Goal: Task Accomplishment & Management: Use online tool/utility

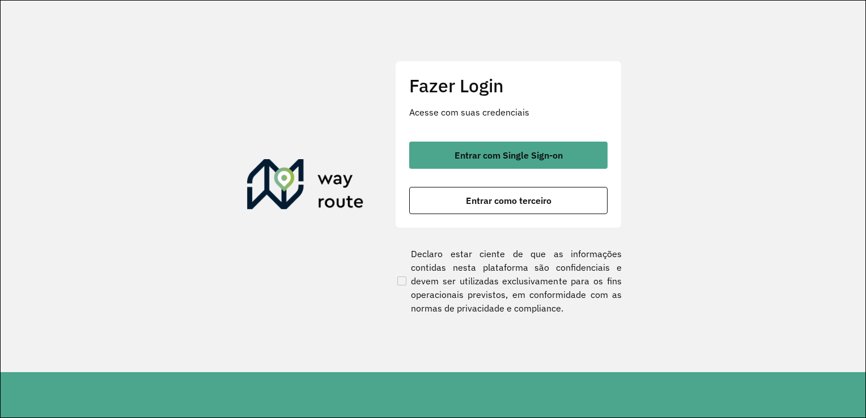
click at [704, 155] on section "Fazer Login Acesse com suas credenciais Entrar com Single Sign-on Entrar como t…" at bounding box center [433, 187] width 865 height 372
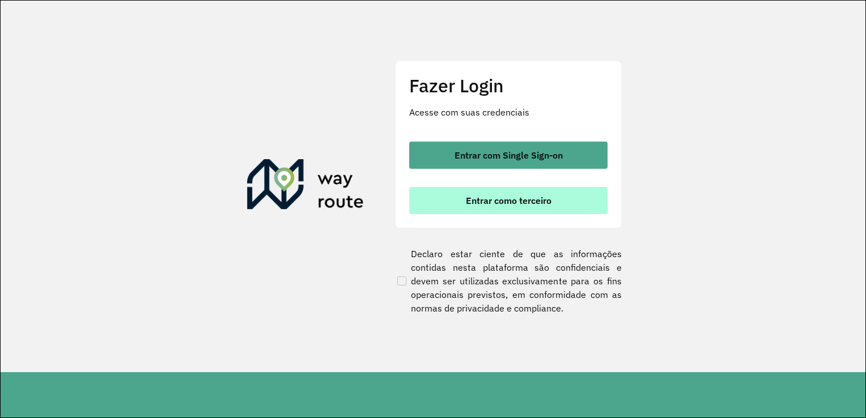
click at [562, 198] on button "Entrar como terceiro" at bounding box center [508, 200] width 198 height 27
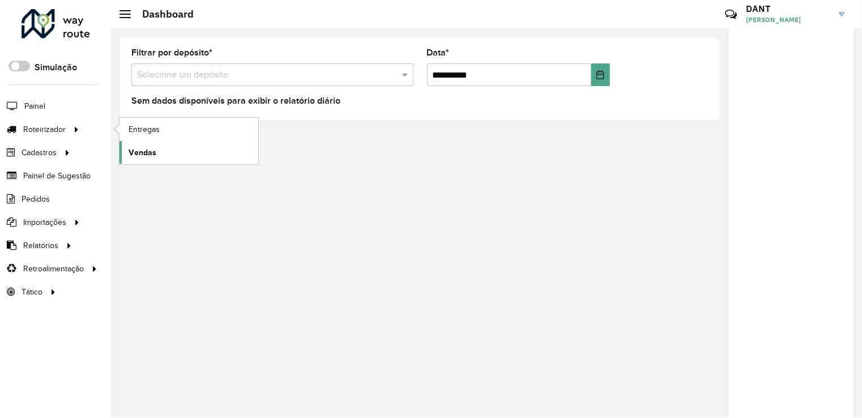
click at [141, 147] on span "Vendas" at bounding box center [143, 153] width 28 height 12
click at [129, 125] on span "Entregas" at bounding box center [145, 130] width 32 height 12
click at [149, 133] on span "Entregas" at bounding box center [145, 130] width 32 height 12
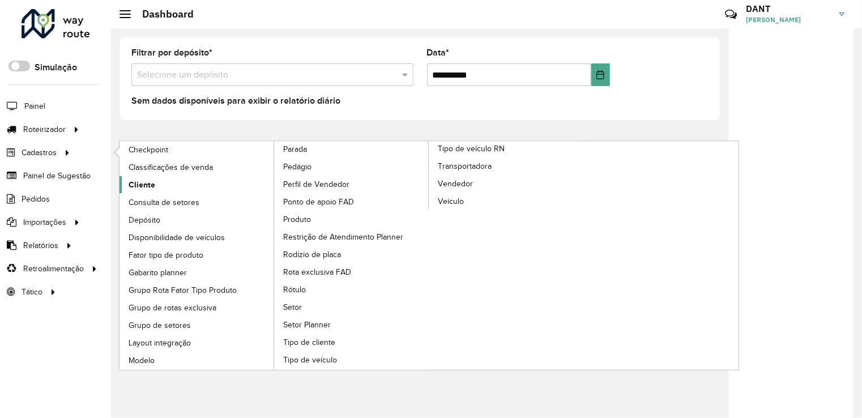
drag, startPoint x: 158, startPoint y: 179, endPoint x: 171, endPoint y: 180, distance: 12.6
click at [159, 179] on link "Cliente" at bounding box center [197, 184] width 155 height 17
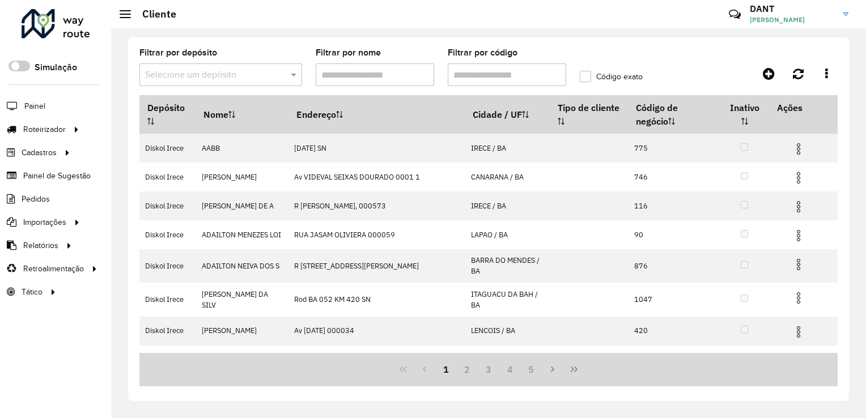
click at [169, 73] on input "text" at bounding box center [209, 76] width 129 height 14
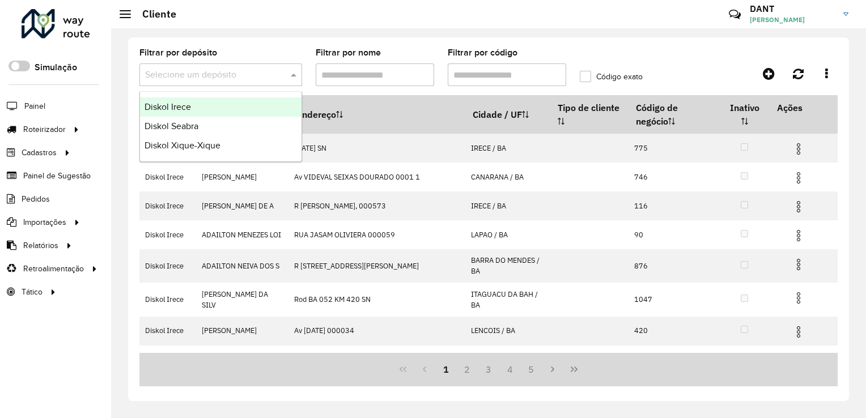
click at [180, 100] on div "Diskol Irece" at bounding box center [221, 106] width 162 height 19
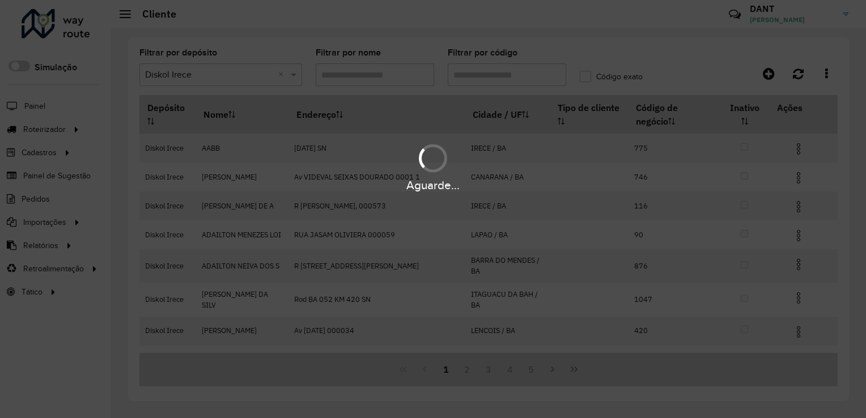
click at [457, 74] on div "Aguarde..." at bounding box center [433, 209] width 866 height 418
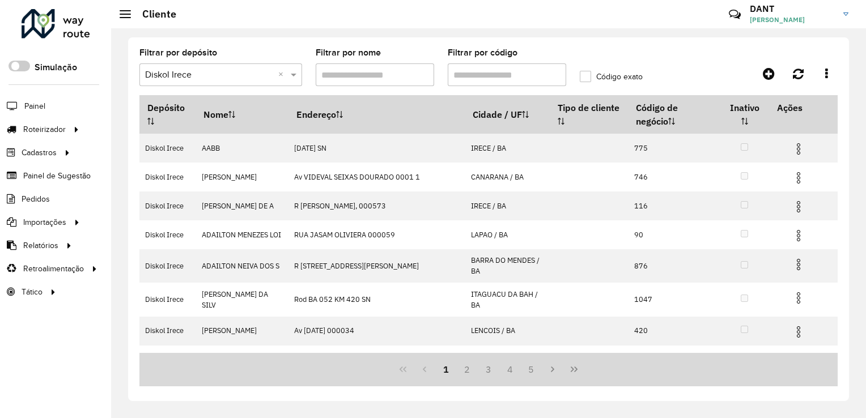
click at [489, 78] on input "Filtrar por código" at bounding box center [507, 74] width 118 height 23
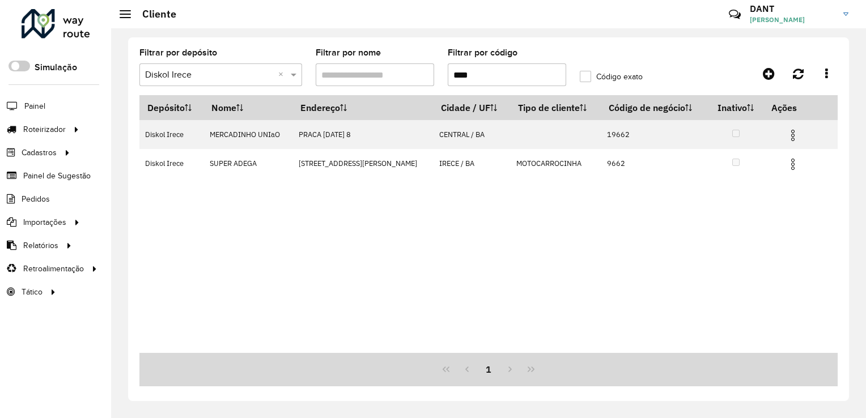
type input "****"
click at [582, 78] on label "Código exato" at bounding box center [611, 77] width 63 height 12
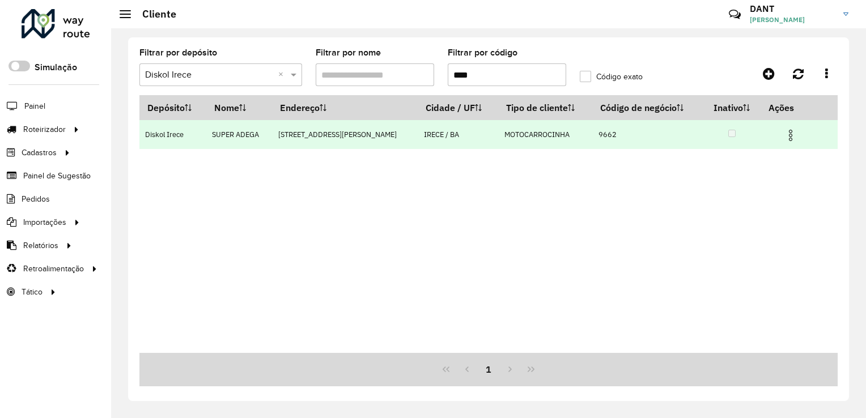
click at [787, 133] on img at bounding box center [791, 136] width 14 height 14
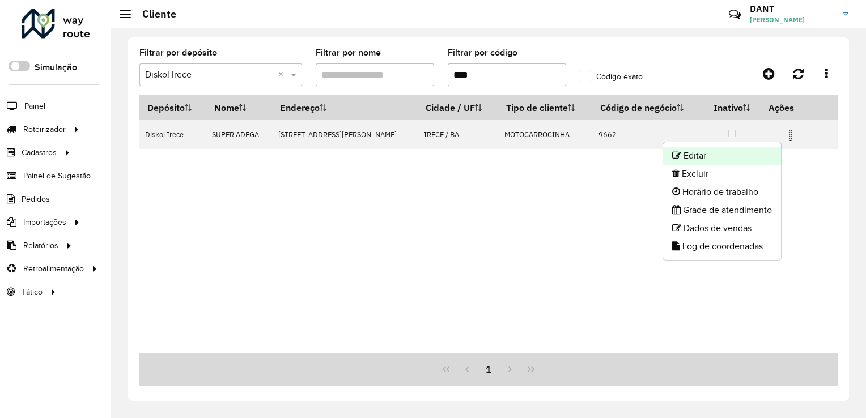
click at [759, 152] on li "Editar" at bounding box center [722, 156] width 118 height 18
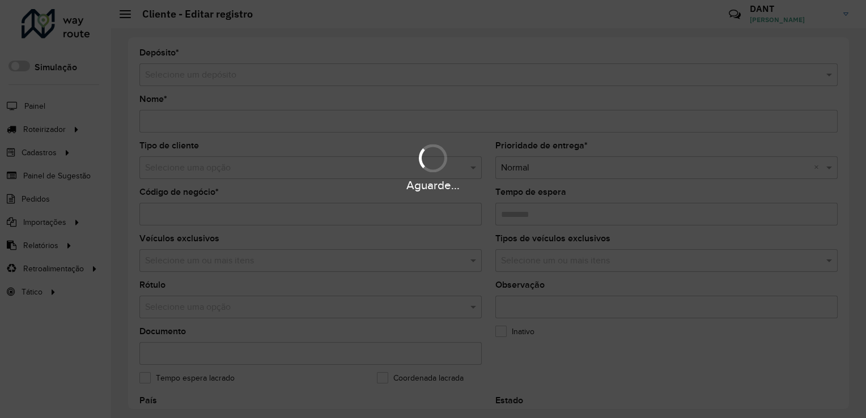
type input "**********"
type input "****"
type input "********"
type input "**********"
type input "*****"
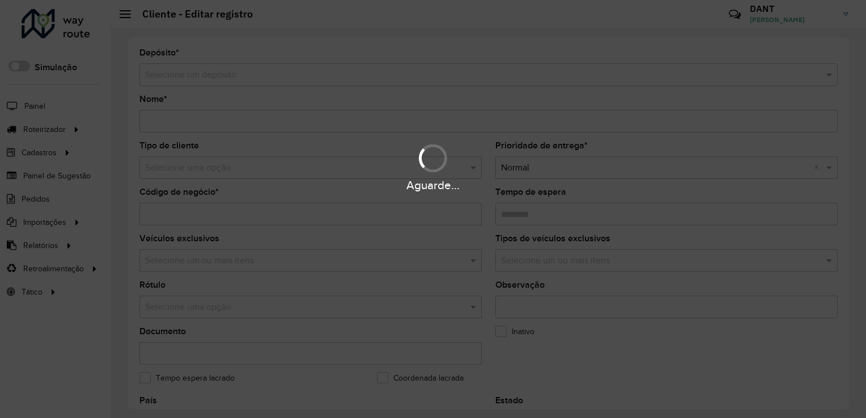
type input "******"
type input "**********"
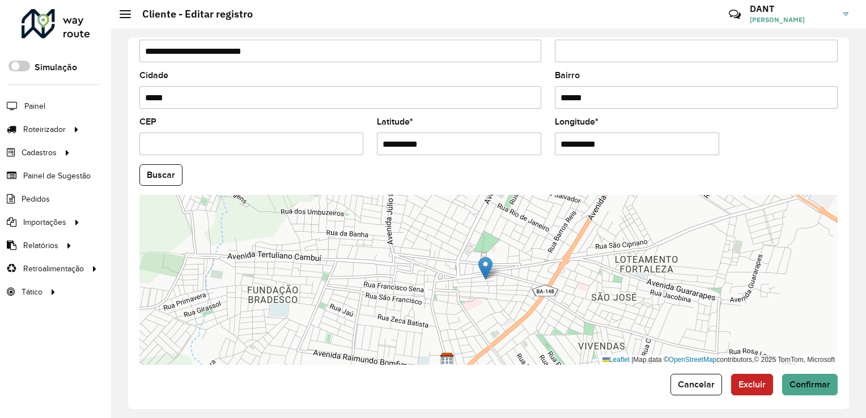
scroll to position [420, 0]
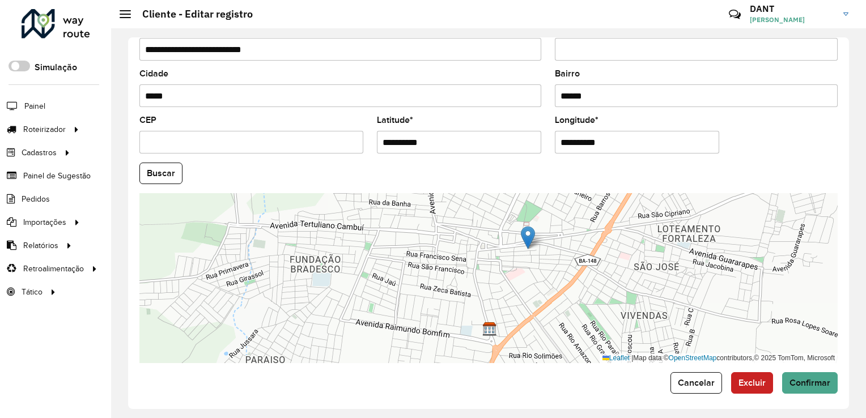
drag, startPoint x: 623, startPoint y: 246, endPoint x: 637, endPoint y: 236, distance: 17.1
click at [637, 236] on div "Leaflet | Map data © OpenStreetMap contributors,© 2025 TomTom, Microsoft" at bounding box center [488, 278] width 698 height 170
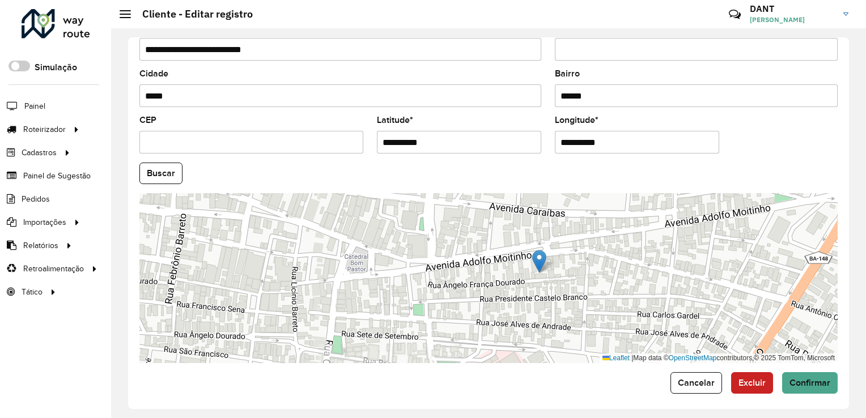
drag, startPoint x: 561, startPoint y: 264, endPoint x: 544, endPoint y: 221, distance: 46.3
click at [544, 221] on div "Leaflet | Map data © OpenStreetMap contributors,© 2025 TomTom, Microsoft" at bounding box center [488, 278] width 698 height 170
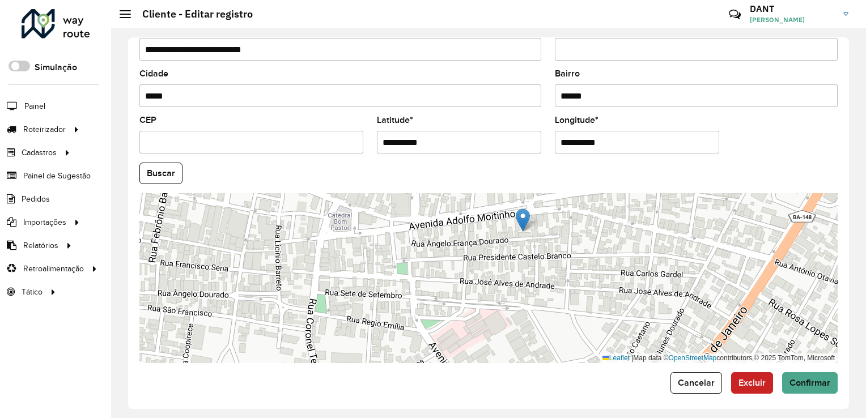
drag, startPoint x: 571, startPoint y: 228, endPoint x: 571, endPoint y: 249, distance: 21.0
click at [571, 249] on div "Leaflet | Map data © OpenStreetMap contributors,© 2025 TomTom, Microsoft" at bounding box center [488, 278] width 698 height 170
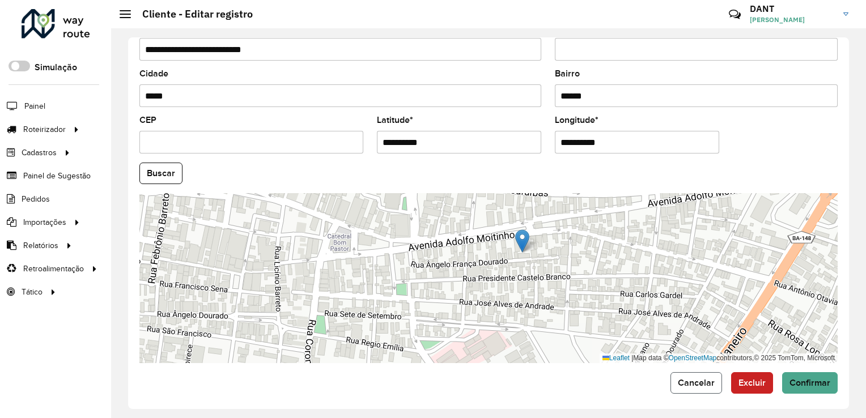
click at [678, 381] on span "Cancelar" at bounding box center [696, 383] width 37 height 10
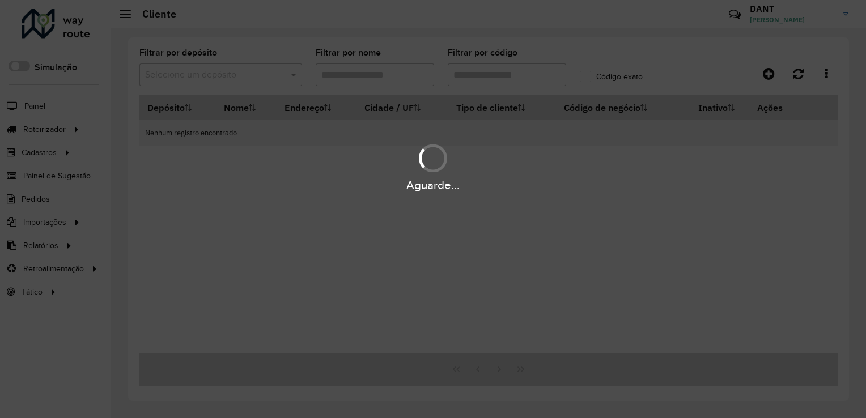
type input "****"
drag, startPoint x: 678, startPoint y: 381, endPoint x: 435, endPoint y: 189, distance: 309.8
click at [435, 189] on div "Aguarde..." at bounding box center [433, 186] width 866 height 18
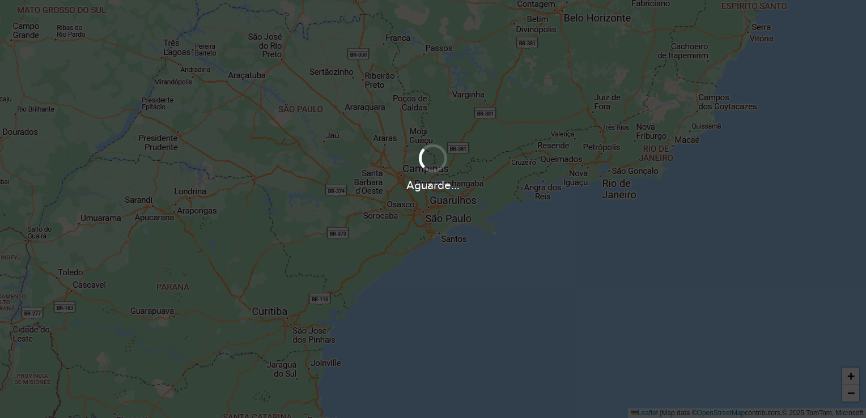
click at [377, 164] on div "Aguarde..." at bounding box center [433, 168] width 866 height 54
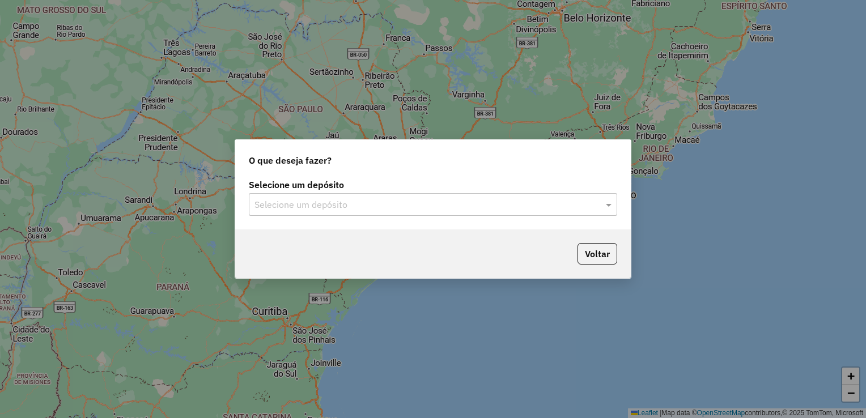
drag, startPoint x: 347, startPoint y: 201, endPoint x: 336, endPoint y: 206, distance: 11.9
click at [346, 201] on input "text" at bounding box center [421, 205] width 334 height 14
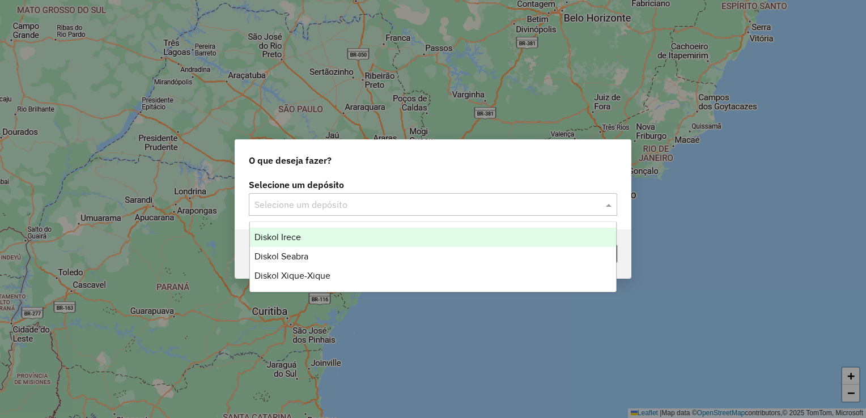
click at [312, 237] on div "Diskol Irece" at bounding box center [433, 237] width 367 height 19
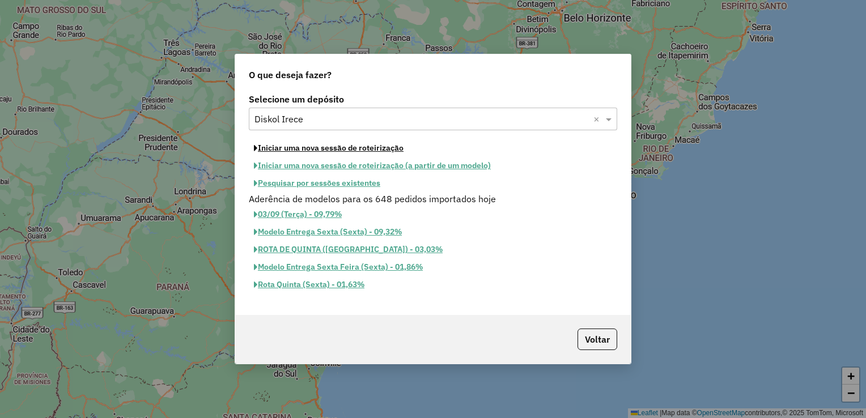
drag, startPoint x: 300, startPoint y: 148, endPoint x: 484, endPoint y: 182, distance: 187.4
click at [300, 148] on button "Iniciar uma nova sessão de roteirização" at bounding box center [329, 148] width 160 height 18
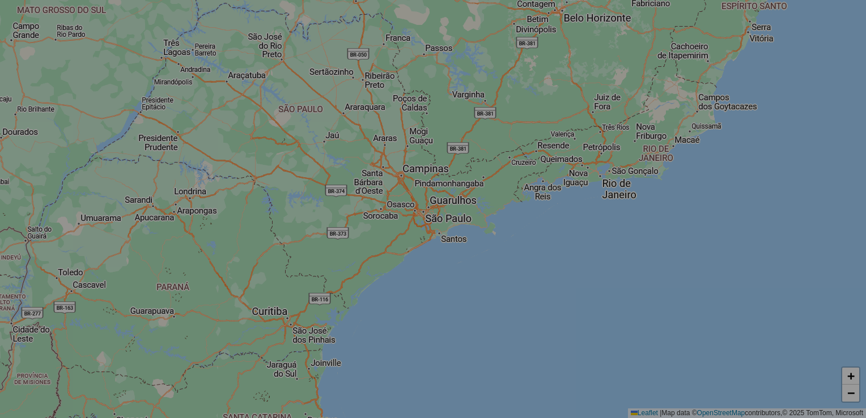
select select "*"
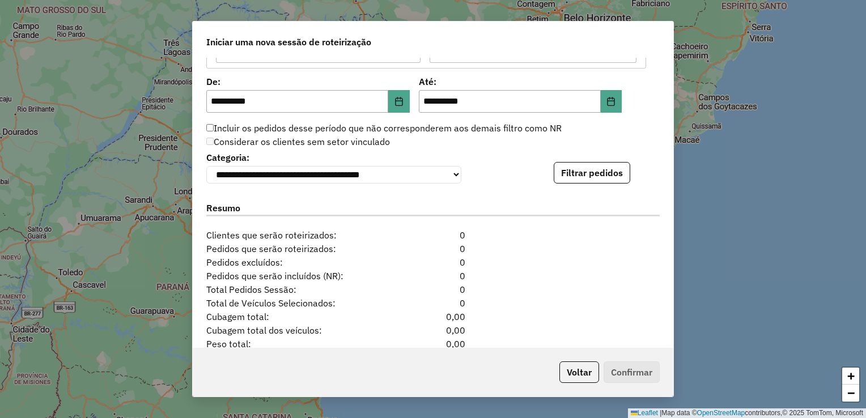
scroll to position [1145, 0]
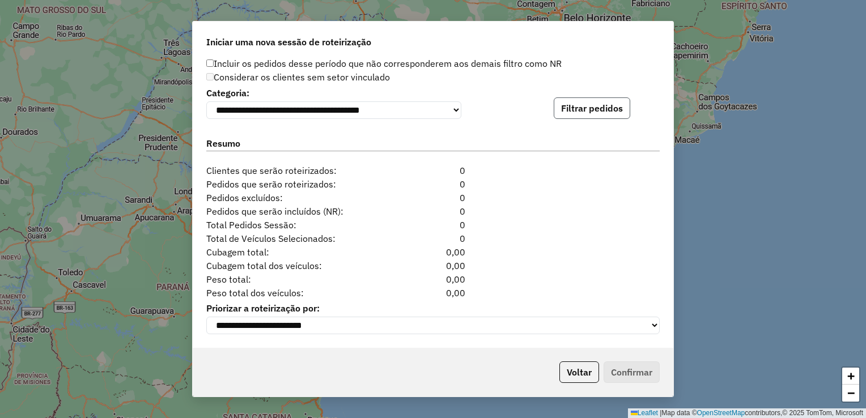
click at [560, 100] on button "Filtrar pedidos" at bounding box center [592, 108] width 77 height 22
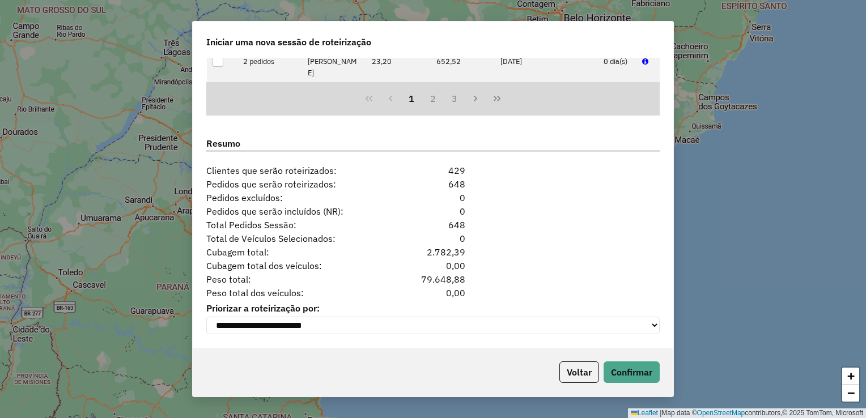
scroll to position [1379, 0]
click at [623, 364] on button "Confirmar" at bounding box center [632, 373] width 56 height 22
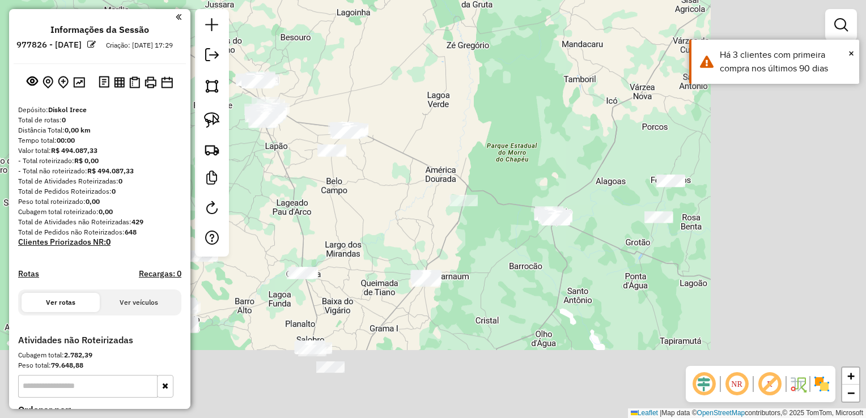
drag, startPoint x: 647, startPoint y: 249, endPoint x: 442, endPoint y: 118, distance: 243.2
click at [442, 118] on div "Janela de atendimento Grade de atendimento Capacidade Transportadoras Veículos …" at bounding box center [433, 209] width 866 height 418
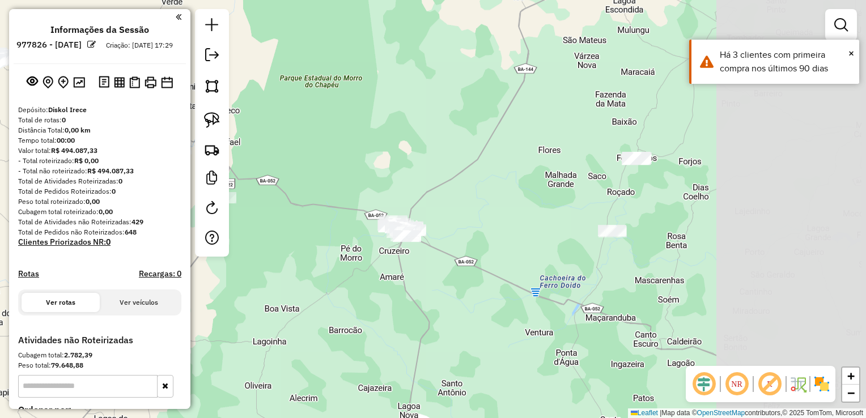
drag, startPoint x: 511, startPoint y: 155, endPoint x: 311, endPoint y: 142, distance: 199.9
click at [329, 198] on div "Janela de atendimento Grade de atendimento Capacidade Transportadoras Veículos …" at bounding box center [433, 209] width 866 height 418
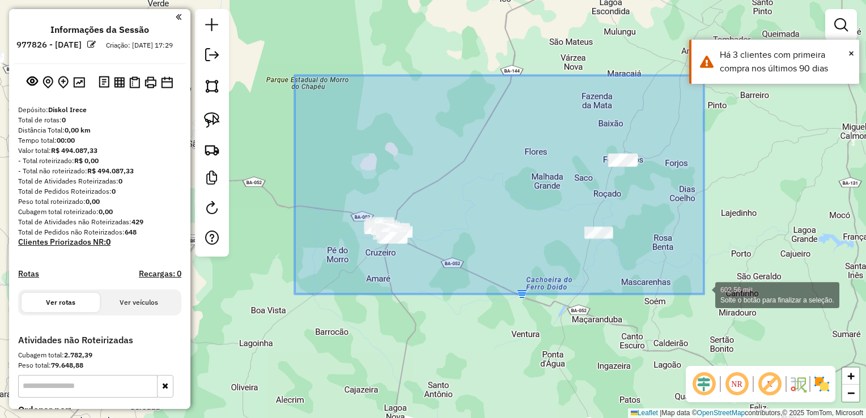
drag, startPoint x: 295, startPoint y: 75, endPoint x: 704, endPoint y: 294, distance: 463.9
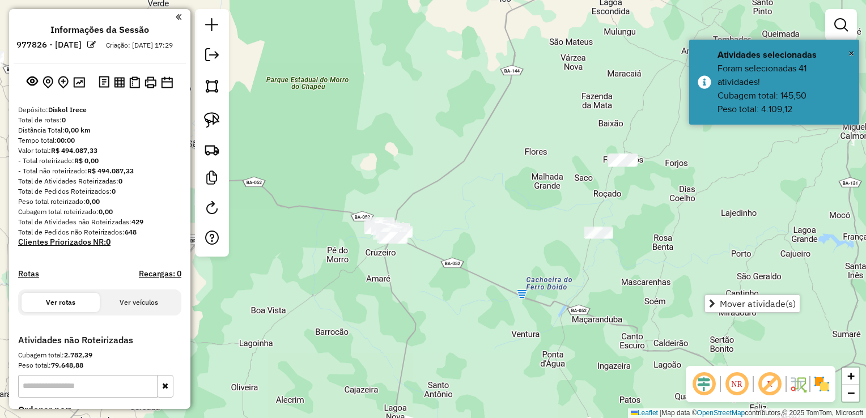
click at [592, 295] on div "Janela de atendimento Grade de atendimento Capacidade Transportadoras Veículos …" at bounding box center [433, 209] width 866 height 418
click at [589, 258] on div "Janela de atendimento Grade de atendimento Capacidade Transportadoras Veículos …" at bounding box center [433, 209] width 866 height 418
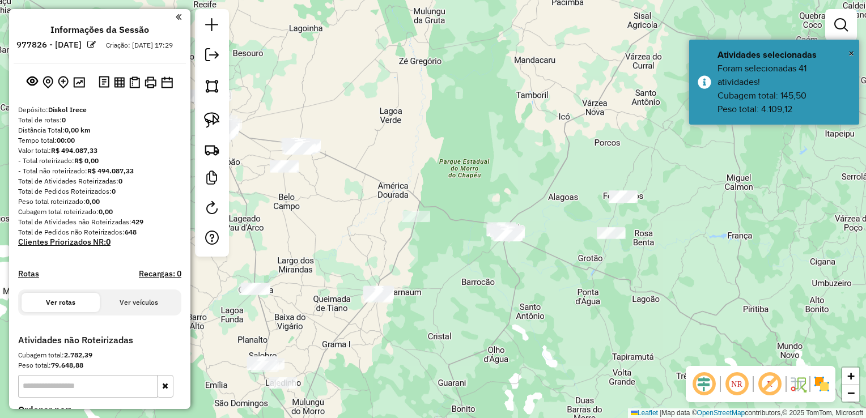
drag, startPoint x: 527, startPoint y: 293, endPoint x: 617, endPoint y: 255, distance: 97.3
click at [617, 255] on div "Janela de atendimento Grade de atendimento Capacidade Transportadoras Veículos …" at bounding box center [433, 209] width 866 height 418
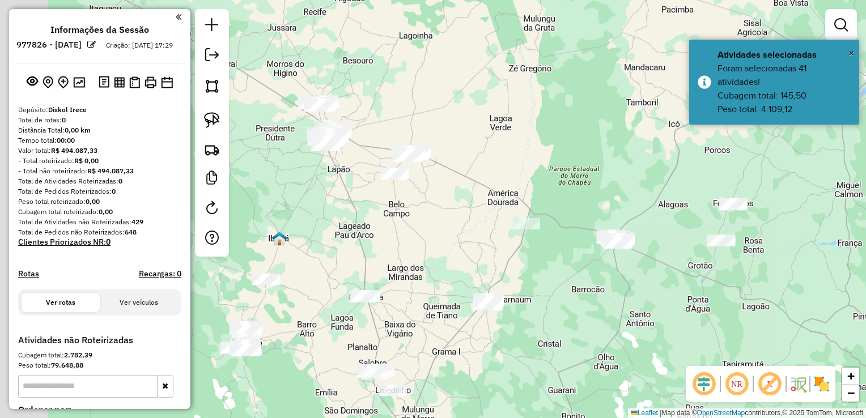
drag, startPoint x: 476, startPoint y: 253, endPoint x: 532, endPoint y: 288, distance: 66.2
click at [532, 288] on div "Janela de atendimento Grade de atendimento Capacidade Transportadoras Veículos …" at bounding box center [433, 209] width 866 height 418
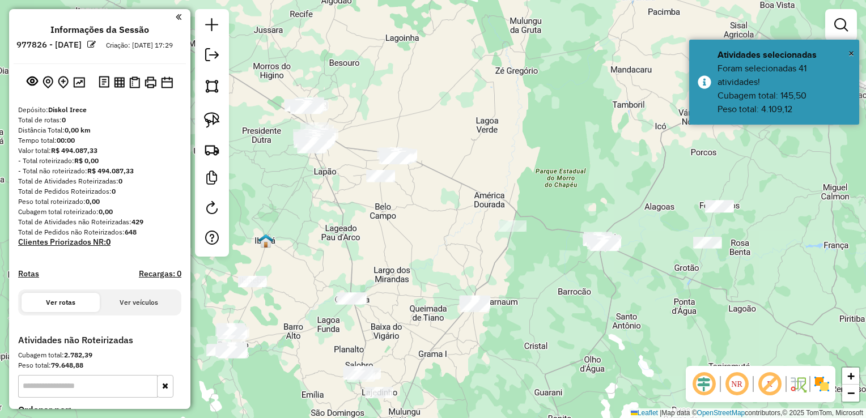
drag, startPoint x: 548, startPoint y: 280, endPoint x: 390, endPoint y: 253, distance: 159.8
click at [390, 253] on div "Janela de atendimento Grade de atendimento Capacidade Transportadoras Veículos …" at bounding box center [433, 209] width 866 height 418
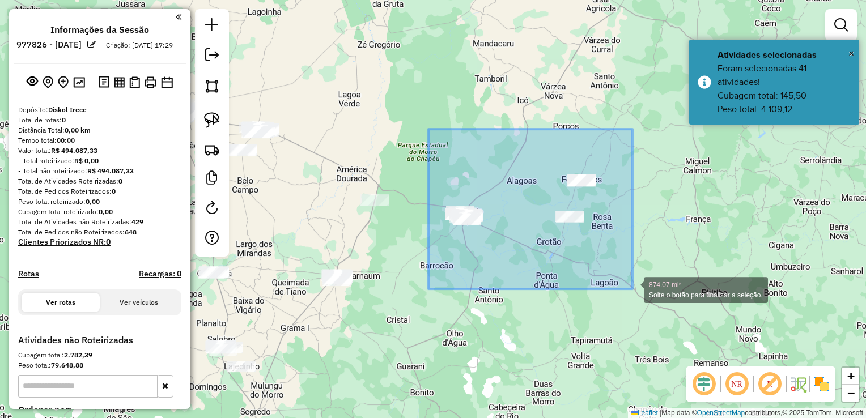
drag, startPoint x: 428, startPoint y: 129, endPoint x: 632, endPoint y: 289, distance: 259.1
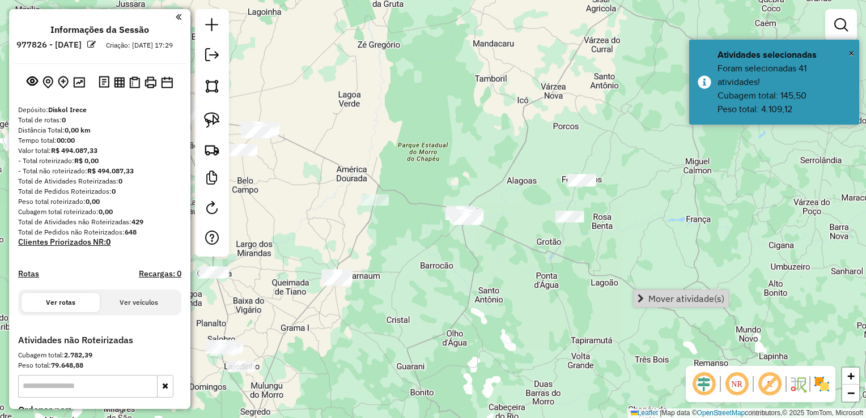
click at [646, 294] on link "Mover atividade(s)" at bounding box center [681, 298] width 95 height 17
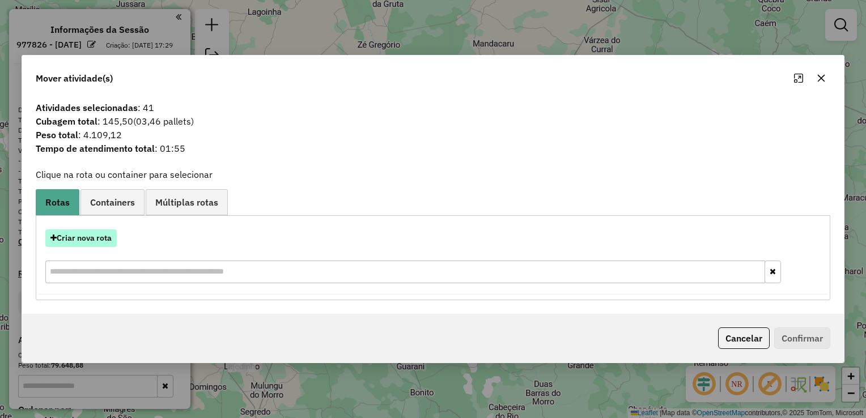
click at [79, 241] on button "Criar nova rota" at bounding box center [80, 239] width 71 height 18
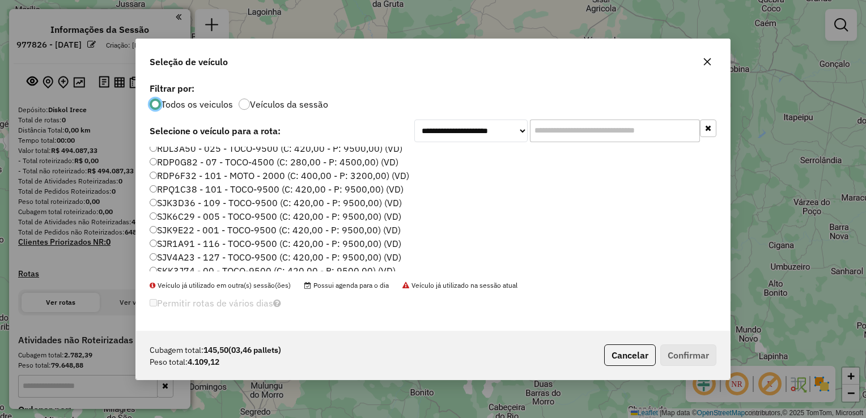
scroll to position [113, 0]
click at [196, 214] on label "SJK9E22 - 001 - TOCO-9500 (C: 420,00 - P: 9500,00) (VD)" at bounding box center [275, 217] width 251 height 14
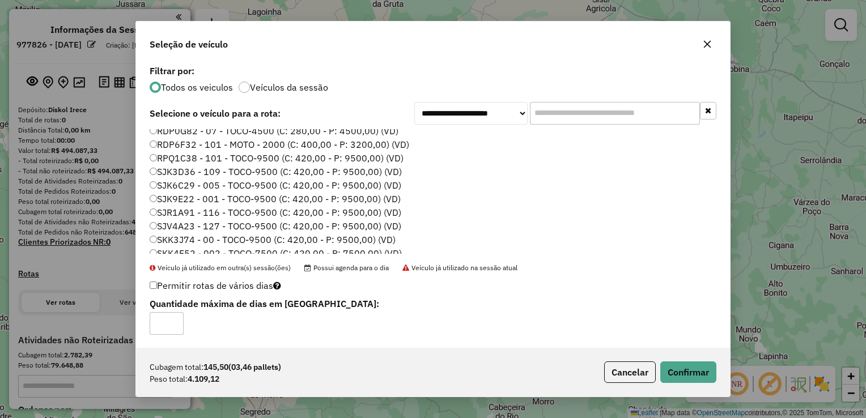
click at [717, 372] on div "Cubagem total: 145,50 (03,46 pallets) Peso total: 4.109,12 Cancelar Confirmar" at bounding box center [433, 372] width 594 height 49
click at [689, 373] on button "Confirmar" at bounding box center [688, 373] width 56 height 22
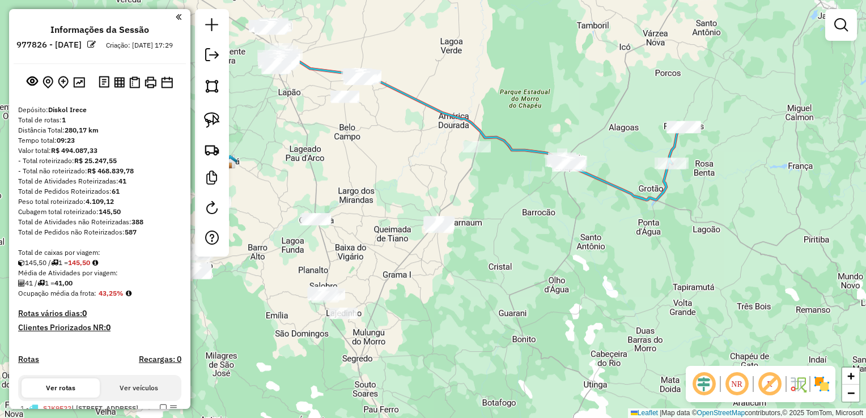
drag, startPoint x: 467, startPoint y: 274, endPoint x: 569, endPoint y: 221, distance: 115.1
click at [569, 221] on div "Janela de atendimento Grade de atendimento Capacidade Transportadoras Veículos …" at bounding box center [433, 209] width 866 height 418
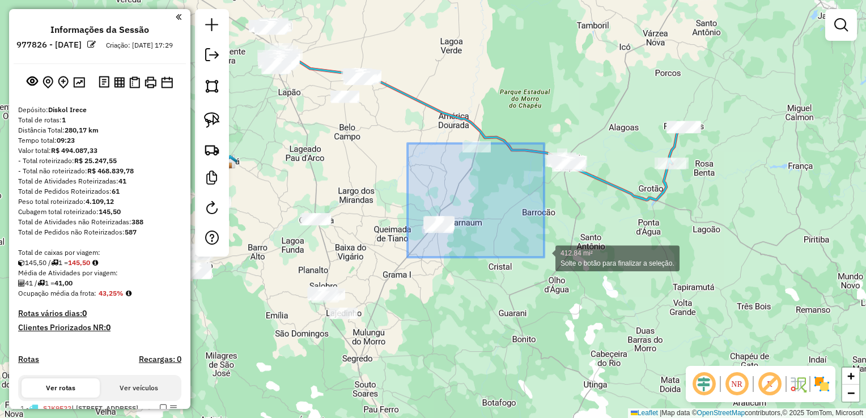
drag, startPoint x: 407, startPoint y: 143, endPoint x: 544, endPoint y: 257, distance: 177.8
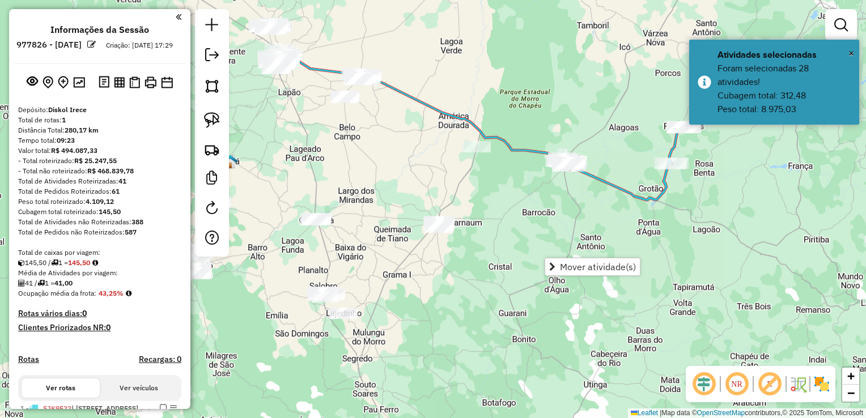
click at [464, 268] on div "Janela de atendimento Grade de atendimento Capacidade Transportadoras Veículos …" at bounding box center [433, 209] width 866 height 418
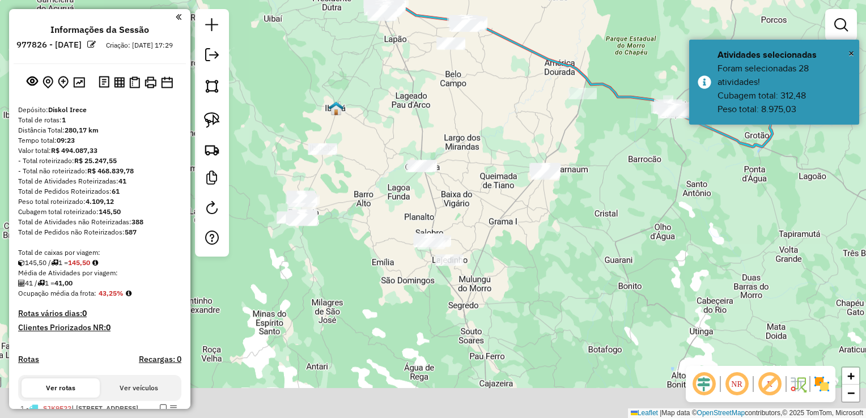
drag, startPoint x: 443, startPoint y: 271, endPoint x: 549, endPoint y: 218, distance: 118.6
click at [549, 218] on div "Janela de atendimento Grade de atendimento Capacidade Transportadoras Veículos …" at bounding box center [433, 209] width 866 height 418
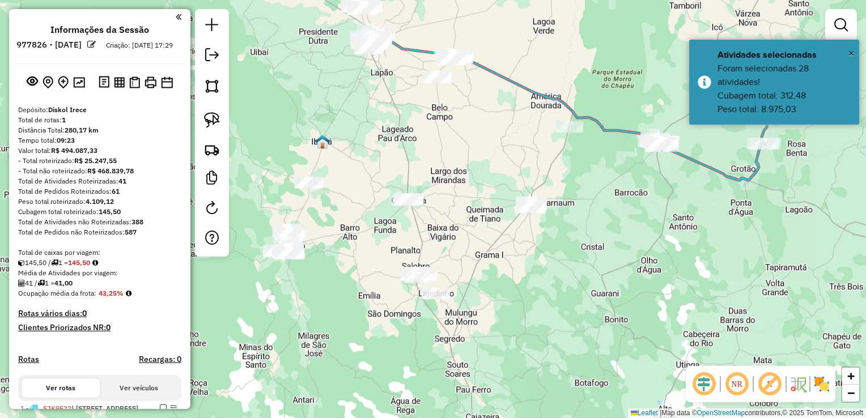
drag, startPoint x: 542, startPoint y: 238, endPoint x: 528, endPoint y: 270, distance: 34.5
click at [528, 270] on div "Janela de atendimento Grade de atendimento Capacidade Transportadoras Veículos …" at bounding box center [433, 209] width 866 height 418
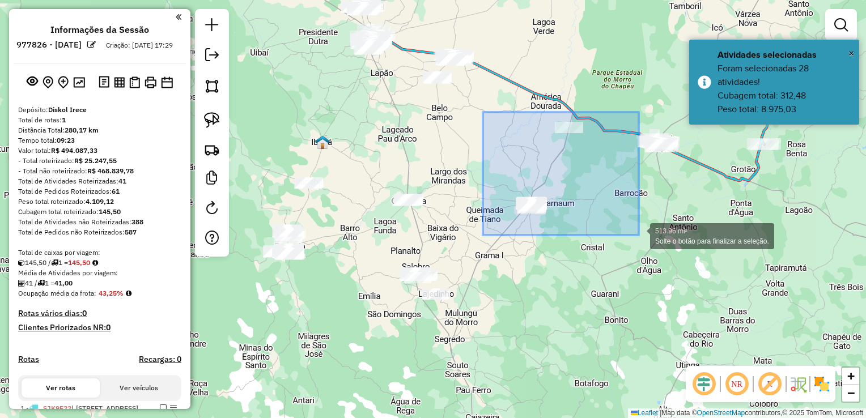
drag, startPoint x: 483, startPoint y: 112, endPoint x: 639, endPoint y: 235, distance: 198.5
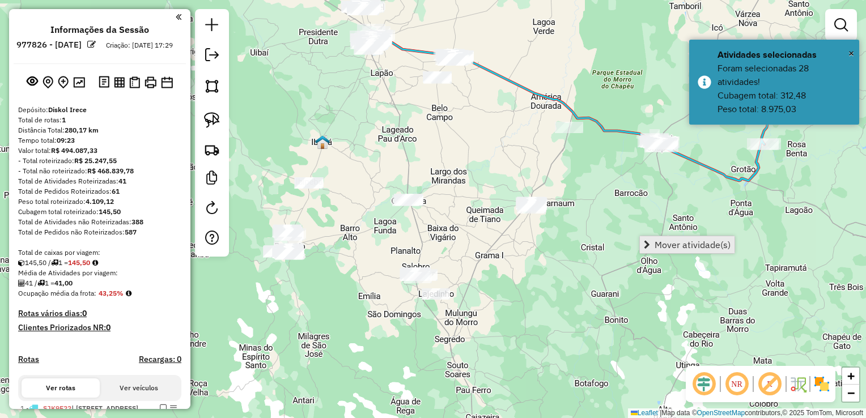
click at [644, 242] on span "Mover atividade(s)" at bounding box center [647, 244] width 6 height 9
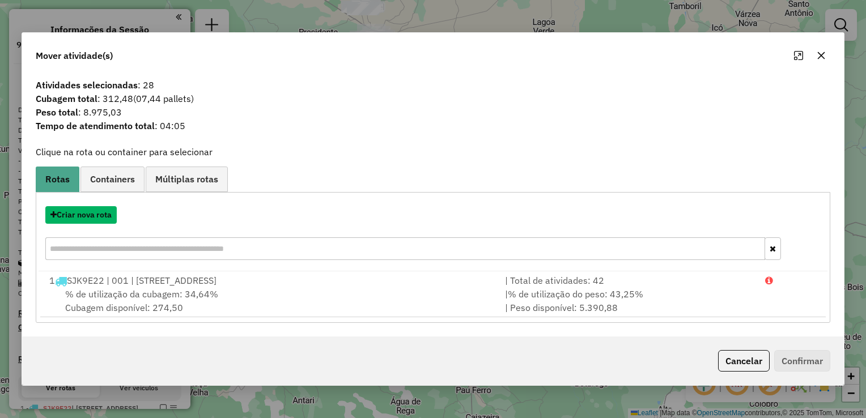
click at [104, 219] on button "Criar nova rota" at bounding box center [80, 215] width 71 height 18
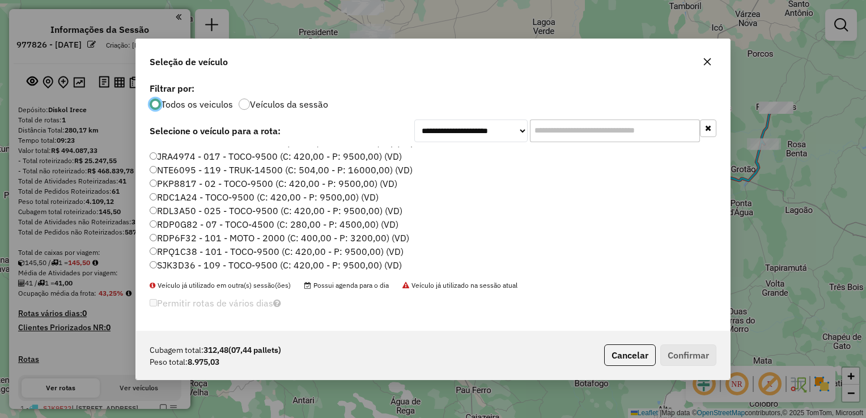
scroll to position [57, 0]
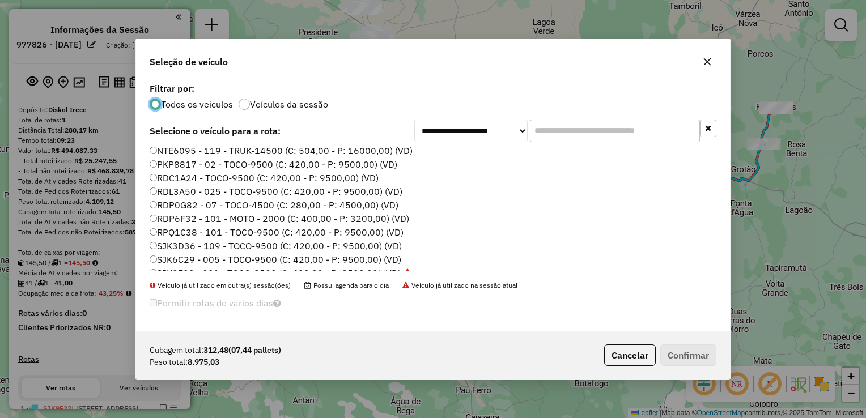
click at [193, 259] on label "SJK6C29 - 005 - TOCO-9500 (C: 420,00 - P: 9500,00) (VD)" at bounding box center [276, 260] width 252 height 14
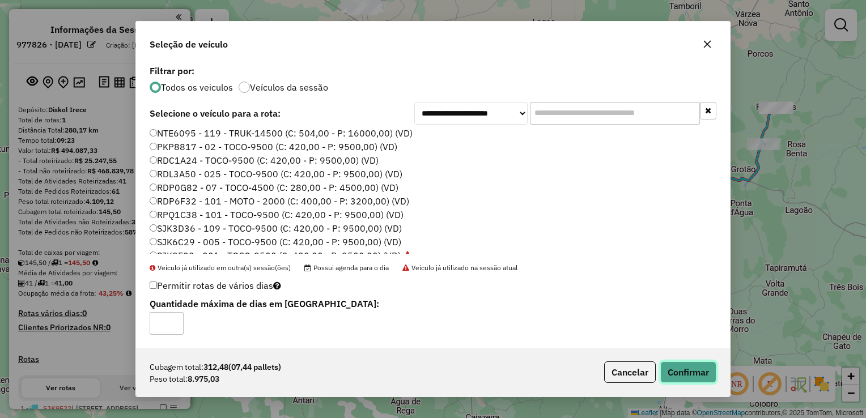
click at [686, 379] on button "Confirmar" at bounding box center [688, 373] width 56 height 22
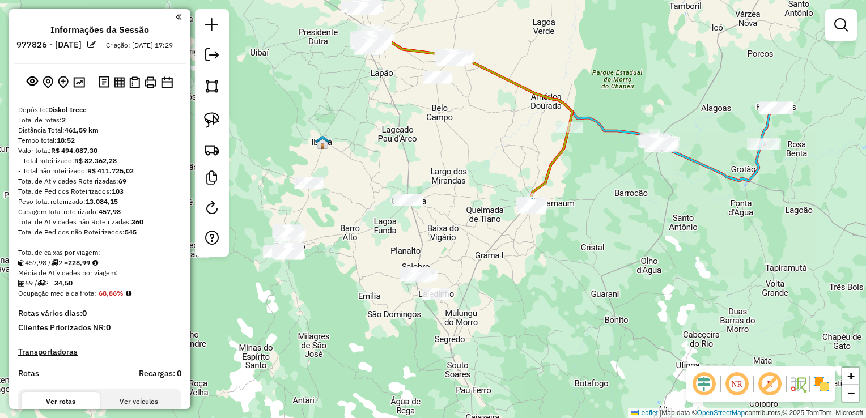
drag, startPoint x: 513, startPoint y: 241, endPoint x: 545, endPoint y: 269, distance: 42.2
click at [545, 269] on div "Janela de atendimento Grade de atendimento Capacidade Transportadoras Veículos …" at bounding box center [433, 209] width 866 height 418
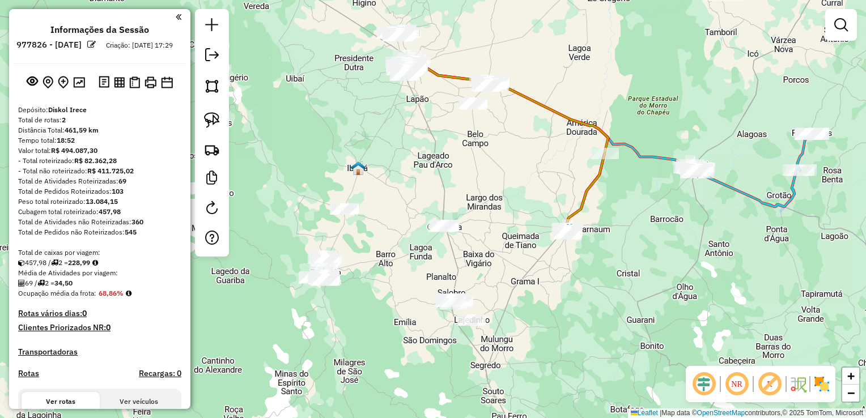
drag, startPoint x: 437, startPoint y: 266, endPoint x: 520, endPoint y: 250, distance: 84.8
click at [520, 250] on div "Janela de atendimento Grade de atendimento Capacidade Transportadoras Veículos …" at bounding box center [433, 209] width 866 height 418
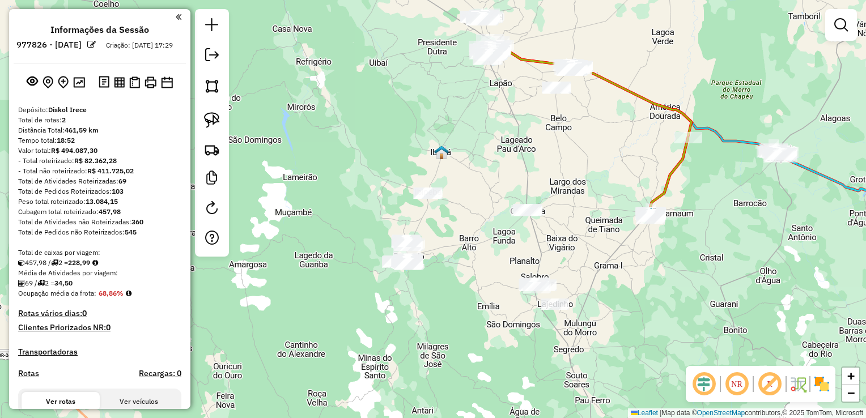
drag, startPoint x: 490, startPoint y: 266, endPoint x: 460, endPoint y: 303, distance: 47.5
click at [460, 303] on div "Janela de atendimento Grade de atendimento Capacidade Transportadoras Veículos …" at bounding box center [433, 209] width 866 height 418
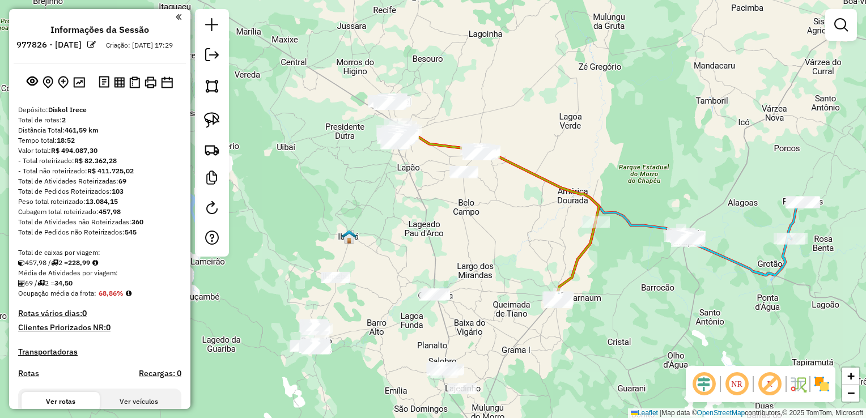
drag, startPoint x: 513, startPoint y: 214, endPoint x: 430, endPoint y: 255, distance: 93.3
click at [417, 278] on div "Janela de atendimento Grade de atendimento Capacidade Transportadoras Veículos …" at bounding box center [433, 209] width 866 height 418
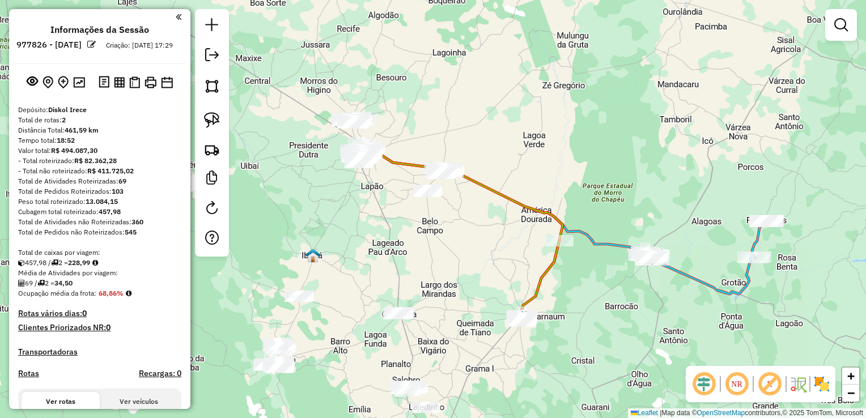
drag, startPoint x: 437, startPoint y: 247, endPoint x: 444, endPoint y: 280, distance: 33.6
click at [444, 280] on div "Janela de atendimento Grade de atendimento Capacidade Transportadoras Veículos …" at bounding box center [433, 209] width 866 height 418
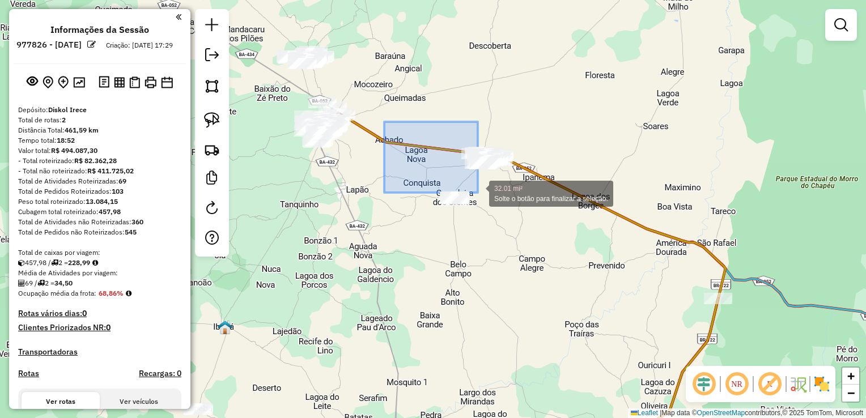
drag, startPoint x: 478, startPoint y: 193, endPoint x: 526, endPoint y: 230, distance: 61.0
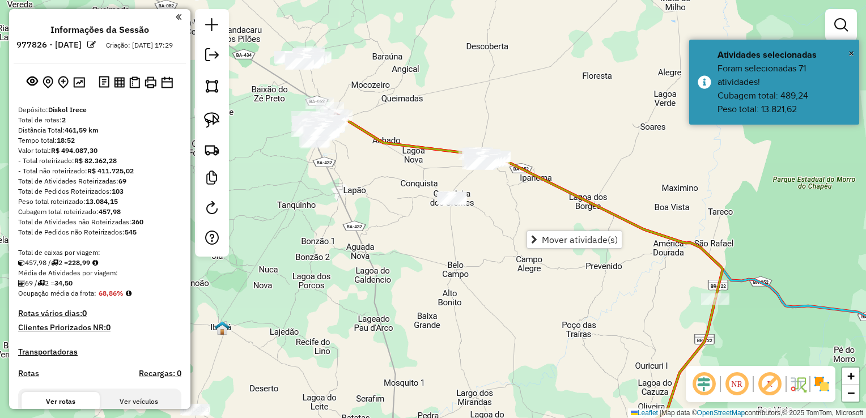
drag, startPoint x: 407, startPoint y: 233, endPoint x: 395, endPoint y: 235, distance: 12.5
click at [403, 235] on div "Janela de atendimento Grade de atendimento Capacidade Transportadoras Veículos …" at bounding box center [433, 209] width 866 height 418
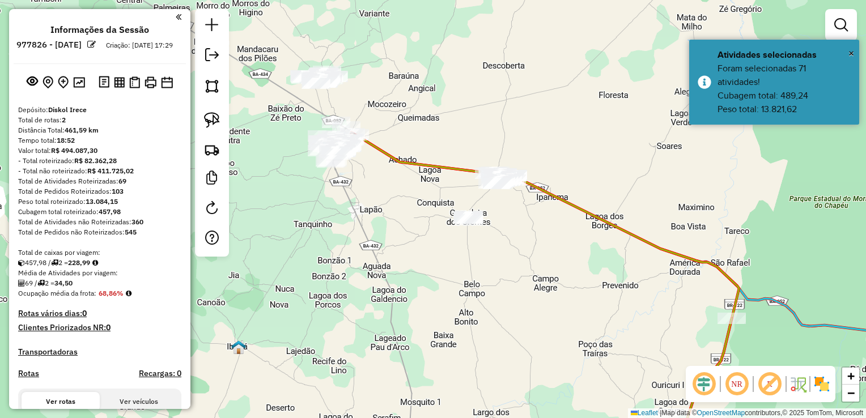
drag, startPoint x: 413, startPoint y: 253, endPoint x: 471, endPoint y: 294, distance: 71.7
click at [471, 294] on div "Janela de atendimento Grade de atendimento Capacidade Transportadoras Veículos …" at bounding box center [433, 209] width 866 height 418
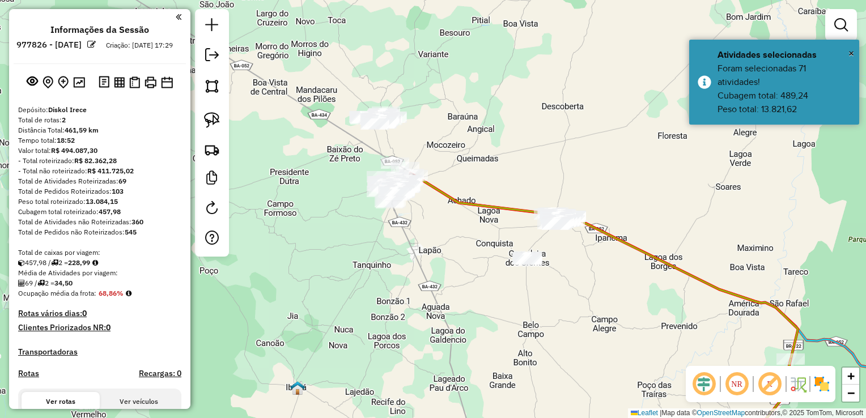
click at [498, 177] on div "Janela de atendimento Grade de atendimento Capacidade Transportadoras Veículos …" at bounding box center [433, 209] width 866 height 418
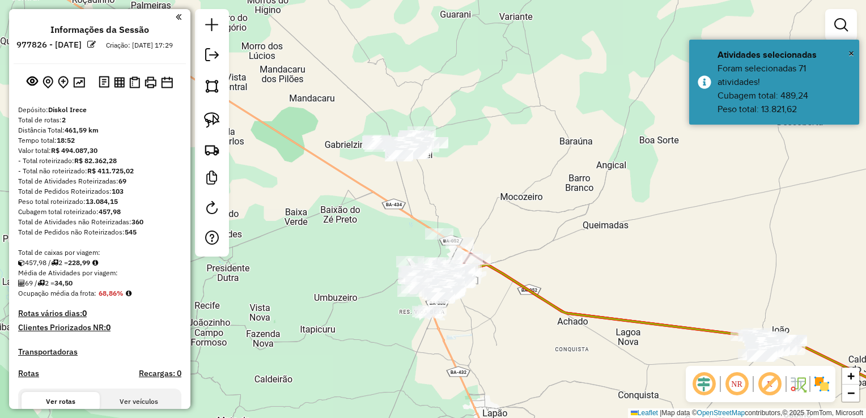
drag, startPoint x: 486, startPoint y: 198, endPoint x: 492, endPoint y: 134, distance: 64.9
click at [492, 134] on div "Janela de atendimento Grade de atendimento Capacidade Transportadoras Veículos …" at bounding box center [433, 209] width 866 height 418
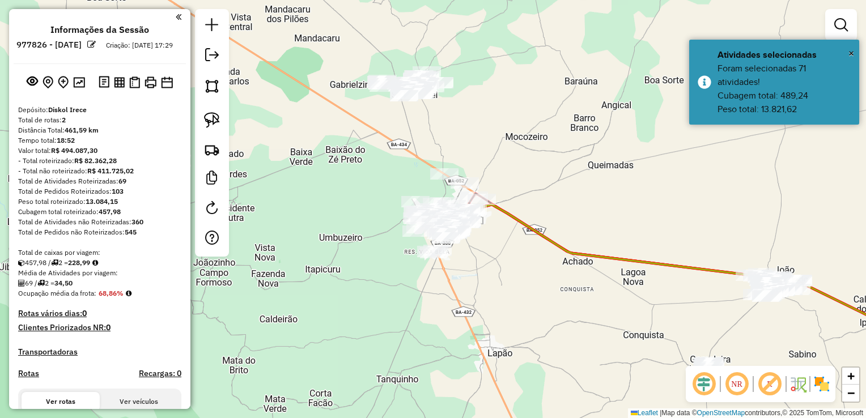
drag, startPoint x: 496, startPoint y: 139, endPoint x: 545, endPoint y: 207, distance: 83.8
click at [545, 207] on div "Janela de atendimento Grade de atendimento Capacidade Transportadoras Veículos …" at bounding box center [433, 209] width 866 height 418
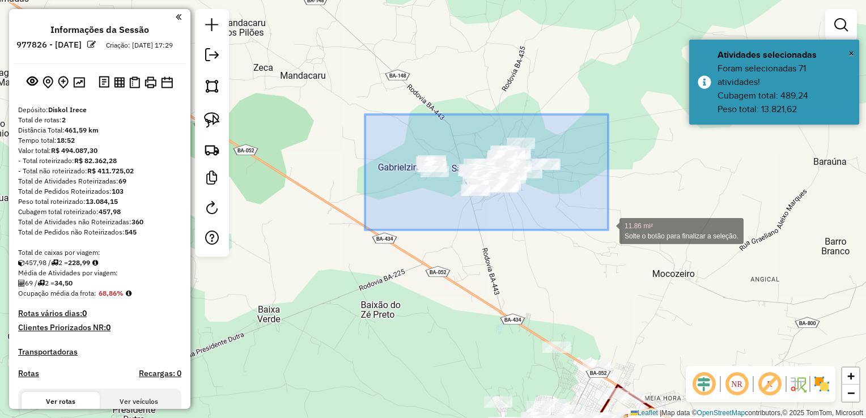
drag, startPoint x: 365, startPoint y: 114, endPoint x: 608, endPoint y: 230, distance: 269.2
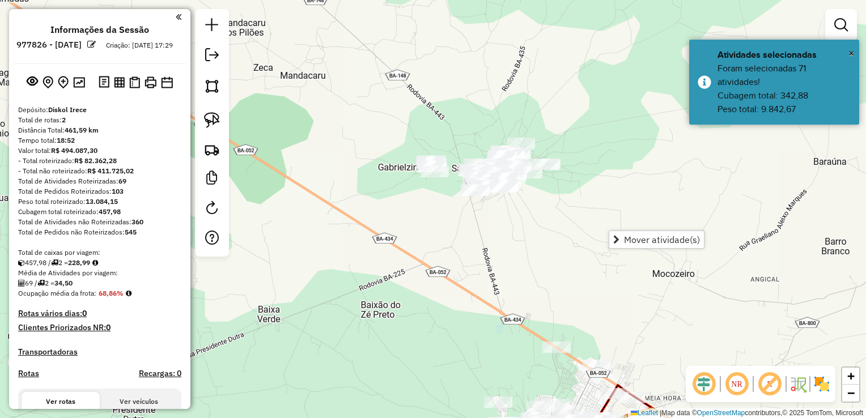
click at [562, 242] on div "Janela de atendimento Grade de atendimento Capacidade Transportadoras Veículos …" at bounding box center [433, 209] width 866 height 418
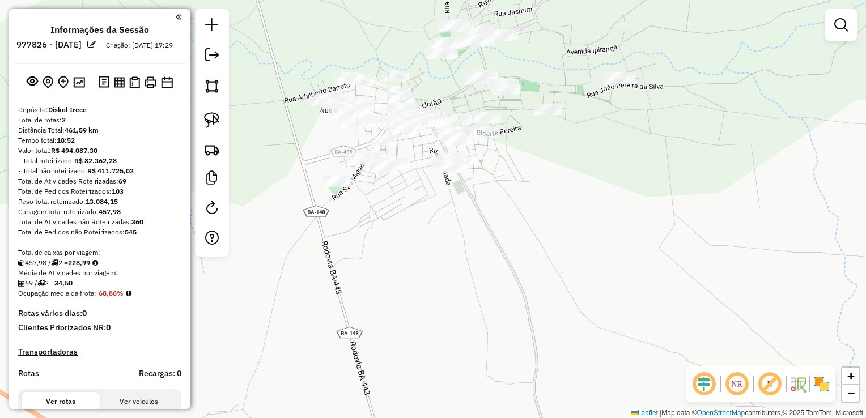
drag, startPoint x: 526, startPoint y: 181, endPoint x: 612, endPoint y: 210, distance: 90.1
click at [612, 210] on div "Janela de atendimento Grade de atendimento Capacidade Transportadoras Veículos …" at bounding box center [433, 209] width 866 height 418
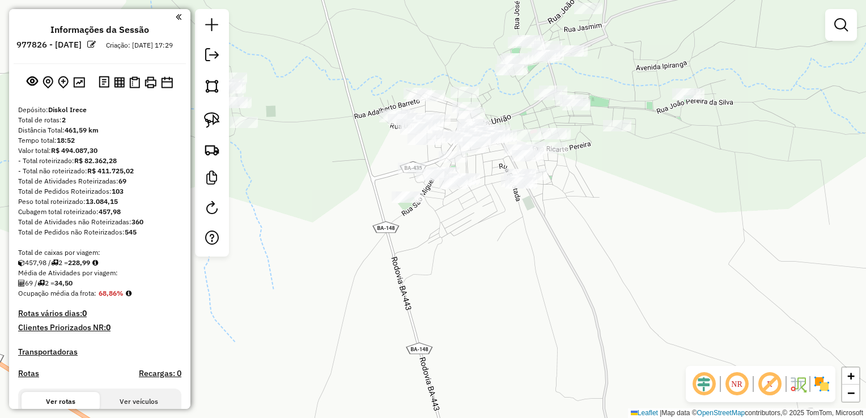
drag, startPoint x: 201, startPoint y: 86, endPoint x: 313, endPoint y: 108, distance: 114.8
click at [201, 86] on link at bounding box center [211, 86] width 25 height 25
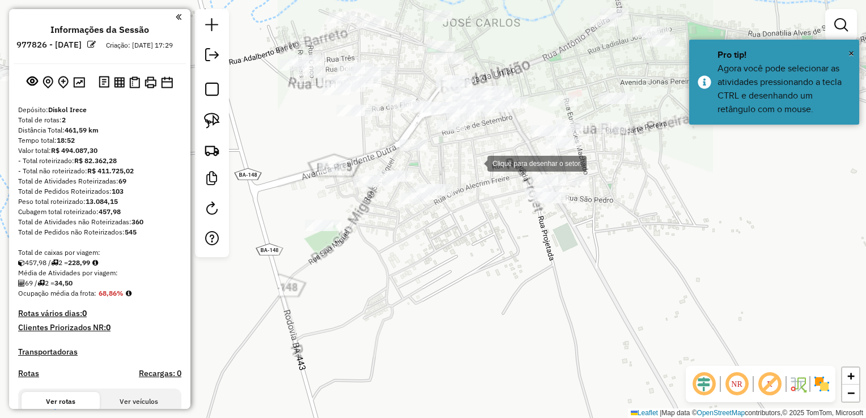
click at [476, 163] on div at bounding box center [476, 162] width 23 height 23
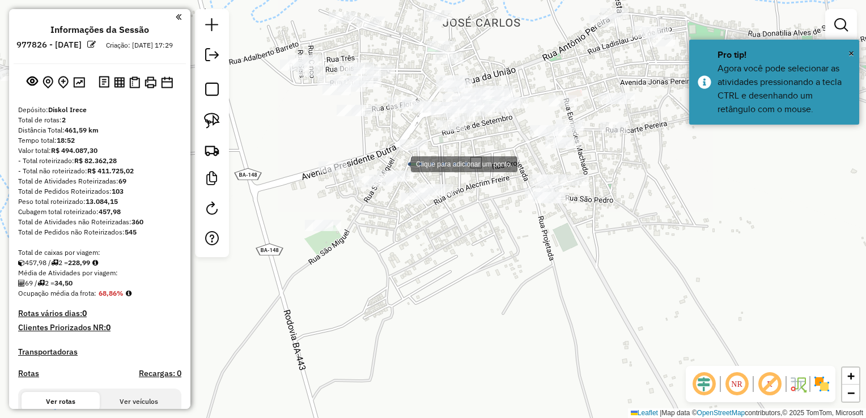
click at [398, 163] on div at bounding box center [399, 163] width 23 height 23
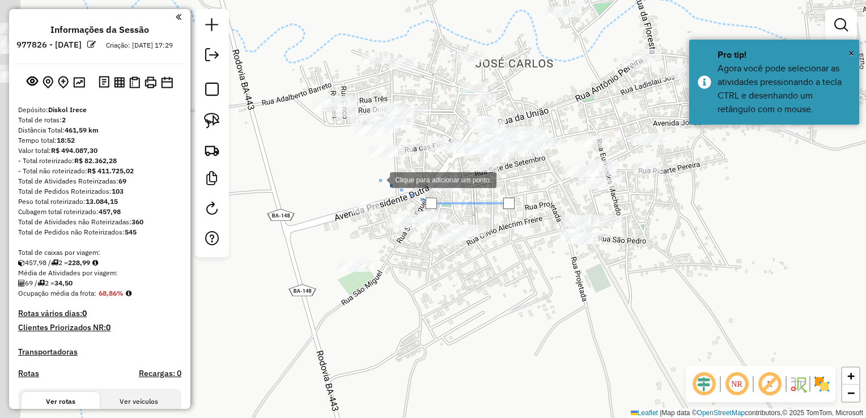
drag, startPoint x: 338, startPoint y: 129, endPoint x: 342, endPoint y: 171, distance: 42.7
click at [385, 189] on div at bounding box center [378, 179] width 23 height 23
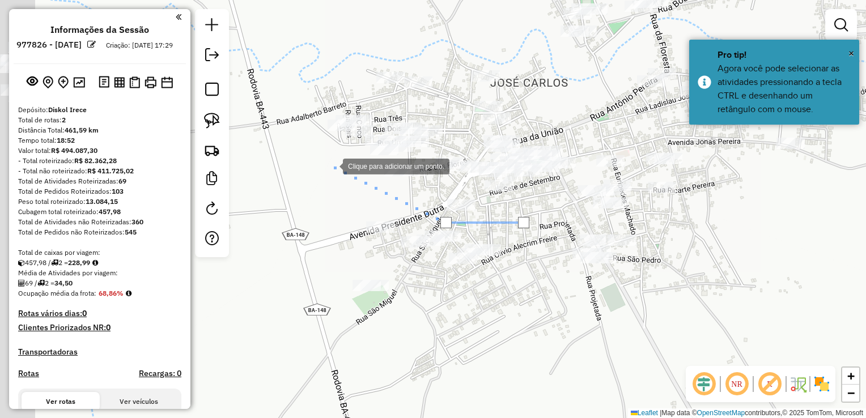
click at [321, 160] on div at bounding box center [331, 165] width 23 height 23
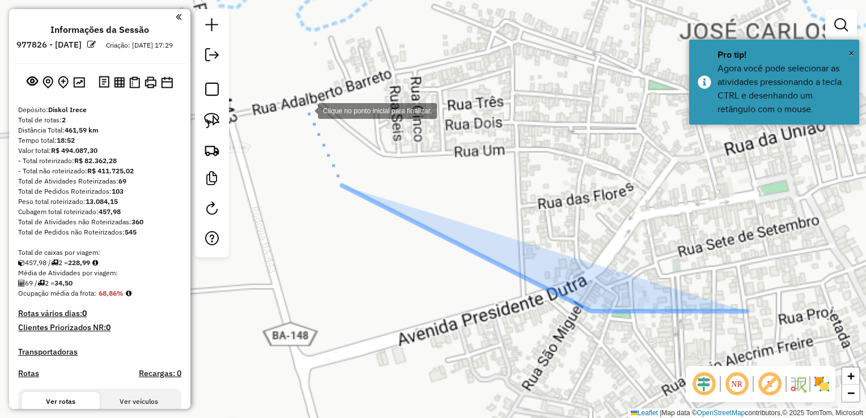
click at [308, 101] on div at bounding box center [306, 110] width 23 height 23
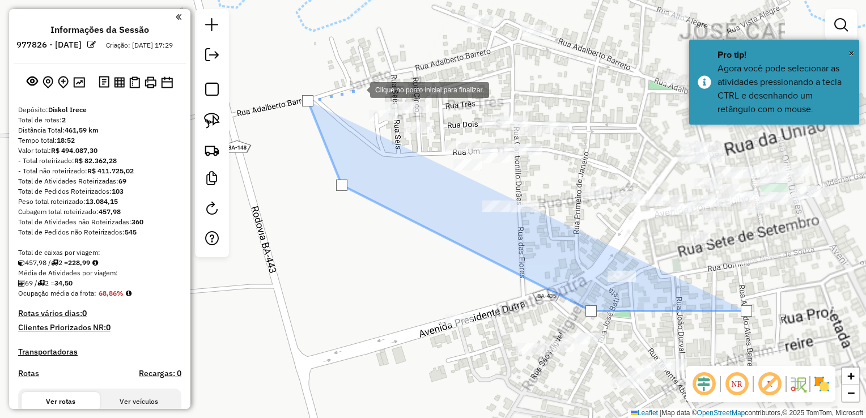
click at [370, 79] on div at bounding box center [358, 89] width 23 height 23
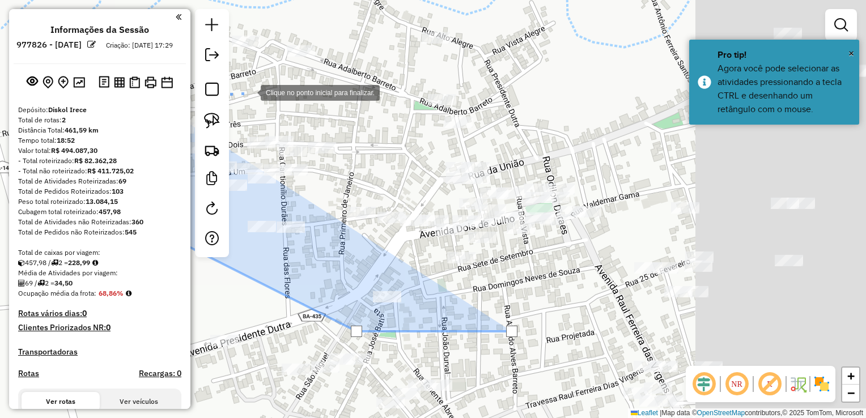
drag, startPoint x: 484, startPoint y: 71, endPoint x: 262, endPoint y: 98, distance: 223.7
click at [248, 93] on div at bounding box center [249, 91] width 23 height 23
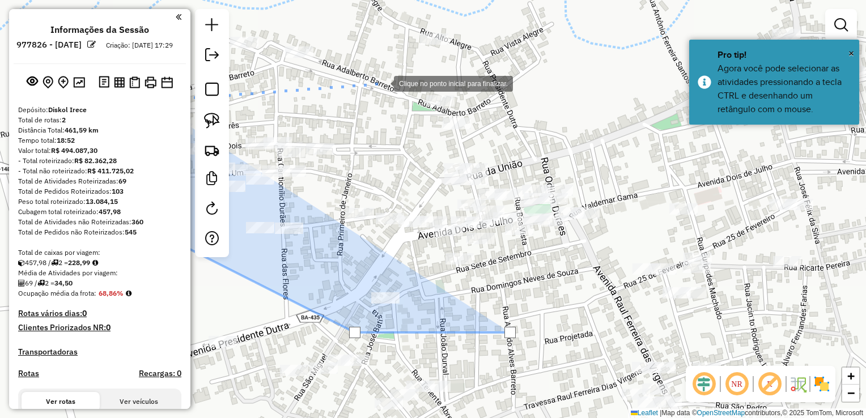
drag, startPoint x: 383, startPoint y: 83, endPoint x: 401, endPoint y: 86, distance: 18.9
click at [386, 83] on div at bounding box center [382, 82] width 23 height 23
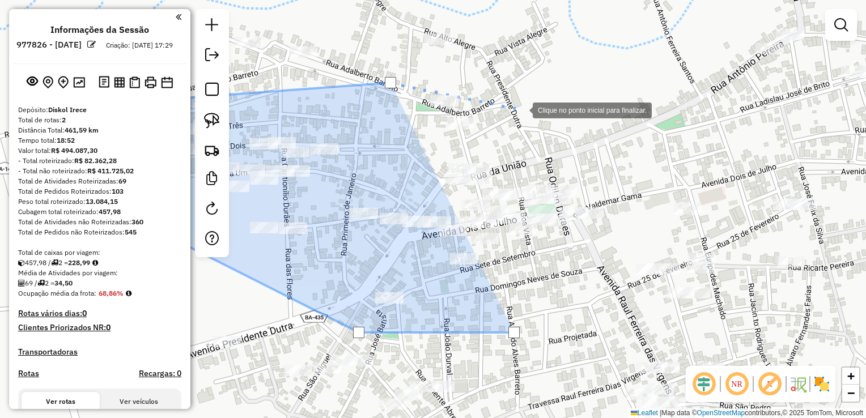
drag, startPoint x: 521, startPoint y: 109, endPoint x: 582, endPoint y: 145, distance: 70.4
click at [522, 110] on div at bounding box center [521, 109] width 23 height 23
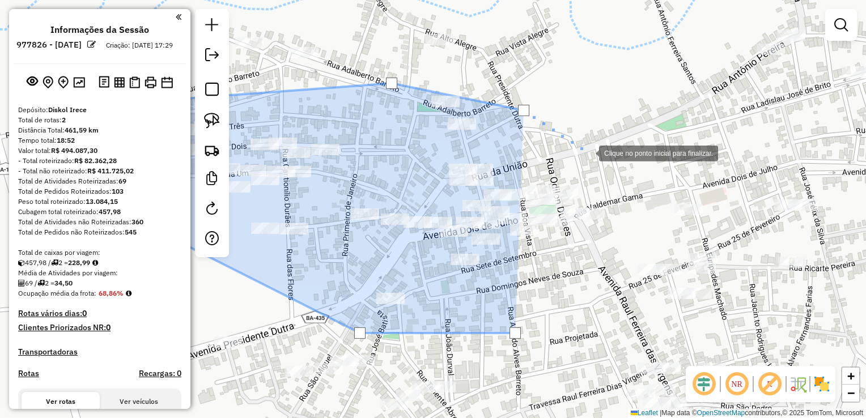
click at [598, 158] on div at bounding box center [587, 152] width 23 height 23
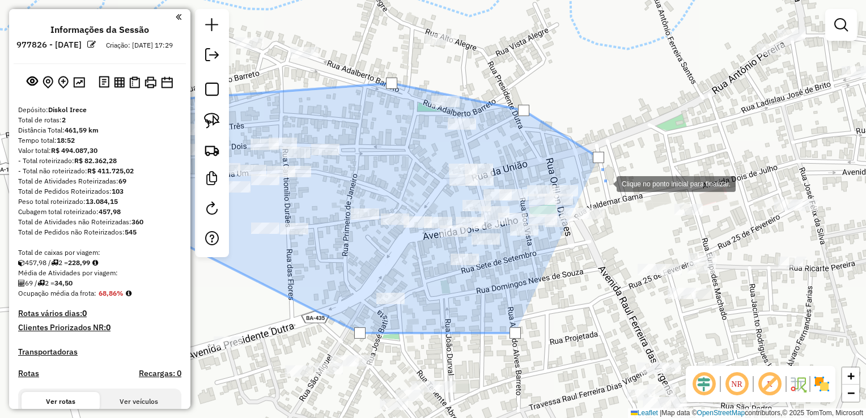
click at [605, 194] on div at bounding box center [605, 183] width 23 height 23
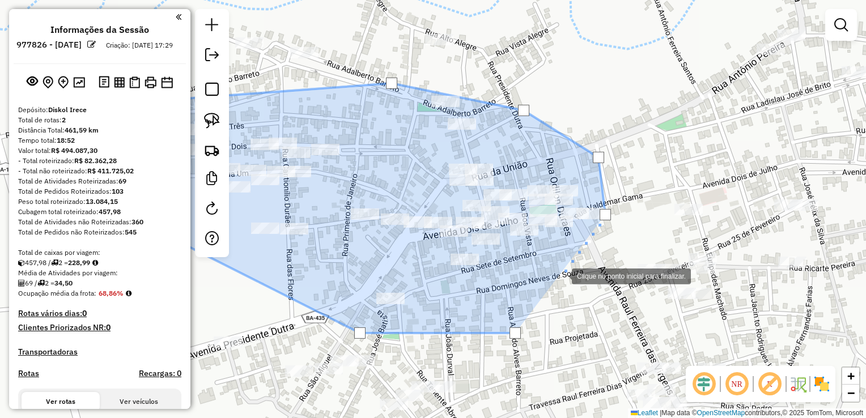
click at [560, 275] on div at bounding box center [560, 275] width 23 height 23
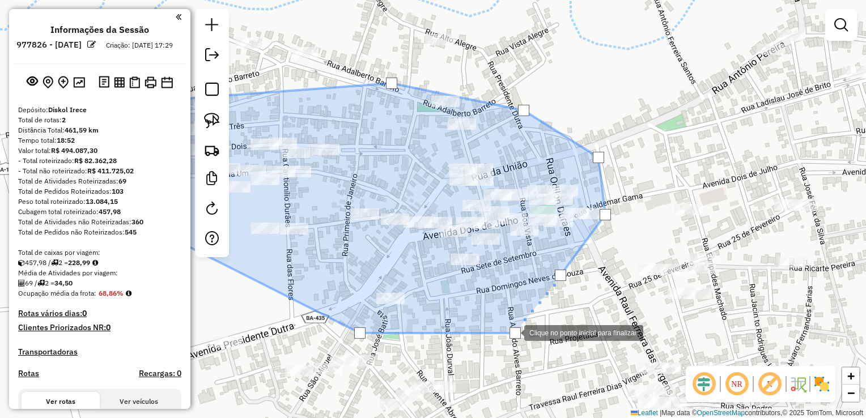
click at [513, 332] on div at bounding box center [514, 333] width 11 height 11
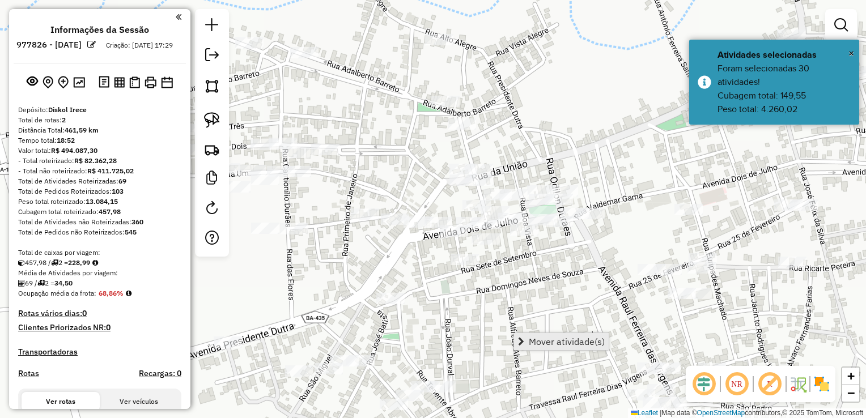
click at [527, 335] on link "Mover atividade(s)" at bounding box center [561, 341] width 95 height 17
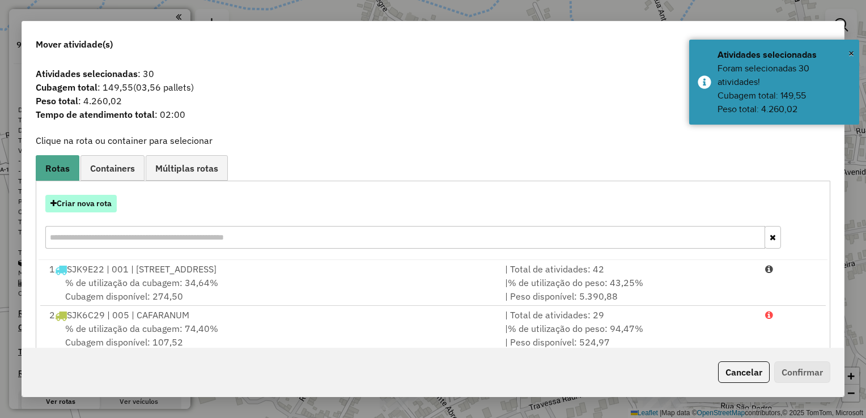
click at [94, 207] on button "Criar nova rota" at bounding box center [80, 204] width 71 height 18
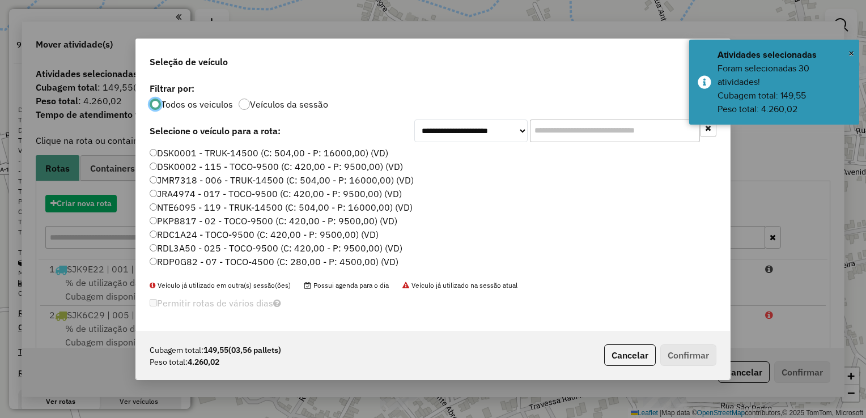
scroll to position [6, 3]
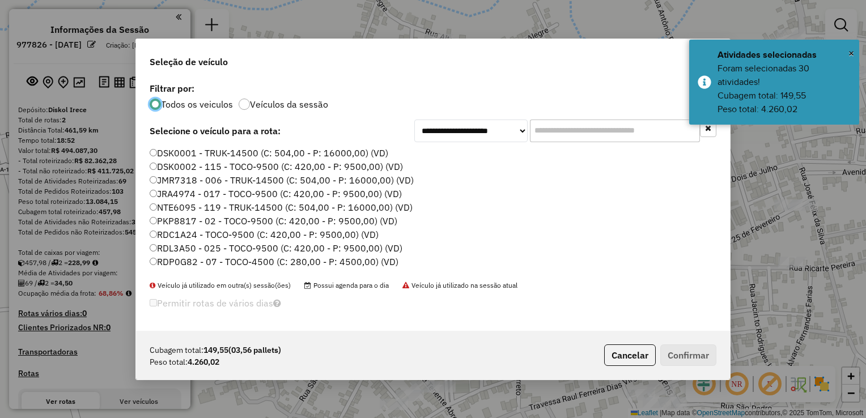
drag, startPoint x: 196, startPoint y: 224, endPoint x: 411, endPoint y: 266, distance: 219.9
click at [196, 224] on label "PKP8817 - 02 - TOCO-9500 (C: 420,00 - P: 9500,00) (VD)" at bounding box center [274, 221] width 248 height 14
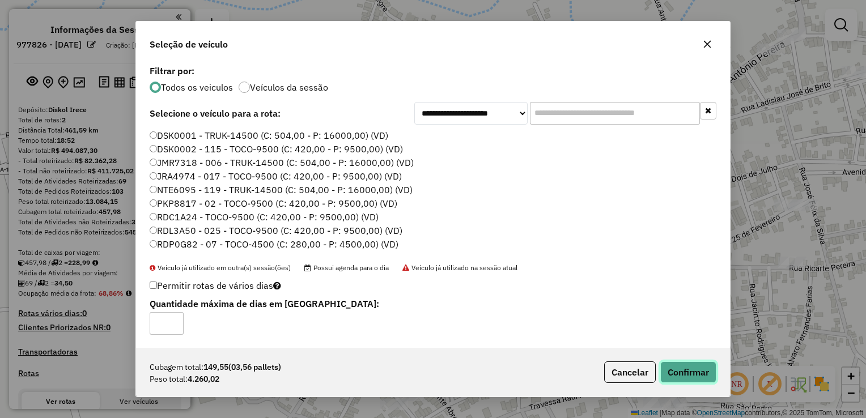
click at [666, 370] on button "Confirmar" at bounding box center [688, 373] width 56 height 22
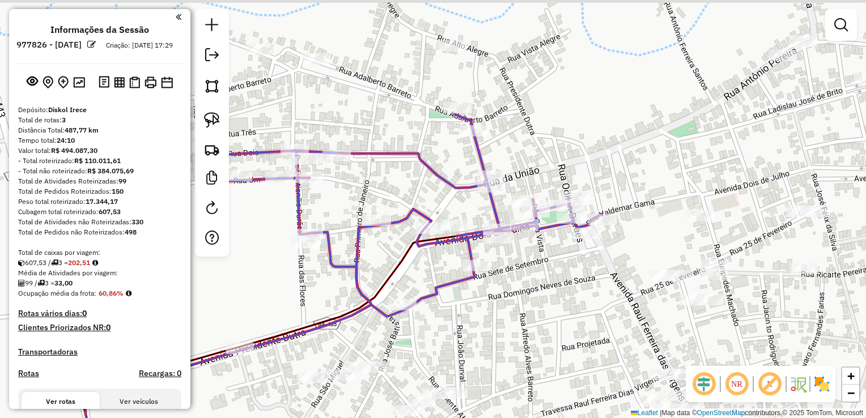
drag, startPoint x: 544, startPoint y: 131, endPoint x: 636, endPoint y: 158, distance: 96.1
click at [636, 158] on div "Janela de atendimento Grade de atendimento Capacidade Transportadoras Veículos …" at bounding box center [433, 209] width 866 height 418
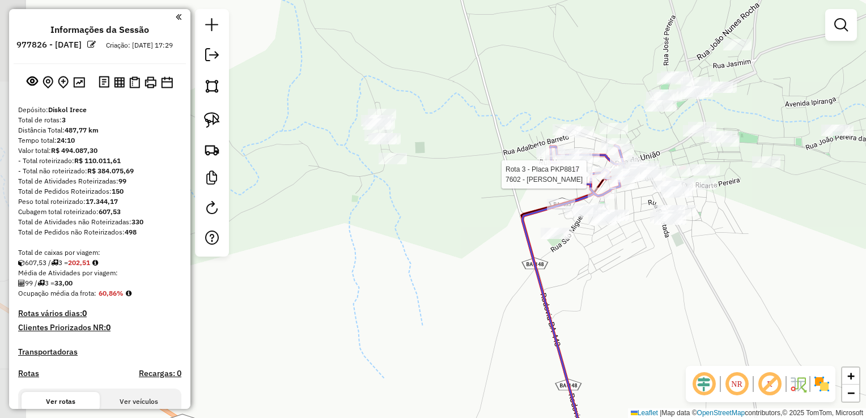
select select "**********"
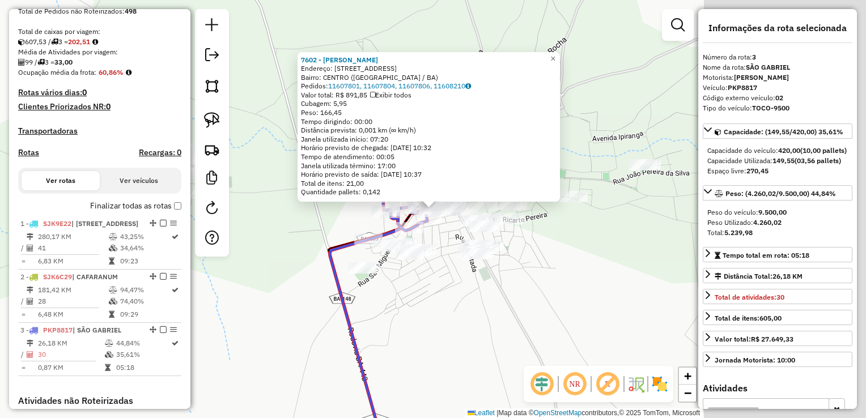
scroll to position [431, 0]
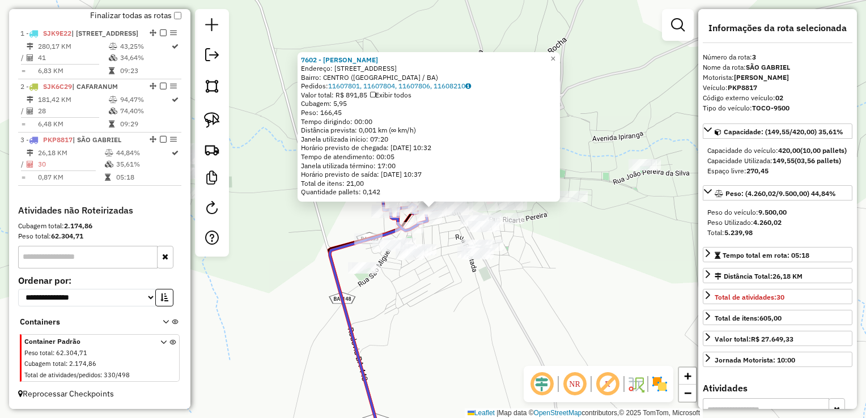
drag, startPoint x: 556, startPoint y: 304, endPoint x: 553, endPoint y: 293, distance: 11.1
click at [556, 304] on div "7602 - CLESIOMAR BATISTA ALVES Endereço: Av NOSSO SENHORA DOS PASSOS 31 Bairro:…" at bounding box center [433, 209] width 866 height 418
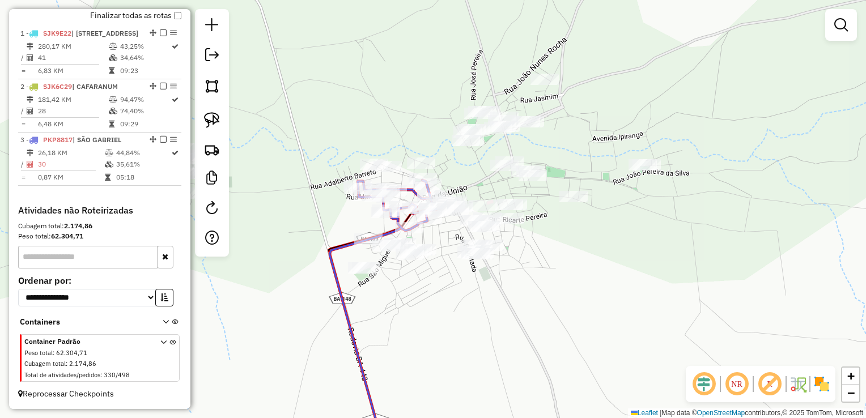
drag, startPoint x: 553, startPoint y: 292, endPoint x: 572, endPoint y: 277, distance: 24.6
click at [571, 278] on div "7602 - CLESIOMAR BATISTA ALVES Endereço: Av NOSSO SENHORA DOS PASSOS 31 Bairro:…" at bounding box center [433, 209] width 866 height 418
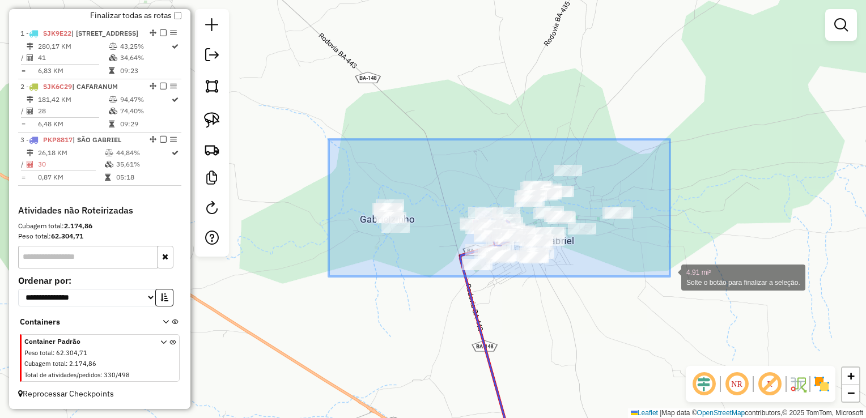
drag, startPoint x: 329, startPoint y: 139, endPoint x: 670, endPoint y: 277, distance: 367.7
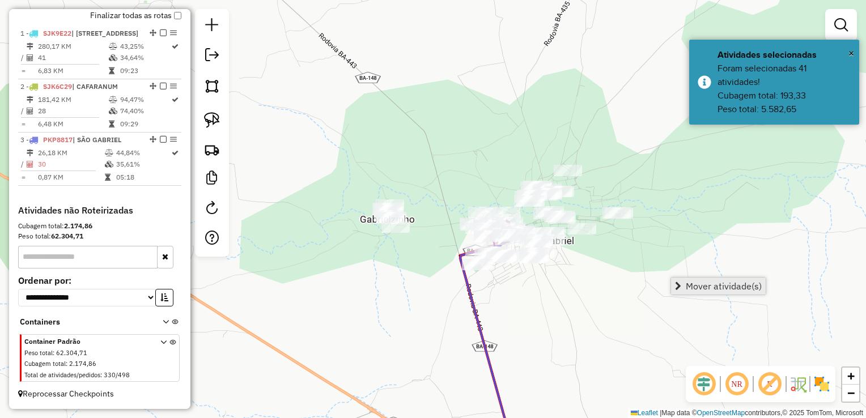
click at [682, 290] on link "Mover atividade(s)" at bounding box center [718, 286] width 95 height 17
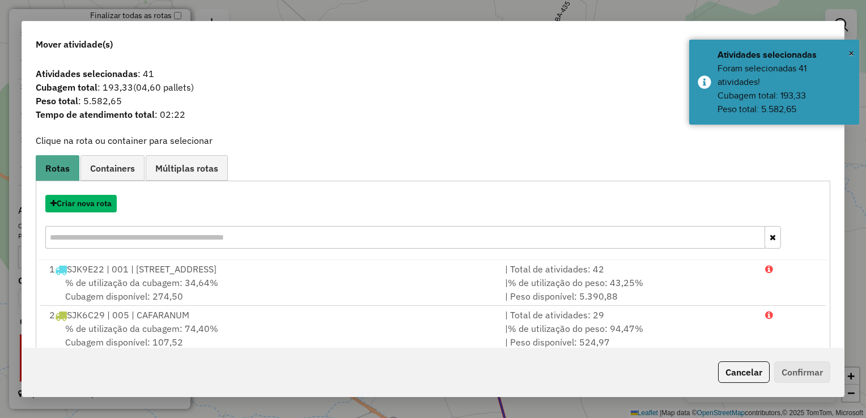
click at [85, 207] on button "Criar nova rota" at bounding box center [80, 204] width 71 height 18
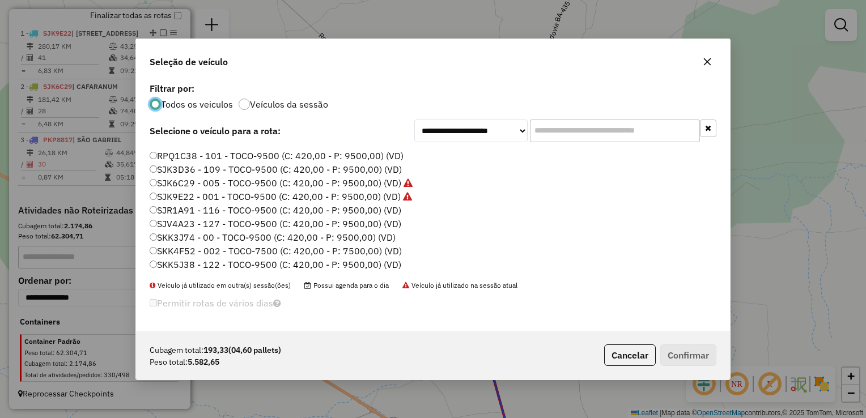
scroll to position [134, 0]
click at [202, 262] on label "SKK5J38 - 122 - TOCO-9500 (C: 420,00 - P: 9500,00) (VD)" at bounding box center [276, 264] width 252 height 14
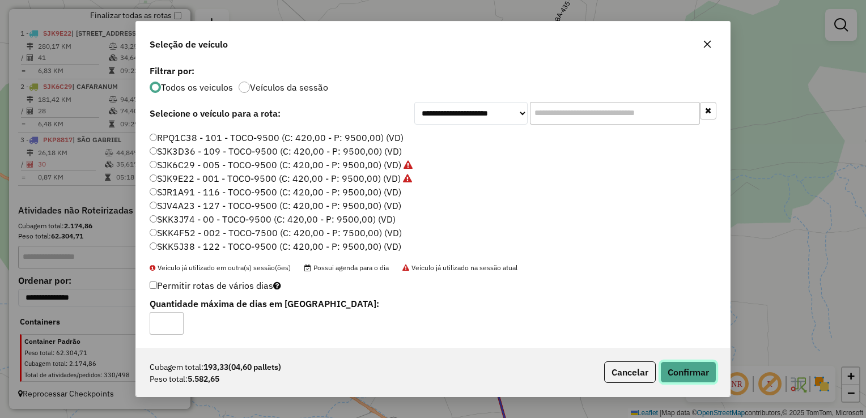
click at [685, 373] on button "Confirmar" at bounding box center [688, 373] width 56 height 22
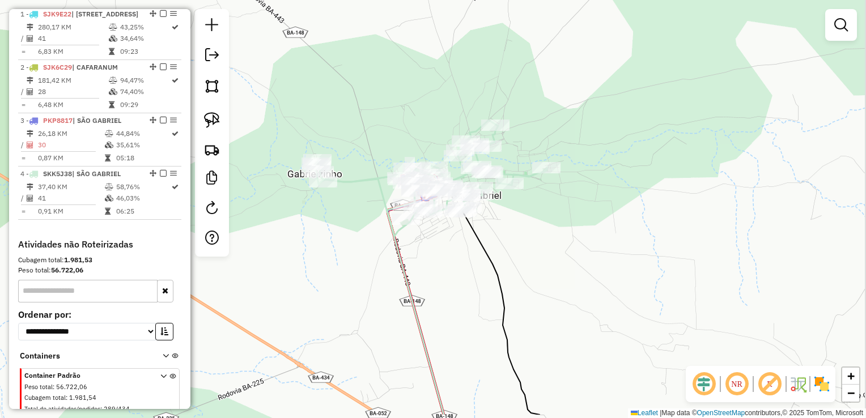
drag, startPoint x: 608, startPoint y: 315, endPoint x: 532, endPoint y: 269, distance: 89.2
click at [532, 269] on div "Janela de atendimento Grade de atendimento Capacidade Transportadoras Veículos …" at bounding box center [433, 209] width 866 height 418
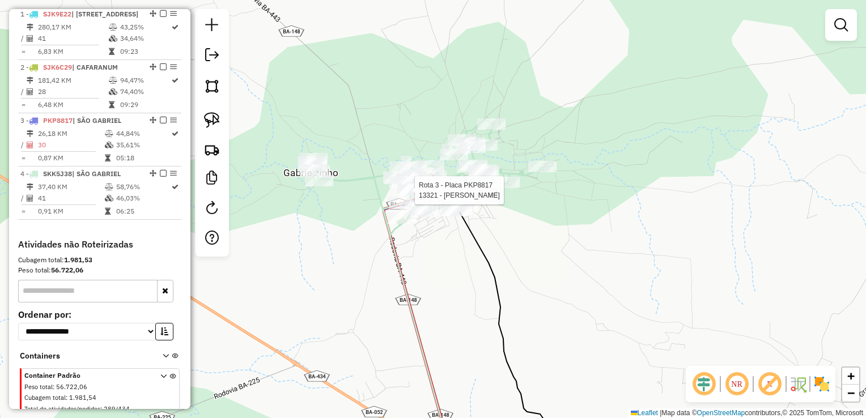
select select "**********"
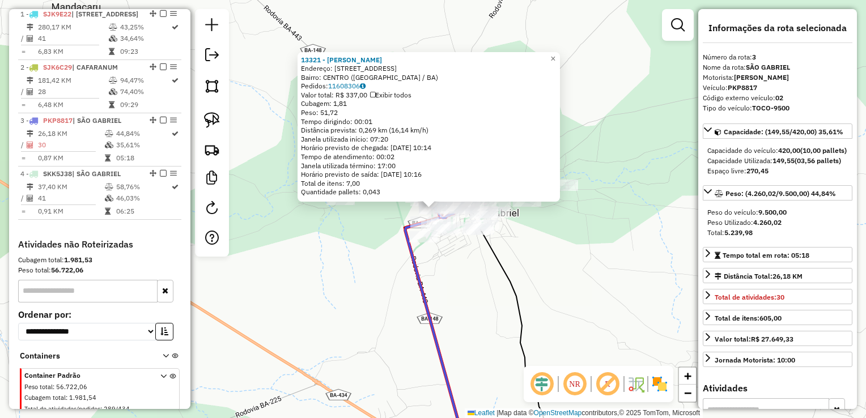
scroll to position [483, 0]
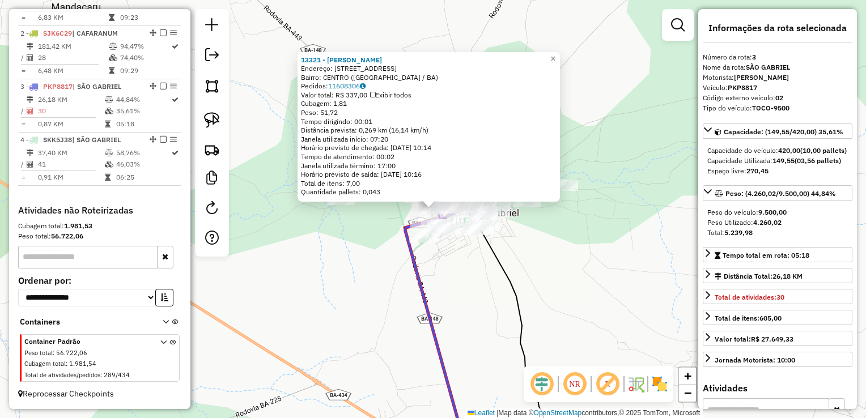
click at [447, 287] on div "13321 - [PERSON_NAME] Endereço: [STREET_ADDRESS]) Pedidos: 11608306 Valor total…" at bounding box center [433, 209] width 866 height 418
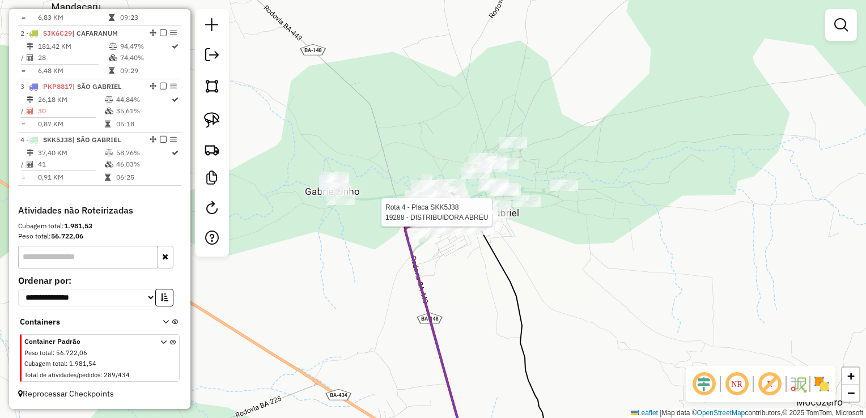
select select "**********"
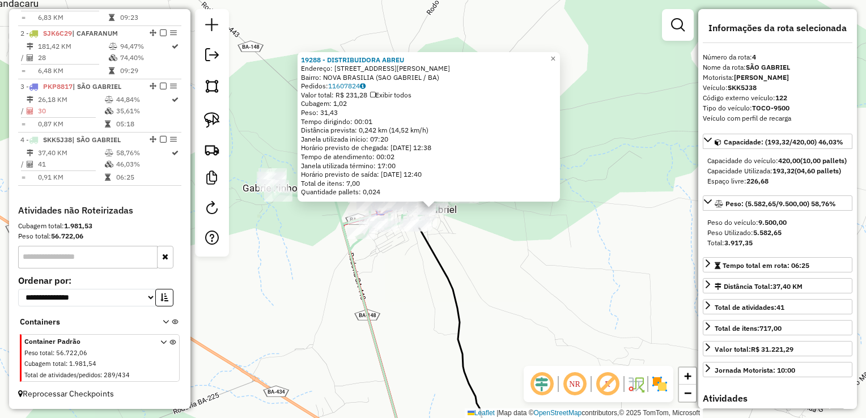
click at [503, 271] on div "19288 - DISTRIBUIDORA ABREU Endereço: RUA RICARTE PEREIRA 163 Bairro: NOVA BRAS…" at bounding box center [433, 209] width 866 height 418
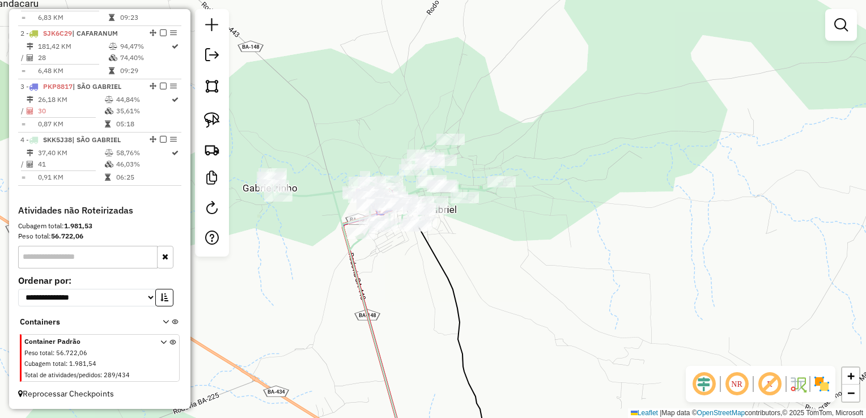
drag, startPoint x: 511, startPoint y: 296, endPoint x: 419, endPoint y: 177, distance: 150.0
click at [422, 180] on div "19288 - DISTRIBUIDORA ABREU Endereço: RUA RICARTE PEREIRA 163 Bairro: NOVA BRAS…" at bounding box center [433, 209] width 866 height 418
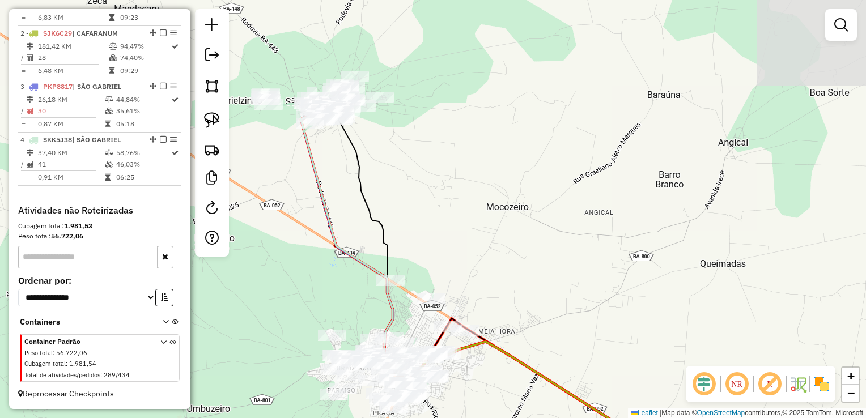
drag, startPoint x: 462, startPoint y: 216, endPoint x: 395, endPoint y: 94, distance: 139.0
click at [399, 100] on div "Janela de atendimento Grade de atendimento Capacidade Transportadoras Veículos …" at bounding box center [433, 209] width 866 height 418
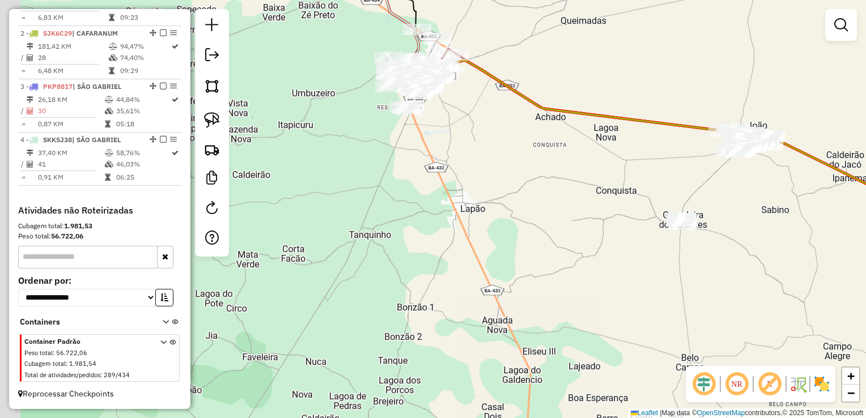
drag, startPoint x: 396, startPoint y: 224, endPoint x: 436, endPoint y: 179, distance: 60.6
click at [488, 139] on div "Janela de atendimento Grade de atendimento Capacidade Transportadoras Veículos …" at bounding box center [433, 209] width 866 height 418
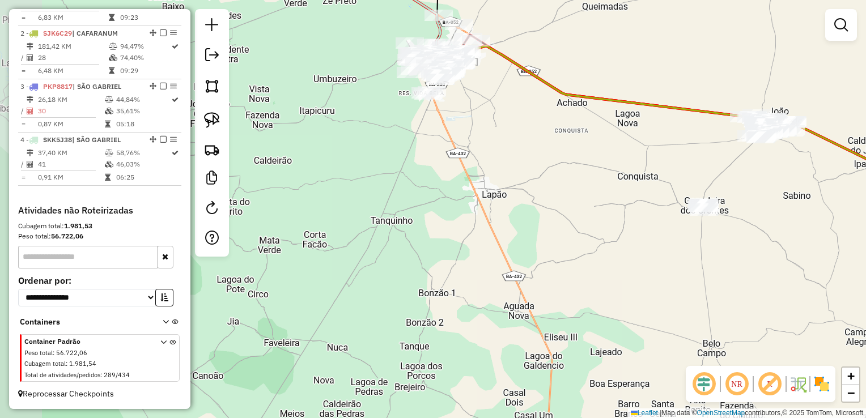
drag, startPoint x: 451, startPoint y: 185, endPoint x: 590, endPoint y: 87, distance: 169.6
click at [590, 92] on div "Janela de atendimento Grade de atendimento Capacidade Transportadoras Veículos …" at bounding box center [433, 209] width 866 height 418
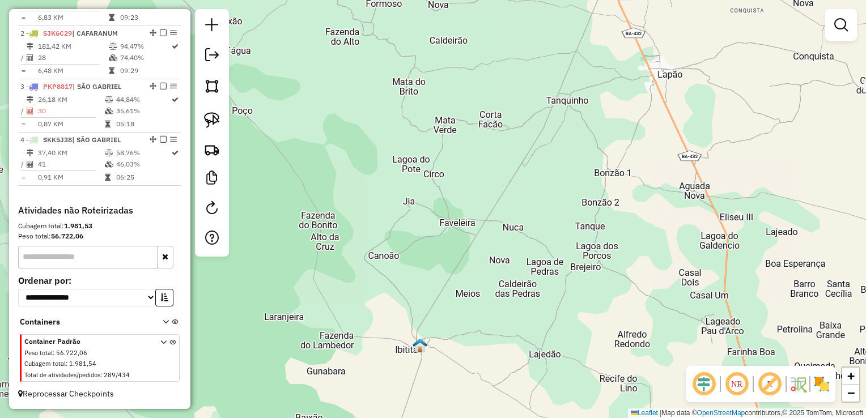
click at [512, 10] on div "Janela de atendimento Grade de atendimento Capacidade Transportadoras Veículos …" at bounding box center [433, 209] width 866 height 418
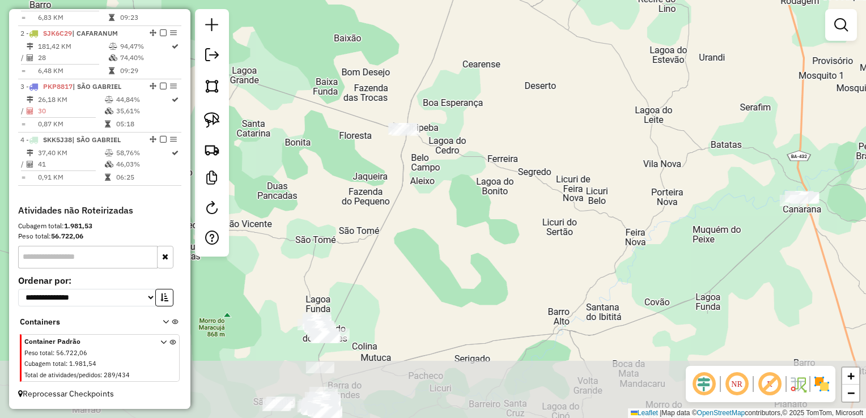
drag, startPoint x: 492, startPoint y: 167, endPoint x: 533, endPoint y: 86, distance: 90.2
click at [550, 75] on div "Janela de atendimento Grade de atendimento Capacidade Transportadoras Veículos …" at bounding box center [433, 209] width 866 height 418
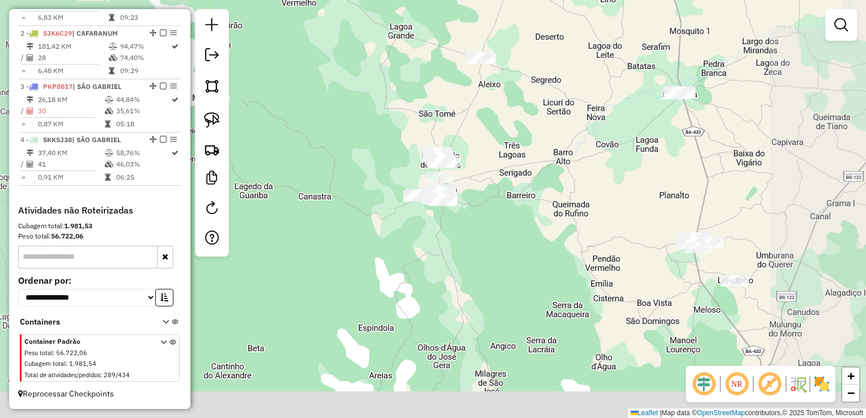
drag, startPoint x: 518, startPoint y: 152, endPoint x: 511, endPoint y: 130, distance: 22.6
click at [524, 118] on div "Janela de atendimento Grade de atendimento Capacidade Transportadoras Veículos …" at bounding box center [433, 209] width 866 height 418
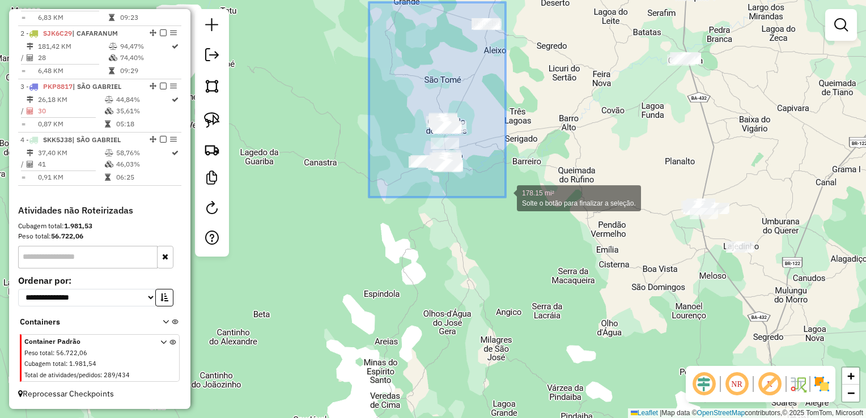
drag, startPoint x: 369, startPoint y: 2, endPoint x: 505, endPoint y: 197, distance: 238.0
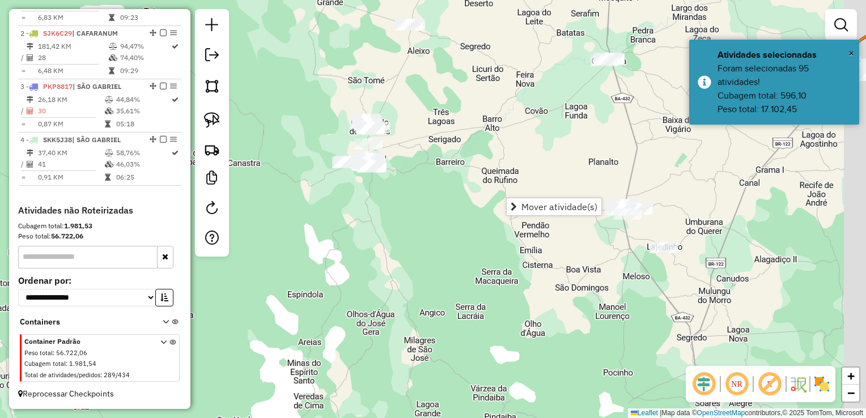
drag, startPoint x: 496, startPoint y: 92, endPoint x: 420, endPoint y: 92, distance: 76.5
click at [420, 92] on div "Janela de atendimento Grade de atendimento Capacidade Transportadoras Veículos …" at bounding box center [433, 209] width 866 height 418
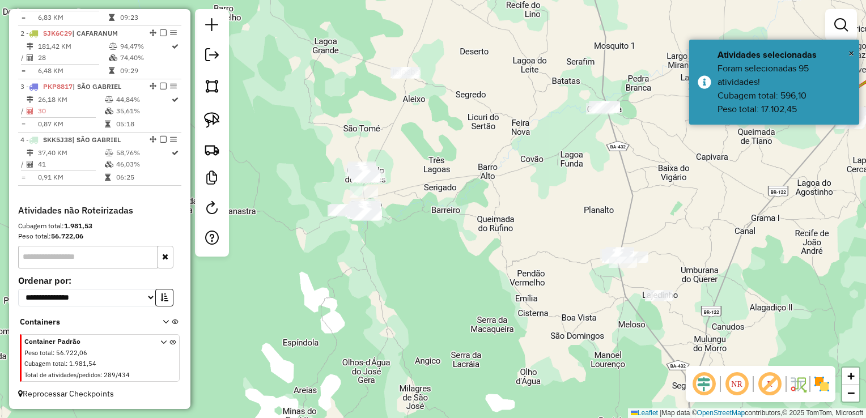
drag, startPoint x: 420, startPoint y: 117, endPoint x: 414, endPoint y: 209, distance: 92.0
click at [399, 240] on div "Janela de atendimento Grade de atendimento Capacidade Transportadoras Veículos …" at bounding box center [433, 209] width 866 height 418
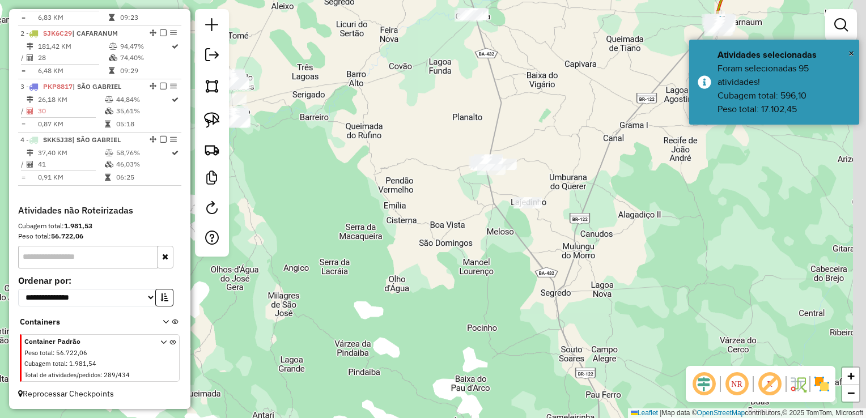
drag, startPoint x: 453, startPoint y: 196, endPoint x: 338, endPoint y: 19, distance: 211.4
click at [338, 19] on div "Janela de atendimento Grade de atendimento Capacidade Transportadoras Veículos …" at bounding box center [433, 209] width 866 height 418
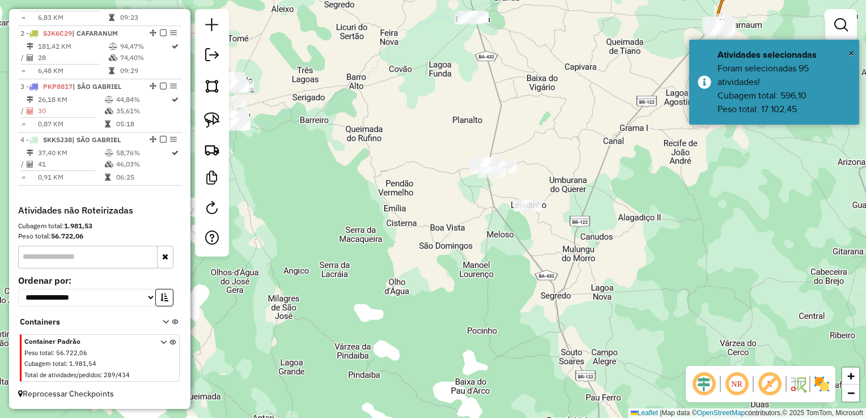
drag, startPoint x: 369, startPoint y: 67, endPoint x: 331, endPoint y: 120, distance: 65.7
click at [331, 120] on div "Janela de atendimento Grade de atendimento Capacidade Transportadoras Veículos …" at bounding box center [433, 209] width 866 height 418
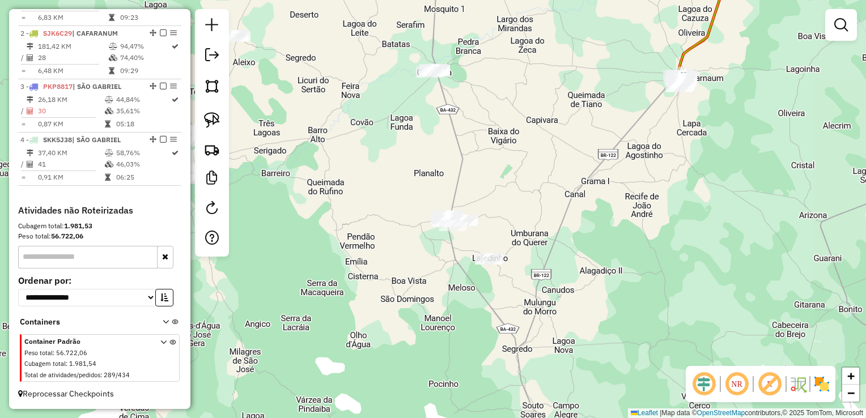
drag, startPoint x: 473, startPoint y: 243, endPoint x: 473, endPoint y: 253, distance: 9.7
click at [473, 253] on div "Janela de atendimento Grade de atendimento Capacidade Transportadoras Veículos …" at bounding box center [433, 209] width 866 height 418
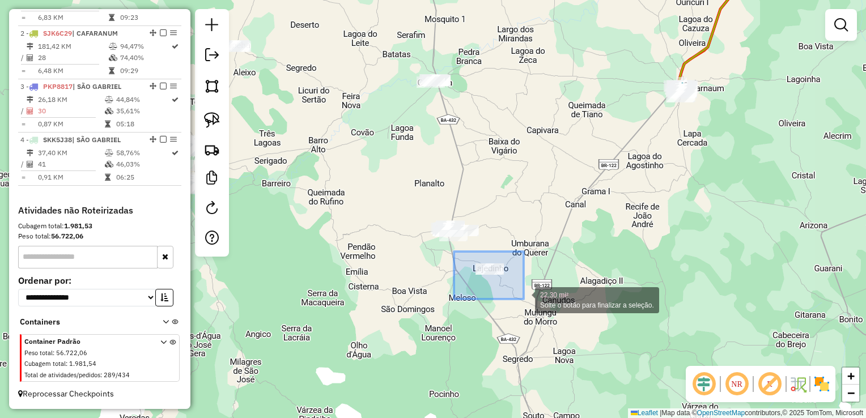
drag, startPoint x: 454, startPoint y: 252, endPoint x: 524, endPoint y: 299, distance: 84.4
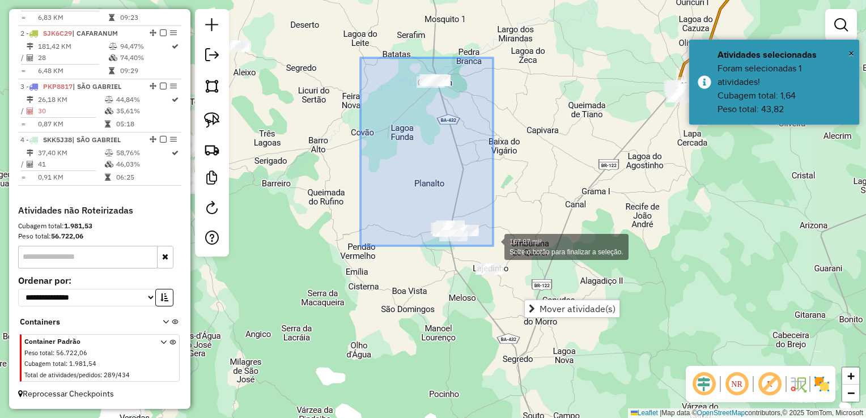
drag, startPoint x: 376, startPoint y: 62, endPoint x: 493, endPoint y: 246, distance: 217.6
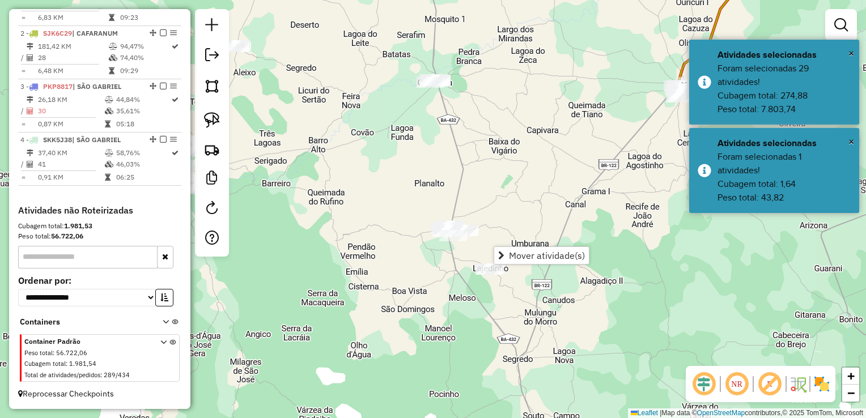
click at [456, 153] on div "Janela de atendimento Grade de atendimento Capacidade Transportadoras Veículos …" at bounding box center [433, 209] width 866 height 418
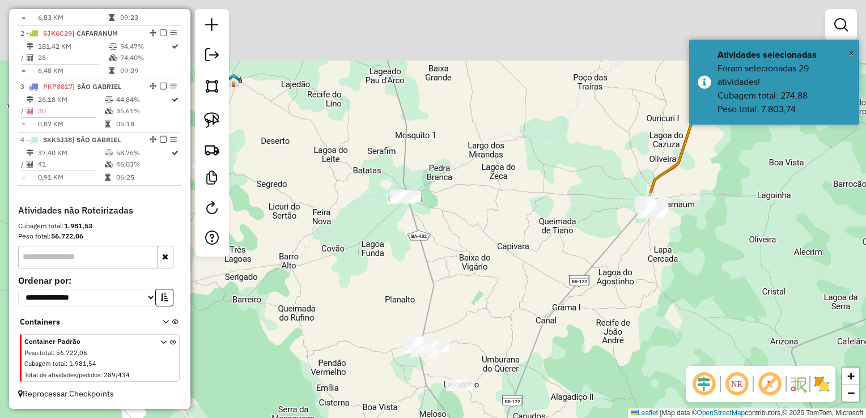
drag, startPoint x: 449, startPoint y: 203, endPoint x: 423, endPoint y: 275, distance: 76.0
click at [426, 282] on div "Janela de atendimento Grade de atendimento Capacidade Transportadoras Veículos …" at bounding box center [433, 209] width 866 height 418
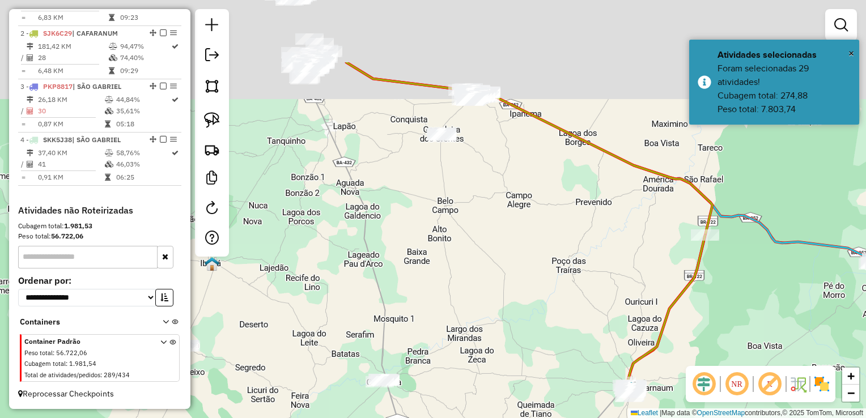
drag, startPoint x: 432, startPoint y: 291, endPoint x: 390, endPoint y: 201, distance: 99.9
click at [432, 302] on div "Janela de atendimento Grade de atendimento Capacidade Transportadoras Veículos …" at bounding box center [433, 209] width 866 height 418
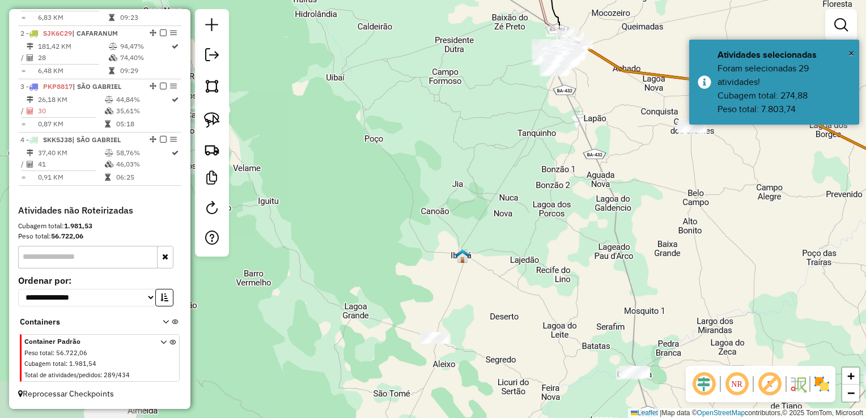
drag, startPoint x: 437, startPoint y: 228, endPoint x: 644, endPoint y: 171, distance: 215.0
click at [644, 171] on div "Janela de atendimento Grade de atendimento Capacidade Transportadoras Veículos …" at bounding box center [433, 209] width 866 height 418
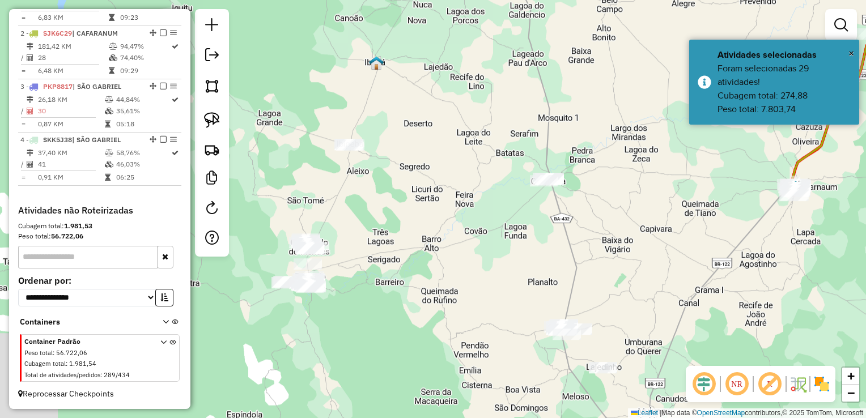
drag, startPoint x: 594, startPoint y: 266, endPoint x: 507, endPoint y: 68, distance: 216.5
click at [507, 68] on div "Janela de atendimento Grade de atendimento Capacidade Transportadoras Veículos …" at bounding box center [433, 209] width 866 height 418
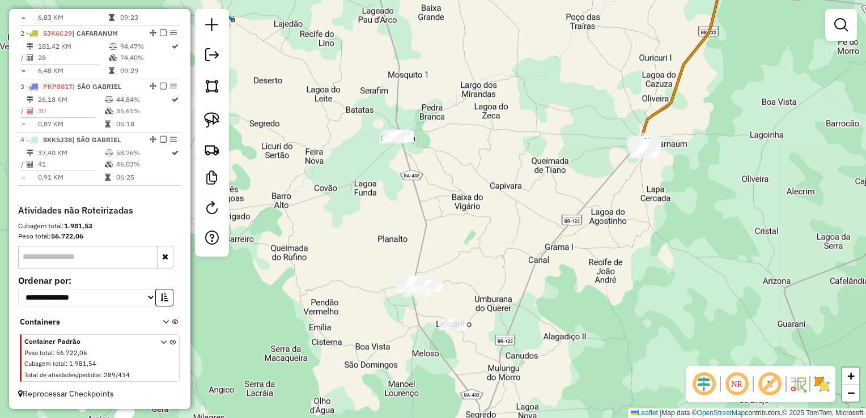
drag, startPoint x: 546, startPoint y: 253, endPoint x: 397, endPoint y: 215, distance: 154.3
click at [397, 215] on div "Janela de atendimento Grade de atendimento Capacidade Transportadoras Veículos …" at bounding box center [433, 209] width 866 height 418
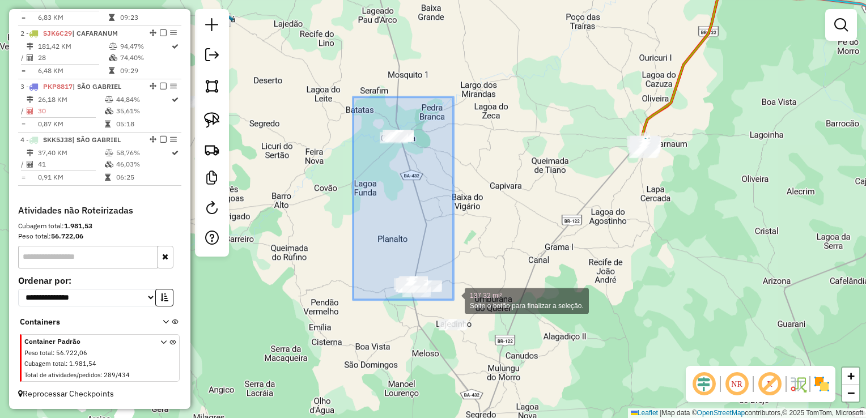
drag, startPoint x: 353, startPoint y: 97, endPoint x: 453, endPoint y: 300, distance: 226.8
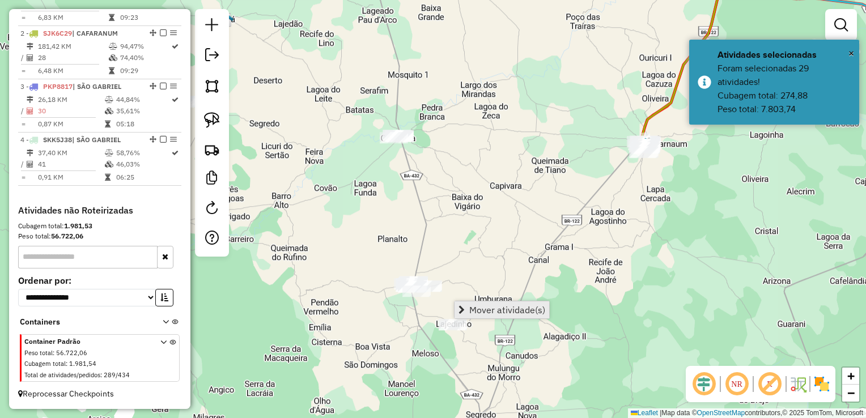
click at [471, 302] on link "Mover atividade(s)" at bounding box center [501, 309] width 95 height 17
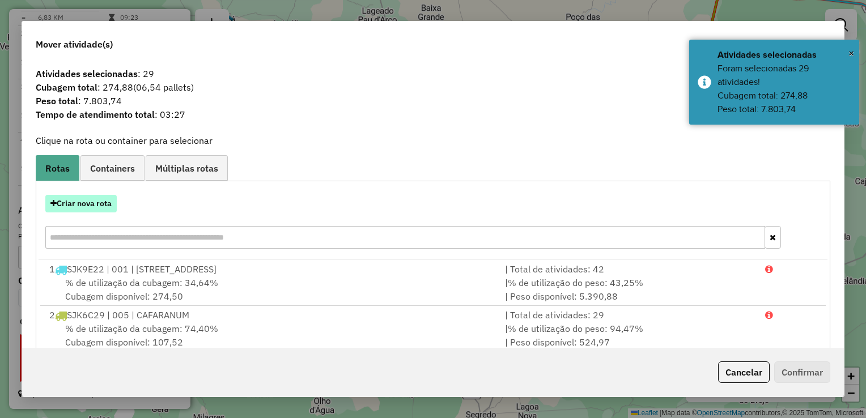
click at [66, 208] on button "Criar nova rota" at bounding box center [80, 204] width 71 height 18
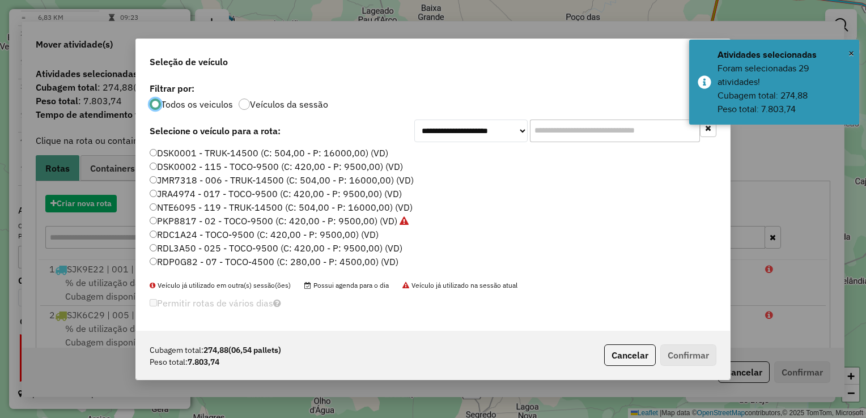
scroll to position [6, 3]
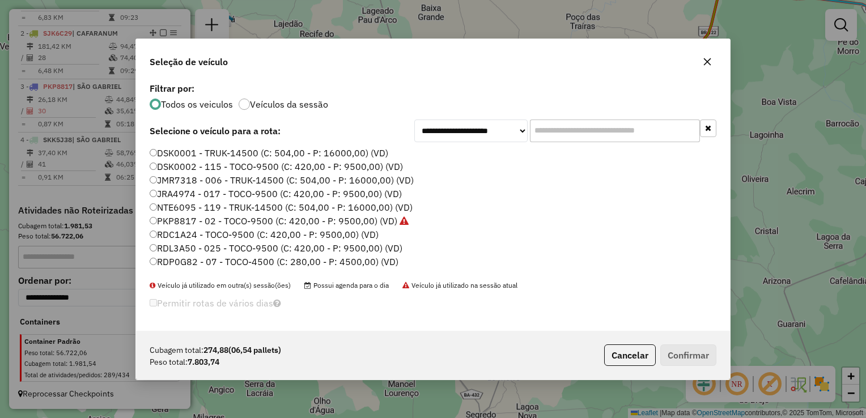
click at [194, 246] on label "RDL3A50 - 025 - TOCO-9500 (C: 420,00 - P: 9500,00) (VD)" at bounding box center [276, 248] width 253 height 14
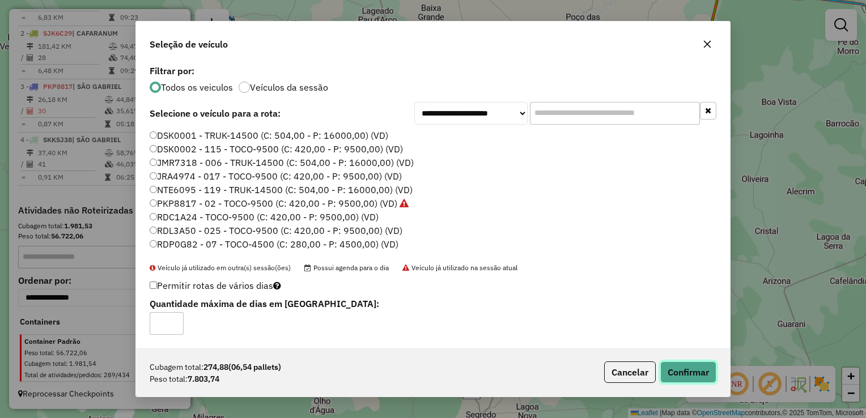
click at [678, 366] on button "Confirmar" at bounding box center [688, 373] width 56 height 22
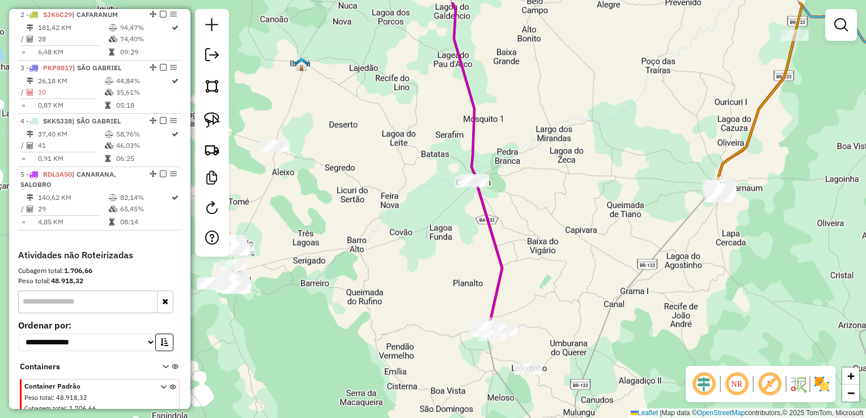
drag, startPoint x: 570, startPoint y: 126, endPoint x: 781, endPoint y: 169, distance: 216.3
click at [781, 169] on div "Janela de atendimento Grade de atendimento Capacidade Transportadoras Veículos …" at bounding box center [433, 209] width 866 height 418
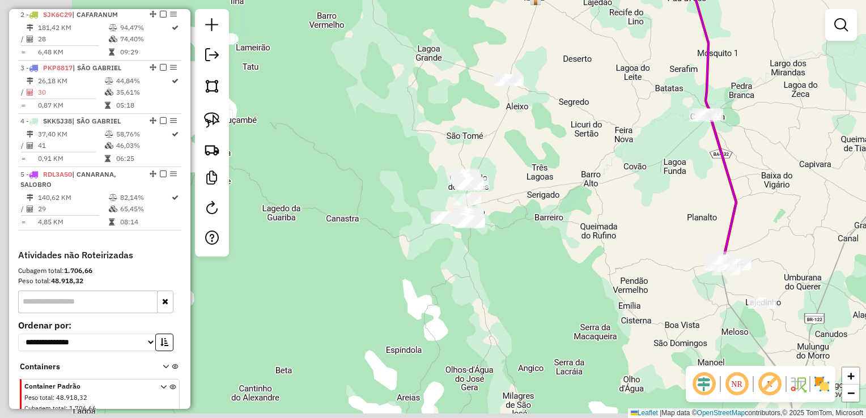
drag, startPoint x: 573, startPoint y: 207, endPoint x: 657, endPoint y: 149, distance: 102.2
click at [669, 142] on div "Janela de atendimento Grade de atendimento Capacidade Transportadoras Veículos …" at bounding box center [433, 209] width 866 height 418
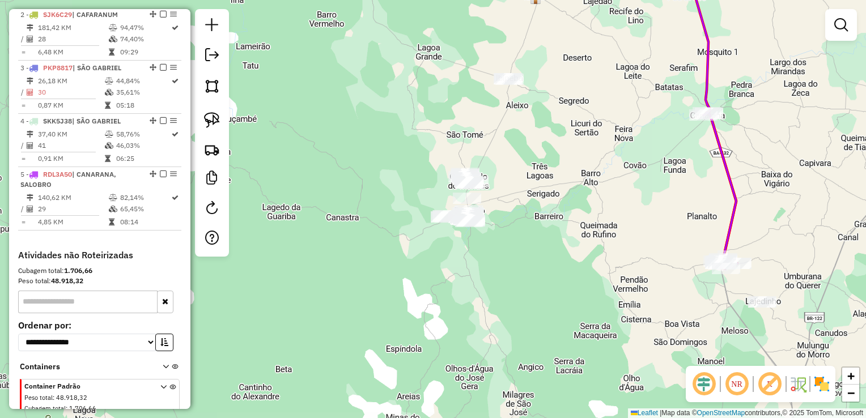
drag, startPoint x: 592, startPoint y: 210, endPoint x: 645, endPoint y: 169, distance: 67.2
click at [647, 171] on div "Janela de atendimento Grade de atendimento Capacidade Transportadoras Veículos …" at bounding box center [433, 209] width 866 height 418
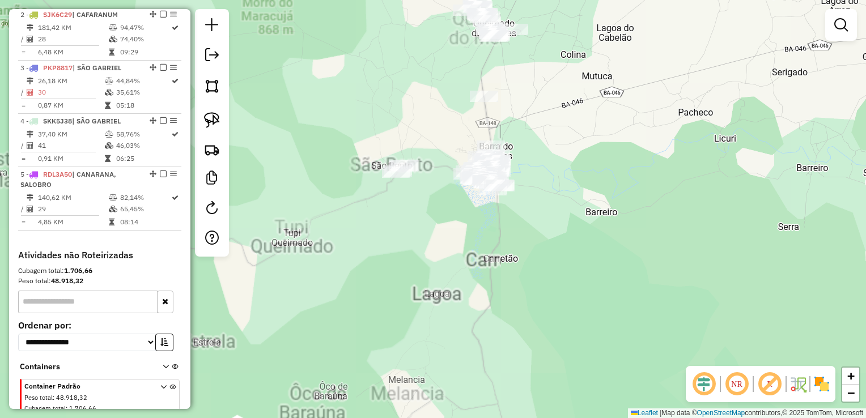
drag, startPoint x: 606, startPoint y: 164, endPoint x: 629, endPoint y: 160, distance: 23.1
click at [629, 160] on div "Janela de atendimento Grade de atendimento Capacidade Transportadoras Veículos …" at bounding box center [433, 209] width 866 height 418
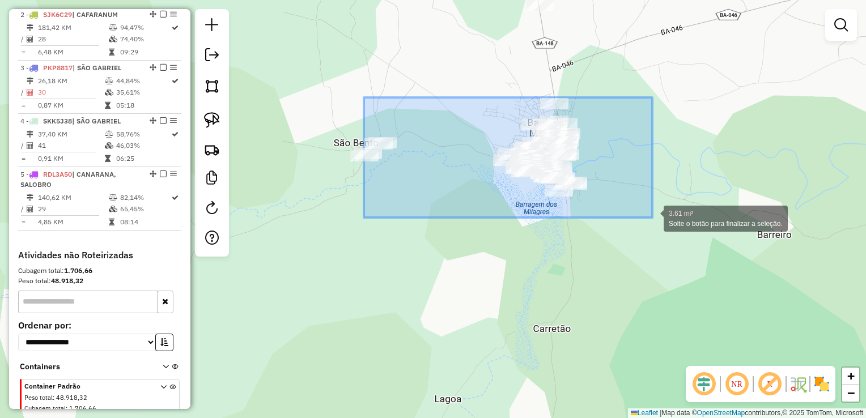
drag, startPoint x: 364, startPoint y: 97, endPoint x: 652, endPoint y: 218, distance: 312.5
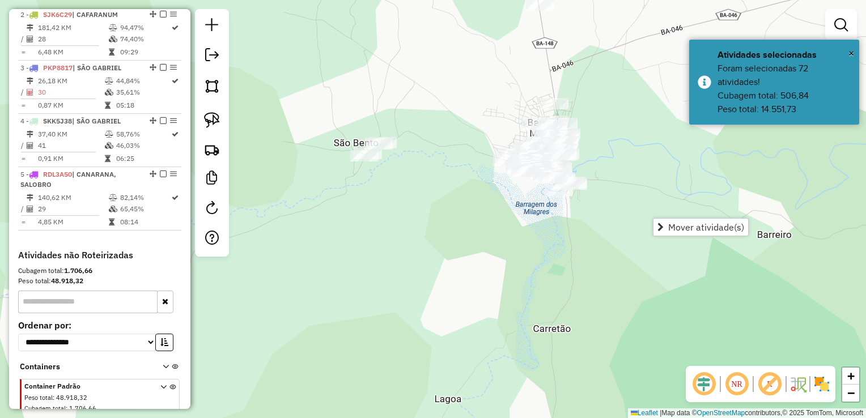
click at [500, 241] on div "Janela de atendimento Grade de atendimento Capacidade Transportadoras Veículos …" at bounding box center [433, 209] width 866 height 418
click at [410, 201] on div "Janela de atendimento Grade de atendimento Capacidade Transportadoras Veículos …" at bounding box center [433, 209] width 866 height 418
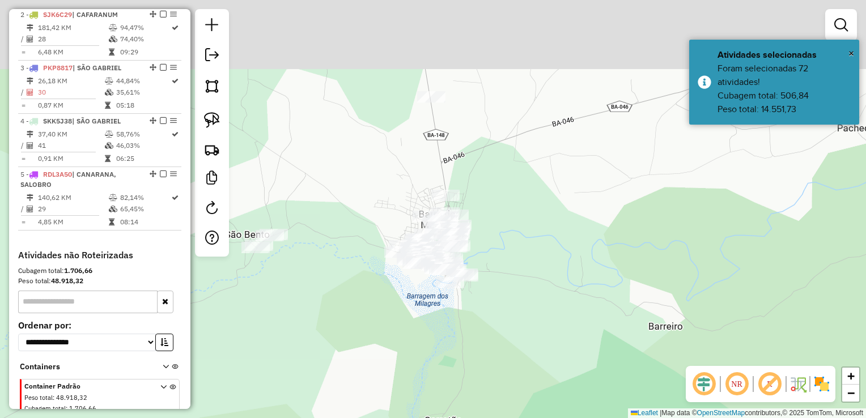
drag, startPoint x: 441, startPoint y: 215, endPoint x: 333, endPoint y: 307, distance: 142.4
click at [333, 307] on div "Janela de atendimento Grade de atendimento Capacidade Transportadoras Veículos …" at bounding box center [433, 209] width 866 height 418
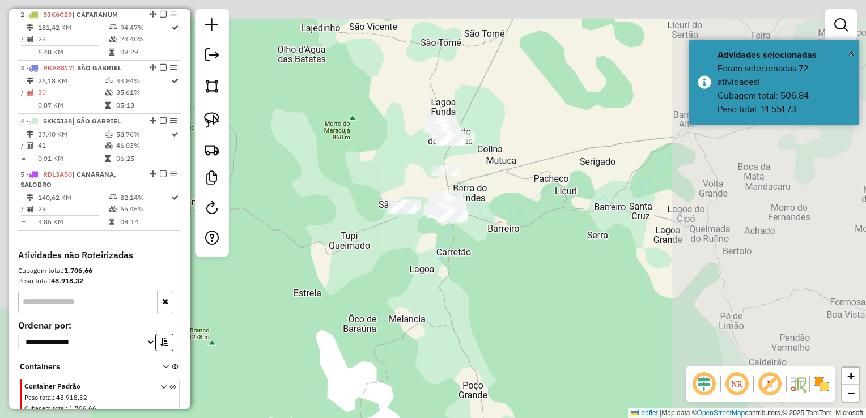
drag, startPoint x: 497, startPoint y: 135, endPoint x: 483, endPoint y: 206, distance: 71.7
click at [483, 206] on div "Janela de atendimento Grade de atendimento Capacidade Transportadoras Veículos …" at bounding box center [433, 209] width 866 height 418
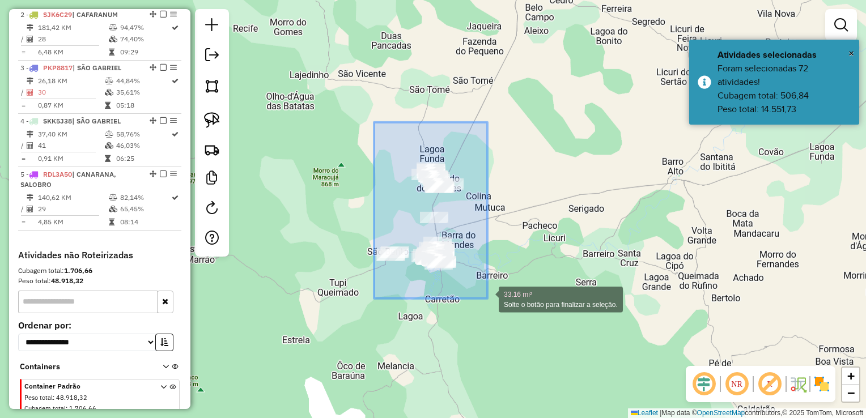
drag, startPoint x: 375, startPoint y: 124, endPoint x: 487, endPoint y: 299, distance: 208.3
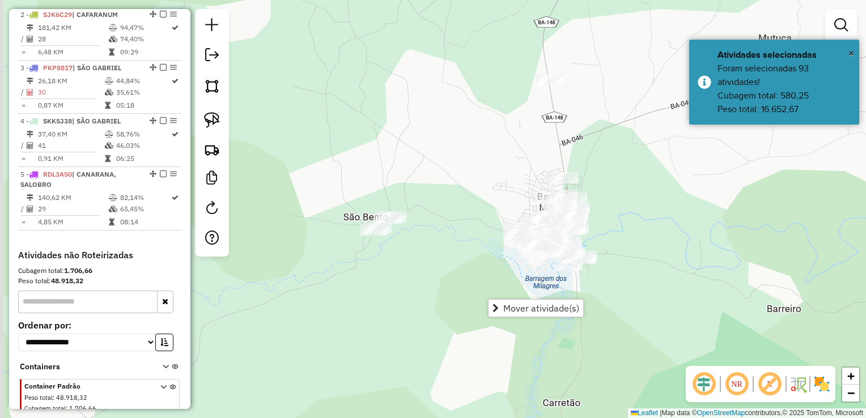
drag, startPoint x: 422, startPoint y: 237, endPoint x: 409, endPoint y: 179, distance: 60.4
click at [409, 179] on div "Janela de atendimento Grade de atendimento Capacidade Transportadoras Veículos …" at bounding box center [433, 209] width 866 height 418
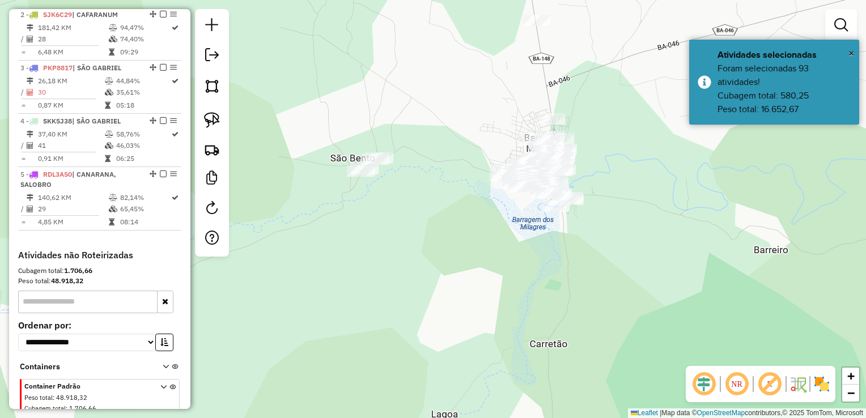
drag, startPoint x: 220, startPoint y: 83, endPoint x: 272, endPoint y: 117, distance: 62.1
click at [220, 83] on link at bounding box center [211, 86] width 25 height 25
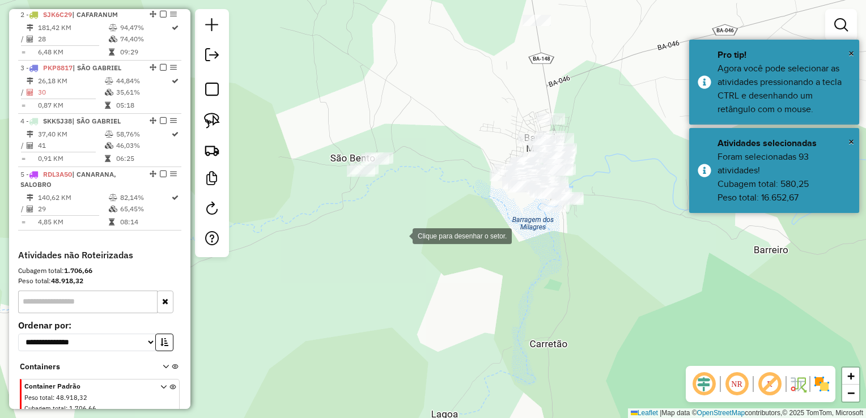
drag, startPoint x: 401, startPoint y: 235, endPoint x: 301, endPoint y: 197, distance: 106.9
click at [401, 234] on div at bounding box center [401, 235] width 23 height 23
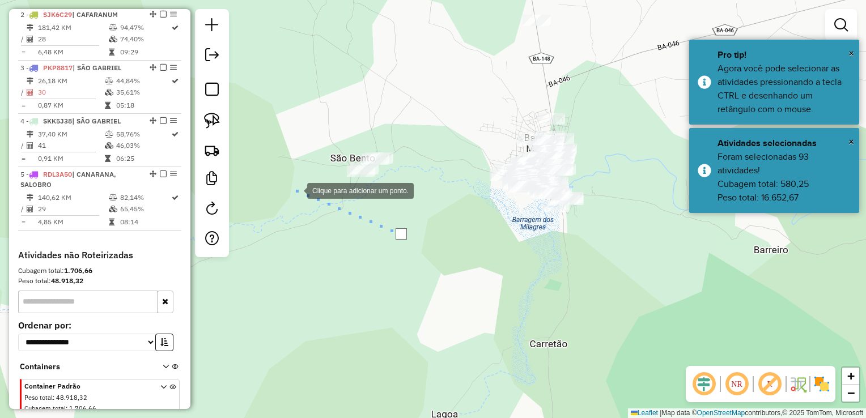
click at [284, 179] on div at bounding box center [295, 190] width 23 height 23
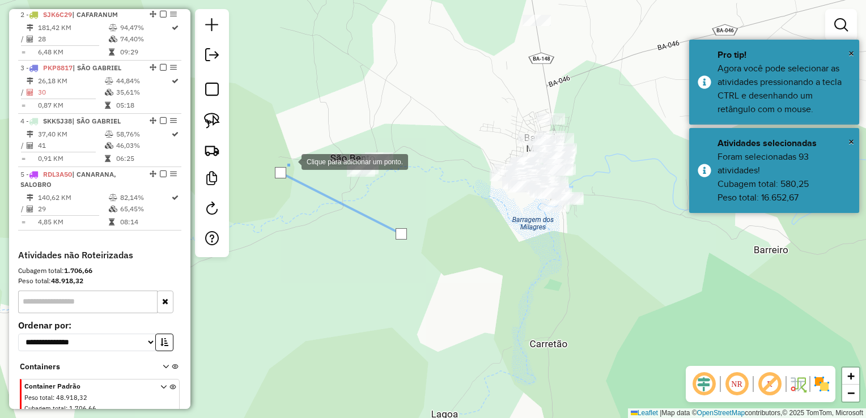
click at [301, 150] on div at bounding box center [290, 161] width 23 height 23
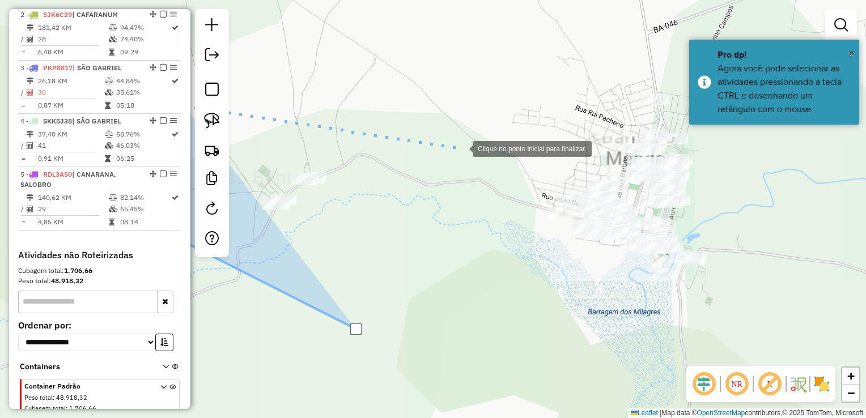
drag, startPoint x: 470, startPoint y: 143, endPoint x: 309, endPoint y: 158, distance: 162.1
click at [450, 158] on div at bounding box center [461, 148] width 23 height 23
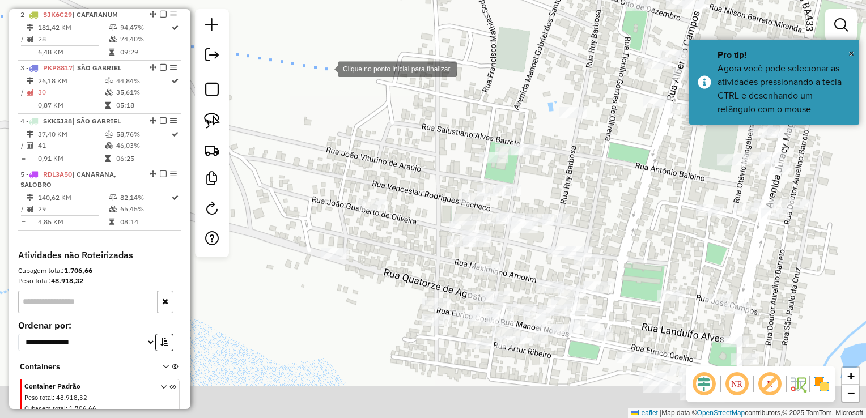
drag, startPoint x: 457, startPoint y: 217, endPoint x: 327, endPoint y: 67, distance: 198.0
click at [327, 67] on div at bounding box center [326, 68] width 23 height 23
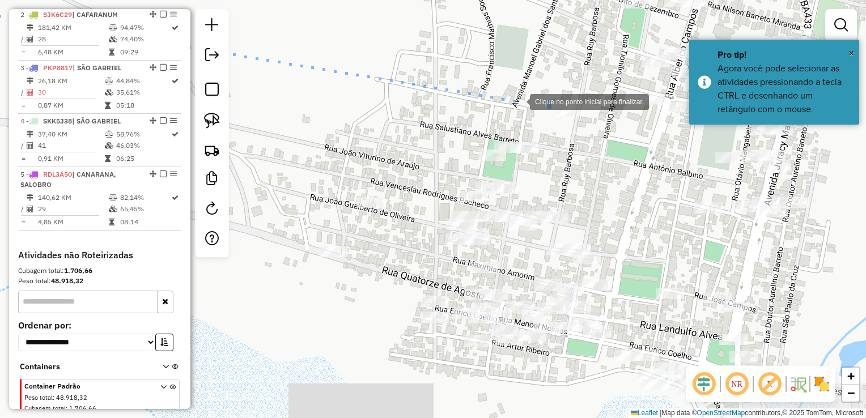
drag, startPoint x: 519, startPoint y: 102, endPoint x: 612, endPoint y: 153, distance: 106.0
click at [520, 103] on div at bounding box center [518, 101] width 23 height 23
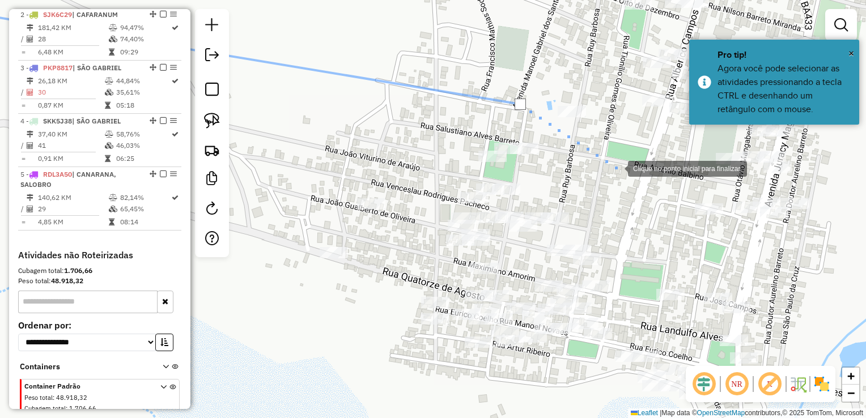
drag, startPoint x: 617, startPoint y: 168, endPoint x: 626, endPoint y: 222, distance: 54.6
click at [617, 172] on div at bounding box center [616, 167] width 23 height 23
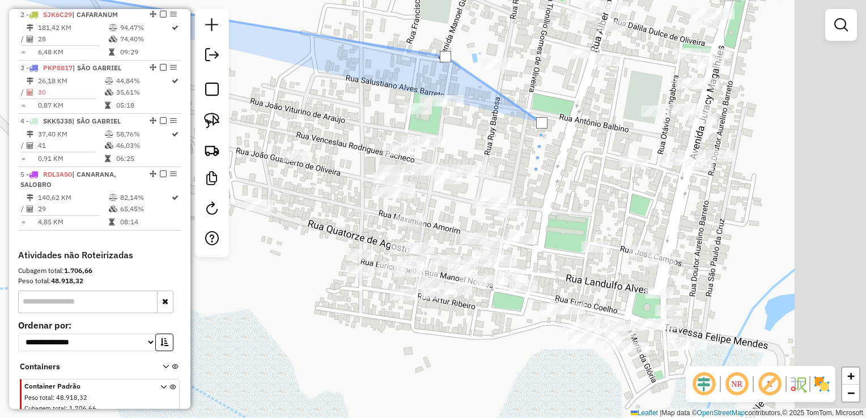
drag, startPoint x: 630, startPoint y: 240, endPoint x: 471, endPoint y: 136, distance: 189.9
click at [523, 159] on div at bounding box center [534, 170] width 23 height 23
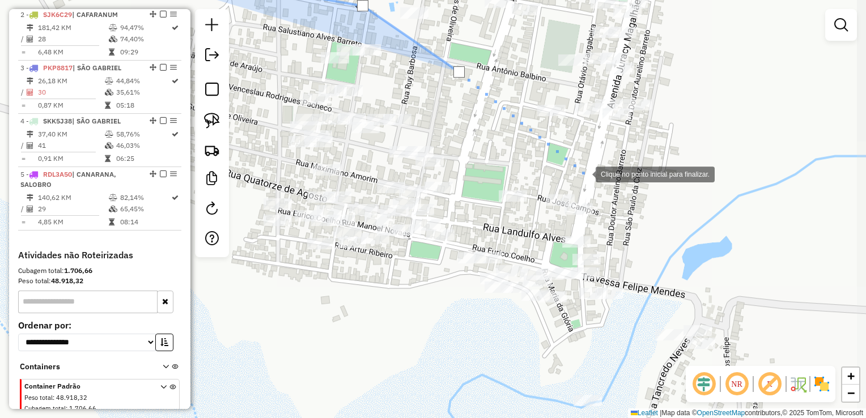
click at [584, 173] on div at bounding box center [584, 173] width 23 height 23
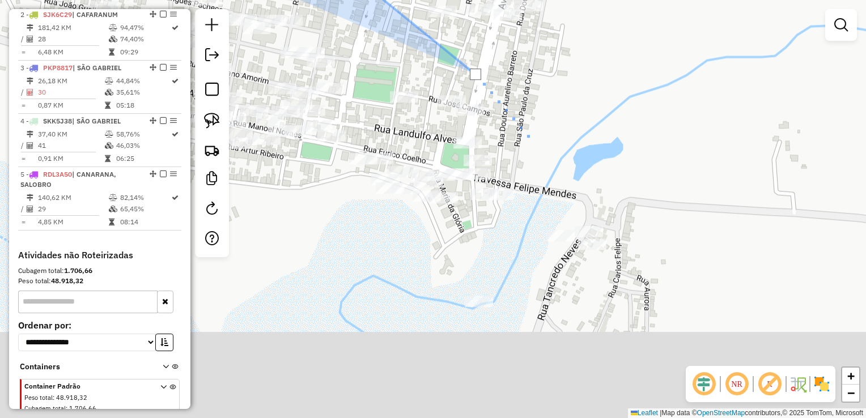
drag, startPoint x: 679, startPoint y: 262, endPoint x: 487, endPoint y: 101, distance: 250.6
click at [517, 125] on div at bounding box center [528, 136] width 23 height 23
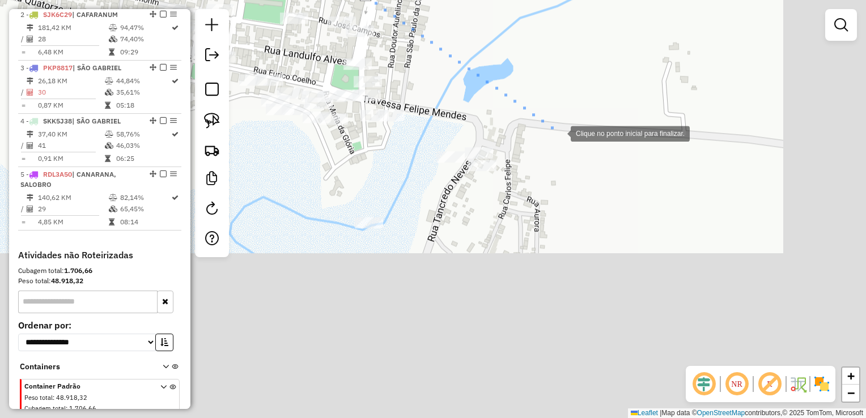
drag
click at [571, 144] on div at bounding box center [559, 132] width 23 height 23
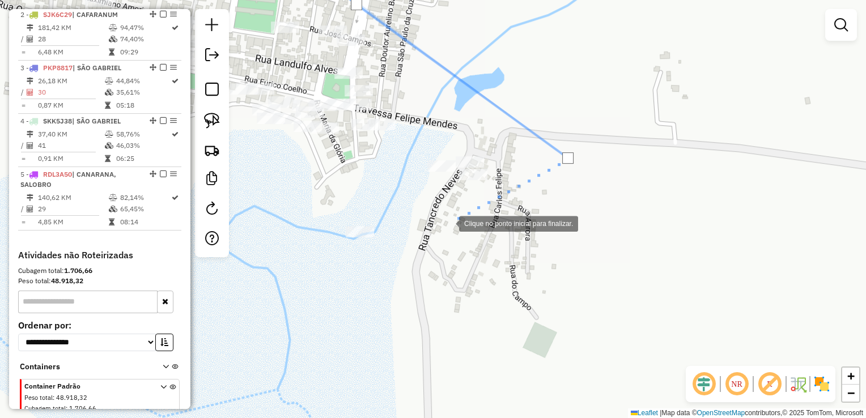
click at [443, 234] on div at bounding box center [447, 222] width 23 height 23
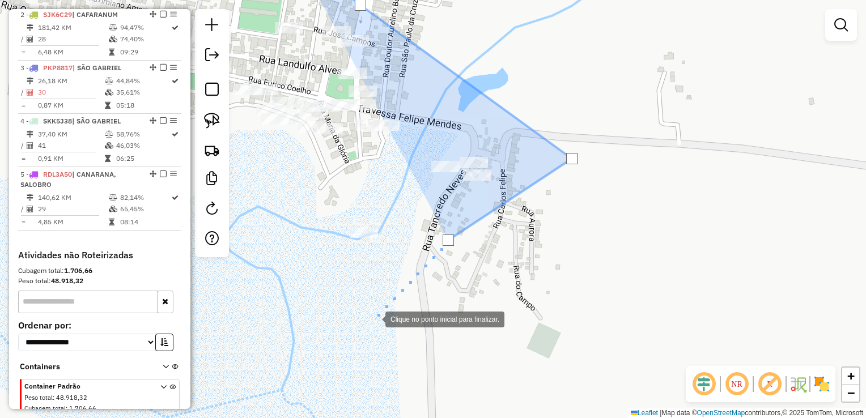
click at [385, 307] on div at bounding box center [374, 318] width 23 height 23
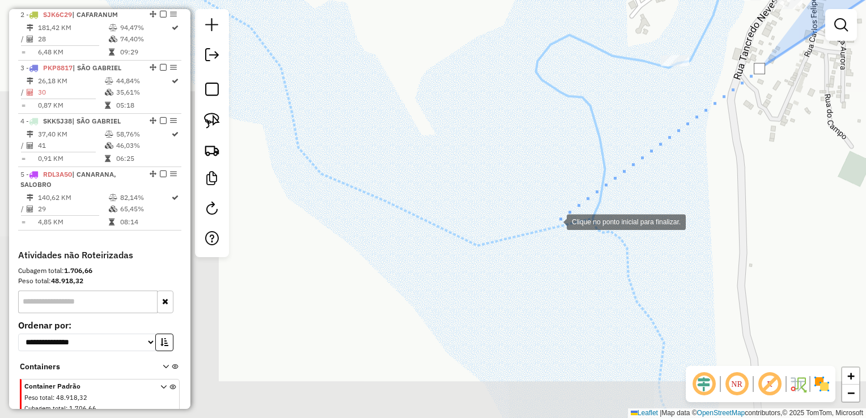
click at [555, 221] on div at bounding box center [555, 221] width 23 height 23
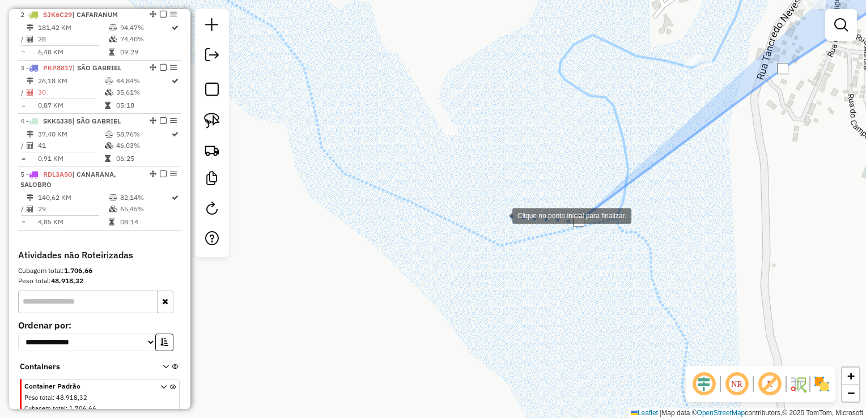
click at [512, 215] on div at bounding box center [501, 214] width 23 height 23
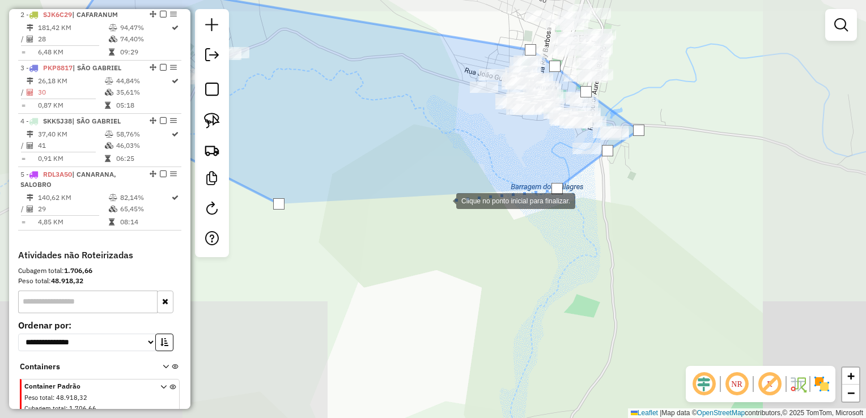
click at [444, 210] on div at bounding box center [445, 200] width 23 height 23
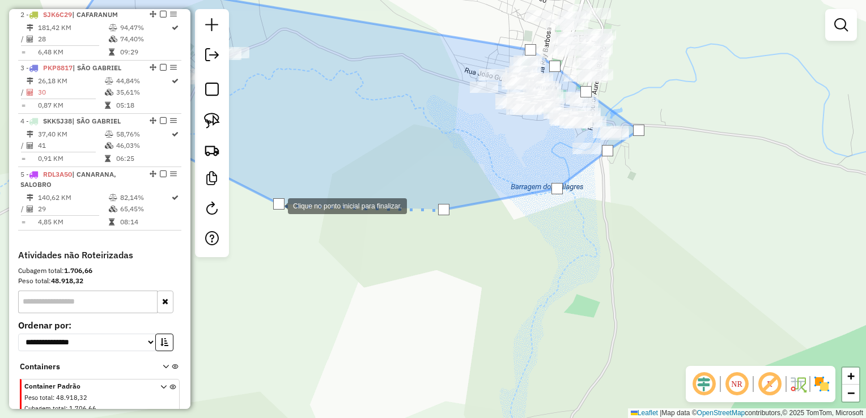
click at [277, 205] on div at bounding box center [278, 203] width 11 height 11
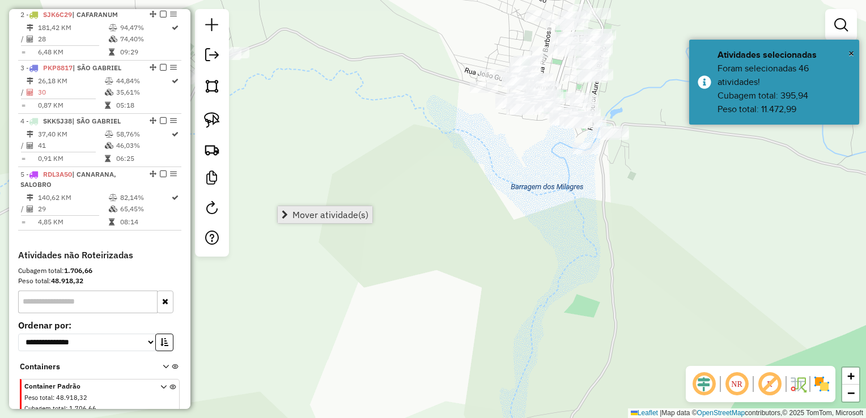
click at [286, 212] on span "Mover atividade(s)" at bounding box center [285, 214] width 6 height 9
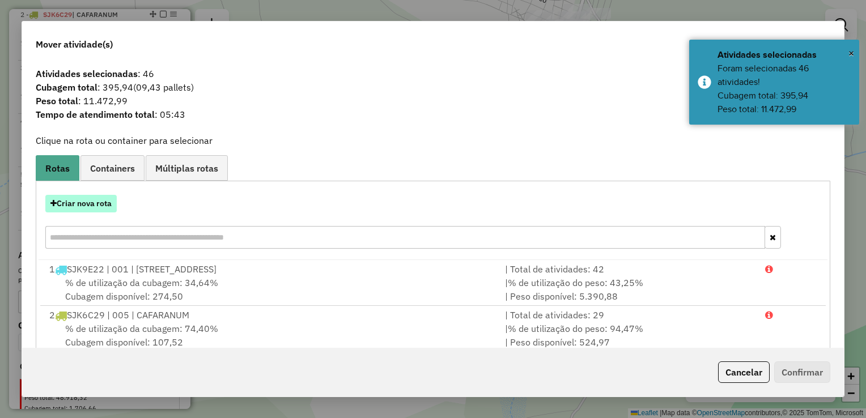
click at [97, 203] on button "Criar nova rota" at bounding box center [80, 204] width 71 height 18
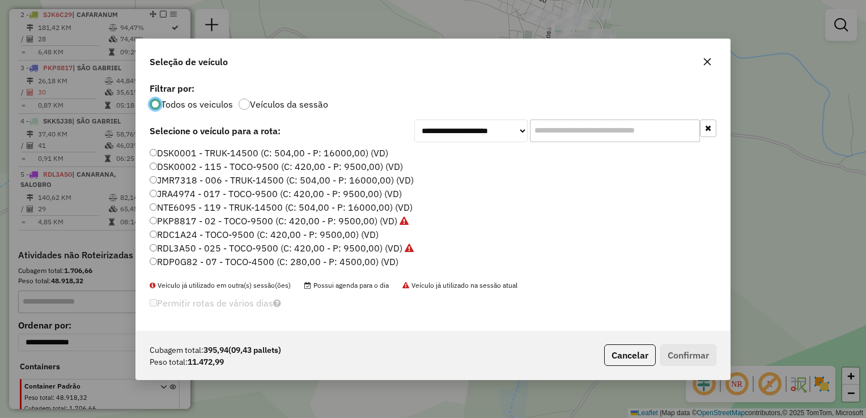
click at [190, 230] on label "RDC1A24 - TOCO-9500 (C: 420,00 - P: 9500,00) (VD)" at bounding box center [264, 235] width 229 height 14
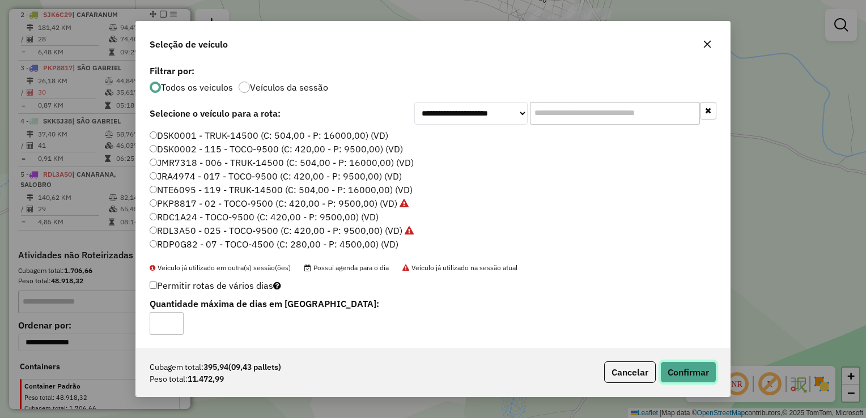
click at [672, 373] on button "Confirmar" at bounding box center [688, 373] width 56 height 22
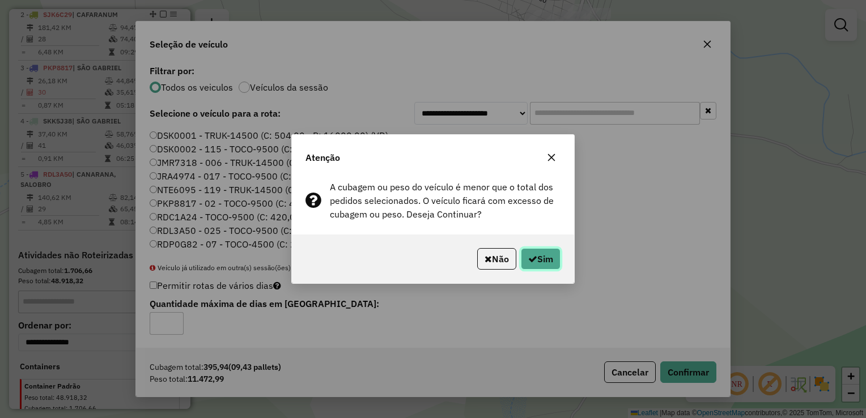
click at [542, 263] on button "Sim" at bounding box center [541, 259] width 40 height 22
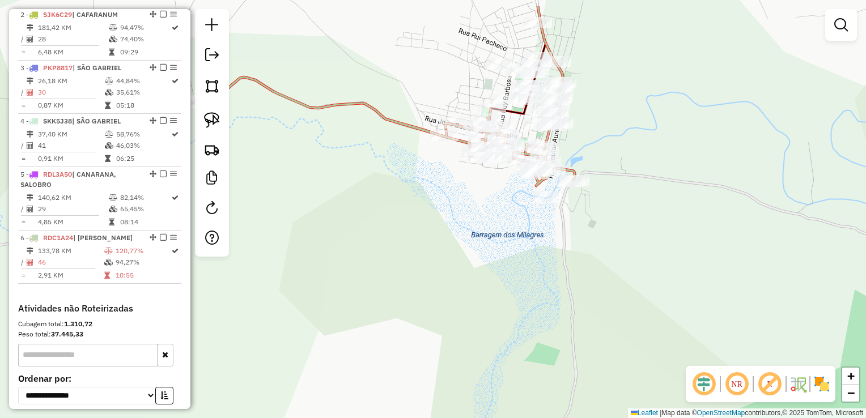
drag, startPoint x: 676, startPoint y: 132, endPoint x: 584, endPoint y: 207, distance: 118.8
click at [587, 207] on div "Janela de atendimento Grade de atendimento Capacidade Transportadoras Veículos …" at bounding box center [433, 209] width 866 height 418
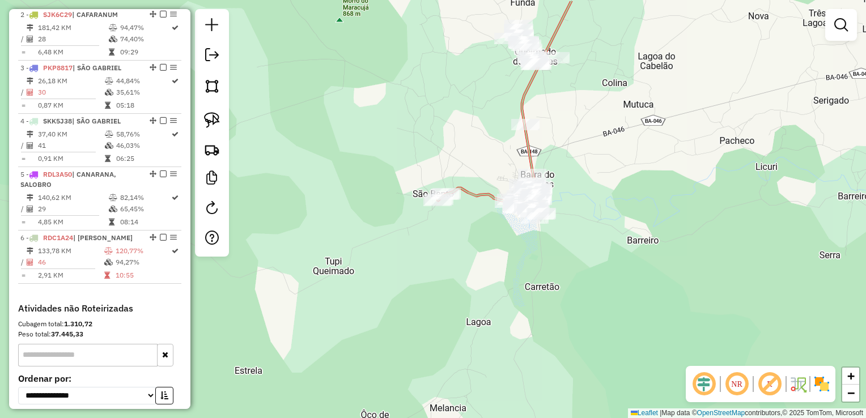
drag, startPoint x: 622, startPoint y: 128, endPoint x: 503, endPoint y: 234, distance: 159.3
click at [503, 234] on div "Janela de atendimento Grade de atendimento Capacidade Transportadoras Veículos …" at bounding box center [433, 209] width 866 height 418
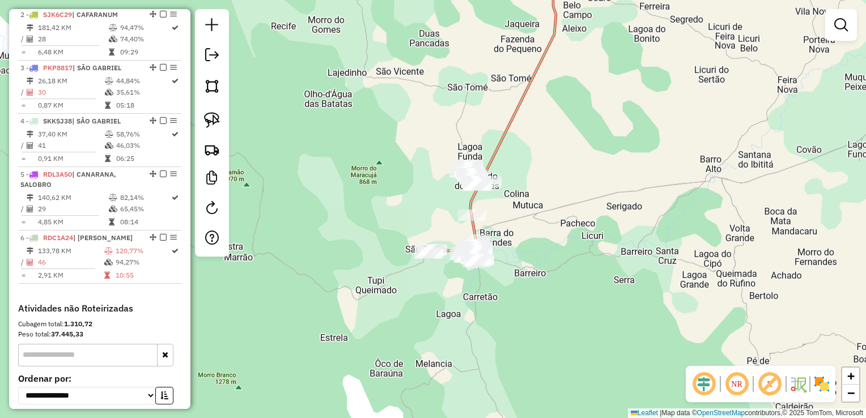
drag, startPoint x: 524, startPoint y: 179, endPoint x: 487, endPoint y: 221, distance: 56.2
click at [490, 221] on div "Janela de atendimento Grade de atendimento Capacidade Transportadoras Veículos …" at bounding box center [433, 209] width 866 height 418
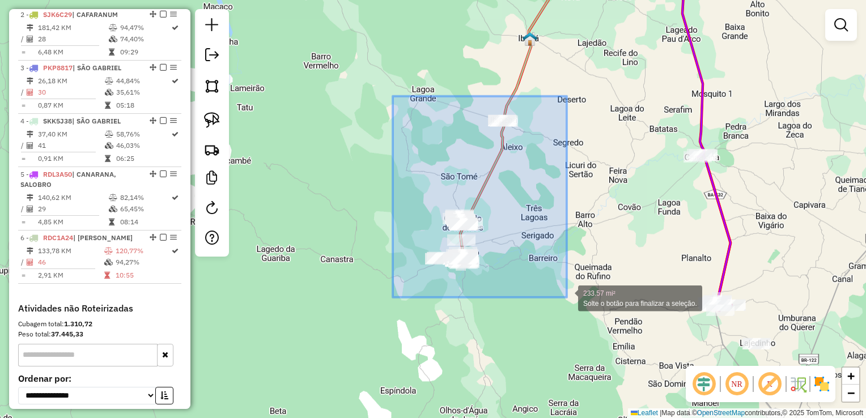
drag, startPoint x: 393, startPoint y: 96, endPoint x: 567, endPoint y: 298, distance: 266.0
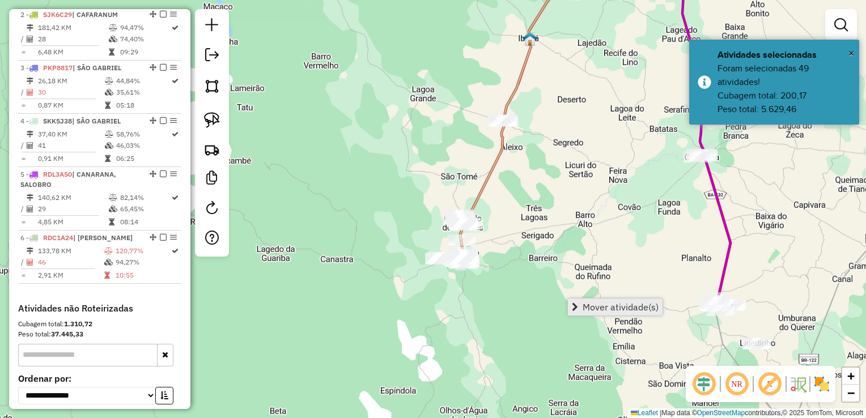
click at [596, 309] on span "Mover atividade(s)" at bounding box center [621, 307] width 76 height 9
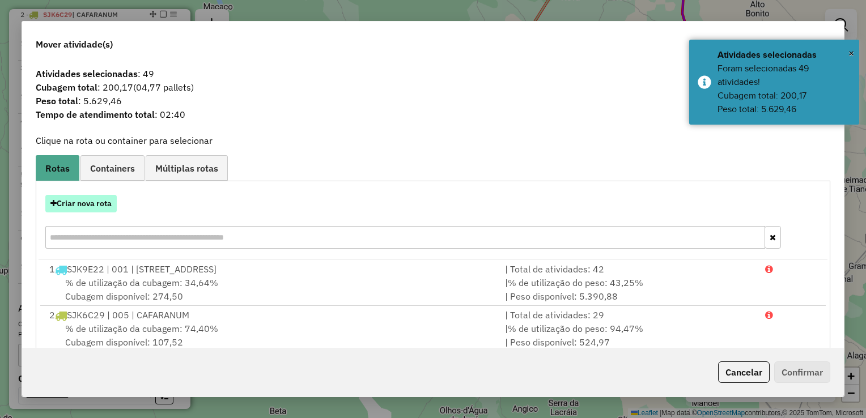
click at [86, 208] on button "Criar nova rota" at bounding box center [80, 204] width 71 height 18
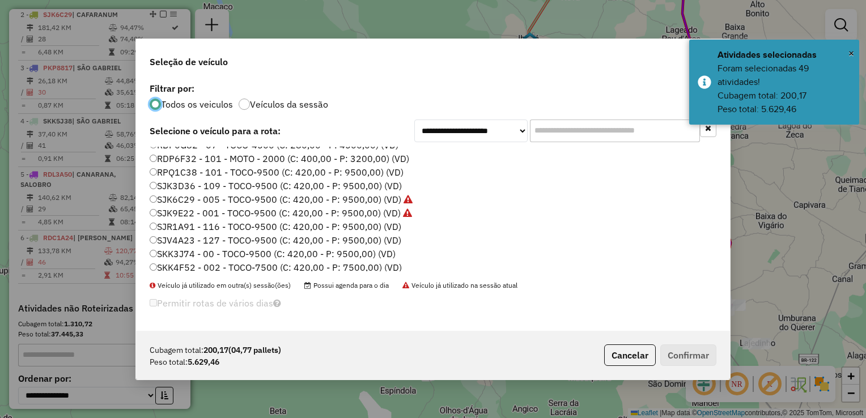
scroll to position [134, 0]
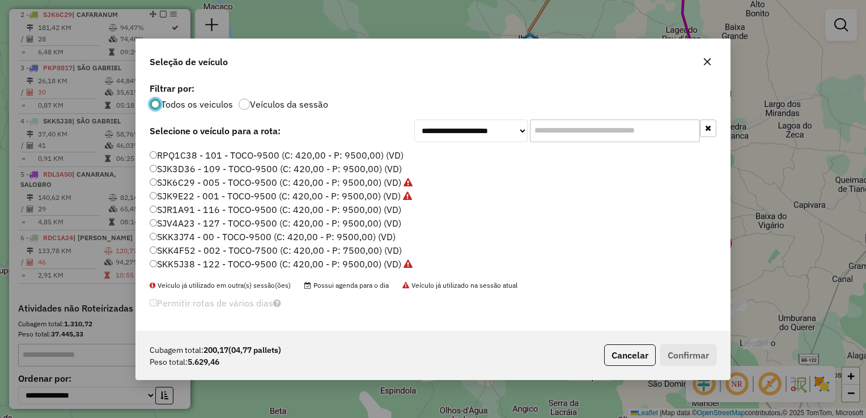
click at [180, 155] on label "RPQ1C38 - 101 - TOCO-9500 (C: 420,00 - P: 9500,00) (VD)" at bounding box center [277, 155] width 254 height 14
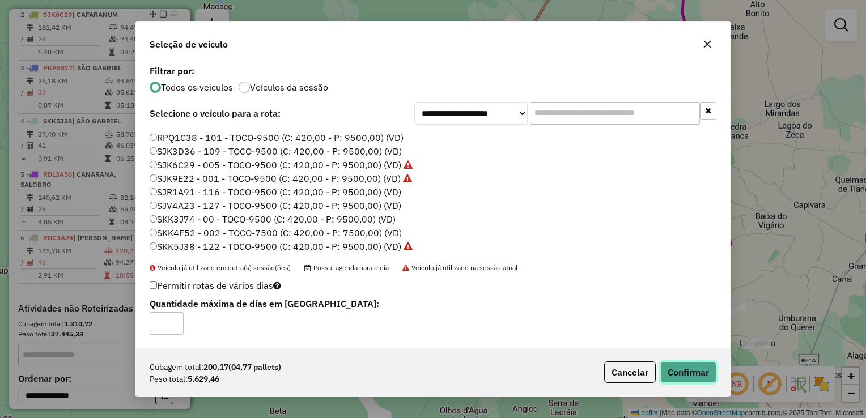
click at [704, 373] on button "Confirmar" at bounding box center [688, 373] width 56 height 22
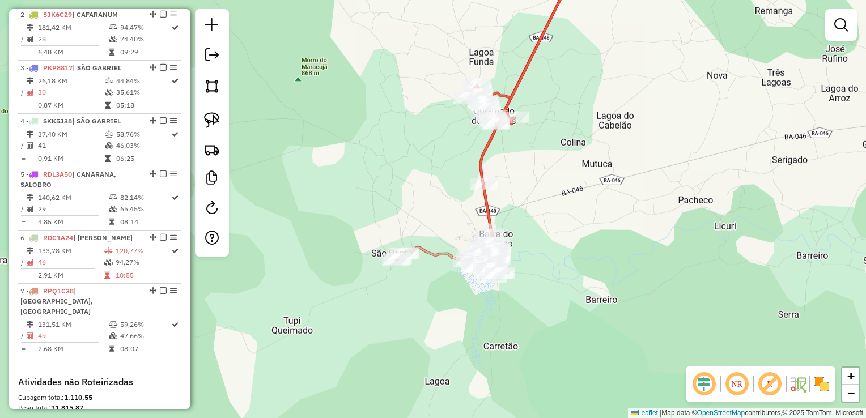
click at [477, 165] on icon at bounding box center [525, 109] width 111 height 302
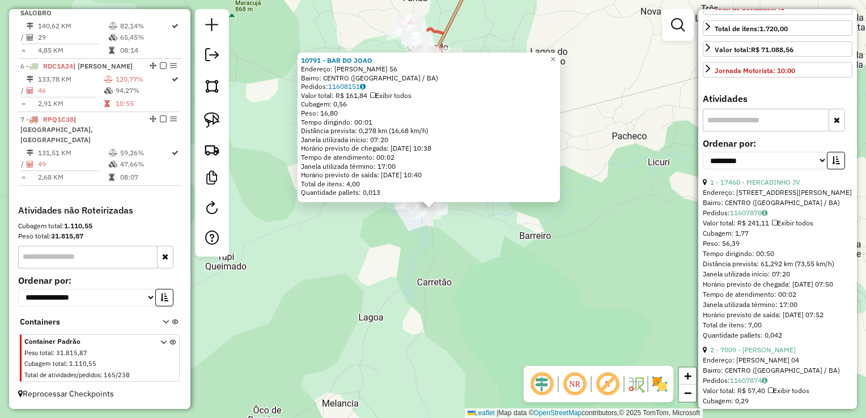
scroll to position [283, 0]
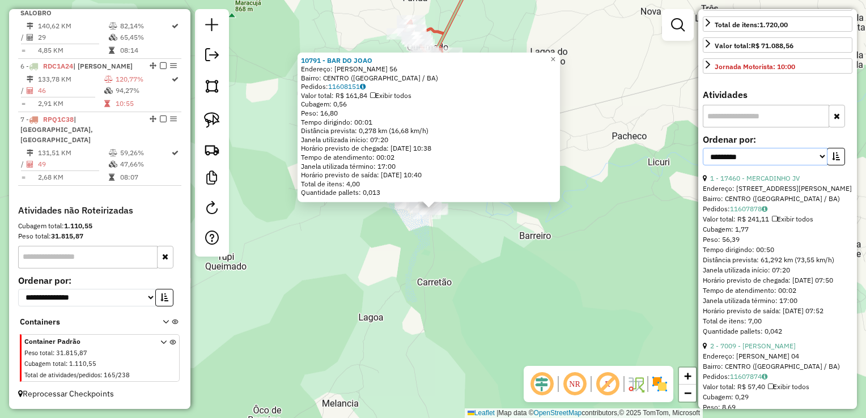
click at [759, 165] on select "**********" at bounding box center [765, 157] width 125 height 18
select select "*********"
click at [703, 165] on select "**********" at bounding box center [765, 157] width 125 height 18
click at [832, 160] on icon "button" at bounding box center [836, 156] width 8 height 8
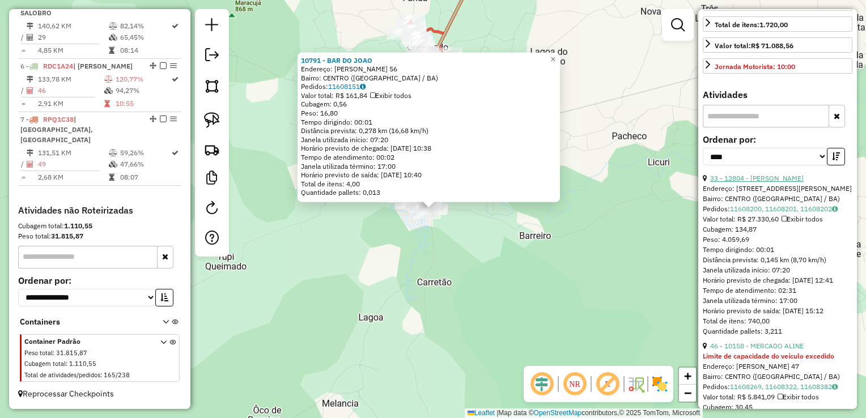
click at [792, 182] on link "33 - 12804 - MERCADO ANDERSON" at bounding box center [757, 178] width 94 height 9
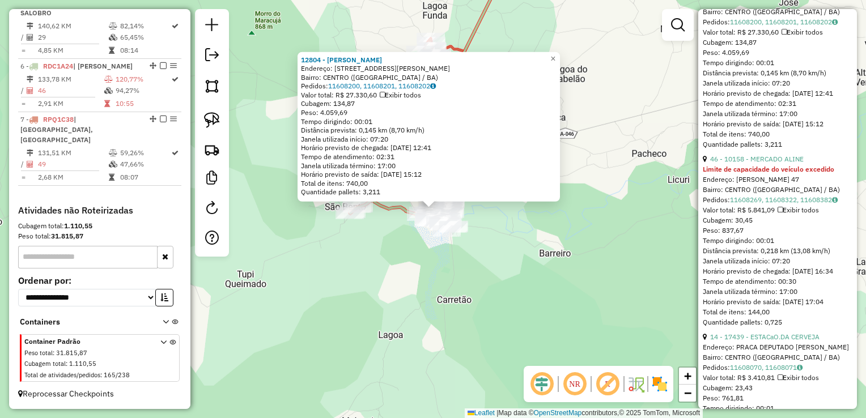
scroll to position [510, 0]
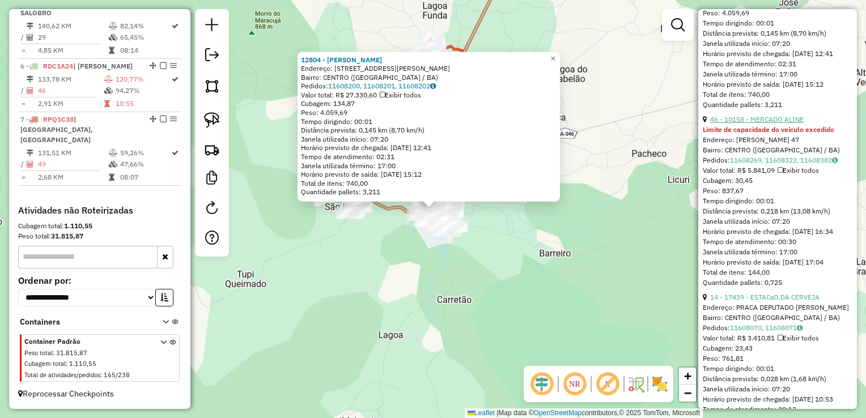
click at [773, 124] on link "46 - 10158 - MERCADO ALINE" at bounding box center [757, 119] width 94 height 9
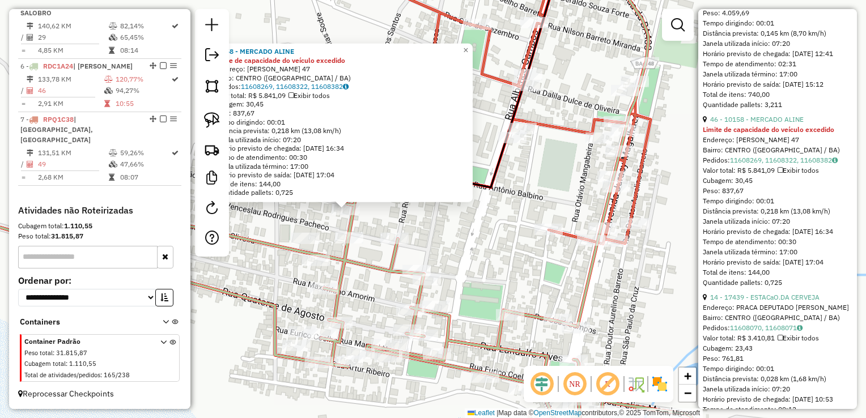
click at [440, 228] on div "10158 - MERCADO ALINE Limite de capacidade do veículo excedido Endereço: ARTUR …" at bounding box center [433, 209] width 866 height 418
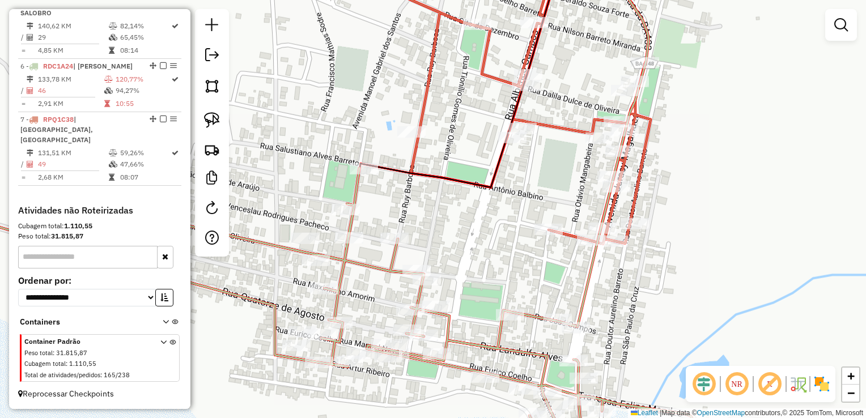
drag, startPoint x: 443, startPoint y: 224, endPoint x: 484, endPoint y: 275, distance: 65.7
click at [483, 276] on div "Janela de atendimento Grade de atendimento Capacidade Transportadoras Veículos …" at bounding box center [433, 209] width 866 height 418
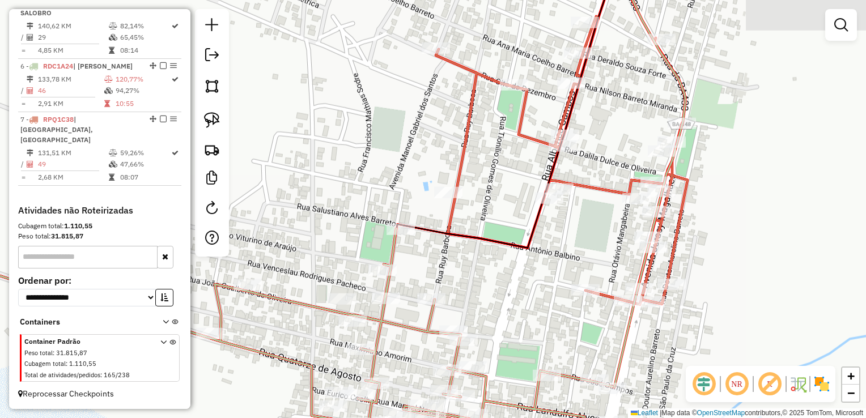
drag, startPoint x: 486, startPoint y: 252, endPoint x: 433, endPoint y: 261, distance: 53.4
click at [473, 271] on div "Janela de atendimento Grade de atendimento Capacidade Transportadoras Veículos …" at bounding box center [433, 209] width 866 height 418
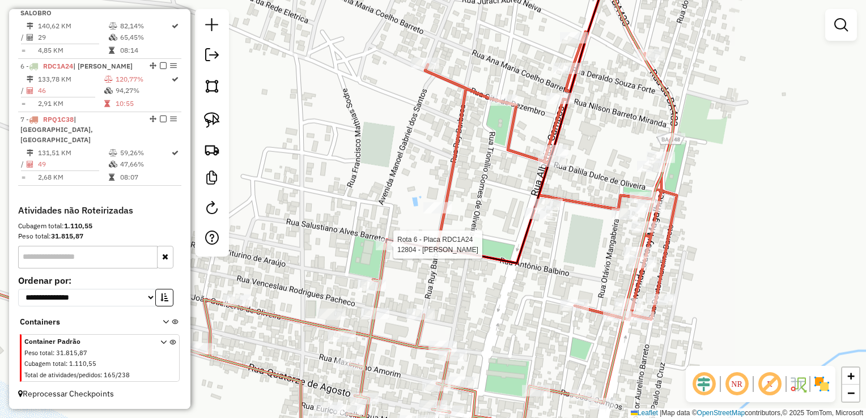
select select "*********"
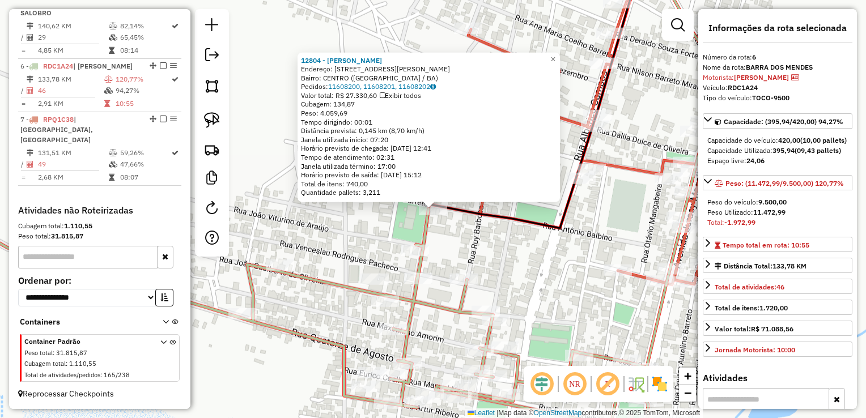
drag, startPoint x: 463, startPoint y: 236, endPoint x: 483, endPoint y: 245, distance: 21.6
click at [462, 237] on div "12804 - MERCADO ANDERSON Endereço: RUA FRANCISCO ALVES DE SOUZA 165 Bairro: CEN…" at bounding box center [433, 209] width 866 height 418
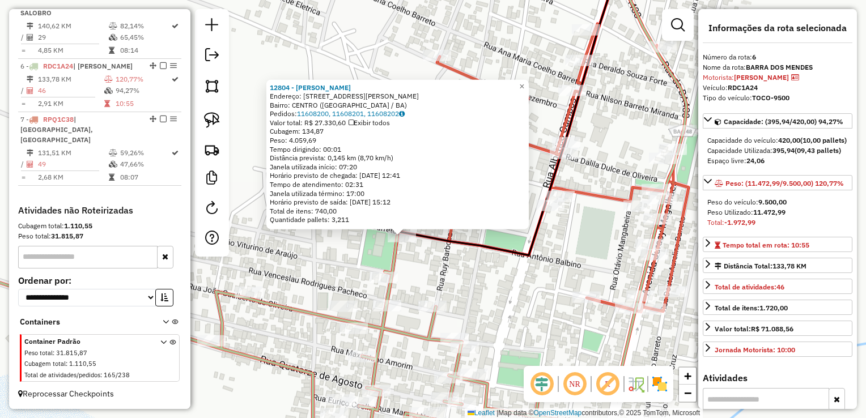
drag, startPoint x: 491, startPoint y: 247, endPoint x: 447, endPoint y: 275, distance: 52.7
click at [449, 278] on div "12804 - MERCADO ANDERSON Endereço: RUA FRANCISCO ALVES DE SOUZA 165 Bairro: CEN…" at bounding box center [433, 209] width 866 height 418
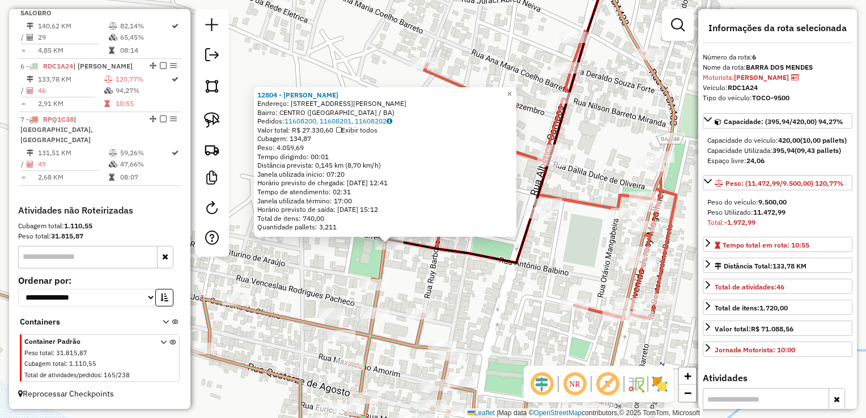
click at [447, 275] on div "12804 - MERCADO ANDERSON Endereço: RUA FRANCISCO ALVES DE SOUZA 165 Bairro: CEN…" at bounding box center [433, 209] width 866 height 418
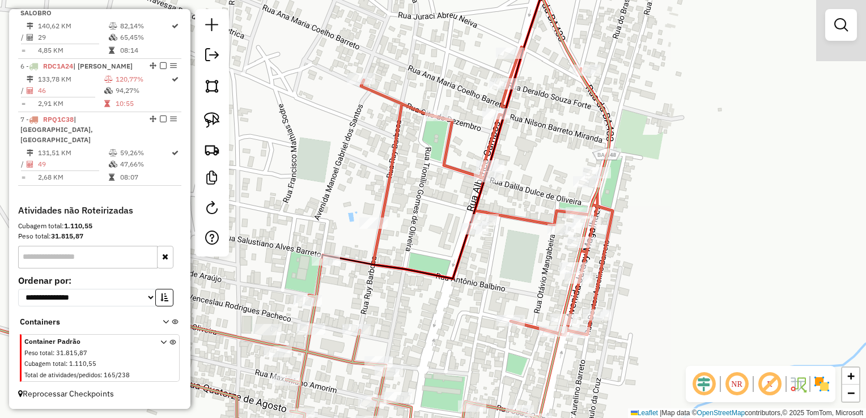
click at [425, 298] on div "Janela de atendimento Grade de atendimento Capacidade Transportadoras Veículos …" at bounding box center [433, 209] width 866 height 418
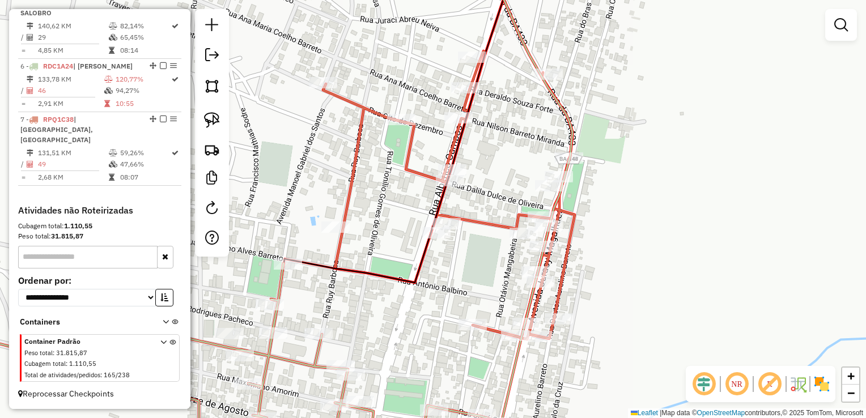
drag, startPoint x: 428, startPoint y: 296, endPoint x: 390, endPoint y: 300, distance: 38.2
click at [390, 300] on div "Janela de atendimento Grade de atendimento Capacidade Transportadoras Veículos …" at bounding box center [433, 209] width 866 height 418
select select "*********"
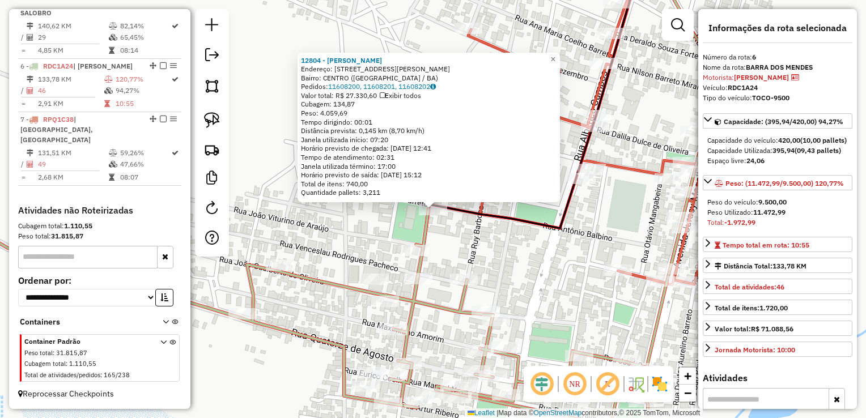
click at [457, 254] on div "12804 - MERCADO ANDERSON Endereço: RUA FRANCISCO ALVES DE SOUZA 165 Bairro: CEN…" at bounding box center [433, 209] width 866 height 418
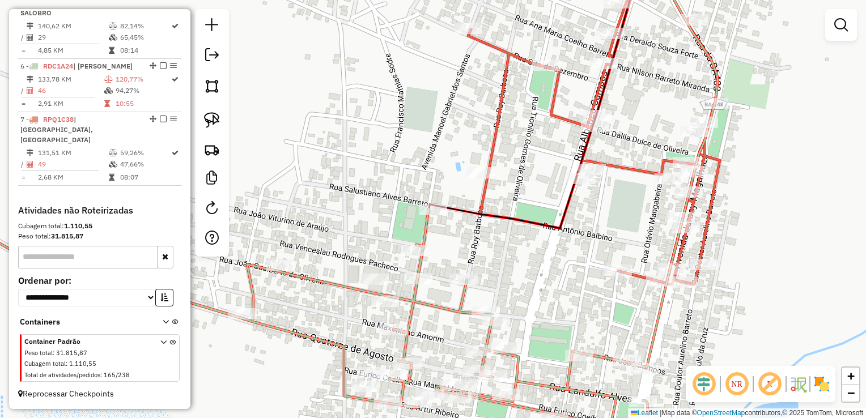
drag, startPoint x: 492, startPoint y: 270, endPoint x: 457, endPoint y: 257, distance: 37.5
click at [491, 268] on div "Janela de atendimento Grade de atendimento Capacidade Transportadoras Veículos …" at bounding box center [433, 209] width 866 height 418
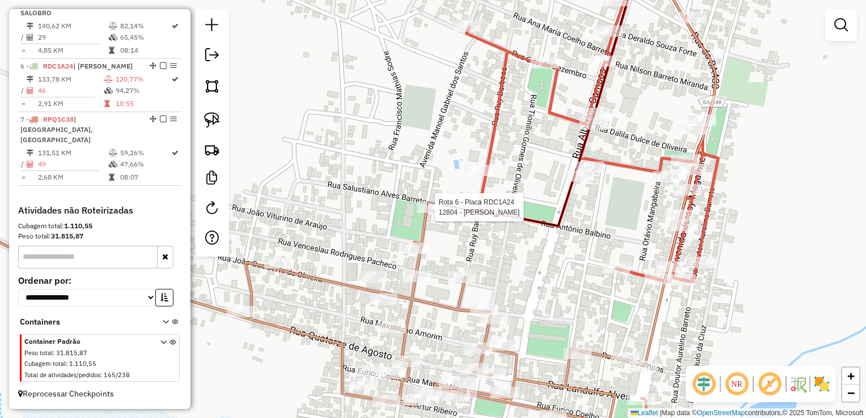
click at [424, 213] on div at bounding box center [431, 207] width 28 height 11
select select "*********"
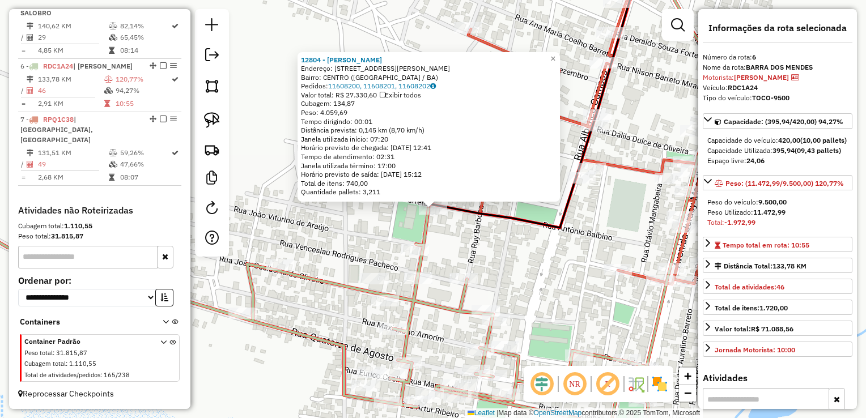
click at [503, 260] on div "12804 - MERCADO ANDERSON Endereço: RUA FRANCISCO ALVES DE SOUZA 165 Bairro: CEN…" at bounding box center [433, 209] width 866 height 418
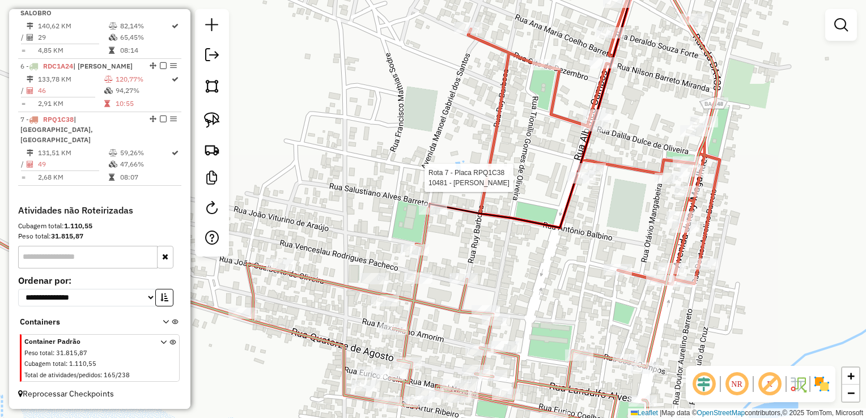
select select "*********"
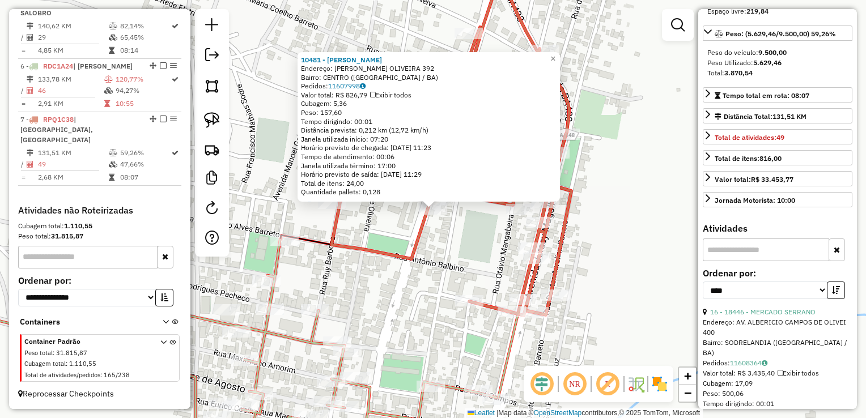
scroll to position [227, 0]
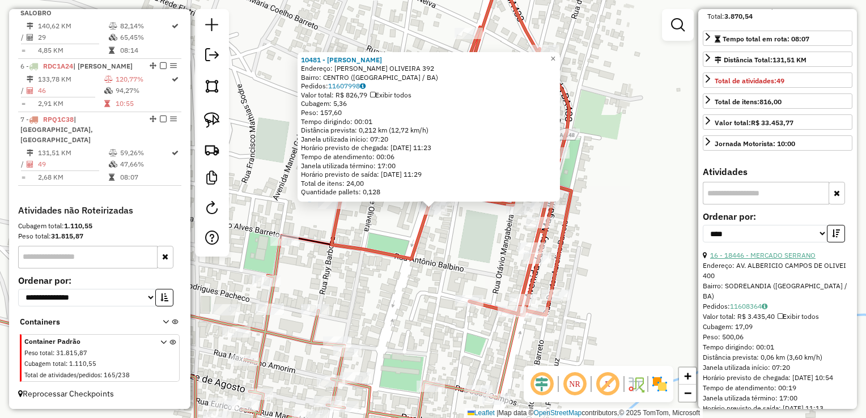
click at [758, 260] on link "16 - 18446 - MERCADO SERRANO" at bounding box center [762, 255] width 105 height 9
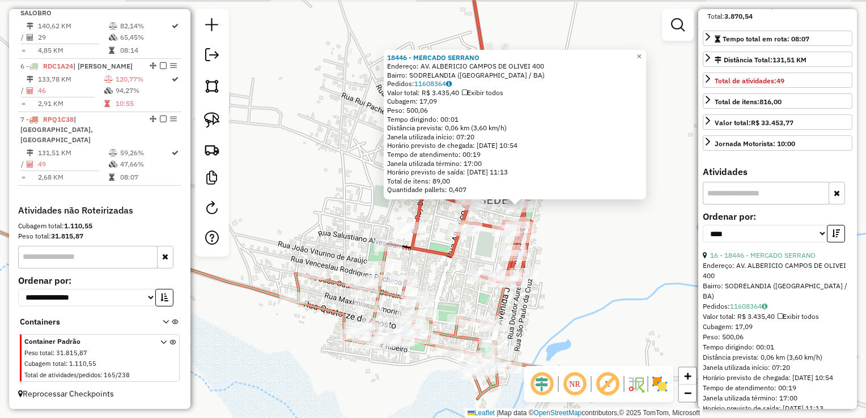
drag, startPoint x: 514, startPoint y: 278, endPoint x: 496, endPoint y: 262, distance: 23.7
click at [560, 240] on div "18446 - MERCADO SERRANO Endereço: AV. ALBERICIO CAMPOS DE OLIVEI 400 Bairro: SO…" at bounding box center [433, 209] width 866 height 418
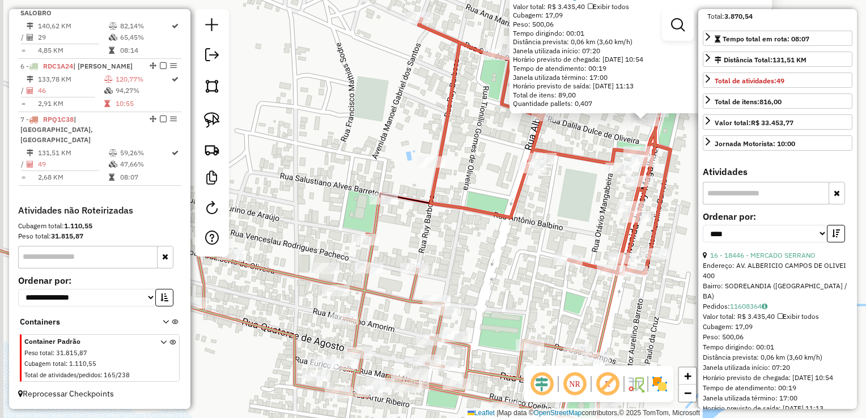
drag, startPoint x: 453, startPoint y: 271, endPoint x: 521, endPoint y: 250, distance: 71.0
click at [521, 250] on div "18446 - MERCADO SERRANO Endereço: AV. ALBERICIO CAMPOS DE OLIVEI 400 Bairro: SO…" at bounding box center [433, 209] width 866 height 418
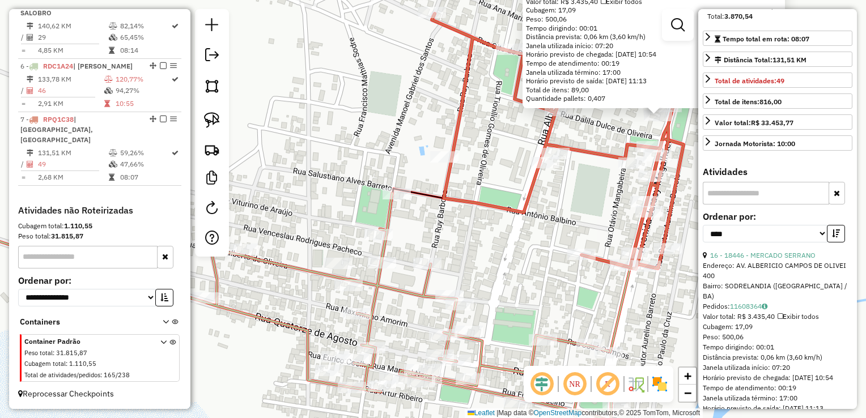
click at [453, 253] on div "18446 - MERCADO SERRANO Endereço: AV. ALBERICIO CAMPOS DE OLIVEI 400 Bairro: SO…" at bounding box center [433, 209] width 866 height 418
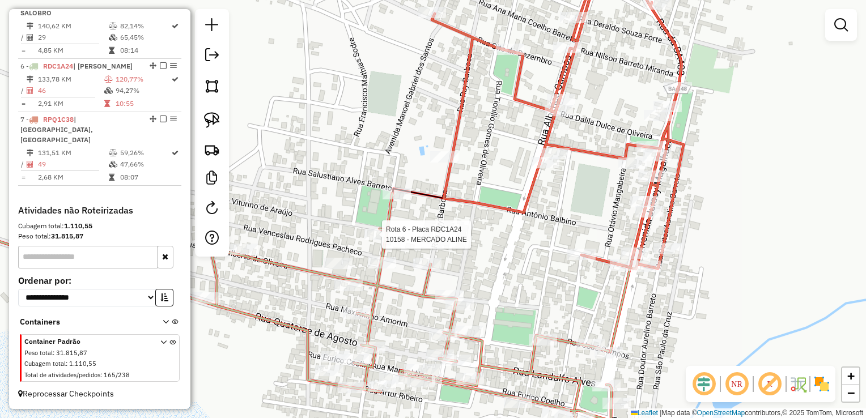
click at [373, 240] on div at bounding box center [378, 234] width 28 height 11
select select "*********"
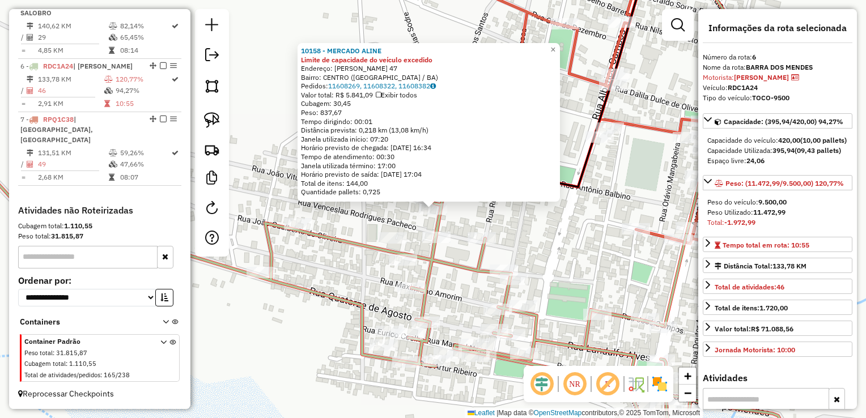
click at [485, 219] on div "Rota 6 - Placa RDC1A24 10158 - MERCADO ALINE 10158 - MERCADO ALINE Limite de ca…" at bounding box center [433, 209] width 866 height 418
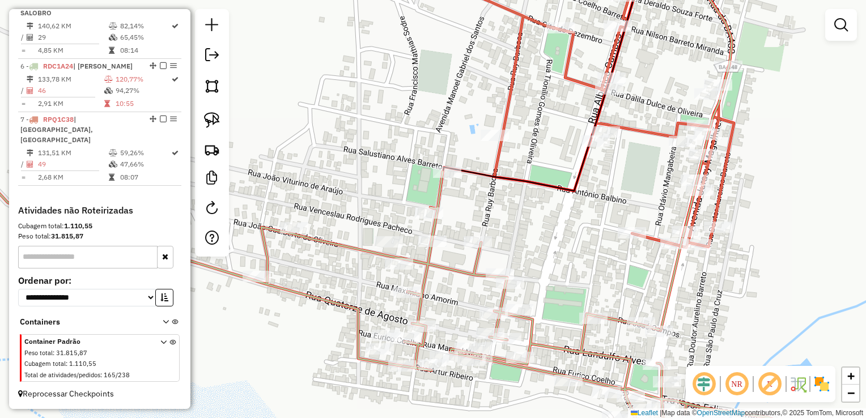
drag, startPoint x: 534, startPoint y: 227, endPoint x: 475, endPoint y: 245, distance: 61.7
click at [479, 246] on div "Janela de atendimento Grade de atendimento Capacidade Transportadoras Veículos …" at bounding box center [433, 209] width 866 height 418
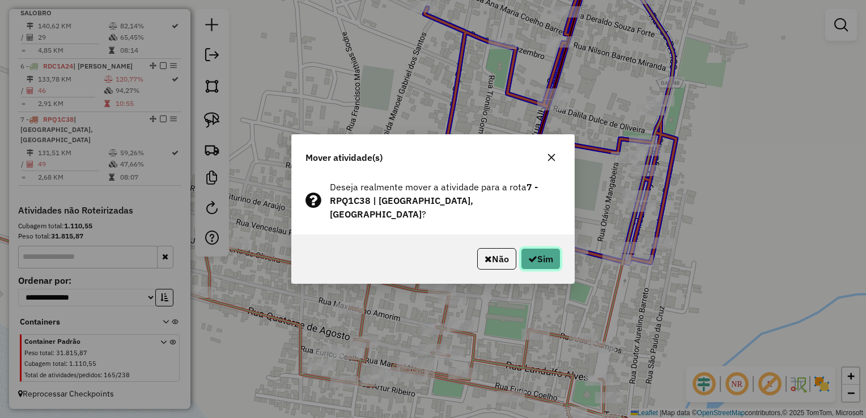
click at [545, 249] on button "Sim" at bounding box center [541, 259] width 40 height 22
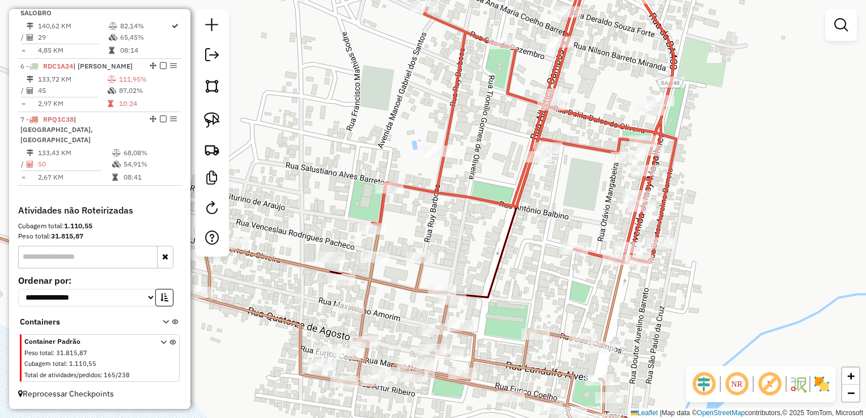
click at [451, 232] on div "Janela de atendimento Grade de atendimento Capacidade Transportadoras Veículos …" at bounding box center [433, 209] width 866 height 418
select select "*********"
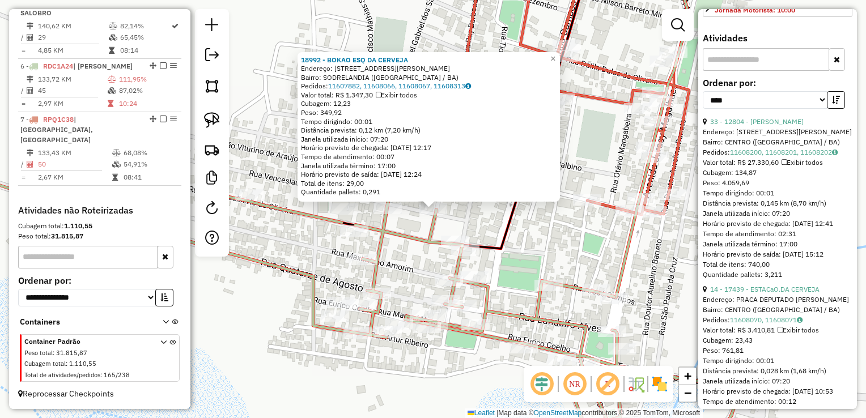
scroll to position [397, 0]
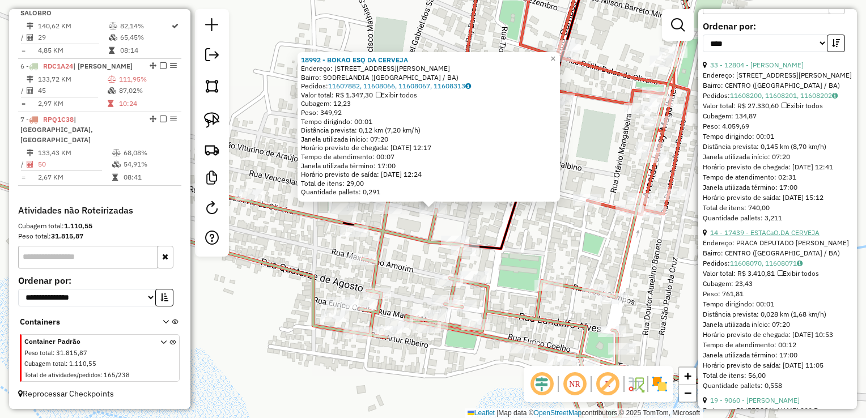
click at [761, 237] on link "14 - 17439 - ESTACaO.DA CERVEJA" at bounding box center [764, 232] width 109 height 9
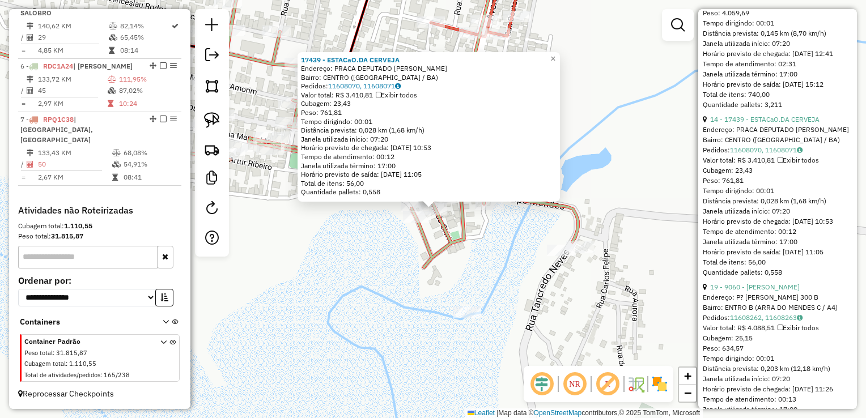
scroll to position [567, 0]
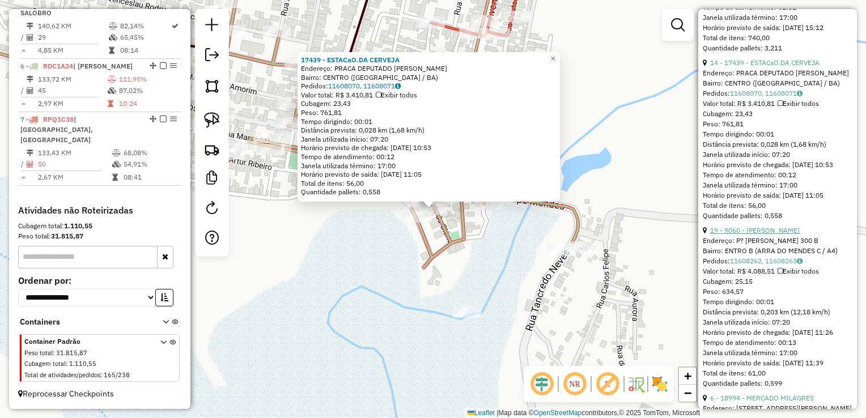
click at [764, 235] on link "19 - 9060 - [PERSON_NAME]" at bounding box center [755, 230] width 90 height 9
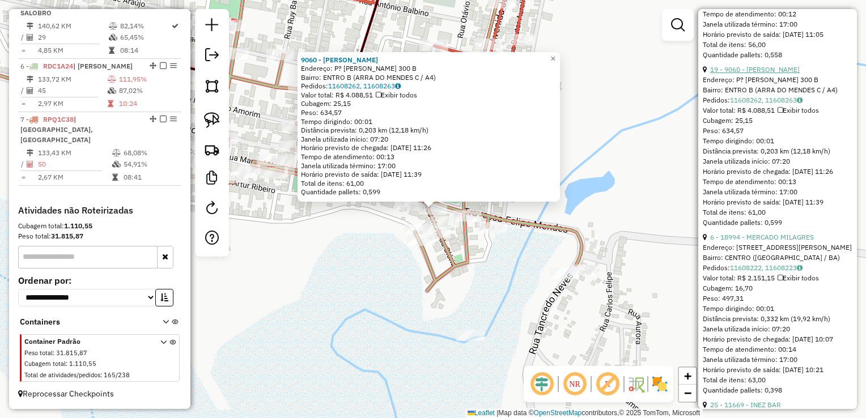
scroll to position [737, 0]
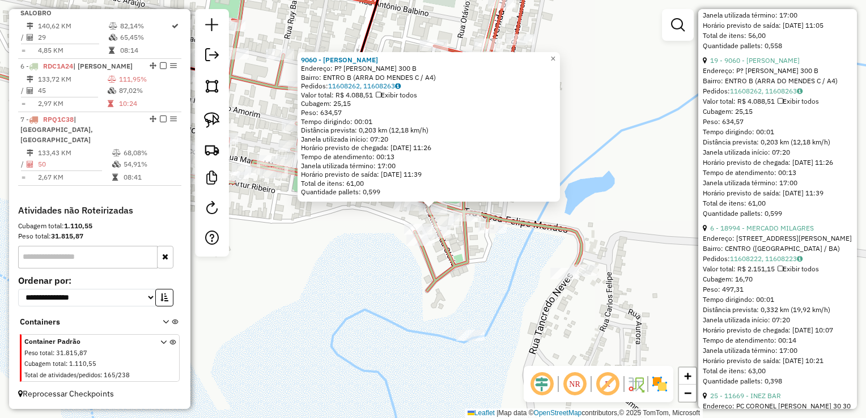
click at [762, 232] on link "6 - 18994 - MERCADO MILAGRES" at bounding box center [762, 228] width 104 height 9
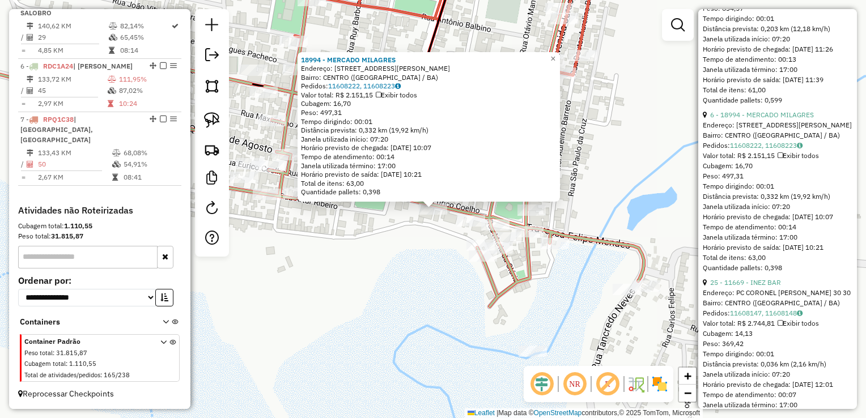
scroll to position [963, 0]
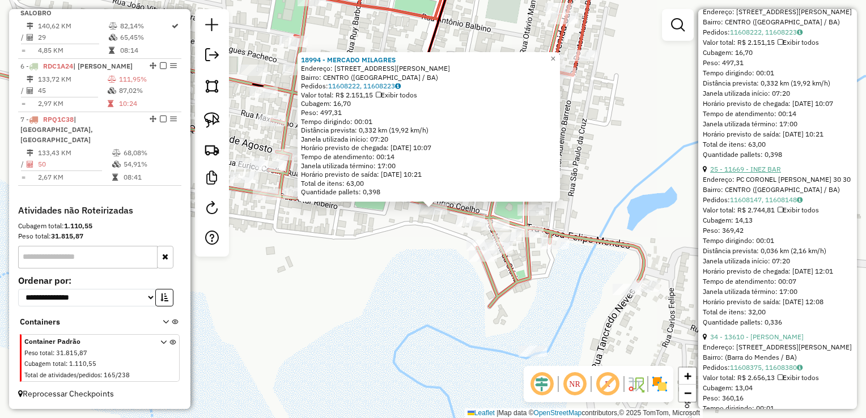
click at [768, 173] on link "25 - 11669 - INEZ BAR" at bounding box center [745, 169] width 71 height 9
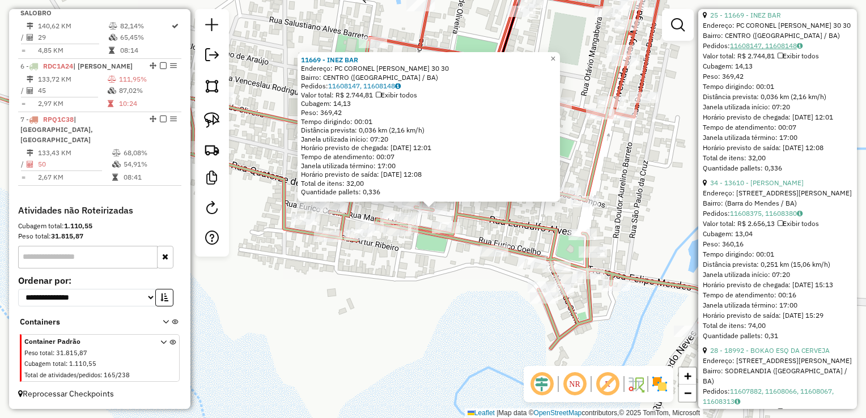
scroll to position [1133, 0]
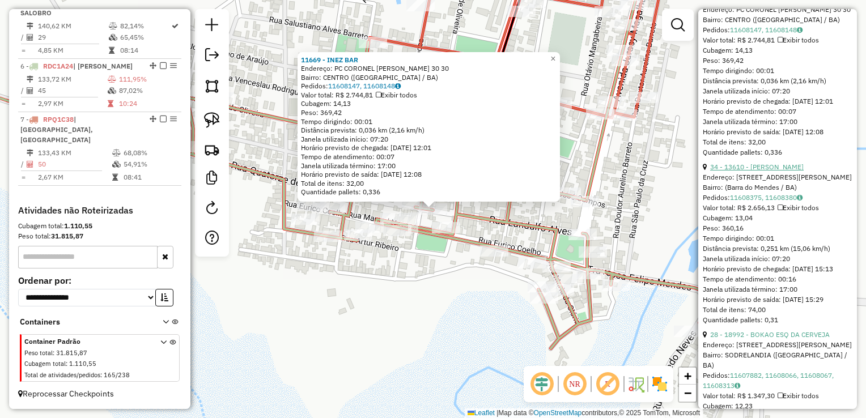
click at [767, 171] on link "34 - 13610 - MERCADINHO FARIAS" at bounding box center [757, 167] width 94 height 9
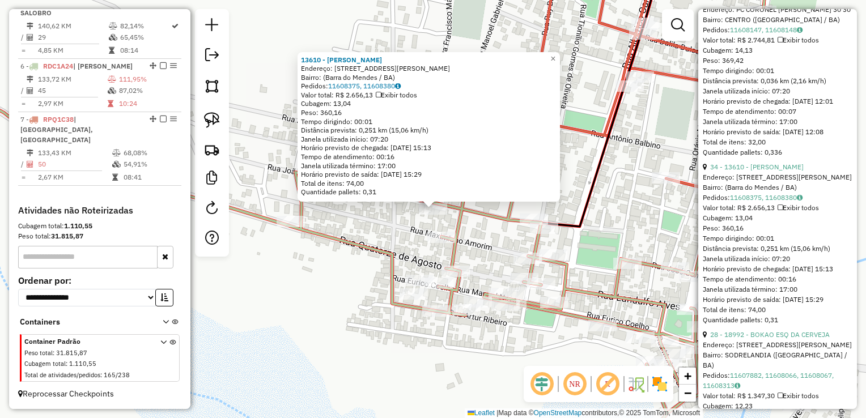
click at [517, 241] on div "13610 - MERCADINHO FARIAS Endereço: Rua Albérico Campos, 986 Bairro: (Barra do …" at bounding box center [433, 209] width 866 height 418
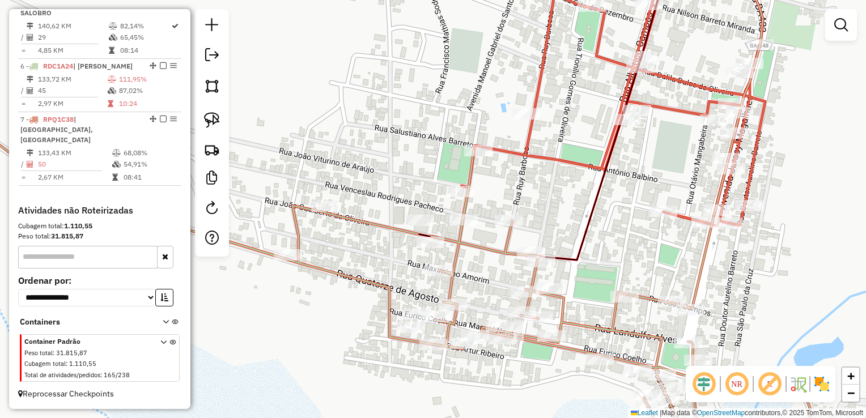
drag, startPoint x: 515, startPoint y: 240, endPoint x: 509, endPoint y: 279, distance: 40.2
click at [509, 279] on div "Janela de atendimento Grade de atendimento Capacidade Transportadoras Veículos …" at bounding box center [433, 209] width 866 height 418
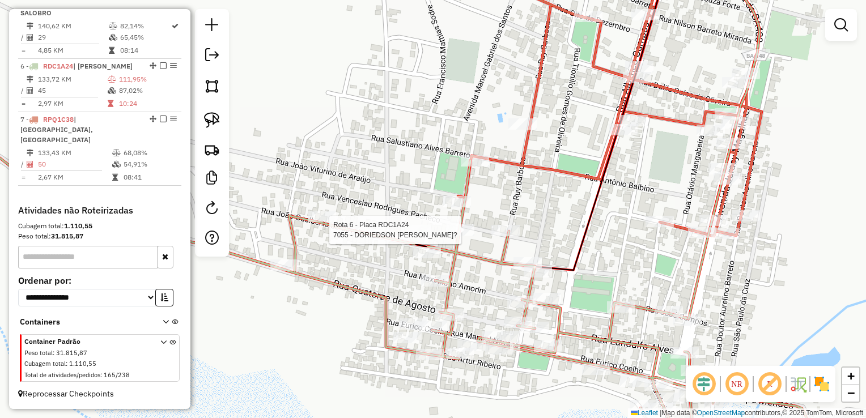
select select "*********"
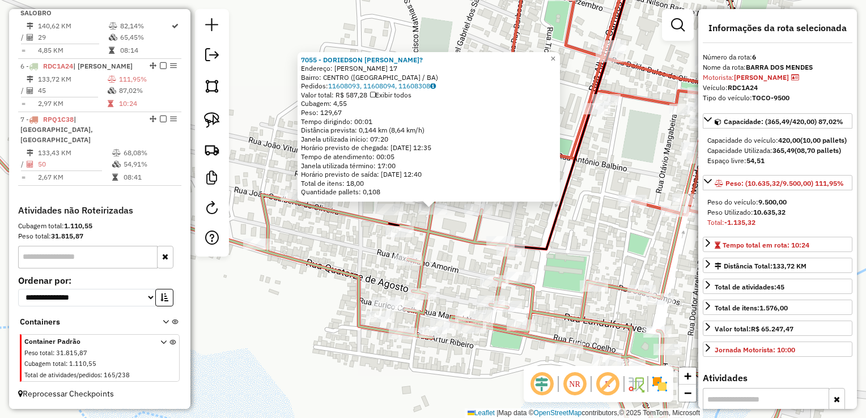
drag, startPoint x: 456, startPoint y: 259, endPoint x: 431, endPoint y: 254, distance: 25.4
click at [456, 260] on div "7055 - DORIEDSON ANTONIO SODR? Endereço: R VACIRLAN SOUZA PACHECO 17 Bairro: CE…" at bounding box center [433, 209] width 866 height 418
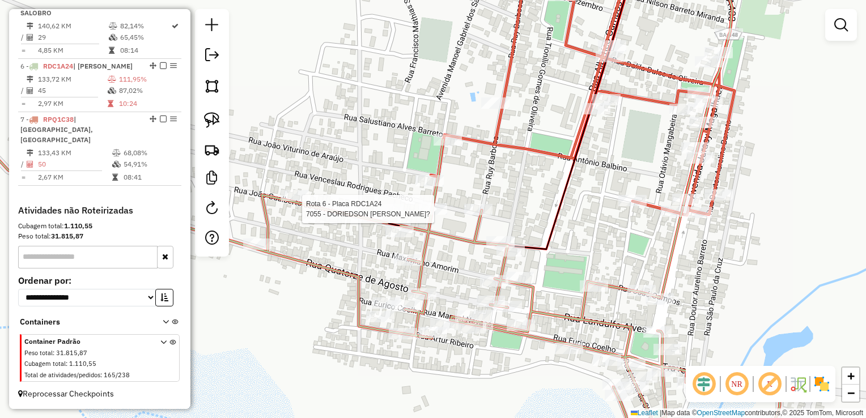
select select "*********"
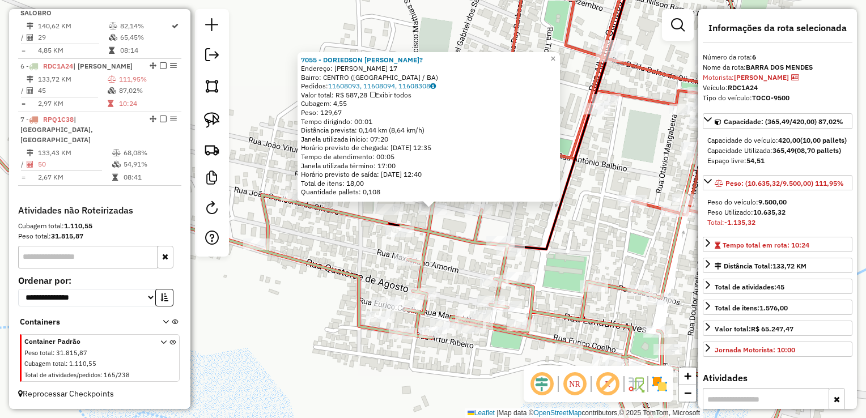
click at [434, 241] on div "7055 - DORIEDSON ANTONIO SODR? Endereço: R VACIRLAN SOUZA PACHECO 17 Bairro: CE…" at bounding box center [433, 209] width 866 height 418
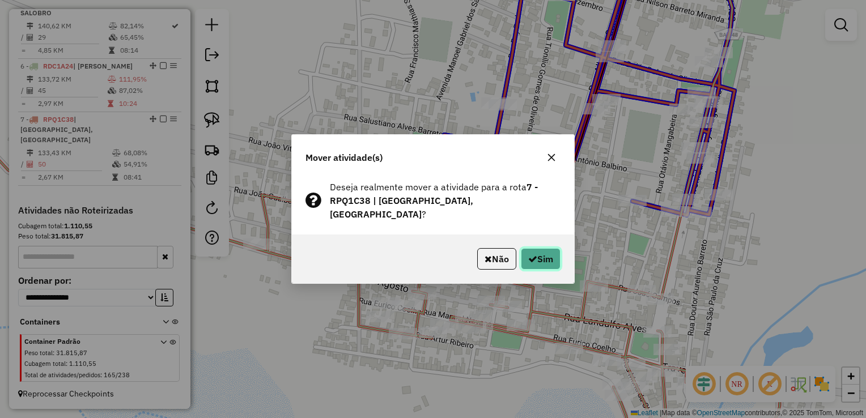
click at [535, 248] on button "Sim" at bounding box center [541, 259] width 40 height 22
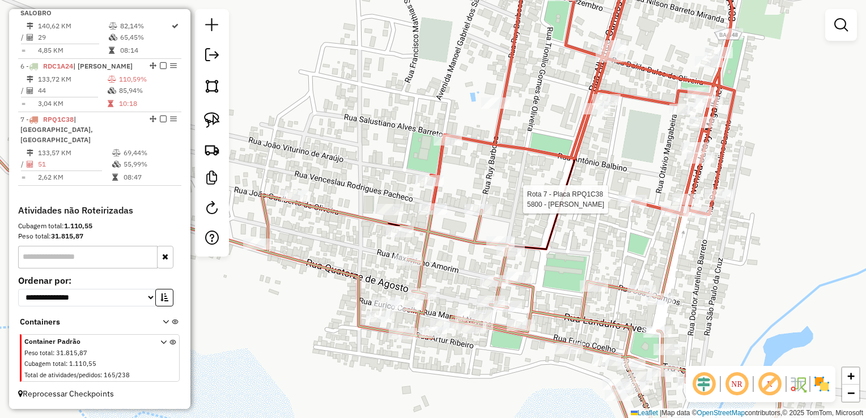
select select "*********"
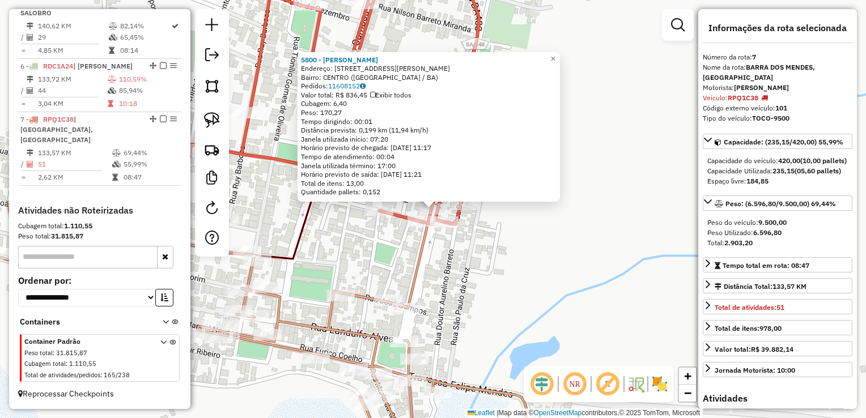
click at [530, 262] on div "5800 - ALLAN MARTINE MIRANDA DE OLIVEIRA Endereço: R AV JURACY MAGALHAES 259 Ba…" at bounding box center [433, 209] width 866 height 418
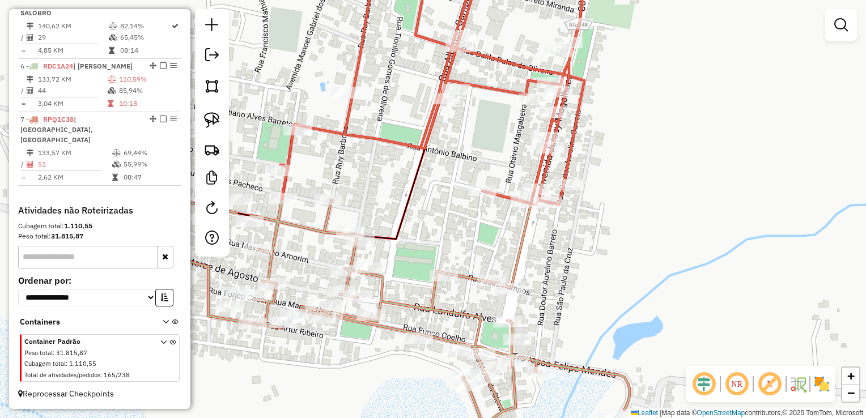
drag, startPoint x: 618, startPoint y: 246, endPoint x: 621, endPoint y: 239, distance: 7.4
click at [664, 239] on div "Janela de atendimento Grade de atendimento Capacidade Transportadoras Veículos …" at bounding box center [433, 209] width 866 height 418
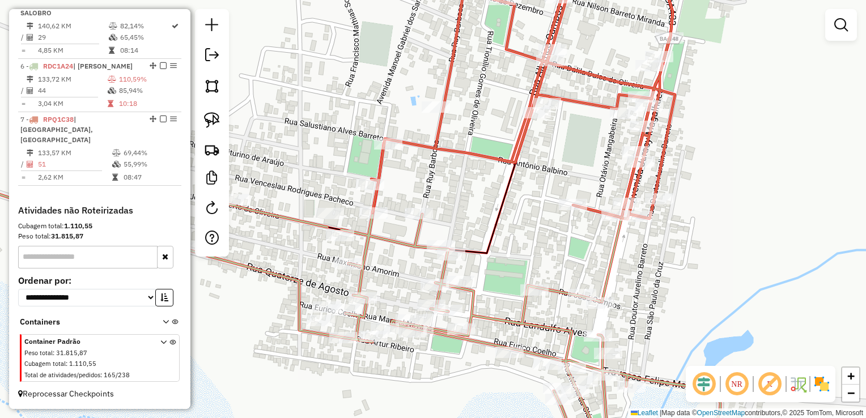
drag, startPoint x: 518, startPoint y: 223, endPoint x: 552, endPoint y: 245, distance: 40.6
click at [552, 245] on div "Janela de atendimento Grade de atendimento Capacidade Transportadoras Veículos …" at bounding box center [433, 209] width 866 height 418
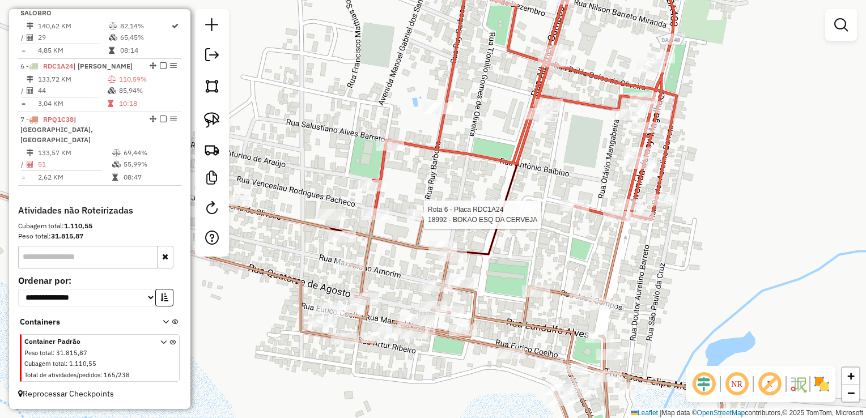
select select "*********"
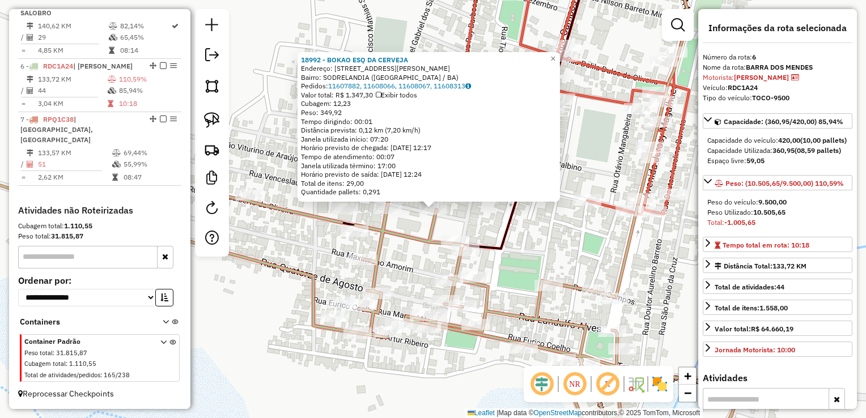
click at [460, 220] on div "18992 - BOKAO ESQ DA CERVEJA Endereço: RUA RIO BARBOSA 9994 Bairro: SODRELANDIA…" at bounding box center [433, 209] width 866 height 418
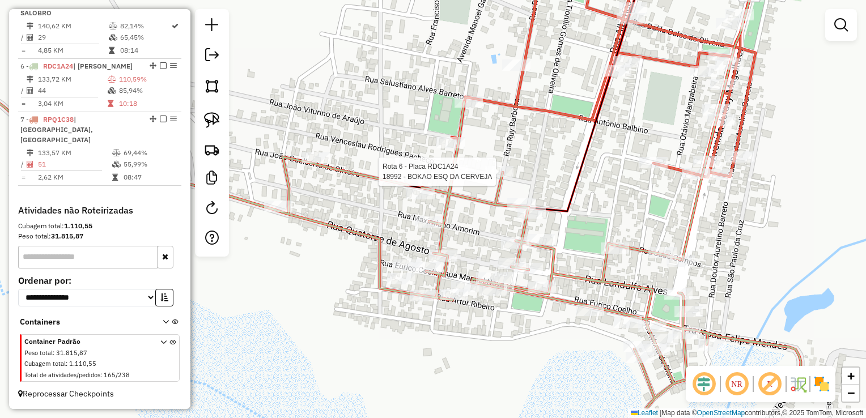
drag, startPoint x: 442, startPoint y: 215, endPoint x: 487, endPoint y: 165, distance: 67.4
click at [490, 166] on div "Rota 6 - Placa RDC1A24 18992 - BOKAO ESQ DA CERVEJA Janela de atendimento Grade…" at bounding box center [433, 209] width 866 height 418
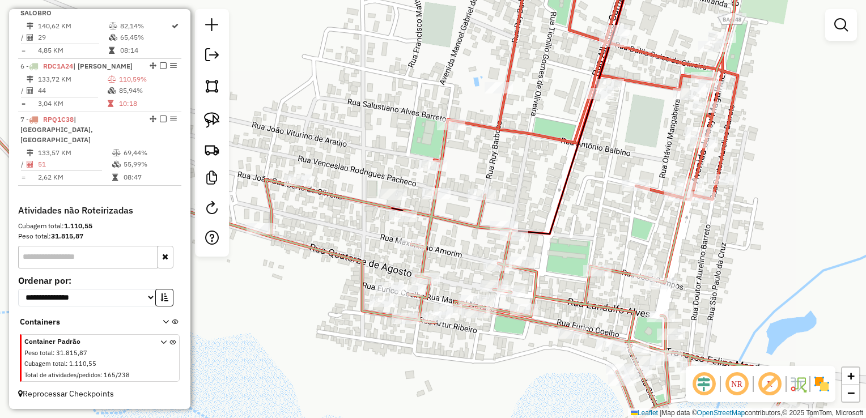
drag, startPoint x: 474, startPoint y: 194, endPoint x: 465, endPoint y: 204, distance: 13.6
click at [465, 204] on div "Janela de atendimento Grade de atendimento Capacidade Transportadoras Veículos …" at bounding box center [433, 209] width 866 height 418
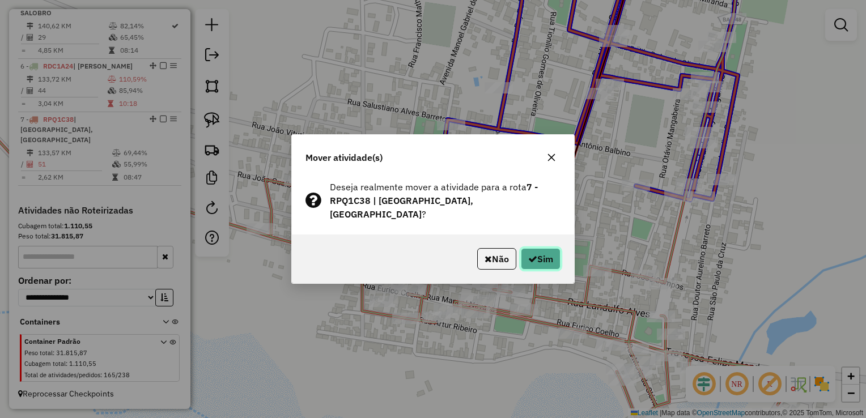
click at [532, 254] on icon "button" at bounding box center [532, 258] width 9 height 9
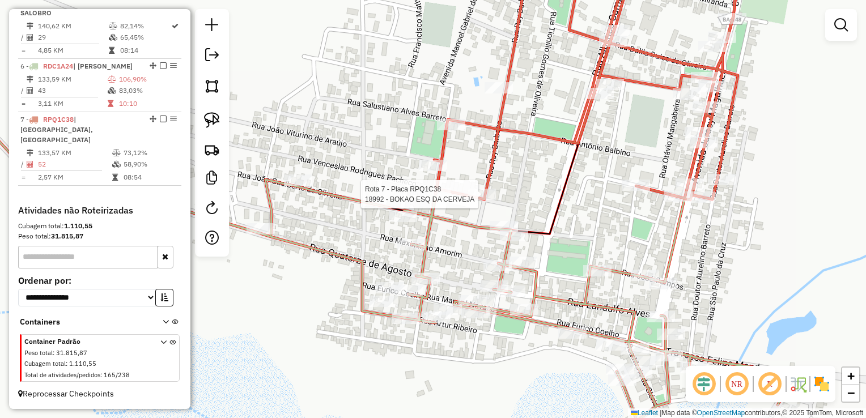
select select "*********"
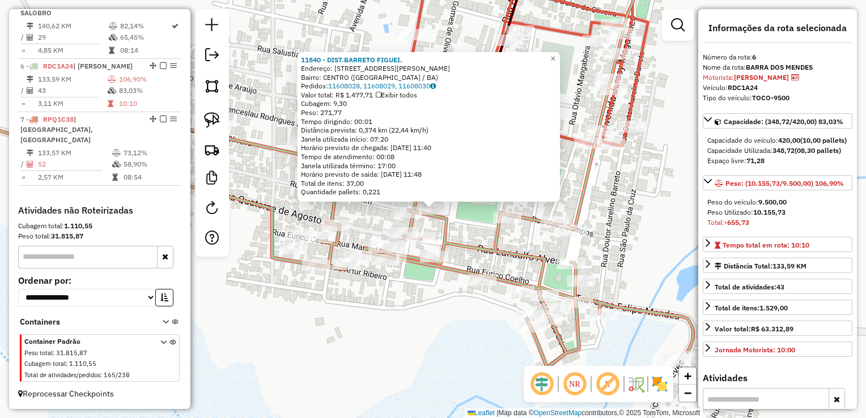
click at [453, 223] on div "Rota 6 - Placa RDC1A24 11669 - INEZ BAR 11840 - DIST.BARRETO FIGUEI. Endereço: …" at bounding box center [433, 209] width 866 height 418
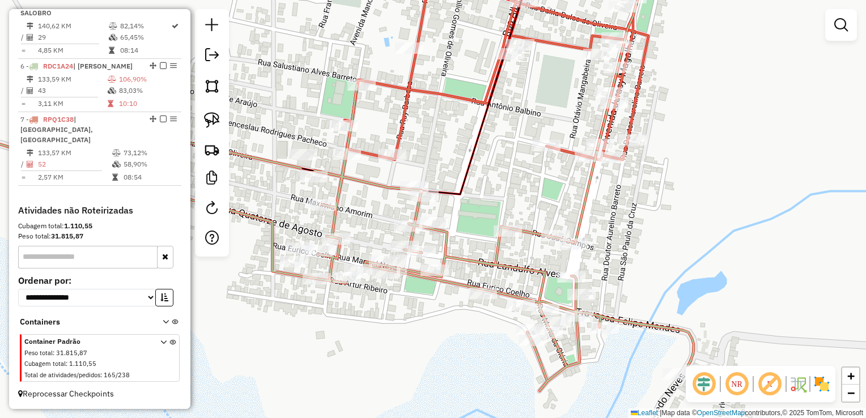
drag, startPoint x: 460, startPoint y: 212, endPoint x: 455, endPoint y: 260, distance: 47.8
click at [458, 259] on div "Janela de atendimento Grade de atendimento Capacidade Transportadoras Veículos …" at bounding box center [433, 209] width 866 height 418
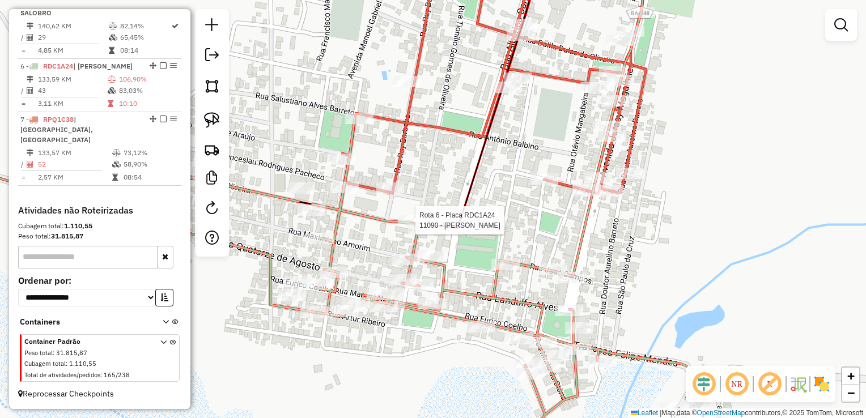
select select "*********"
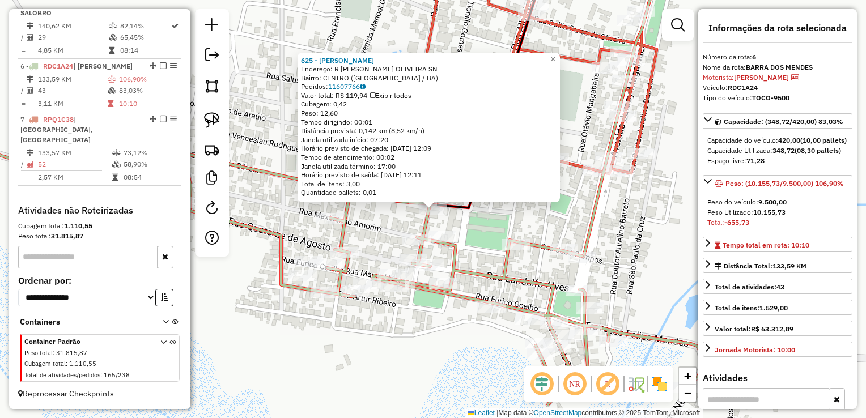
click at [405, 221] on div "625 - SIDINEY MARTINS SODRE Endereço: R TEONILHO O. OLIVEIRA SN Bairro: CENTRO …" at bounding box center [433, 209] width 866 height 418
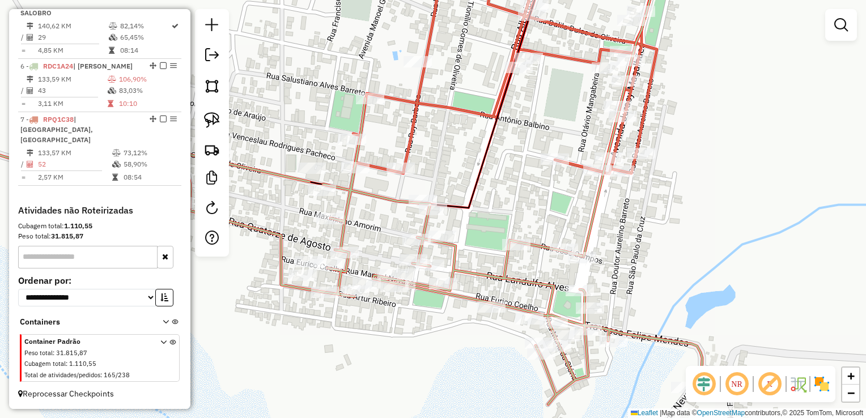
drag, startPoint x: 375, startPoint y: 215, endPoint x: 376, endPoint y: 250, distance: 35.1
click at [390, 250] on div "Janela de atendimento Grade de atendimento Capacidade Transportadoras Veículos …" at bounding box center [433, 209] width 866 height 418
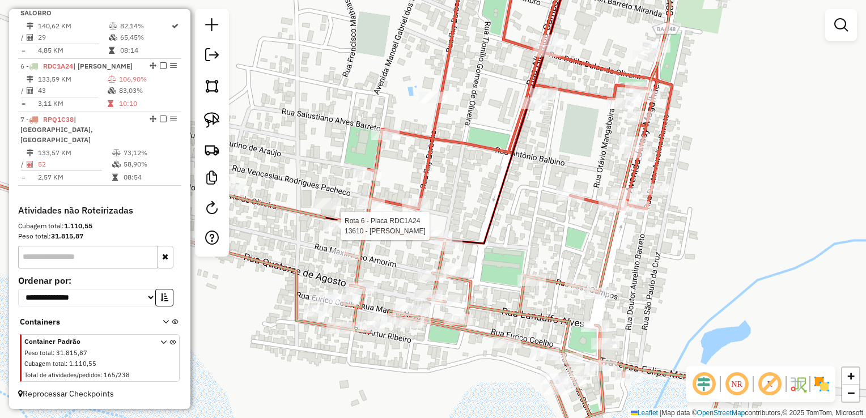
select select "*********"
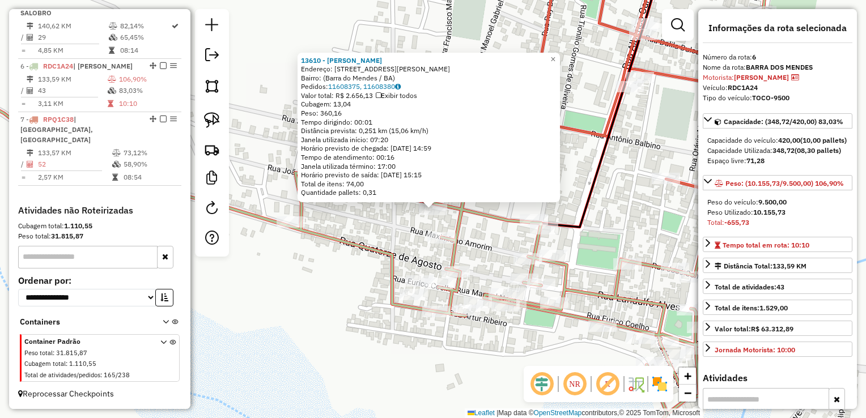
click at [419, 235] on div "13610 - MERCADINHO FARIAS Endereço: Rua Albérico Campos, 986 Bairro: (Barra do …" at bounding box center [433, 209] width 866 height 418
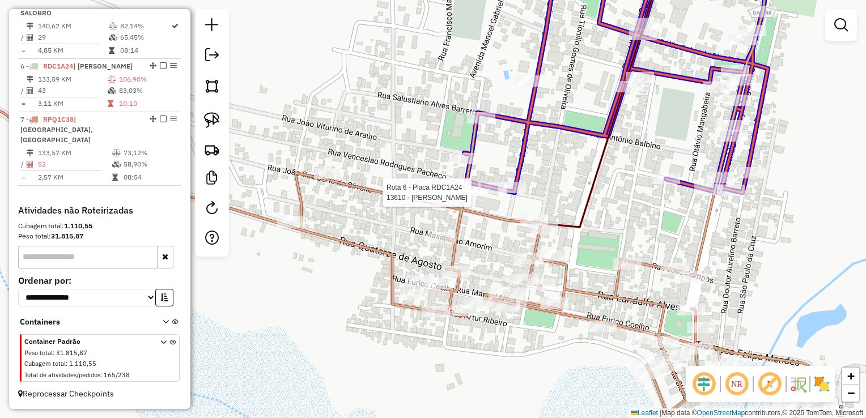
click at [486, 194] on div at bounding box center [492, 187] width 28 height 11
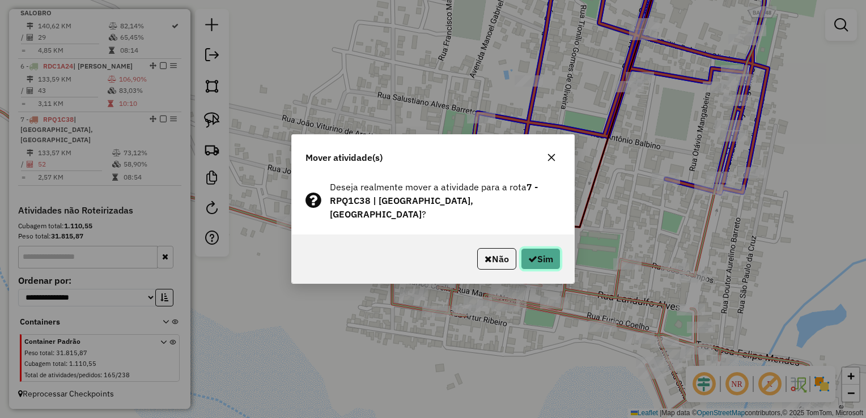
click at [533, 248] on button "Sim" at bounding box center [541, 259] width 40 height 22
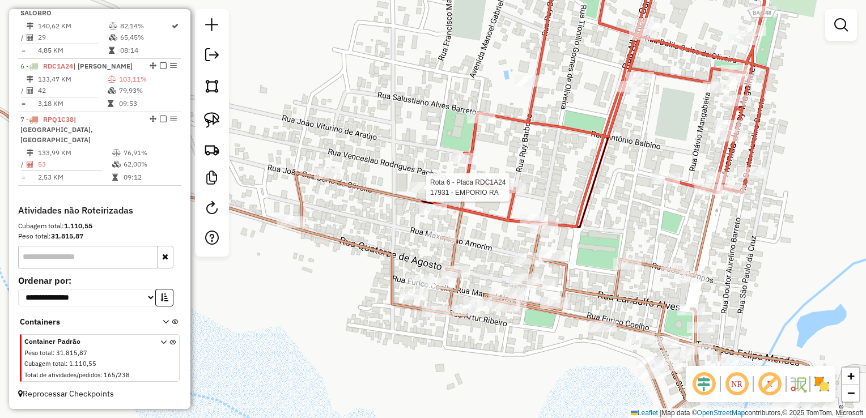
select select "*********"
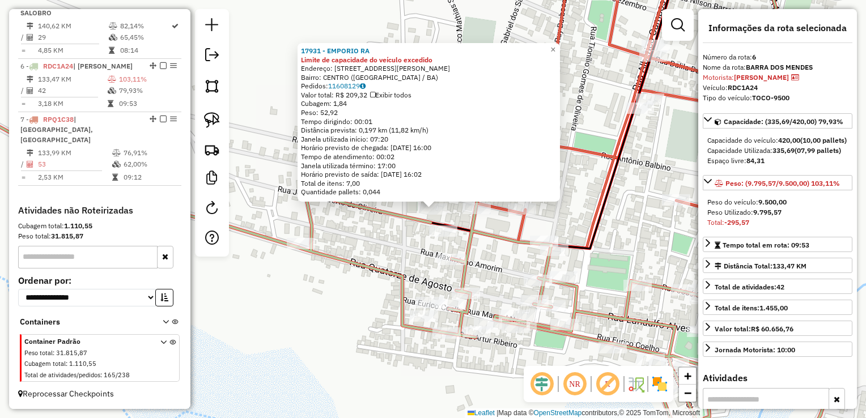
click at [495, 244] on div "17931 - EMPORIO RA Limite de capacidade do veículo excedido Endereço: RUA JOaO …" at bounding box center [433, 209] width 866 height 418
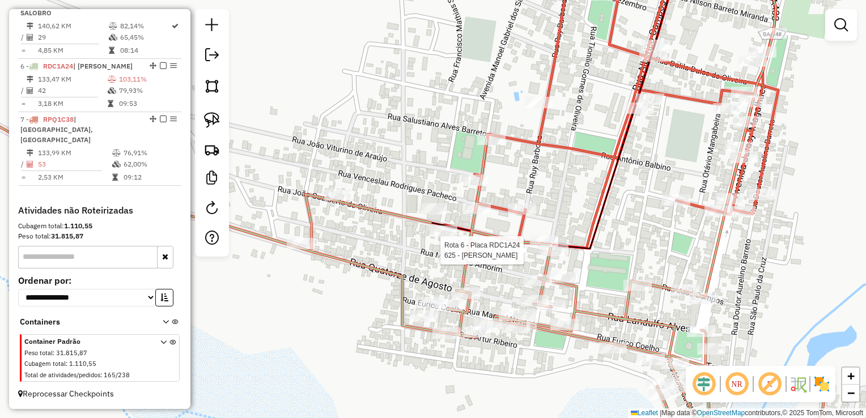
select select "*********"
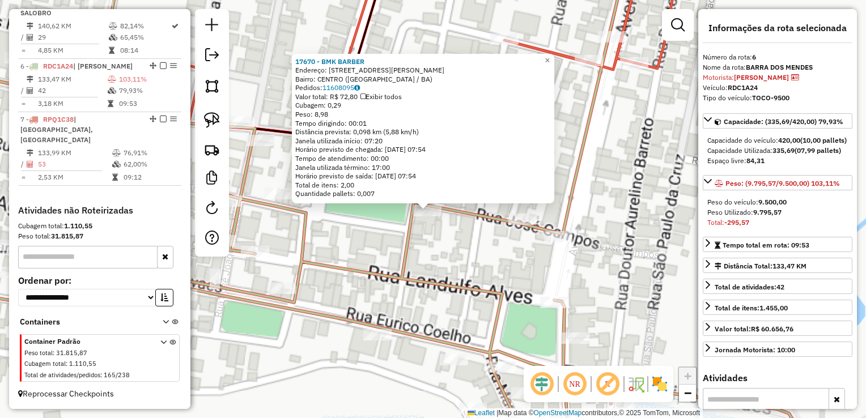
click at [398, 230] on div "17670 - BMK BARBER Endereço: RUA JOSE CAMPOS 133 Bairro: CENTRO (BARRA DO MENDE…" at bounding box center [433, 209] width 866 height 418
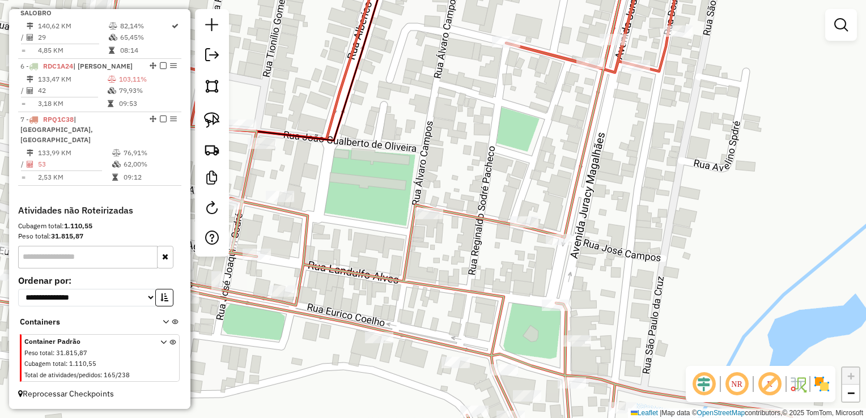
drag, startPoint x: 385, startPoint y: 227, endPoint x: 499, endPoint y: 275, distance: 123.4
click at [499, 275] on div "Janela de atendimento Grade de atendimento Capacidade Transportadoras Veículos …" at bounding box center [433, 209] width 866 height 418
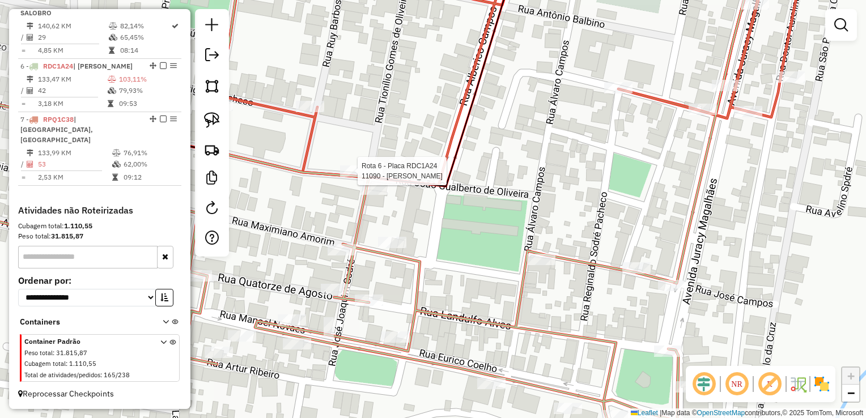
select select "*********"
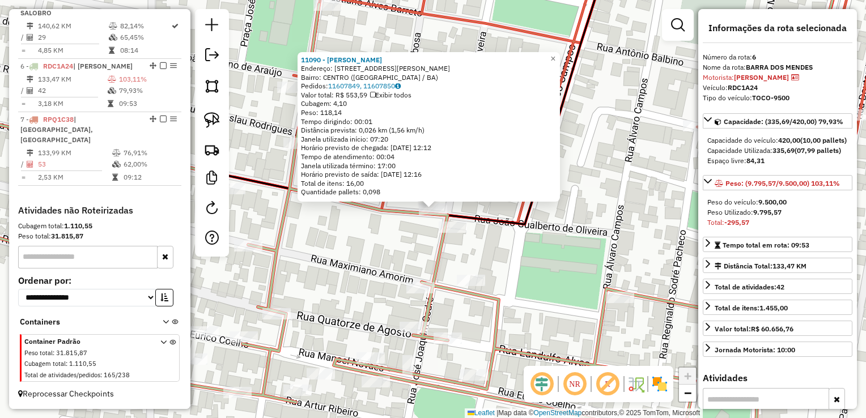
click at [366, 219] on div "11090 - RAILDE DE SOUZA PEREIRA OLIVEIRA Endereço: Av TEONILIO GOMES DE OLIVEIR…" at bounding box center [433, 209] width 866 height 418
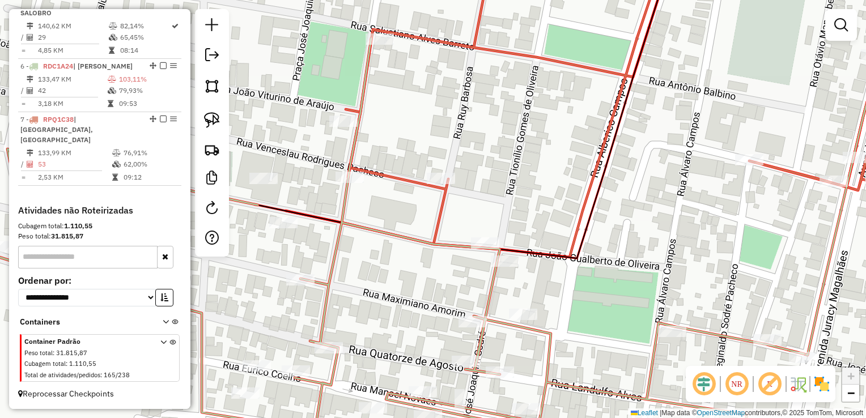
drag, startPoint x: 394, startPoint y: 244, endPoint x: 462, endPoint y: 262, distance: 69.7
click at [459, 262] on div "Janela de atendimento Grade de atendimento Capacidade Transportadoras Veículos …" at bounding box center [433, 209] width 866 height 418
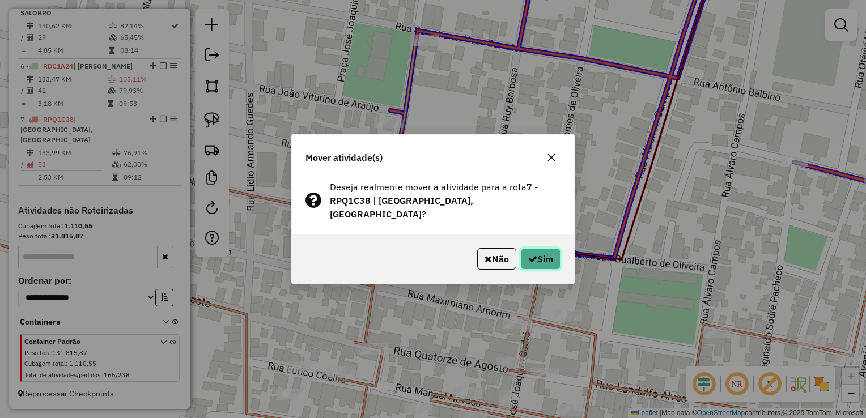
click at [541, 248] on button "Sim" at bounding box center [541, 259] width 40 height 22
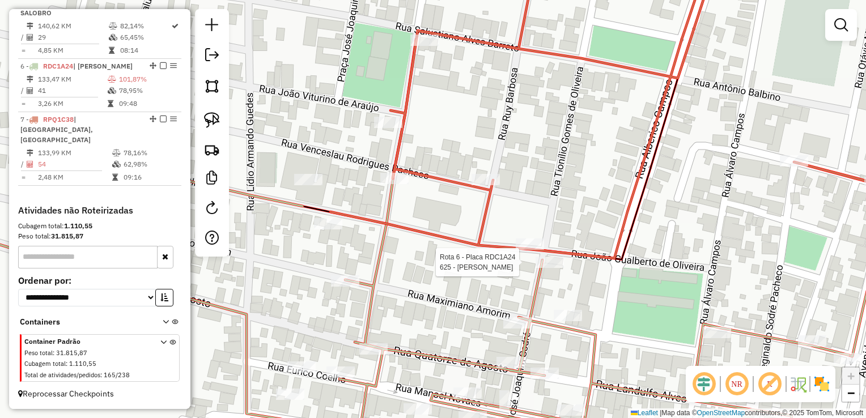
select select "*********"
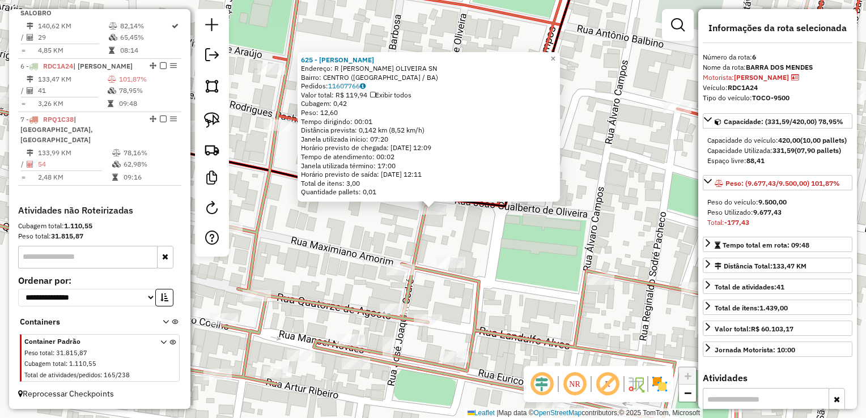
drag, startPoint x: 538, startPoint y: 265, endPoint x: 519, endPoint y: 228, distance: 42.1
click at [538, 264] on div "625 - SIDINEY MARTINS SODRE Endereço: R TEONILHO O. OLIVEIRA SN Bairro: CENTRO …" at bounding box center [433, 209] width 866 height 418
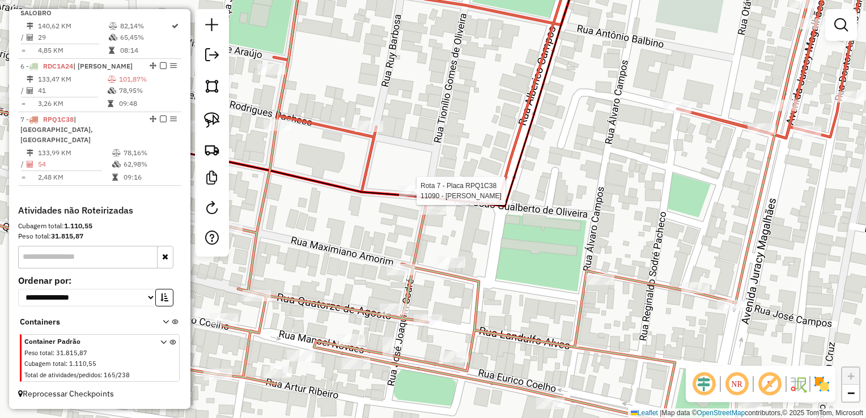
select select "*********"
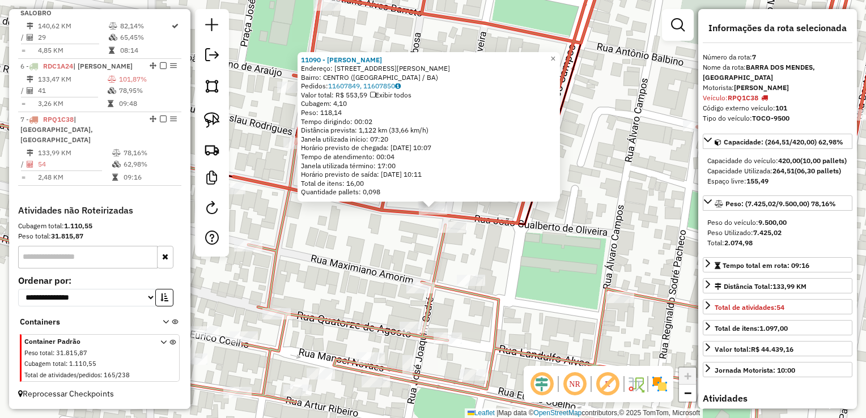
click at [539, 266] on div "11090 - RAILDE DE SOUZA PEREIRA OLIVEIRA Endereço: Av TEONILIO GOMES DE OLIVEIR…" at bounding box center [433, 209] width 866 height 418
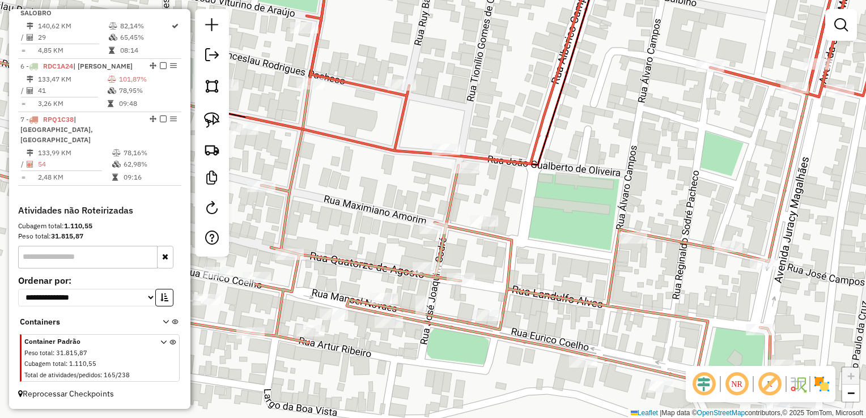
drag, startPoint x: 539, startPoint y: 266, endPoint x: 553, endPoint y: 207, distance: 60.9
click at [553, 207] on div "Janela de atendimento Grade de atendimento Capacidade Transportadoras Veículos …" at bounding box center [433, 209] width 866 height 418
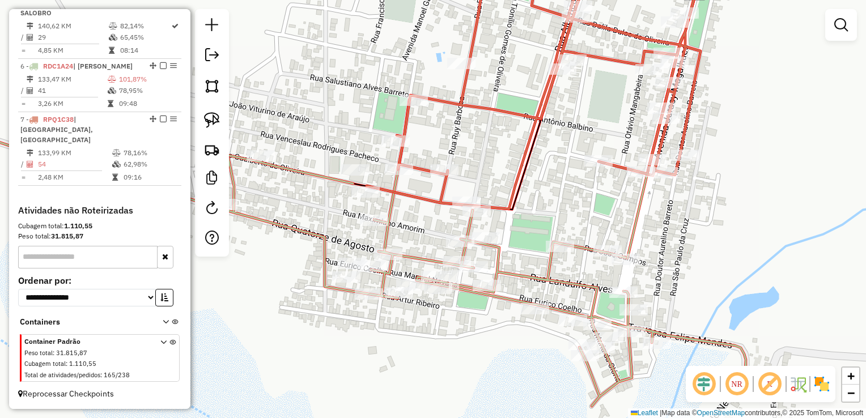
drag, startPoint x: 537, startPoint y: 196, endPoint x: 524, endPoint y: 264, distance: 69.3
click at [524, 264] on div "Janela de atendimento Grade de atendimento Capacidade Transportadoras Veículos …" at bounding box center [433, 209] width 866 height 418
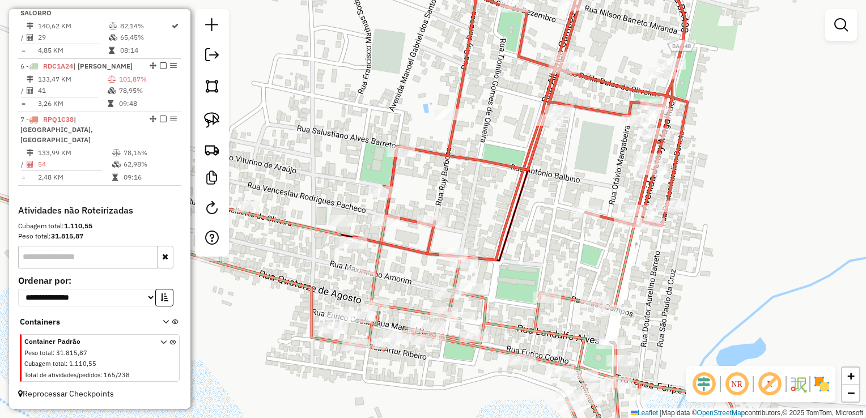
drag, startPoint x: 550, startPoint y: 231, endPoint x: 550, endPoint y: 258, distance: 27.2
click at [550, 258] on div "Janela de atendimento Grade de atendimento Capacidade Transportadoras Veículos …" at bounding box center [433, 209] width 866 height 418
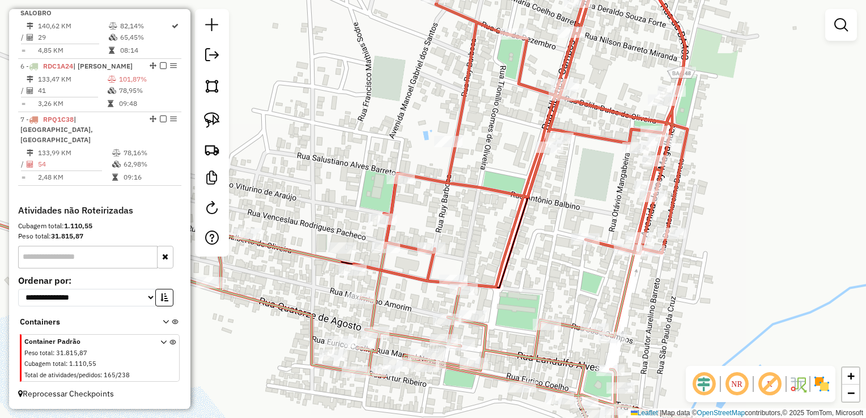
click at [476, 222] on div "Janela de atendimento Grade de atendimento Capacidade Transportadoras Veículos …" at bounding box center [433, 209] width 866 height 418
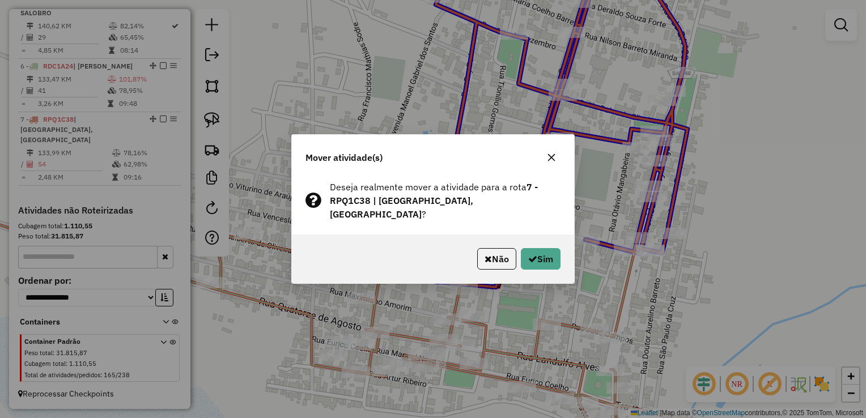
click at [564, 253] on div "Não Sim" at bounding box center [433, 259] width 282 height 49
click at [547, 255] on button "Sim" at bounding box center [541, 259] width 40 height 22
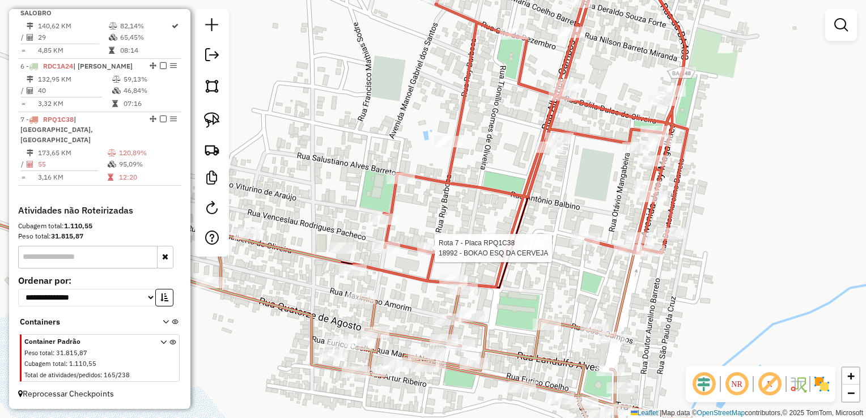
select select "*********"
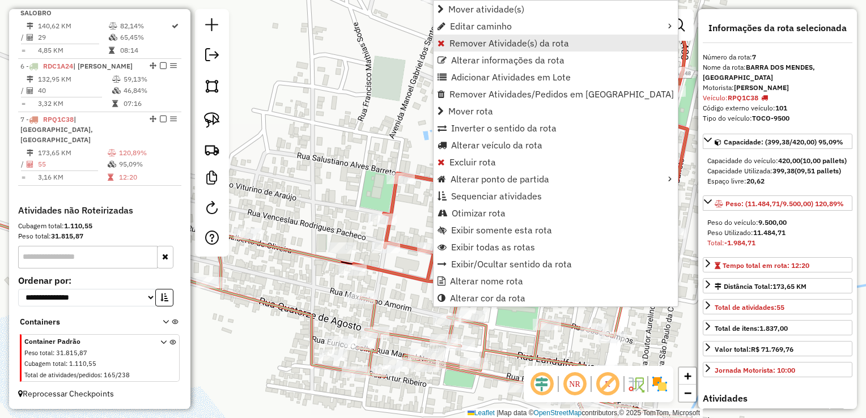
click at [465, 44] on span "Remover Atividade(s) da rota" at bounding box center [509, 43] width 120 height 9
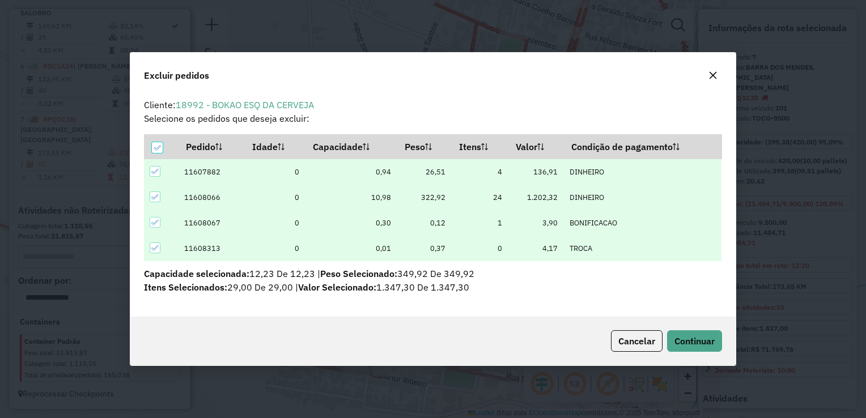
scroll to position [0, 0]
click at [689, 332] on button "Continuar" at bounding box center [694, 341] width 55 height 22
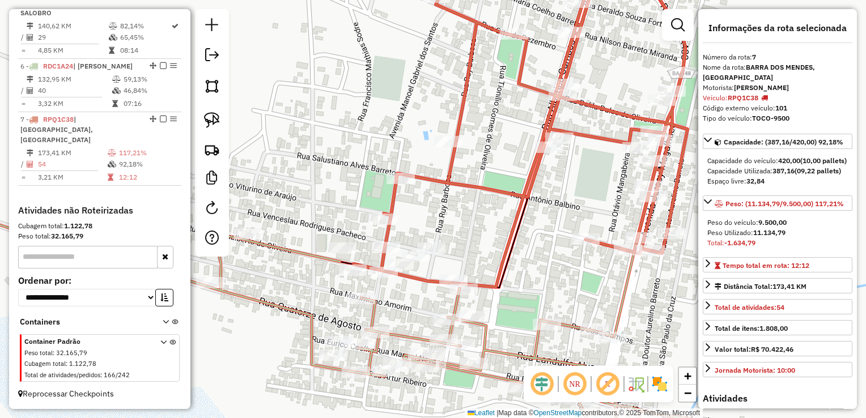
drag, startPoint x: 209, startPoint y: 82, endPoint x: 227, endPoint y: 91, distance: 19.8
click at [209, 82] on img at bounding box center [212, 86] width 16 height 16
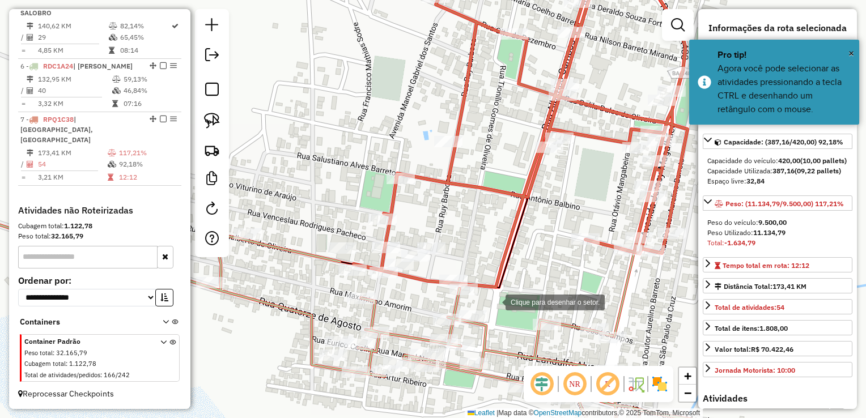
drag, startPoint x: 494, startPoint y: 301, endPoint x: 403, endPoint y: 304, distance: 91.3
click at [493, 301] on div at bounding box center [494, 301] width 23 height 23
click at [402, 304] on div at bounding box center [403, 303] width 23 height 23
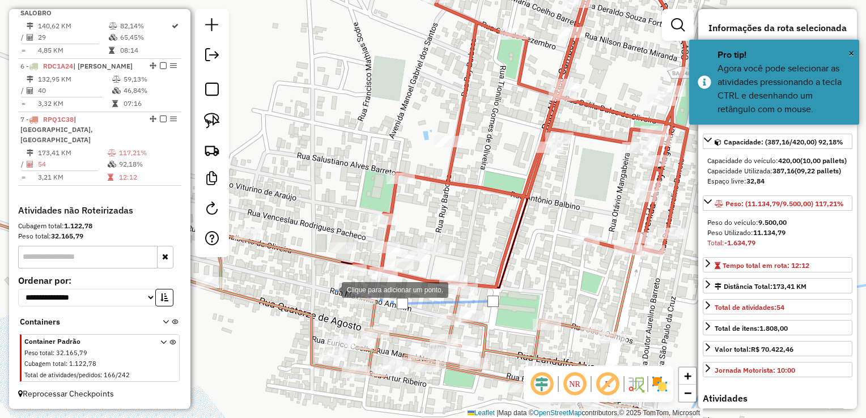
click at [330, 289] on div at bounding box center [330, 289] width 23 height 23
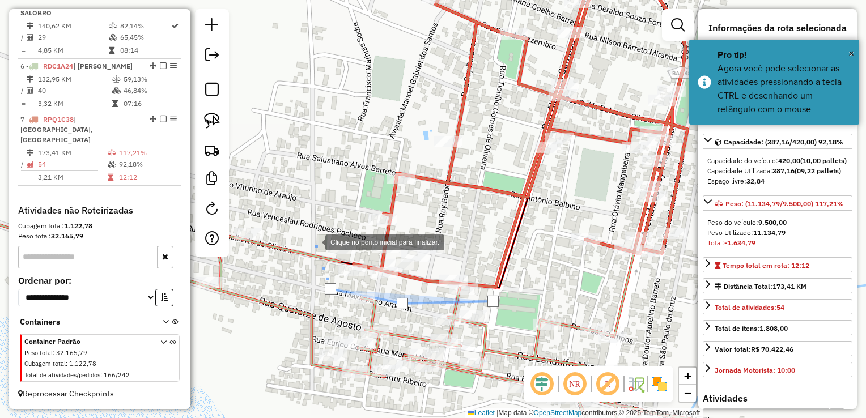
drag, startPoint x: 314, startPoint y: 241, endPoint x: 315, endPoint y: 216, distance: 25.0
click at [314, 241] on div at bounding box center [314, 241] width 23 height 23
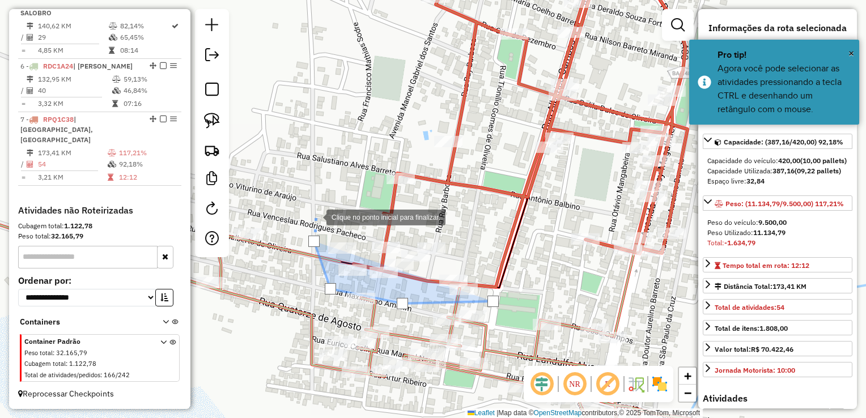
click at [317, 208] on div at bounding box center [315, 216] width 23 height 23
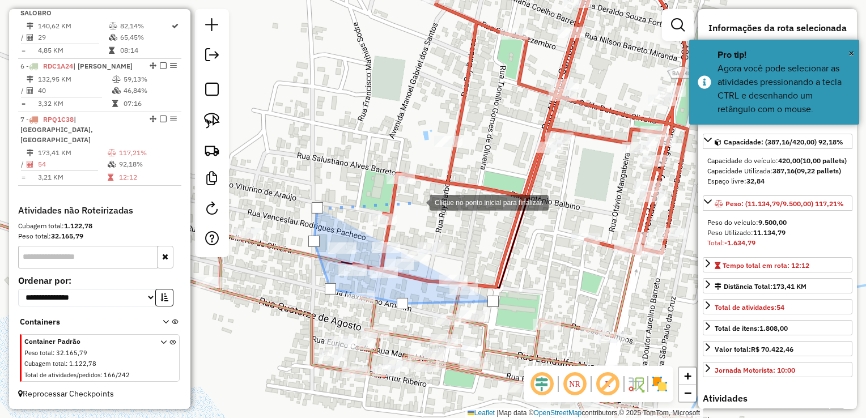
click at [418, 202] on div at bounding box center [418, 201] width 23 height 23
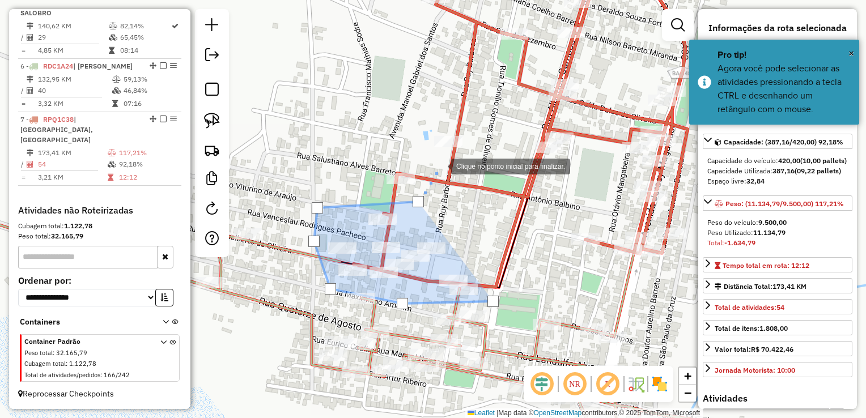
click at [440, 165] on div at bounding box center [439, 165] width 23 height 23
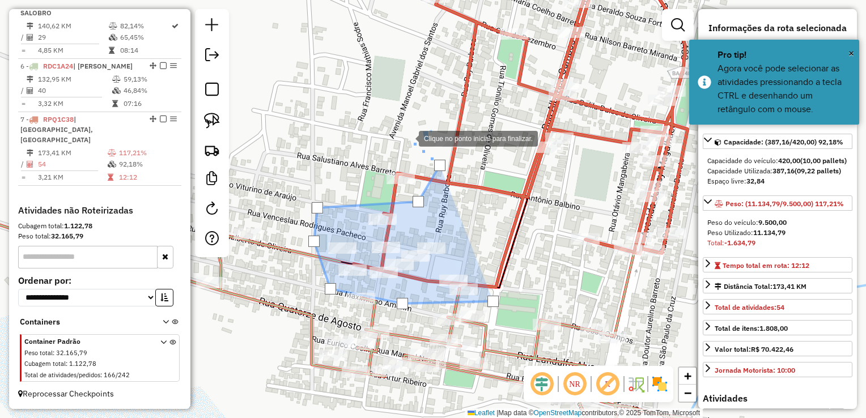
click at [405, 133] on div at bounding box center [407, 137] width 23 height 23
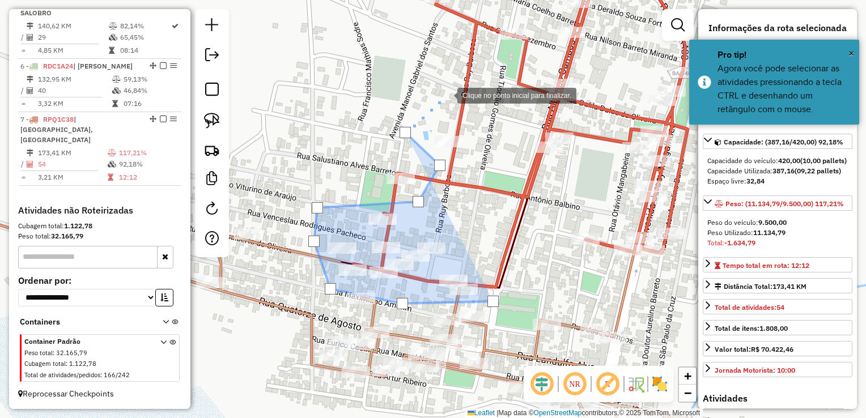
click at [446, 95] on div at bounding box center [446, 94] width 23 height 23
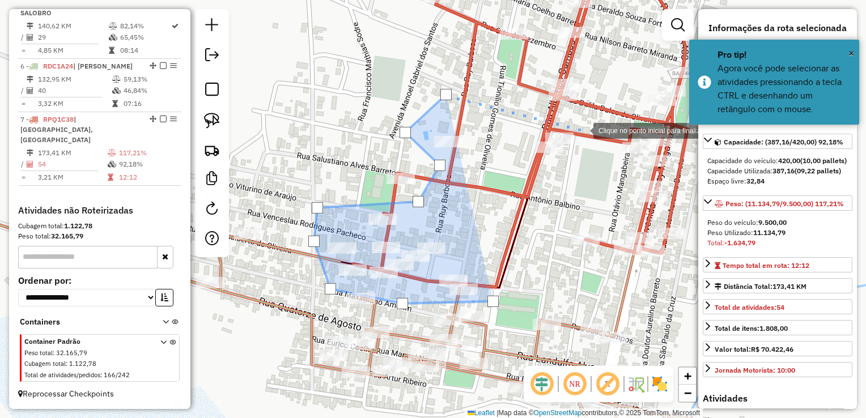
drag, startPoint x: 582, startPoint y: 130, endPoint x: 576, endPoint y: 182, distance: 52.5
click at [583, 134] on div at bounding box center [582, 129] width 23 height 23
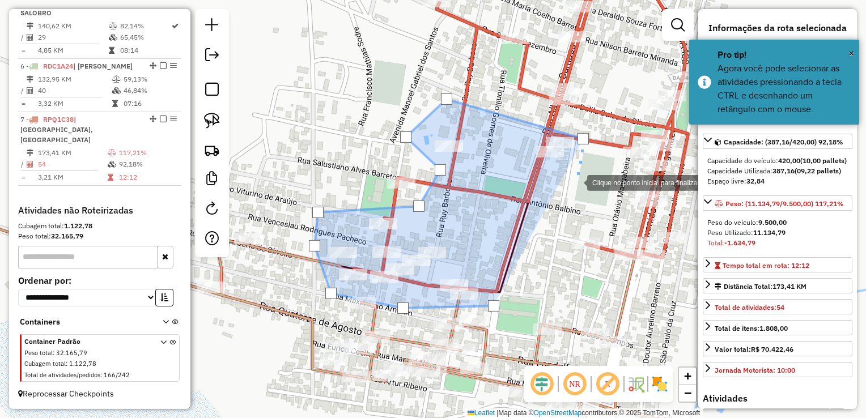
click at [576, 182] on div at bounding box center [575, 182] width 23 height 23
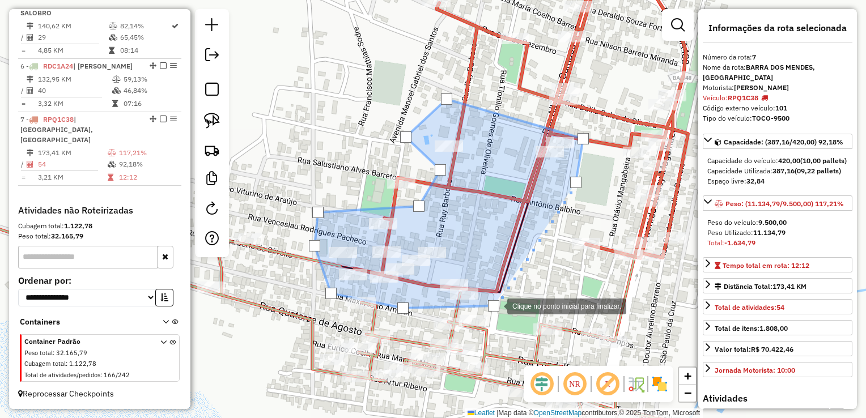
click at [496, 305] on div at bounding box center [493, 305] width 11 height 11
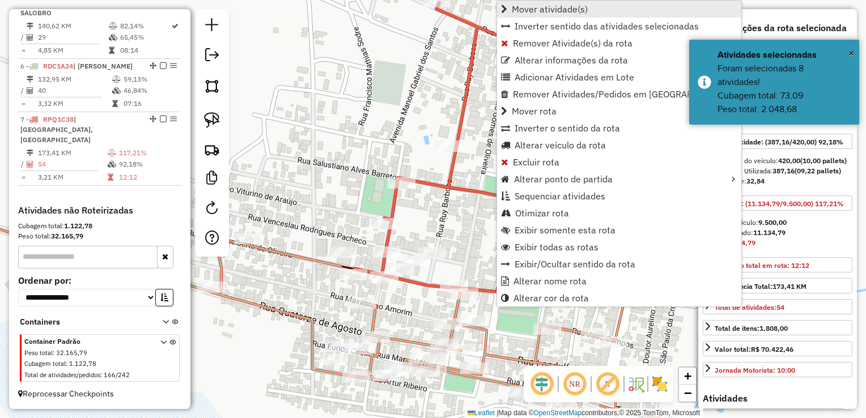
click at [555, 7] on span "Mover atividade(s)" at bounding box center [550, 9] width 76 height 9
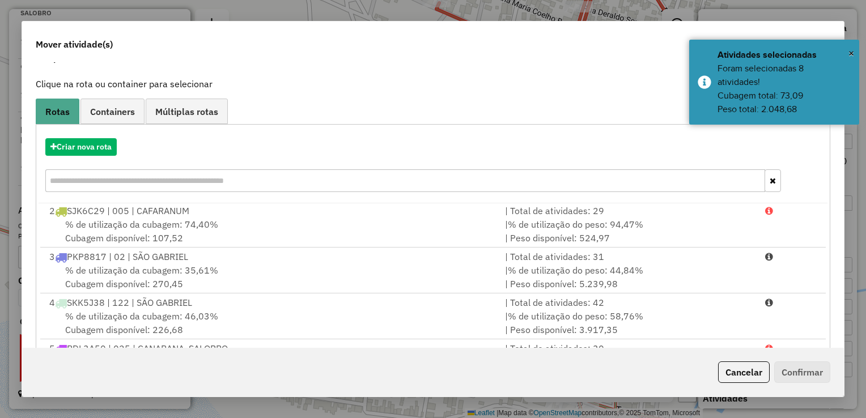
scroll to position [113, 0]
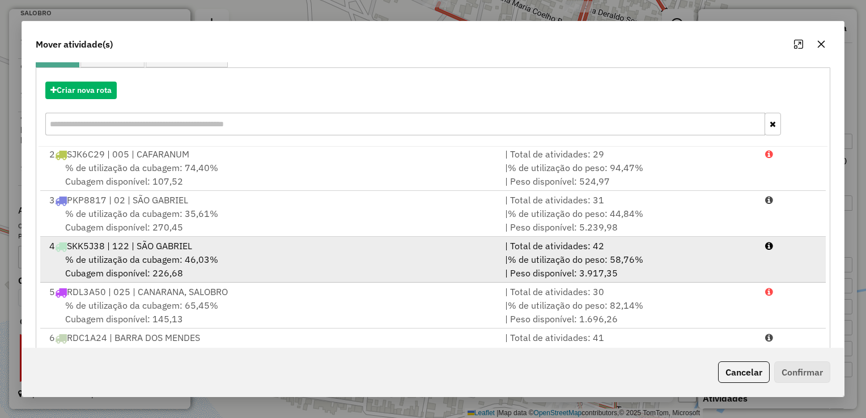
click at [331, 256] on div "% de utilização da cubagem: 46,03% Cubagem disponível: 226,68" at bounding box center [271, 266] width 456 height 27
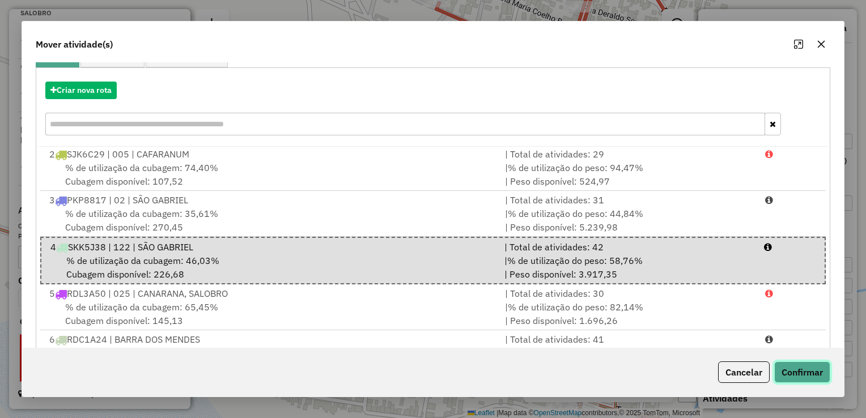
click at [801, 375] on button "Confirmar" at bounding box center [802, 373] width 56 height 22
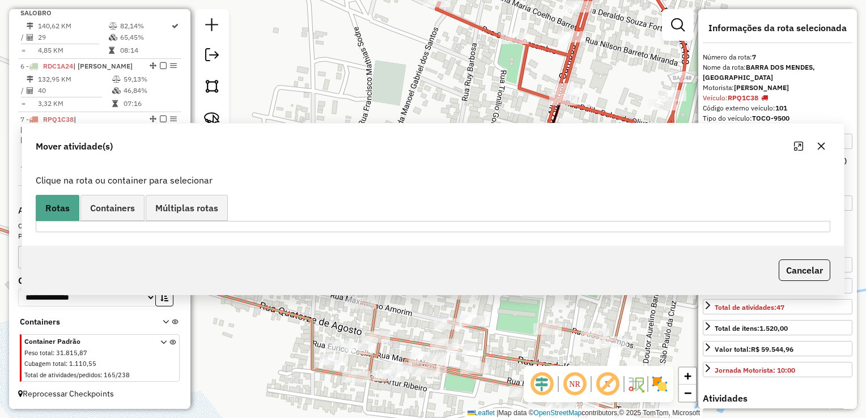
scroll to position [0, 0]
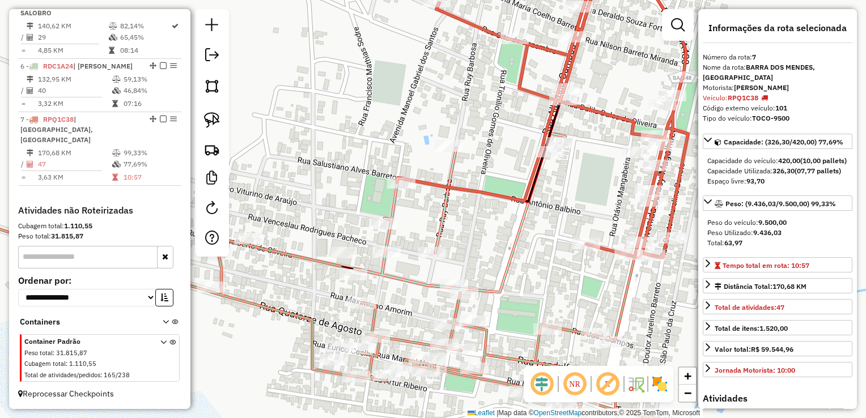
click at [428, 329] on div "Janela de atendimento Grade de atendimento Capacidade Transportadoras Veículos …" at bounding box center [433, 209] width 866 height 418
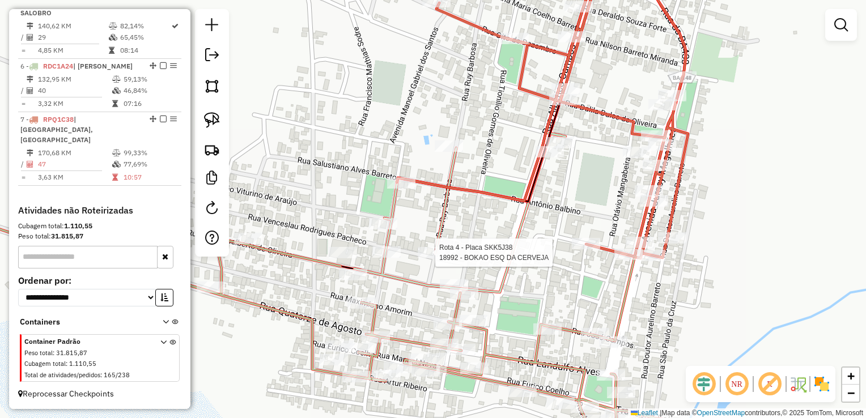
select select "*********"
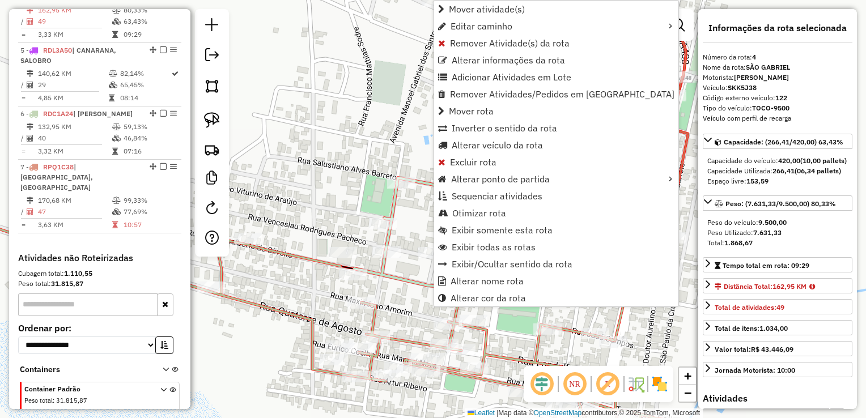
scroll to position [607, 0]
click at [485, 48] on span "Remover Atividade(s) da rota" at bounding box center [510, 43] width 120 height 9
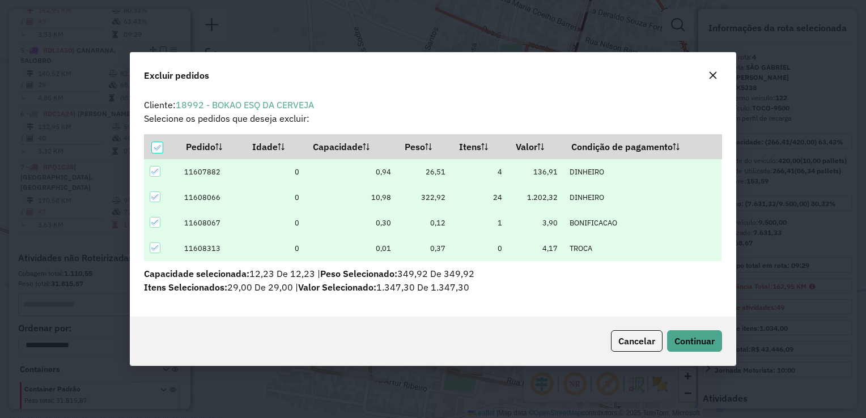
scroll to position [0, 0]
click at [681, 337] on span "Continuar" at bounding box center [694, 340] width 40 height 11
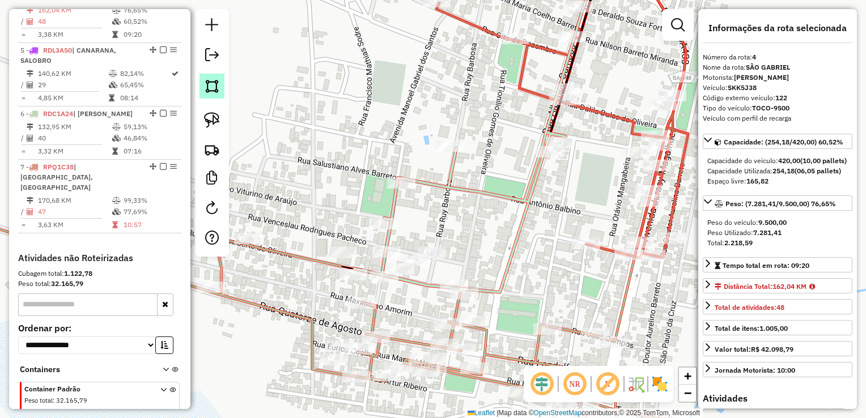
click at [213, 87] on img at bounding box center [212, 86] width 16 height 16
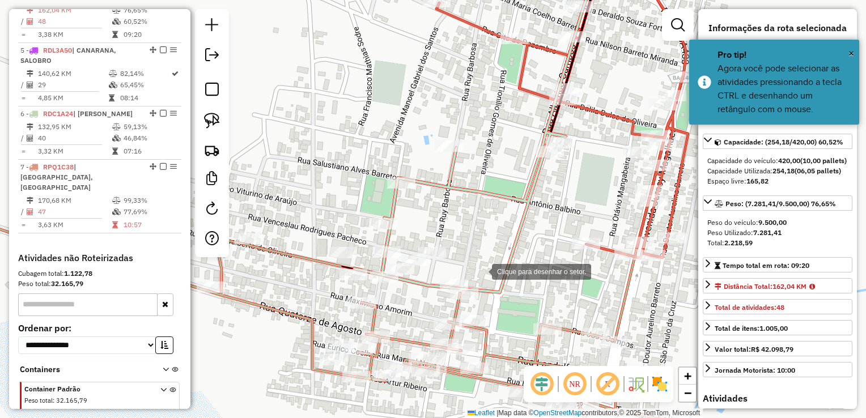
click at [483, 271] on div at bounding box center [480, 271] width 23 height 23
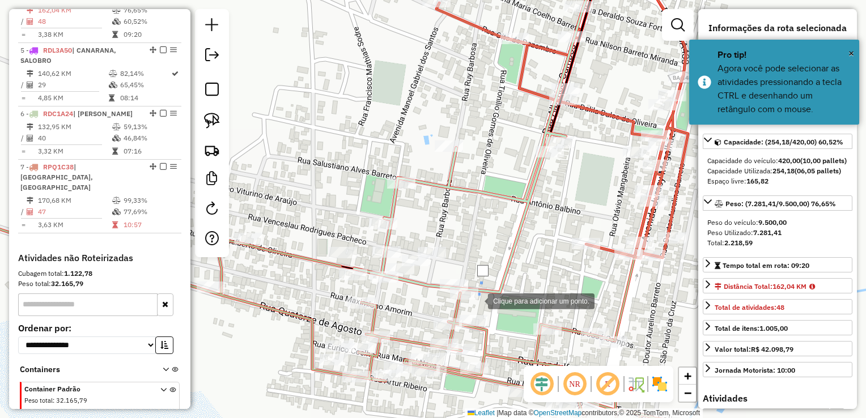
click at [477, 300] on div at bounding box center [476, 300] width 23 height 23
click at [413, 300] on div at bounding box center [412, 300] width 23 height 23
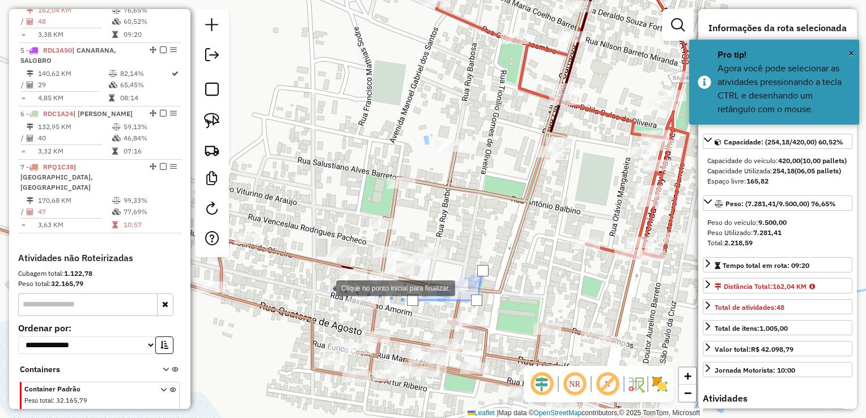
drag, startPoint x: 325, startPoint y: 287, endPoint x: 311, endPoint y: 226, distance: 63.4
click at [324, 287] on div at bounding box center [324, 287] width 23 height 23
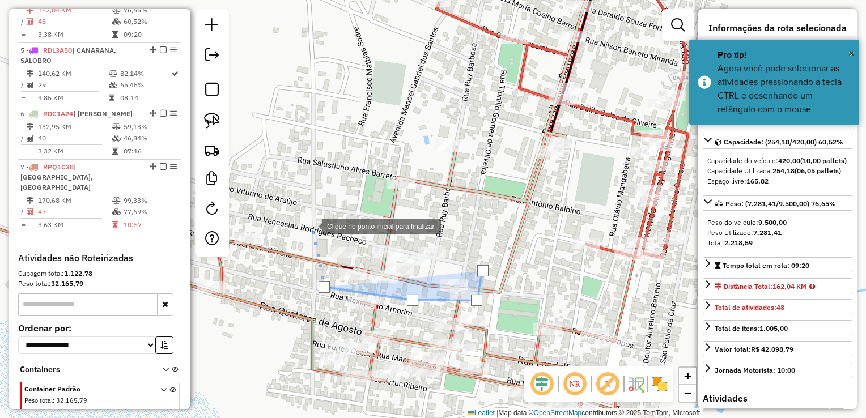
click at [311, 226] on div at bounding box center [310, 225] width 23 height 23
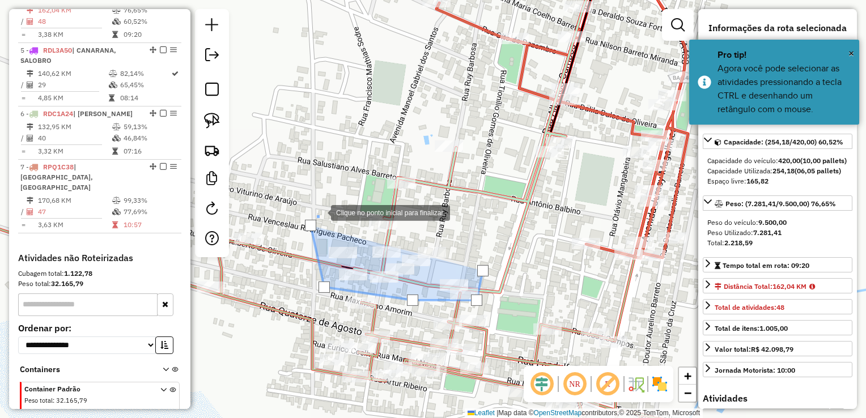
click at [331, 201] on div at bounding box center [319, 212] width 23 height 23
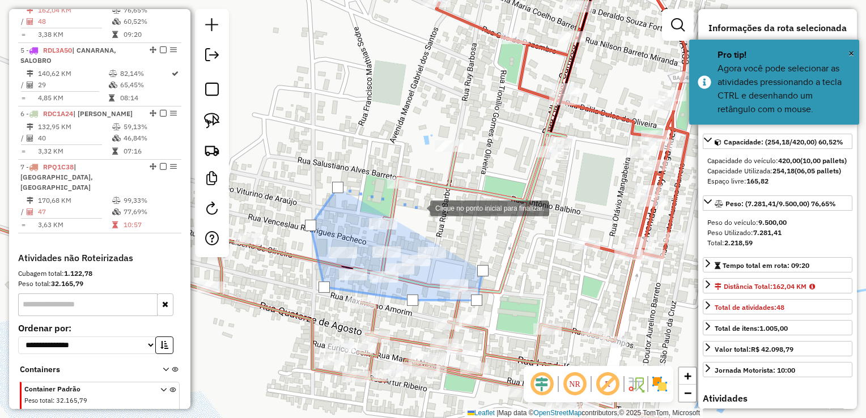
click at [419, 207] on div at bounding box center [418, 207] width 23 height 23
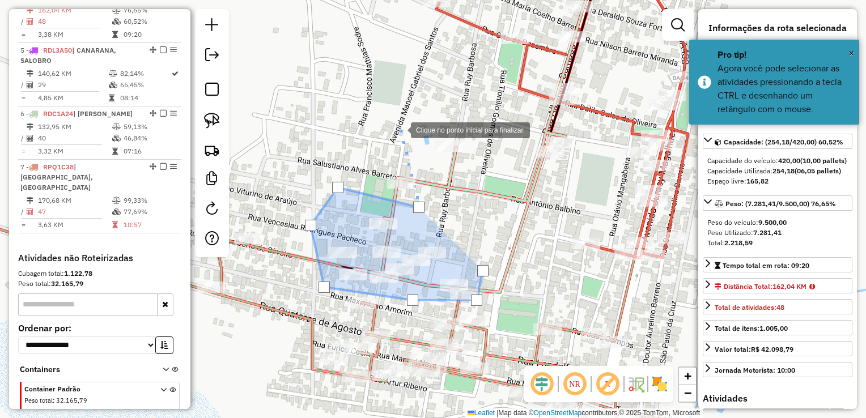
click at [400, 129] on div at bounding box center [399, 129] width 23 height 23
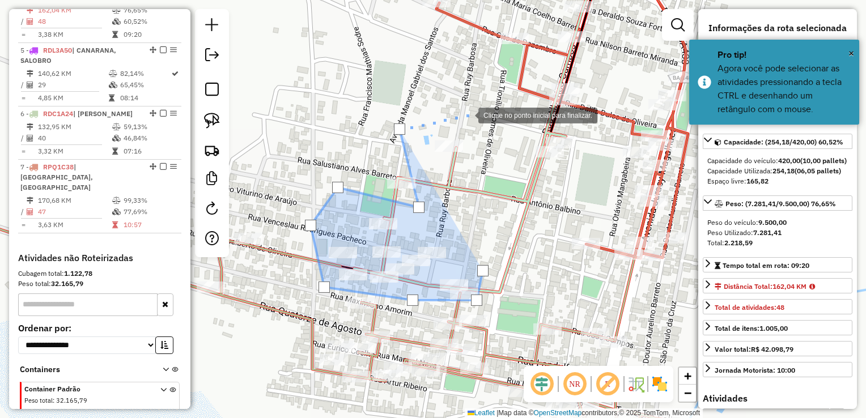
drag, startPoint x: 471, startPoint y: 112, endPoint x: 523, endPoint y: 121, distance: 52.3
click at [478, 116] on div at bounding box center [467, 114] width 23 height 23
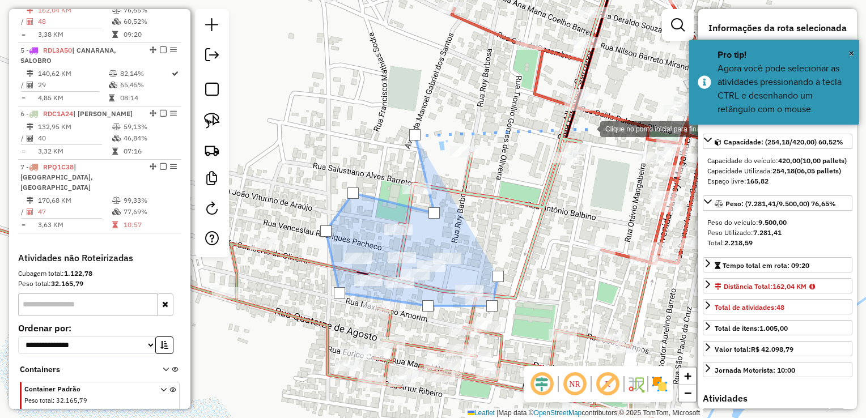
click at [589, 128] on div at bounding box center [588, 128] width 23 height 23
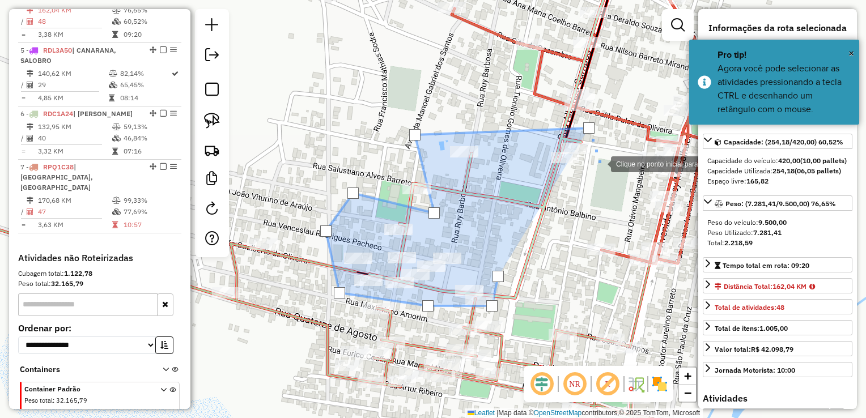
click at [600, 163] on div at bounding box center [599, 163] width 23 height 23
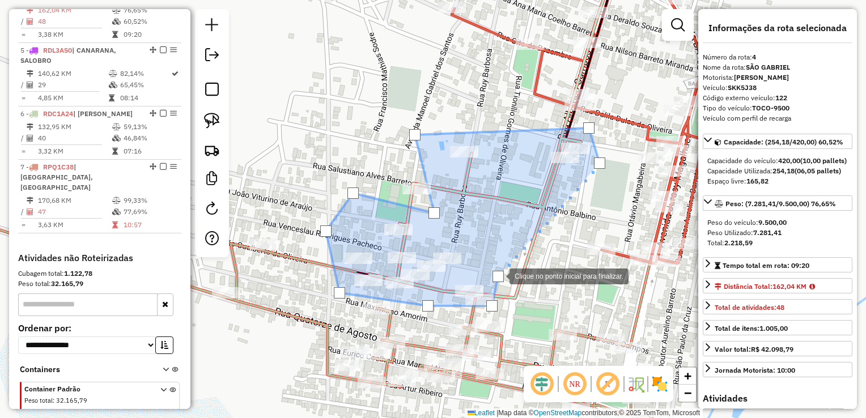
click at [498, 275] on div at bounding box center [497, 276] width 11 height 11
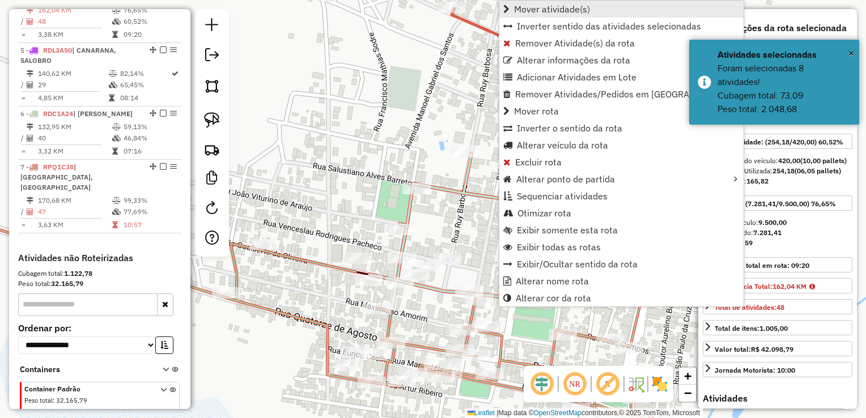
click at [559, 9] on span "Mover atividade(s)" at bounding box center [552, 9] width 76 height 9
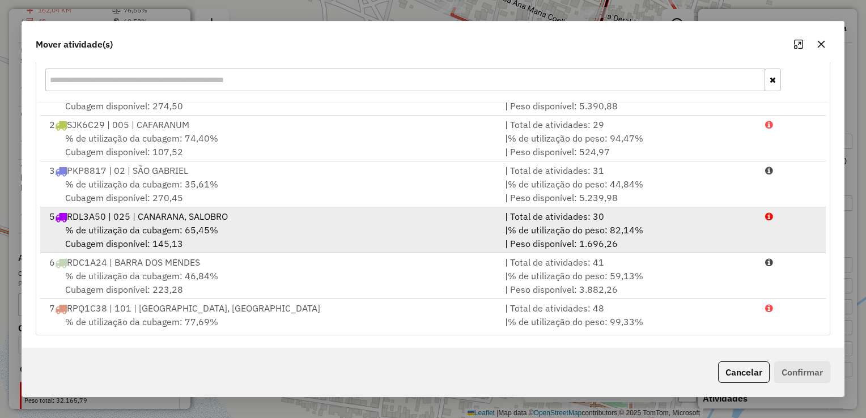
scroll to position [48, 0]
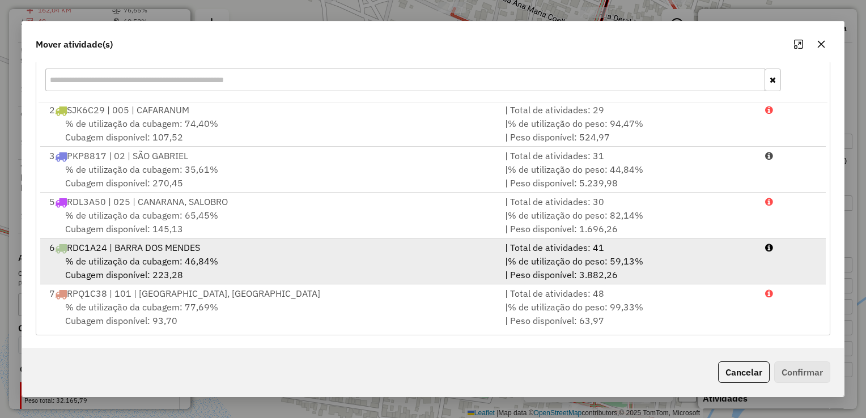
click at [164, 257] on span "% de utilização da cubagem: 46,84%" at bounding box center [141, 261] width 153 height 11
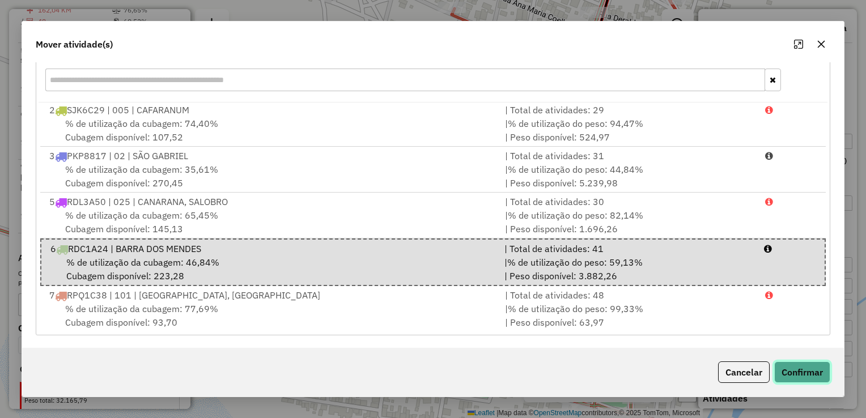
click at [817, 377] on button "Confirmar" at bounding box center [802, 373] width 56 height 22
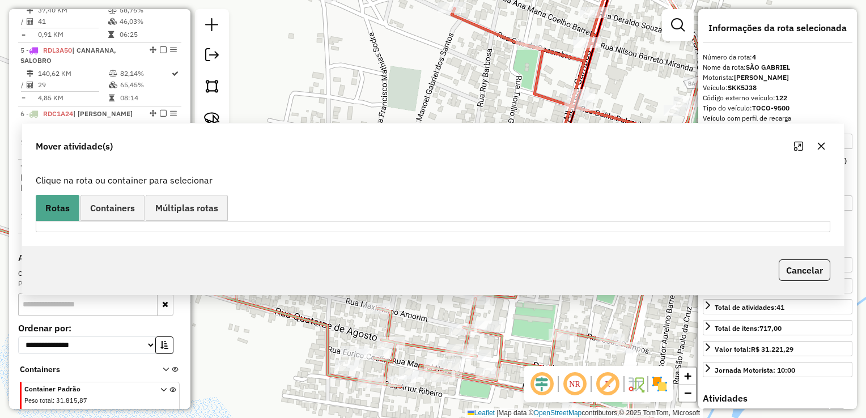
scroll to position [0, 0]
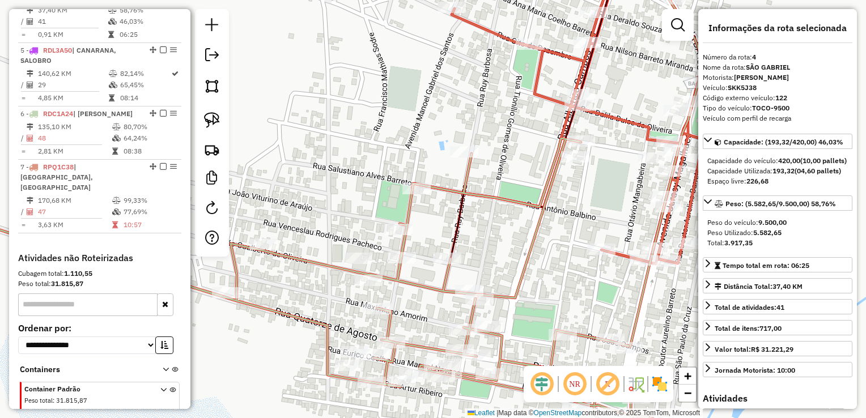
click at [485, 182] on div "Janela de atendimento Grade de atendimento Capacidade Transportadoras Veículos …" at bounding box center [433, 209] width 866 height 418
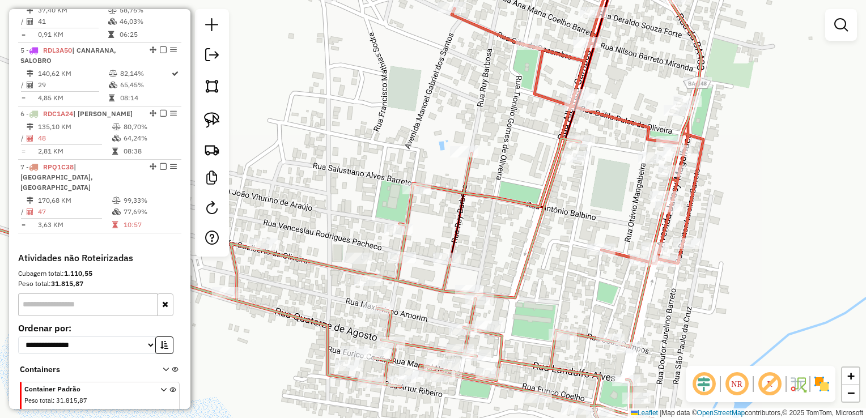
select select "*********"
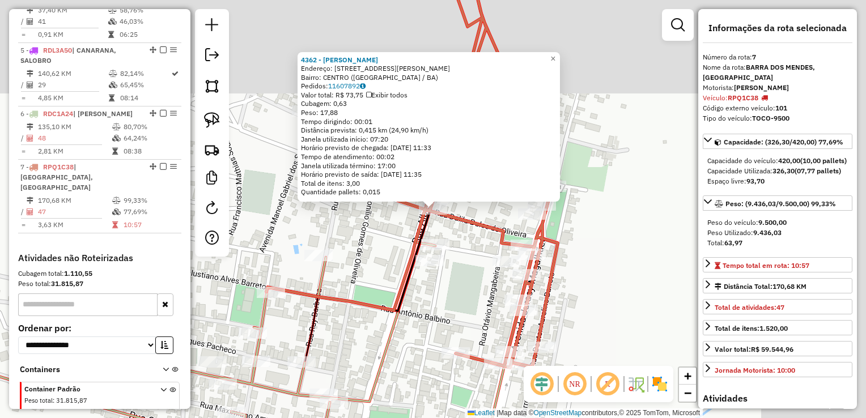
scroll to position [673, 0]
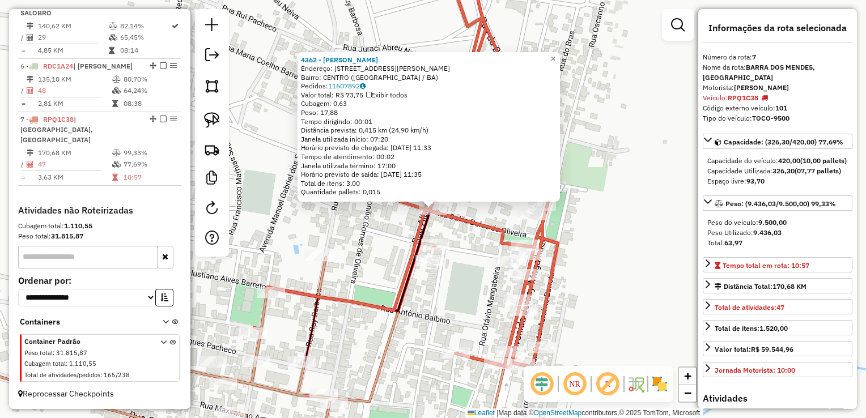
click at [466, 265] on div "4362 - JOAO DE DEUS OLIVEIRA Endereço: R RUA ALBERICO CAMPOS 64 Bairro: CENTRO …" at bounding box center [433, 209] width 866 height 418
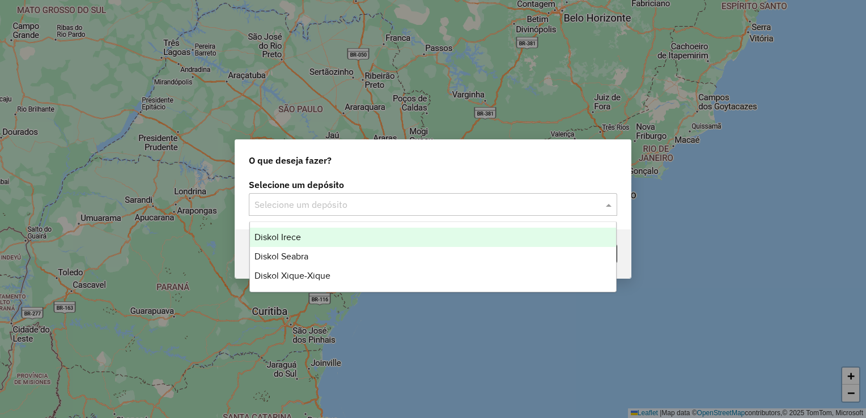
click at [317, 201] on input "text" at bounding box center [421, 205] width 334 height 14
click at [308, 234] on div "Diskol Irece" at bounding box center [433, 237] width 367 height 19
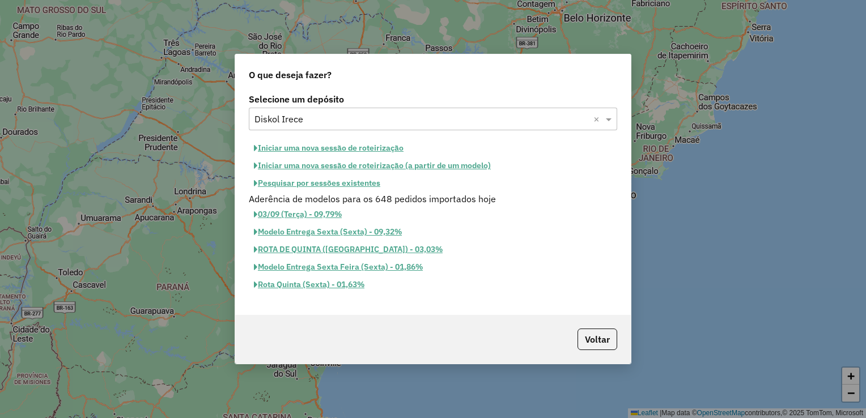
click at [308, 186] on button "Pesquisar por sessões existentes" at bounding box center [317, 184] width 137 height 18
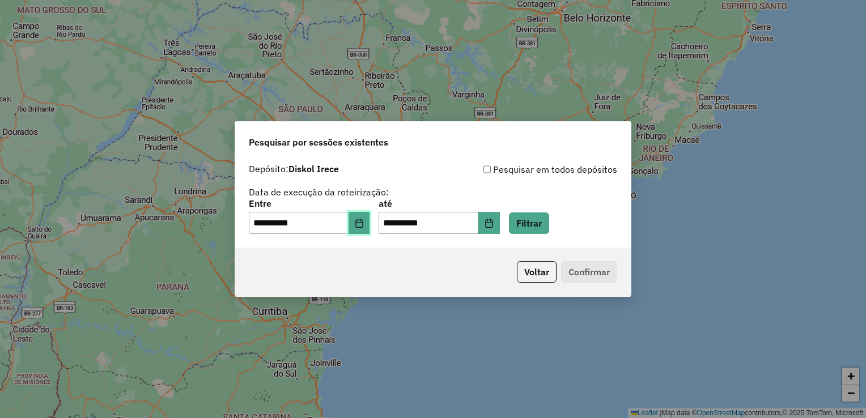
click at [370, 226] on button "Choose Date" at bounding box center [360, 223] width 22 height 23
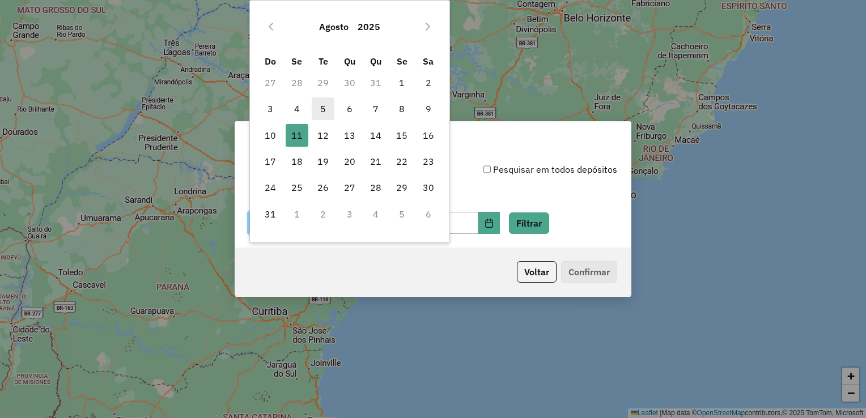
click at [315, 110] on span "5" at bounding box center [323, 108] width 23 height 23
type input "**********"
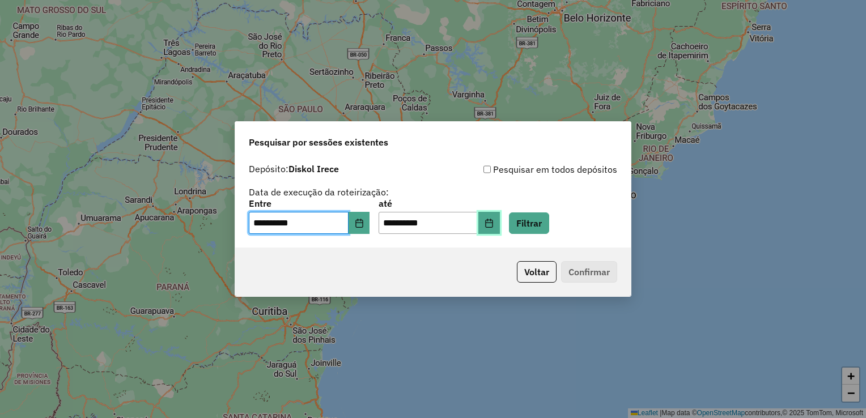
click at [500, 224] on button "Choose Date" at bounding box center [489, 223] width 22 height 23
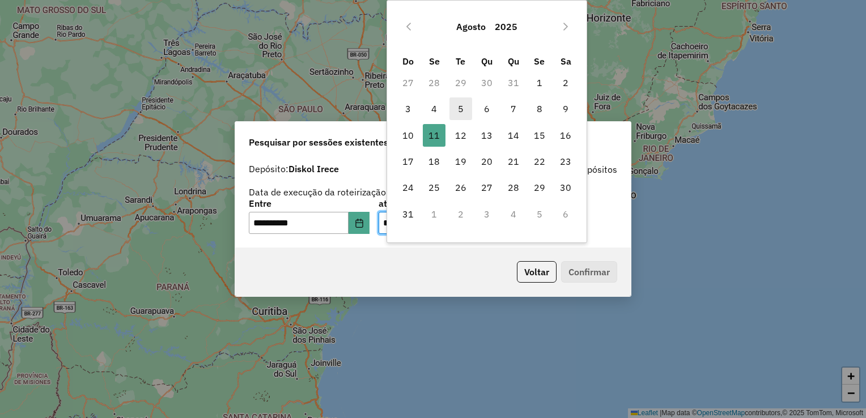
click at [459, 107] on span "5" at bounding box center [460, 108] width 23 height 23
type input "**********"
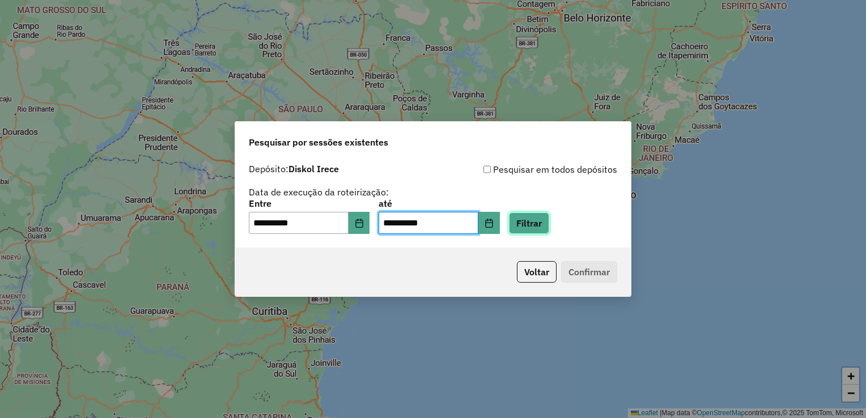
click at [537, 219] on button "Filtrar" at bounding box center [529, 224] width 40 height 22
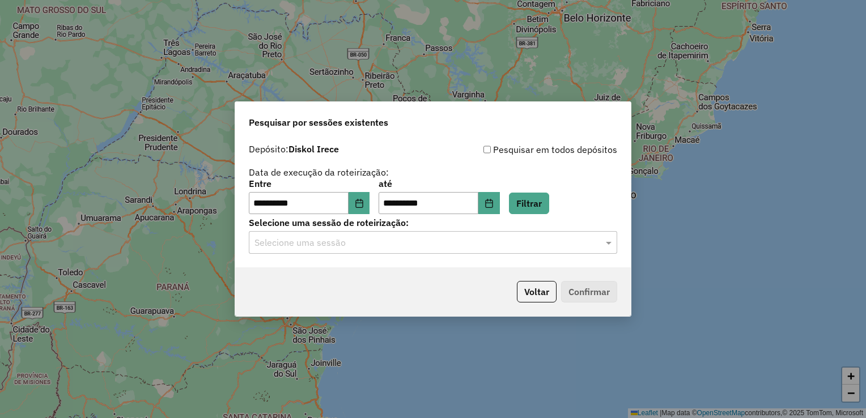
drag, startPoint x: 507, startPoint y: 230, endPoint x: 503, endPoint y: 240, distance: 10.9
click at [507, 230] on div "Selecione uma sessão de roteirização: Selecione uma sessão" at bounding box center [433, 236] width 368 height 35
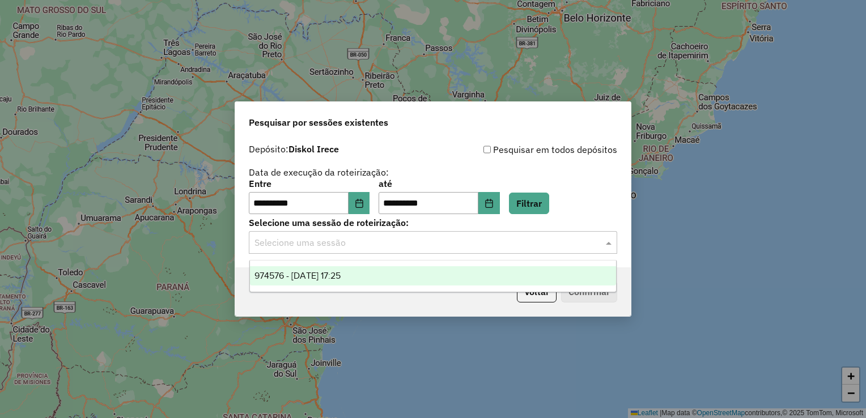
click at [503, 241] on input "text" at bounding box center [421, 243] width 334 height 14
click at [490, 266] on div "974576 - 05/08/2025 17:25" at bounding box center [433, 275] width 367 height 19
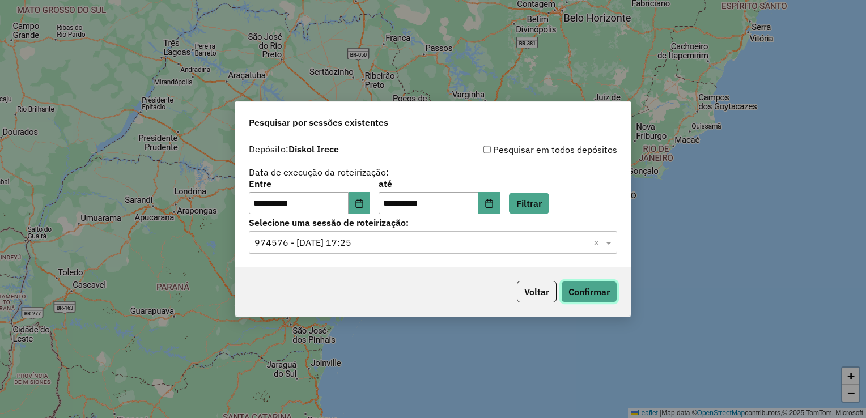
click at [587, 292] on button "Confirmar" at bounding box center [589, 292] width 56 height 22
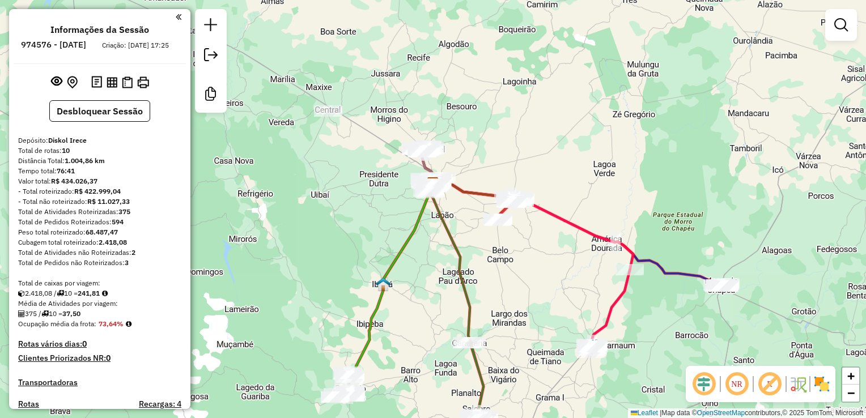
drag, startPoint x: 589, startPoint y: 189, endPoint x: 585, endPoint y: 144, distance: 45.5
click at [587, 150] on div "Janela de atendimento Grade de atendimento Capacidade Transportadoras Veículos …" at bounding box center [433, 209] width 866 height 418
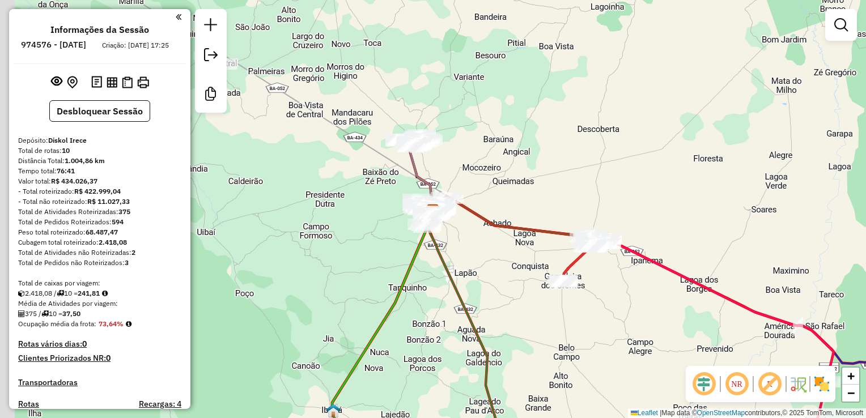
drag, startPoint x: 422, startPoint y: 133, endPoint x: 559, endPoint y: 133, distance: 136.6
click at [559, 133] on div "Janela de atendimento Grade de atendimento Capacidade Transportadoras Veículos …" at bounding box center [433, 209] width 866 height 418
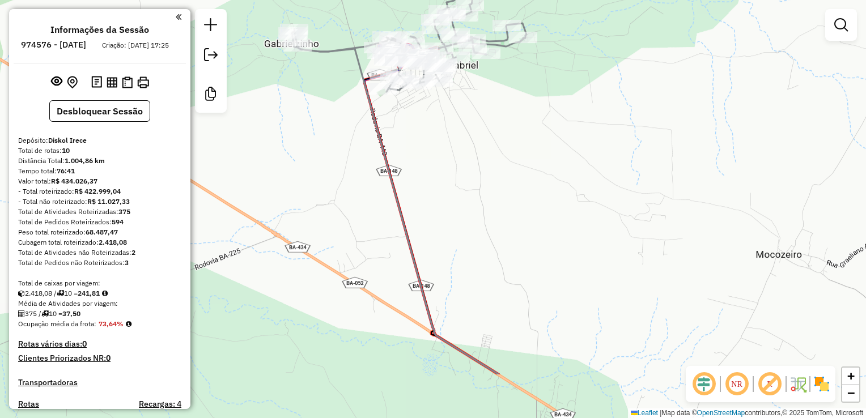
drag, startPoint x: 485, startPoint y: 151, endPoint x: 456, endPoint y: 95, distance: 62.6
click at [458, 87] on div "Janela de atendimento Grade de atendimento Capacidade Transportadoras Veículos …" at bounding box center [433, 209] width 866 height 418
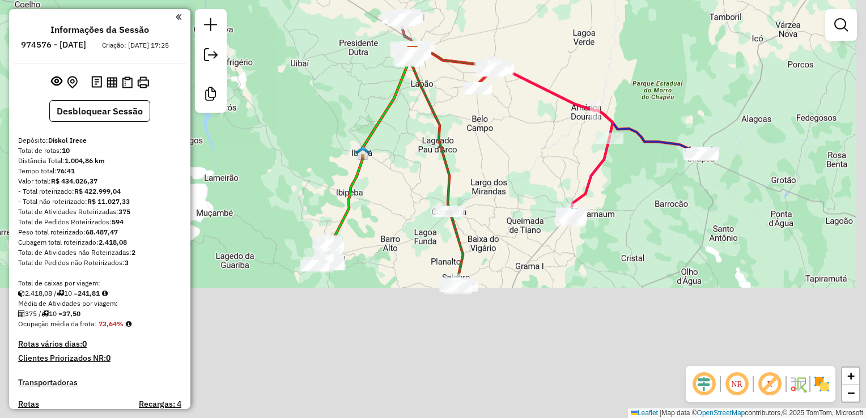
drag, startPoint x: 532, startPoint y: 252, endPoint x: 464, endPoint y: 128, distance: 142.0
click at [462, 106] on div "Janela de atendimento Grade de atendimento Capacidade Transportadoras Veículos …" at bounding box center [433, 209] width 866 height 418
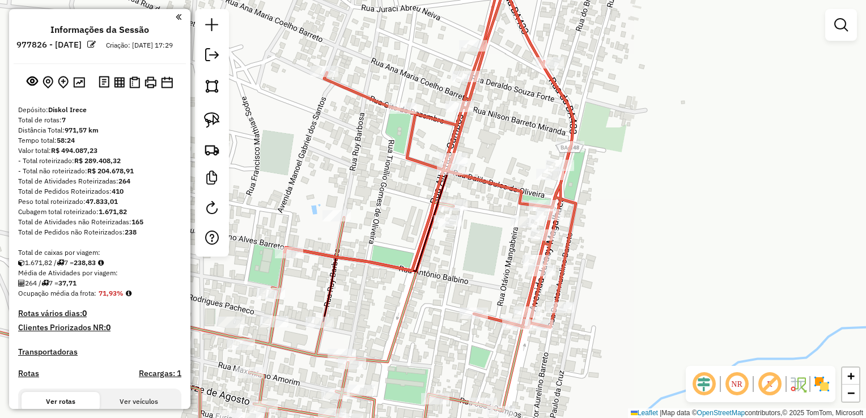
scroll to position [673, 0]
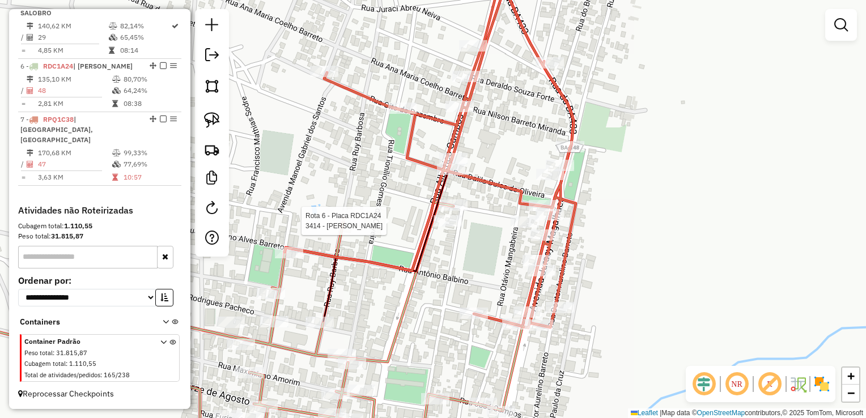
select select "*********"
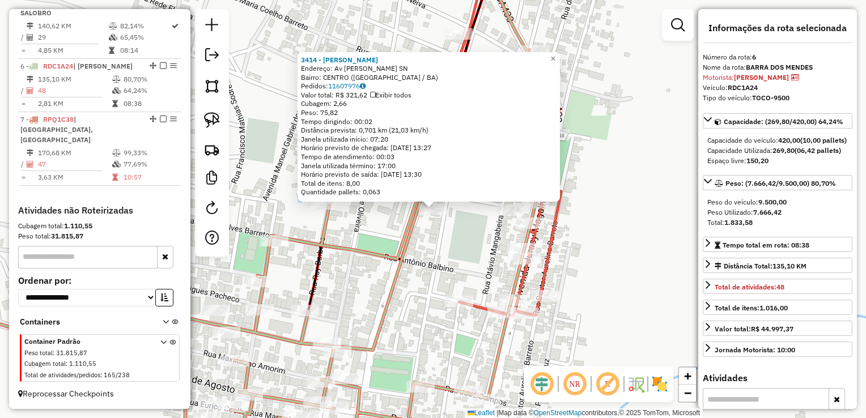
click at [422, 236] on div "3414 - [PERSON_NAME]: Av ALBERICO CAMPOS SN Bairro: [GEOGRAPHIC_DATA] ([GEOGRAP…" at bounding box center [433, 209] width 866 height 418
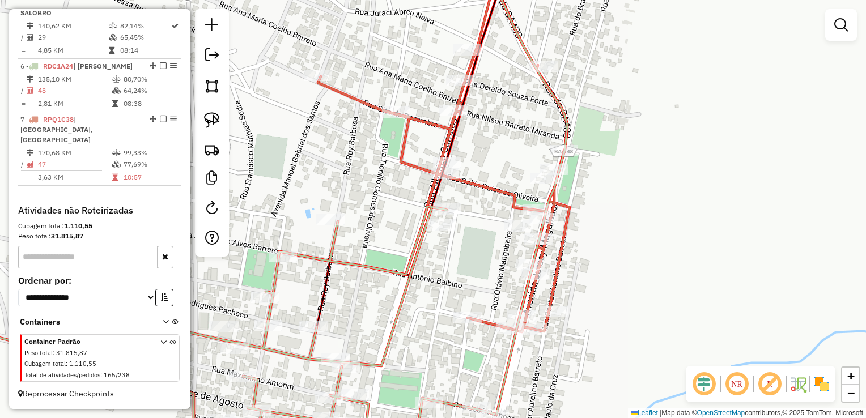
drag, startPoint x: 439, startPoint y: 275, endPoint x: 475, endPoint y: 282, distance: 36.3
click at [462, 283] on div "Janela de atendimento Grade de atendimento Capacidade Transportadoras Veículos …" at bounding box center [433, 209] width 866 height 418
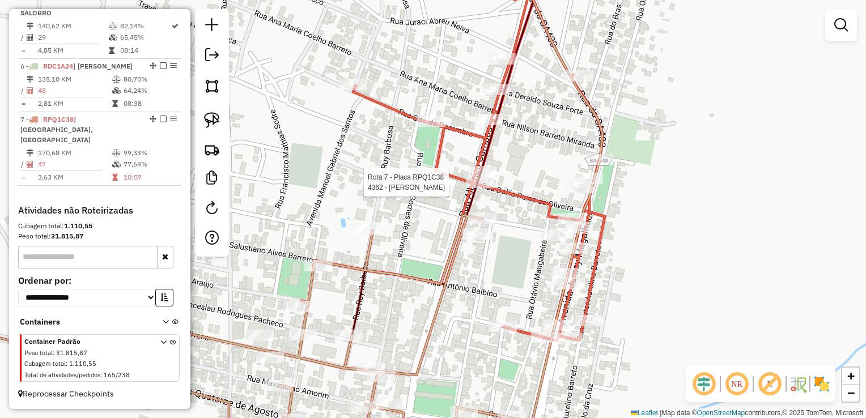
select select "*********"
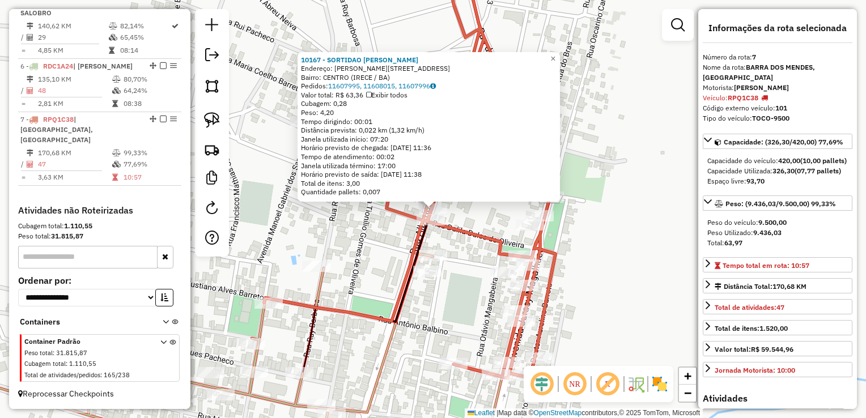
click at [465, 306] on div "10167 - SORTIDAO EVERALDO Endereço: ADOLFO MOITINHO 490 A Bairro: CENTRO (IRECE…" at bounding box center [433, 209] width 866 height 418
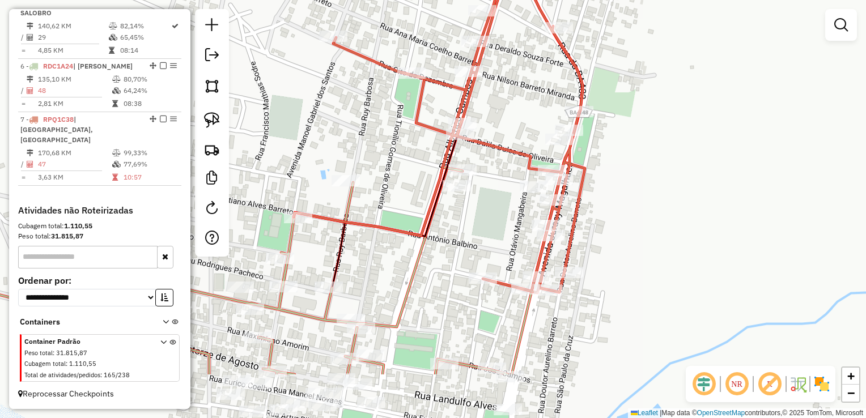
drag, startPoint x: 396, startPoint y: 235, endPoint x: 398, endPoint y: 209, distance: 26.1
click at [398, 209] on div "Janela de atendimento Grade de atendimento Capacidade Transportadoras Veículos …" at bounding box center [433, 209] width 866 height 418
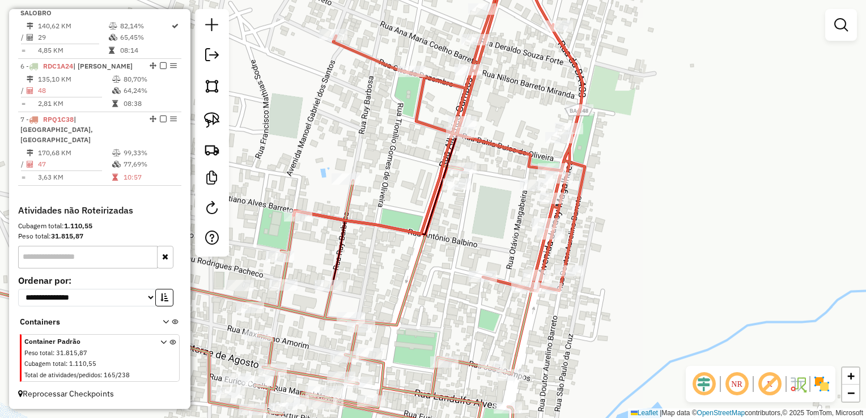
click at [468, 223] on div "Janela de atendimento Grade de atendimento Capacidade Transportadoras Veículos …" at bounding box center [433, 209] width 866 height 418
click at [471, 282] on div at bounding box center [483, 276] width 28 height 11
select select "*********"
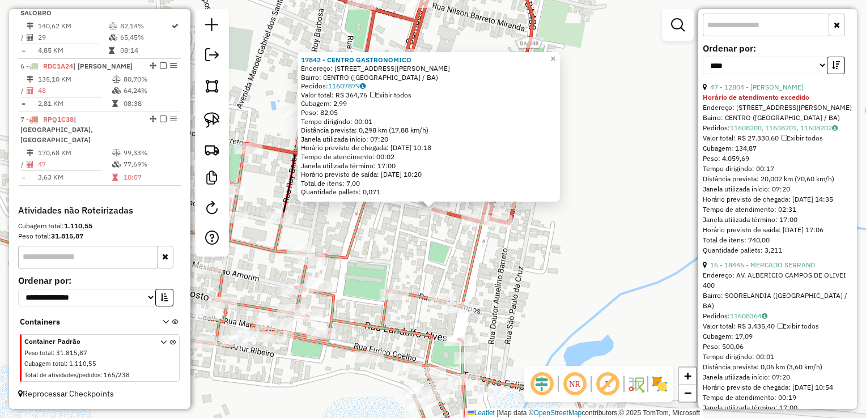
scroll to position [397, 0]
click at [797, 267] on link "16 - 18446 - MERCADO SERRANO" at bounding box center [762, 263] width 105 height 9
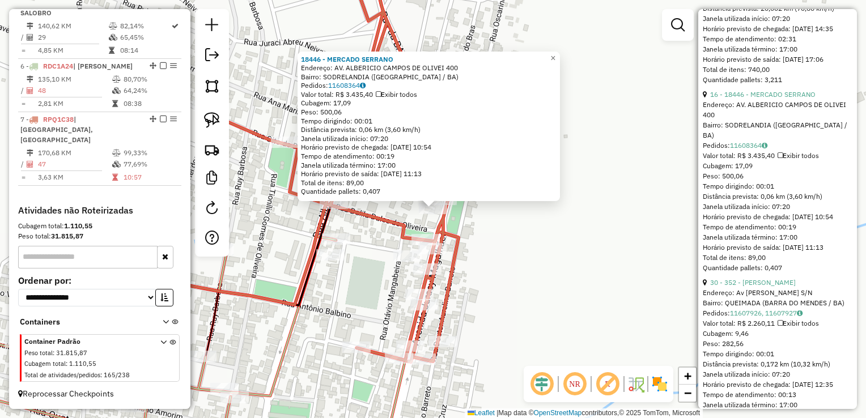
scroll to position [567, 0]
click at [794, 286] on link "30 - 352 - [PERSON_NAME]" at bounding box center [753, 281] width 86 height 9
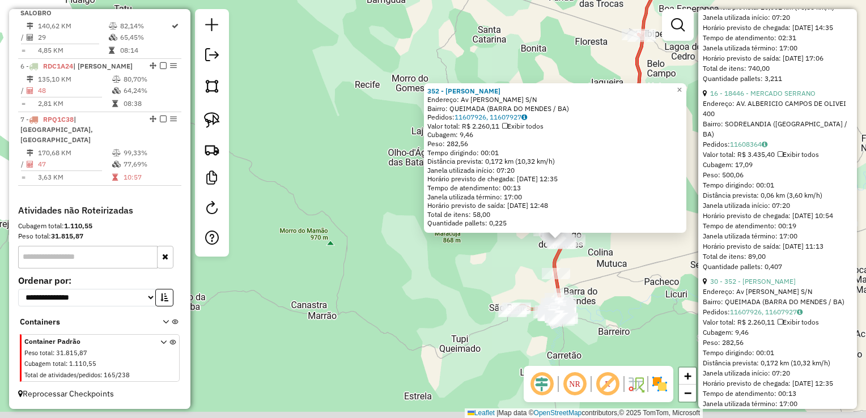
drag, startPoint x: 600, startPoint y: 291, endPoint x: 593, endPoint y: 230, distance: 61.6
click at [593, 228] on div "352 - AILSON ALVES DE ANDRADE Endereço: Av FELIPE MENDES S/N Bairro: QUEIMADA (…" at bounding box center [433, 209] width 866 height 418
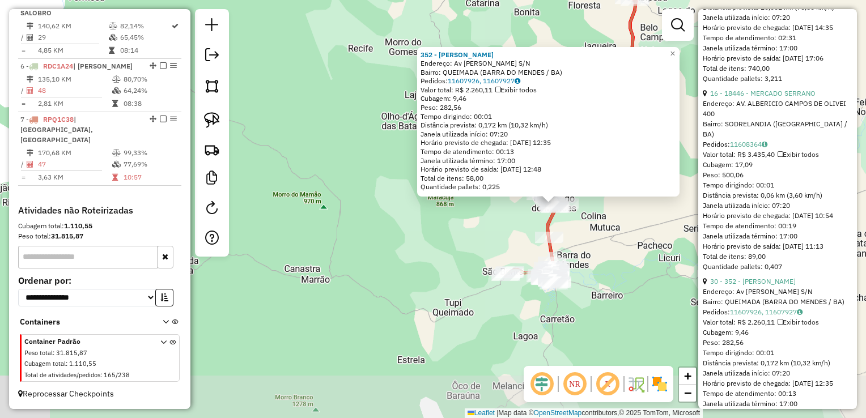
click at [596, 236] on div "352 - AILSON ALVES DE ANDRADE Endereço: Av FELIPE MENDES S/N Bairro: QUEIMADA (…" at bounding box center [433, 209] width 866 height 418
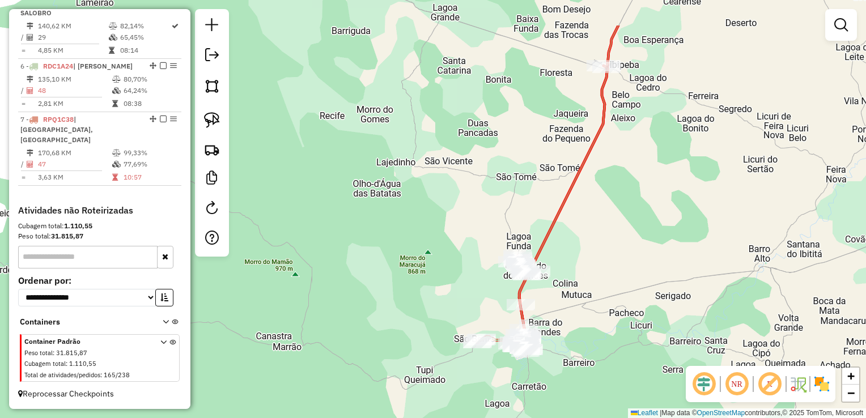
drag, startPoint x: 652, startPoint y: 223, endPoint x: 617, endPoint y: 300, distance: 84.7
click at [617, 300] on div "Janela de atendimento Grade de atendimento Capacidade Transportadoras Veículos …" at bounding box center [433, 209] width 866 height 418
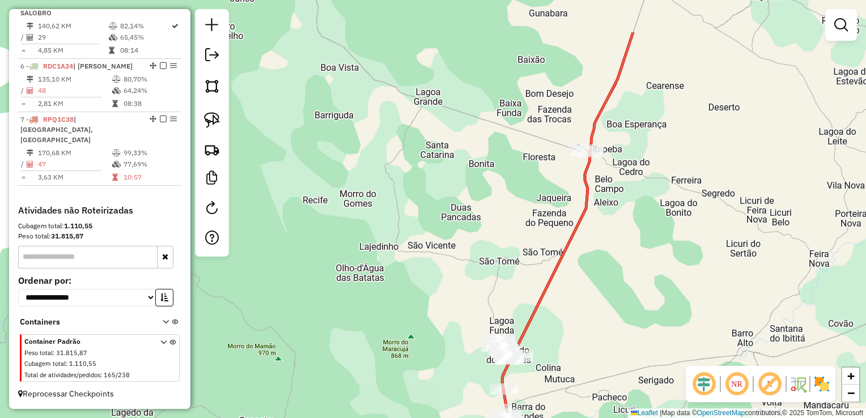
drag, startPoint x: 619, startPoint y: 157, endPoint x: 602, endPoint y: 234, distance: 78.9
click at [607, 235] on div "Janela de atendimento Grade de atendimento Capacidade Transportadoras Veículos …" at bounding box center [433, 209] width 866 height 418
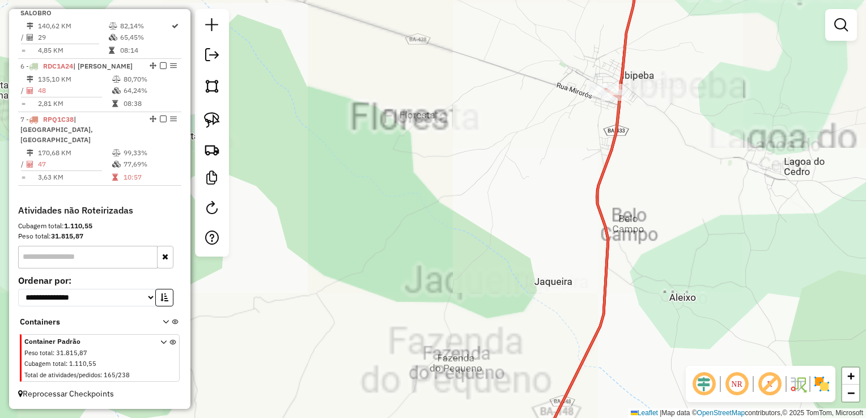
drag, startPoint x: 532, startPoint y: 195, endPoint x: 503, endPoint y: 210, distance: 31.9
click at [504, 210] on div "Janela de atendimento Grade de atendimento Capacidade Transportadoras Veículos …" at bounding box center [433, 209] width 866 height 418
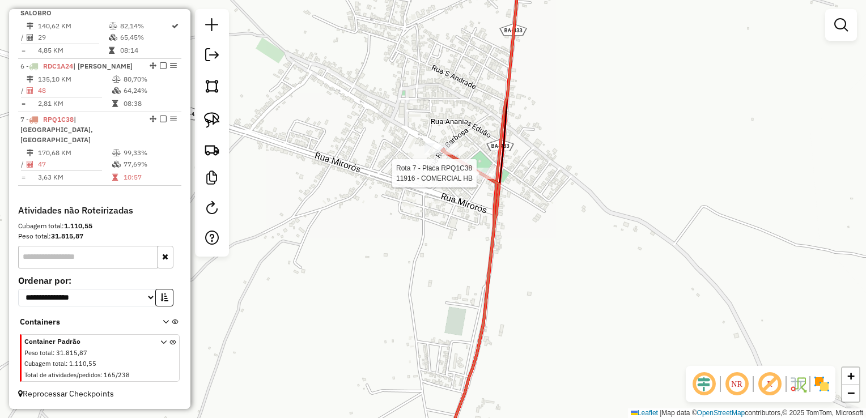
select select "*********"
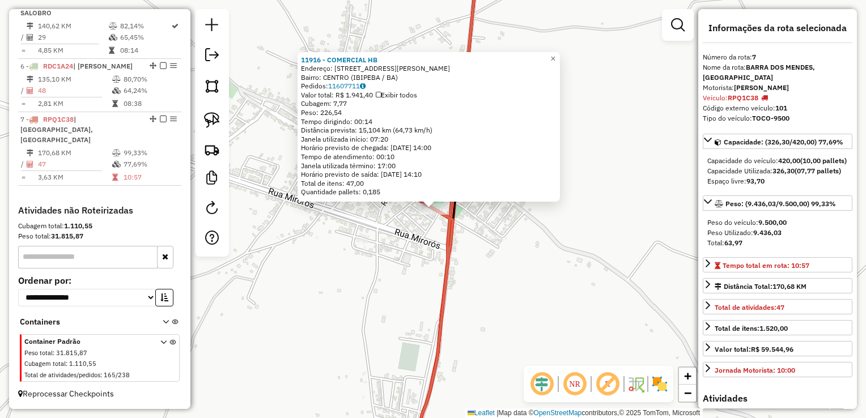
click at [428, 240] on div "11916 - COMERCIAL HB Endereço: RUA Adelia Dourado 6 Bairro: CENTRO (IBIPEBA / B…" at bounding box center [433, 209] width 866 height 418
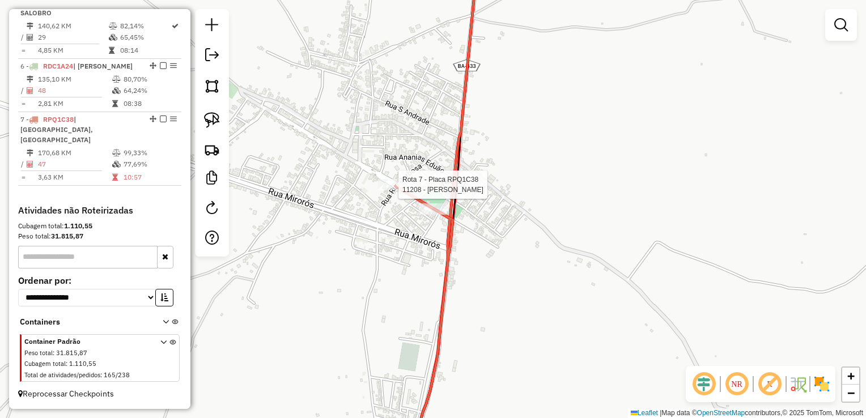
select select "*********"
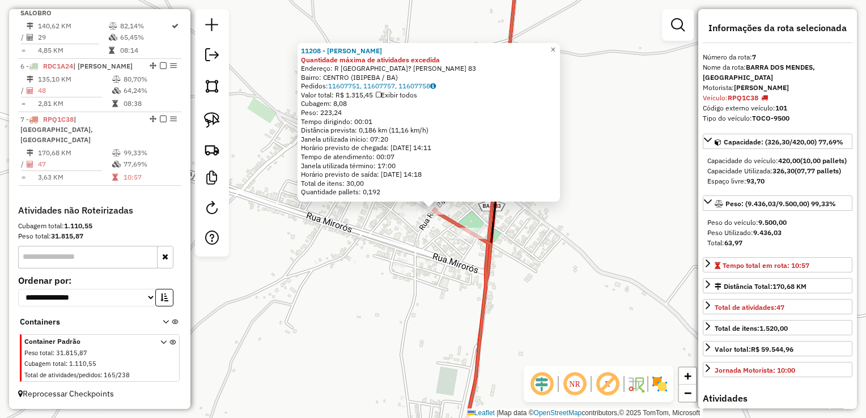
click at [408, 256] on div "11208 - HUMBERTO SOUZA SILVA Quantidade máxima de atividades excedida Endereço:…" at bounding box center [433, 209] width 866 height 418
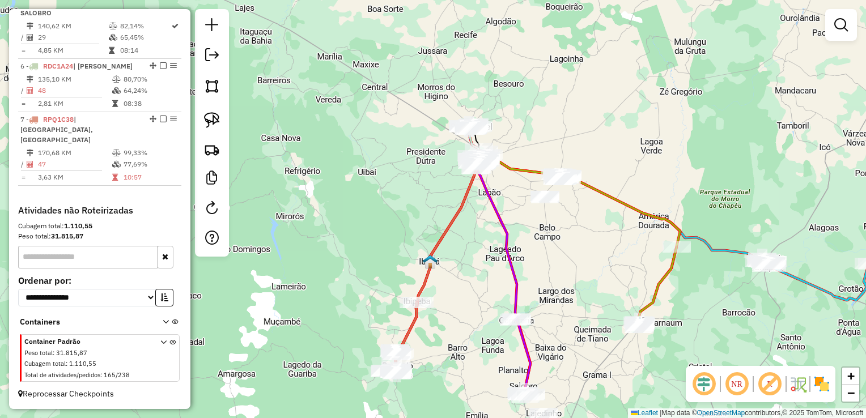
drag, startPoint x: 529, startPoint y: 247, endPoint x: 474, endPoint y: 282, distance: 65.2
click at [469, 289] on div "Janela de atendimento Grade de atendimento Capacidade Transportadoras Veículos …" at bounding box center [433, 209] width 866 height 418
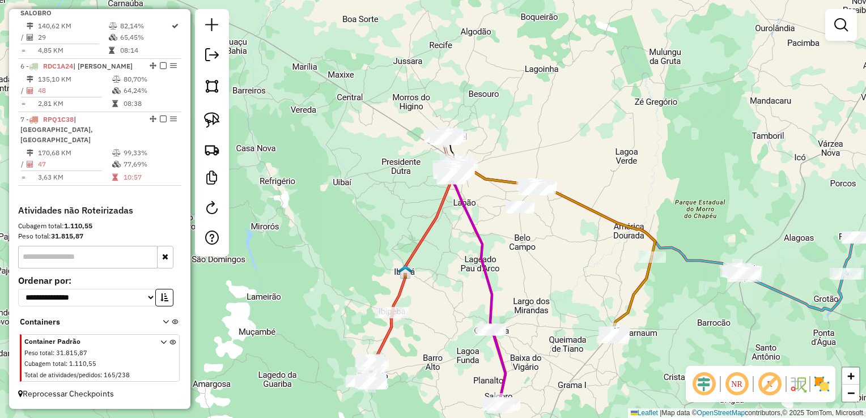
drag, startPoint x: 530, startPoint y: 248, endPoint x: 486, endPoint y: 280, distance: 54.0
click at [486, 280] on div "Janela de atendimento Grade de atendimento Capacidade Transportadoras Veículos …" at bounding box center [433, 209] width 866 height 418
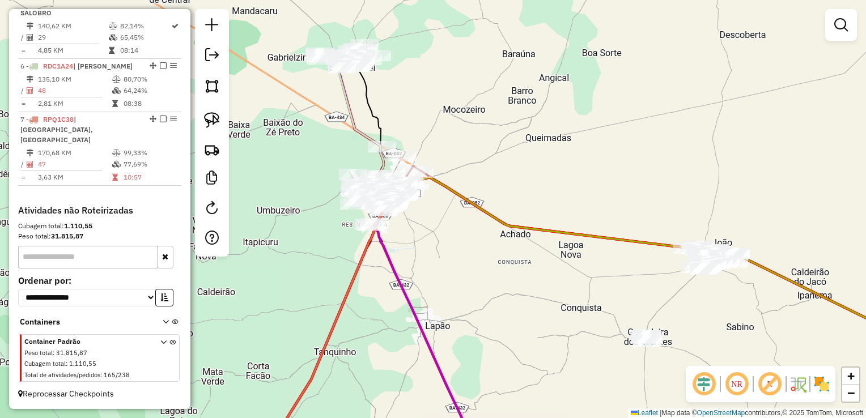
drag, startPoint x: 496, startPoint y: 224, endPoint x: 592, endPoint y: 281, distance: 111.1
click at [592, 281] on div "Janela de atendimento Grade de atendimento Capacidade Transportadoras Veículos …" at bounding box center [433, 209] width 866 height 418
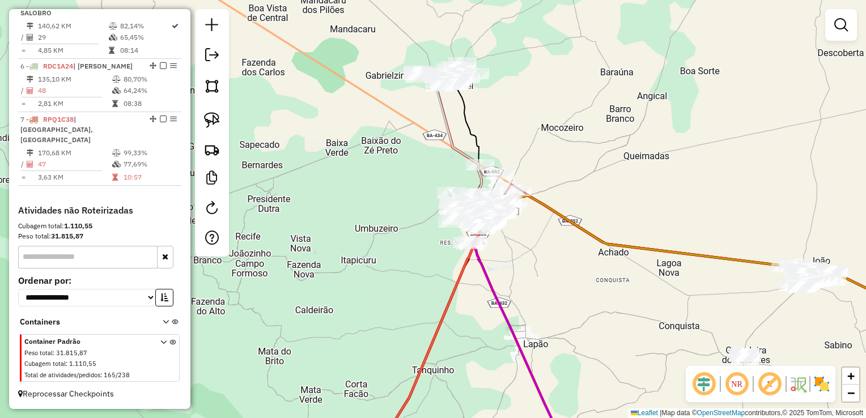
drag, startPoint x: 498, startPoint y: 262, endPoint x: 528, endPoint y: 321, distance: 66.4
click at [528, 321] on div "Janela de atendimento Grade de atendimento Capacidade Transportadoras Veículos …" at bounding box center [433, 209] width 866 height 418
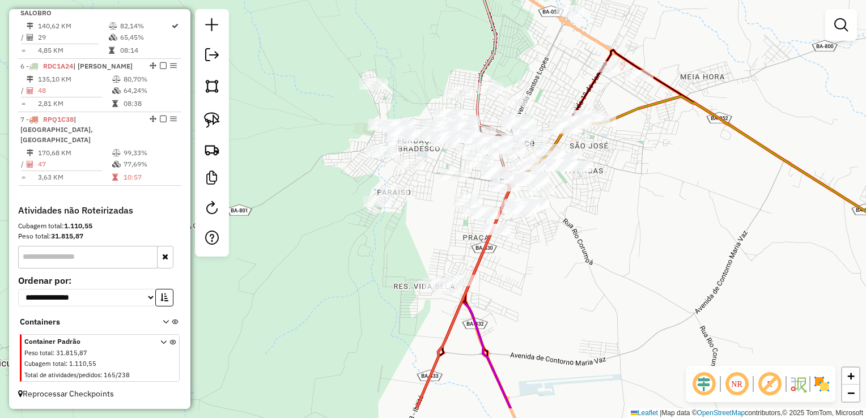
drag, startPoint x: 556, startPoint y: 260, endPoint x: 516, endPoint y: 210, distance: 64.1
click at [516, 210] on div "Janela de atendimento Grade de atendimento Capacidade Transportadoras Veículos …" at bounding box center [433, 209] width 866 height 418
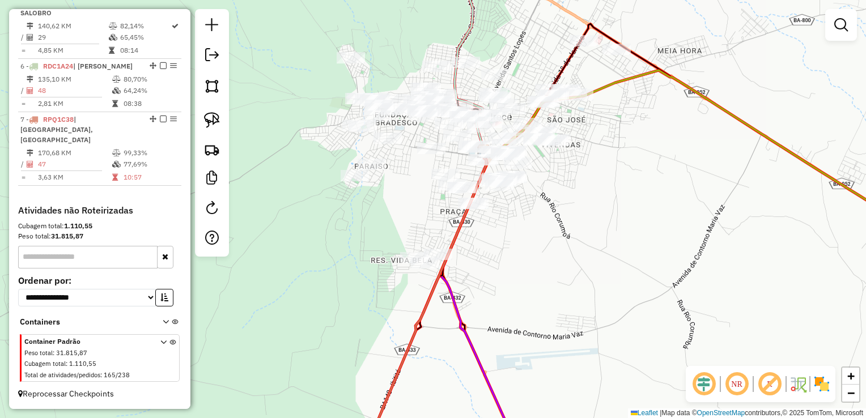
click at [548, 242] on div "Janela de atendimento Grade de atendimento Capacidade Transportadoras Veículos …" at bounding box center [433, 209] width 866 height 418
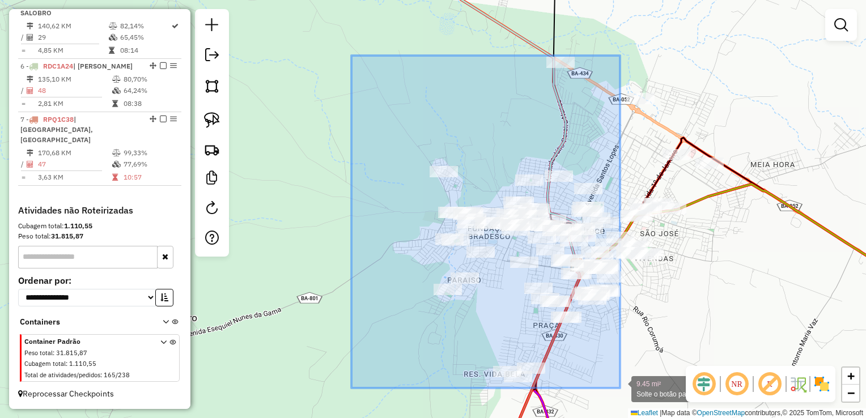
drag, startPoint x: 367, startPoint y: 69, endPoint x: 620, endPoint y: 388, distance: 407.5
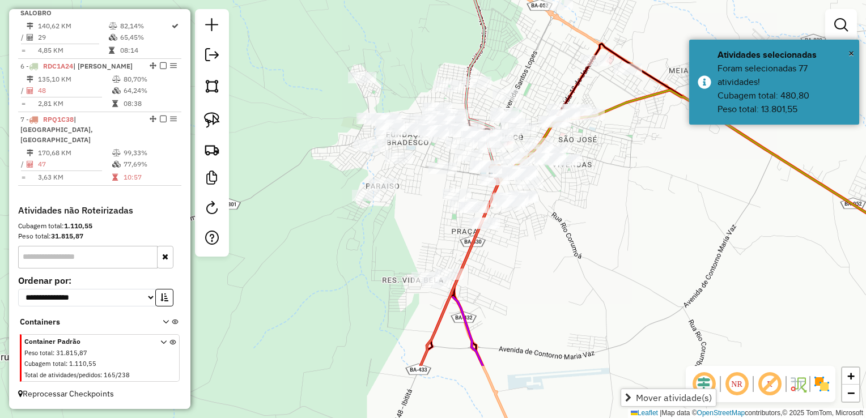
drag, startPoint x: 619, startPoint y: 355, endPoint x: 530, endPoint y: 266, distance: 125.0
click at [535, 267] on div "Janela de atendimento Grade de atendimento Capacidade Transportadoras Veículos …" at bounding box center [433, 209] width 866 height 418
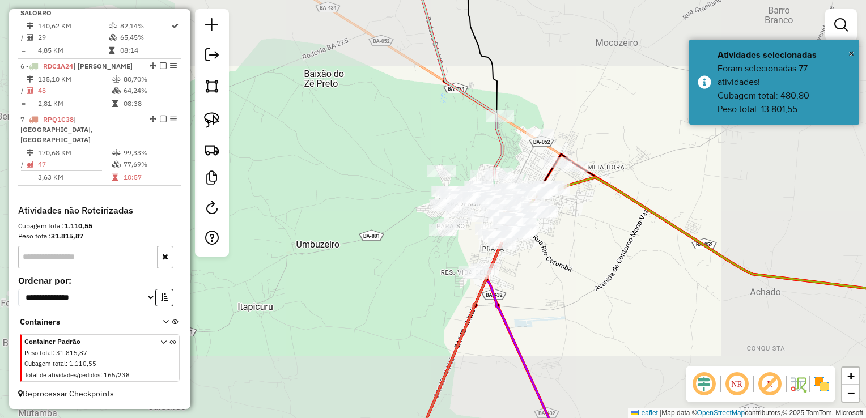
click at [540, 262] on div "Janela de atendimento Grade de atendimento Capacidade Transportadoras Veículos …" at bounding box center [433, 209] width 866 height 418
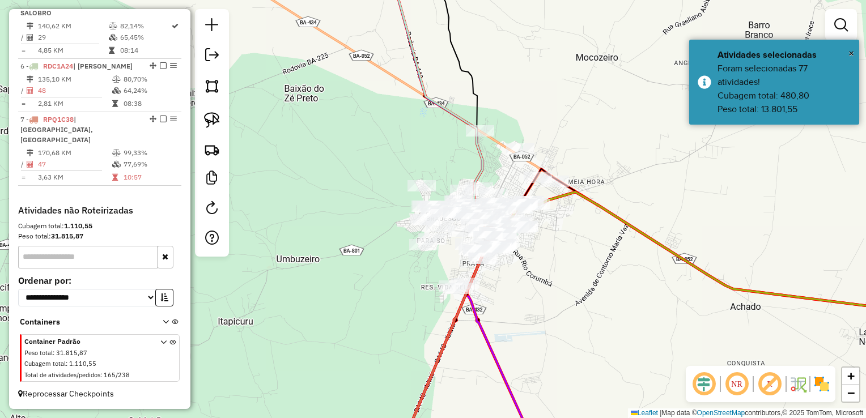
drag, startPoint x: 458, startPoint y: 176, endPoint x: 601, endPoint y: 305, distance: 192.6
click at [601, 305] on div "Janela de atendimento Grade de atendimento Capacidade Transportadoras Veículos …" at bounding box center [433, 209] width 866 height 418
click at [605, 277] on div "Janela de atendimento Grade de atendimento Capacidade Transportadoras Veículos …" at bounding box center [433, 209] width 866 height 418
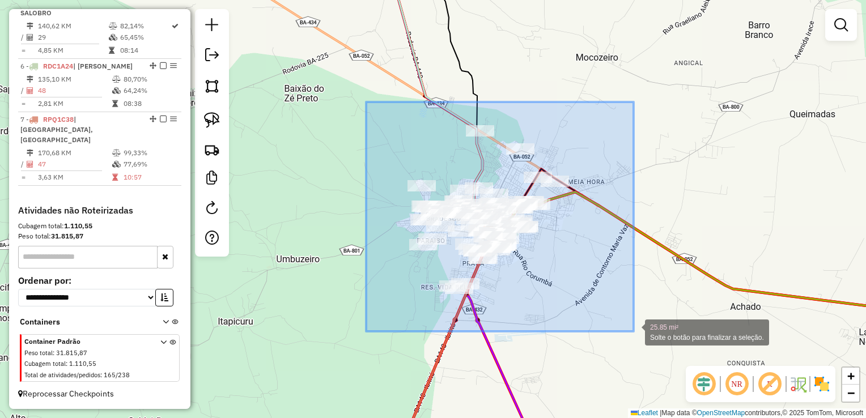
drag, startPoint x: 366, startPoint y: 102, endPoint x: 634, endPoint y: 332, distance: 352.4
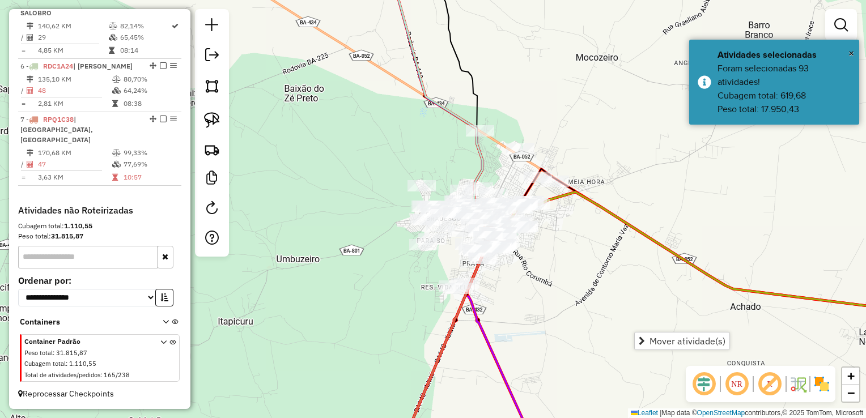
click at [608, 287] on div "Janela de atendimento Grade de atendimento Capacidade Transportadoras Veículos …" at bounding box center [433, 209] width 866 height 418
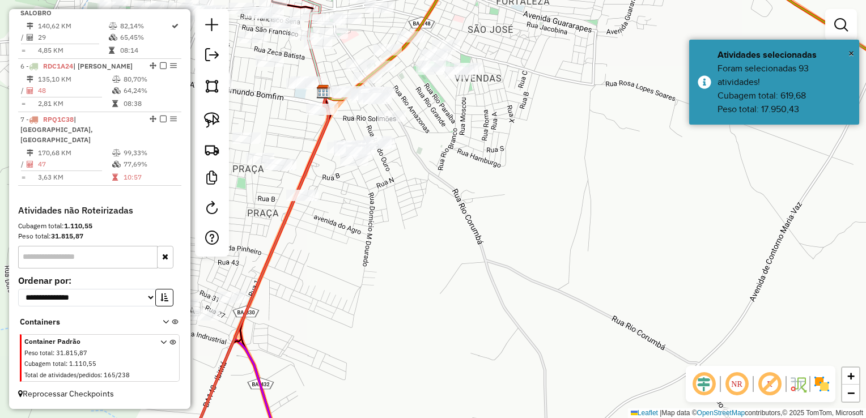
drag, startPoint x: 613, startPoint y: 245, endPoint x: 807, endPoint y: 281, distance: 197.7
click at [806, 281] on div "Janela de atendimento Grade de atendimento Capacidade Transportadoras Veículos …" at bounding box center [433, 209] width 866 height 418
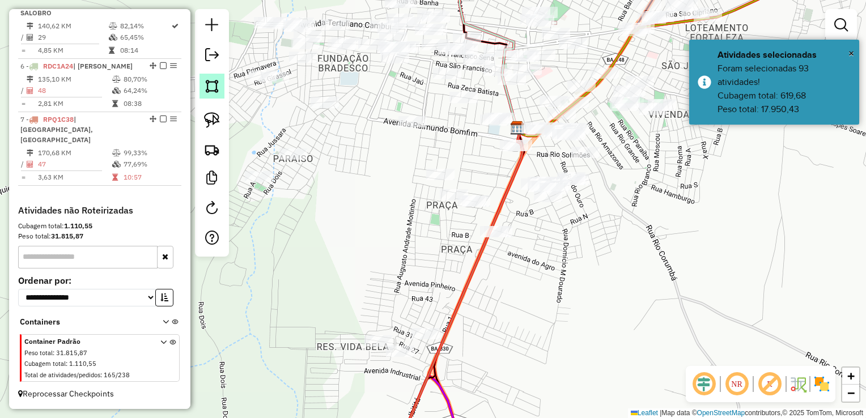
click at [209, 87] on img at bounding box center [212, 86] width 16 height 16
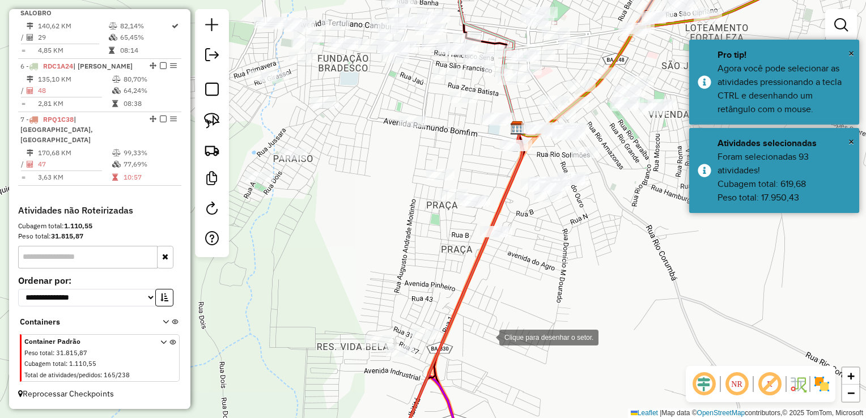
drag, startPoint x: 488, startPoint y: 337, endPoint x: 423, endPoint y: 367, distance: 72.0
click at [486, 339] on div at bounding box center [488, 336] width 23 height 23
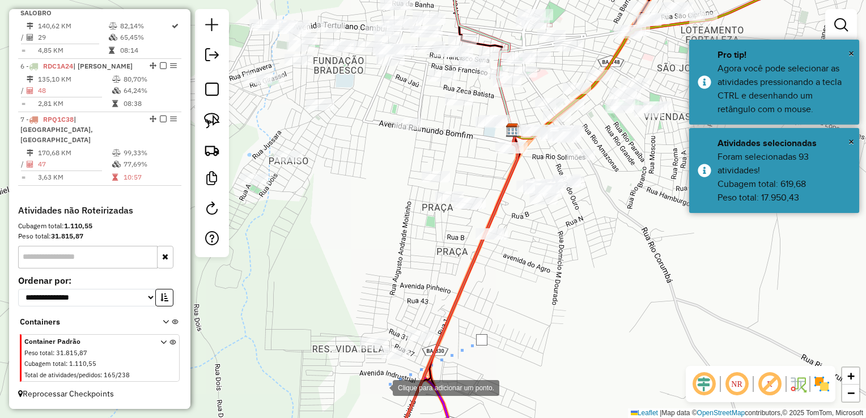
click at [381, 387] on div at bounding box center [381, 387] width 23 height 23
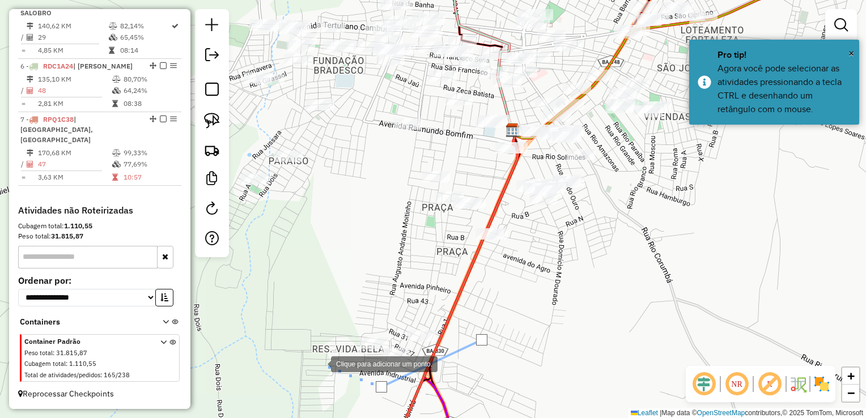
drag, startPoint x: 318, startPoint y: 358, endPoint x: 345, endPoint y: 303, distance: 61.6
click at [320, 352] on div at bounding box center [319, 363] width 23 height 23
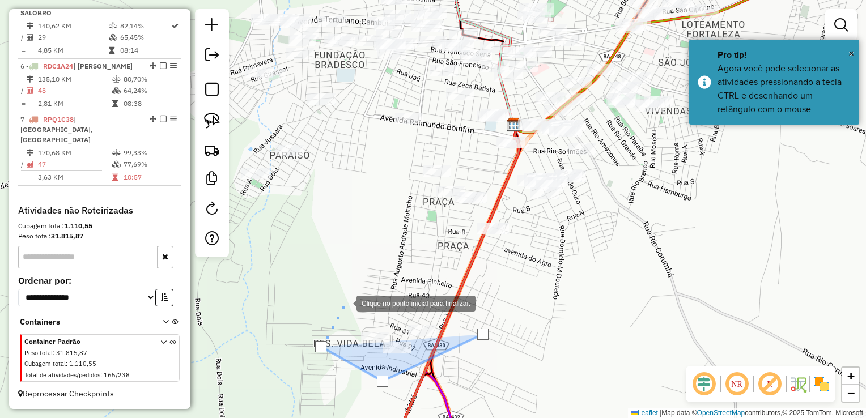
click at [347, 291] on div at bounding box center [345, 302] width 23 height 23
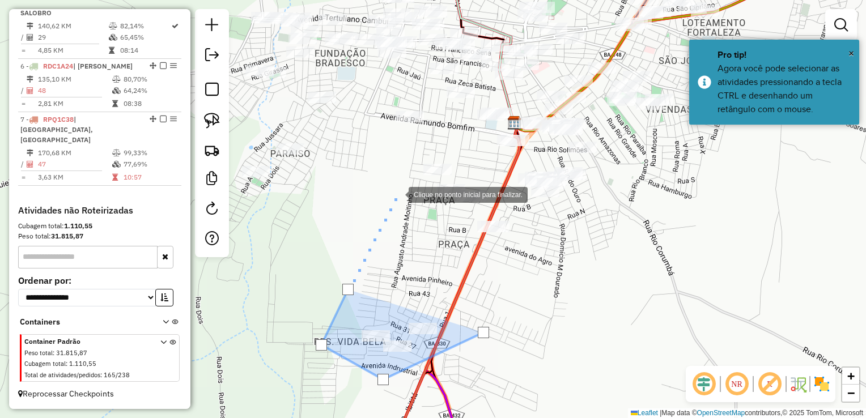
drag, startPoint x: 397, startPoint y: 194, endPoint x: 312, endPoint y: 249, distance: 102.0
click at [386, 205] on div at bounding box center [397, 193] width 23 height 23
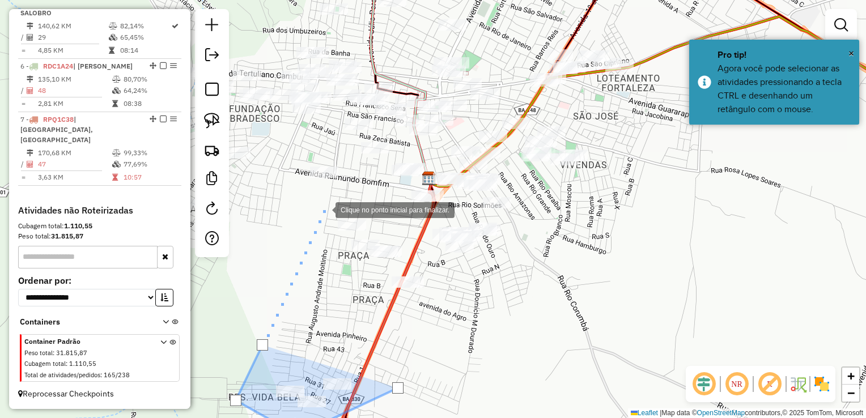
drag, startPoint x: 324, startPoint y: 209, endPoint x: 410, endPoint y: 197, distance: 87.0
click at [326, 208] on div at bounding box center [324, 209] width 23 height 23
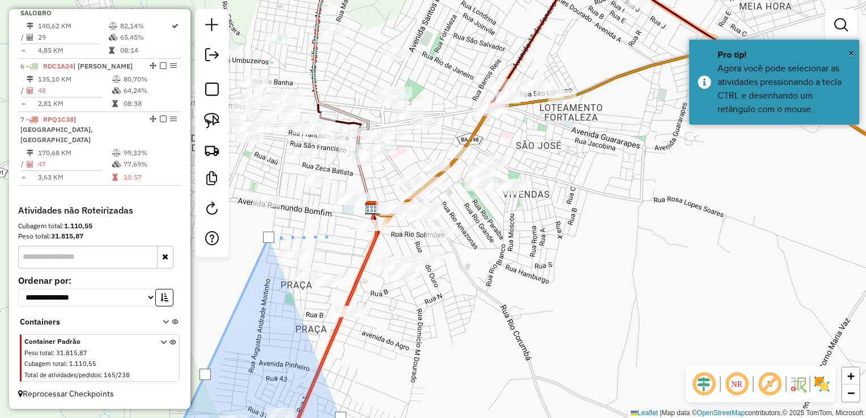
drag, startPoint x: 410, startPoint y: 197, endPoint x: 284, endPoint y: 266, distance: 144.3
click at [325, 247] on div at bounding box center [336, 235] width 23 height 23
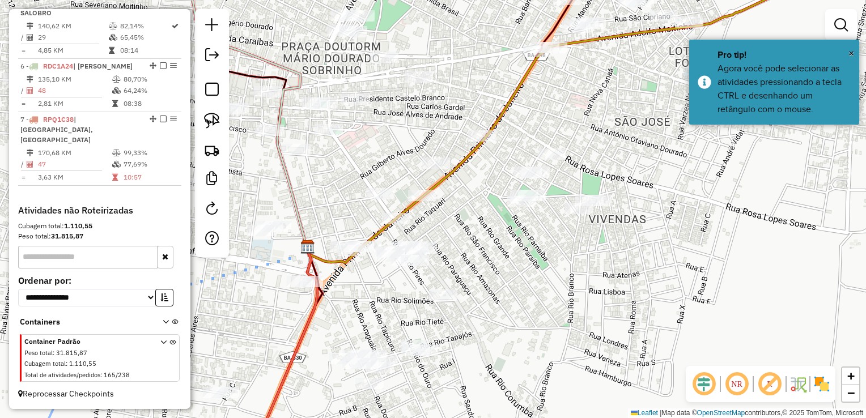
click at [294, 253] on div at bounding box center [290, 256] width 23 height 23
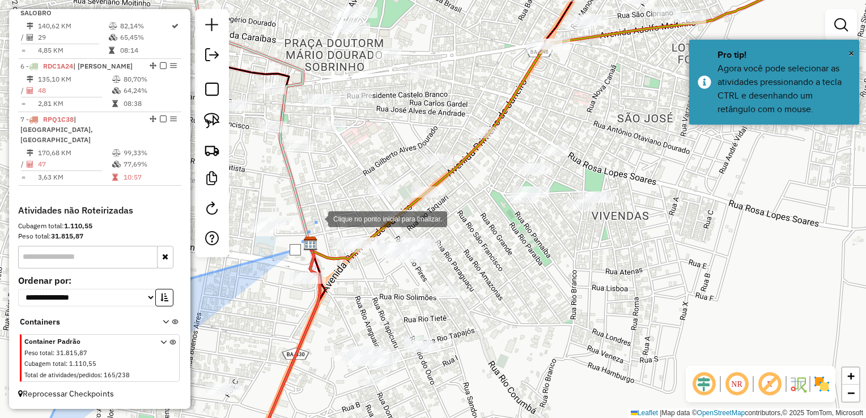
click at [317, 218] on div at bounding box center [316, 218] width 23 height 23
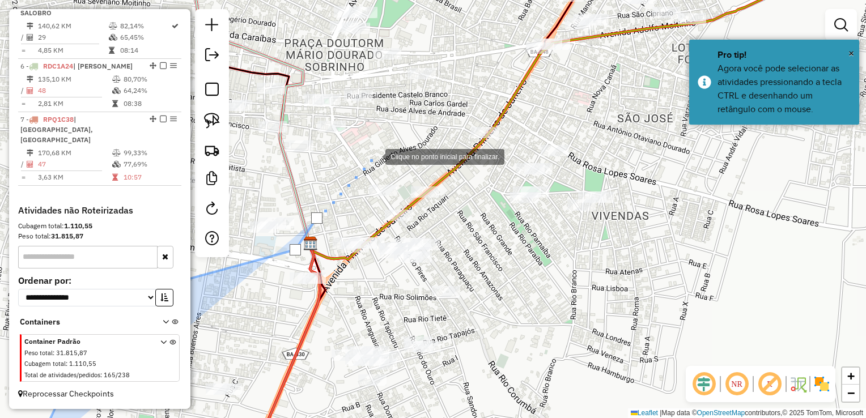
click at [375, 155] on div at bounding box center [374, 156] width 23 height 23
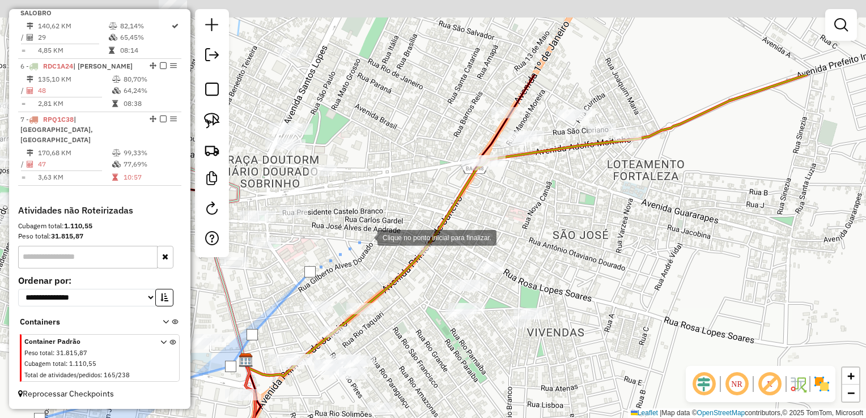
drag, startPoint x: 437, startPoint y: 116, endPoint x: 345, endPoint y: 237, distance: 152.4
click at [355, 239] on div at bounding box center [366, 237] width 23 height 23
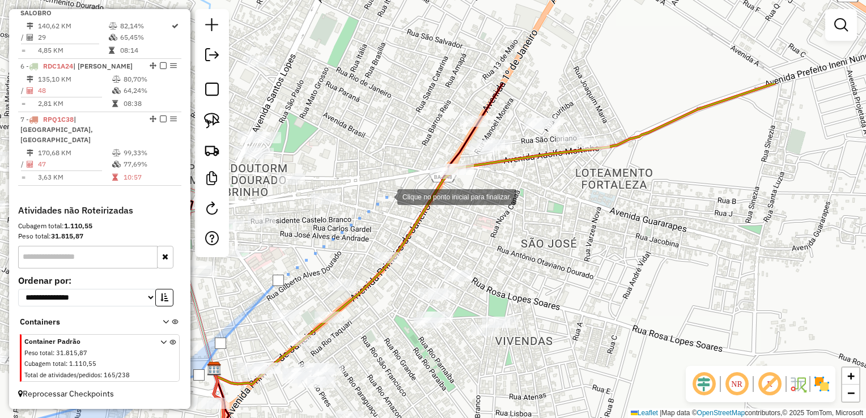
click at [388, 190] on div at bounding box center [386, 196] width 23 height 23
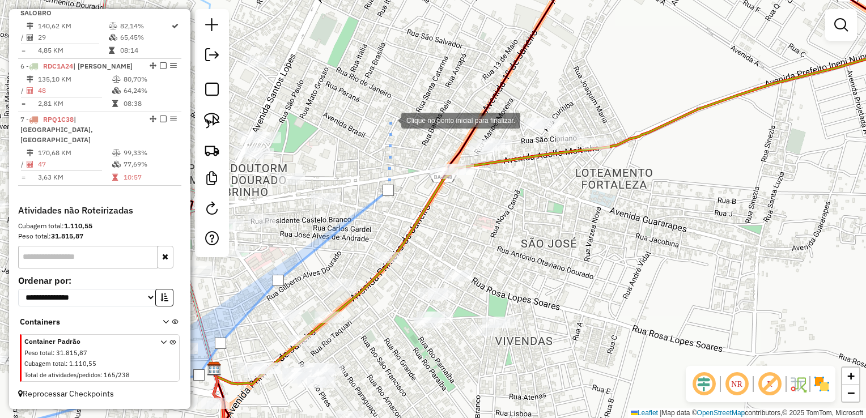
click at [389, 120] on div at bounding box center [390, 119] width 23 height 23
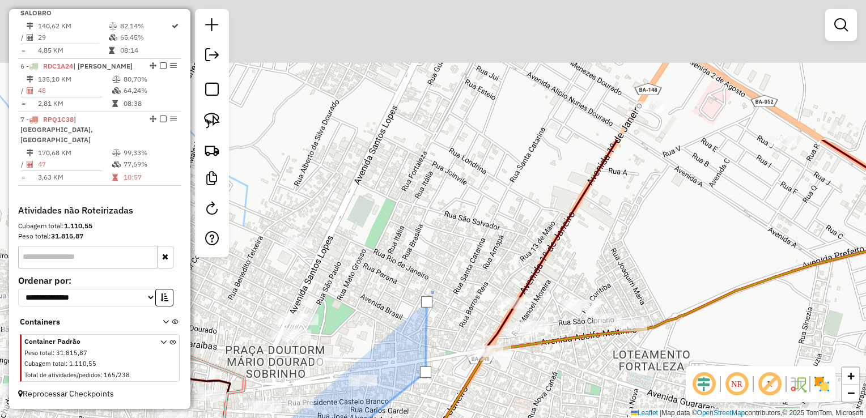
drag, startPoint x: 396, startPoint y: 89, endPoint x: 437, endPoint y: 291, distance: 206.4
click at [437, 291] on div at bounding box center [436, 282] width 23 height 23
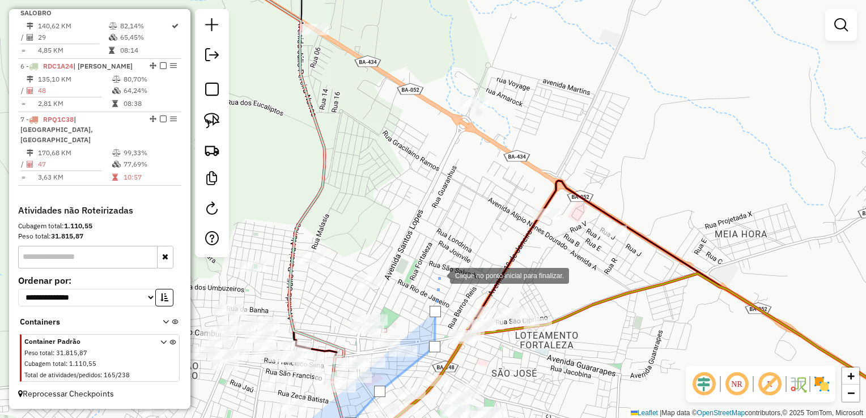
click at [448, 264] on div at bounding box center [438, 275] width 23 height 23
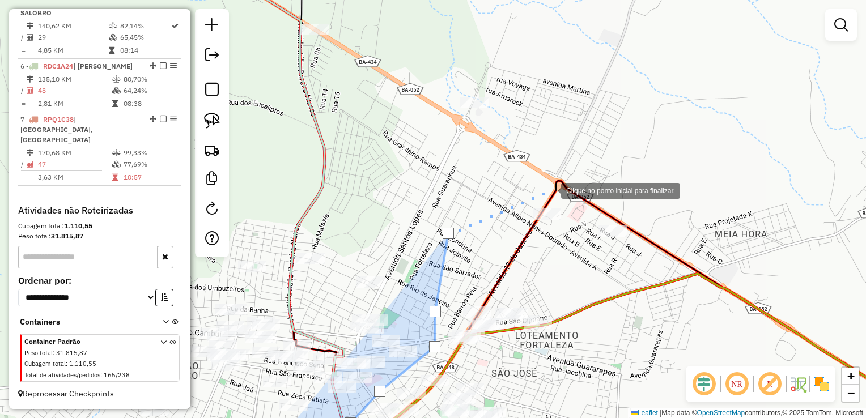
drag, startPoint x: 550, startPoint y: 190, endPoint x: 649, endPoint y: 223, distance: 104.5
click at [555, 193] on div at bounding box center [549, 190] width 23 height 23
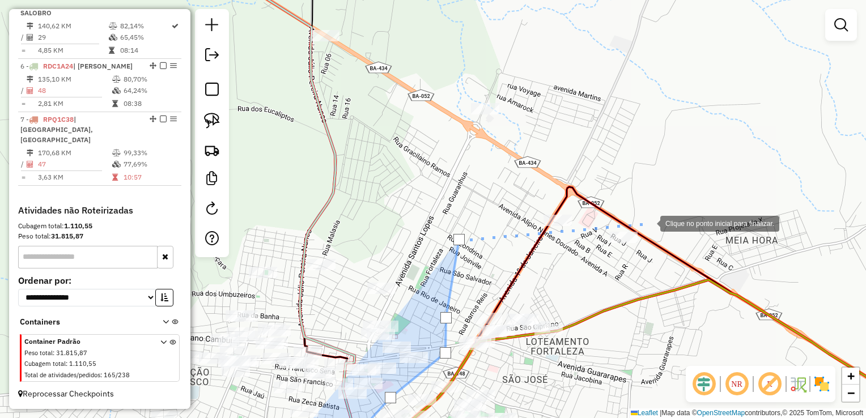
drag, startPoint x: 649, startPoint y: 223, endPoint x: 675, endPoint y: 254, distance: 41.4
click at [650, 223] on div at bounding box center [649, 222] width 23 height 23
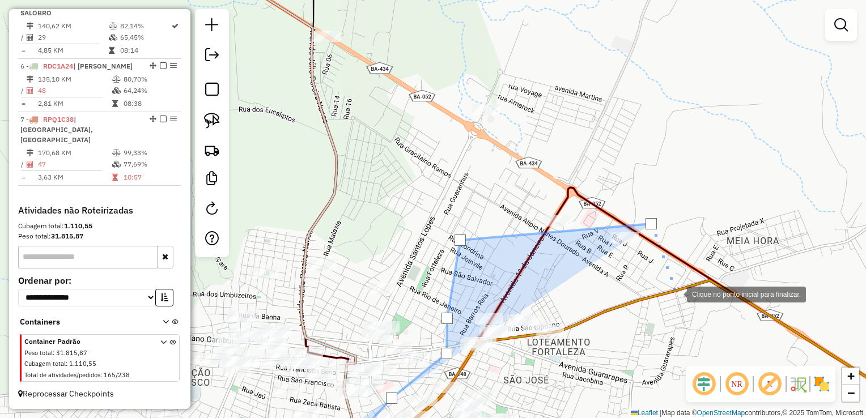
click at [675, 294] on div at bounding box center [675, 293] width 23 height 23
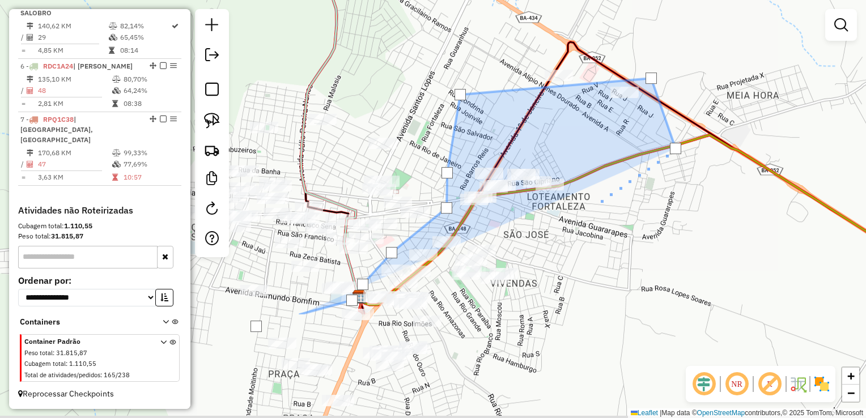
drag, startPoint x: 594, startPoint y: 266, endPoint x: 594, endPoint y: 164, distance: 101.4
click at [594, 194] on div at bounding box center [594, 205] width 23 height 23
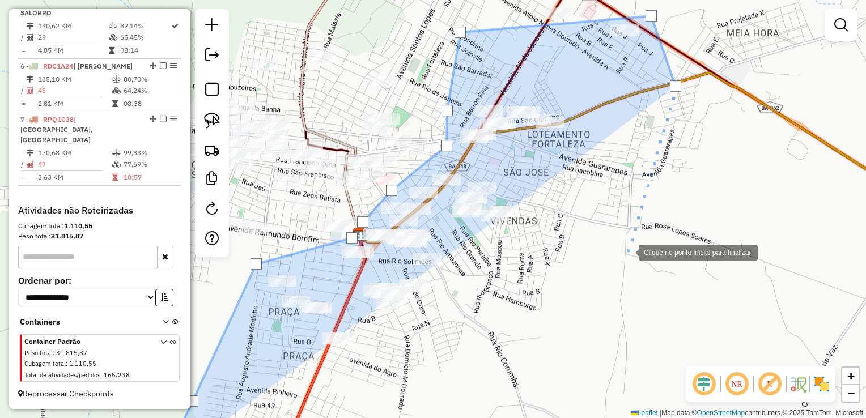
click at [639, 263] on div at bounding box center [627, 251] width 23 height 23
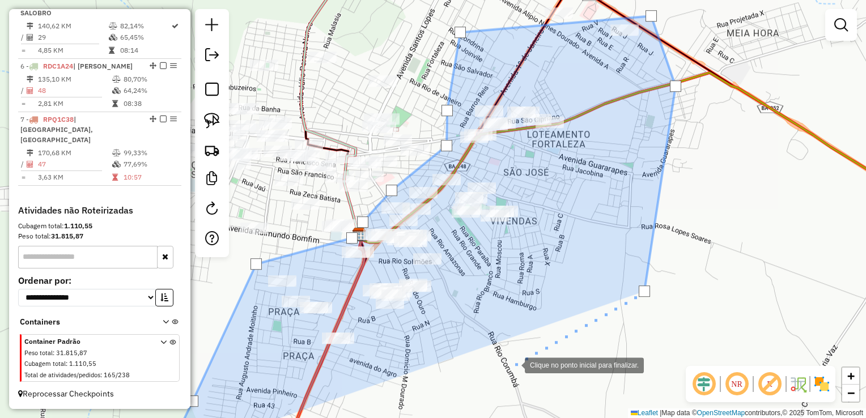
drag, startPoint x: 512, startPoint y: 368, endPoint x: 563, endPoint y: 235, distance: 141.9
click at [525, 353] on div at bounding box center [513, 364] width 23 height 23
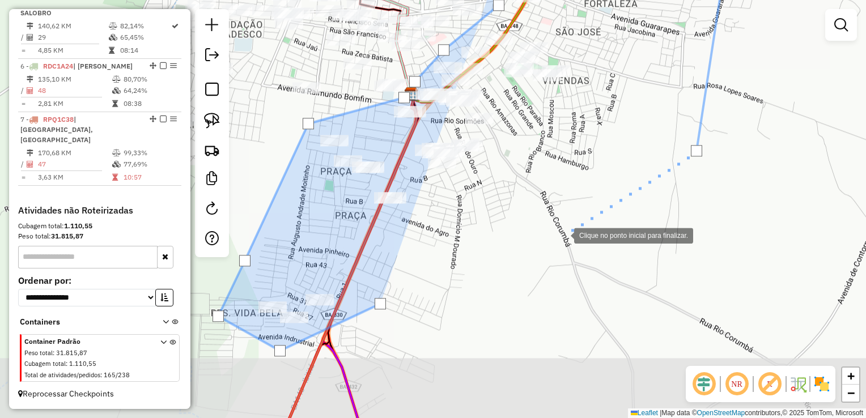
click at [553, 246] on div at bounding box center [562, 234] width 23 height 23
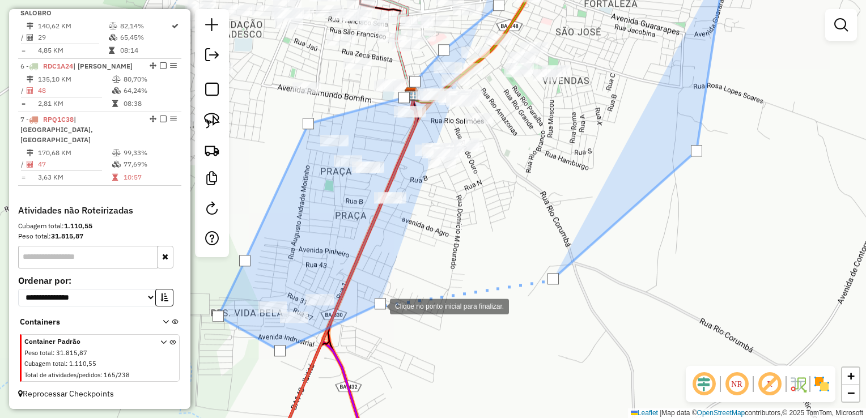
click at [379, 306] on div at bounding box center [380, 303] width 11 height 11
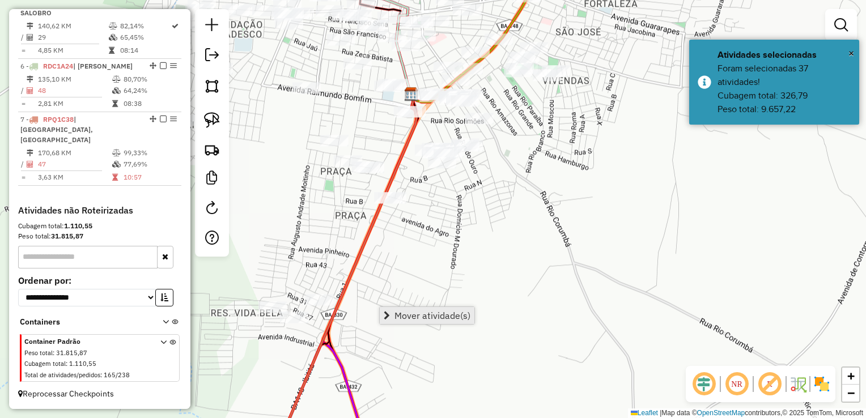
click at [394, 308] on link "Mover atividade(s)" at bounding box center [427, 315] width 95 height 17
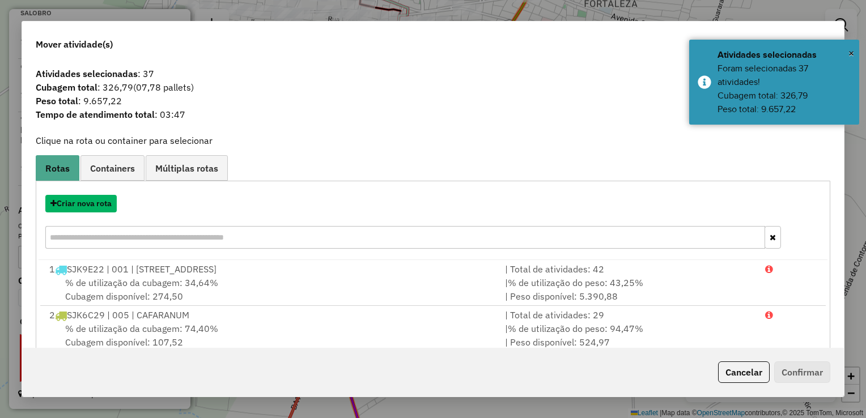
click at [86, 207] on button "Criar nova rota" at bounding box center [80, 204] width 71 height 18
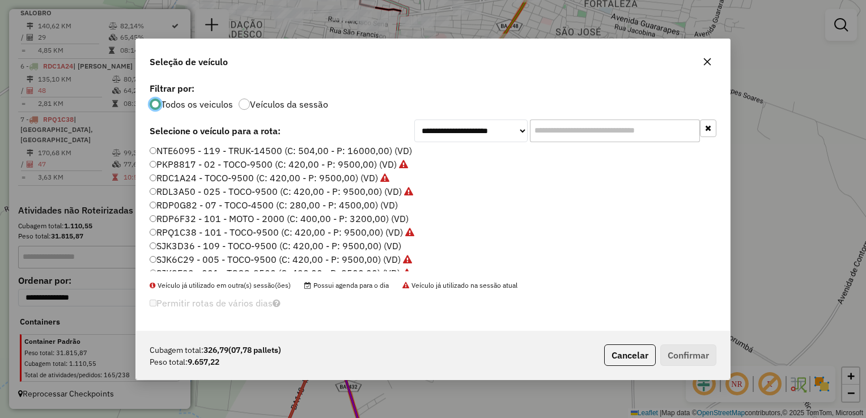
scroll to position [113, 0]
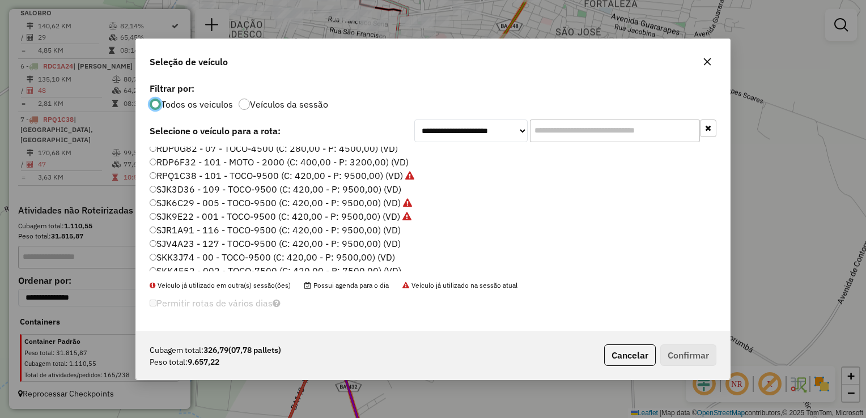
click at [212, 232] on label "SJR1A91 - 116 - TOCO-9500 (C: 420,00 - P: 9500,00) (VD)" at bounding box center [275, 230] width 251 height 14
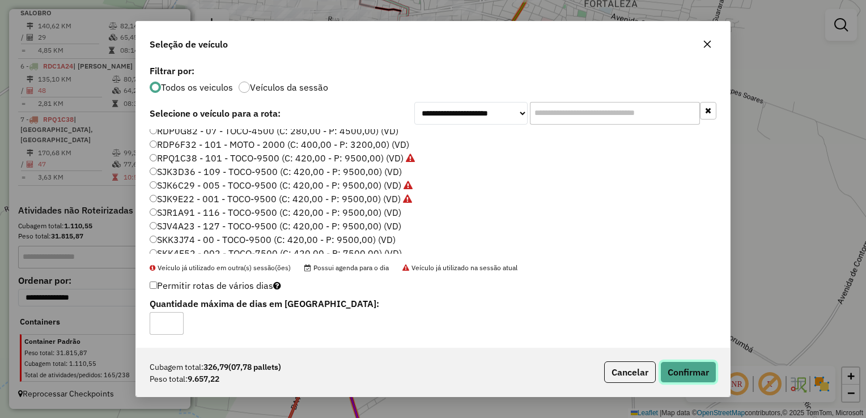
click at [694, 371] on button "Confirmar" at bounding box center [688, 373] width 56 height 22
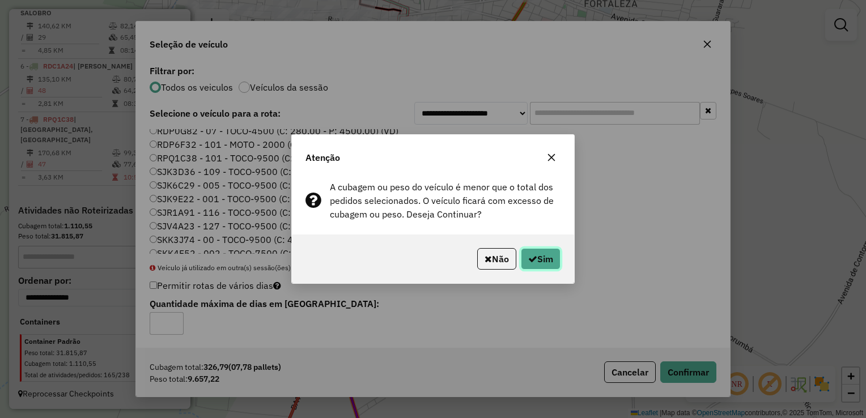
click at [530, 256] on icon "button" at bounding box center [532, 258] width 9 height 9
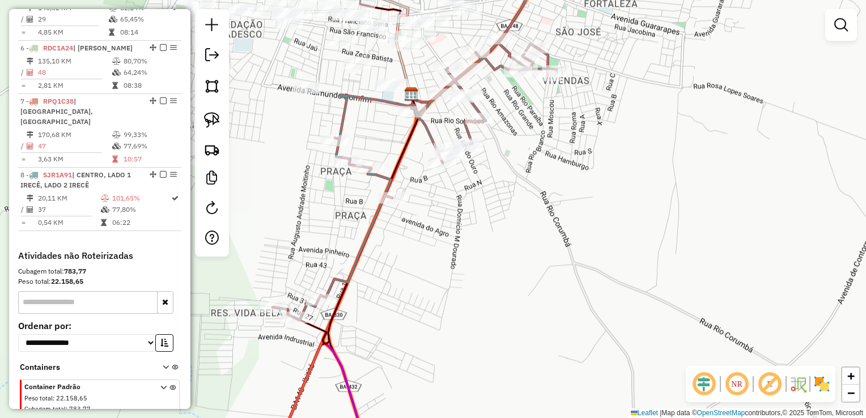
click at [571, 245] on div "Janela de atendimento Grade de atendimento Capacidade Transportadoras Veículos …" at bounding box center [433, 209] width 866 height 418
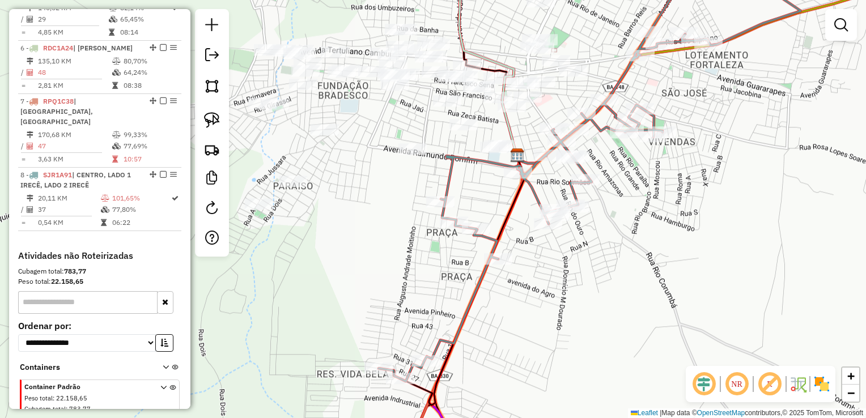
drag, startPoint x: 580, startPoint y: 246, endPoint x: 545, endPoint y: 302, distance: 66.5
click at [542, 328] on div "Janela de atendimento Grade de atendimento Capacidade Transportadoras Veículos …" at bounding box center [433, 209] width 866 height 418
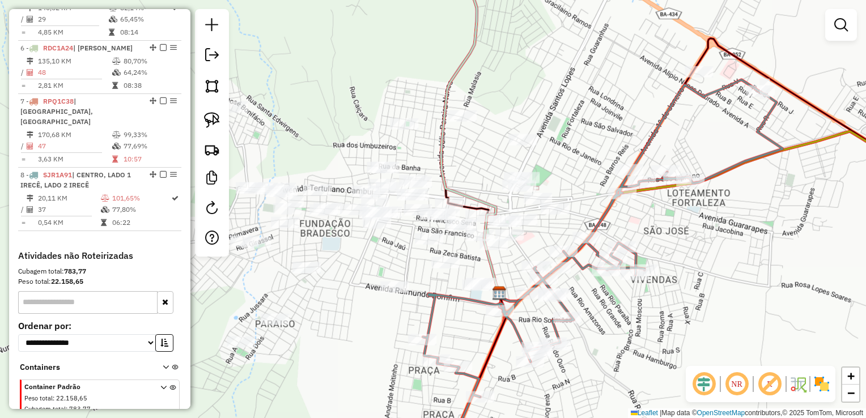
drag, startPoint x: 589, startPoint y: 277, endPoint x: 664, endPoint y: 291, distance: 75.6
click at [703, 299] on div "Janela de atendimento Grade de atendimento Capacidade Transportadoras Veículos …" at bounding box center [433, 209] width 866 height 418
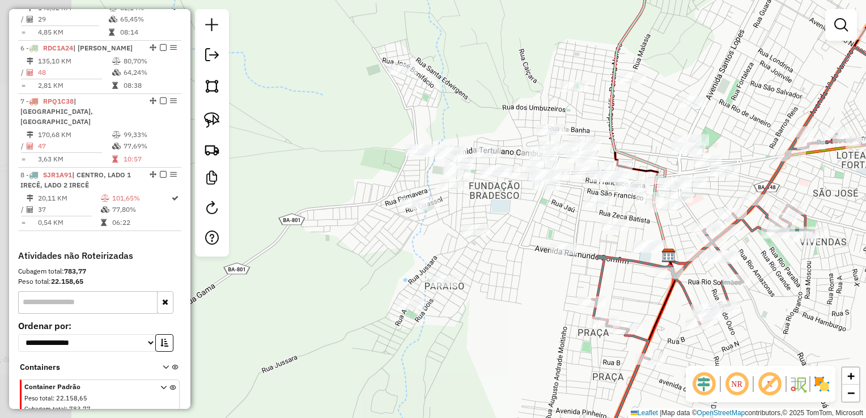
drag, startPoint x: 449, startPoint y: 312, endPoint x: 531, endPoint y: 280, distance: 88.1
click at [531, 280] on div "Janela de atendimento Grade de atendimento Capacidade Transportadoras Veículos …" at bounding box center [433, 209] width 866 height 418
click at [542, 290] on div "Janela de atendimento Grade de atendimento Capacidade Transportadoras Veículos …" at bounding box center [433, 209] width 866 height 418
click at [441, 350] on div "Janela de atendimento Grade de atendimento Capacidade Transportadoras Veículos …" at bounding box center [433, 209] width 866 height 418
click at [224, 94] on div at bounding box center [212, 133] width 34 height 248
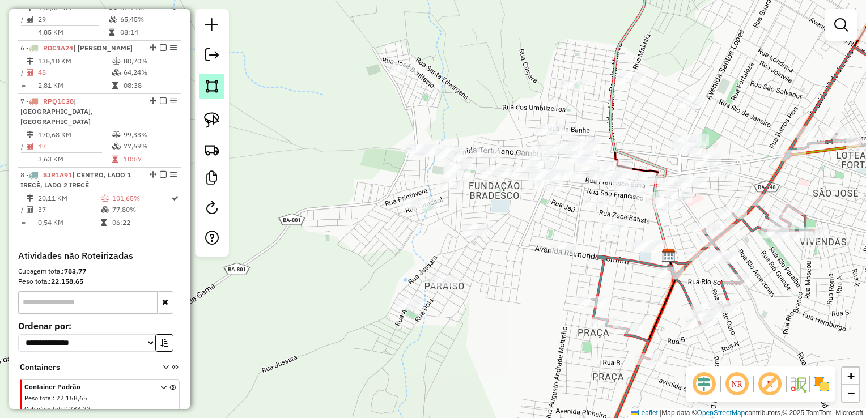
click at [216, 87] on img at bounding box center [212, 86] width 16 height 16
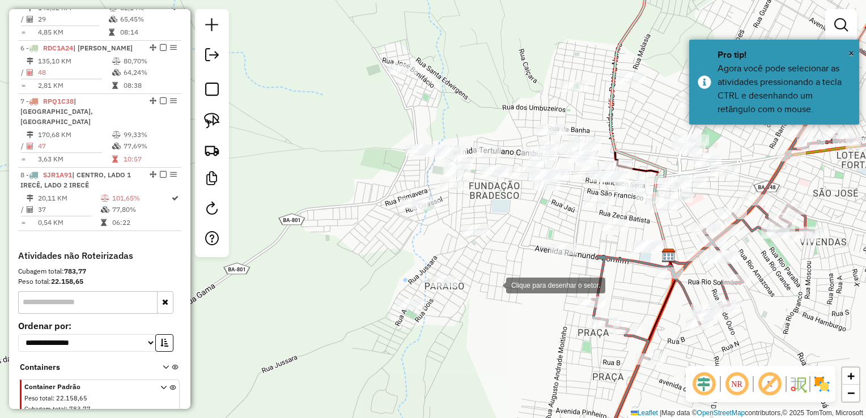
click at [495, 284] on div at bounding box center [494, 284] width 23 height 23
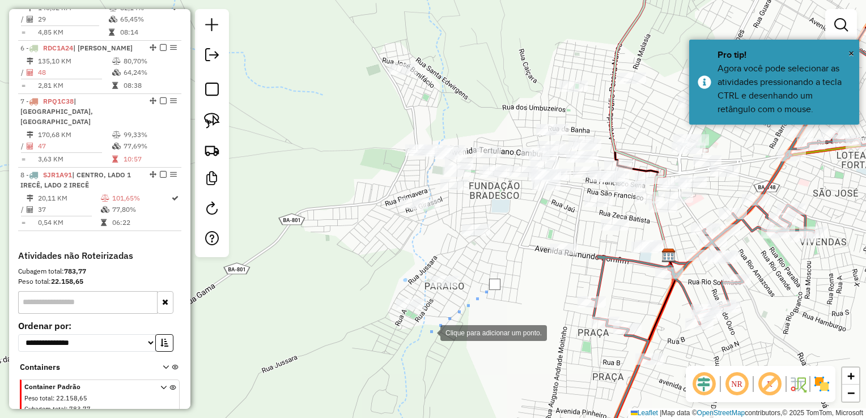
click at [418, 339] on div at bounding box center [429, 332] width 23 height 23
click at [373, 318] on div at bounding box center [384, 329] width 23 height 23
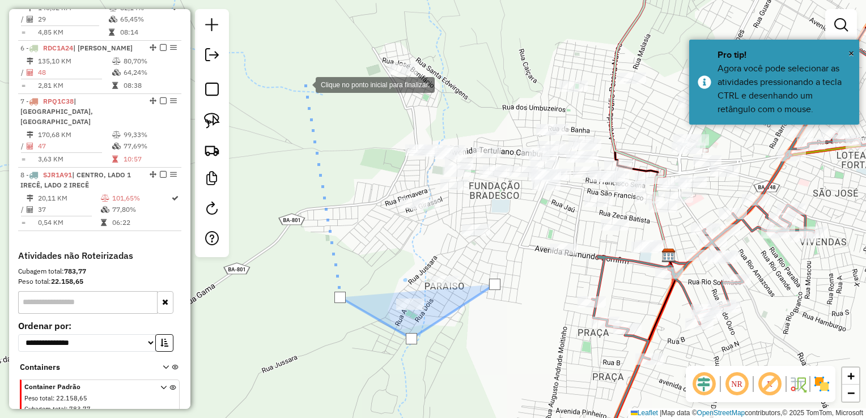
click at [304, 84] on div at bounding box center [304, 84] width 23 height 23
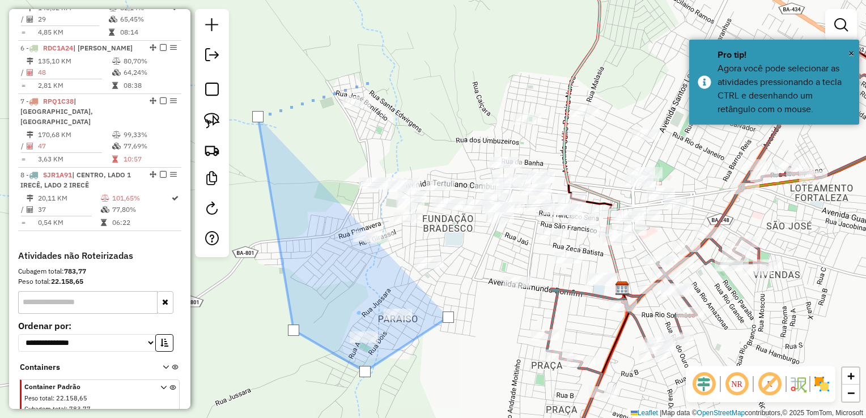
drag, startPoint x: 437, startPoint y: 36, endPoint x: 312, endPoint y: 99, distance: 140.4
click at [358, 93] on div at bounding box center [369, 81] width 23 height 23
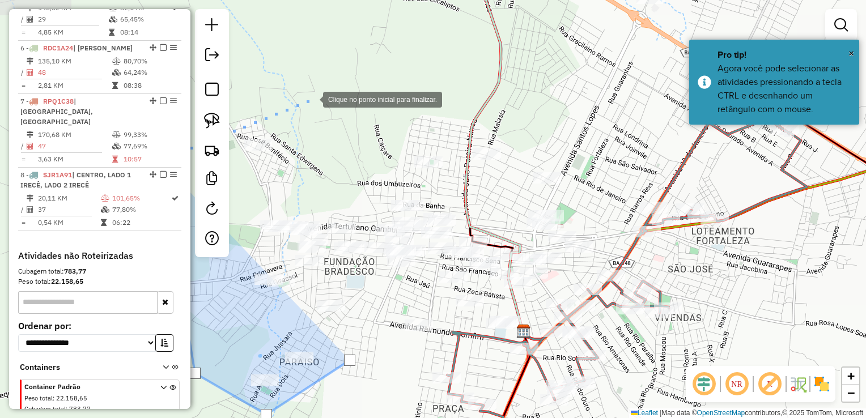
drag, startPoint x: 375, startPoint y: 70, endPoint x: 383, endPoint y: 76, distance: 9.7
click at [323, 87] on div at bounding box center [311, 98] width 23 height 23
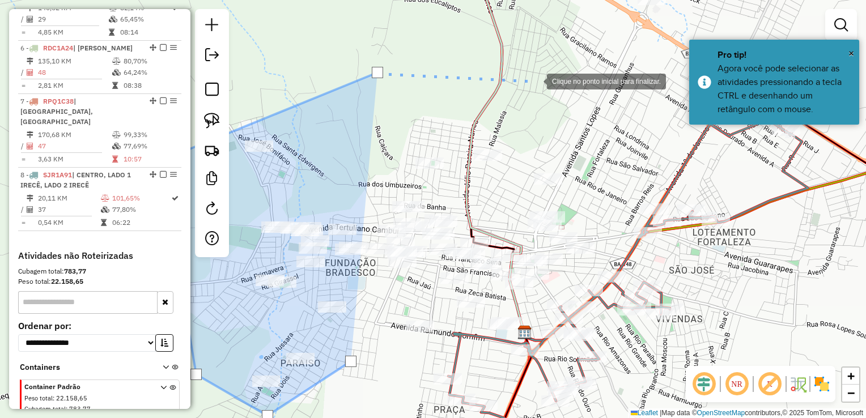
click at [536, 80] on div at bounding box center [535, 80] width 23 height 23
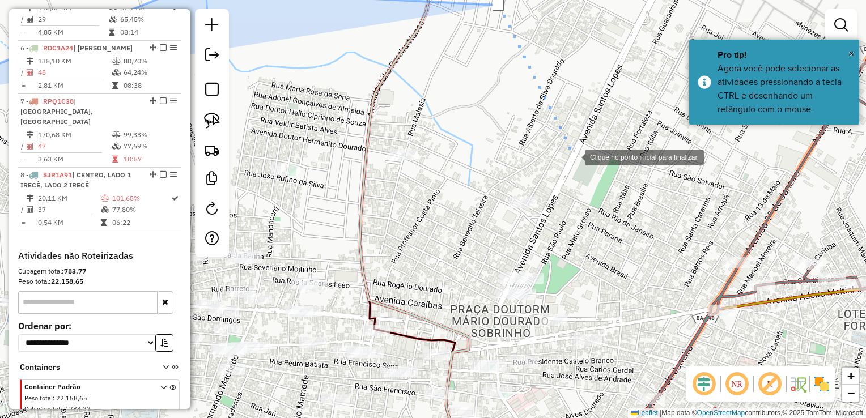
click at [575, 158] on div at bounding box center [573, 156] width 23 height 23
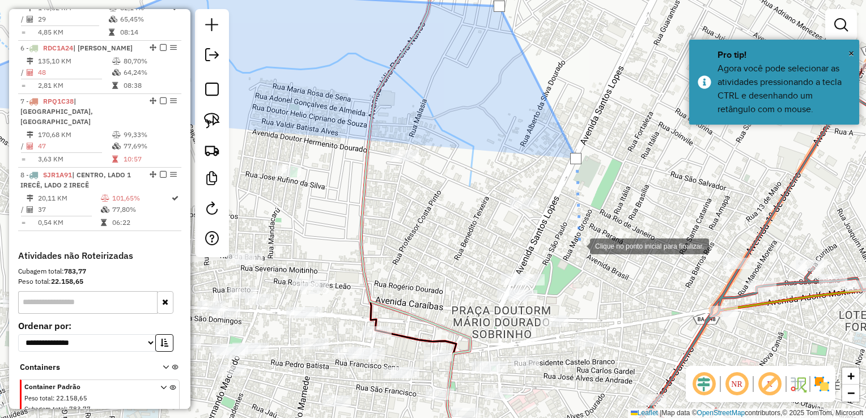
click at [579, 245] on div at bounding box center [578, 245] width 23 height 23
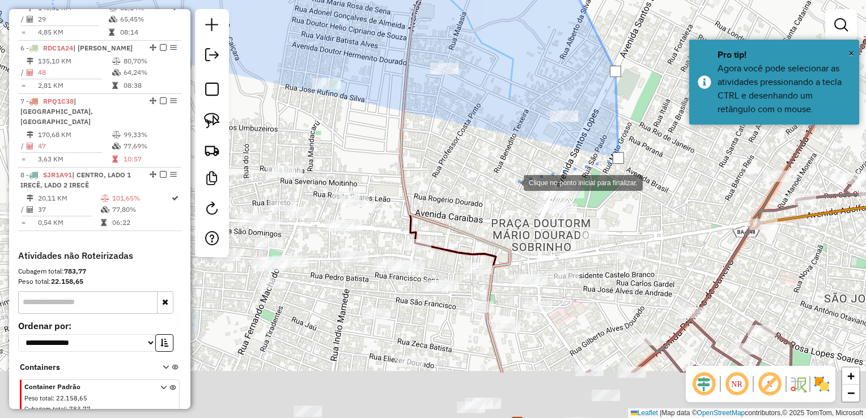
drag, startPoint x: 470, startPoint y: 274, endPoint x: 515, endPoint y: 177, distance: 106.2
click at [515, 177] on div at bounding box center [512, 182] width 23 height 23
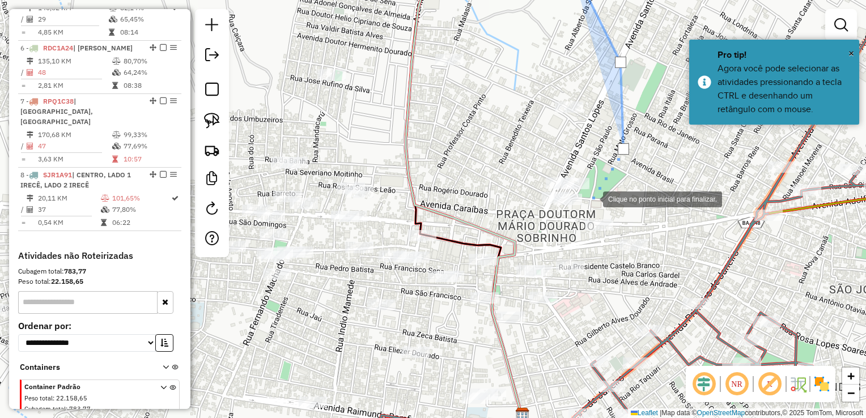
click at [592, 199] on div at bounding box center [591, 198] width 23 height 23
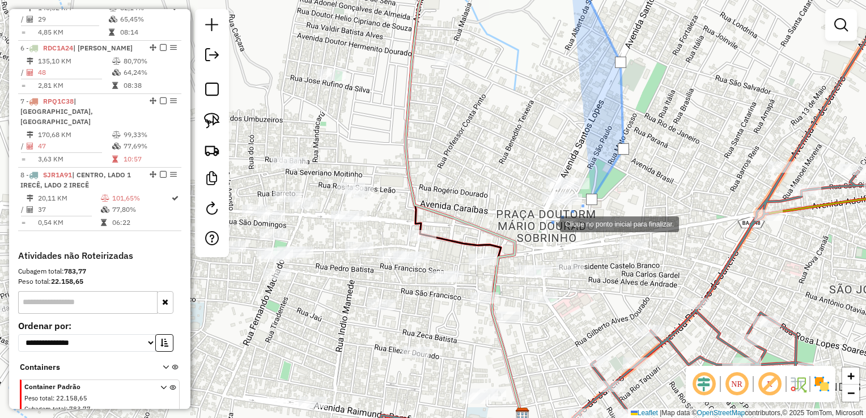
drag, startPoint x: 549, startPoint y: 223, endPoint x: 476, endPoint y: 227, distance: 72.6
click at [547, 223] on div at bounding box center [548, 223] width 23 height 23
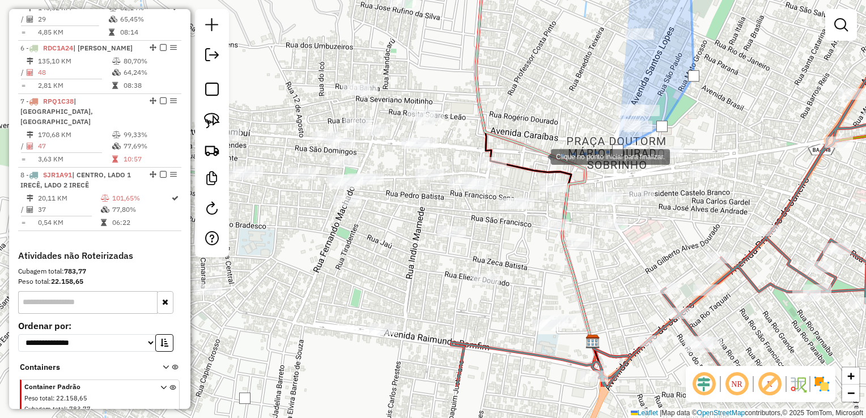
drag, startPoint x: 468, startPoint y: 231, endPoint x: 538, endPoint y: 158, distance: 101.4
click at [538, 158] on div at bounding box center [539, 156] width 23 height 23
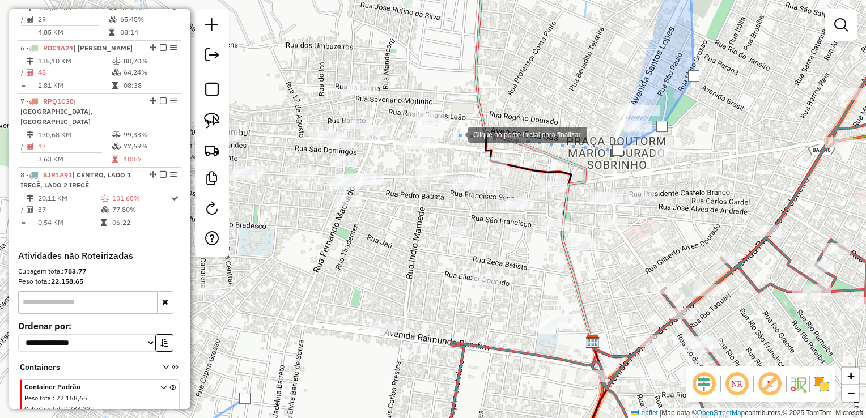
drag, startPoint x: 457, startPoint y: 134, endPoint x: 424, endPoint y: 214, distance: 86.9
click at [456, 134] on div at bounding box center [456, 133] width 23 height 23
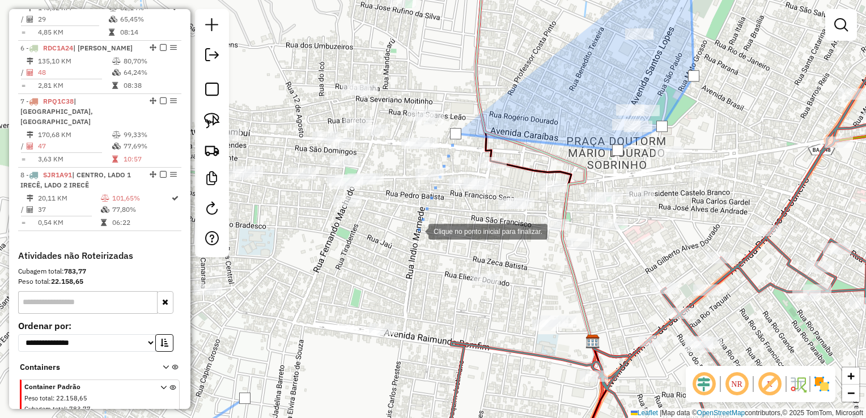
click at [417, 231] on div at bounding box center [417, 230] width 23 height 23
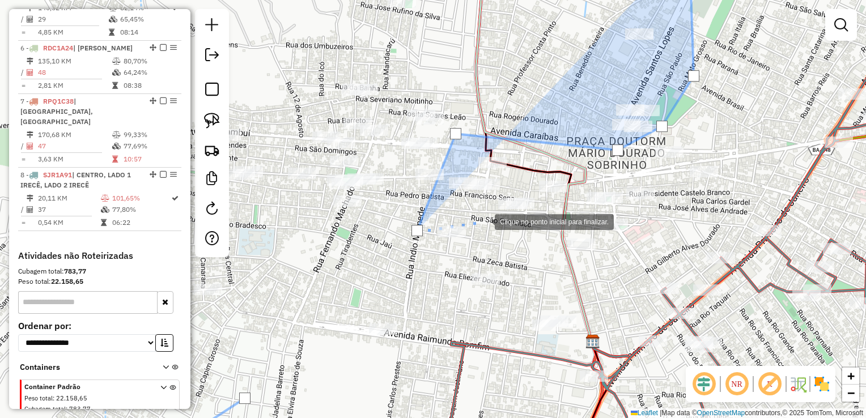
click at [483, 221] on div at bounding box center [483, 221] width 23 height 23
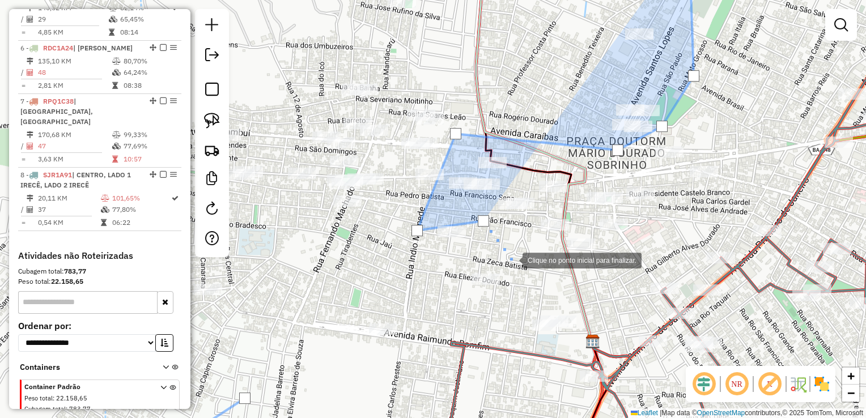
click at [515, 265] on div at bounding box center [511, 259] width 23 height 23
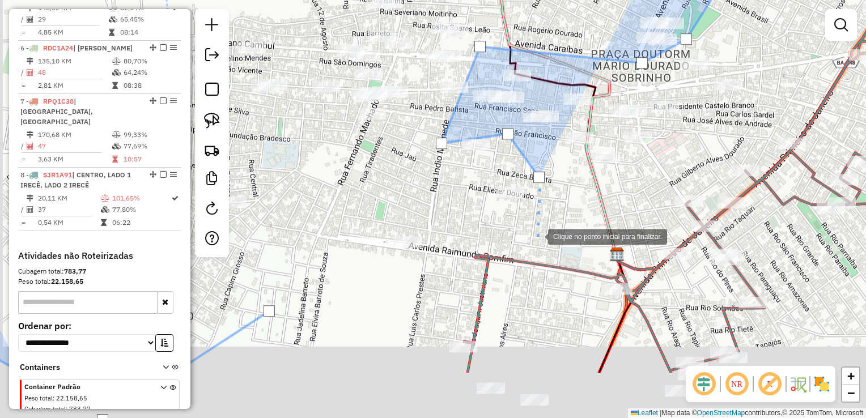
drag, startPoint x: 512, startPoint y: 324, endPoint x: 537, endPoint y: 236, distance: 90.6
click at [537, 236] on div at bounding box center [536, 235] width 23 height 23
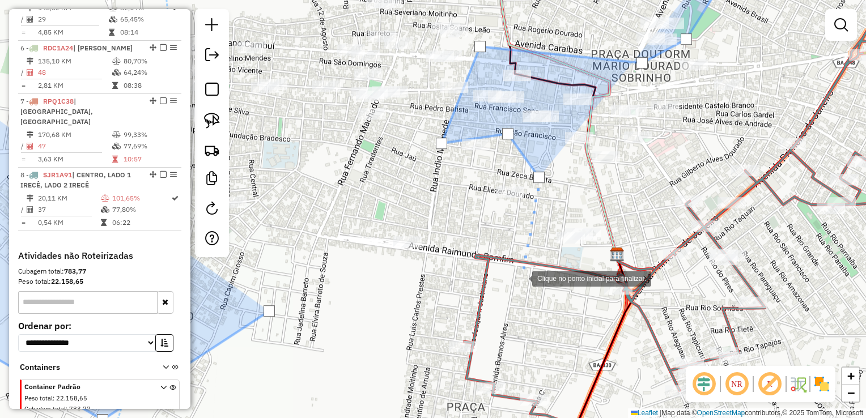
click at [521, 278] on div at bounding box center [520, 277] width 23 height 23
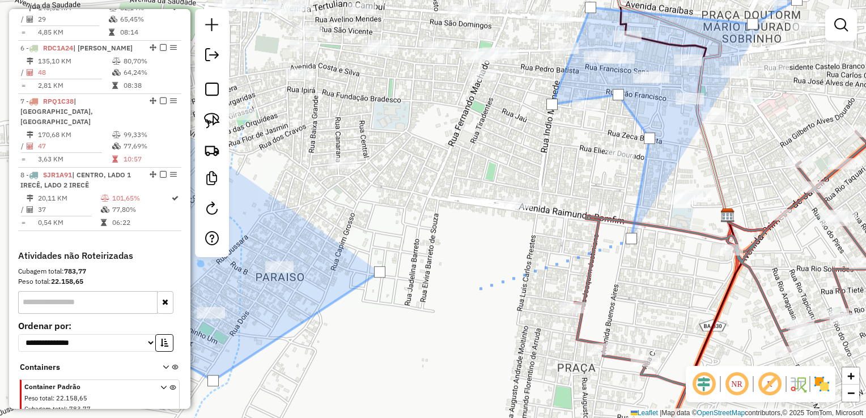
drag, startPoint x: 367, startPoint y: 329, endPoint x: 520, endPoint y: 271, distance: 163.0
click at [490, 277] on div at bounding box center [479, 288] width 23 height 23
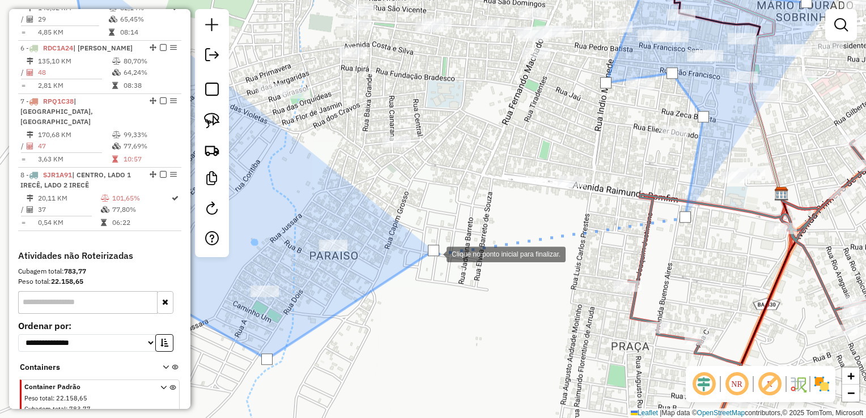
click at [435, 254] on div at bounding box center [433, 250] width 11 height 11
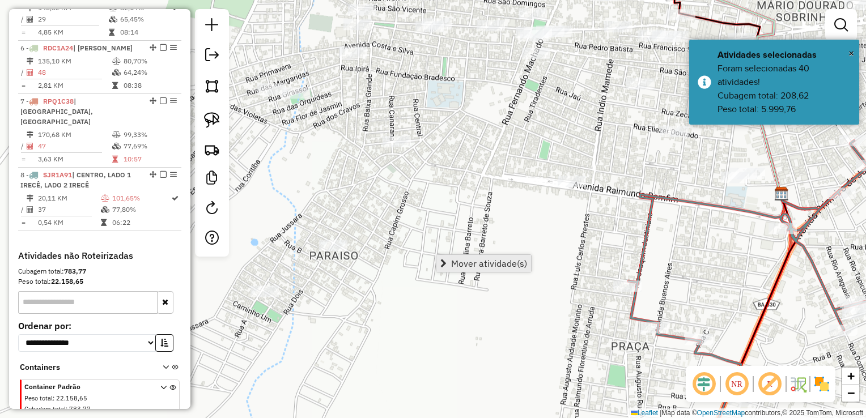
click at [457, 259] on span "Mover atividade(s)" at bounding box center [489, 263] width 76 height 9
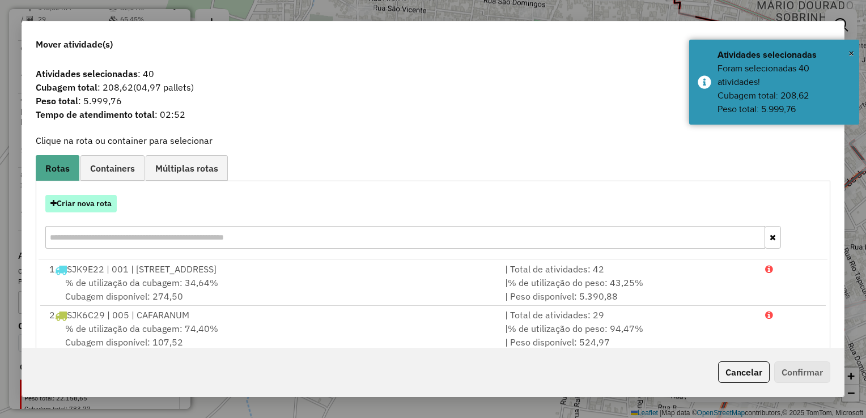
click at [98, 203] on button "Criar nova rota" at bounding box center [80, 204] width 71 height 18
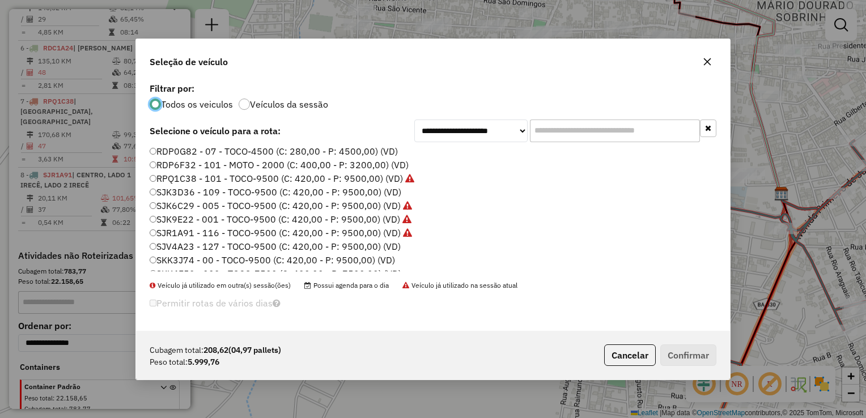
scroll to position [134, 0]
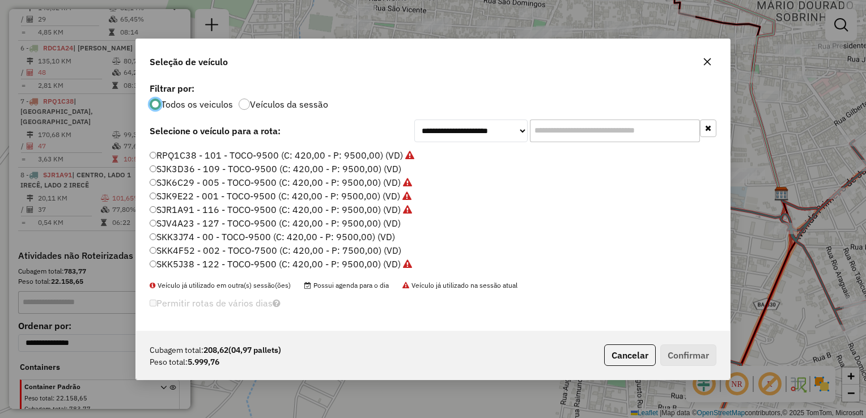
click at [189, 168] on label "SJK3D36 - 109 - TOCO-9500 (C: 420,00 - P: 9500,00) (VD)" at bounding box center [276, 169] width 252 height 14
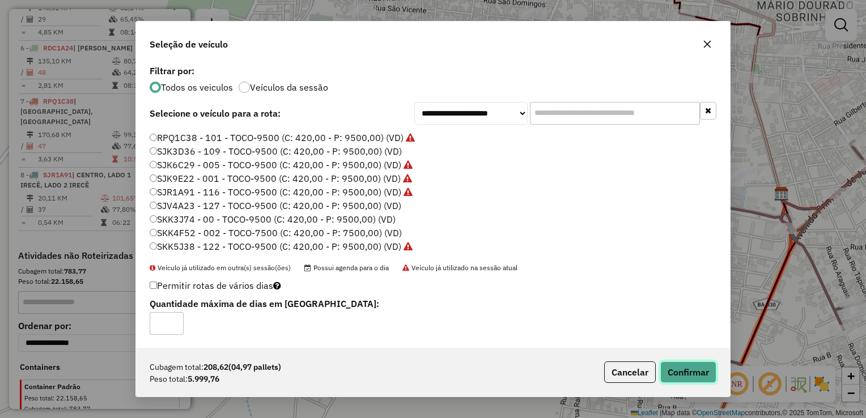
click at [682, 373] on button "Confirmar" at bounding box center [688, 373] width 56 height 22
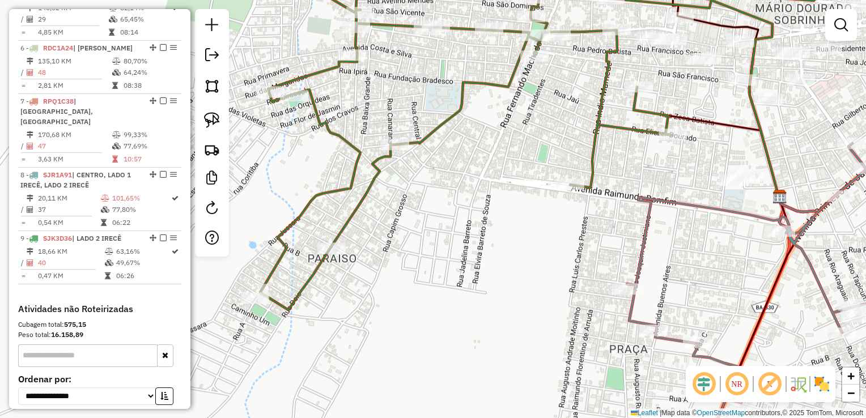
drag, startPoint x: 640, startPoint y: 165, endPoint x: 448, endPoint y: 299, distance: 234.1
click at [448, 299] on div "Janela de atendimento Grade de atendimento Capacidade Transportadoras Veículos …" at bounding box center [433, 209] width 866 height 418
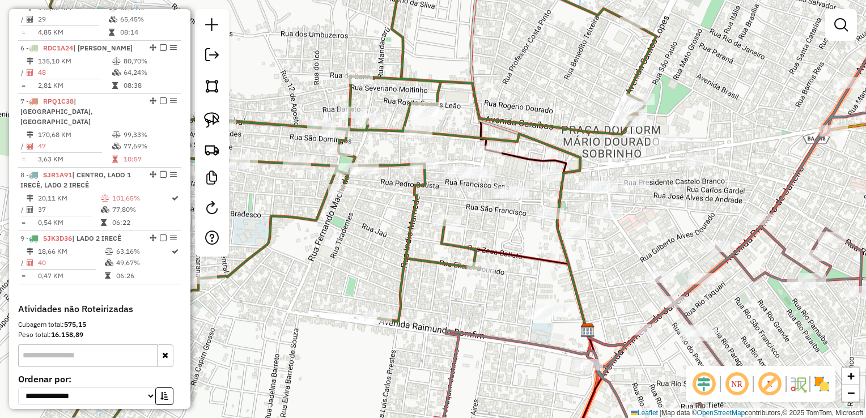
click at [464, 265] on icon at bounding box center [353, 201] width 606 height 486
select select "*********"
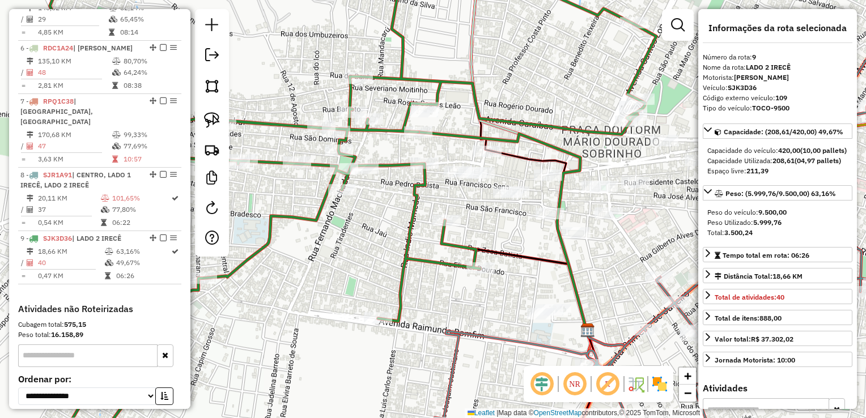
scroll to position [790, 0]
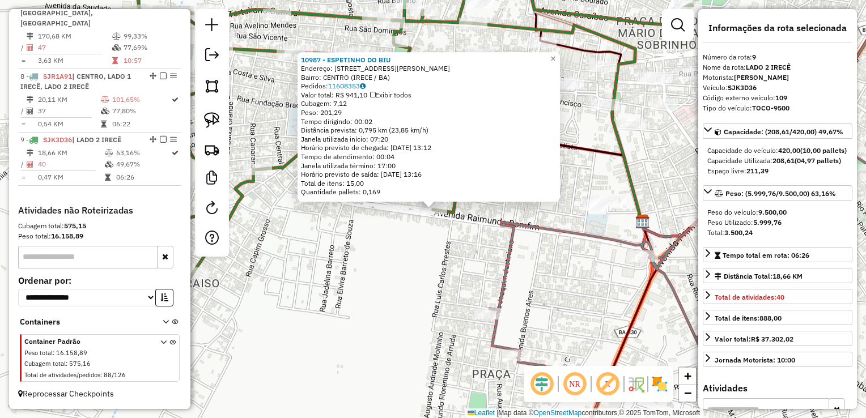
click at [432, 318] on div "10987 - ESPETINHO DO BIU Endereço: AV RAIMUNDO BONFIM 694 Bairro: CENTRO (IRECE…" at bounding box center [433, 209] width 866 height 418
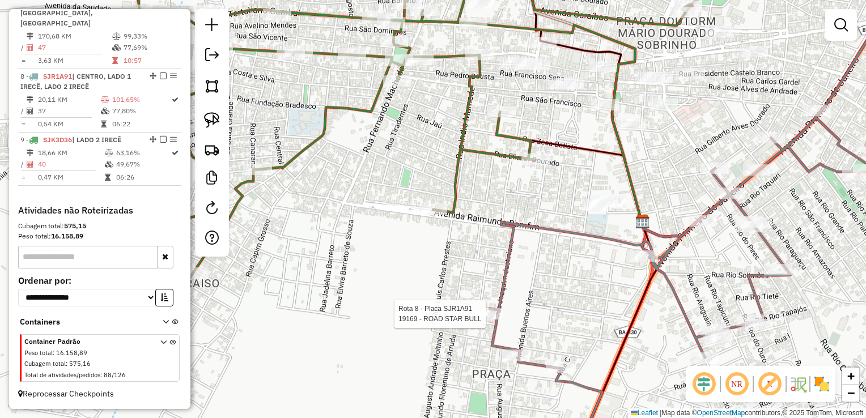
select select "*********"
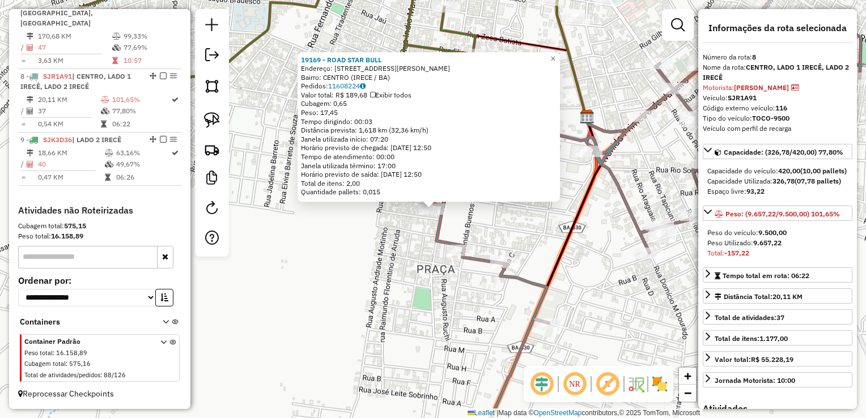
click at [343, 262] on div "19169 - ROAD STAR BULL Endereço: Rua Joaquim da Silva Dourado 45 Bairro: CENTRO…" at bounding box center [433, 209] width 866 height 418
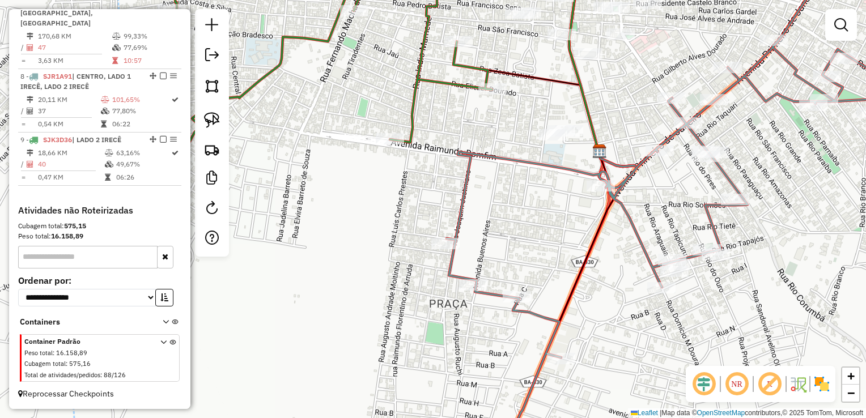
drag, startPoint x: 478, startPoint y: 225, endPoint x: 490, endPoint y: 260, distance: 36.7
click at [490, 260] on div "Janela de atendimento Grade de atendimento Capacidade Transportadoras Veículos …" at bounding box center [433, 209] width 866 height 418
select select "*********"
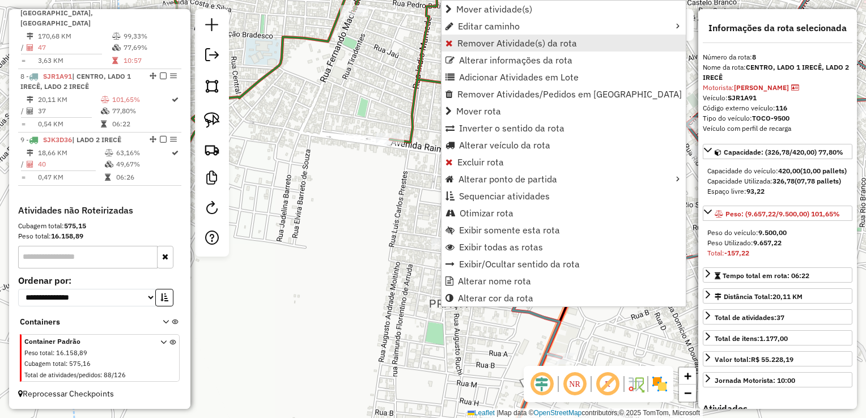
click at [464, 47] on span "Remover Atividade(s) da rota" at bounding box center [517, 43] width 120 height 9
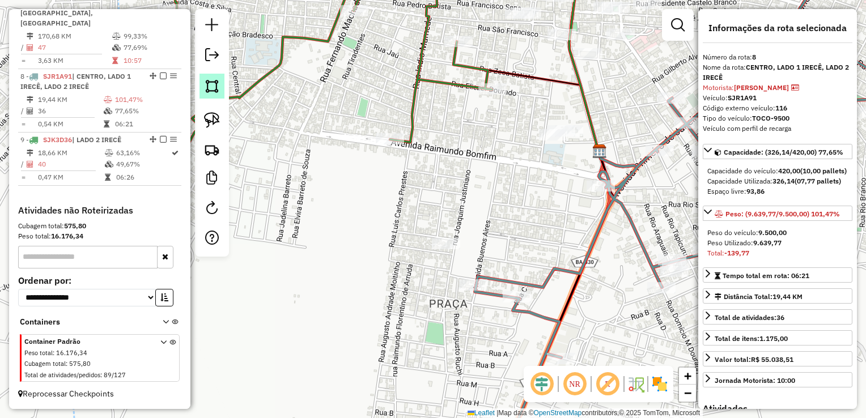
click at [211, 86] on img at bounding box center [212, 86] width 16 height 16
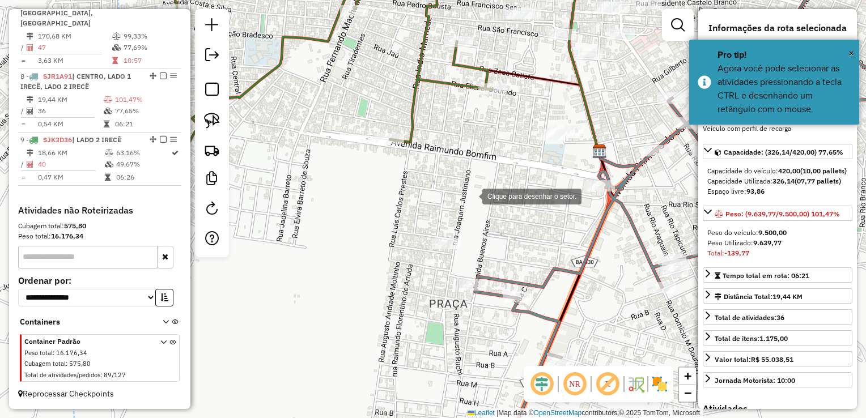
drag, startPoint x: 471, startPoint y: 196, endPoint x: 378, endPoint y: 195, distance: 92.9
click at [469, 195] on div at bounding box center [471, 195] width 23 height 23
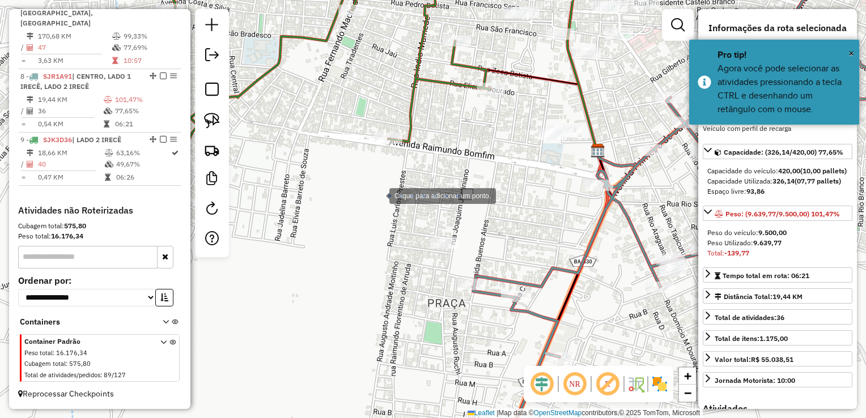
drag, startPoint x: 378, startPoint y: 195, endPoint x: 382, endPoint y: 237, distance: 42.7
click at [376, 195] on div at bounding box center [378, 195] width 23 height 23
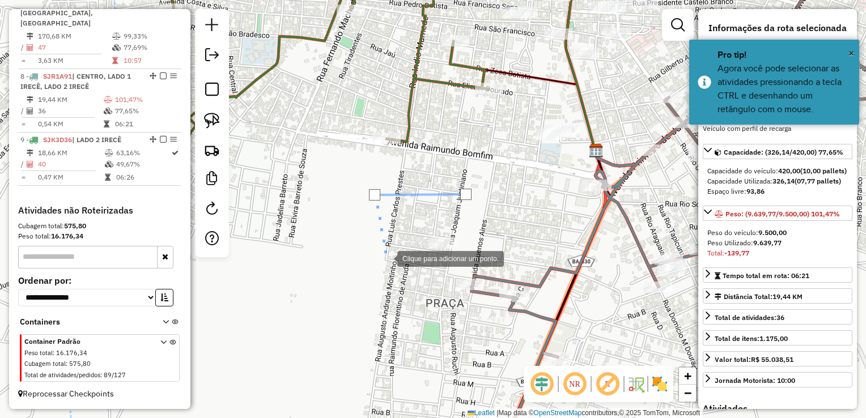
click at [387, 269] on div at bounding box center [386, 258] width 23 height 23
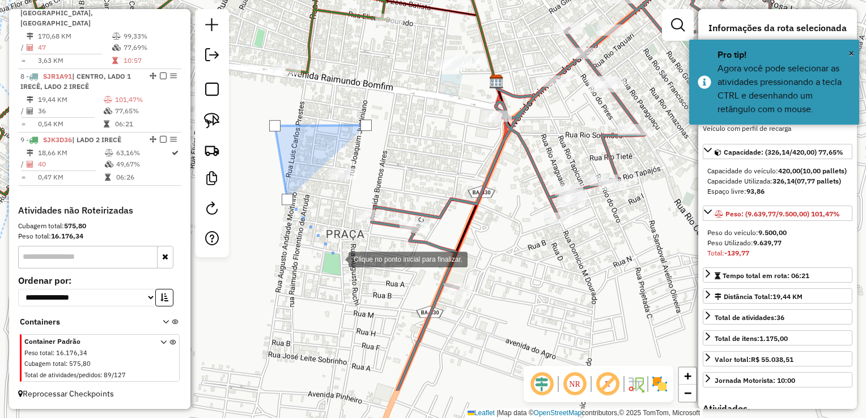
drag, startPoint x: 439, startPoint y: 329, endPoint x: 339, endPoint y: 260, distance: 121.4
click at [339, 260] on div at bounding box center [337, 258] width 23 height 23
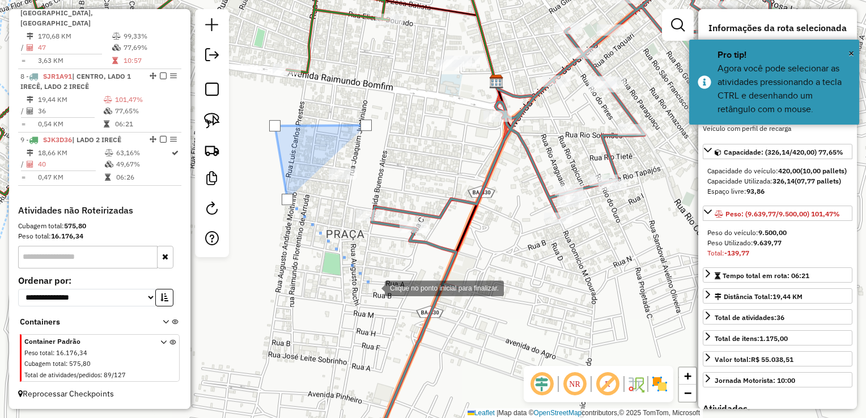
drag, startPoint x: 373, startPoint y: 287, endPoint x: 431, endPoint y: 254, distance: 66.0
click at [381, 284] on div at bounding box center [373, 287] width 23 height 23
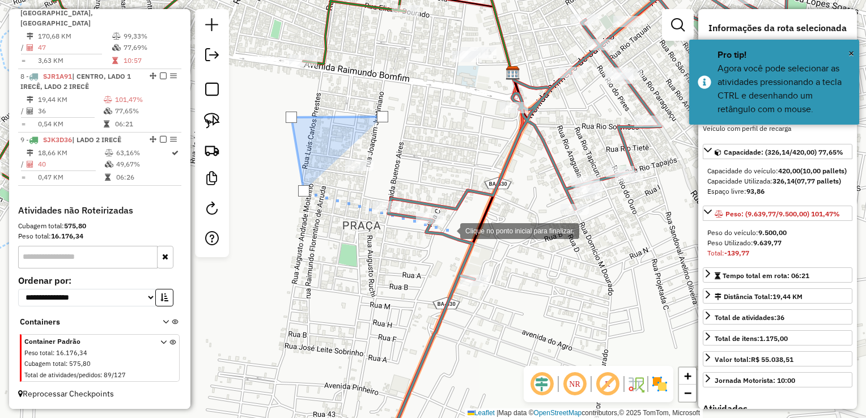
click at [449, 230] on div at bounding box center [448, 230] width 23 height 23
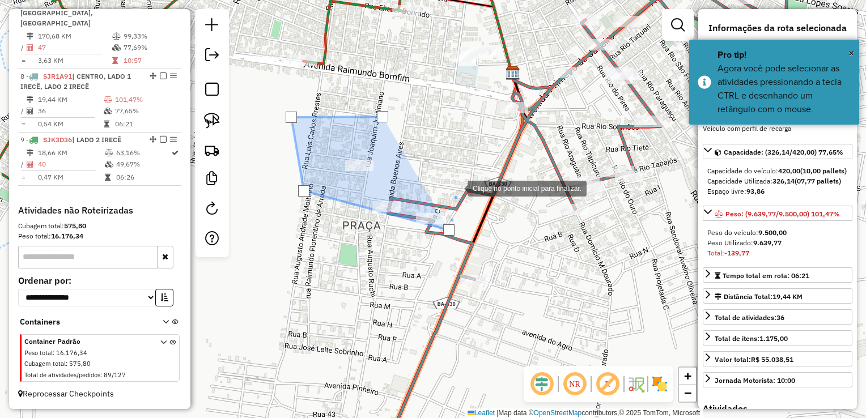
click at [456, 187] on div at bounding box center [456, 187] width 23 height 23
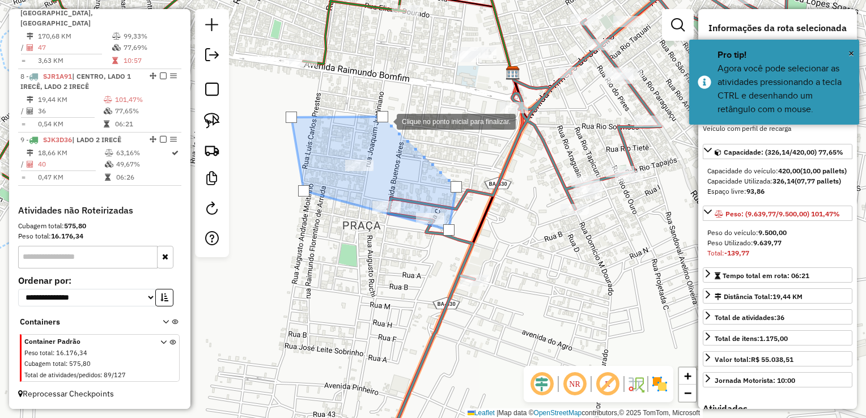
click at [385, 121] on div at bounding box center [382, 116] width 11 height 11
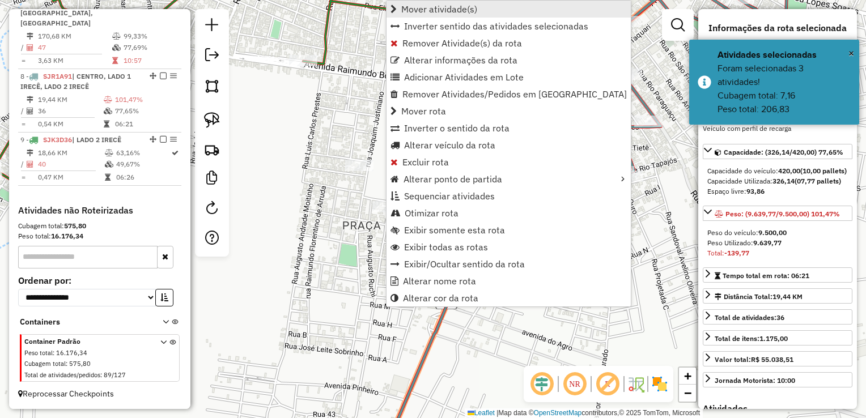
click at [417, 14] on span "Mover atividade(s)" at bounding box center [439, 9] width 76 height 9
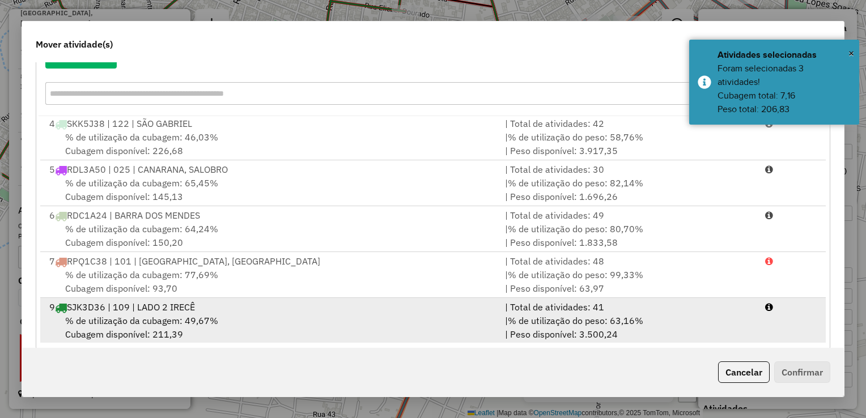
scroll to position [158, 0]
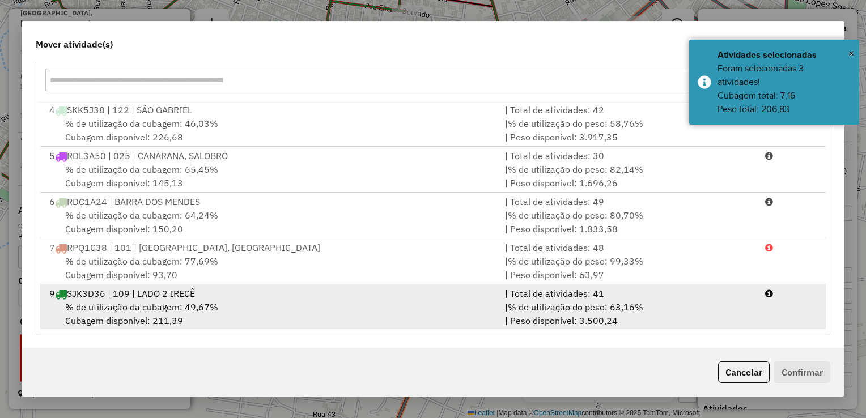
click at [281, 326] on div "% de utilização da cubagem: 49,67% Cubagem disponível: 211,39" at bounding box center [271, 313] width 456 height 27
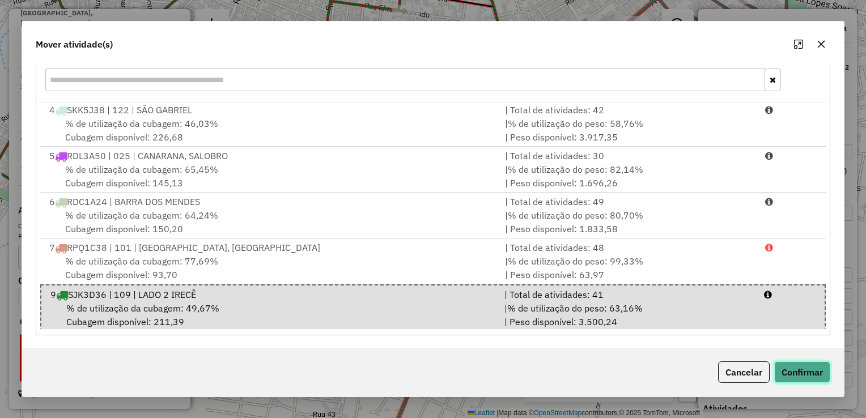
click at [803, 373] on button "Confirmar" at bounding box center [802, 373] width 56 height 22
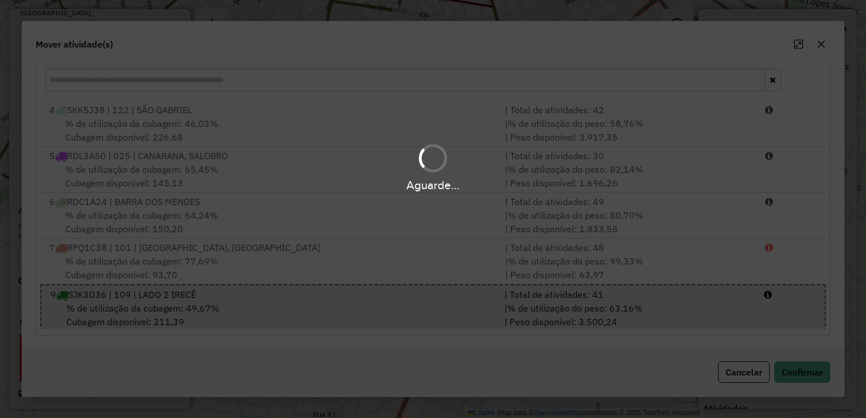
scroll to position [0, 0]
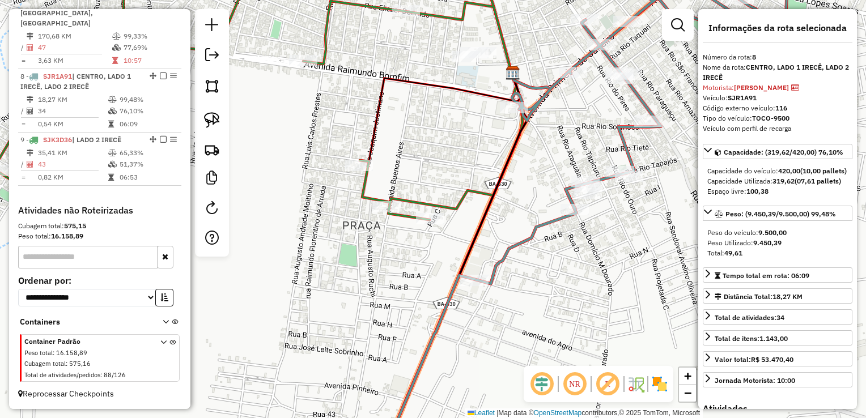
click at [546, 148] on div "Janela de atendimento Grade de atendimento Capacidade Transportadoras Veículos …" at bounding box center [433, 209] width 866 height 418
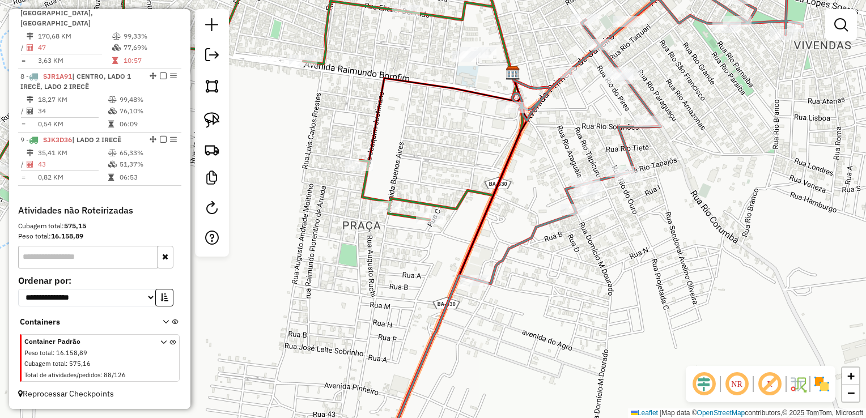
drag, startPoint x: 528, startPoint y: 235, endPoint x: 526, endPoint y: 245, distance: 9.8
click at [526, 244] on div "Janela de atendimento Grade de atendimento Capacidade Transportadoras Veículos …" at bounding box center [433, 209] width 866 height 418
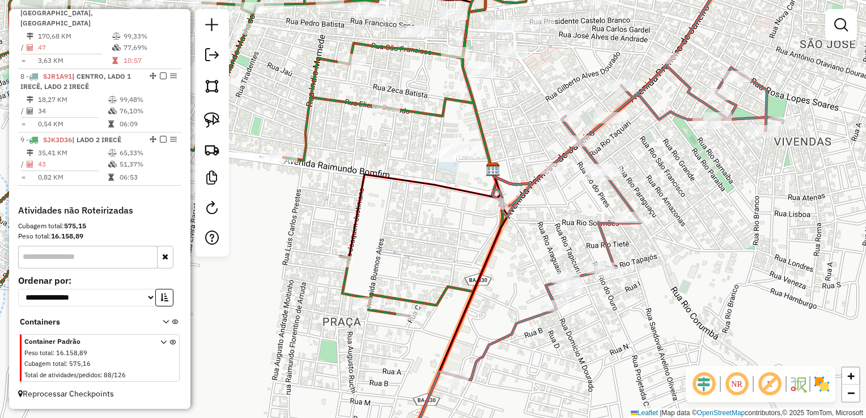
drag, startPoint x: 504, startPoint y: 162, endPoint x: 517, endPoint y: 241, distance: 81.0
click at [517, 241] on div "Janela de atendimento Grade de atendimento Capacidade Transportadoras Veículos …" at bounding box center [433, 209] width 866 height 418
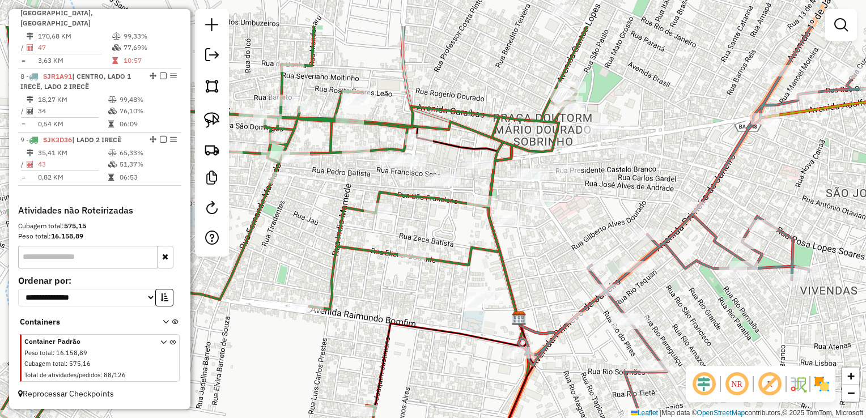
drag, startPoint x: 524, startPoint y: 182, endPoint x: 534, endPoint y: 248, distance: 66.4
click at [539, 255] on div "Janela de atendimento Grade de atendimento Capacidade Transportadoras Veículos …" at bounding box center [433, 209] width 866 height 418
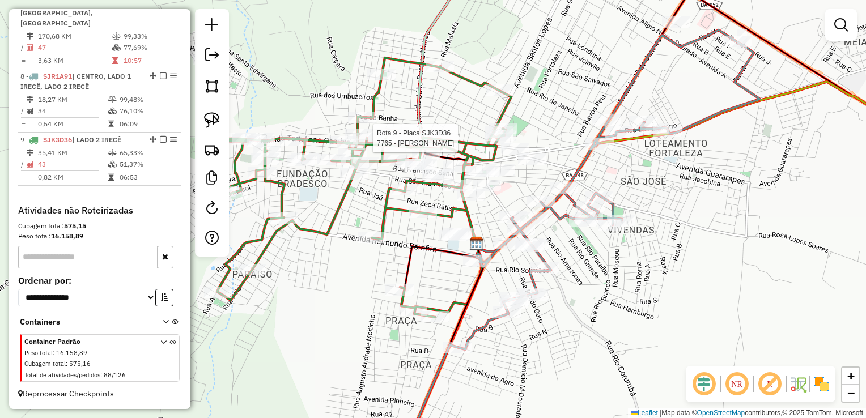
select select "*********"
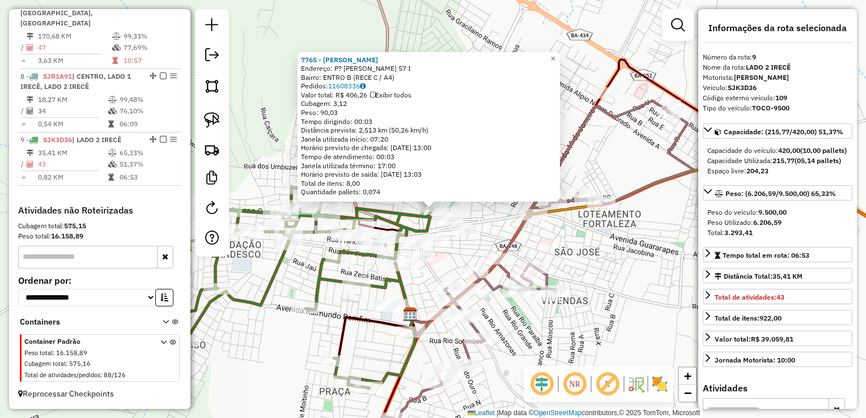
click at [598, 260] on div "7765 - ALDAIR GOMES DE ALMEIDA Endereço: P? CLERISTON ANDRADE 57 I Bairro: ENTR…" at bounding box center [433, 209] width 866 height 418
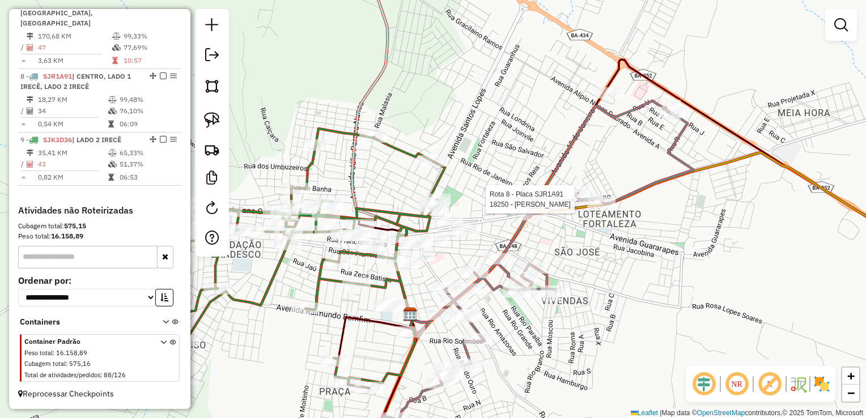
select select "*********"
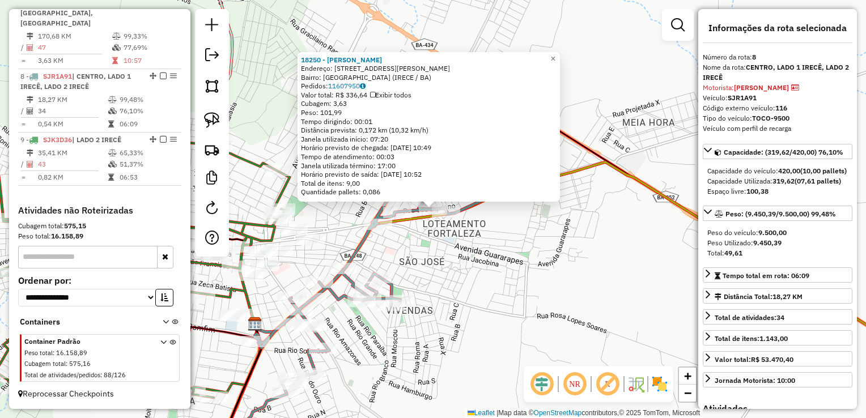
click at [577, 287] on div "18250 - MERCADINHO FLOR Endereço: Rua Sao Sipriano 192 Bairro: LAGOA DE TIO (IR…" at bounding box center [433, 209] width 866 height 418
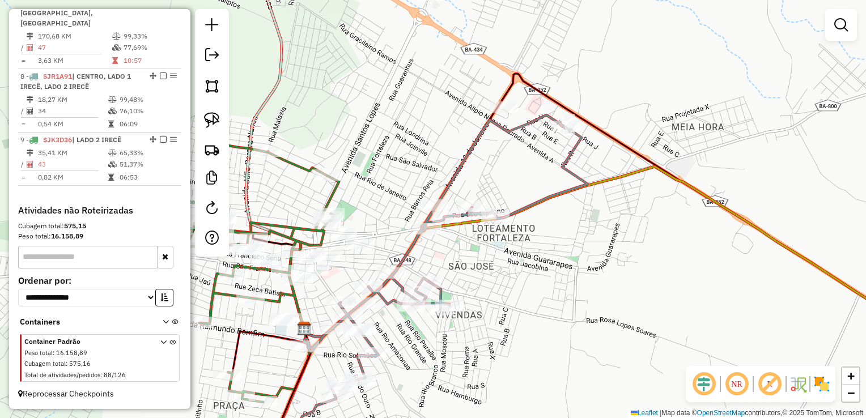
drag, startPoint x: 574, startPoint y: 269, endPoint x: 614, endPoint y: 253, distance: 43.2
click at [623, 273] on div "Janela de atendimento Grade de atendimento Capacidade Transportadoras Veículos …" at bounding box center [433, 209] width 866 height 418
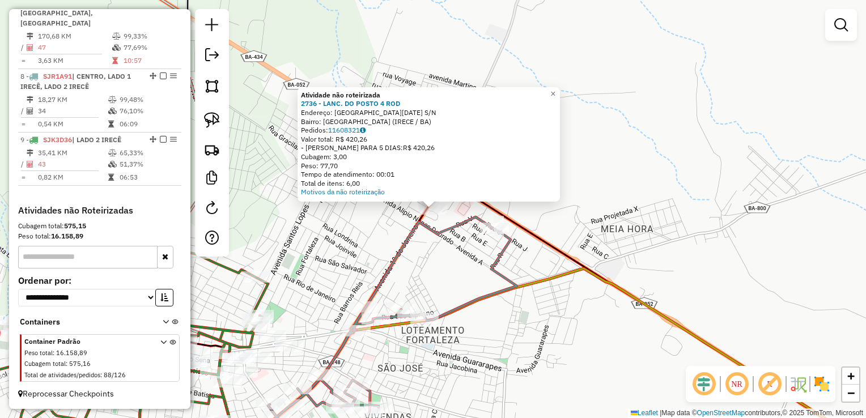
click at [453, 259] on div "Atividade não roteirizada 2736 - LANC. DO POSTO 4 ROD Endereço: Avenida 1o de J…" at bounding box center [433, 209] width 866 height 418
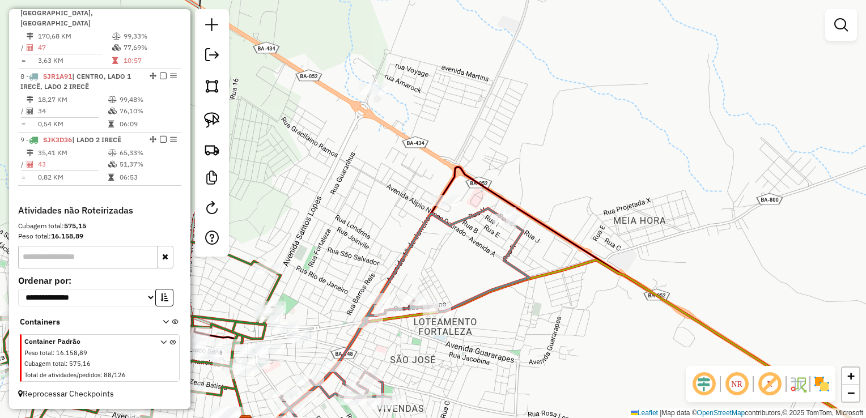
drag, startPoint x: 452, startPoint y: 254, endPoint x: 523, endPoint y: 176, distance: 105.9
click at [522, 191] on div "Janela de atendimento Grade de atendimento Capacidade Transportadoras Veículos …" at bounding box center [433, 209] width 866 height 418
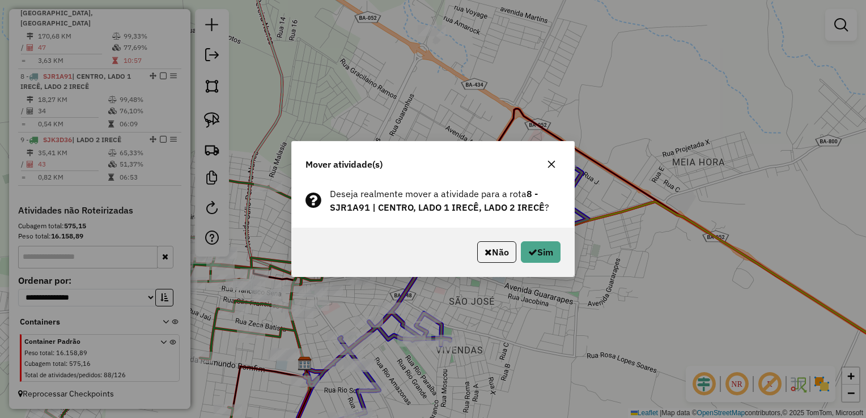
click at [555, 264] on div "Não Sim" at bounding box center [433, 252] width 282 height 49
click at [545, 256] on button "Sim" at bounding box center [541, 252] width 40 height 22
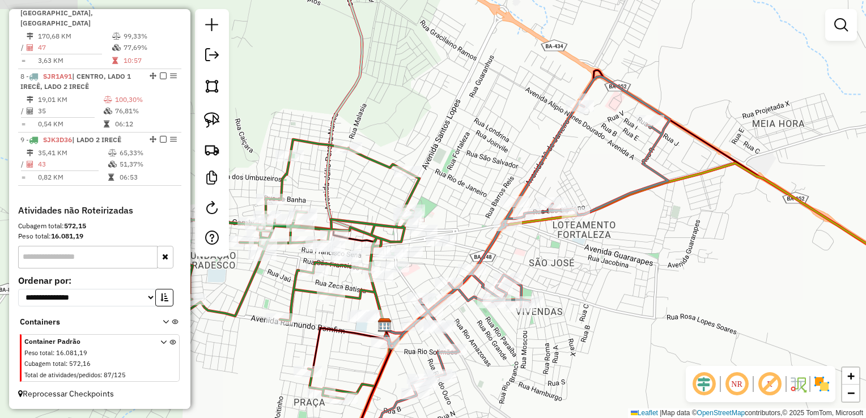
drag, startPoint x: 526, startPoint y: 265, endPoint x: 627, endPoint y: 202, distance: 118.6
click at [635, 192] on div "Janela de atendimento Grade de atendimento Capacidade Transportadoras Veículos …" at bounding box center [433, 209] width 866 height 418
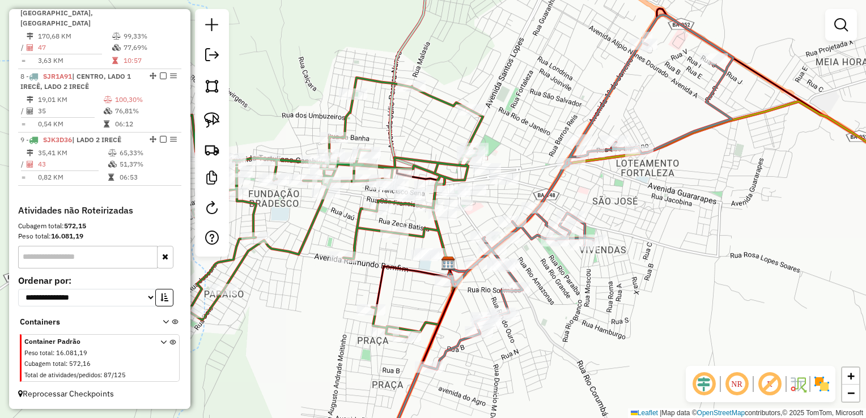
drag, startPoint x: 655, startPoint y: 214, endPoint x: 678, endPoint y: 198, distance: 27.8
click at [680, 198] on div "Janela de atendimento Grade de atendimento Capacidade Transportadoras Veículos …" at bounding box center [433, 209] width 866 height 418
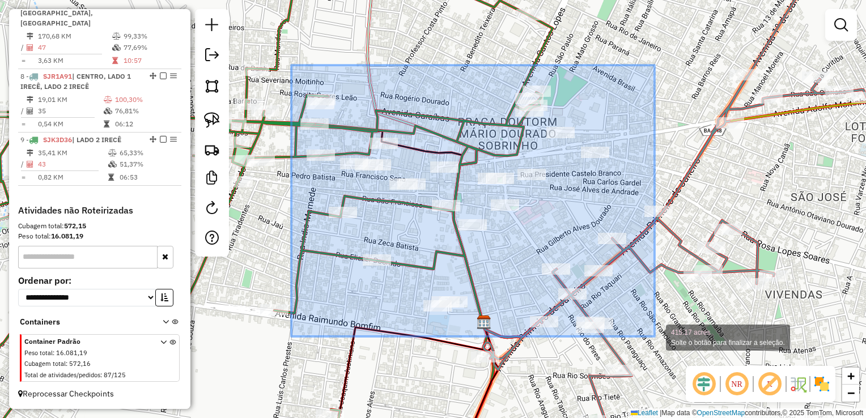
drag, startPoint x: 291, startPoint y: 65, endPoint x: 655, endPoint y: 337, distance: 453.5
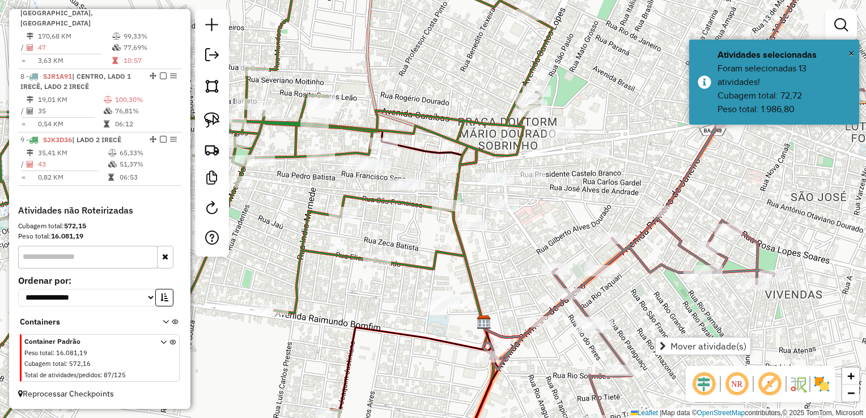
click at [536, 223] on div "Janela de atendimento Grade de atendimento Capacidade Transportadoras Veículos …" at bounding box center [433, 209] width 866 height 418
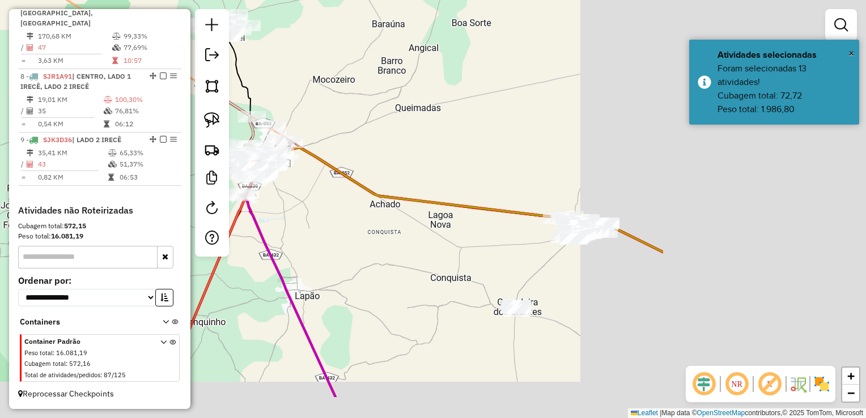
drag, startPoint x: 698, startPoint y: 180, endPoint x: 394, endPoint y: 111, distance: 311.4
click at [395, 112] on div "Janela de atendimento Grade de atendimento Capacidade Transportadoras Veículos …" at bounding box center [433, 209] width 866 height 418
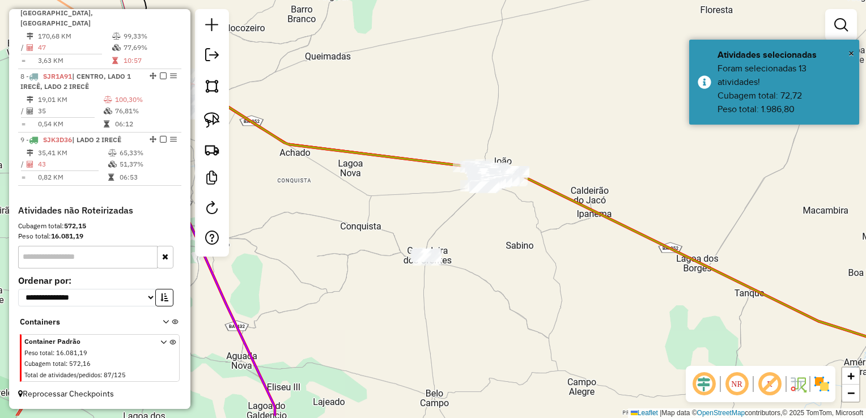
drag, startPoint x: 546, startPoint y: 165, endPoint x: 447, endPoint y: 135, distance: 103.2
click at [449, 104] on div "Janela de atendimento Grade de atendimento Capacidade Transportadoras Veículos …" at bounding box center [433, 209] width 866 height 418
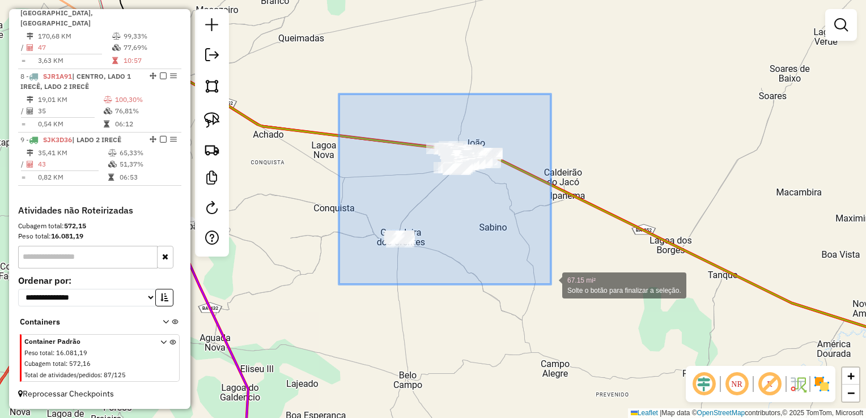
drag, startPoint x: 358, startPoint y: 119, endPoint x: 551, endPoint y: 284, distance: 254.4
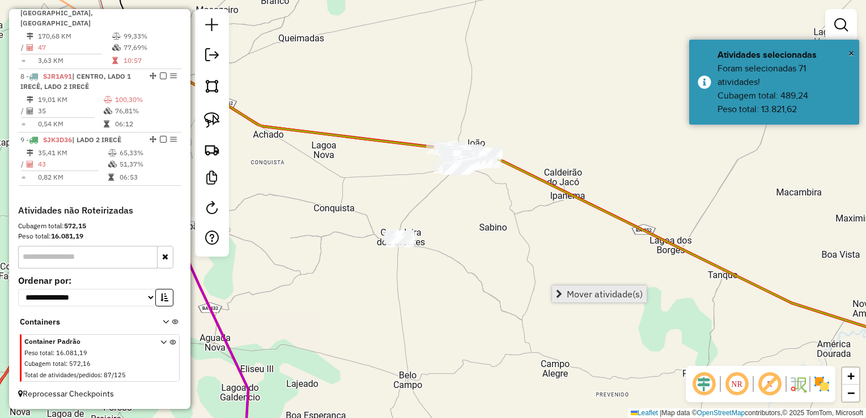
click at [580, 298] on span "Mover atividade(s)" at bounding box center [605, 294] width 76 height 9
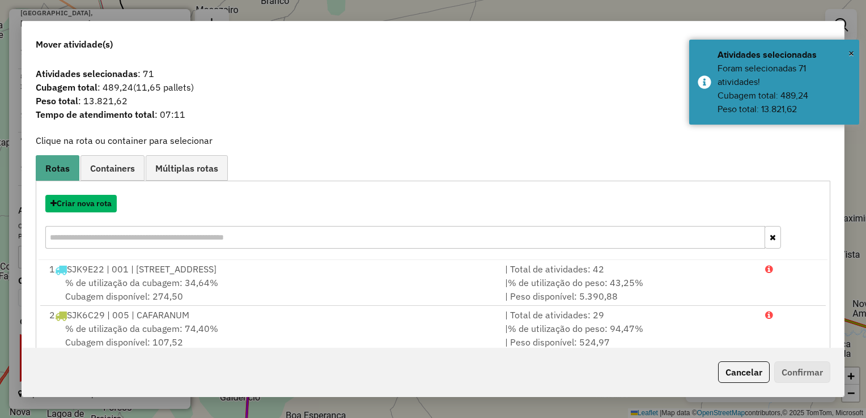
click at [86, 207] on button "Criar nova rota" at bounding box center [80, 204] width 71 height 18
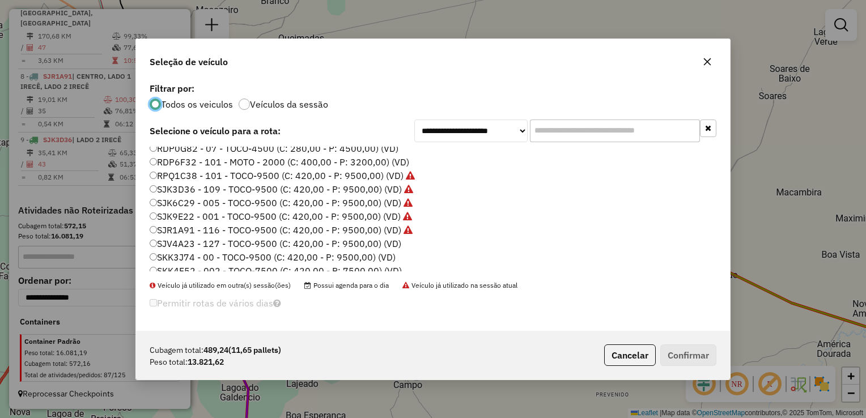
scroll to position [134, 0]
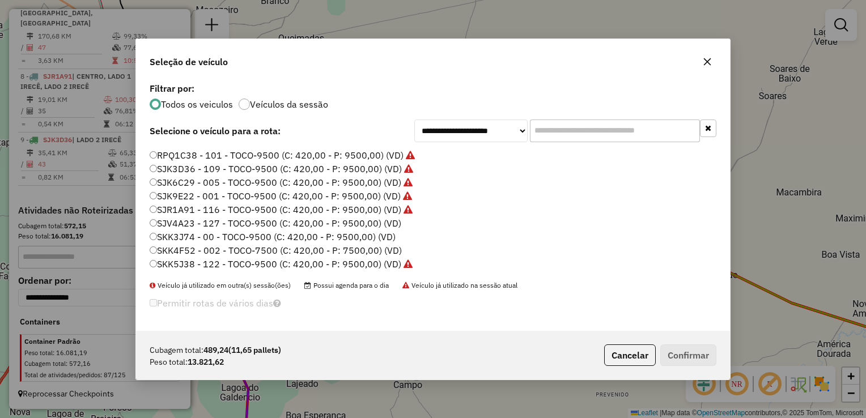
click at [204, 236] on label "SKK3J74 - 00 - TOCO-9500 (C: 420,00 - P: 9500,00) (VD)" at bounding box center [273, 237] width 246 height 14
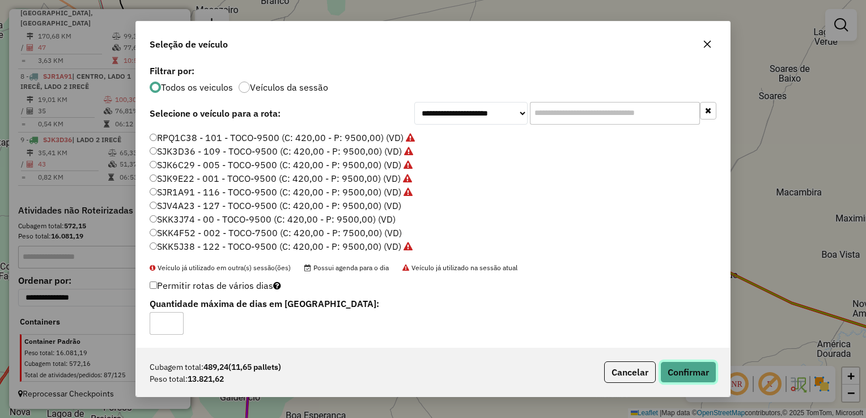
click at [680, 373] on button "Confirmar" at bounding box center [688, 373] width 56 height 22
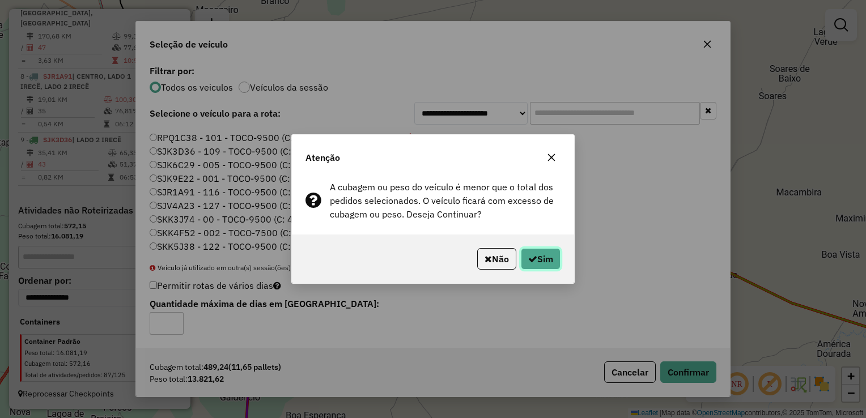
click at [528, 256] on icon "button" at bounding box center [532, 258] width 9 height 9
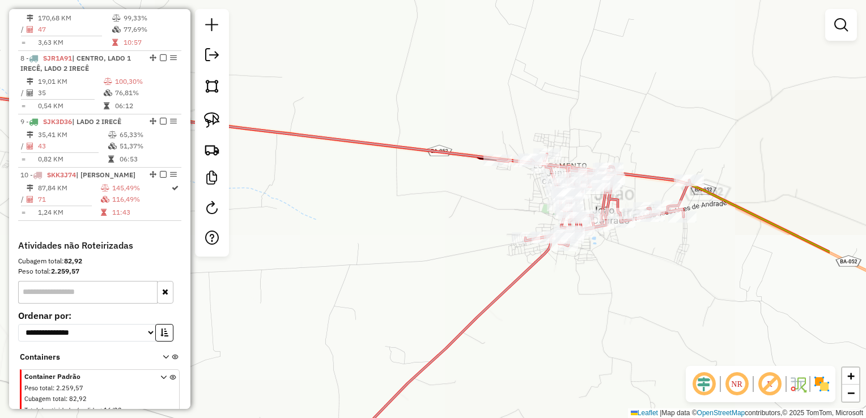
drag, startPoint x: 563, startPoint y: 200, endPoint x: 320, endPoint y: 214, distance: 244.1
click at [316, 214] on div "Janela de atendimento Grade de atendimento Capacidade Transportadoras Veículos …" at bounding box center [433, 209] width 866 height 418
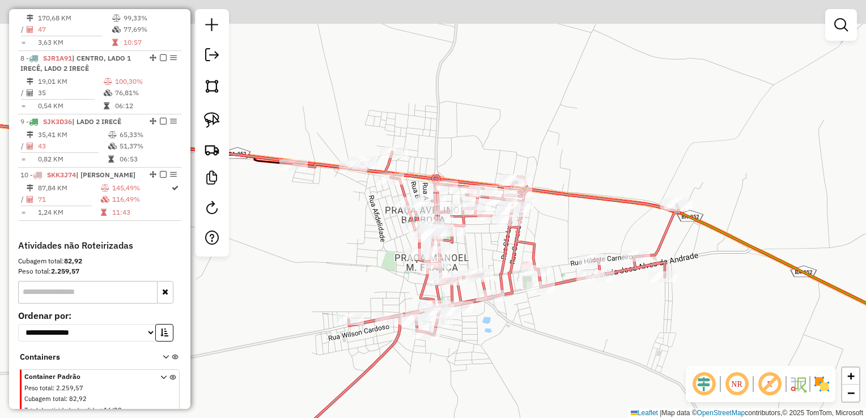
click at [357, 276] on div "Janela de atendimento Grade de atendimento Capacidade Transportadoras Veículos …" at bounding box center [433, 209] width 866 height 418
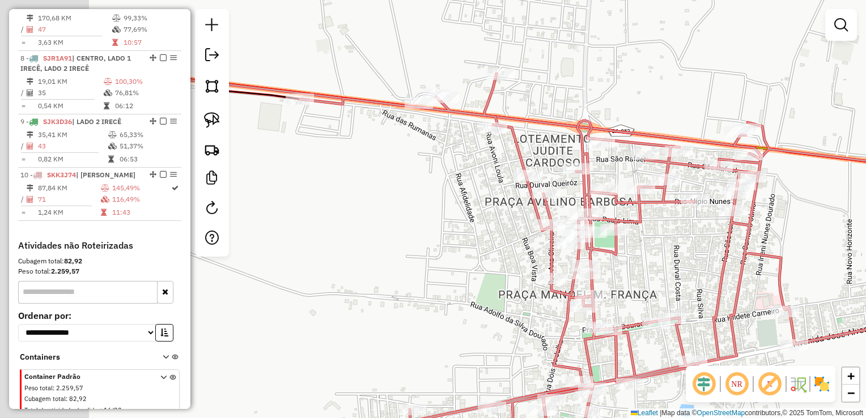
drag, startPoint x: 381, startPoint y: 243, endPoint x: 487, endPoint y: 256, distance: 106.8
click at [487, 256] on div "Janela de atendimento Grade de atendimento Capacidade Transportadoras Veículos …" at bounding box center [433, 209] width 866 height 418
click at [546, 216] on icon at bounding box center [626, 267] width 653 height 386
select select "*********"
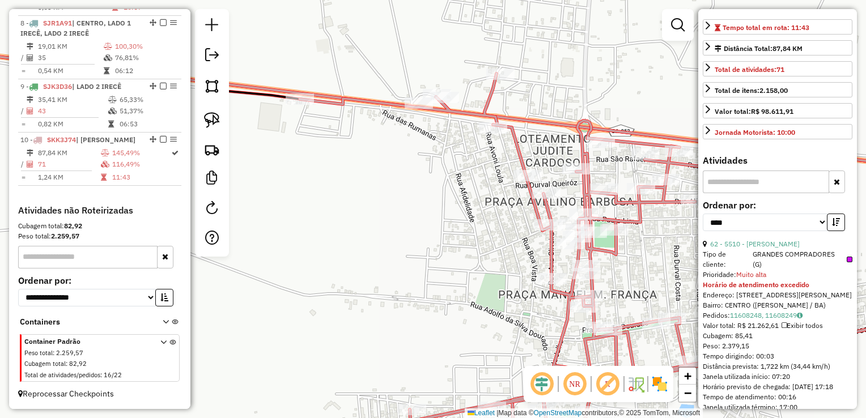
scroll to position [283, 0]
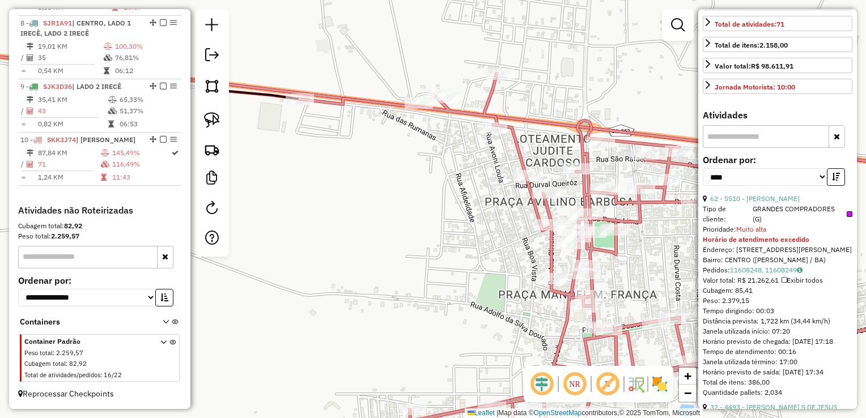
click at [759, 194] on div "**********" at bounding box center [778, 175] width 150 height 38
click at [759, 203] on link "62 - 5510 - J G DE MIRANDA" at bounding box center [755, 198] width 90 height 9
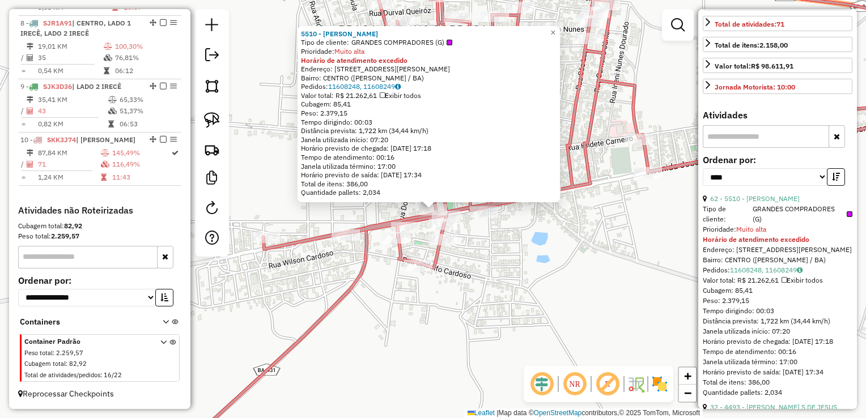
drag, startPoint x: 564, startPoint y: 279, endPoint x: 560, endPoint y: 265, distance: 15.3
click at [564, 279] on div "5510 - J G DE MIRANDA Tipo de cliente: GRANDES COMPRADORES (G) Prioridade: Muit…" at bounding box center [433, 209] width 866 height 418
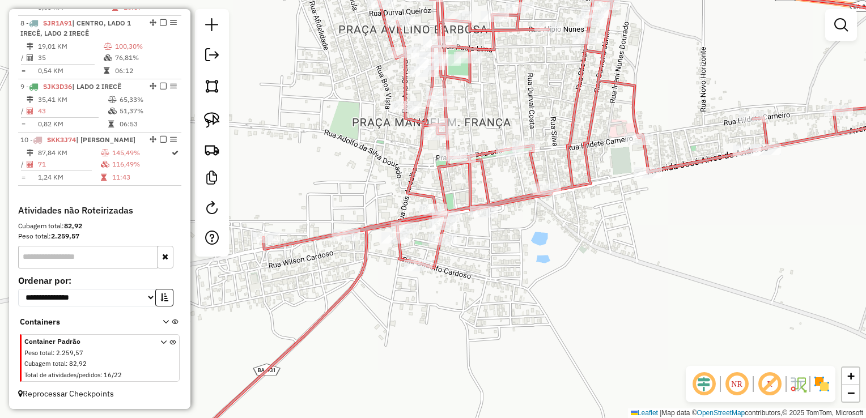
drag, startPoint x: 560, startPoint y: 264, endPoint x: 575, endPoint y: 312, distance: 49.8
click at [583, 333] on div "5510 - J G DE MIRANDA Tipo de cliente: GRANDES COMPRADORES (G) Prioridade: Muit…" at bounding box center [433, 209] width 866 height 418
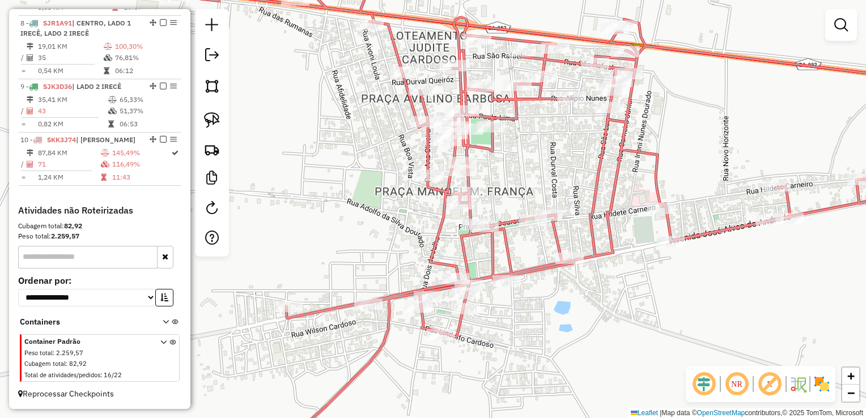
drag, startPoint x: 511, startPoint y: 173, endPoint x: 559, endPoint y: 283, distance: 119.3
click at [559, 283] on div "Rota 10 - Placa SKK3J74 4556 - JOAO DE DEUS ALVES SOUZA Janela de atendimento G…" at bounding box center [433, 209] width 866 height 418
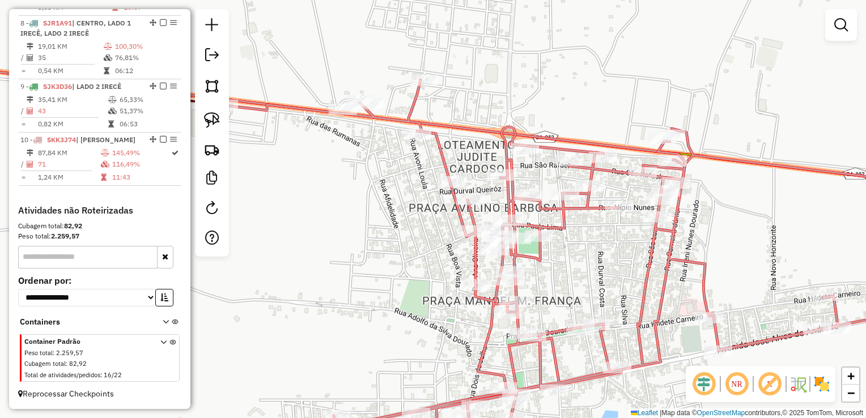
drag, startPoint x: 406, startPoint y: 232, endPoint x: 611, endPoint y: 242, distance: 205.9
click at [611, 242] on div "Janela de atendimento Grade de atendimento Capacidade Transportadoras Veículos …" at bounding box center [433, 209] width 866 height 418
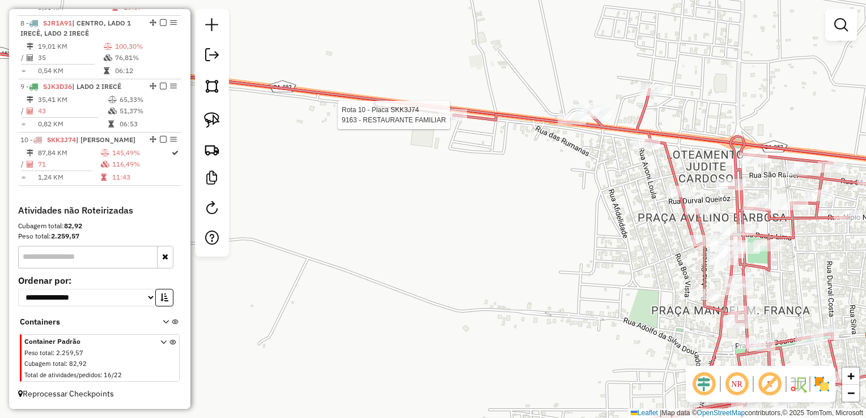
select select "*********"
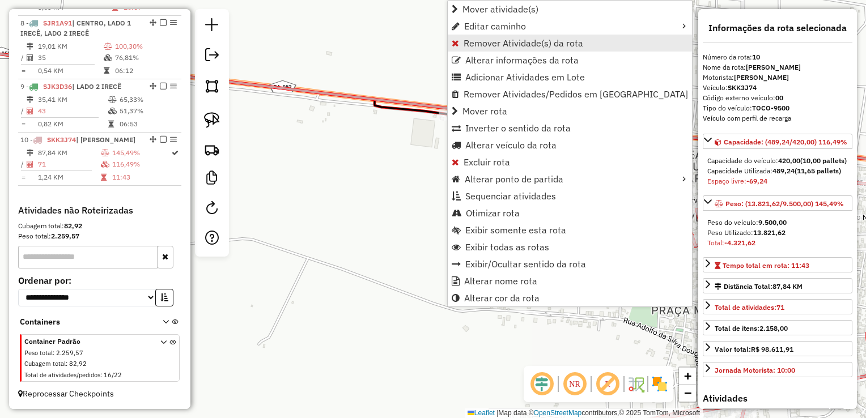
click at [464, 48] on span "Remover Atividade(s) da rota" at bounding box center [524, 43] width 120 height 9
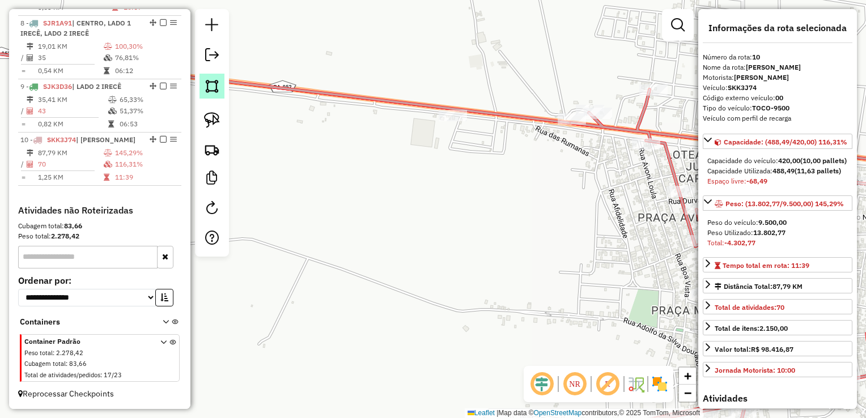
click at [215, 86] on img at bounding box center [212, 86] width 16 height 16
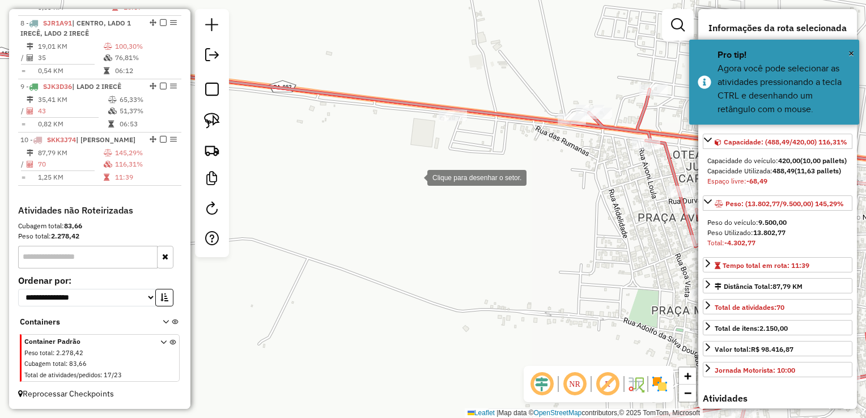
drag, startPoint x: 426, startPoint y: 172, endPoint x: 411, endPoint y: 148, distance: 27.5
click at [426, 167] on div at bounding box center [416, 176] width 23 height 23
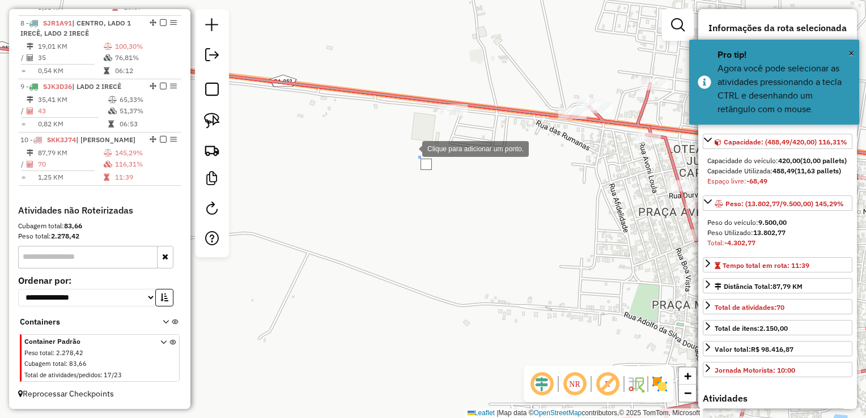
click at [400, 137] on div at bounding box center [411, 148] width 23 height 23
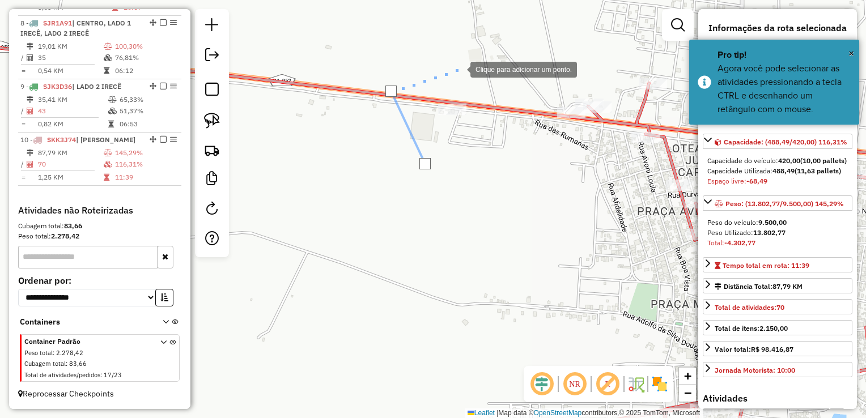
drag, startPoint x: 461, startPoint y: 69, endPoint x: 274, endPoint y: 108, distance: 191.0
click at [448, 80] on div at bounding box center [459, 68] width 23 height 23
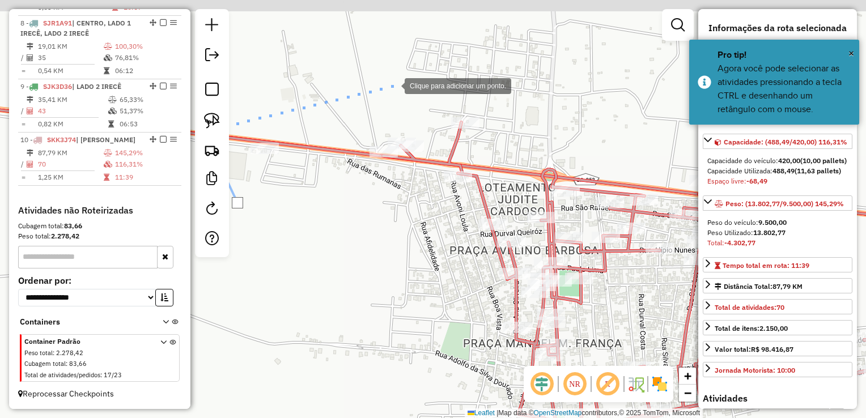
drag, startPoint x: 393, startPoint y: 85, endPoint x: 505, endPoint y: 88, distance: 112.2
click at [394, 85] on div at bounding box center [393, 85] width 23 height 23
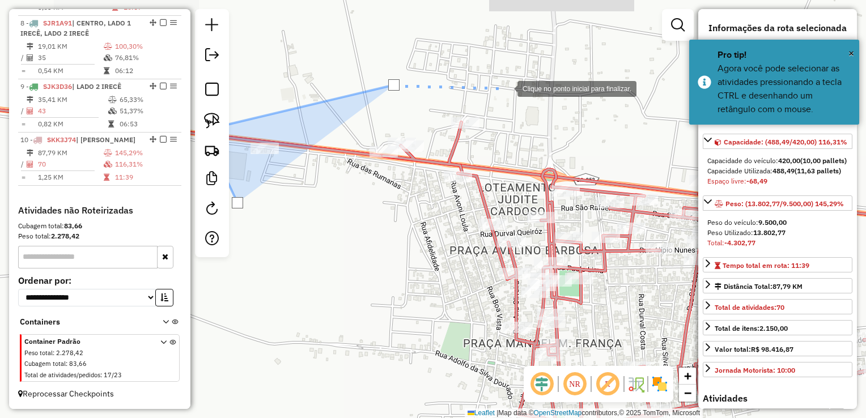
drag, startPoint x: 506, startPoint y: 88, endPoint x: 535, endPoint y: 147, distance: 66.1
click at [508, 92] on div at bounding box center [506, 88] width 23 height 23
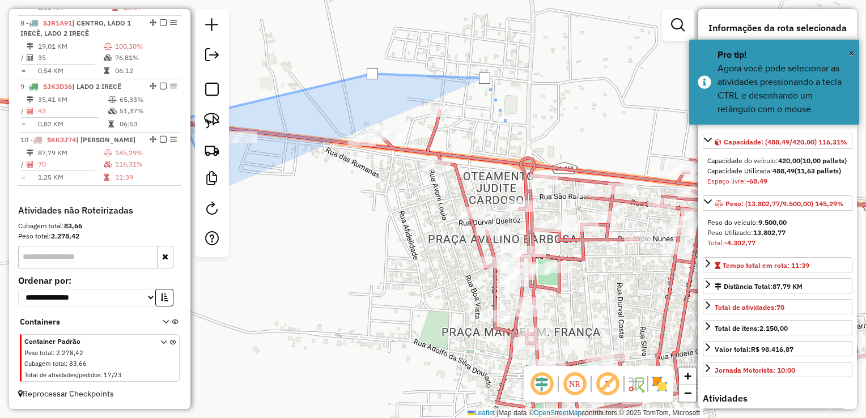
drag, startPoint x: 544, startPoint y: 154, endPoint x: 487, endPoint y: 116, distance: 68.7
click at [498, 118] on div at bounding box center [509, 129] width 23 height 23
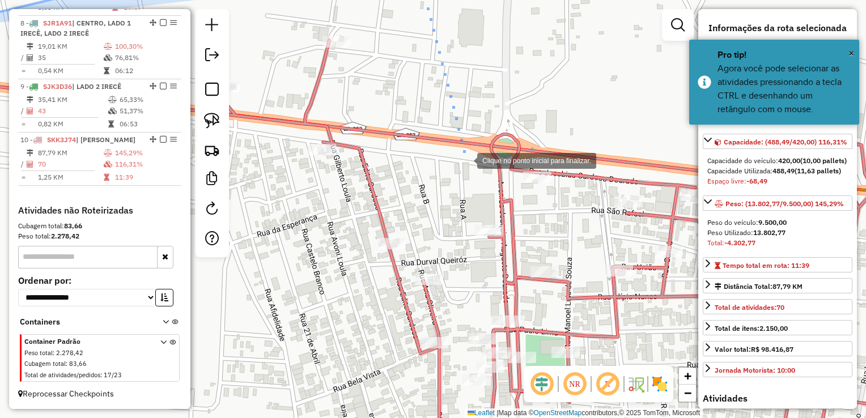
drag, startPoint x: 466, startPoint y: 160, endPoint x: 500, endPoint y: 202, distance: 54.3
click at [466, 161] on div at bounding box center [465, 159] width 23 height 23
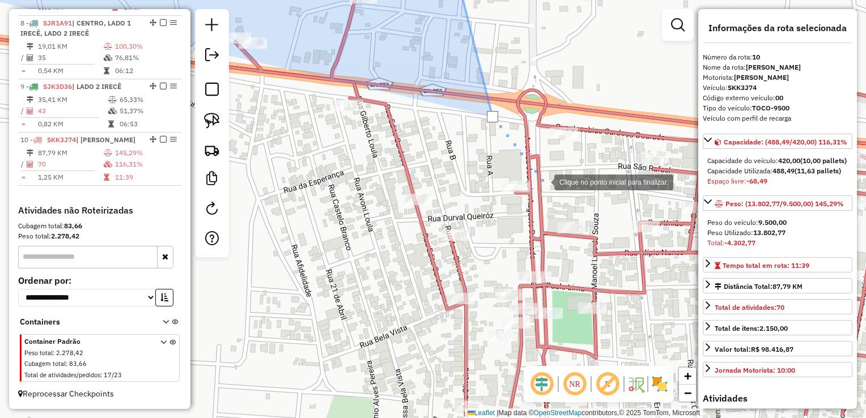
drag, startPoint x: 515, startPoint y: 229, endPoint x: 546, endPoint y: 173, distance: 63.7
click at [546, 173] on div at bounding box center [543, 181] width 23 height 23
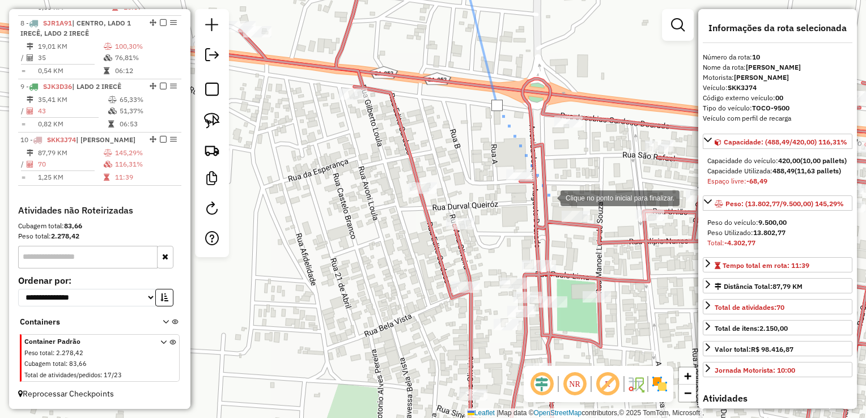
click at [549, 197] on div at bounding box center [549, 197] width 23 height 23
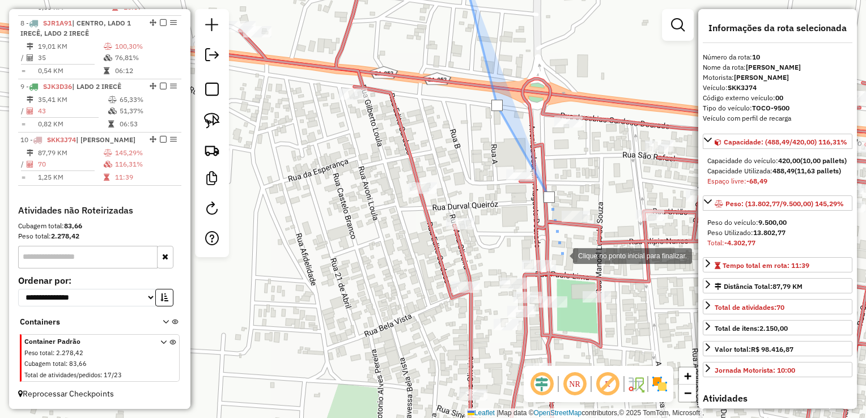
click at [562, 256] on div at bounding box center [561, 255] width 23 height 23
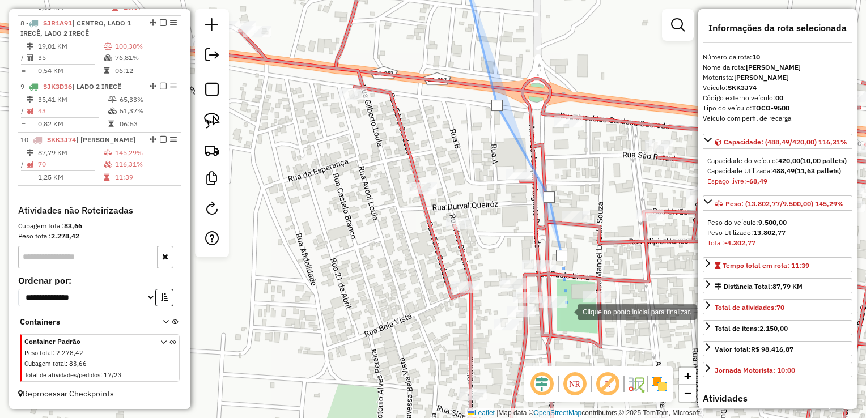
click at [566, 311] on div at bounding box center [566, 311] width 23 height 23
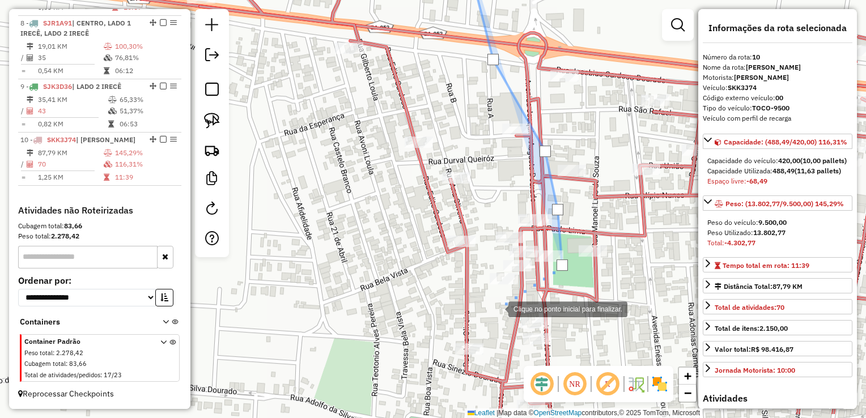
drag, startPoint x: 503, startPoint y: 362, endPoint x: 489, endPoint y: 265, distance: 98.5
click at [489, 297] on div at bounding box center [497, 308] width 23 height 23
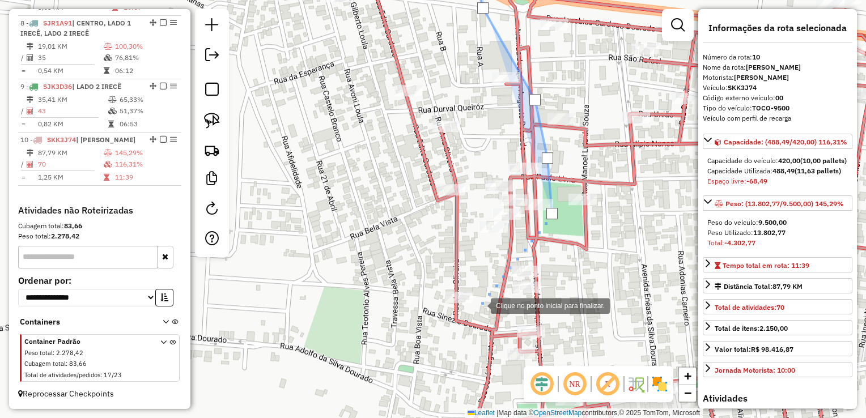
click at [479, 305] on div at bounding box center [479, 305] width 23 height 23
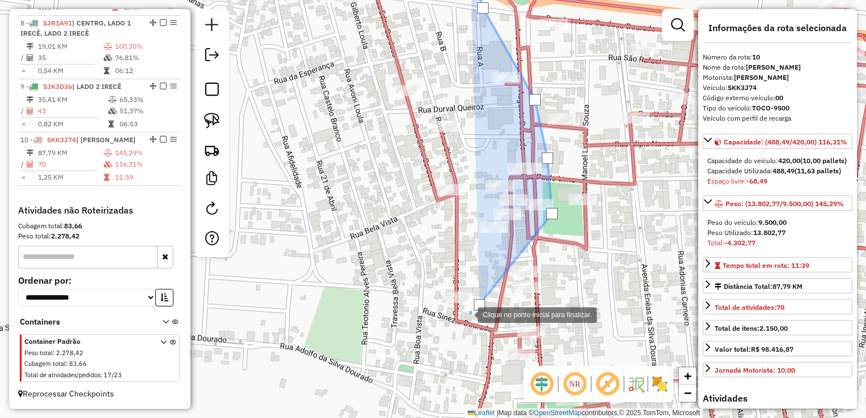
drag, startPoint x: 430, startPoint y: 332, endPoint x: 419, endPoint y: 324, distance: 13.7
click at [455, 325] on div at bounding box center [466, 314] width 23 height 23
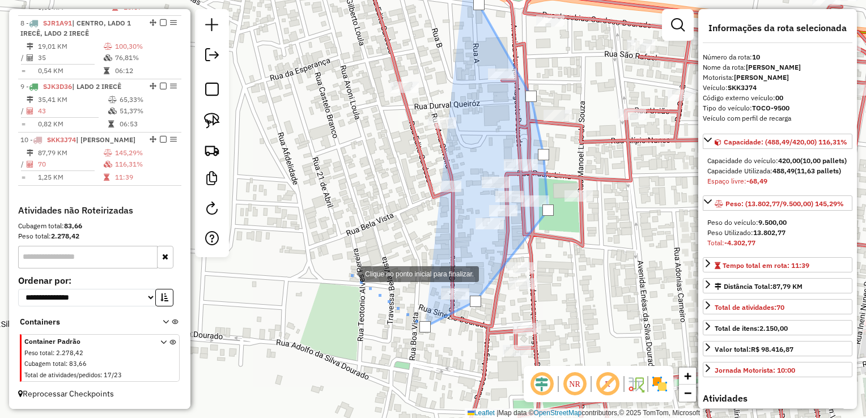
click at [349, 273] on div at bounding box center [348, 273] width 23 height 23
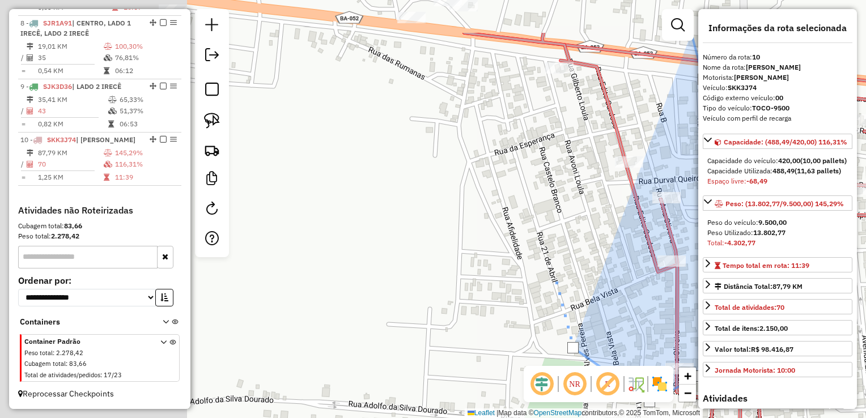
drag, startPoint x: 315, startPoint y: 195, endPoint x: 460, endPoint y: 226, distance: 148.4
click at [547, 271] on div at bounding box center [553, 272] width 23 height 23
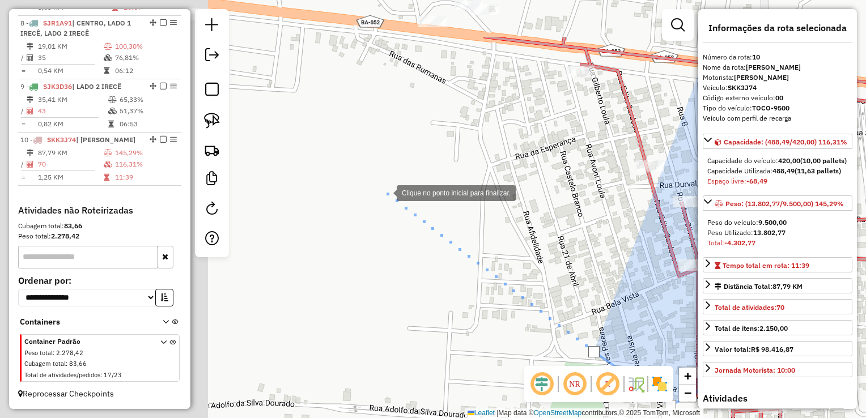
click at [385, 192] on div at bounding box center [385, 192] width 23 height 23
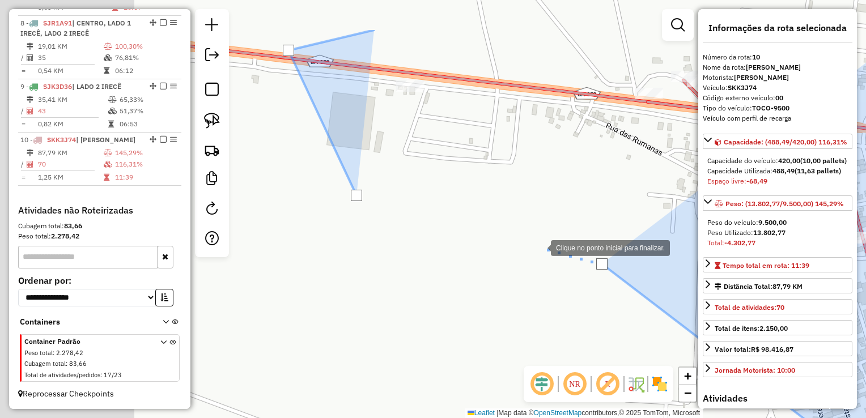
drag, startPoint x: 312, startPoint y: 171, endPoint x: 531, endPoint y: 245, distance: 231.3
click at [541, 248] on div at bounding box center [539, 247] width 23 height 23
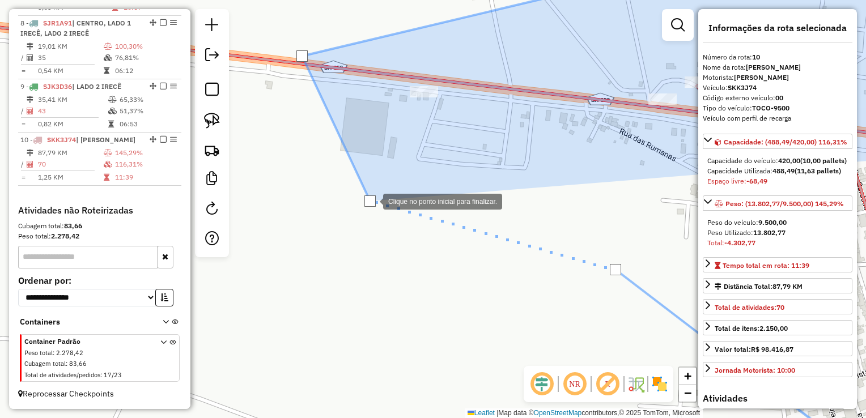
click at [372, 201] on div at bounding box center [369, 201] width 11 height 11
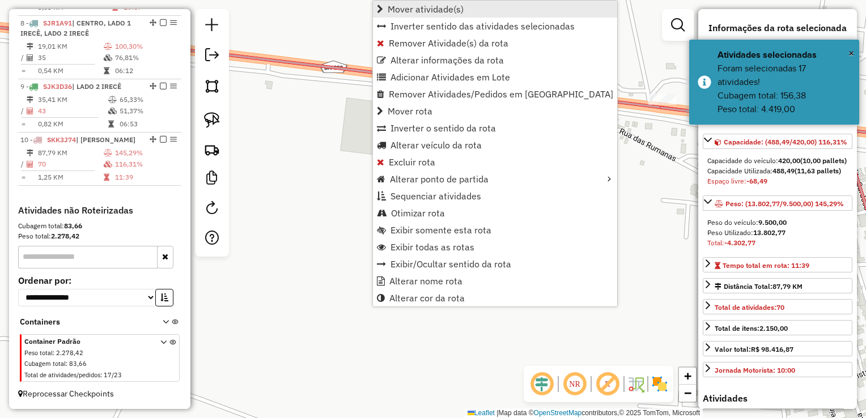
click at [414, 12] on span "Mover atividade(s)" at bounding box center [426, 9] width 76 height 9
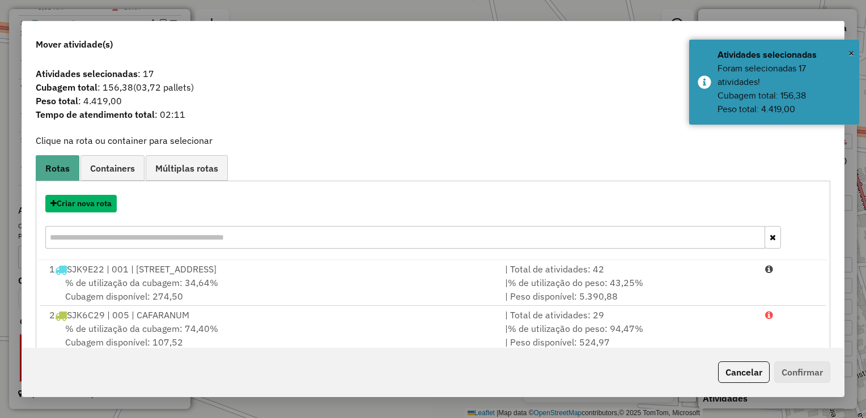
click at [99, 200] on button "Criar nova rota" at bounding box center [80, 204] width 71 height 18
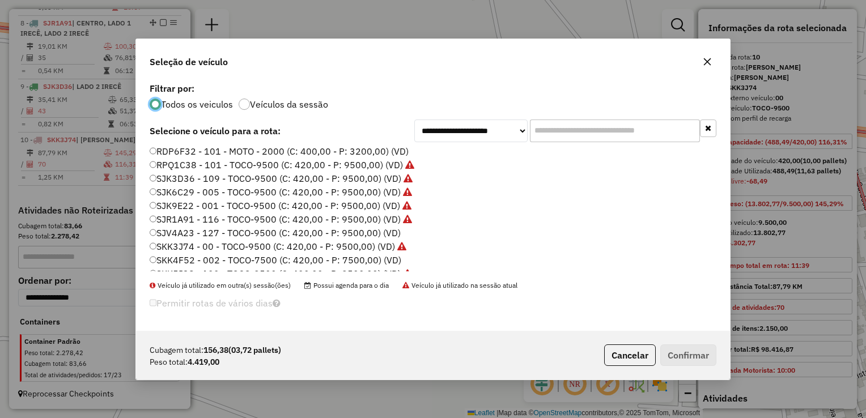
scroll to position [134, 0]
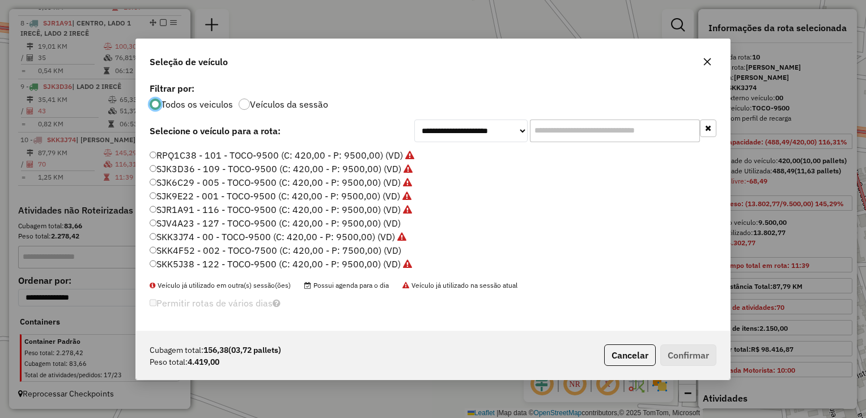
click at [204, 251] on label "SKK4F52 - 002 - TOCO-7500 (C: 420,00 - P: 7500,00) (VD)" at bounding box center [276, 251] width 252 height 14
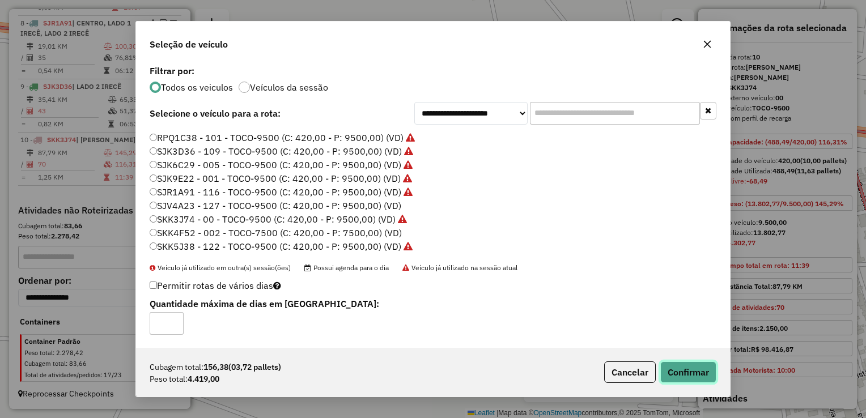
click at [689, 372] on button "Confirmar" at bounding box center [688, 373] width 56 height 22
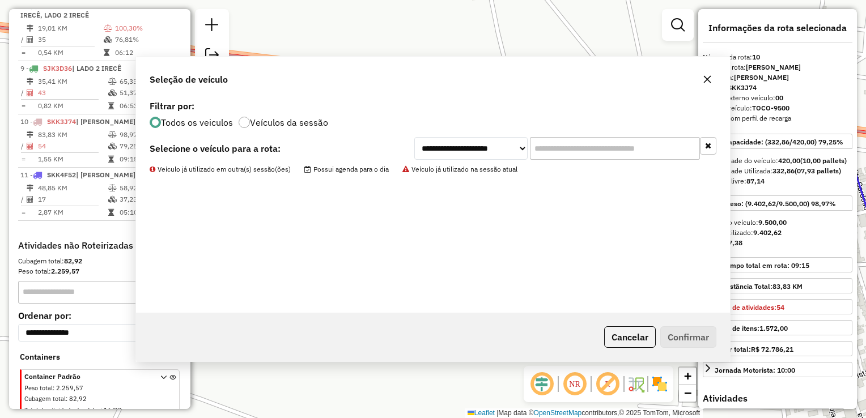
scroll to position [896, 0]
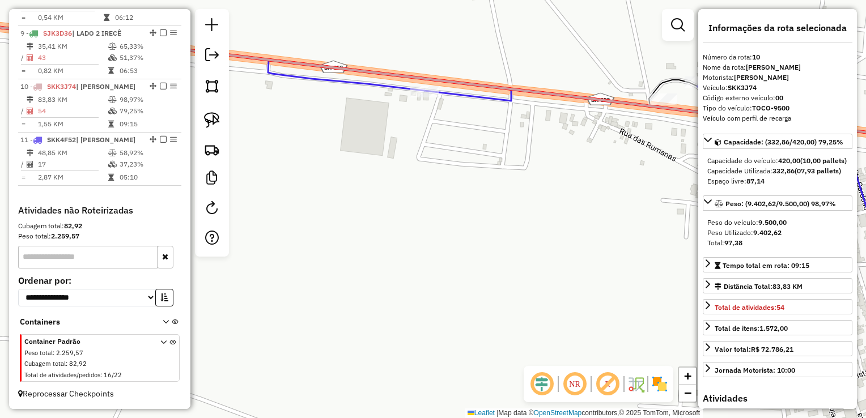
click at [514, 247] on div "Janela de atendimento Grade de atendimento Capacidade Transportadoras Veículos …" at bounding box center [433, 209] width 866 height 418
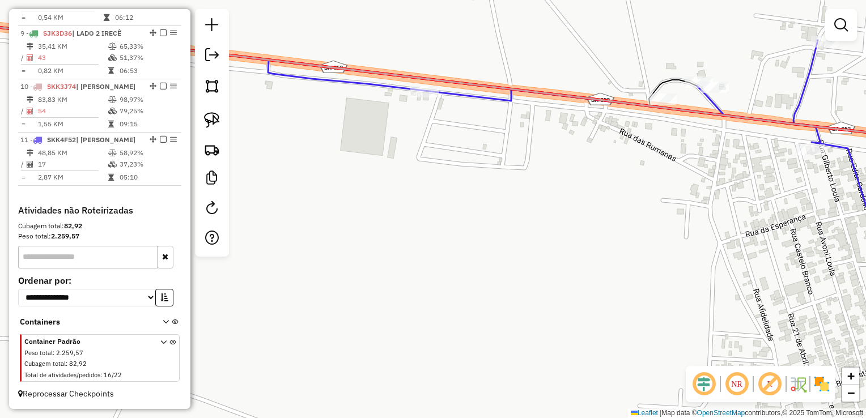
drag, startPoint x: 542, startPoint y: 227, endPoint x: 382, endPoint y: 232, distance: 160.4
click at [407, 239] on div "Janela de atendimento Grade de atendimento Capacidade Transportadoras Veículos …" at bounding box center [433, 209] width 866 height 418
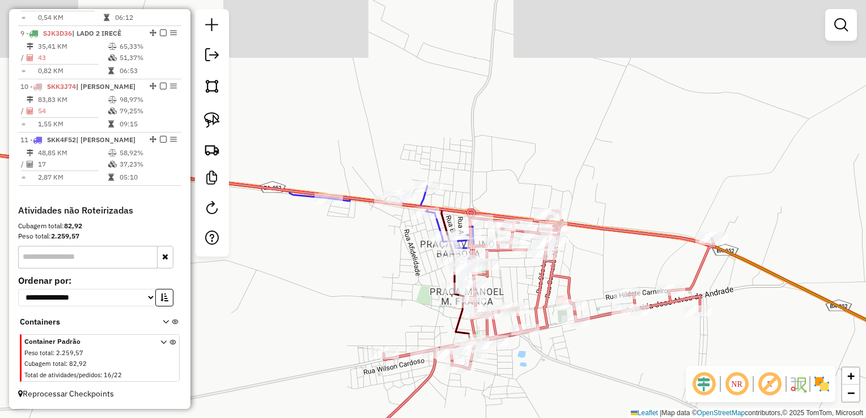
click at [560, 257] on icon at bounding box center [529, 335] width 372 height 250
select select "*********"
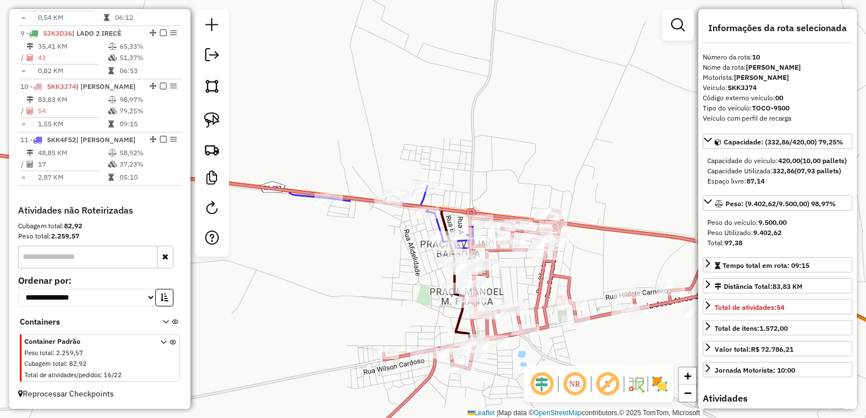
click at [573, 254] on div "Rota 10 - Placa SKK3J74 10160 - FABIO LIMA PEREIRA Janela de atendimento Grade …" at bounding box center [433, 209] width 866 height 418
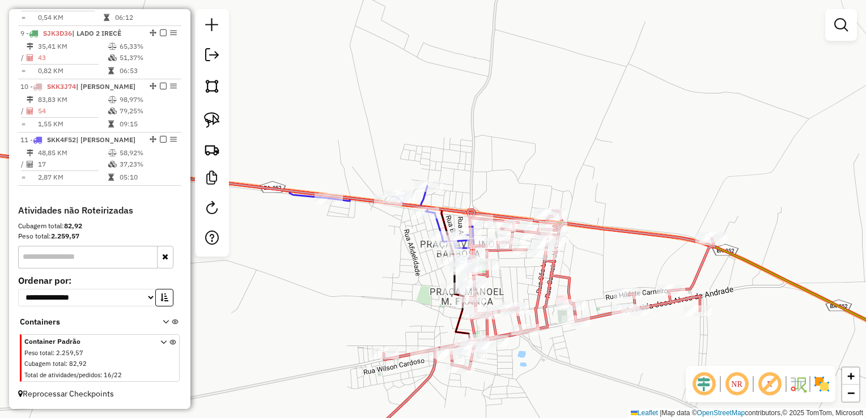
drag, startPoint x: 582, startPoint y: 263, endPoint x: 512, endPoint y: 204, distance: 91.7
click at [517, 207] on div "Janela de atendimento Grade de atendimento Capacidade Transportadoras Veículos …" at bounding box center [433, 209] width 866 height 418
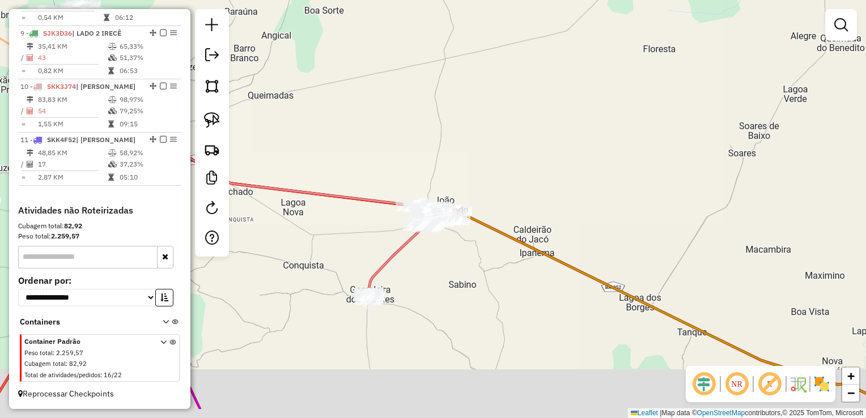
drag, startPoint x: 532, startPoint y: 296, endPoint x: 381, endPoint y: 200, distance: 178.6
click at [394, 211] on div "Janela de atendimento Grade de atendimento Capacidade Transportadoras Veículos …" at bounding box center [433, 209] width 866 height 418
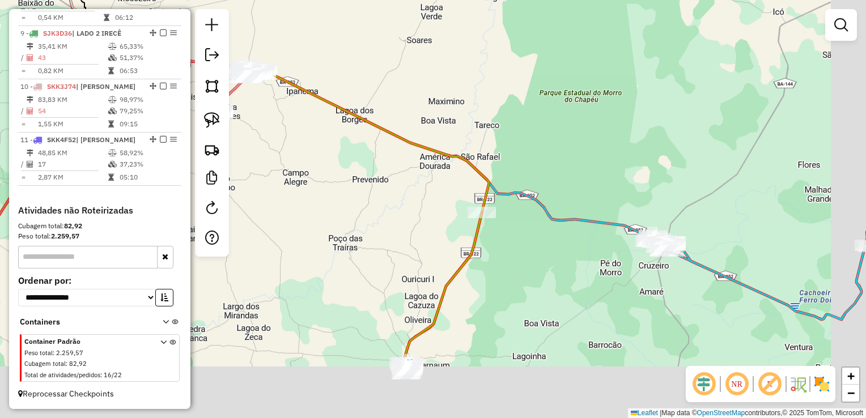
drag, startPoint x: 451, startPoint y: 272, endPoint x: 401, endPoint y: 180, distance: 104.2
click at [383, 163] on div "Janela de atendimento Grade de atendimento Capacidade Transportadoras Veículos …" at bounding box center [433, 209] width 866 height 418
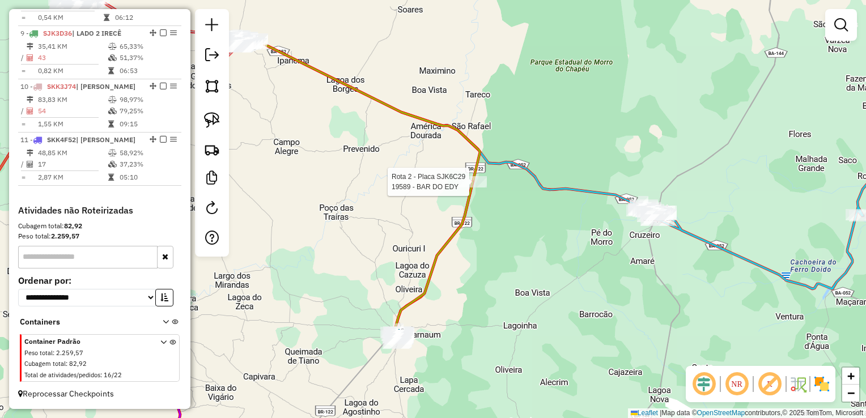
select select "*********"
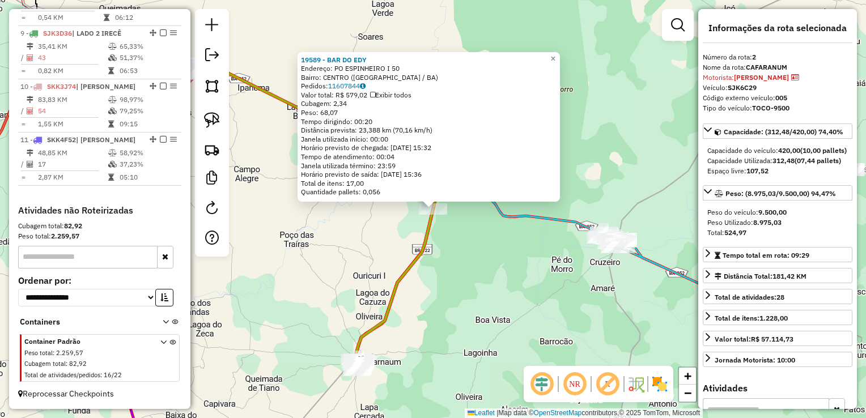
scroll to position [502, 0]
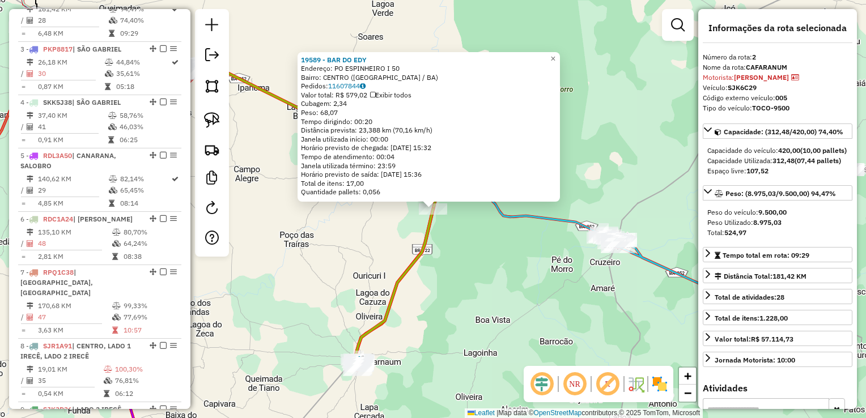
click at [429, 222] on icon at bounding box center [394, 290] width 78 height 162
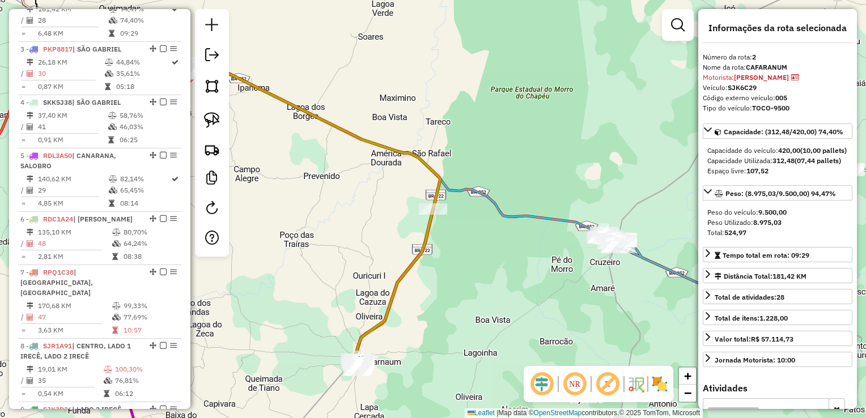
drag, startPoint x: 367, startPoint y: 189, endPoint x: 505, endPoint y: 253, distance: 152.1
click at [516, 259] on div "Rota 2 - Placa SJK6C29 19589 - BAR DO EDY Janela de atendimento Grade de atendi…" at bounding box center [433, 209] width 866 height 418
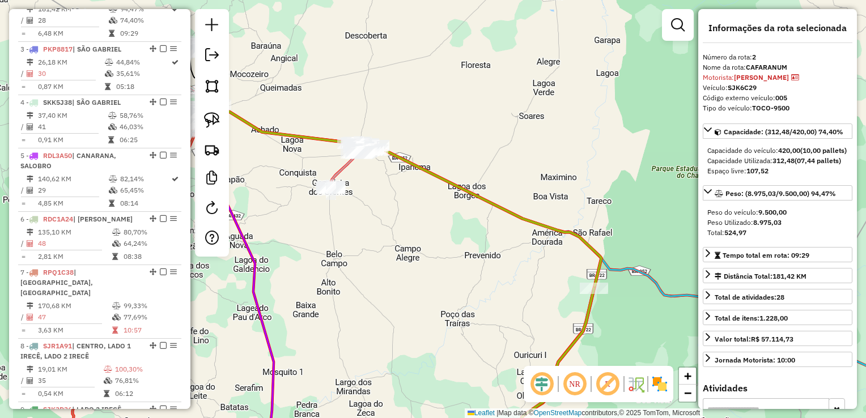
drag, startPoint x: 410, startPoint y: 214, endPoint x: 466, endPoint y: 253, distance: 68.2
click at [466, 253] on div "Janela de atendimento Grade de atendimento Capacidade Transportadoras Veículos …" at bounding box center [433, 209] width 866 height 418
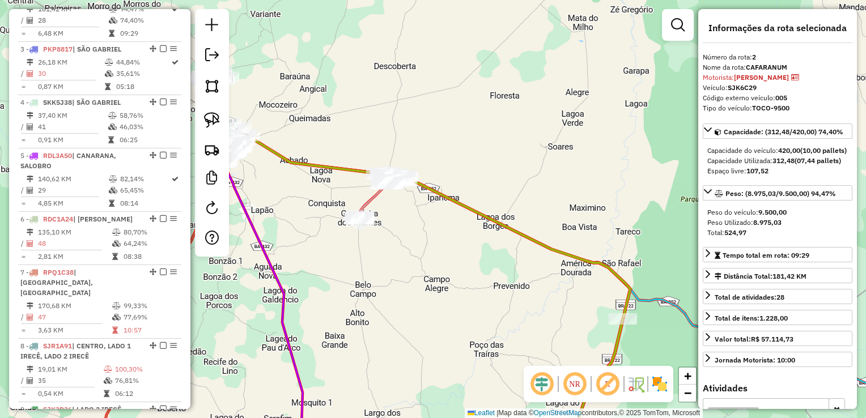
drag, startPoint x: 504, startPoint y: 254, endPoint x: 482, endPoint y: 252, distance: 22.8
click at [482, 252] on div "Janela de atendimento Grade de atendimento Capacidade Transportadoras Veículos …" at bounding box center [433, 209] width 866 height 418
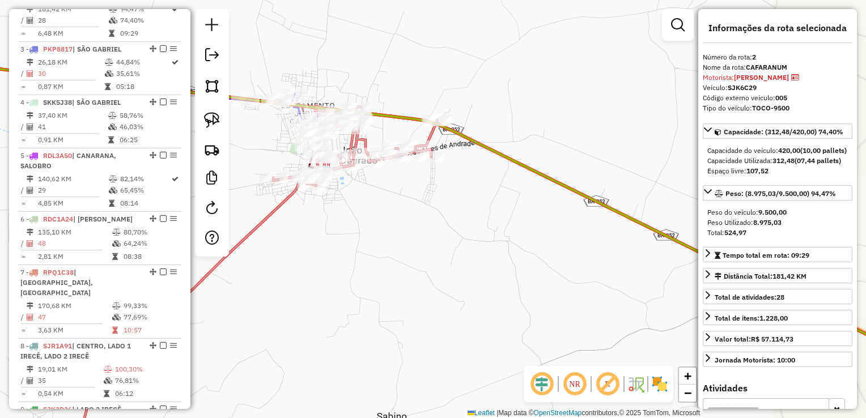
drag, startPoint x: 423, startPoint y: 249, endPoint x: 436, endPoint y: 258, distance: 15.6
click at [434, 257] on div "Janela de atendimento Grade de atendimento Capacidade Transportadoras Veículos …" at bounding box center [433, 209] width 866 height 418
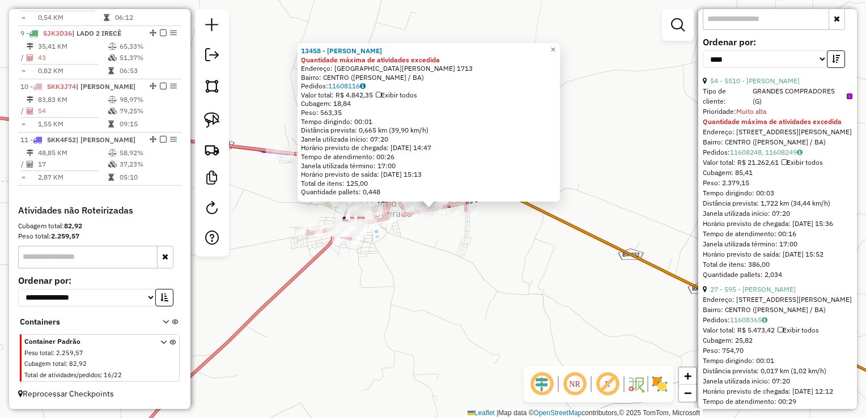
scroll to position [510, 0]
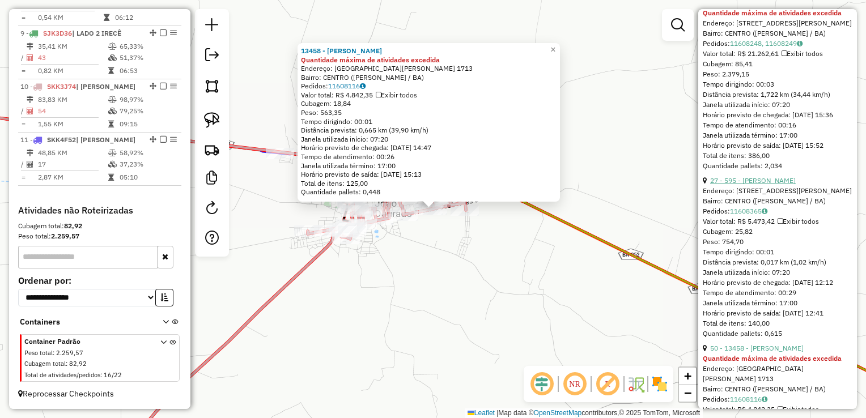
click at [777, 185] on link "27 - 595 - PAULO SERGIO CARVALHO SILVA" at bounding box center [753, 180] width 86 height 9
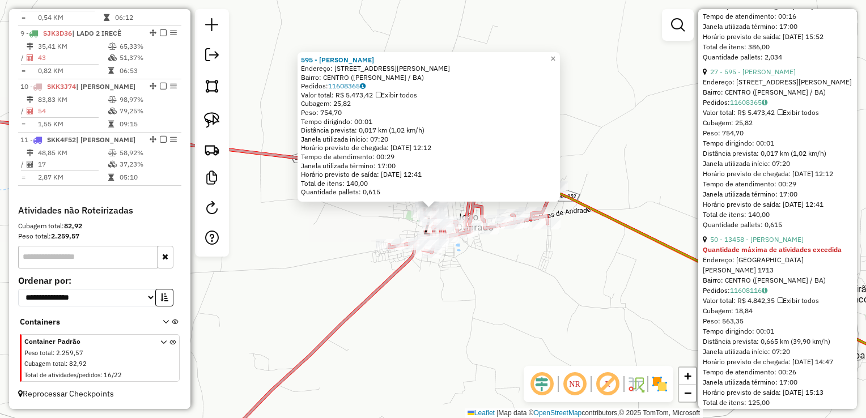
scroll to position [623, 0]
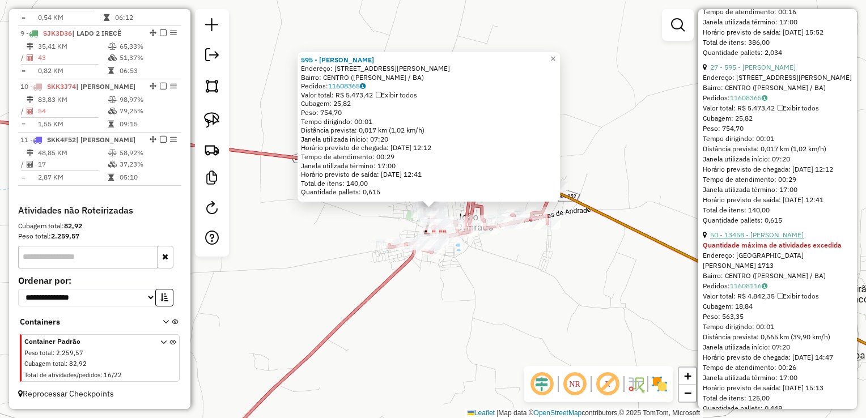
click at [779, 239] on link "50 - 13458 - MERCADINHO ANA" at bounding box center [757, 235] width 94 height 9
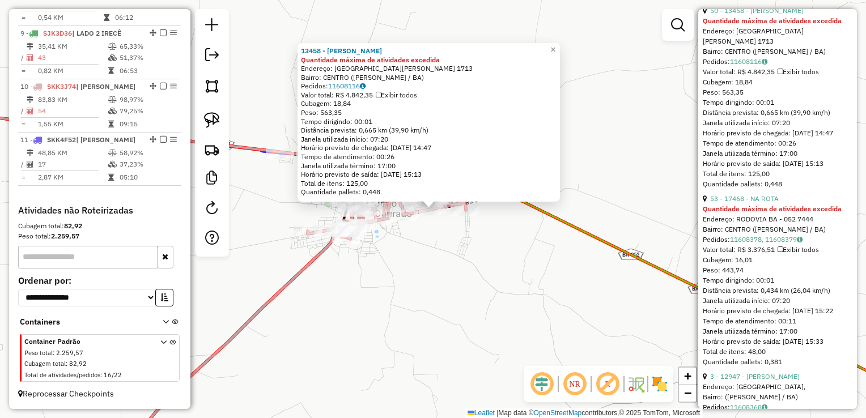
scroll to position [850, 0]
click at [766, 201] on link "53 - 17468 - NA ROTA" at bounding box center [744, 196] width 69 height 9
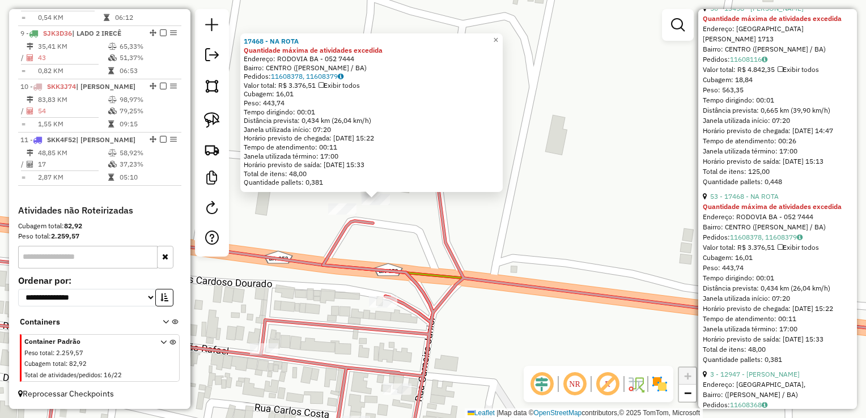
click at [396, 214] on div "17468 - NA ROTA Quantidade máxima de atividades excedida Endereço: RODOVIA BA -…" at bounding box center [433, 209] width 866 height 418
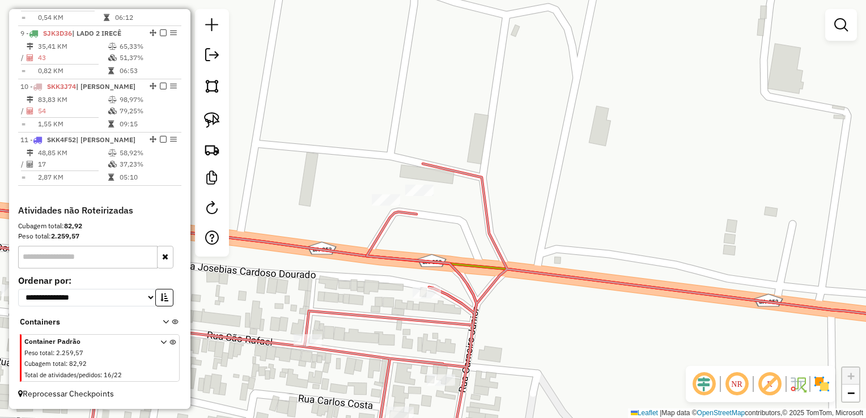
drag, startPoint x: 462, startPoint y: 221, endPoint x: 479, endPoint y: 220, distance: 17.0
click at [477, 221] on div "Janela de atendimento Grade de atendimento Capacidade Transportadoras Veículos …" at bounding box center [433, 209] width 866 height 418
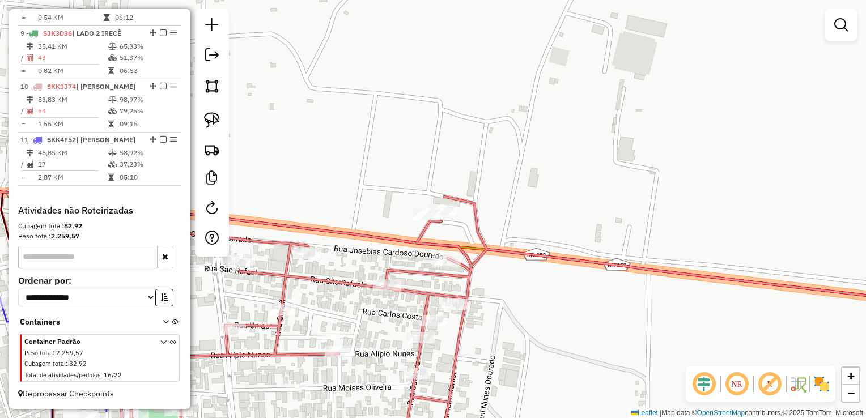
drag, startPoint x: 499, startPoint y: 266, endPoint x: 521, endPoint y: 235, distance: 39.0
click at [521, 235] on div "Janela de atendimento Grade de atendimento Capacidade Transportadoras Veículos …" at bounding box center [433, 209] width 866 height 418
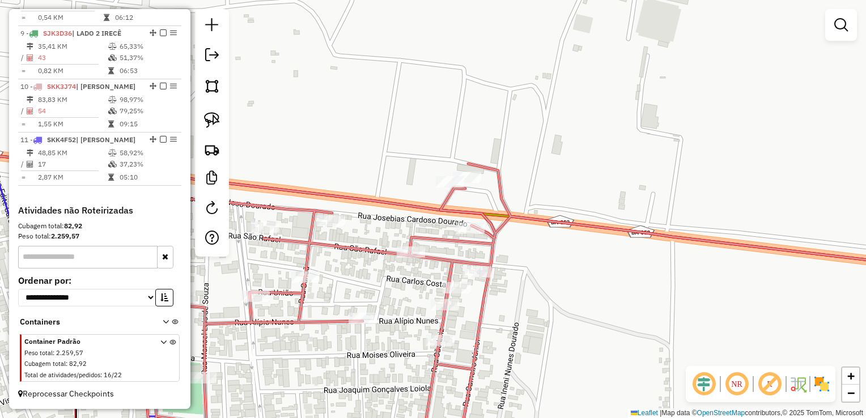
click at [481, 264] on icon at bounding box center [540, 310] width 825 height 300
select select "*********"
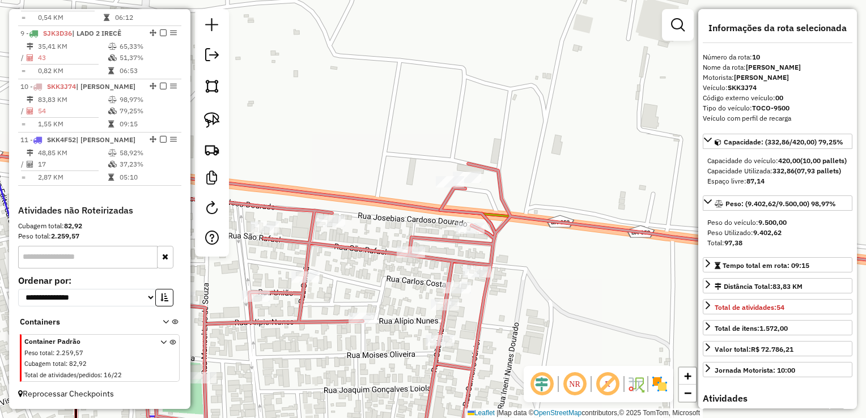
click at [541, 299] on div "Janela de atendimento Grade de atendimento Capacidade Transportadoras Veículos …" at bounding box center [433, 209] width 866 height 418
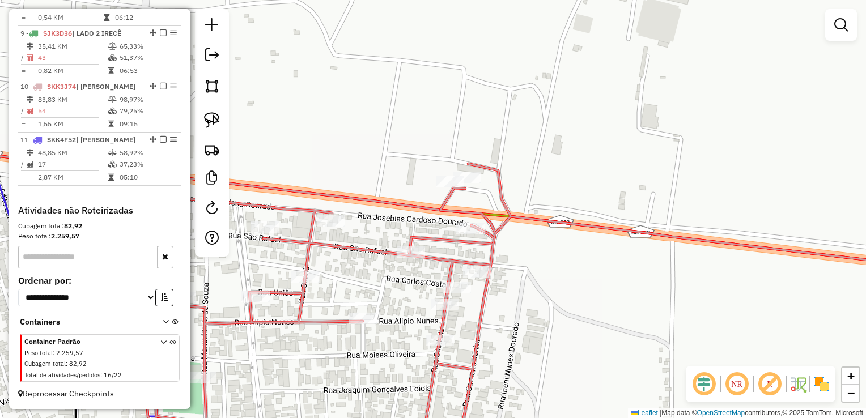
drag, startPoint x: 539, startPoint y: 312, endPoint x: 734, endPoint y: 223, distance: 214.0
click at [733, 223] on div "Janela de atendimento Grade de atendimento Capacidade Transportadoras Veículos …" at bounding box center [433, 209] width 866 height 418
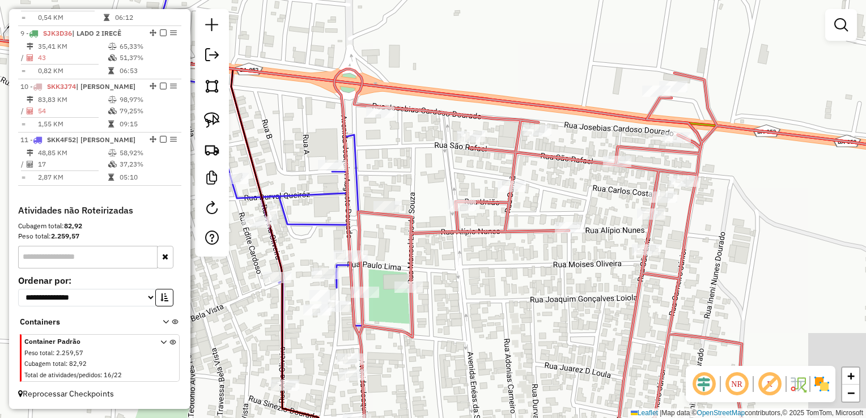
drag, startPoint x: 533, startPoint y: 261, endPoint x: 637, endPoint y: 239, distance: 106.5
click at [637, 239] on div "Rota 10 - Placa SKK3J74 10160 - FABIO LIMA PEREIRA Janela de atendimento Grade …" at bounding box center [433, 209] width 866 height 418
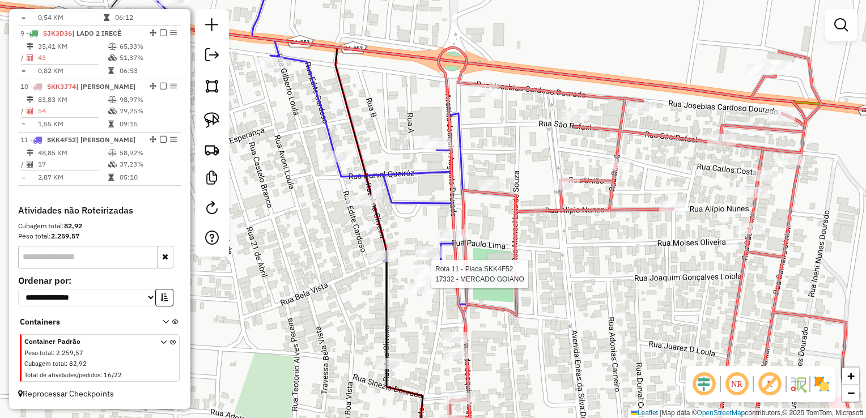
select select "*********"
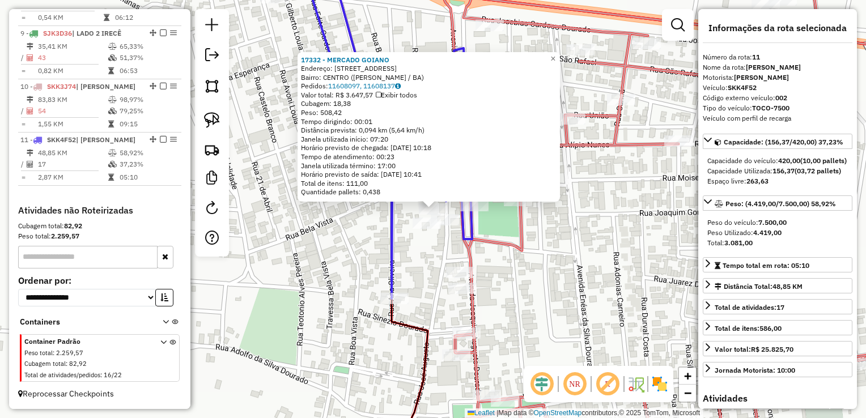
click at [562, 299] on div "17332 - MERCADO GOIANO Endereço: RUA HILDETE CARNEIRO 649 Bairro: CENTRO (JOAO …" at bounding box center [433, 209] width 866 height 418
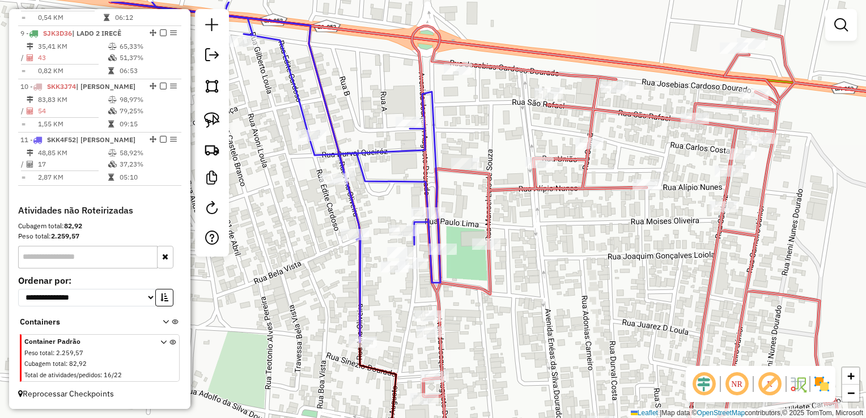
drag, startPoint x: 562, startPoint y: 299, endPoint x: 528, endPoint y: 346, distance: 57.6
click at [528, 346] on div "Janela de atendimento Grade de atendimento Capacidade Transportadoras Veículos …" at bounding box center [433, 209] width 866 height 418
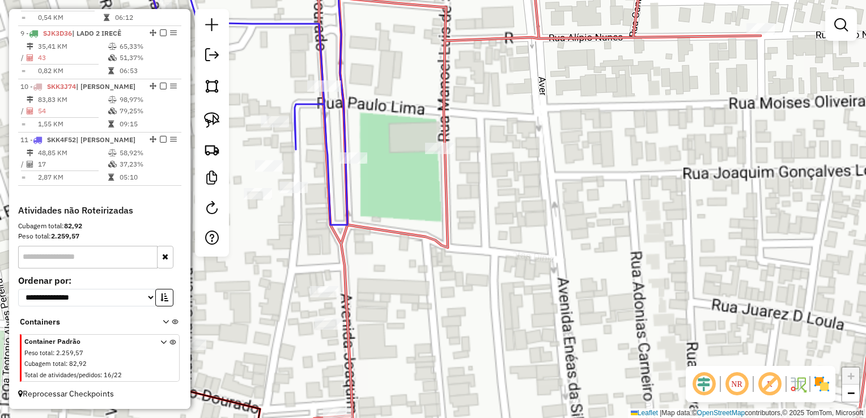
drag, startPoint x: 559, startPoint y: 216, endPoint x: 561, endPoint y: 201, distance: 15.4
click at [561, 201] on div "Janela de atendimento Grade de atendimento Capacidade Transportadoras Veículos …" at bounding box center [433, 209] width 866 height 418
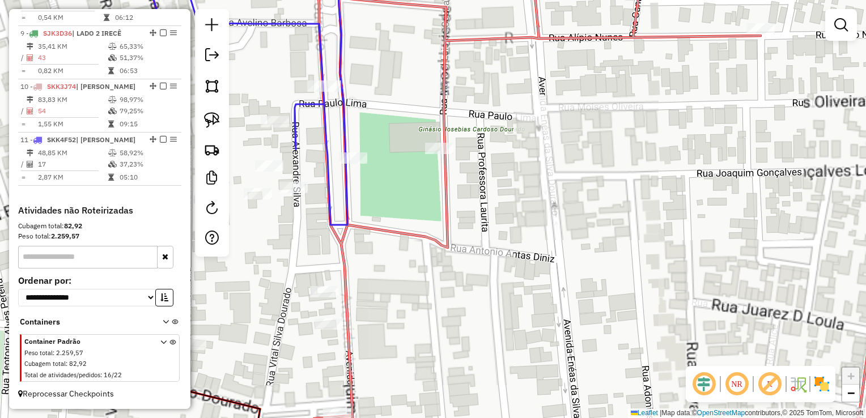
drag, startPoint x: 507, startPoint y: 298, endPoint x: 524, endPoint y: 225, distance: 74.4
click at [522, 228] on div "Janela de atendimento Grade de atendimento Capacidade Transportadoras Veículos …" at bounding box center [433, 209] width 866 height 418
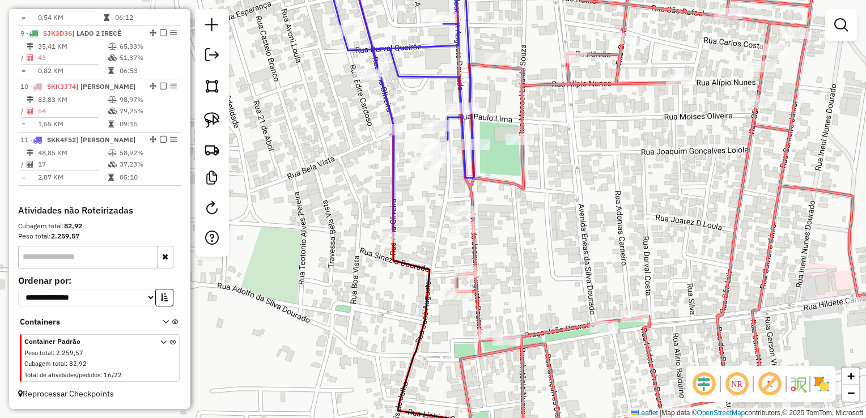
drag, startPoint x: 511, startPoint y: 247, endPoint x: 544, endPoint y: 273, distance: 42.7
click at [544, 273] on div "Janela de atendimento Grade de atendimento Capacidade Transportadoras Veículos …" at bounding box center [433, 209] width 866 height 418
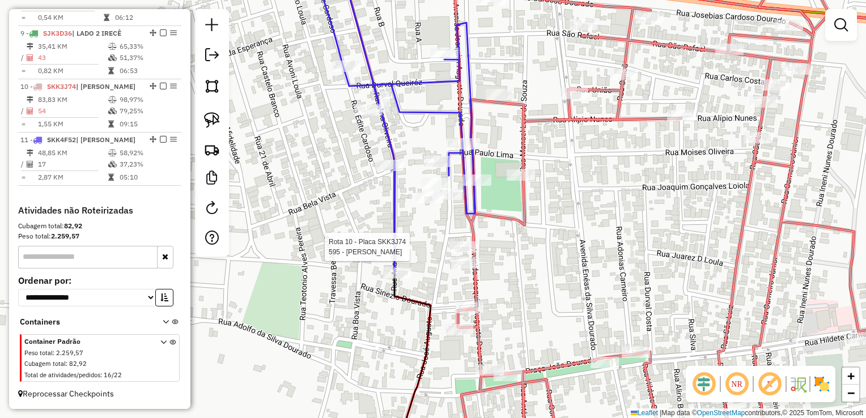
select select "*********"
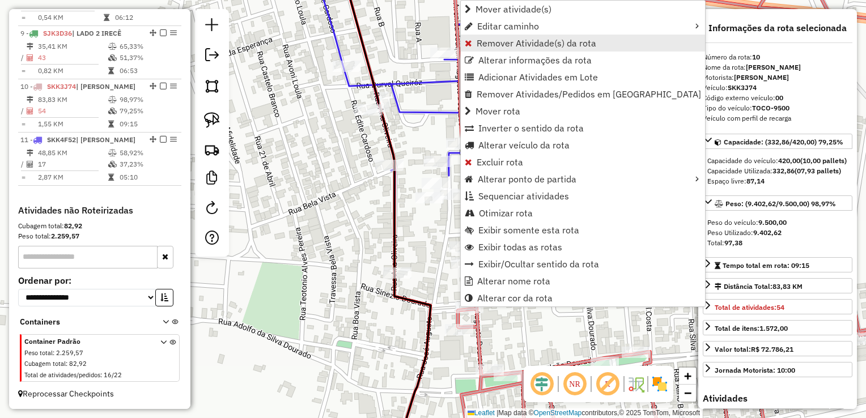
click at [481, 48] on span "Remover Atividade(s) da rota" at bounding box center [537, 43] width 120 height 9
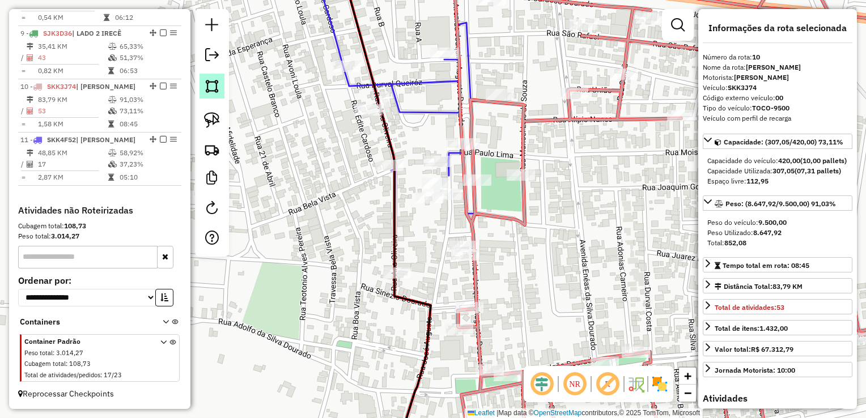
click at [202, 87] on link at bounding box center [211, 86] width 25 height 25
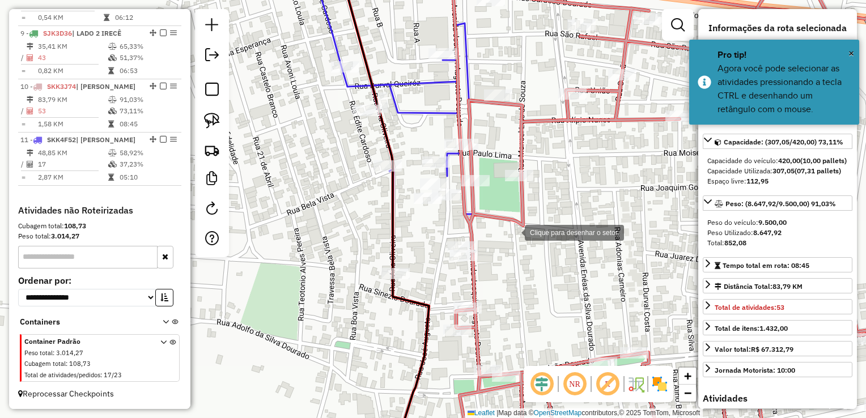
drag, startPoint x: 517, startPoint y: 231, endPoint x: 469, endPoint y: 227, distance: 48.3
click at [508, 232] on div at bounding box center [513, 231] width 23 height 23
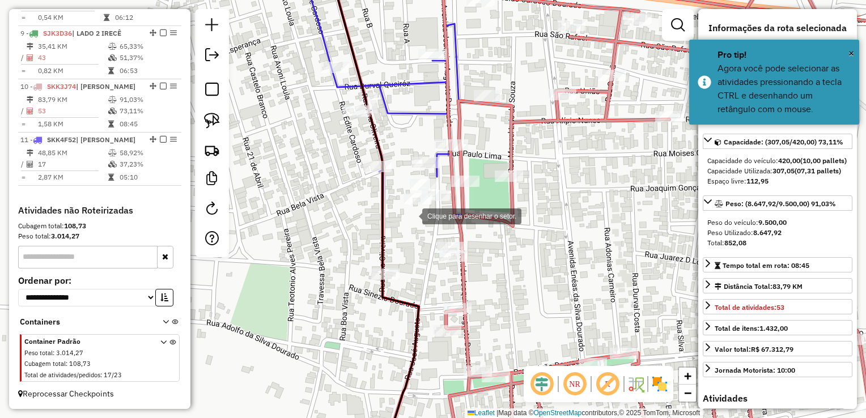
click at [411, 215] on div at bounding box center [411, 215] width 23 height 23
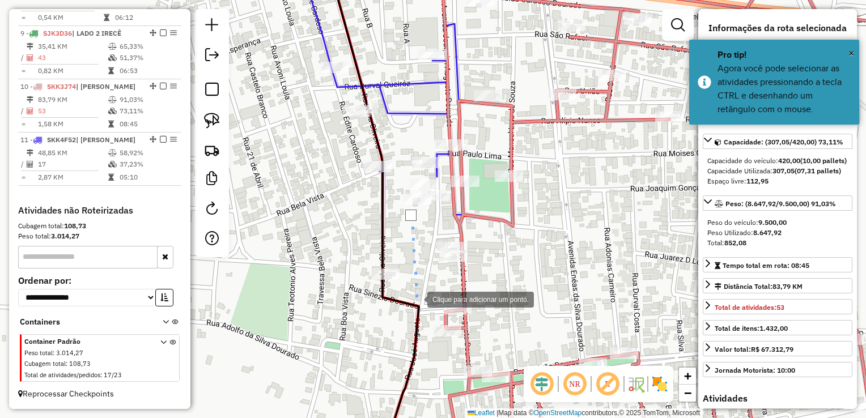
click at [416, 299] on div at bounding box center [416, 298] width 23 height 23
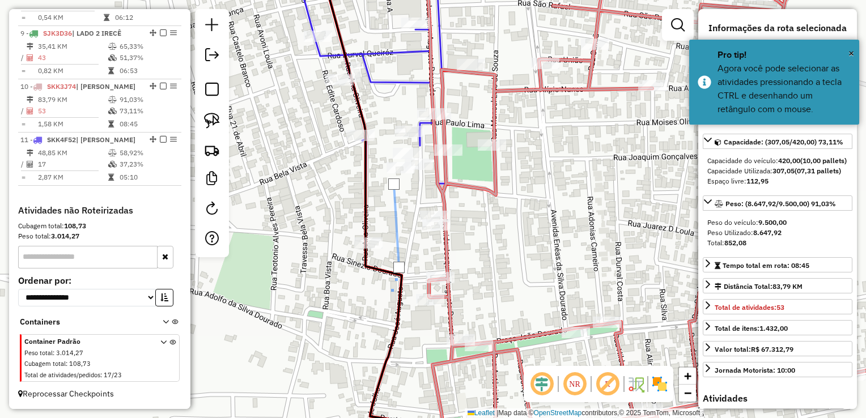
drag, startPoint x: 399, startPoint y: 320, endPoint x: 350, endPoint y: 190, distance: 138.8
click at [379, 283] on div at bounding box center [390, 294] width 23 height 23
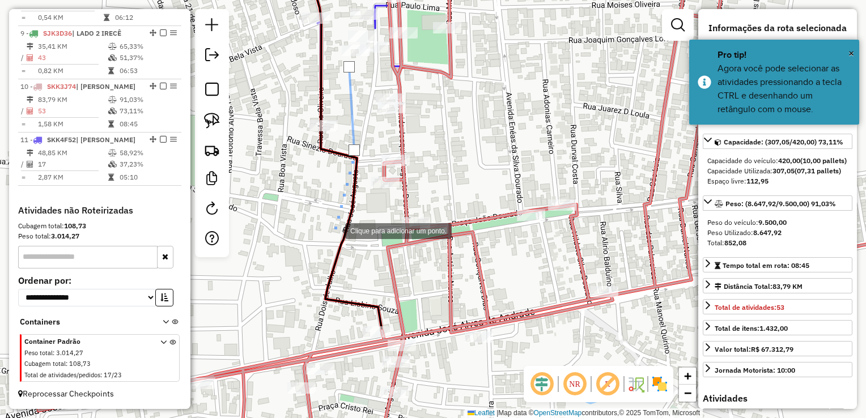
click at [334, 230] on div at bounding box center [333, 230] width 23 height 23
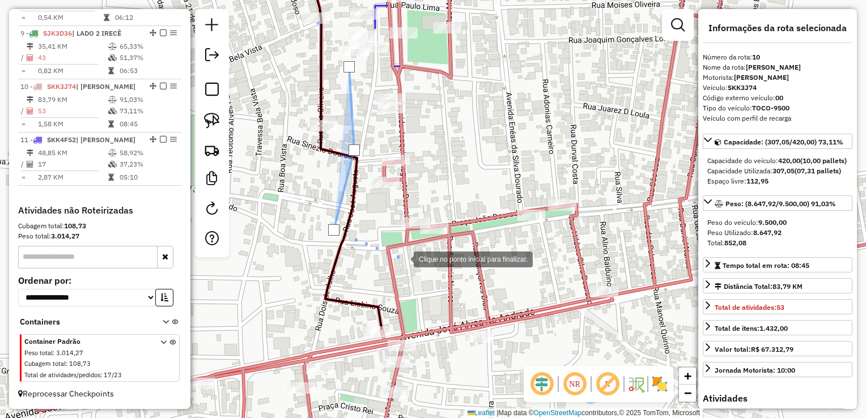
click at [402, 258] on div at bounding box center [402, 258] width 23 height 23
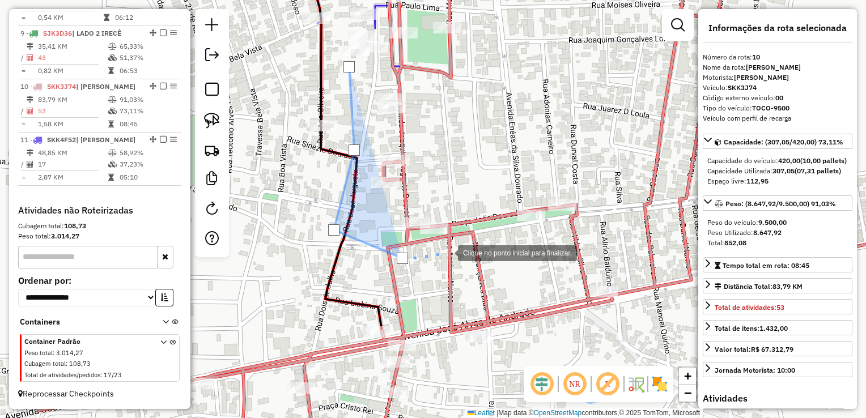
drag, startPoint x: 447, startPoint y: 252, endPoint x: 474, endPoint y: 185, distance: 72.7
click at [449, 248] on div at bounding box center [446, 252] width 23 height 23
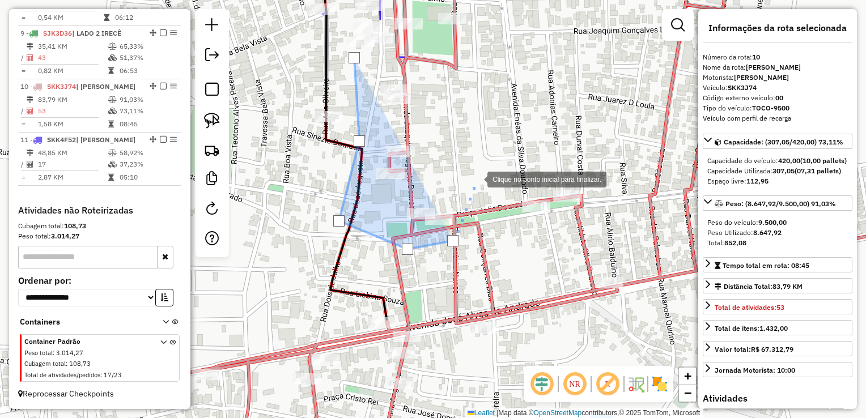
click at [476, 179] on div at bounding box center [476, 178] width 23 height 23
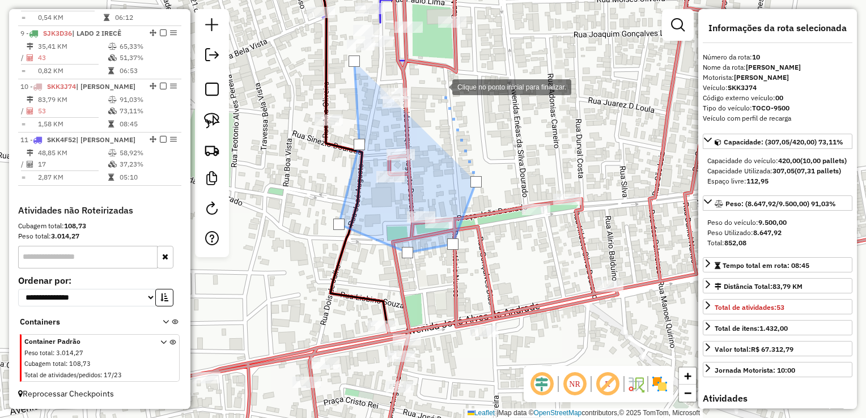
drag, startPoint x: 441, startPoint y: 79, endPoint x: 451, endPoint y: 177, distance: 98.6
click at [451, 97] on div at bounding box center [441, 86] width 23 height 23
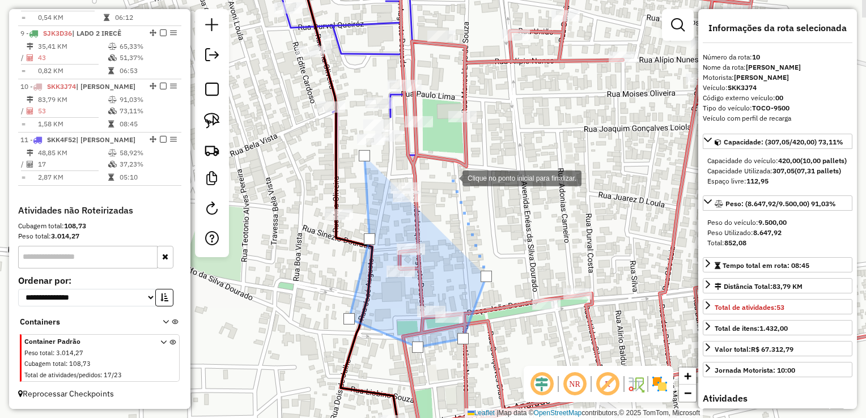
click at [450, 167] on div at bounding box center [451, 177] width 23 height 23
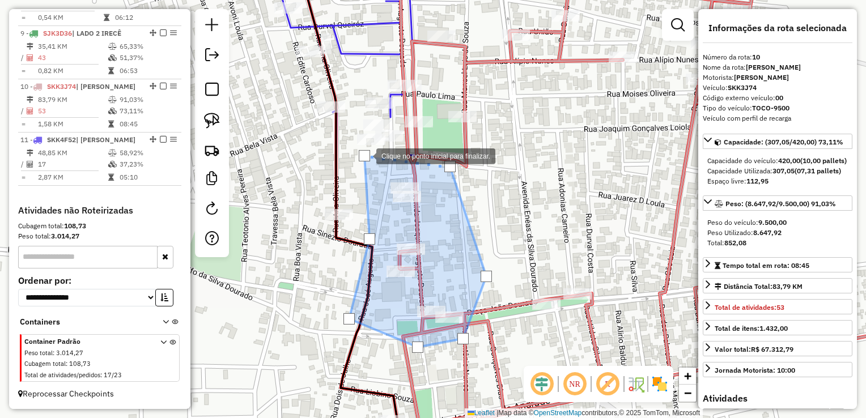
click at [365, 155] on div at bounding box center [364, 155] width 11 height 11
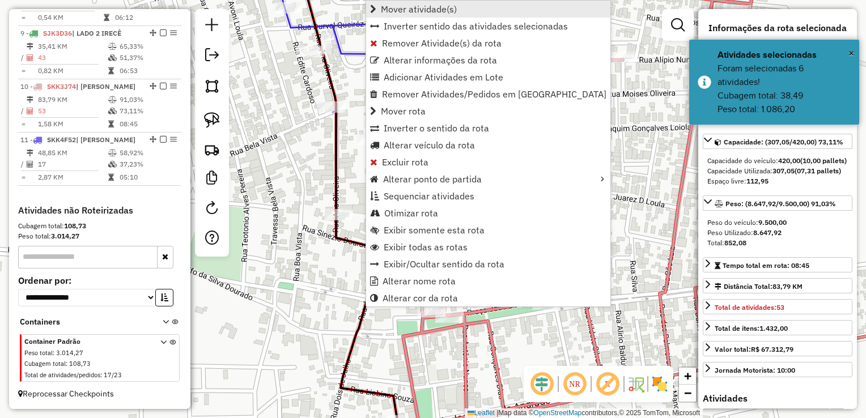
click at [422, 9] on span "Mover atividade(s)" at bounding box center [419, 9] width 76 height 9
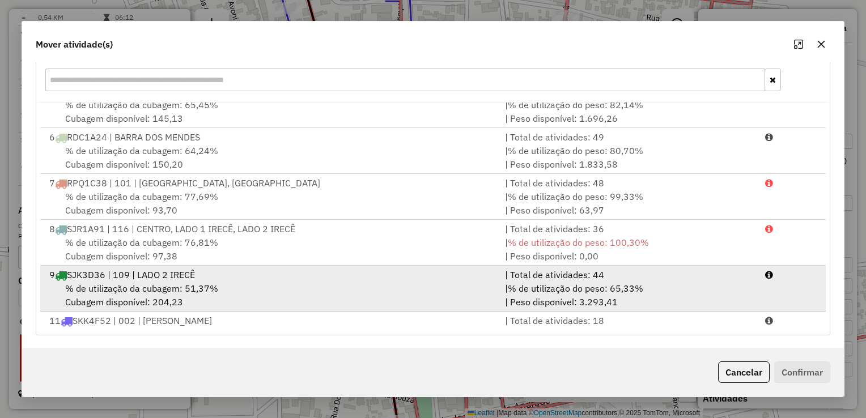
scroll to position [231, 0]
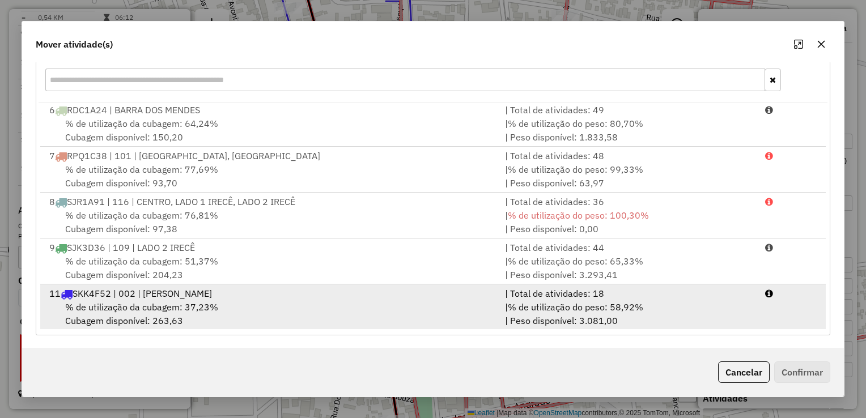
drag, startPoint x: 394, startPoint y: 299, endPoint x: 509, endPoint y: 324, distance: 117.8
click at [395, 300] on div "% de utilização da cubagem: 37,23% Cubagem disponível: 263,63" at bounding box center [271, 313] width 456 height 27
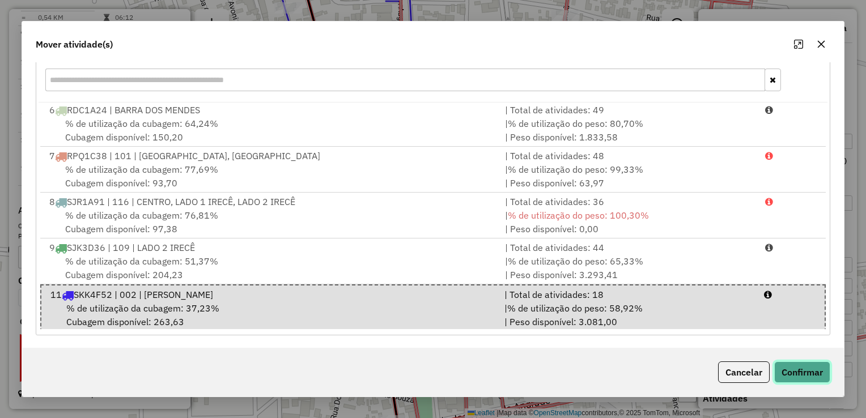
click at [788, 376] on button "Confirmar" at bounding box center [802, 373] width 56 height 22
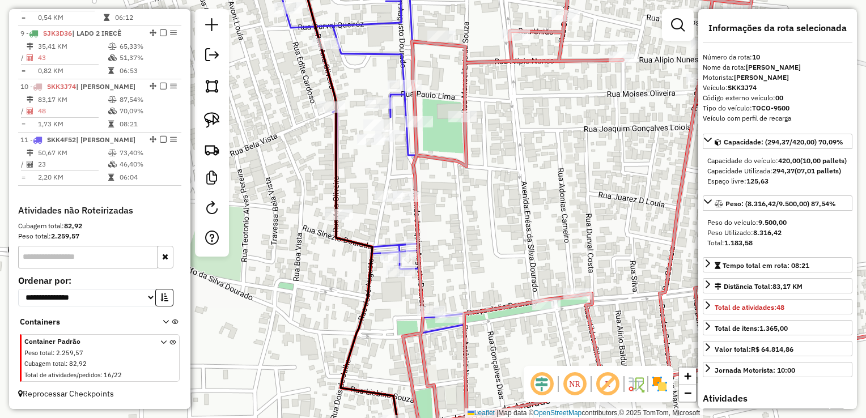
click at [589, 175] on div "Janela de atendimento Grade de atendimento Capacidade Transportadoras Veículos …" at bounding box center [433, 209] width 866 height 418
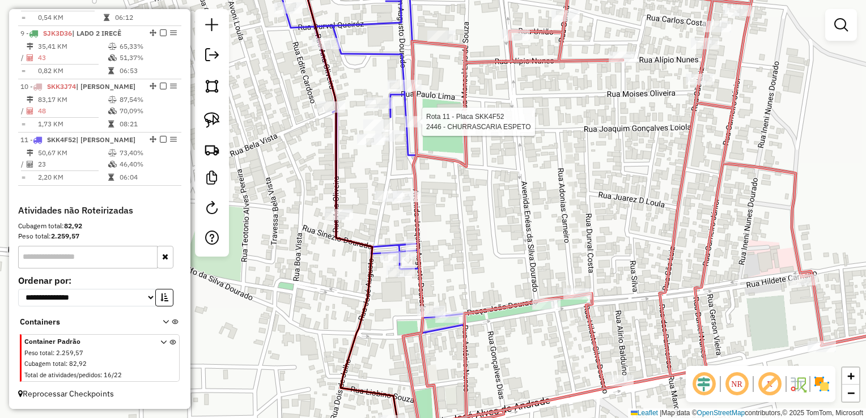
select select "*********"
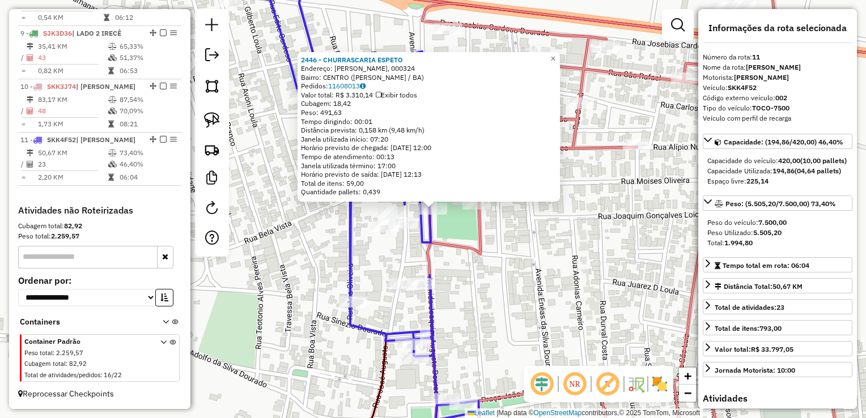
click at [473, 235] on icon at bounding box center [685, 225] width 536 height 470
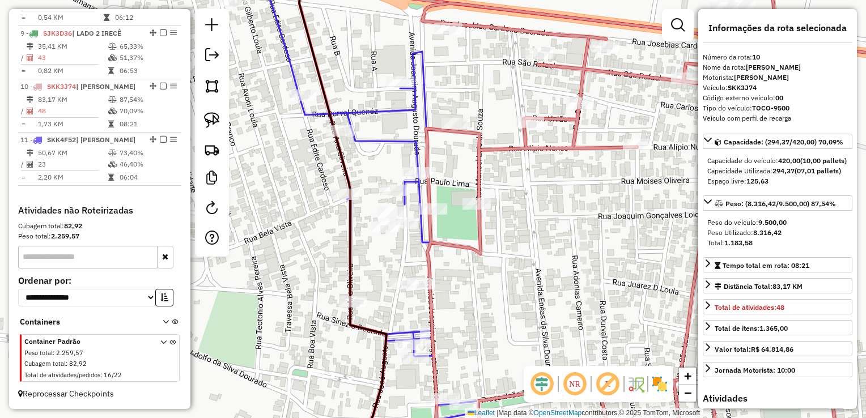
drag, startPoint x: 476, startPoint y: 252, endPoint x: 401, endPoint y: 161, distance: 118.0
click at [417, 161] on icon at bounding box center [685, 225] width 536 height 470
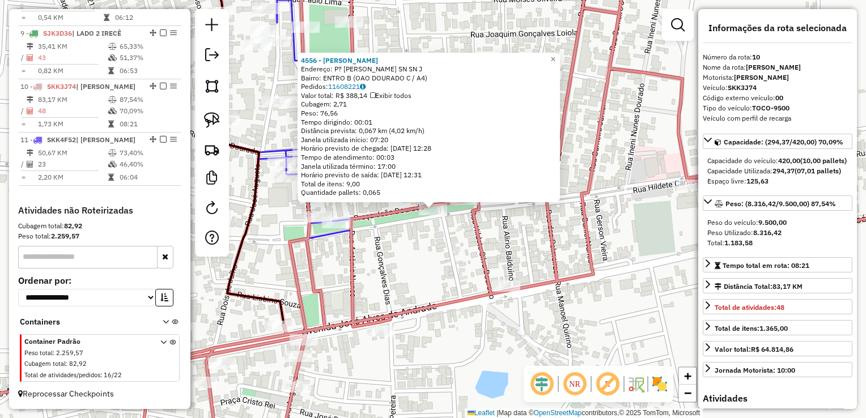
drag, startPoint x: 327, startPoint y: 282, endPoint x: 328, endPoint y: 266, distance: 15.9
click at [326, 282] on div "4556 - JOAO DE DEUS ALVES SOUZA Endereço: P? JOAO DOURADO SN SN J Bairro: ENTRO…" at bounding box center [433, 209] width 866 height 418
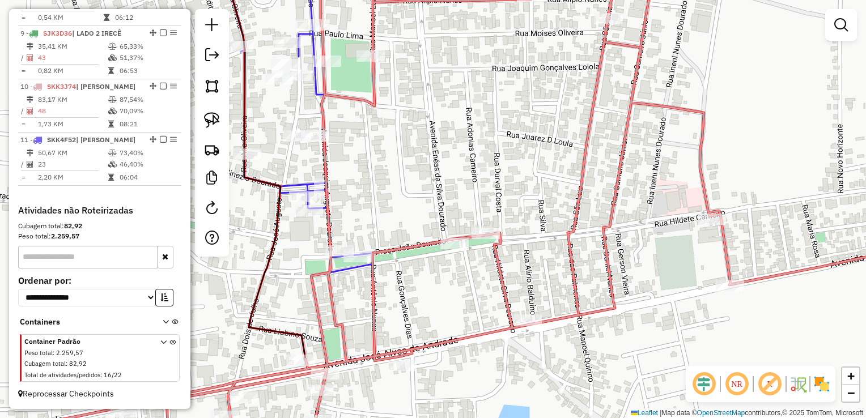
drag, startPoint x: 355, startPoint y: 288, endPoint x: 363, endPoint y: 266, distance: 23.7
click at [355, 288] on div "Janela de atendimento Grade de atendimento Capacidade Transportadoras Veículos …" at bounding box center [433, 209] width 866 height 418
select select "*********"
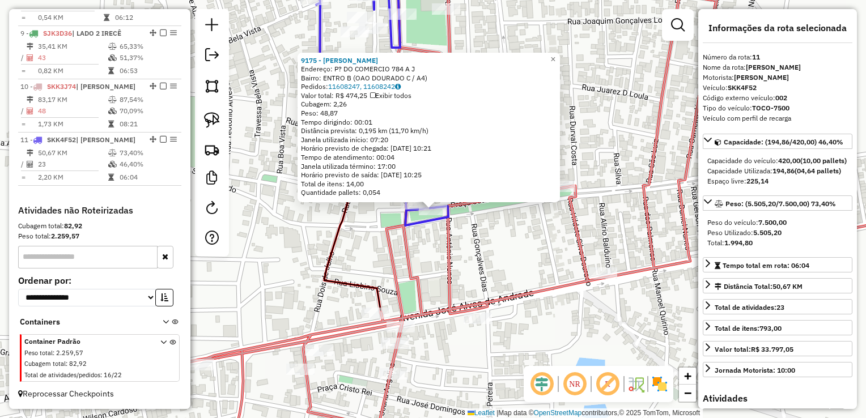
drag, startPoint x: 392, startPoint y: 272, endPoint x: 401, endPoint y: 250, distance: 23.4
click at [392, 271] on icon at bounding box center [494, 209] width 916 height 502
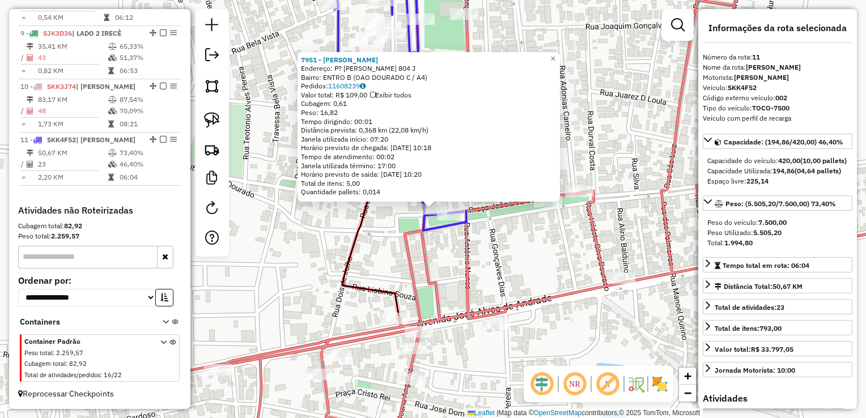
click at [442, 258] on div "7951 - EDNALVA VIANA DE VASCONCELOS Endereço: P? JOAO DOURADO 804 J Bairro: ENT…" at bounding box center [433, 209] width 866 height 418
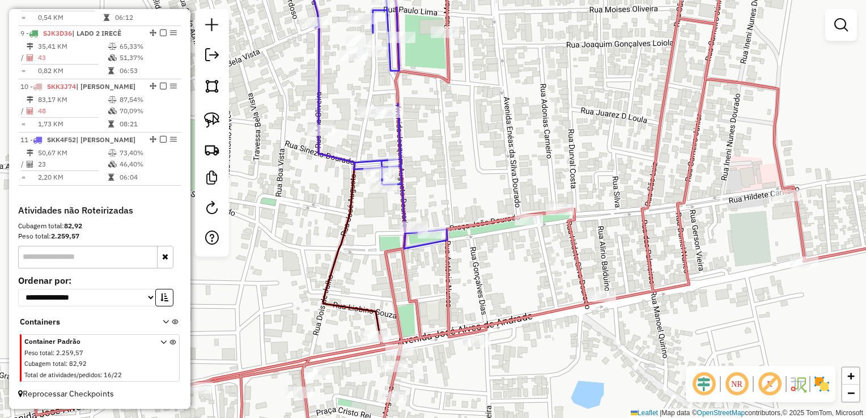
drag, startPoint x: 498, startPoint y: 253, endPoint x: 436, endPoint y: 253, distance: 61.8
click at [446, 284] on div "Janela de atendimento Grade de atendimento Capacidade Transportadoras Veículos …" at bounding box center [433, 209] width 866 height 418
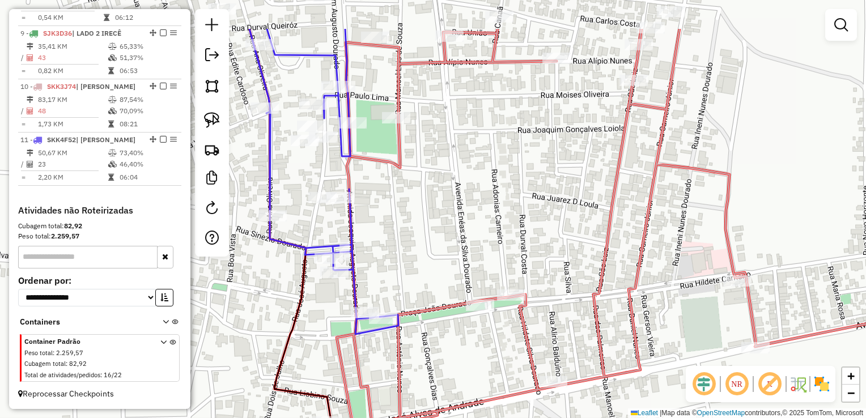
drag, startPoint x: 450, startPoint y: 185, endPoint x: 434, endPoint y: 256, distance: 72.7
click at [434, 256] on div "Janela de atendimento Grade de atendimento Capacidade Transportadoras Veículos …" at bounding box center [433, 209] width 866 height 418
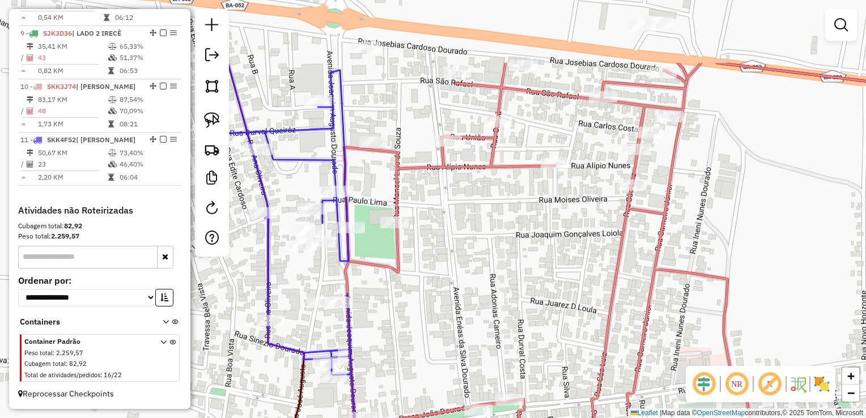
drag, startPoint x: 445, startPoint y: 219, endPoint x: 437, endPoint y: 333, distance: 113.6
click at [437, 350] on div "Janela de atendimento Grade de atendimento Capacidade Transportadoras Veículos …" at bounding box center [433, 209] width 866 height 418
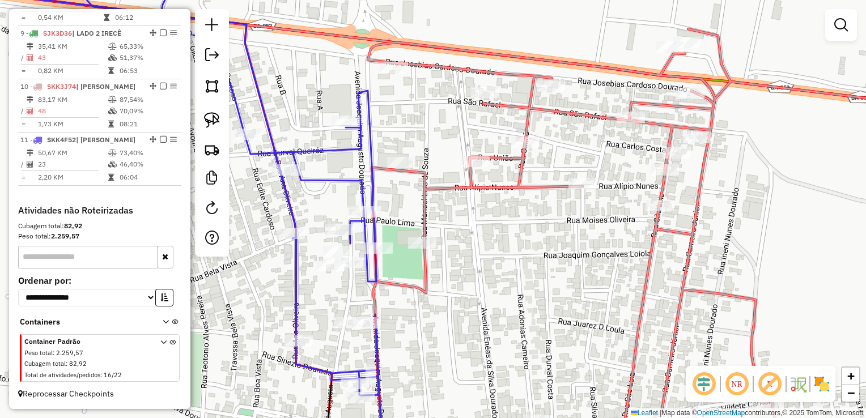
drag, startPoint x: 512, startPoint y: 298, endPoint x: 604, endPoint y: 278, distance: 94.5
click at [602, 279] on div "Janela de atendimento Grade de atendimento Capacidade Transportadoras Veículos …" at bounding box center [433, 209] width 866 height 418
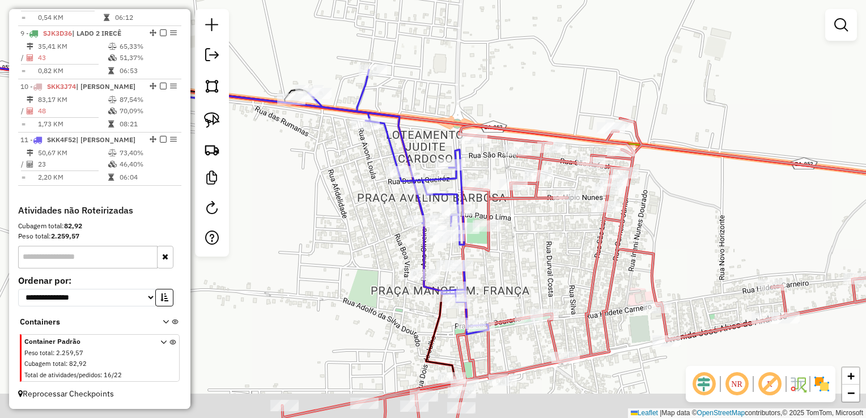
drag, startPoint x: 533, startPoint y: 274, endPoint x: 526, endPoint y: 269, distance: 8.4
click at [528, 269] on div "Janela de atendimento Grade de atendimento Capacidade Transportadoras Veículos …" at bounding box center [433, 209] width 866 height 418
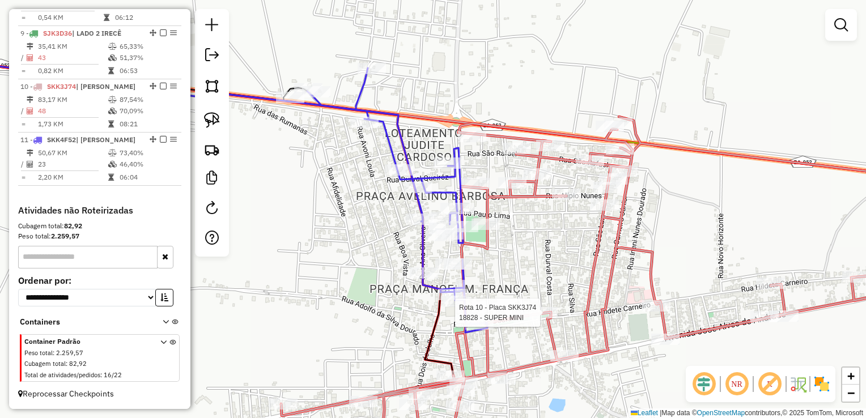
select select "*********"
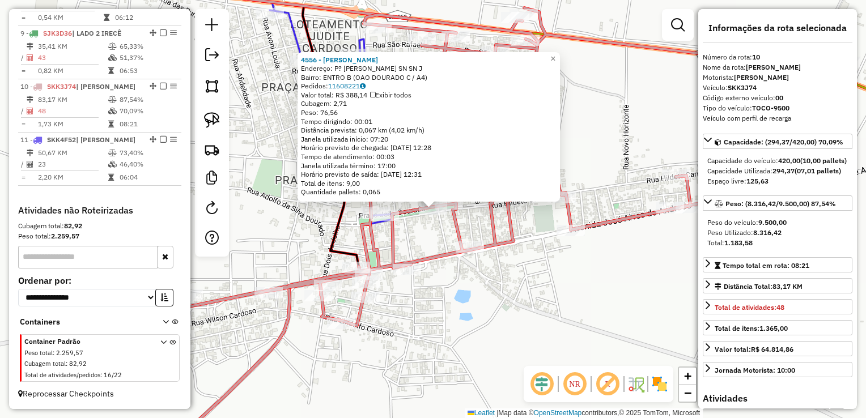
click at [522, 330] on div "4556 - JOAO DE DEUS ALVES SOUZA Endereço: P? JOAO DOURADO SN SN J Bairro: ENTRO…" at bounding box center [433, 209] width 866 height 418
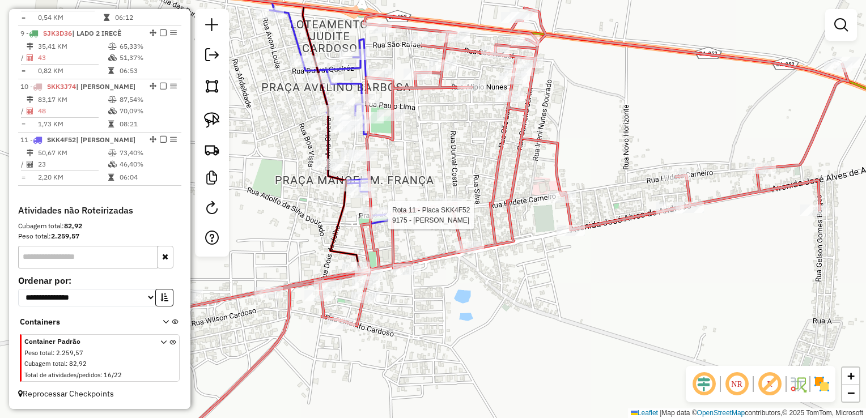
select select "*********"
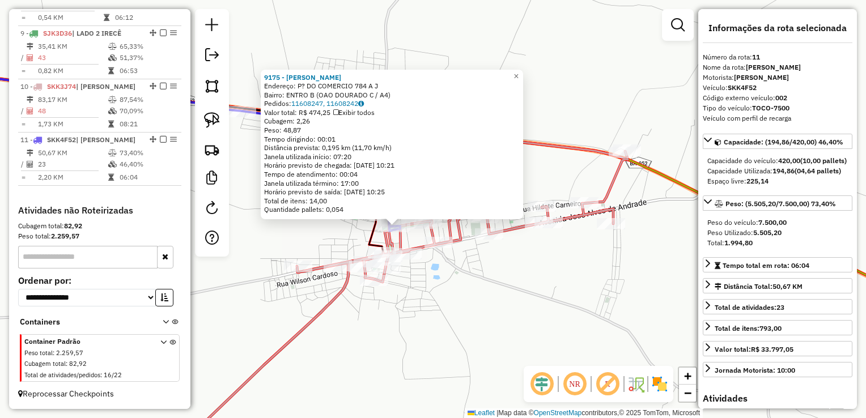
click at [353, 246] on div "9175 - GILDERLEI BORGES MOLFI ROCHA Endereço: P? DO COMERCIO 784 A J Bairro: EN…" at bounding box center [433, 209] width 866 height 418
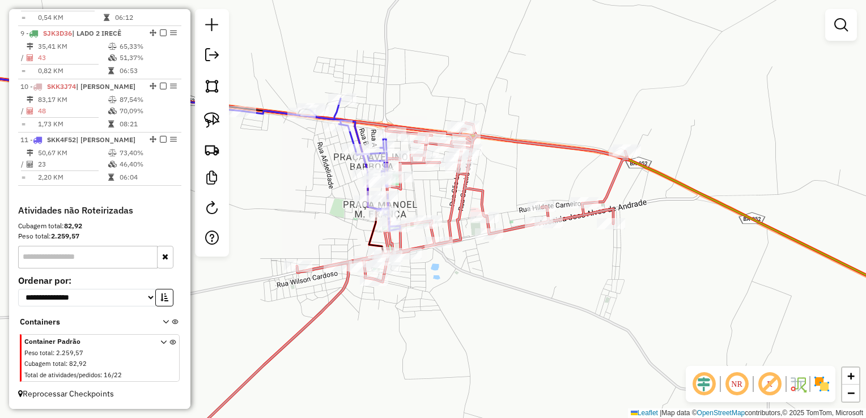
drag, startPoint x: 353, startPoint y: 246, endPoint x: 469, endPoint y: 244, distance: 116.2
click at [469, 244] on div "Janela de atendimento Grade de atendimento Capacidade Transportadoras Veículos …" at bounding box center [433, 209] width 866 height 418
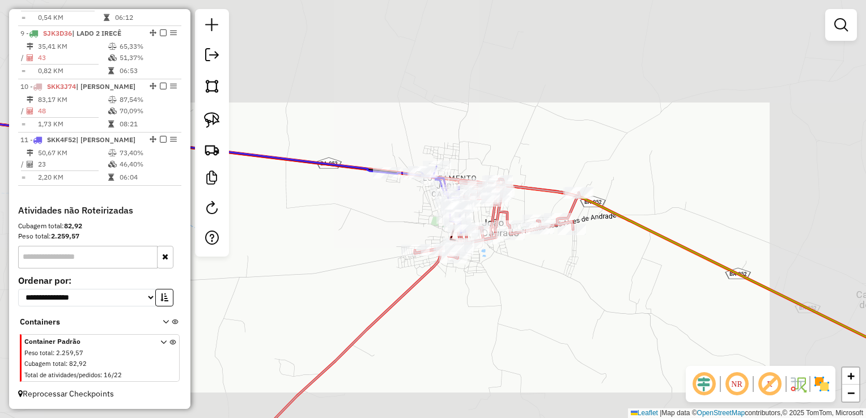
drag, startPoint x: 384, startPoint y: 231, endPoint x: 482, endPoint y: 214, distance: 99.5
click at [474, 216] on div "Janela de atendimento Grade de atendimento Capacidade Transportadoras Veículos …" at bounding box center [433, 209] width 866 height 418
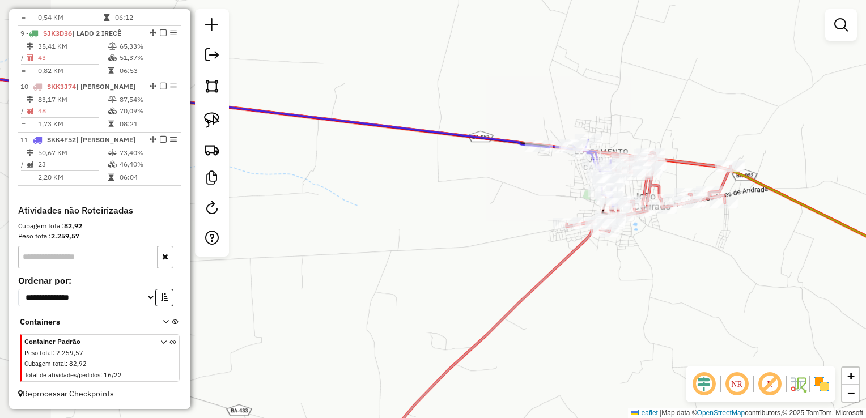
drag, startPoint x: 415, startPoint y: 236, endPoint x: 504, endPoint y: 225, distance: 89.6
click at [562, 221] on div "Janela de atendimento Grade de atendimento Capacidade Transportadoras Veículos …" at bounding box center [433, 209] width 866 height 418
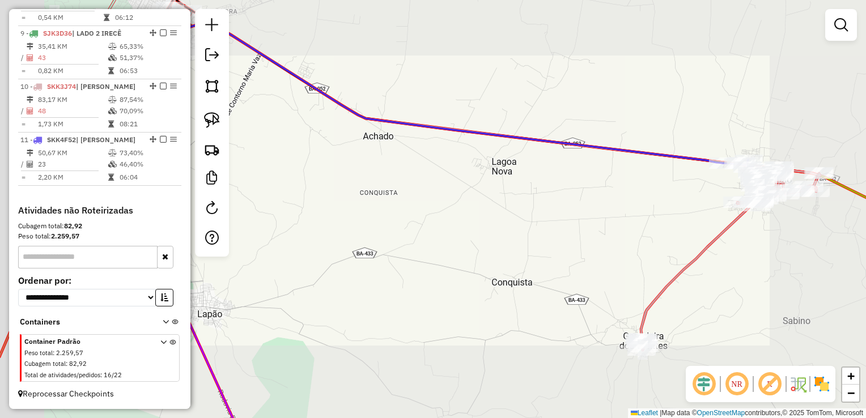
drag, startPoint x: 451, startPoint y: 231, endPoint x: 630, endPoint y: 199, distance: 182.4
click at [630, 199] on div "Janela de atendimento Grade de atendimento Capacidade Transportadoras Veículos …" at bounding box center [433, 209] width 866 height 418
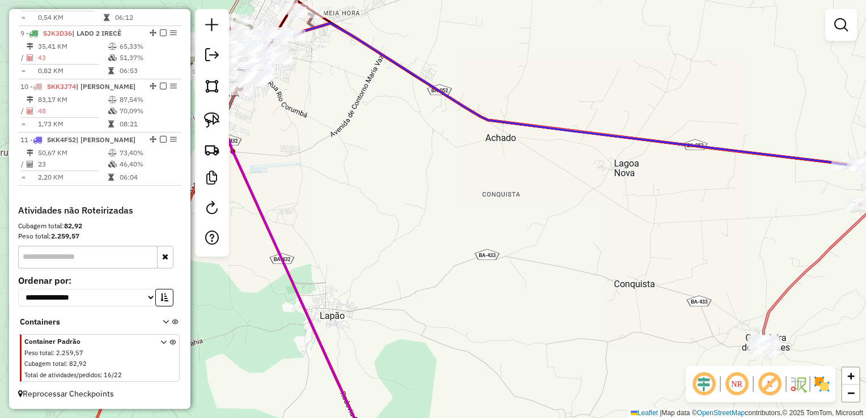
drag, startPoint x: 447, startPoint y: 231, endPoint x: 423, endPoint y: 220, distance: 26.1
click at [476, 275] on div "Janela de atendimento Grade de atendimento Capacidade Transportadoras Veículos …" at bounding box center [433, 209] width 866 height 418
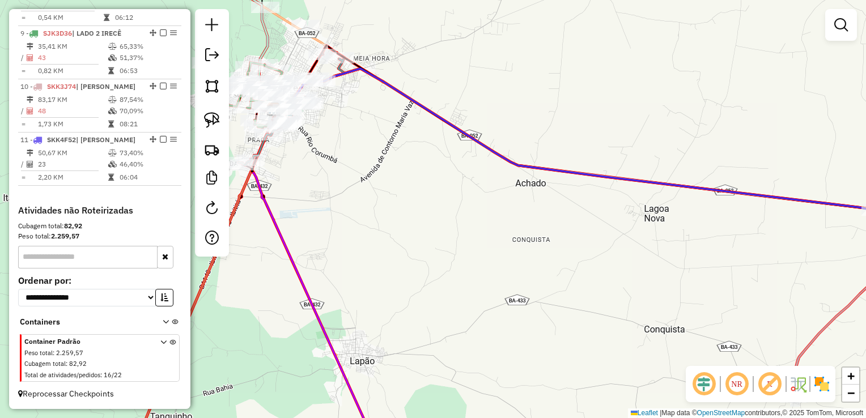
drag, startPoint x: 502, startPoint y: 304, endPoint x: 516, endPoint y: 309, distance: 15.3
click at [516, 310] on div "Janela de atendimento Grade de atendimento Capacidade Transportadoras Veículos …" at bounding box center [433, 209] width 866 height 418
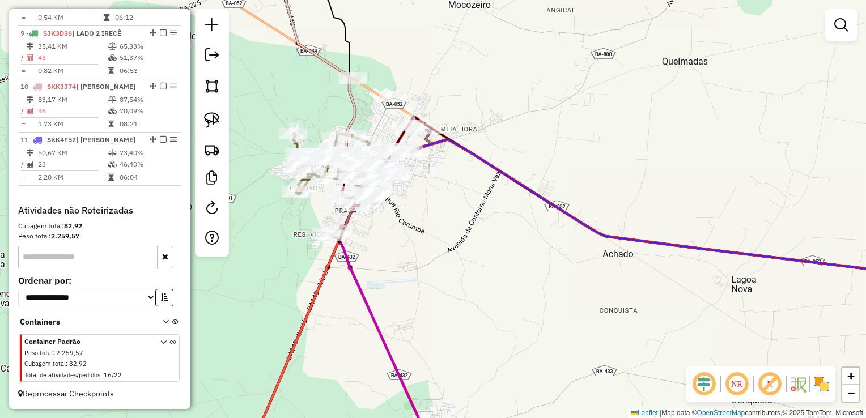
click at [499, 314] on div "Janela de atendimento Grade de atendimento Capacidade Transportadoras Veículos …" at bounding box center [433, 209] width 866 height 418
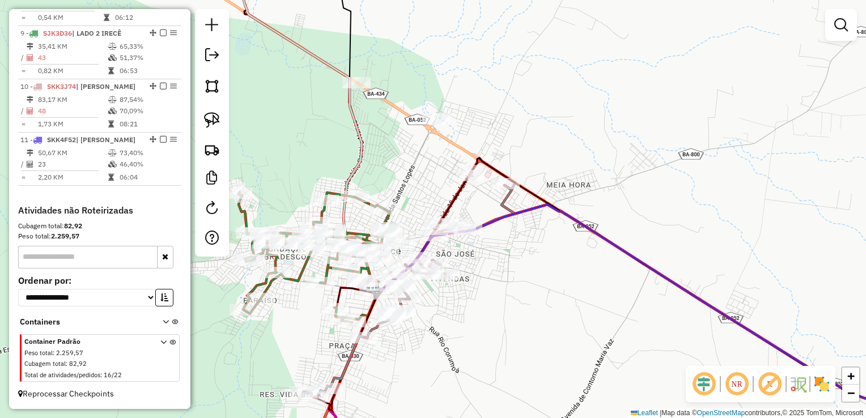
drag, startPoint x: 412, startPoint y: 156, endPoint x: 448, endPoint y: 226, distance: 78.1
click at [448, 226] on div "Janela de atendimento Grade de atendimento Capacidade Transportadoras Veículos …" at bounding box center [433, 209] width 866 height 418
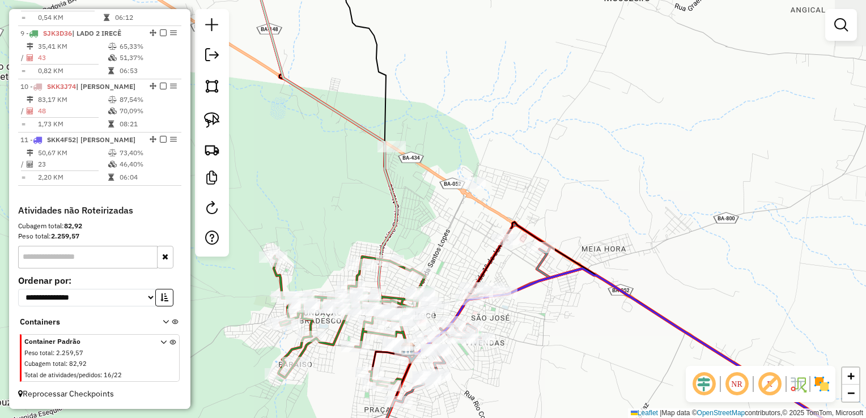
drag, startPoint x: 440, startPoint y: 215, endPoint x: 463, endPoint y: 250, distance: 41.8
click at [476, 253] on div "Janela de atendimento Grade de atendimento Capacidade Transportadoras Veículos …" at bounding box center [433, 209] width 866 height 418
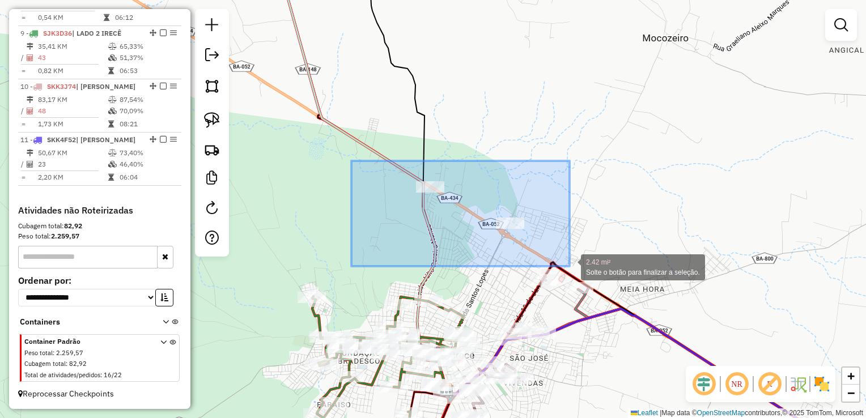
drag, startPoint x: 364, startPoint y: 176, endPoint x: 570, endPoint y: 266, distance: 224.8
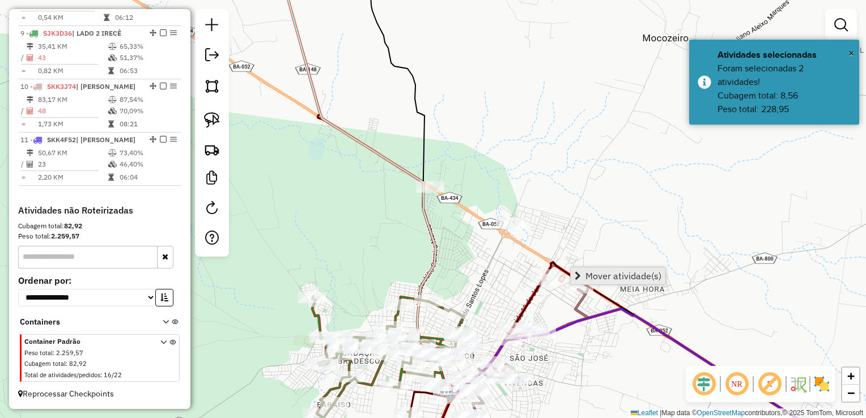
click at [596, 273] on span "Mover atividade(s)" at bounding box center [623, 275] width 76 height 9
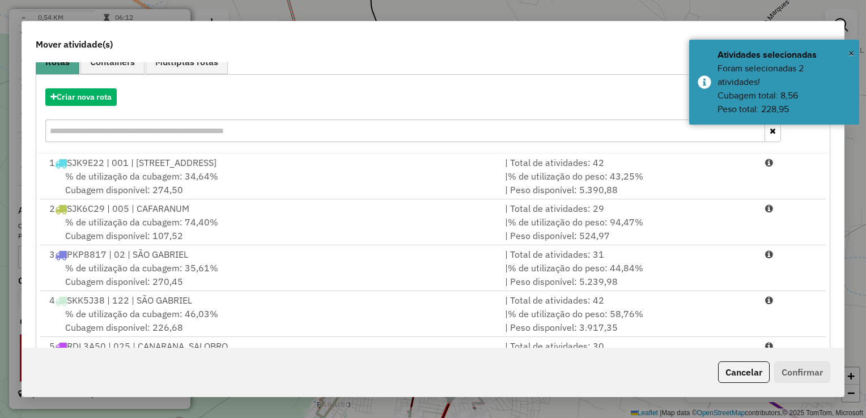
scroll to position [158, 0]
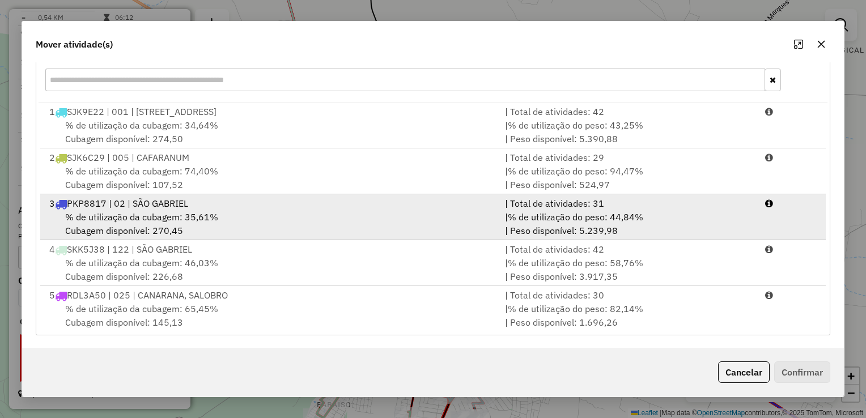
click at [316, 216] on div "% de utilização da cubagem: 35,61% Cubagem disponível: 270,45" at bounding box center [271, 223] width 456 height 27
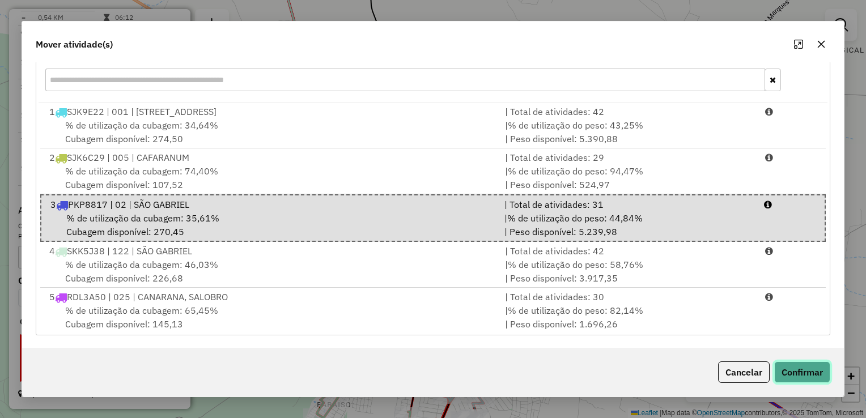
click at [797, 373] on button "Confirmar" at bounding box center [802, 373] width 56 height 22
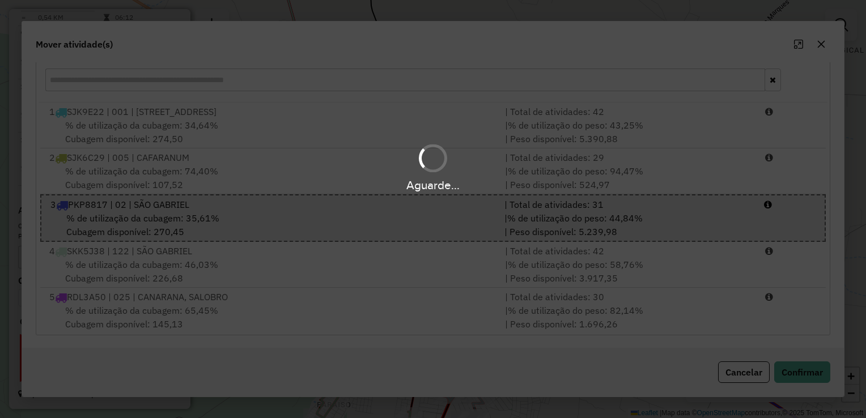
scroll to position [0, 0]
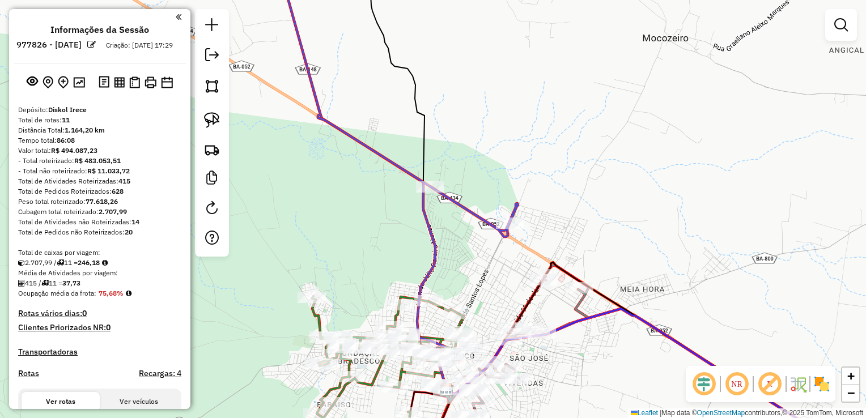
scroll to position [896, 0]
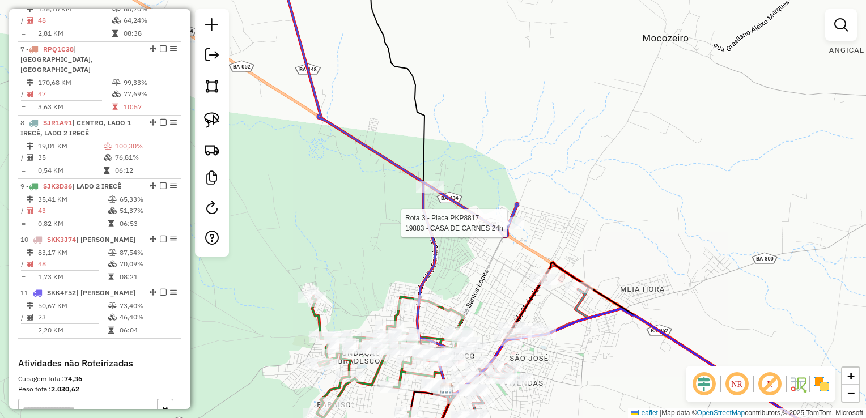
select select "*********"
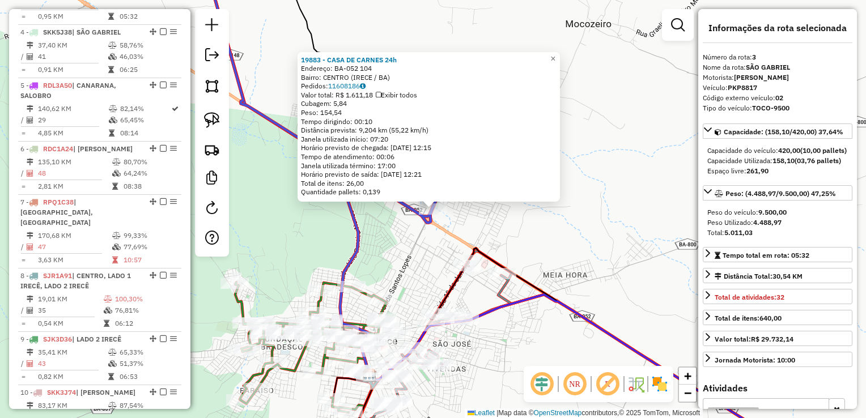
scroll to position [555, 0]
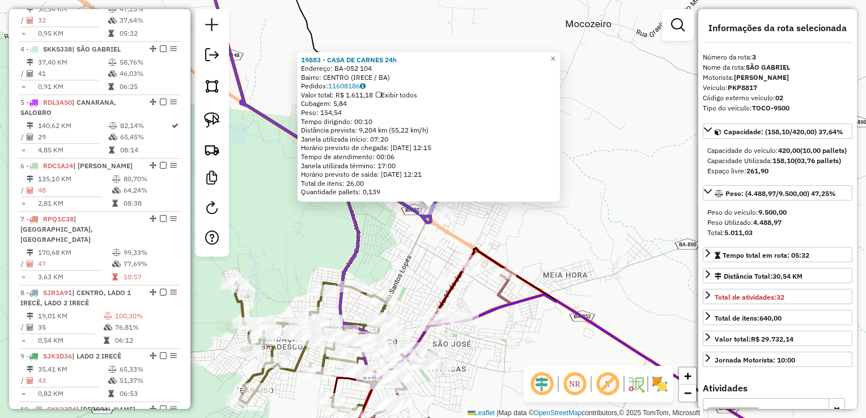
click at [526, 230] on div "19883 - CASA DE CARNES 24h Endereço: BA-052 104 Bairro: [GEOGRAPHIC_DATA] (IREC…" at bounding box center [433, 209] width 866 height 418
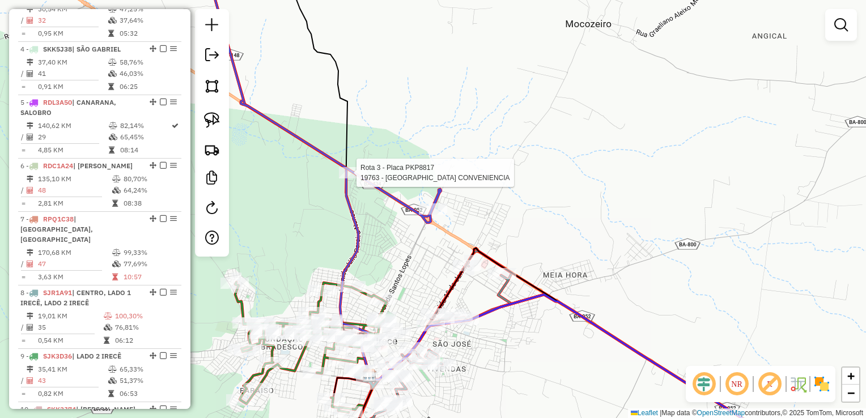
select select "*********"
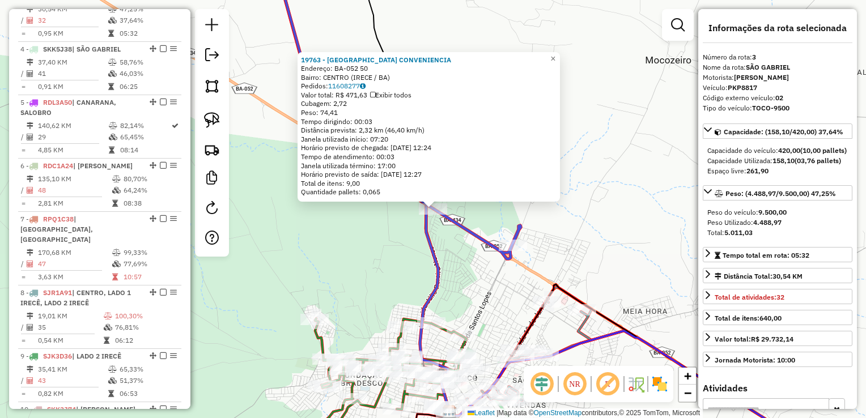
click at [440, 248] on div "19763 - [GEOGRAPHIC_DATA] CONVENIENCIA Endereço: BA-052 50 Bairro: [GEOGRAPHIC_…" at bounding box center [433, 209] width 866 height 418
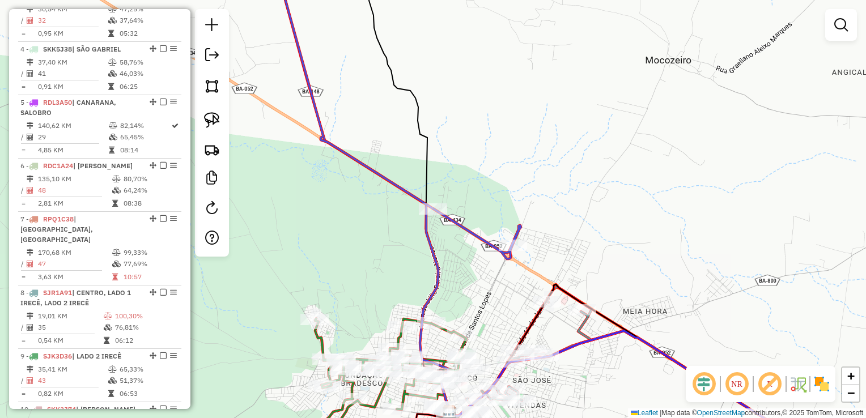
drag, startPoint x: 462, startPoint y: 266, endPoint x: 410, endPoint y: 161, distance: 117.8
click at [414, 165] on div "Janela de atendimento Grade de atendimento Capacidade Transportadoras Veículos …" at bounding box center [433, 209] width 866 height 418
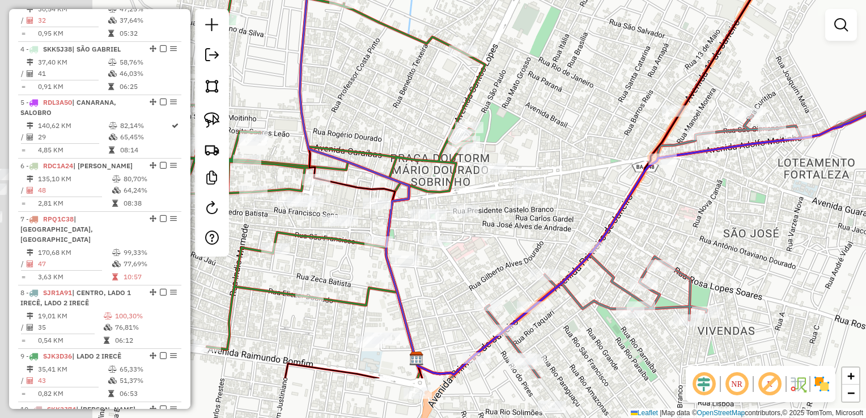
drag, startPoint x: 464, startPoint y: 236, endPoint x: 585, endPoint y: 154, distance: 146.5
click at [584, 154] on div "Janela de atendimento Grade de atendimento Capacidade Transportadoras Veículos …" at bounding box center [433, 209] width 866 height 418
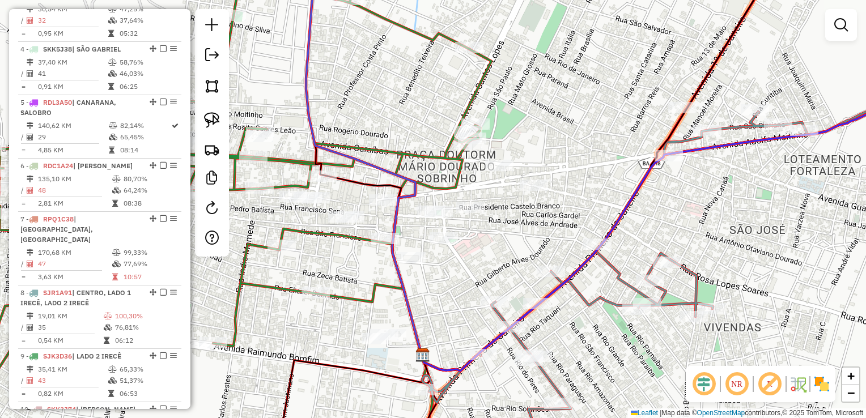
drag, startPoint x: 492, startPoint y: 114, endPoint x: 504, endPoint y: 88, distance: 28.7
click at [504, 88] on div "Janela de atendimento Grade de atendimento Capacidade Transportadoras Veículos …" at bounding box center [433, 209] width 866 height 418
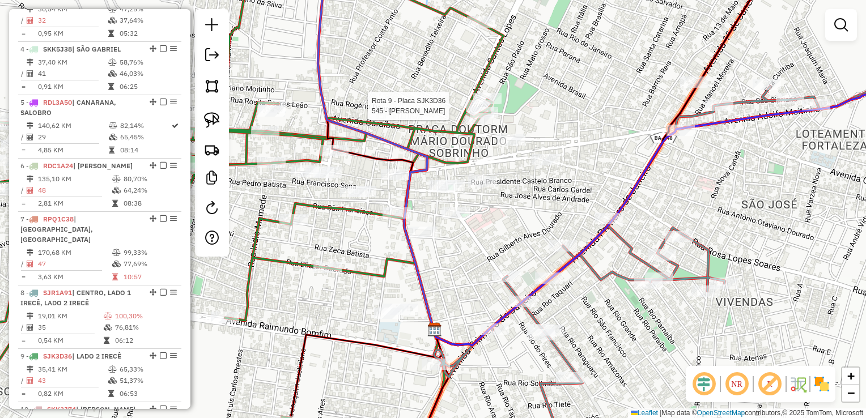
select select "*********"
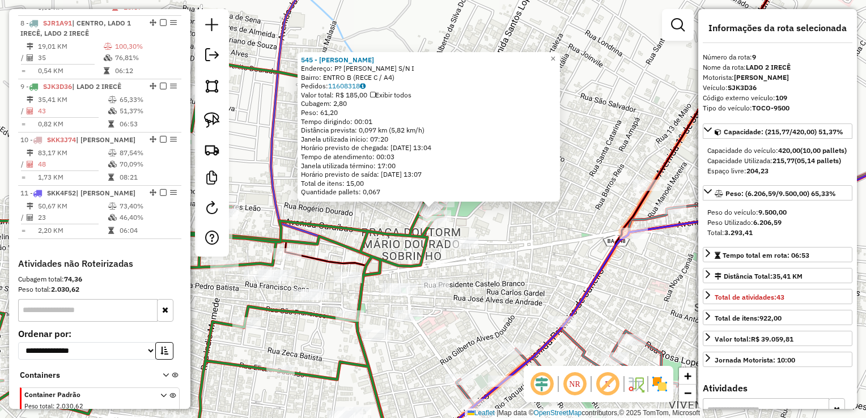
scroll to position [896, 0]
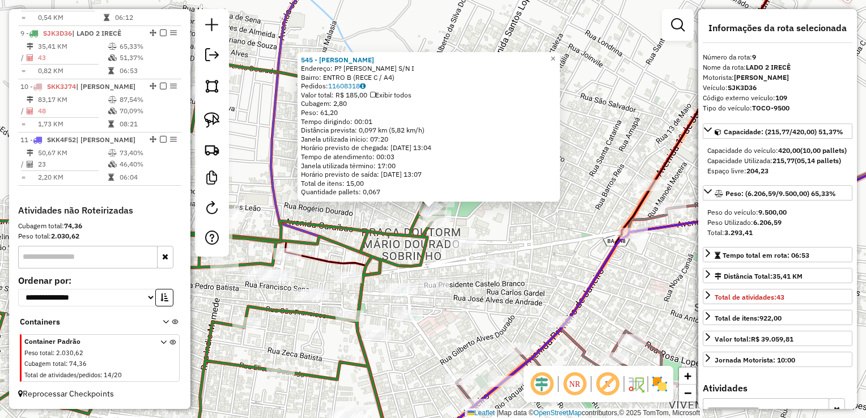
click at [553, 237] on div "545 - [PERSON_NAME]: P? [PERSON_NAME] S/N I Bairro: ENTRO B (RECE C / A4) Pedid…" at bounding box center [433, 209] width 866 height 418
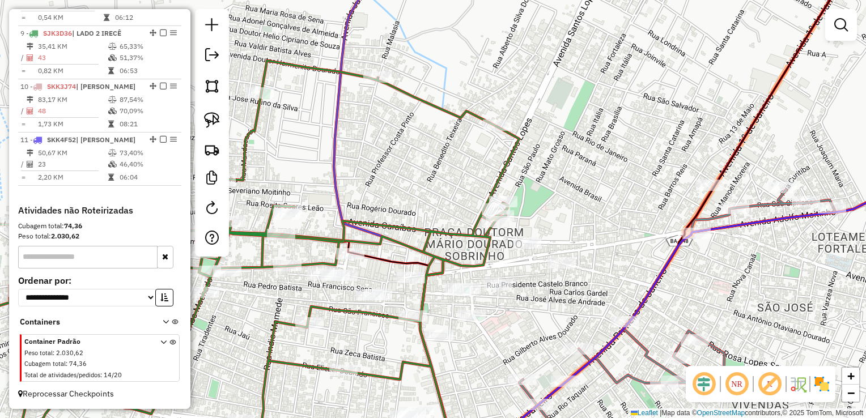
drag, startPoint x: 367, startPoint y: 147, endPoint x: 485, endPoint y: 147, distance: 118.4
click at [485, 147] on div "Janela de atendimento Grade de atendimento Capacidade Transportadoras Veículos …" at bounding box center [433, 209] width 866 height 418
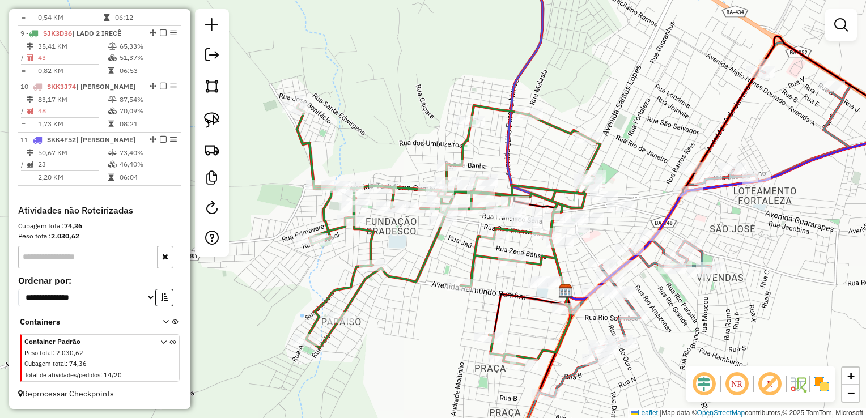
drag, startPoint x: 651, startPoint y: 183, endPoint x: 541, endPoint y: 113, distance: 130.2
click at [543, 113] on div "Janela de atendimento Grade de atendimento Capacidade Transportadoras Veículos …" at bounding box center [433, 209] width 866 height 418
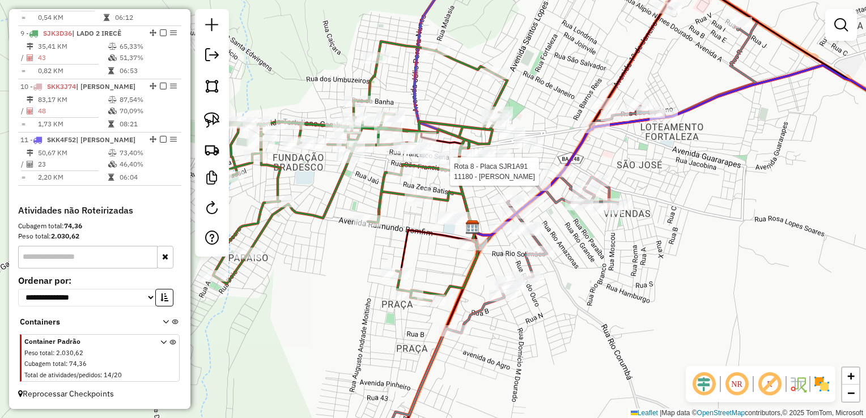
select select "*********"
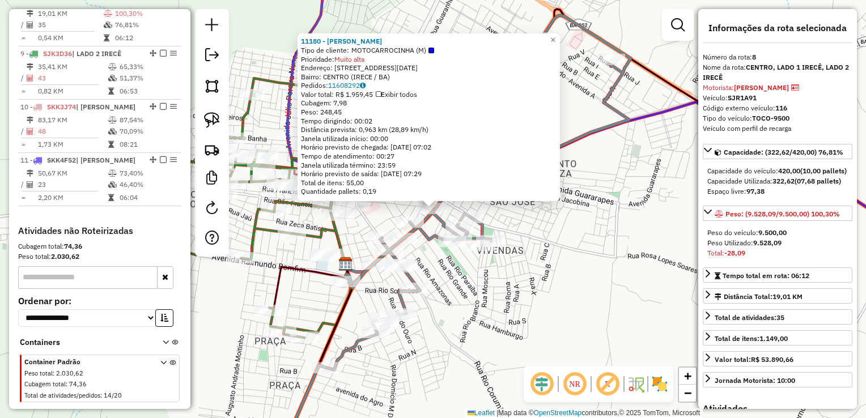
scroll to position [852, 0]
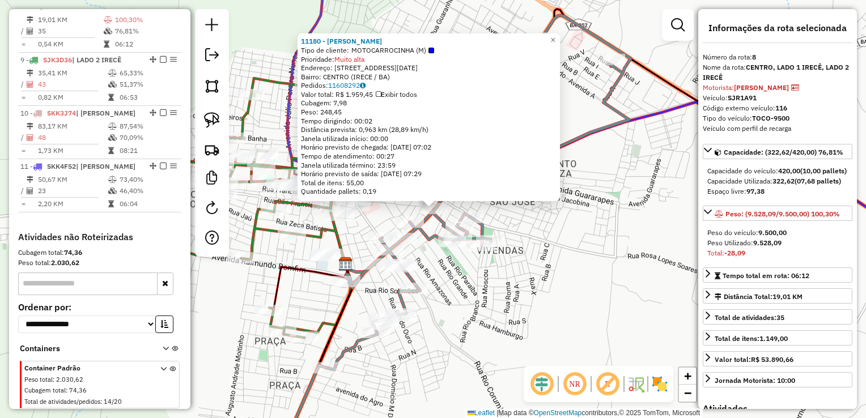
click at [445, 283] on div "11180 - LENGO TENGO ADEGA Tipo de cliente: MOTOCARROCINHA (M) Prioridade: Muito…" at bounding box center [433, 209] width 866 height 418
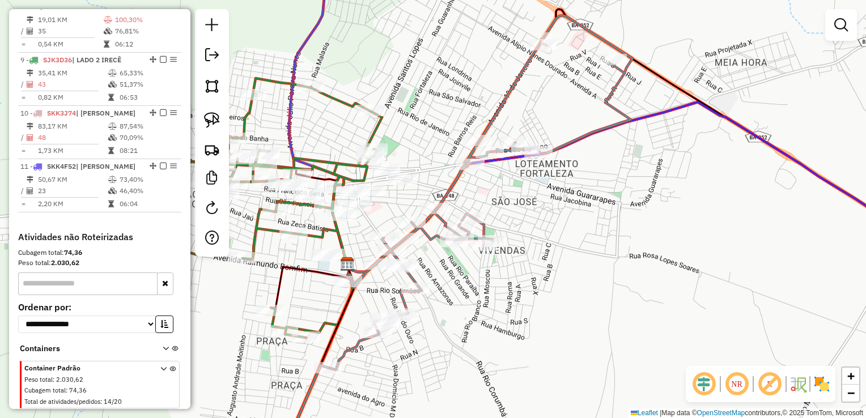
drag, startPoint x: 427, startPoint y: 273, endPoint x: 476, endPoint y: 277, distance: 49.4
click at [473, 277] on div "Janela de atendimento Grade de atendimento Capacidade Transportadoras Veículos …" at bounding box center [433, 209] width 866 height 418
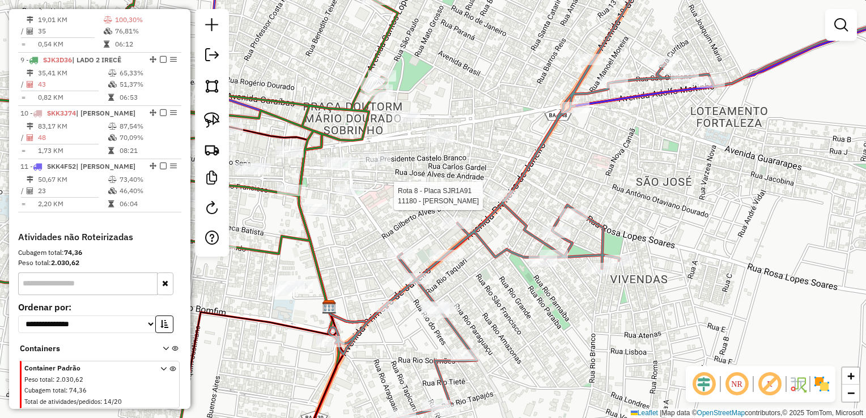
click at [508, 201] on div at bounding box center [504, 195] width 28 height 11
click at [497, 190] on div "Rota 8 - Placa SJR1A91 11180 - LENGO TENGO ADEGA Janela de atendimento Grade de…" at bounding box center [433, 209] width 866 height 418
select select "*********"
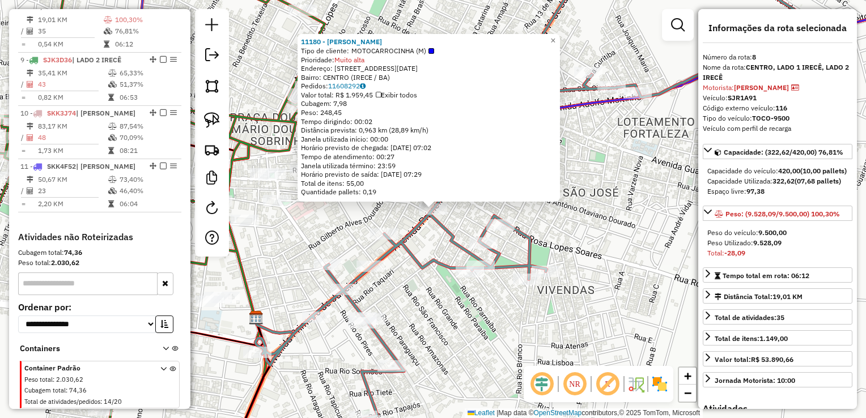
click at [429, 239] on div "11180 - LENGO TENGO ADEGA Tipo de cliente: MOTOCARROCINHA (M) Prioridade: Muito…" at bounding box center [433, 209] width 866 height 418
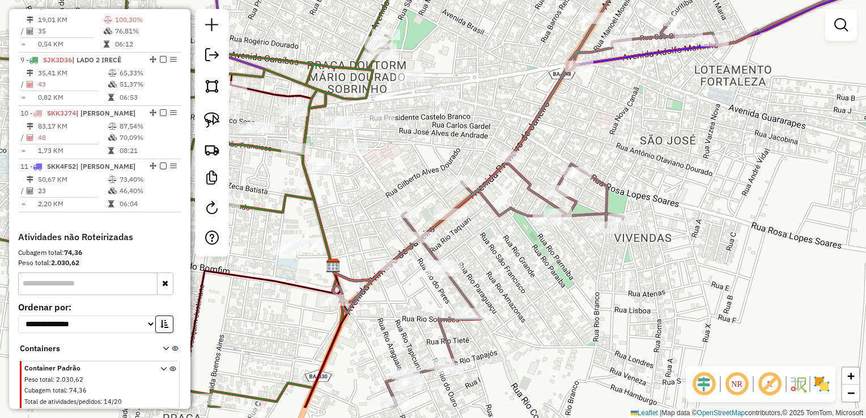
click at [508, 187] on div "Janela de atendimento Grade de atendimento Capacidade Transportadoras Veículos …" at bounding box center [433, 209] width 866 height 418
select select "*********"
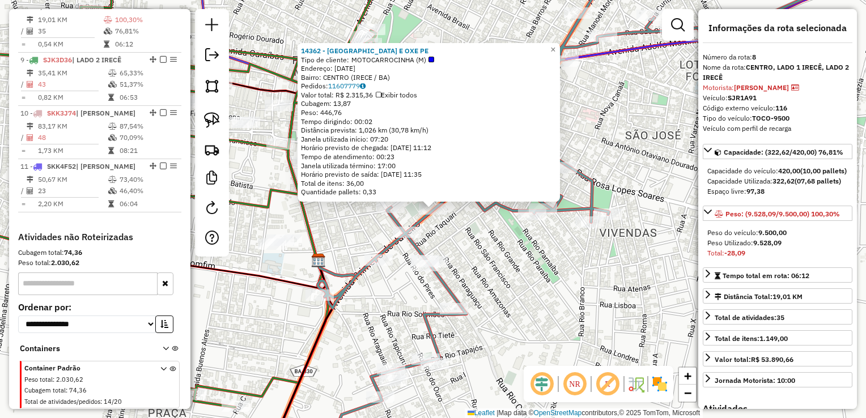
click at [488, 215] on icon at bounding box center [593, 209] width 586 height 502
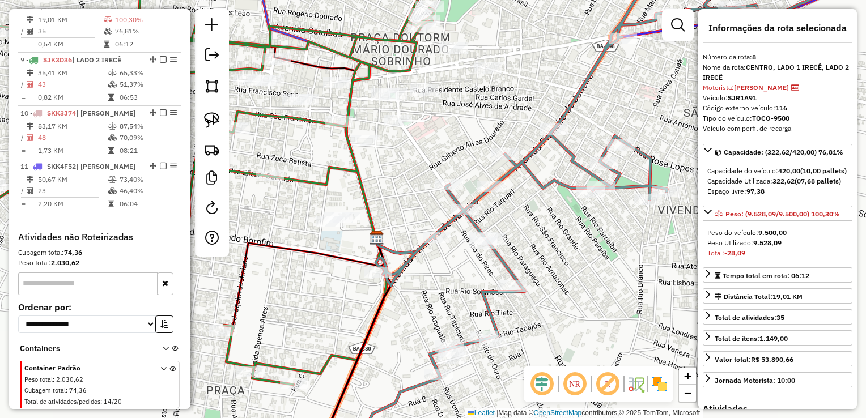
drag, startPoint x: 481, startPoint y: 222, endPoint x: 563, endPoint y: 195, distance: 86.6
click at [566, 192] on div "Janela de atendimento Grade de atendimento Capacidade Transportadoras Veículos …" at bounding box center [433, 209] width 866 height 418
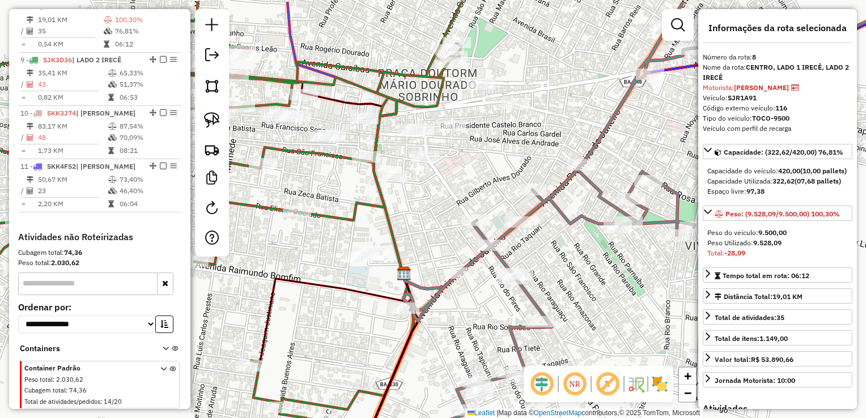
click at [467, 307] on div "Janela de atendimento Grade de atendimento Capacidade Transportadoras Veículos …" at bounding box center [433, 209] width 866 height 418
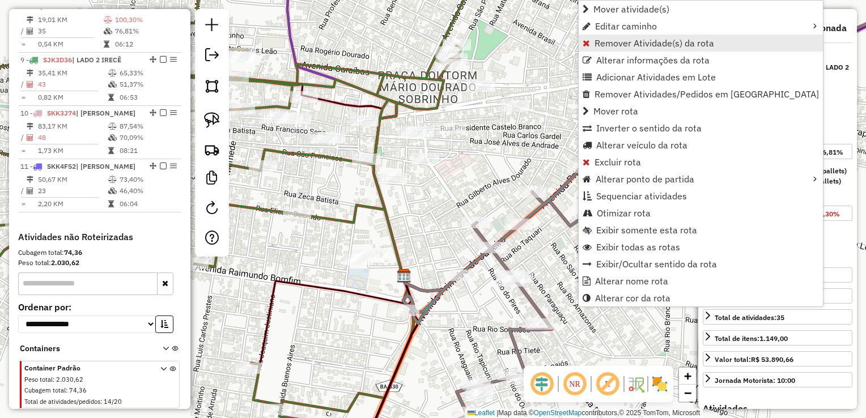
click at [609, 44] on span "Remover Atividade(s) da rota" at bounding box center [654, 43] width 120 height 9
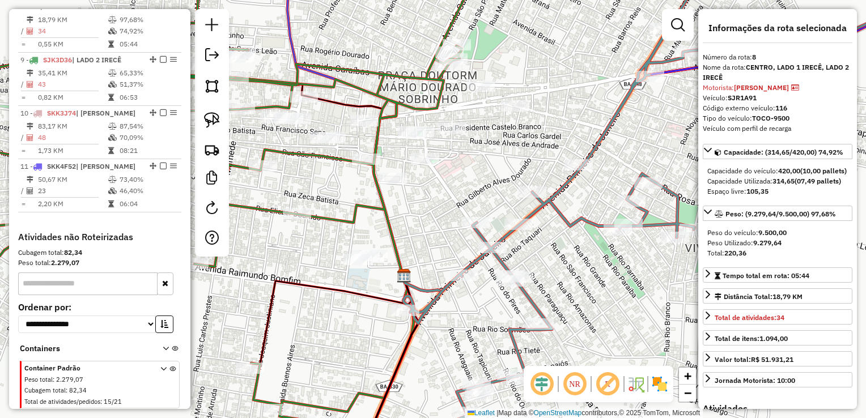
click at [443, 189] on div "Janela de atendimento Grade de atendimento Capacidade Transportadoras Veículos …" at bounding box center [433, 209] width 866 height 418
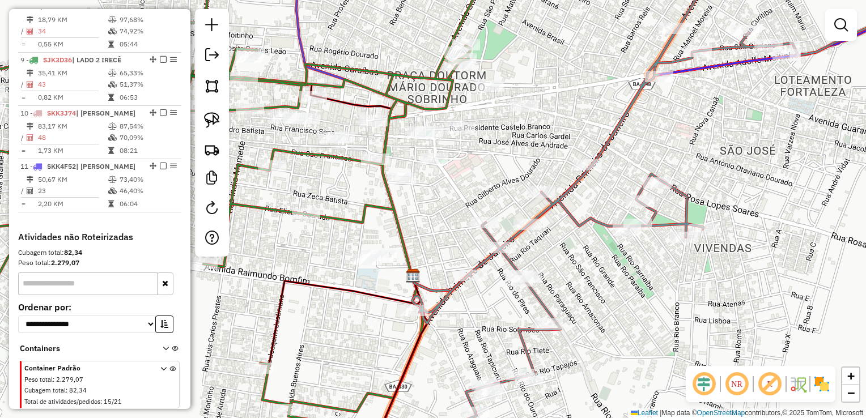
drag, startPoint x: 466, startPoint y: 189, endPoint x: 505, endPoint y: 177, distance: 40.9
click at [505, 177] on div "Janela de atendimento Grade de atendimento Capacidade Transportadoras Veículos …" at bounding box center [433, 209] width 866 height 418
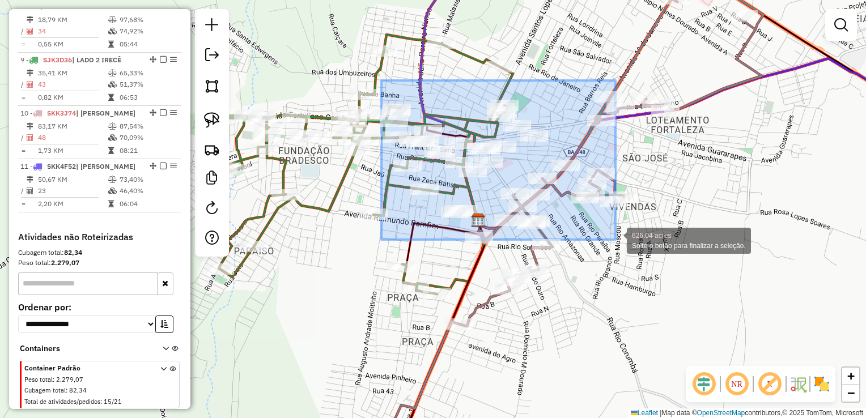
drag, startPoint x: 381, startPoint y: 80, endPoint x: 615, endPoint y: 240, distance: 283.1
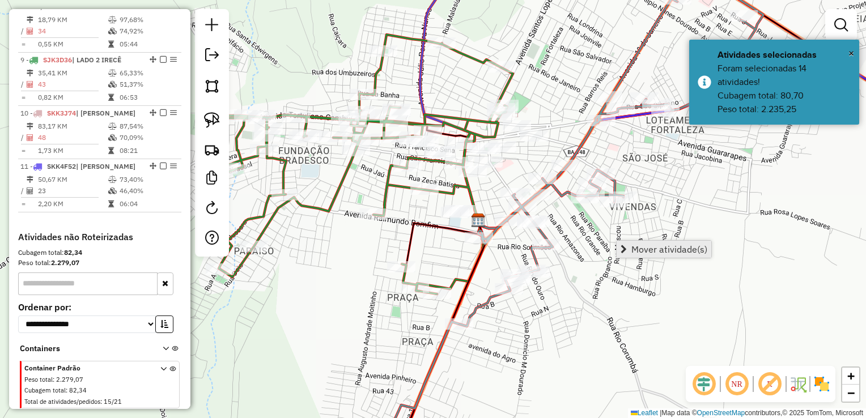
click at [638, 250] on span "Mover atividade(s)" at bounding box center [669, 249] width 76 height 9
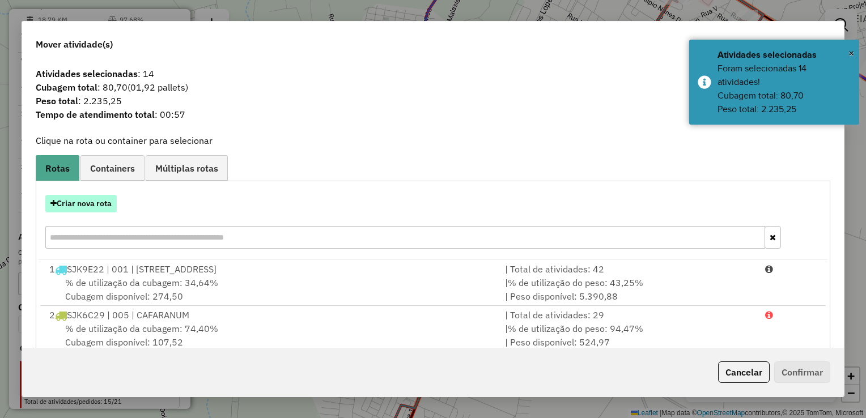
click at [103, 205] on button "Criar nova rota" at bounding box center [80, 204] width 71 height 18
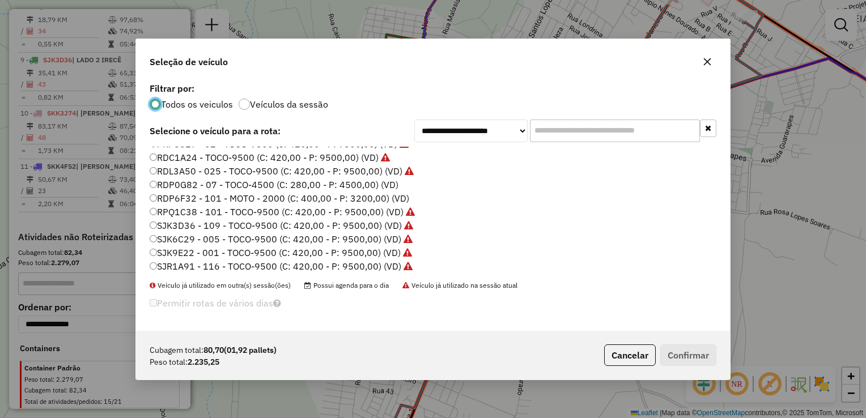
scroll to position [113, 0]
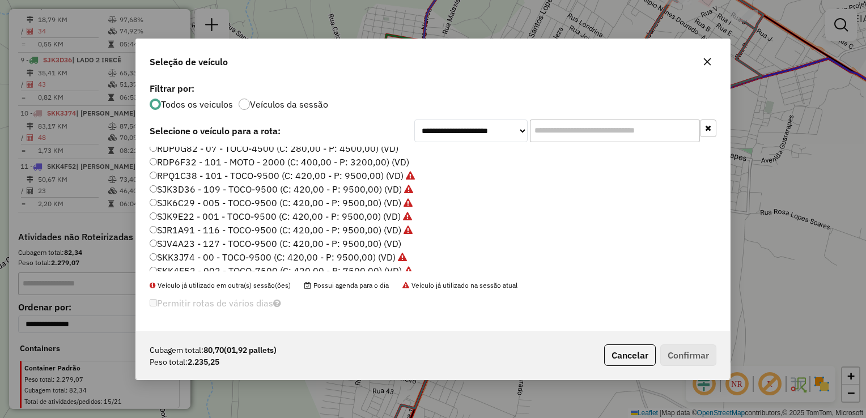
click at [190, 166] on label "RDP6F32 - 101 - MOTO - 2000 (C: 400,00 - P: 3200,00) (VD)" at bounding box center [280, 162] width 260 height 14
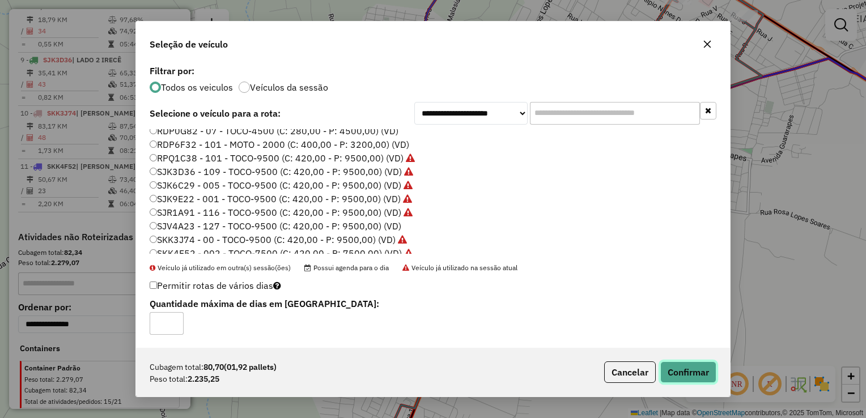
click at [694, 362] on button "Confirmar" at bounding box center [688, 373] width 56 height 22
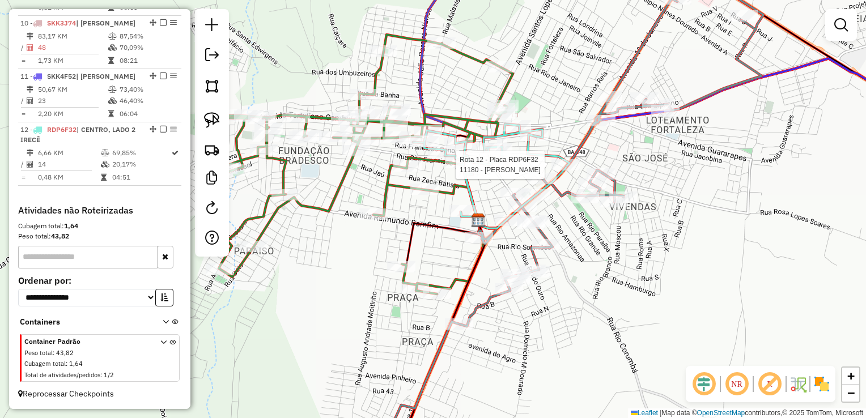
select select "*********"
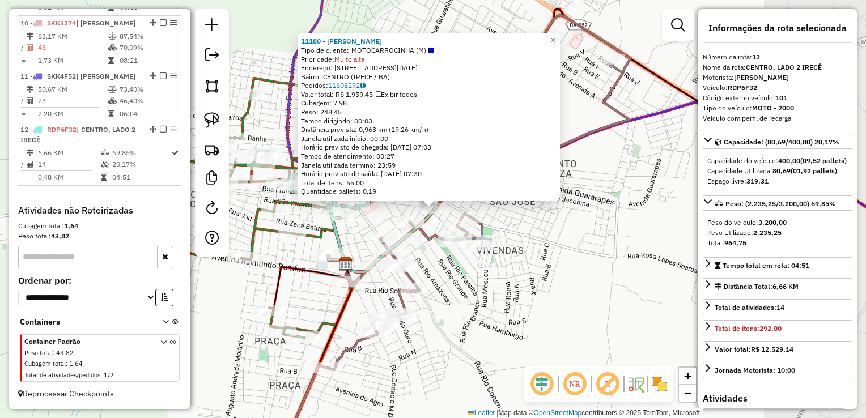
scroll to position [960, 0]
click at [560, 201] on div "11180 - LENGO TENGO ADEGA Tipo de cliente: MOTOCARROCINHA (M) Prioridade: Muito…" at bounding box center [433, 209] width 866 height 418
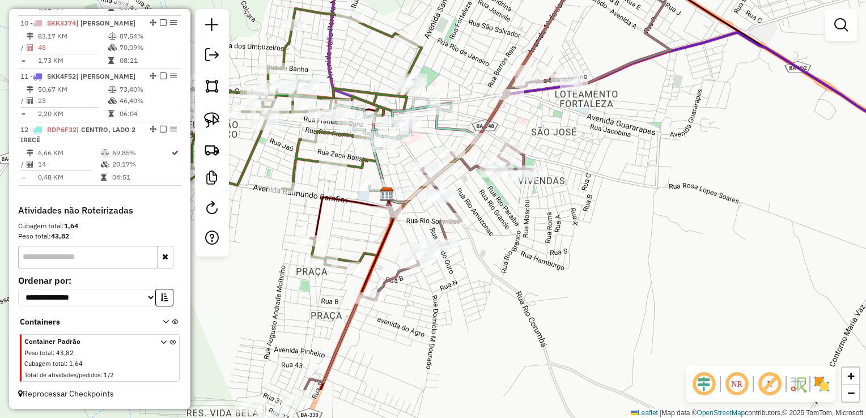
drag, startPoint x: 559, startPoint y: 250, endPoint x: 580, endPoint y: 191, distance: 63.1
click at [601, 180] on div "Janela de atendimento Grade de atendimento Capacidade Transportadoras Veículos …" at bounding box center [433, 209] width 866 height 418
drag, startPoint x: 531, startPoint y: 222, endPoint x: 605, endPoint y: 222, distance: 74.2
click at [605, 222] on div "Janela de atendimento Grade de atendimento Capacidade Transportadoras Veículos …" at bounding box center [433, 209] width 866 height 418
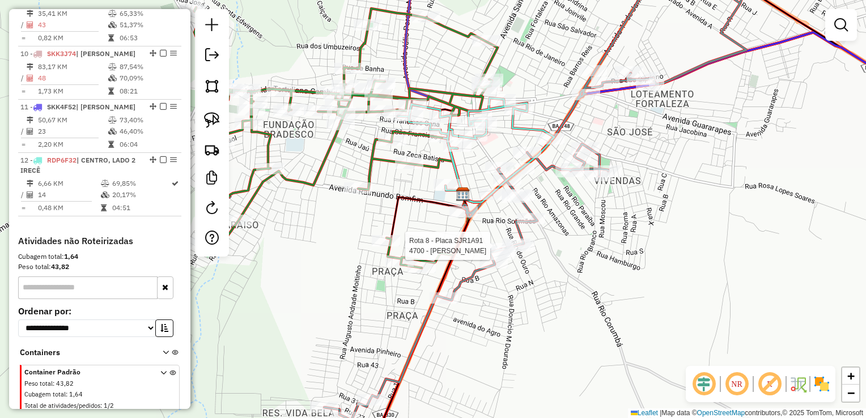
select select "*********"
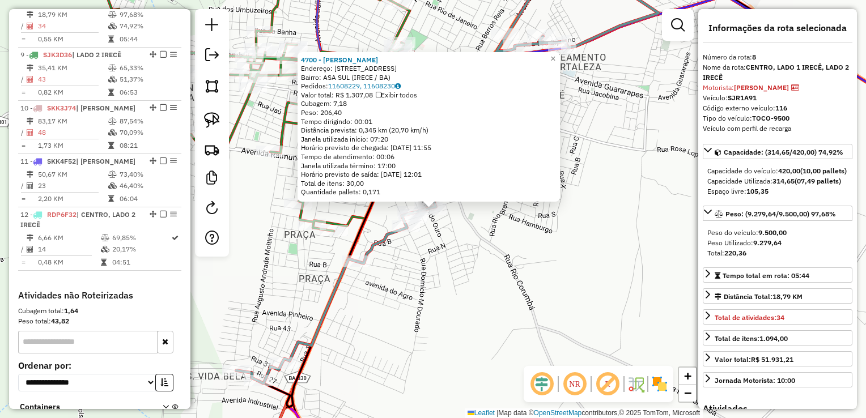
scroll to position [852, 0]
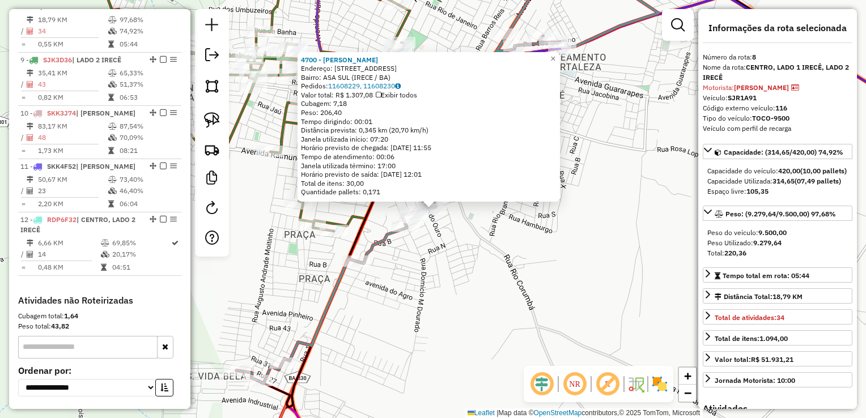
click at [604, 179] on div "4700 - [PERSON_NAME]: [STREET_ADDRESS] Pedidos: 11608229, 11608230 Valor total:…" at bounding box center [433, 209] width 866 height 418
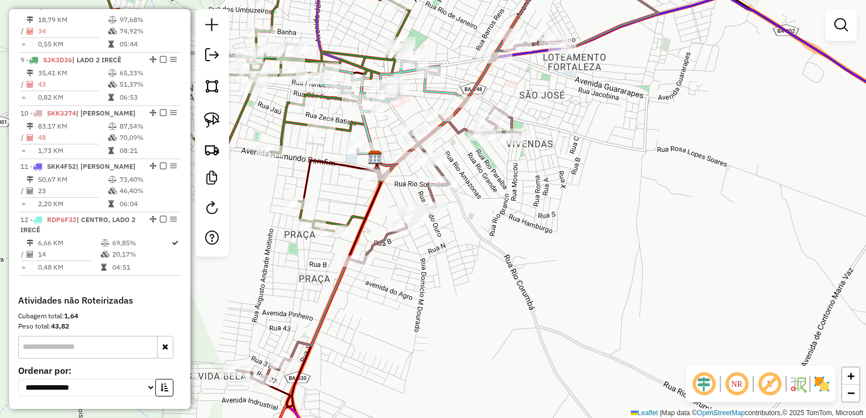
drag, startPoint x: 583, startPoint y: 201, endPoint x: 652, endPoint y: 168, distance: 77.1
click at [652, 168] on div "Janela de atendimento Grade de atendimento Capacidade Transportadoras Veículos …" at bounding box center [433, 209] width 866 height 418
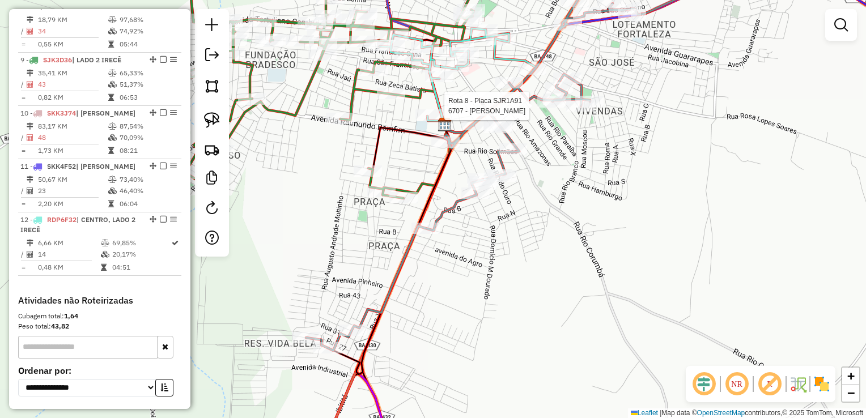
select select "*********"
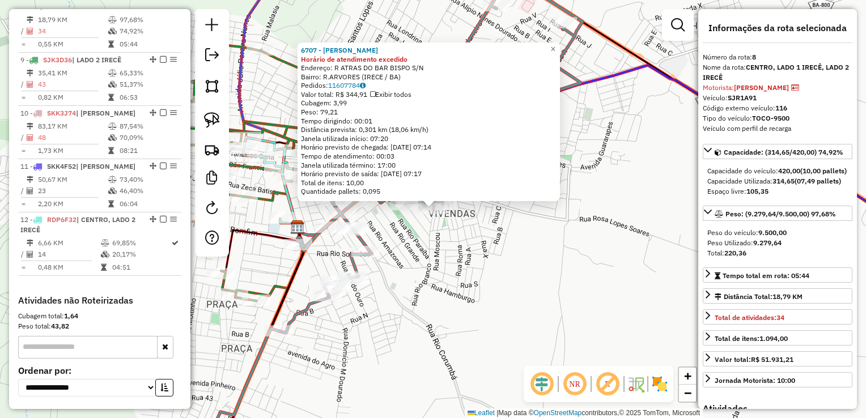
click at [550, 212] on div "6707 - [PERSON_NAME] de atendimento excedido Endereço: R ATRAS DO BAR BISPO S/N…" at bounding box center [433, 209] width 866 height 418
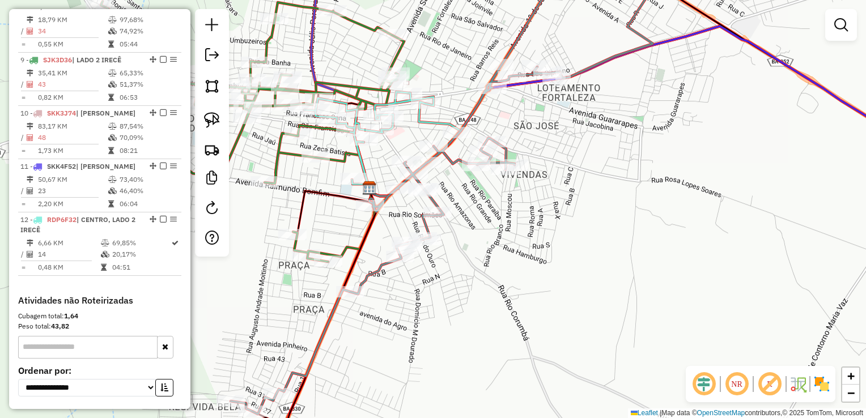
drag, startPoint x: 524, startPoint y: 223, endPoint x: 598, endPoint y: 181, distance: 85.8
click at [598, 181] on div "Janela de atendimento Grade de atendimento Capacidade Transportadoras Veículos …" at bounding box center [433, 209] width 866 height 418
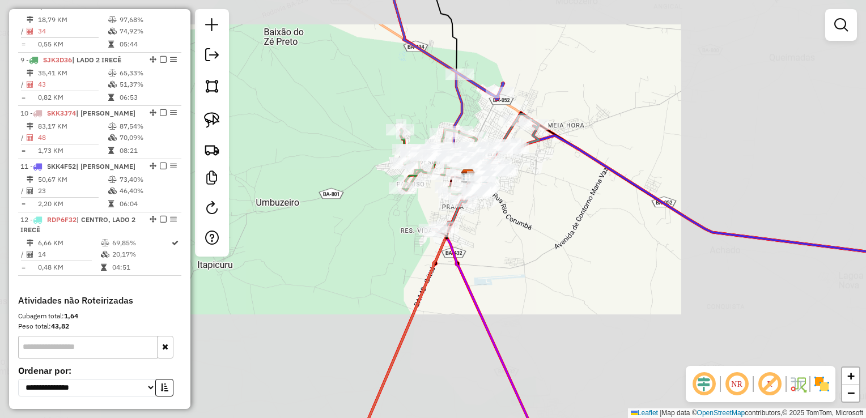
drag, startPoint x: 571, startPoint y: 258, endPoint x: 503, endPoint y: 195, distance: 93.0
click at [505, 196] on div "Janela de atendimento Grade de atendimento Capacidade Transportadoras Veículos …" at bounding box center [433, 209] width 866 height 418
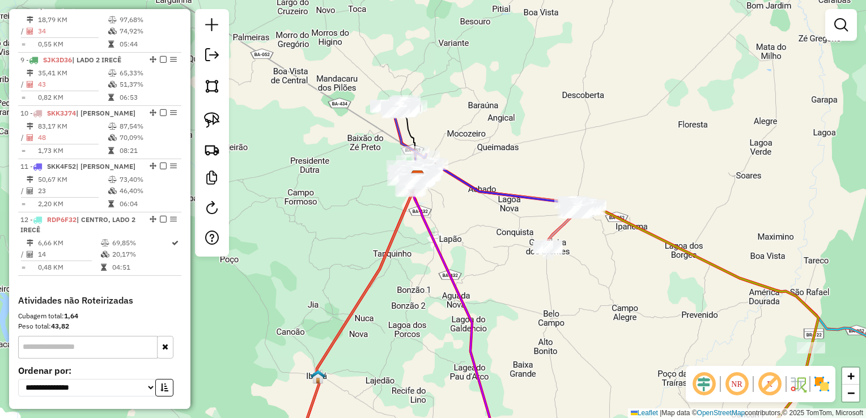
drag, startPoint x: 490, startPoint y: 220, endPoint x: 507, endPoint y: 242, distance: 27.5
click at [490, 219] on div "Janela de atendimento Grade de atendimento Capacidade Transportadoras Veículos …" at bounding box center [433, 209] width 866 height 418
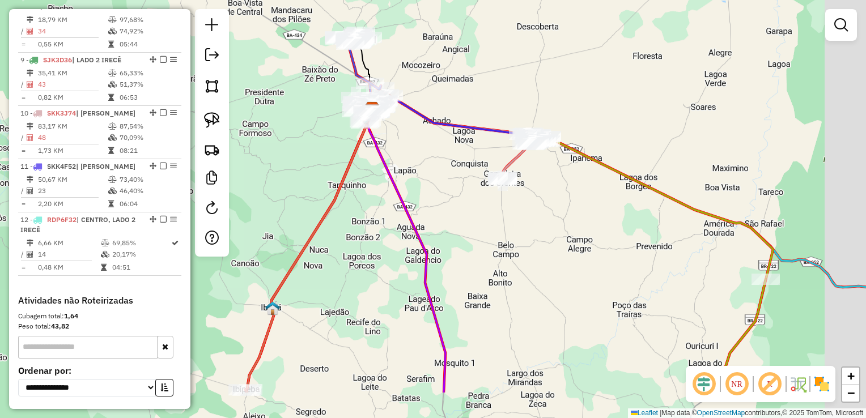
drag, startPoint x: 527, startPoint y: 137, endPoint x: 515, endPoint y: 101, distance: 37.8
click at [512, 102] on div "Janela de atendimento Grade de atendimento Capacidade Transportadoras Veículos …" at bounding box center [433, 209] width 866 height 418
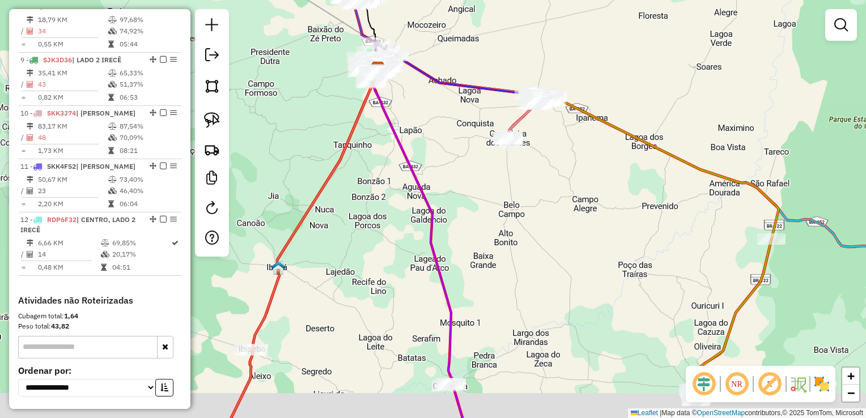
click at [596, 37] on div "Janela de atendimento Grade de atendimento Capacidade Transportadoras Veículos …" at bounding box center [433, 209] width 866 height 418
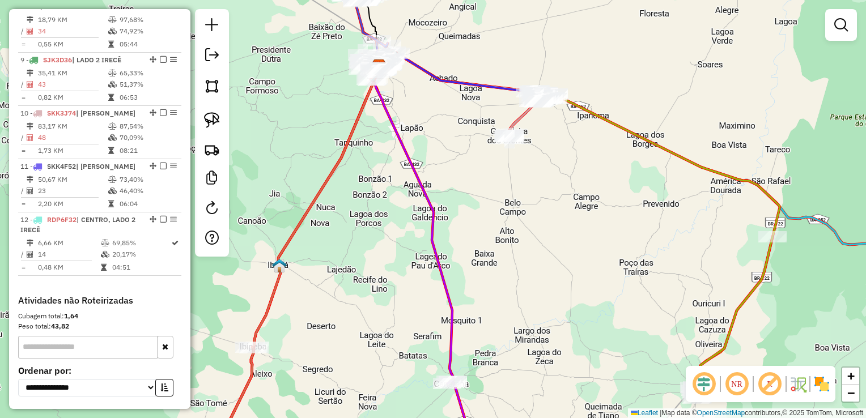
drag, startPoint x: 578, startPoint y: 151, endPoint x: 570, endPoint y: 134, distance: 19.0
click at [572, 131] on div "Janela de atendimento Grade de atendimento Capacidade Transportadoras Veículos …" at bounding box center [433, 209] width 866 height 418
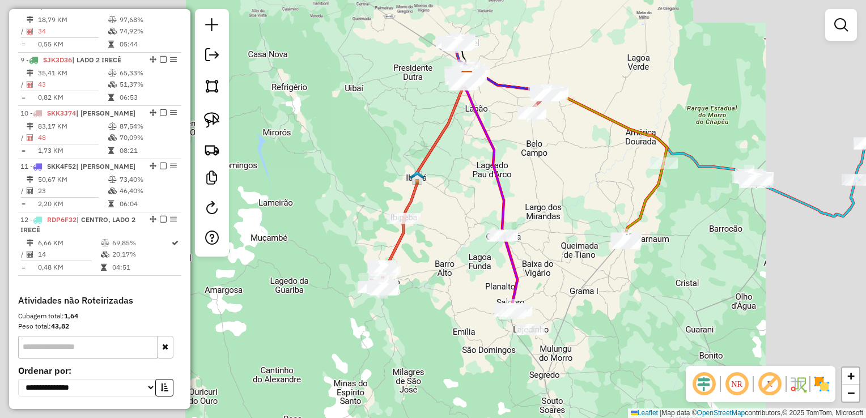
drag, startPoint x: 518, startPoint y: 238, endPoint x: 518, endPoint y: 228, distance: 10.2
click at [517, 239] on div "Janela de atendimento Grade de atendimento Capacidade Transportadoras Veículos …" at bounding box center [433, 209] width 866 height 418
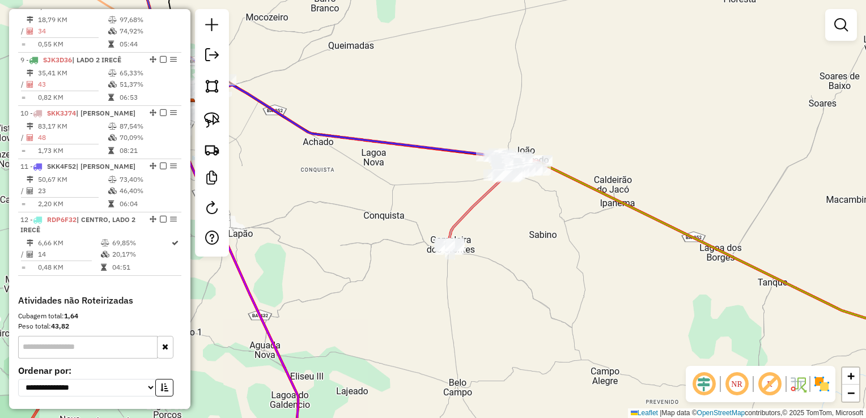
drag, startPoint x: 509, startPoint y: 117, endPoint x: 494, endPoint y: 121, distance: 15.4
click at [512, 92] on div "Janela de atendimento Grade de atendimento Capacidade Transportadoras Veículos …" at bounding box center [433, 209] width 866 height 418
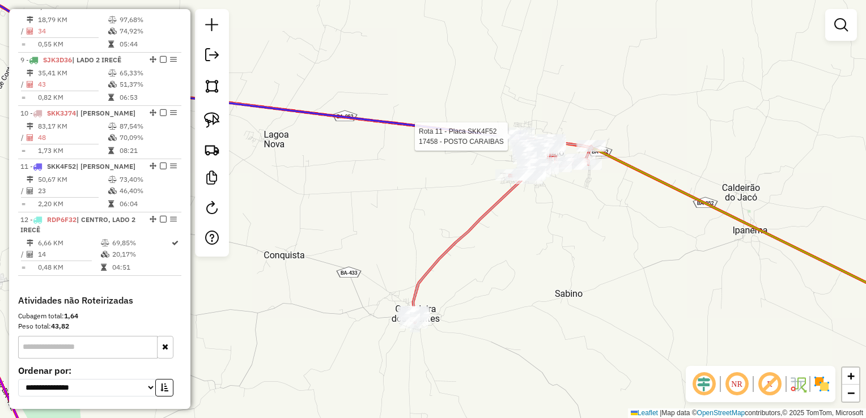
select select "*********"
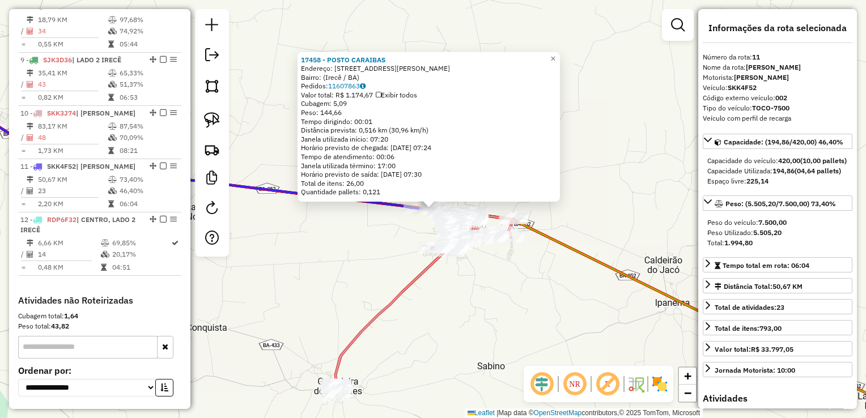
scroll to position [960, 0]
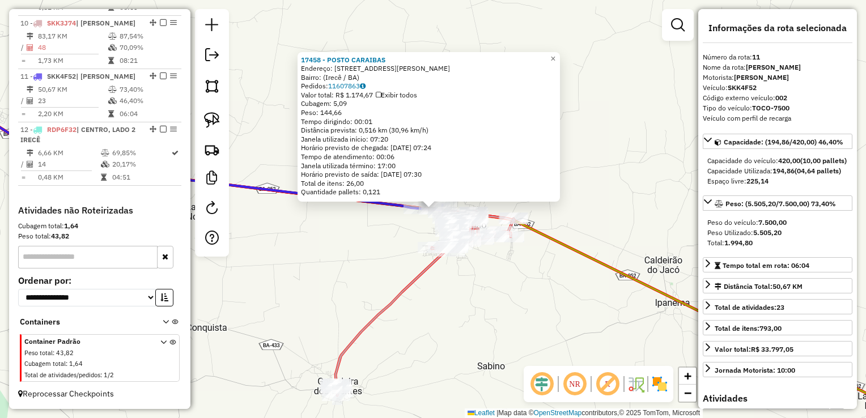
drag, startPoint x: 517, startPoint y: 280, endPoint x: 513, endPoint y: 256, distance: 24.1
click at [517, 280] on div "17458 - POSTO CARAIBAS Endereço: [STREET_ADDRESS][PERSON_NAME] Bairro: ([GEOGRA…" at bounding box center [433, 209] width 866 height 418
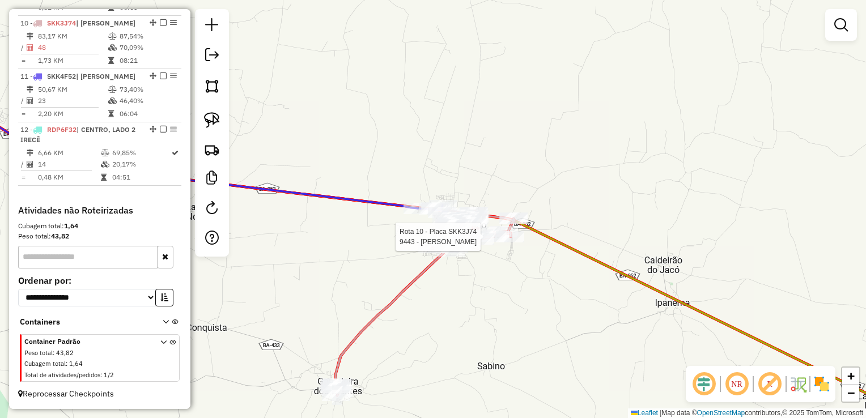
select select "*********"
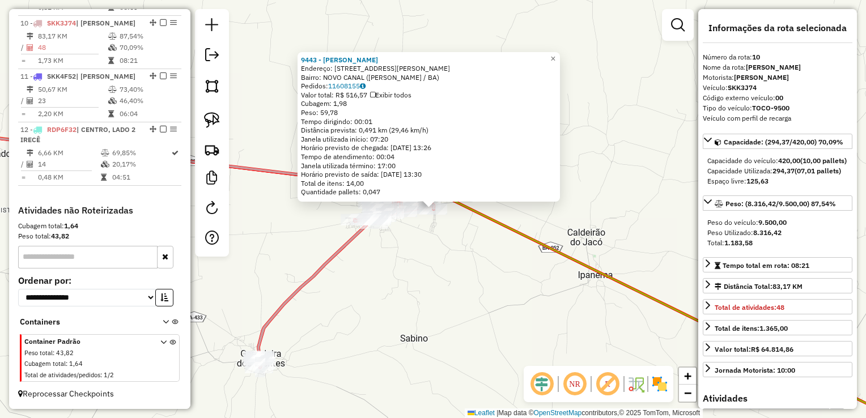
click at [490, 294] on div "9443 - JOACIR [PERSON_NAME]: [STREET_ADDRESS][PERSON_NAME] Bairro: [GEOGRAPHIC_…" at bounding box center [433, 209] width 866 height 418
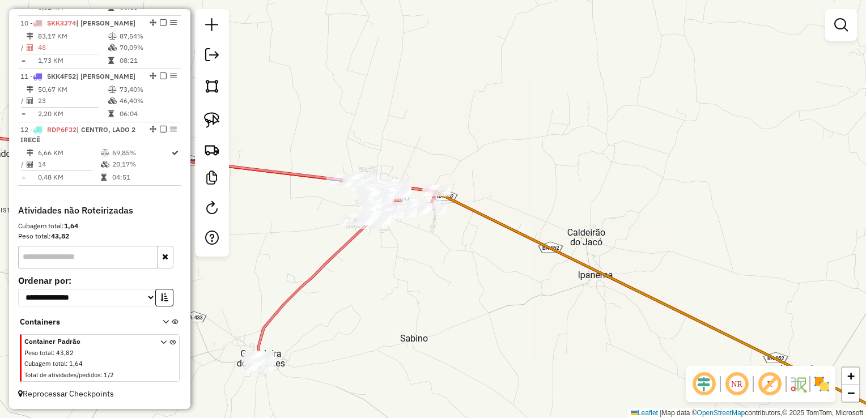
drag, startPoint x: 493, startPoint y: 303, endPoint x: 448, endPoint y: 170, distance: 140.1
click at [453, 181] on div "9443 - JOACIR [PERSON_NAME]: [STREET_ADDRESS][PERSON_NAME] Bairro: [GEOGRAPHIC_…" at bounding box center [433, 209] width 866 height 418
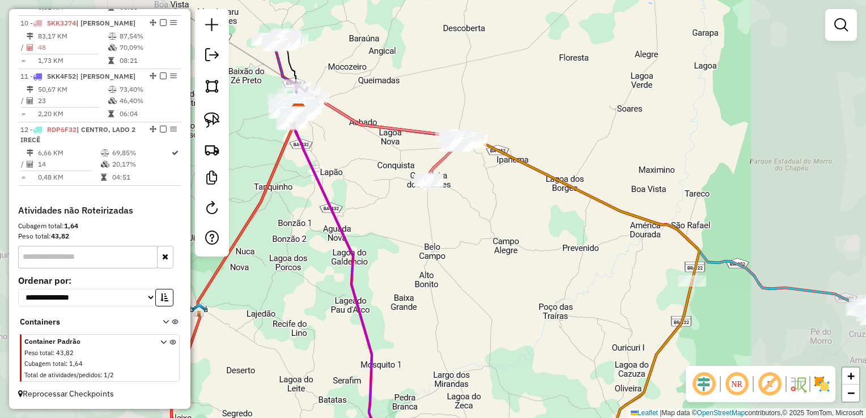
drag, startPoint x: 550, startPoint y: 245, endPoint x: 501, endPoint y: 175, distance: 86.0
click at [501, 173] on div "Janela de atendimento Grade de atendimento Capacidade Transportadoras Veículos …" at bounding box center [433, 209] width 866 height 418
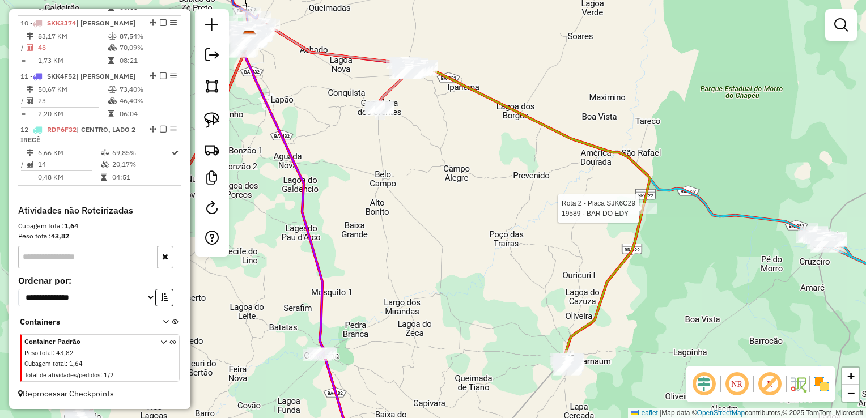
select select "*********"
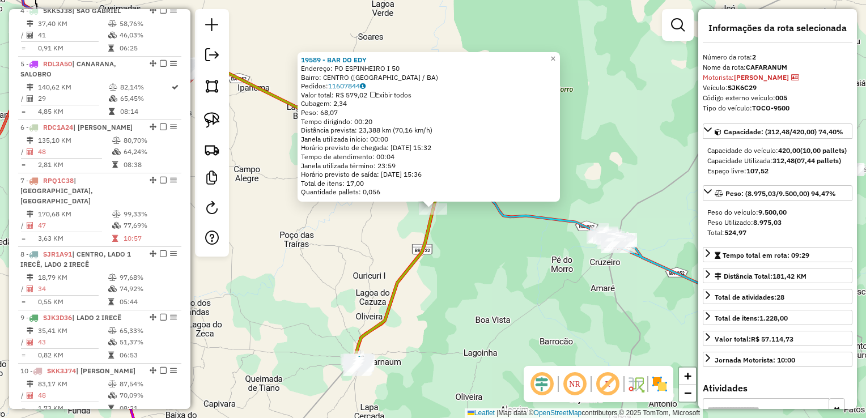
scroll to position [502, 0]
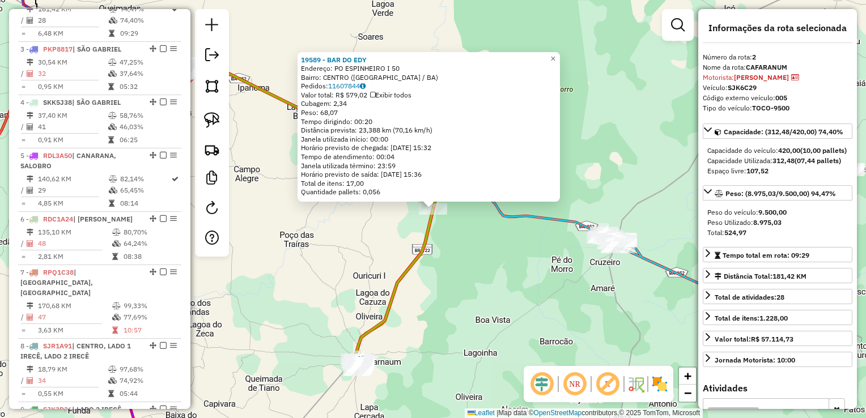
drag, startPoint x: 510, startPoint y: 282, endPoint x: 558, endPoint y: 269, distance: 49.5
click at [512, 282] on div "19589 - BAR DO EDY Endereço: PO ESPINHEIRO I 50 Bairro: CENTRO ([GEOGRAPHIC_DAT…" at bounding box center [433, 209] width 866 height 418
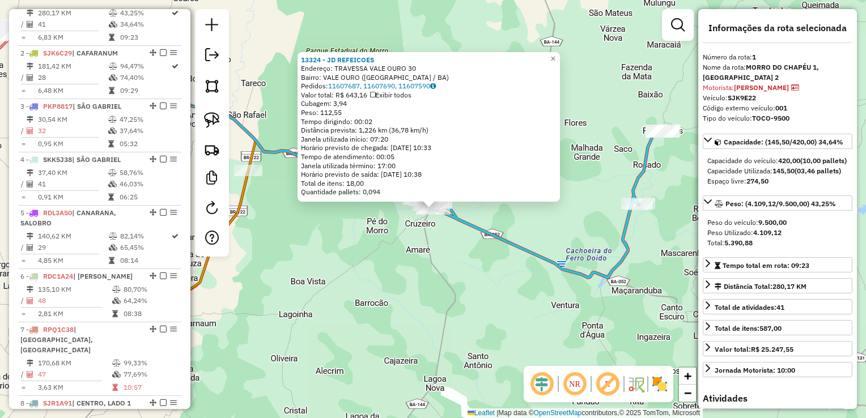
scroll to position [439, 0]
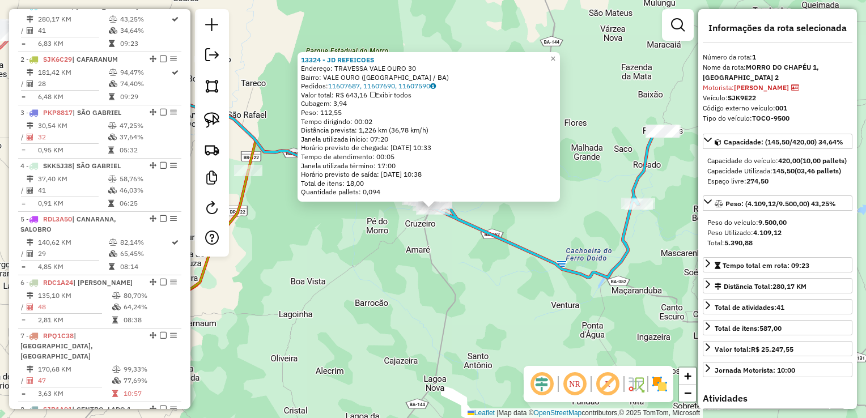
click at [506, 278] on div "13324 - JD REFEICOES Endereço: TRAVESSA VALE OURO 30 Bairro: VALE OURO ([GEOGRA…" at bounding box center [433, 209] width 866 height 418
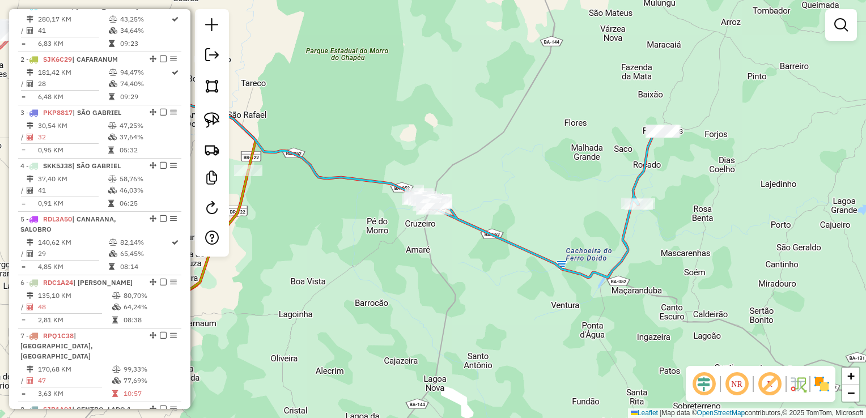
drag, startPoint x: 588, startPoint y: 216, endPoint x: 609, endPoint y: 206, distance: 23.6
click at [607, 206] on div "Janela de atendimento Grade de atendimento Capacidade Transportadoras Veículos …" at bounding box center [433, 209] width 866 height 418
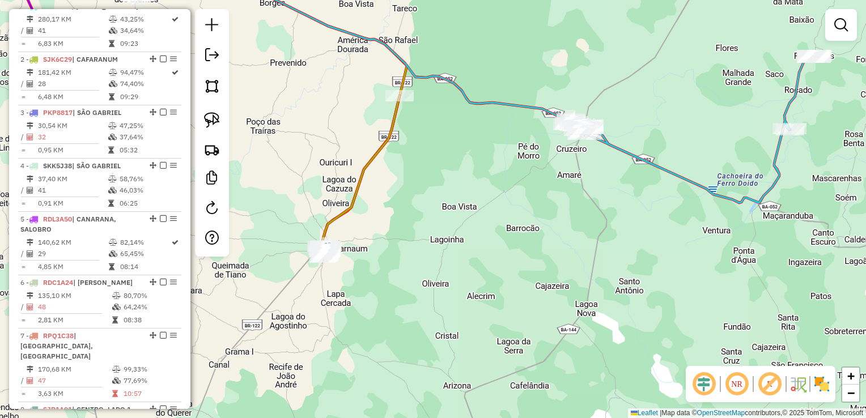
drag, startPoint x: 693, startPoint y: 194, endPoint x: 723, endPoint y: 187, distance: 30.8
click at [737, 185] on div "Janela de atendimento Grade de atendimento Capacidade Transportadoras Veículos …" at bounding box center [433, 209] width 866 height 418
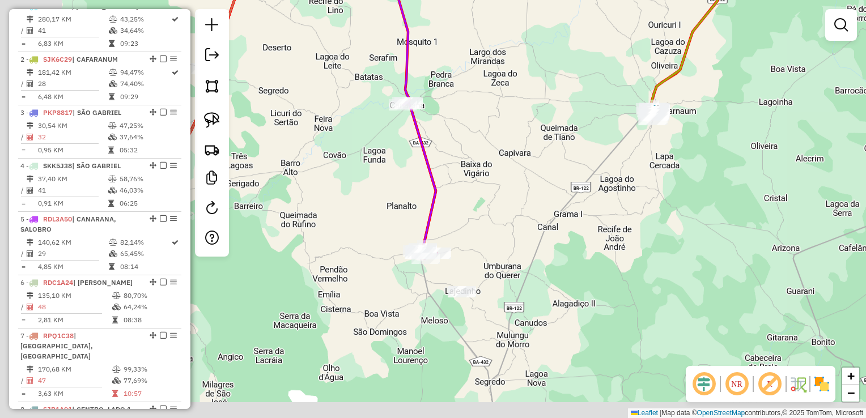
drag, startPoint x: 420, startPoint y: 235, endPoint x: 554, endPoint y: 144, distance: 161.6
click at [554, 144] on div "Janela de atendimento Grade de atendimento Capacidade Transportadoras Veículos …" at bounding box center [433, 209] width 866 height 418
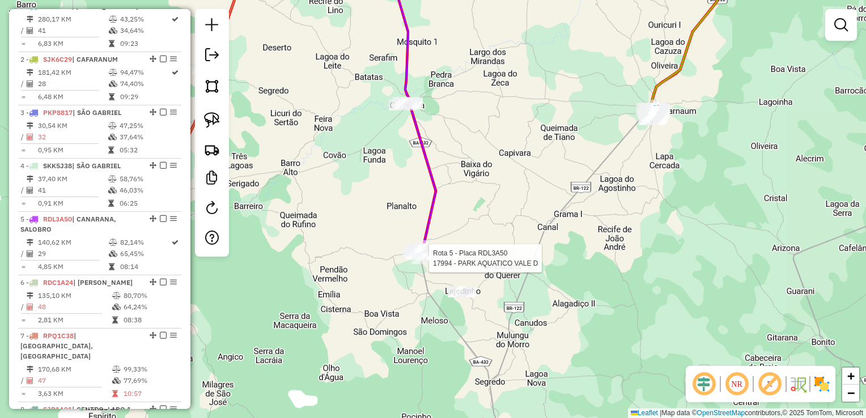
select select "*********"
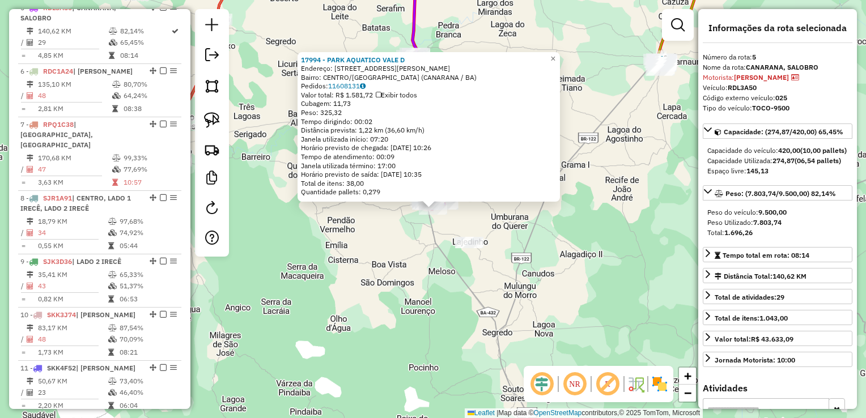
scroll to position [661, 0]
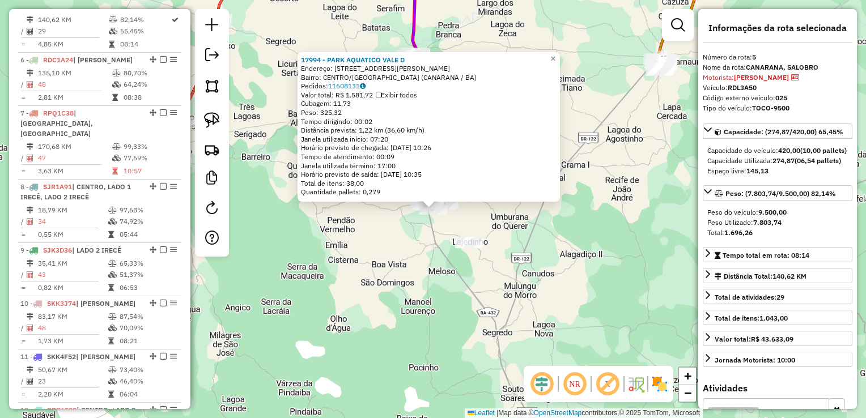
click at [369, 243] on div "17994 - PARK AQUATICO VALE D Endereço: [STREET_ADDRESS][PERSON_NAME] Bairro: [G…" at bounding box center [433, 209] width 866 height 418
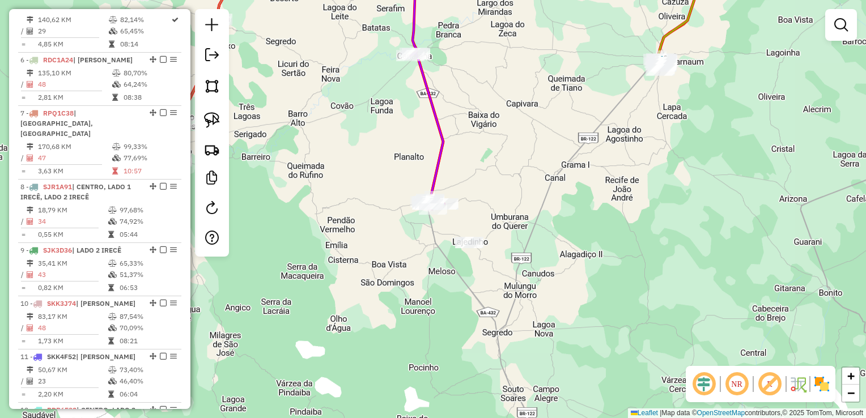
drag, startPoint x: 453, startPoint y: 261, endPoint x: 444, endPoint y: 241, distance: 21.6
click at [453, 261] on div "17994 - PARK AQUATICO VALE D Endereço: [STREET_ADDRESS][PERSON_NAME] Bairro: [G…" at bounding box center [433, 209] width 866 height 418
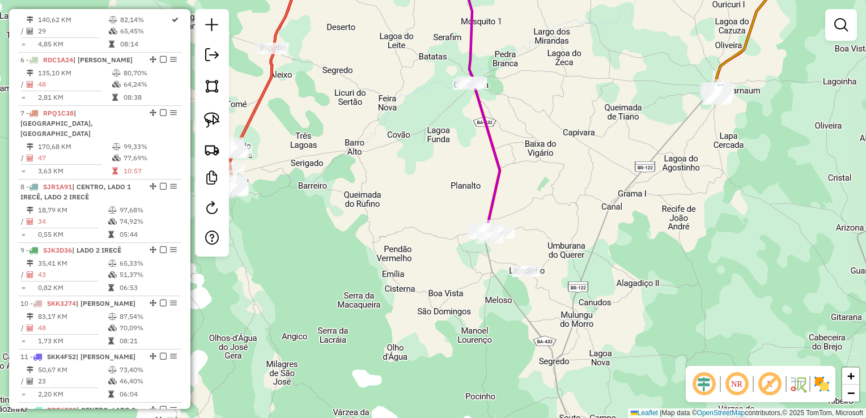
drag, startPoint x: 406, startPoint y: 190, endPoint x: 544, endPoint y: 229, distance: 143.5
click at [545, 230] on div "Janela de atendimento Grade de atendimento Capacidade Transportadoras Veículos …" at bounding box center [433, 209] width 866 height 418
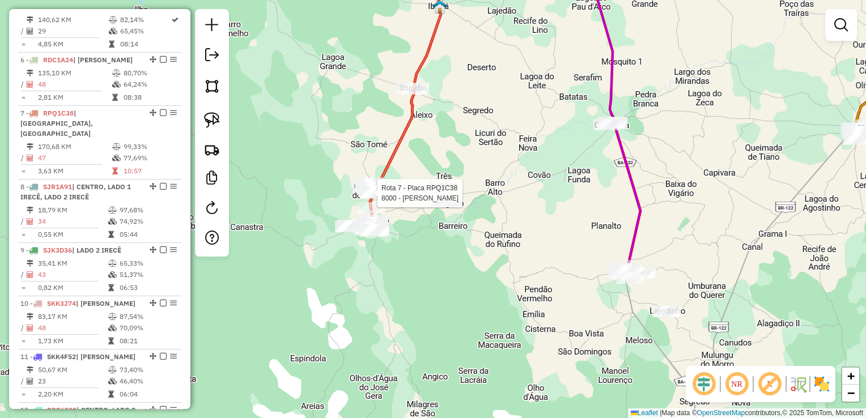
select select "*********"
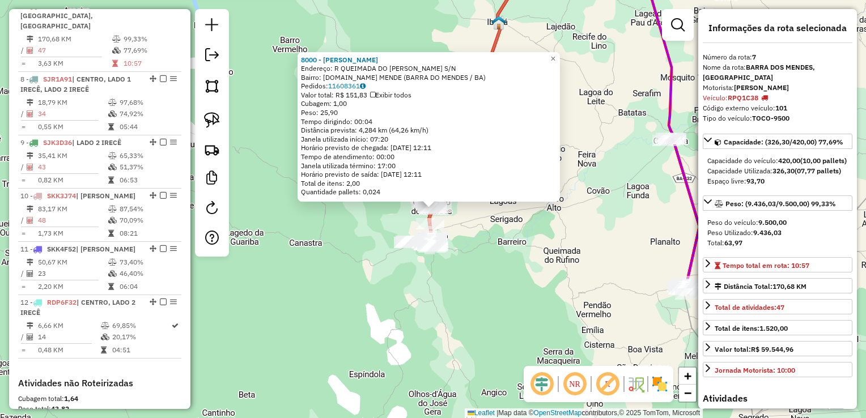
scroll to position [788, 0]
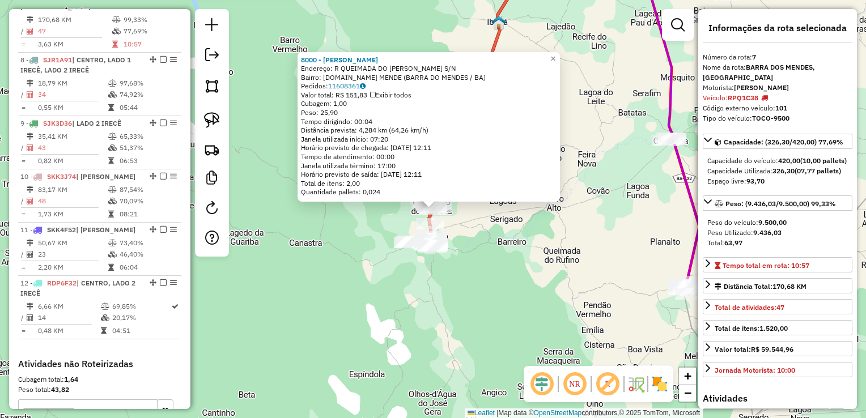
drag, startPoint x: 483, startPoint y: 266, endPoint x: 441, endPoint y: 266, distance: 42.5
click at [483, 265] on div "8000 - WILSON ABADE NASCIMENTO Endereço: R QUEIMADA DO [PERSON_NAME] S/N Bairro…" at bounding box center [433, 209] width 866 height 418
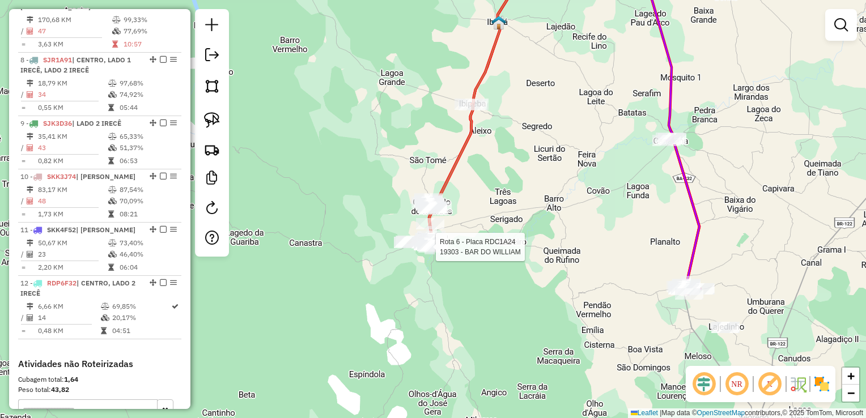
select select "*********"
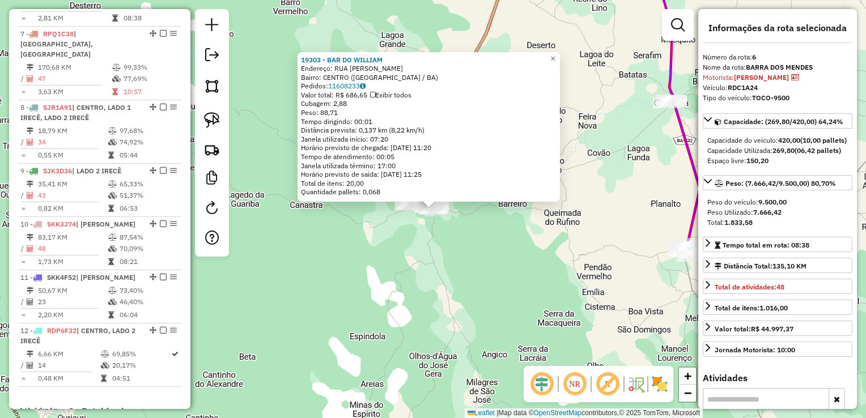
scroll to position [725, 0]
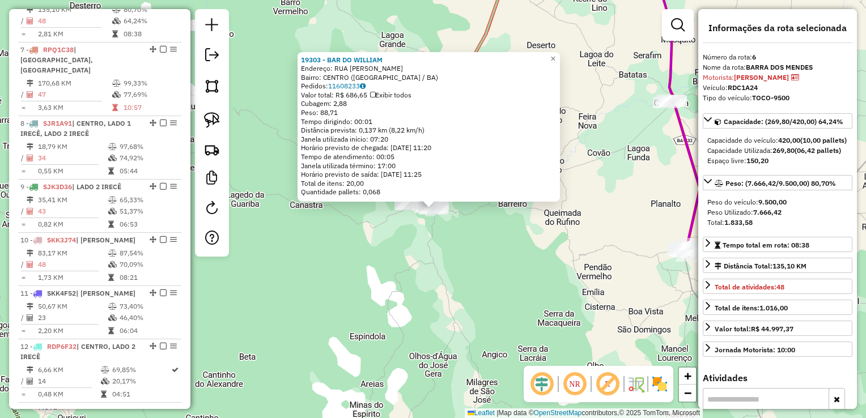
click at [421, 270] on div "19303 - BAR DO [PERSON_NAME]: RUA [PERSON_NAME] SN Bairro: [GEOGRAPHIC_DATA] ([…" at bounding box center [433, 209] width 866 height 418
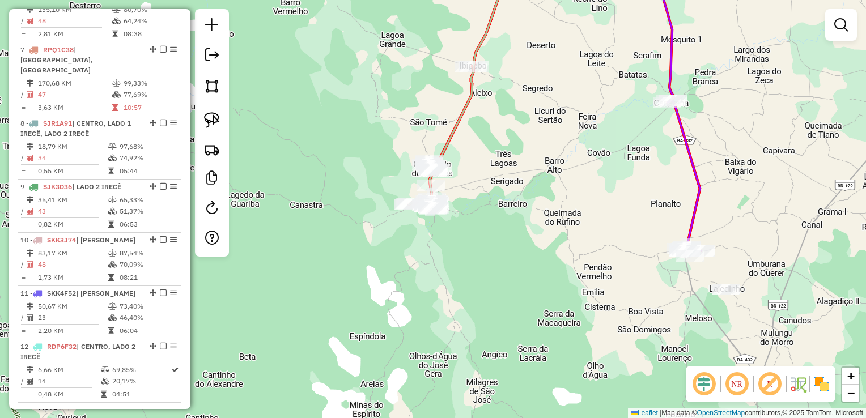
drag, startPoint x: 524, startPoint y: 206, endPoint x: 509, endPoint y: 241, distance: 37.4
click at [515, 240] on div "Janela de atendimento Grade de atendimento Capacidade Transportadoras Veículos …" at bounding box center [433, 209] width 866 height 418
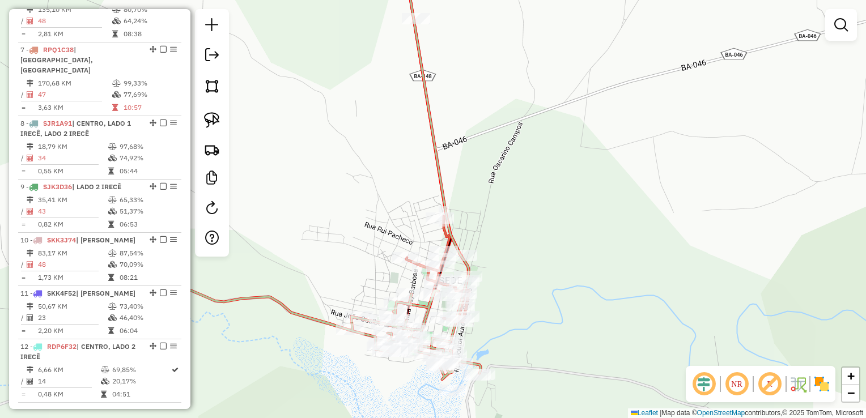
drag, startPoint x: 514, startPoint y: 266, endPoint x: 524, endPoint y: 158, distance: 109.2
click at [524, 158] on div "Janela de atendimento Grade de atendimento Capacidade Transportadoras Veículos …" at bounding box center [433, 209] width 866 height 418
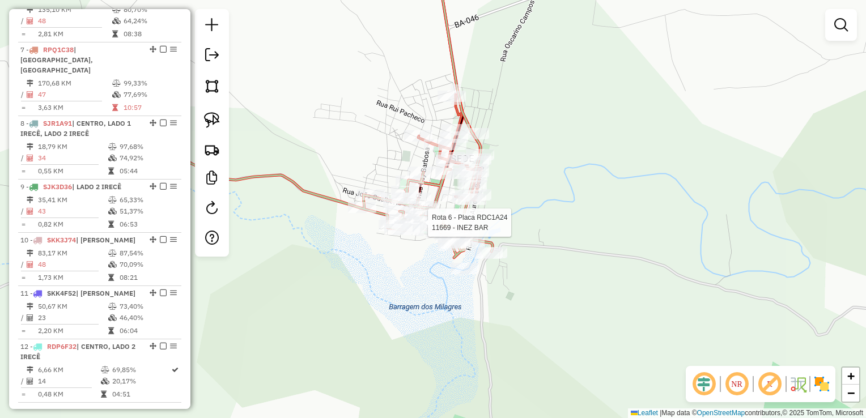
select select "*********"
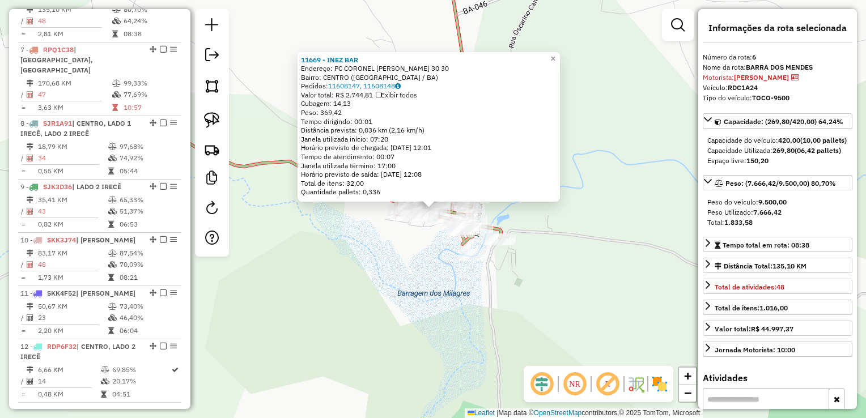
click at [419, 261] on div "Rota 6 - Placa RDC1A24 6959 - [PERSON_NAME] 11669 - INEZ BAR Endereço: PC CORON…" at bounding box center [433, 209] width 866 height 418
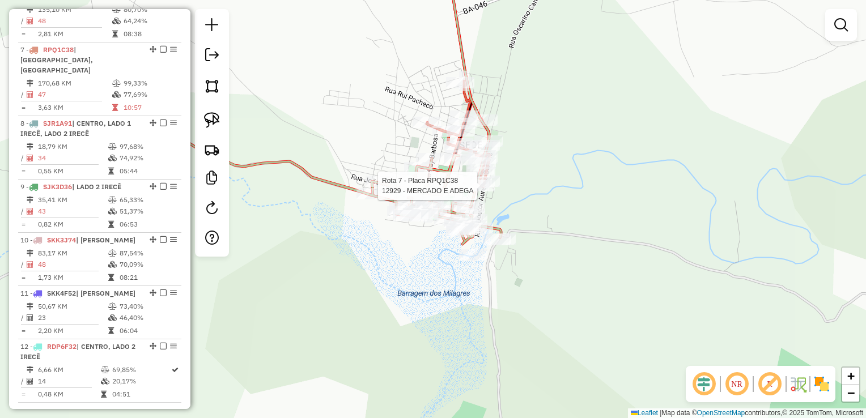
select select "*********"
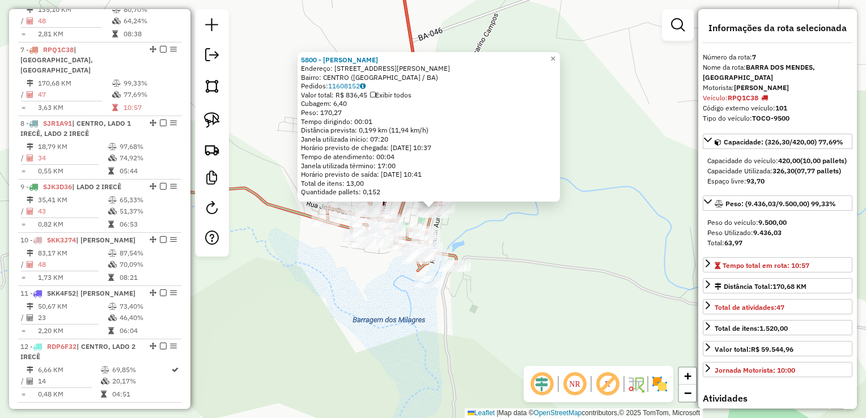
scroll to position [788, 0]
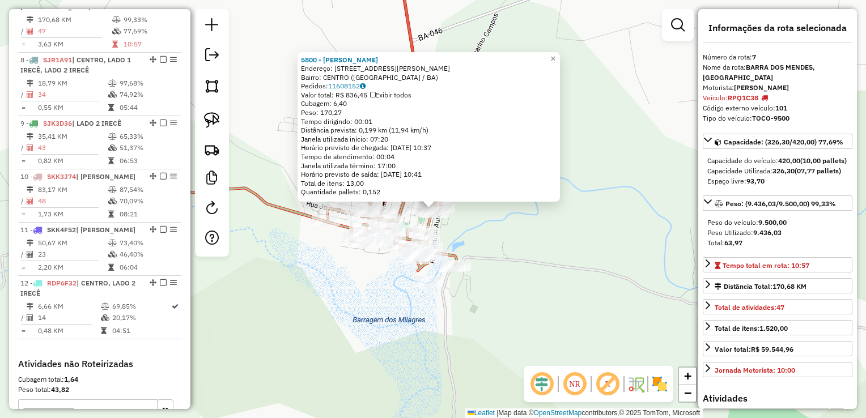
click at [494, 225] on div "5800 - [PERSON_NAME]: R AV [PERSON_NAME] 259 Bairro: [GEOGRAPHIC_DATA] ([GEOGRA…" at bounding box center [433, 209] width 866 height 418
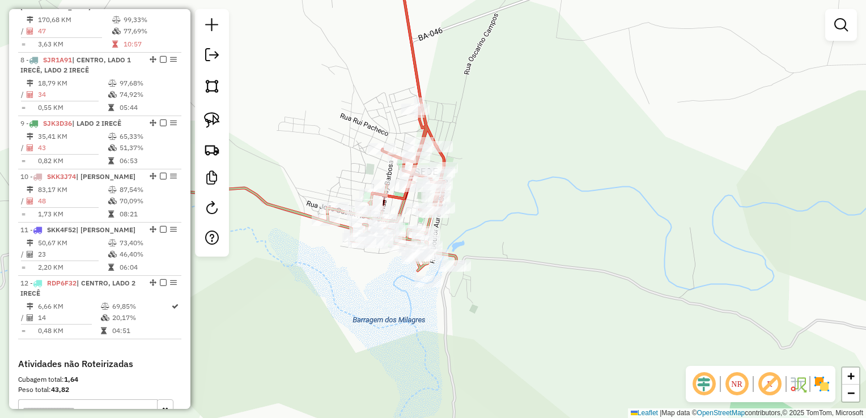
drag, startPoint x: 462, startPoint y: 225, endPoint x: 529, endPoint y: 172, distance: 85.1
click at [532, 175] on div "5800 - [PERSON_NAME]: R AV [PERSON_NAME] 259 Bairro: [GEOGRAPHIC_DATA] ([GEOGRA…" at bounding box center [433, 209] width 866 height 418
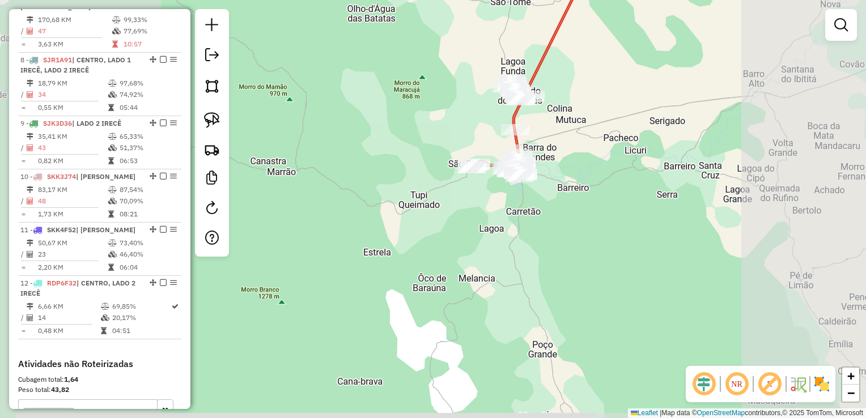
click at [493, 226] on div "Rota 7 - Placa RPQ1C38 17351 - JFC MERCEARIA Rota 7 - Placa RPQ1C38 18799 - MER…" at bounding box center [433, 209] width 866 height 418
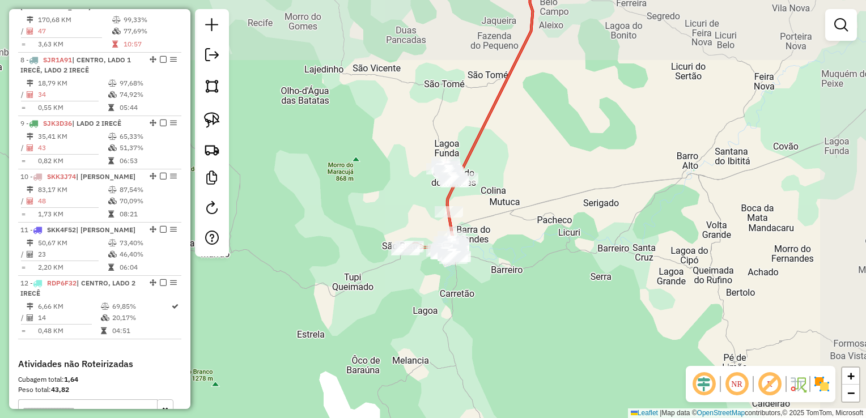
drag, startPoint x: 528, startPoint y: 201, endPoint x: 512, endPoint y: 209, distance: 17.7
click at [508, 244] on div "Janela de atendimento Grade de atendimento Capacidade Transportadoras Veículos …" at bounding box center [433, 209] width 866 height 418
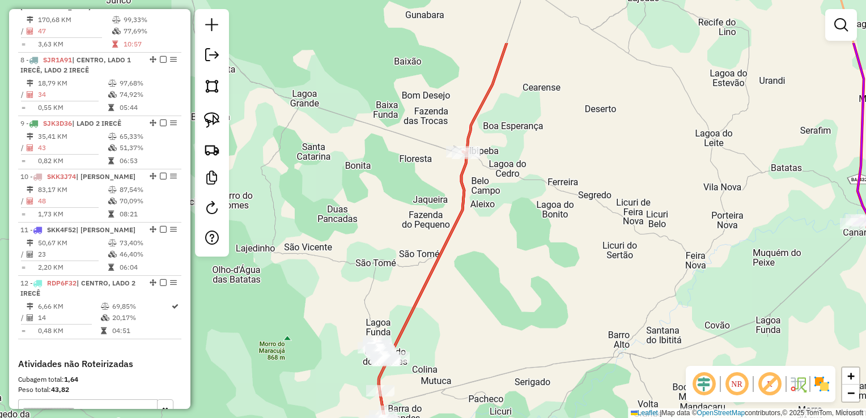
drag, startPoint x: 553, startPoint y: 172, endPoint x: 523, endPoint y: 263, distance: 95.5
click at [523, 263] on div "Janela de atendimento Grade de atendimento Capacidade Transportadoras Veículos …" at bounding box center [433, 209] width 866 height 418
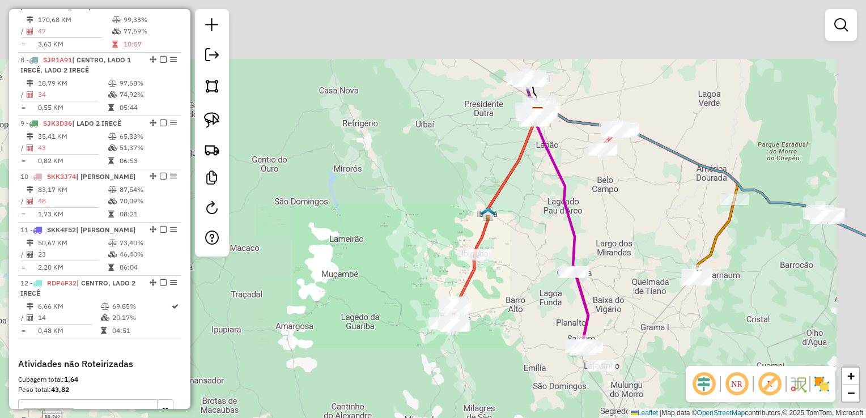
drag, startPoint x: 578, startPoint y: 160, endPoint x: 494, endPoint y: 271, distance: 139.5
click at [497, 269] on div "Janela de atendimento Grade de atendimento Capacidade Transportadoras Veículos …" at bounding box center [433, 209] width 866 height 418
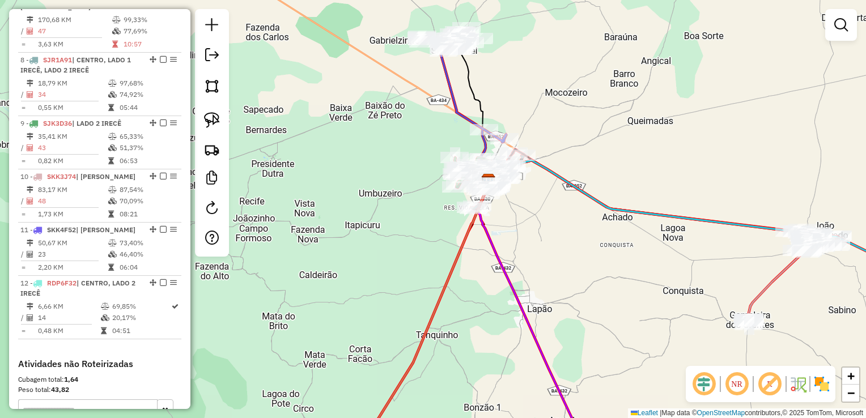
drag, startPoint x: 500, startPoint y: 100, endPoint x: 513, endPoint y: 162, distance: 63.1
click at [513, 162] on div "Janela de atendimento Grade de atendimento Capacidade Transportadoras Veículos …" at bounding box center [433, 209] width 866 height 418
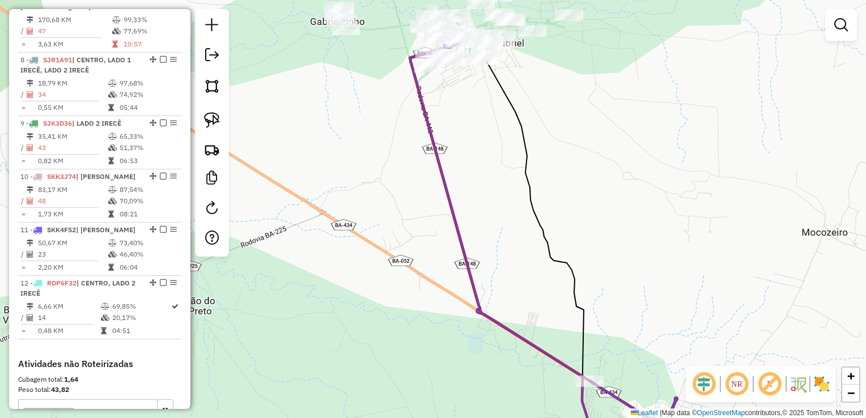
drag, startPoint x: 479, startPoint y: 149, endPoint x: 480, endPoint y: 175, distance: 26.1
click at [481, 167] on div "Janela de atendimento Grade de atendimento Capacidade Transportadoras Veículos …" at bounding box center [433, 209] width 866 height 418
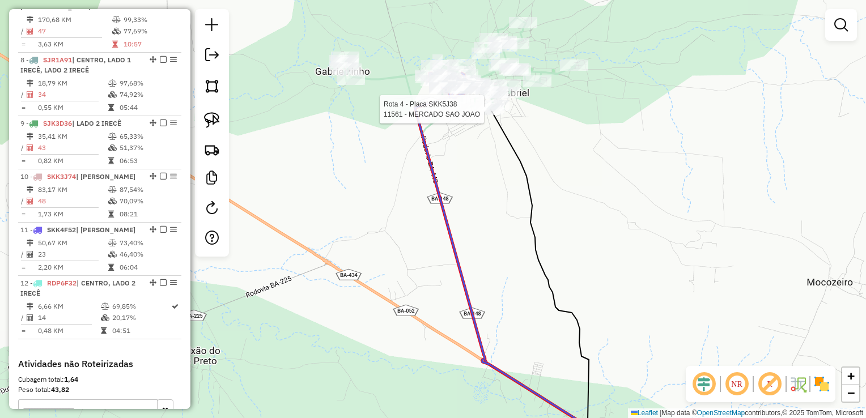
select select "*********"
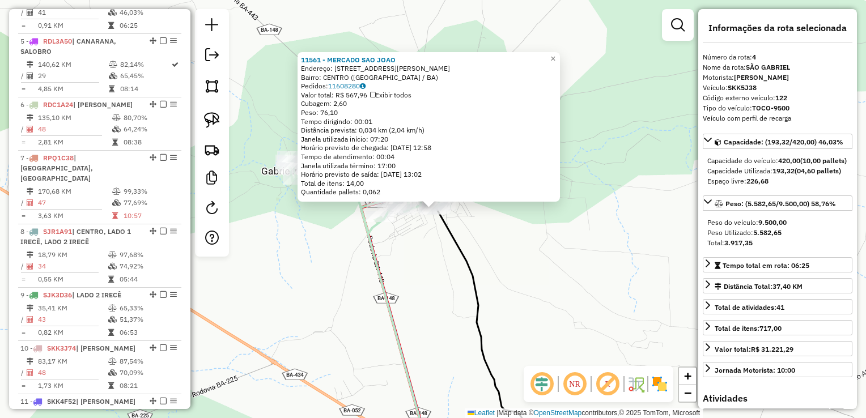
scroll to position [607, 0]
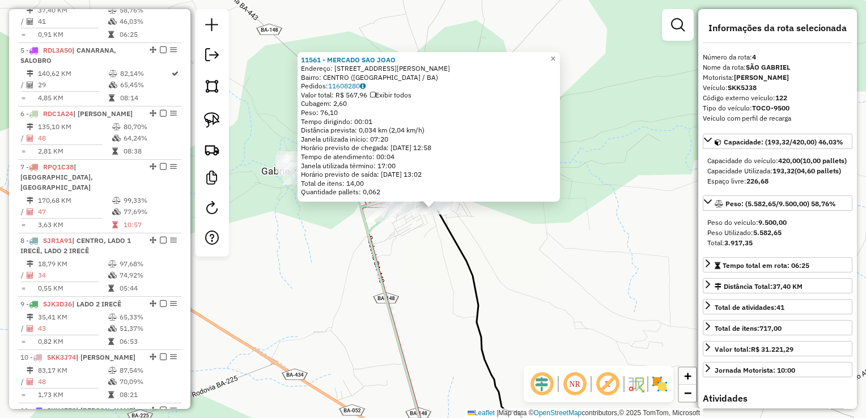
click at [422, 231] on div "11561 - MERCADO SAO [PERSON_NAME]: [STREET_ADDRESS][PERSON_NAME] Bairro: CENTRO…" at bounding box center [433, 209] width 866 height 418
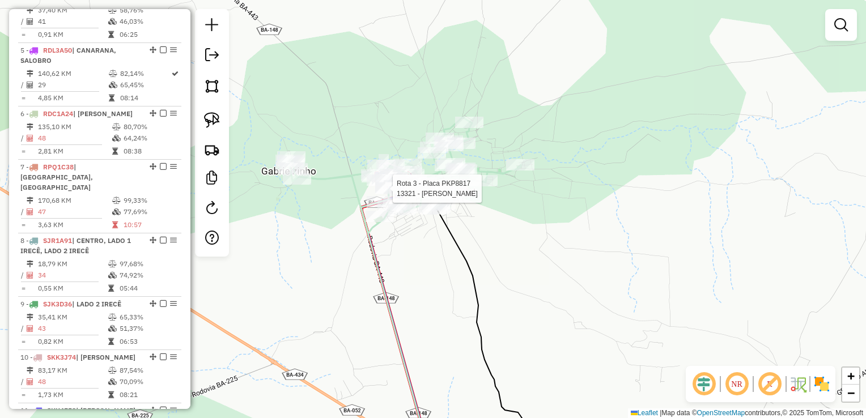
select select "*********"
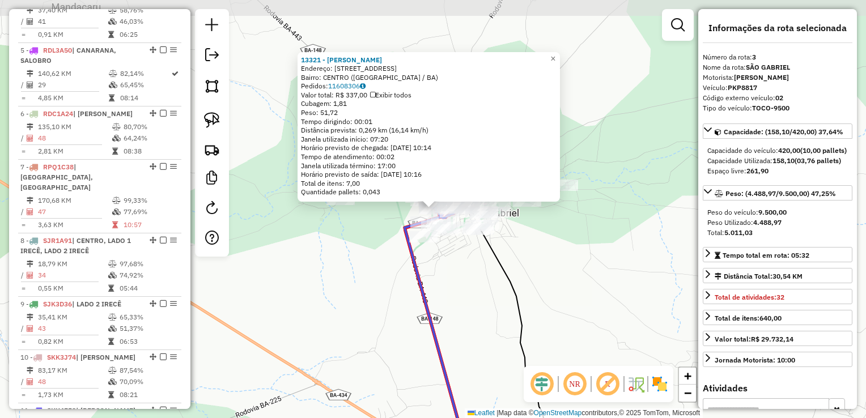
scroll to position [555, 0]
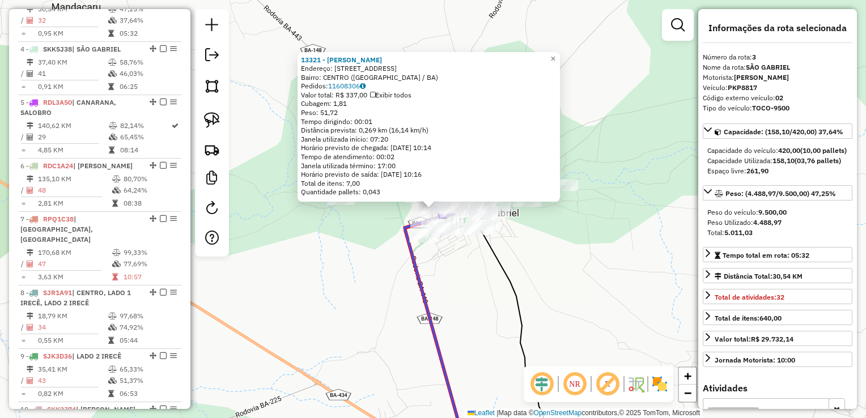
click at [446, 298] on div "13321 - [PERSON_NAME] Endereço: [STREET_ADDRESS]) Pedidos: 11608306 Valor total…" at bounding box center [433, 209] width 866 height 418
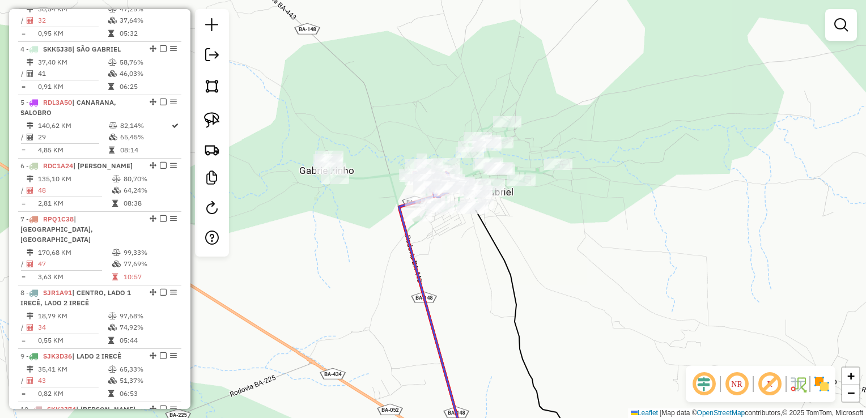
drag, startPoint x: 470, startPoint y: 295, endPoint x: 349, endPoint y: 169, distance: 174.8
click at [396, 203] on div "Janela de atendimento Grade de atendimento Capacidade Transportadoras Veículos …" at bounding box center [433, 209] width 866 height 418
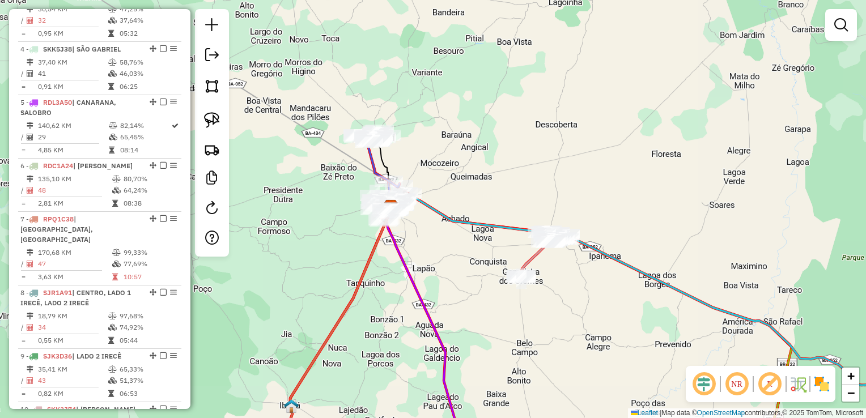
drag, startPoint x: 446, startPoint y: 206, endPoint x: 465, endPoint y: 141, distance: 67.8
click at [464, 142] on div "Janela de atendimento Grade de atendimento Capacidade Transportadoras Veículos …" at bounding box center [433, 209] width 866 height 418
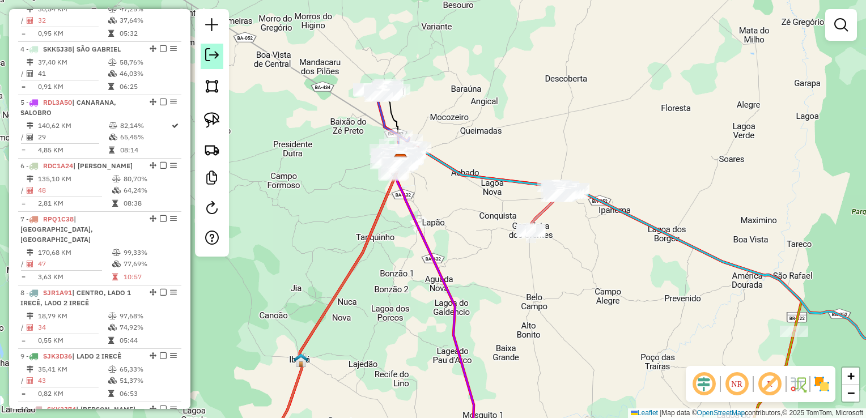
click at [215, 65] on link at bounding box center [212, 57] width 23 height 26
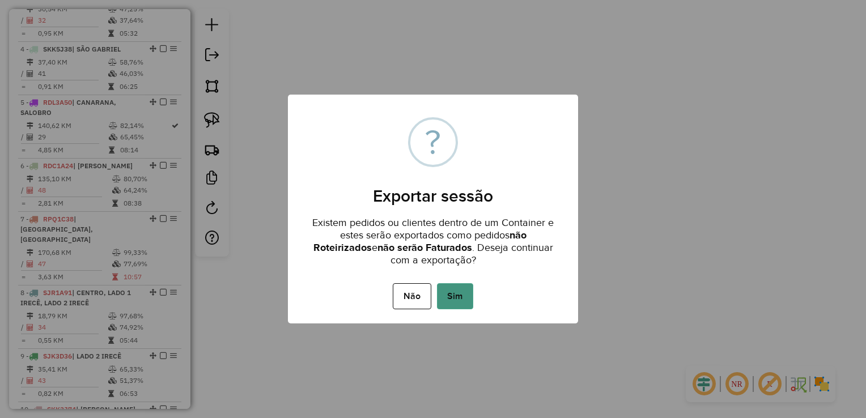
click at [464, 299] on button "Sim" at bounding box center [455, 296] width 36 height 26
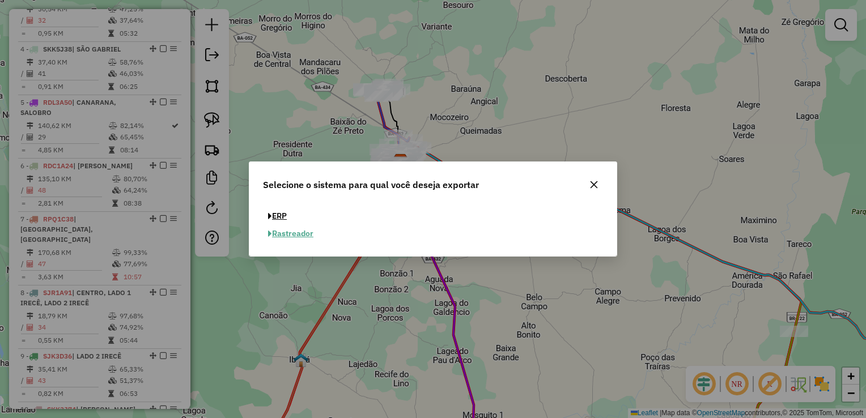
drag, startPoint x: 282, startPoint y: 214, endPoint x: 388, endPoint y: 223, distance: 107.0
click at [281, 214] on button "ERP" at bounding box center [277, 216] width 29 height 18
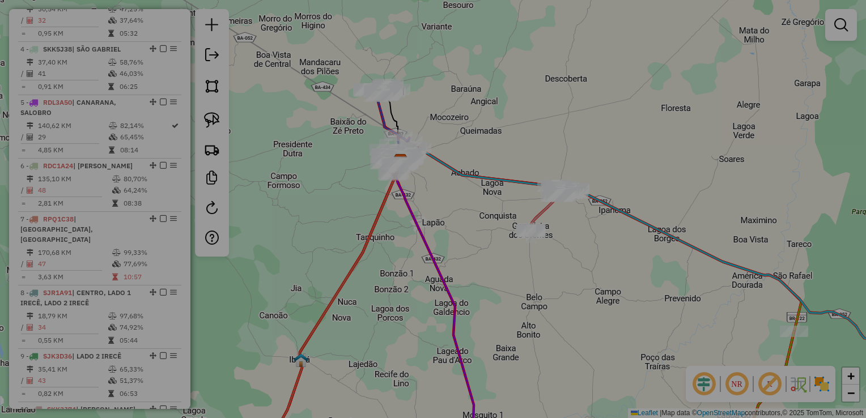
select select "**"
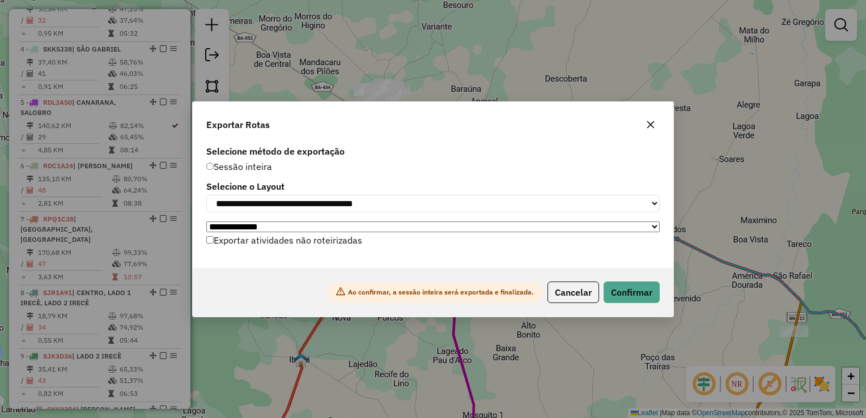
click at [675, 299] on div "**********" at bounding box center [433, 209] width 866 height 418
click at [656, 297] on button "Confirmar" at bounding box center [632, 293] width 56 height 22
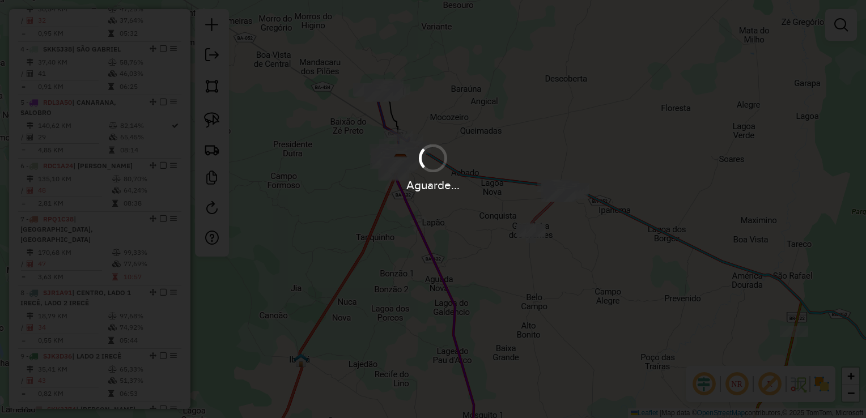
scroll to position [563, 0]
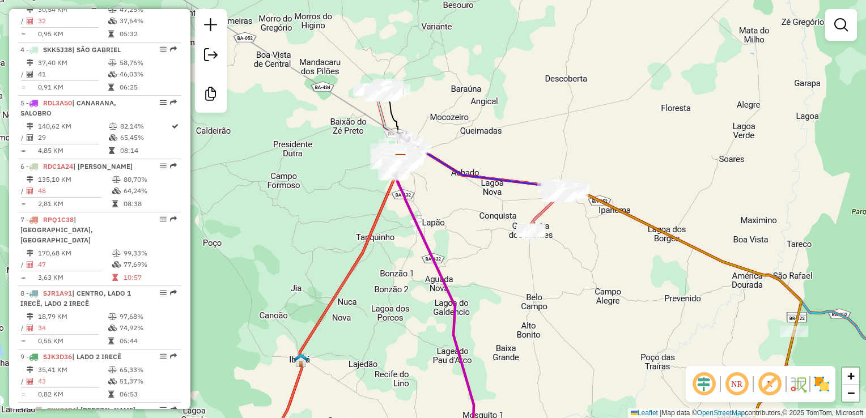
click at [512, 234] on div "Janela de atendimento Grade de atendimento Capacidade Transportadoras Veículos …" at bounding box center [433, 209] width 866 height 418
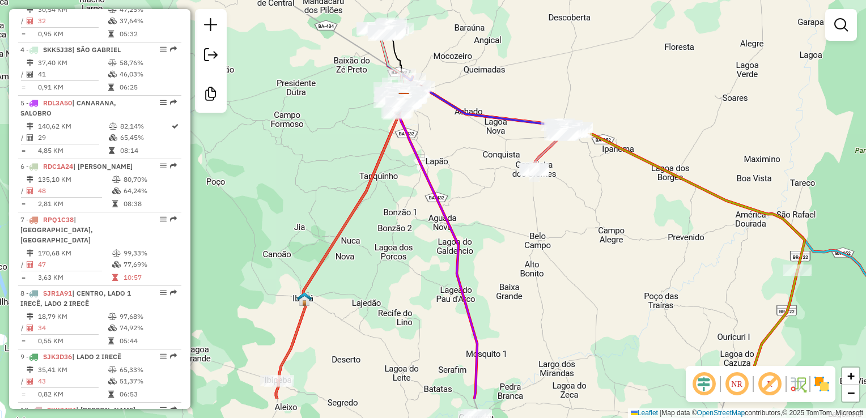
drag, startPoint x: 523, startPoint y: 264, endPoint x: 526, endPoint y: 203, distance: 61.3
click at [526, 203] on div "Janela de atendimento Grade de atendimento Capacidade Transportadoras Veículos …" at bounding box center [433, 209] width 866 height 418
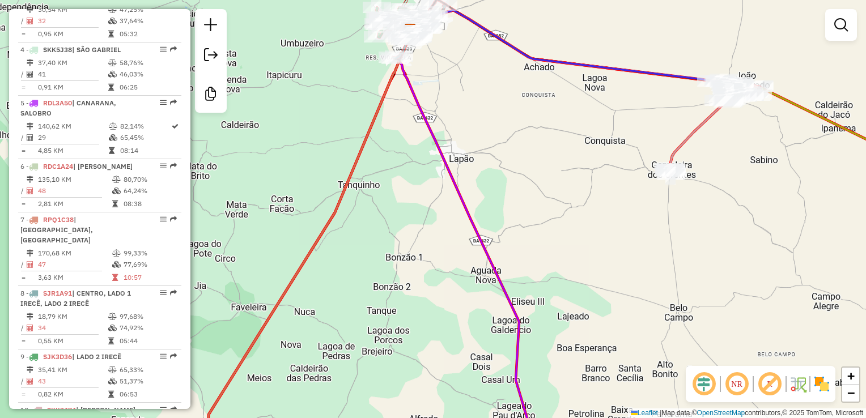
drag, startPoint x: 451, startPoint y: 121, endPoint x: 479, endPoint y: 214, distance: 97.3
click at [481, 214] on div "Janela de atendimento Grade de atendimento Capacidade Transportadoras Veículos …" at bounding box center [433, 209] width 866 height 418
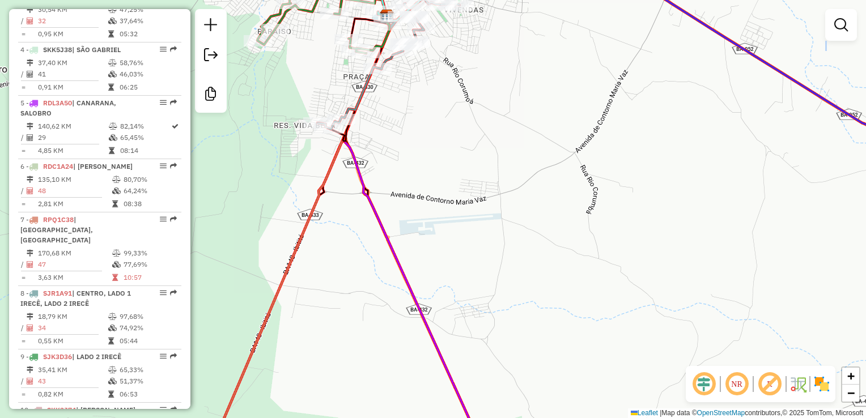
drag, startPoint x: 481, startPoint y: 172, endPoint x: 490, endPoint y: 298, distance: 126.1
click at [540, 332] on div "Janela de atendimento Grade de atendimento Capacidade Transportadoras Veículos …" at bounding box center [433, 209] width 866 height 418
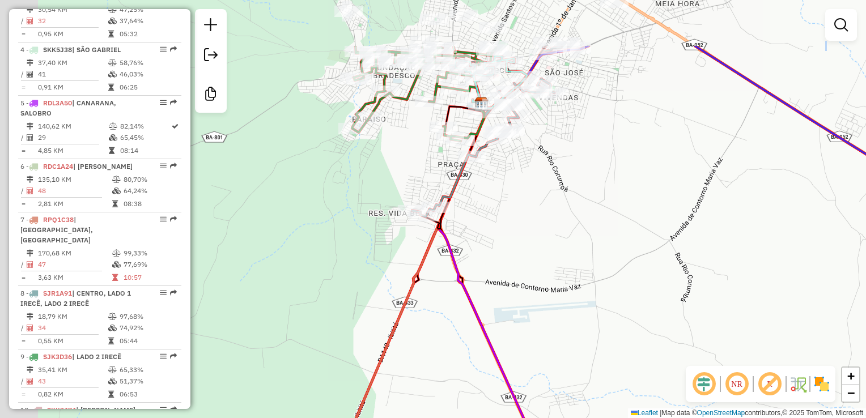
drag, startPoint x: 535, startPoint y: 304, endPoint x: 552, endPoint y: 314, distance: 19.8
click at [552, 314] on div "Janela de atendimento Grade de atendimento Capacidade Transportadoras Veículos …" at bounding box center [433, 209] width 866 height 418
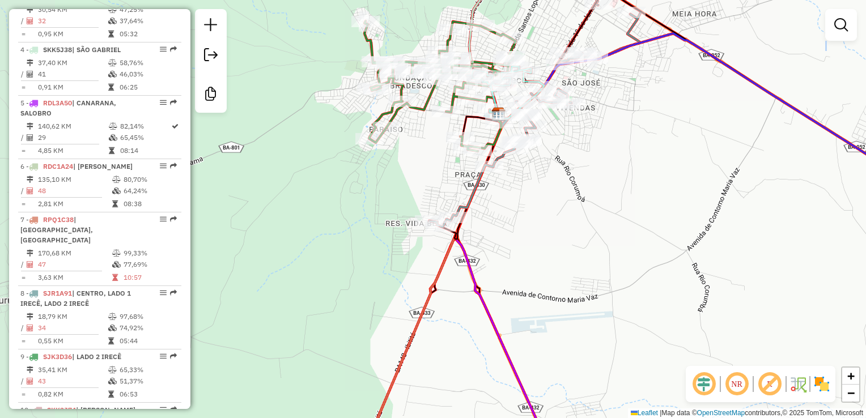
click at [549, 321] on div "Janela de atendimento Grade de atendimento Capacidade Transportadoras Veículos …" at bounding box center [433, 209] width 866 height 418
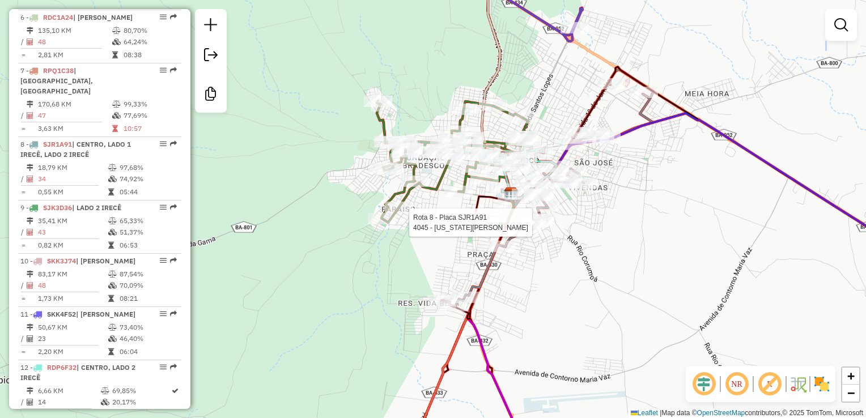
select select "*********"
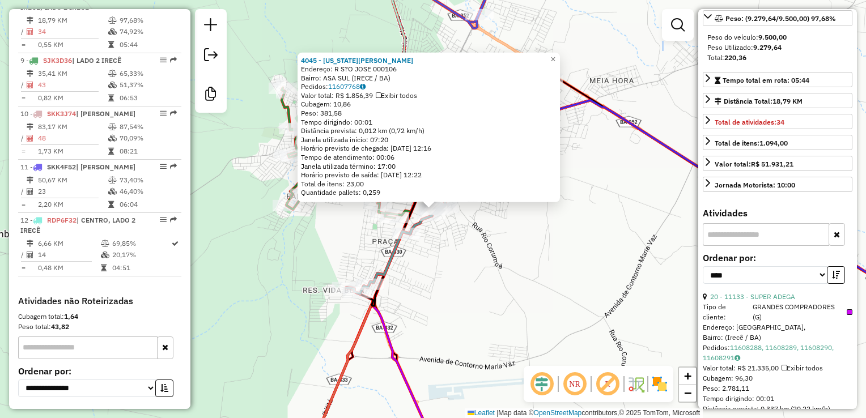
scroll to position [227, 0]
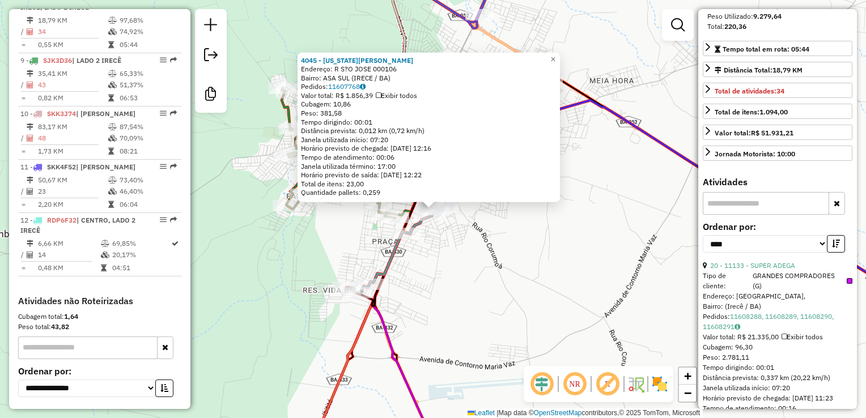
click at [755, 215] on input "text" at bounding box center [766, 203] width 126 height 23
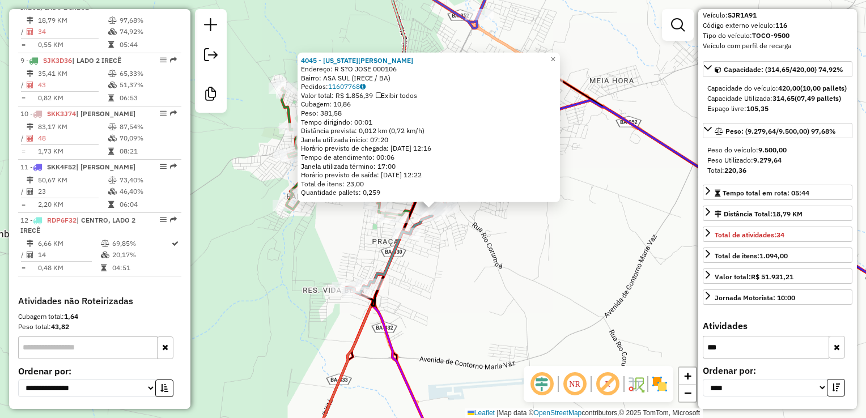
scroll to position [102, 0]
type input "*****"
click at [571, 283] on div "4045 - [US_STATE][PERSON_NAME]: R S?O JOSE 000106 Bairro: ASA SUL (IRECE / BA) …" at bounding box center [433, 209] width 866 height 418
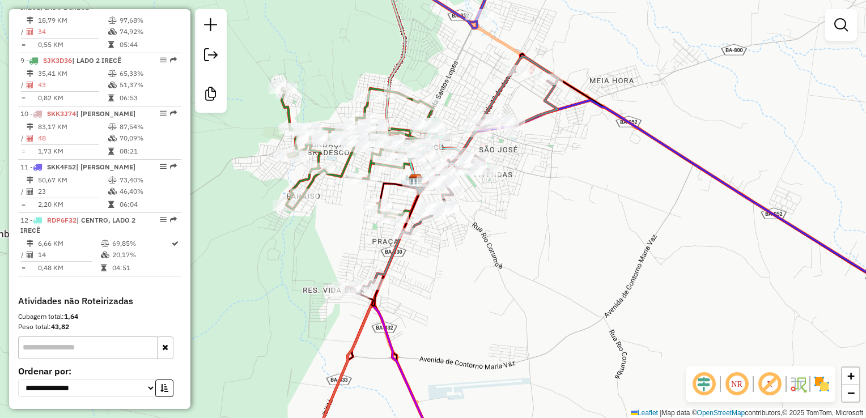
drag, startPoint x: 507, startPoint y: 271, endPoint x: 655, endPoint y: 296, distance: 150.5
click at [666, 304] on div "4045 - [US_STATE][PERSON_NAME]: R S?O JOSE 000106 Bairro: ASA SUL (IRECE / BA) …" at bounding box center [433, 209] width 866 height 418
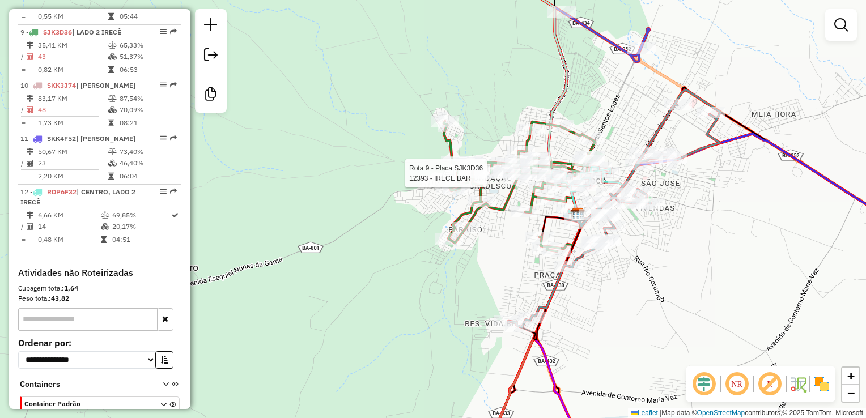
select select "*********"
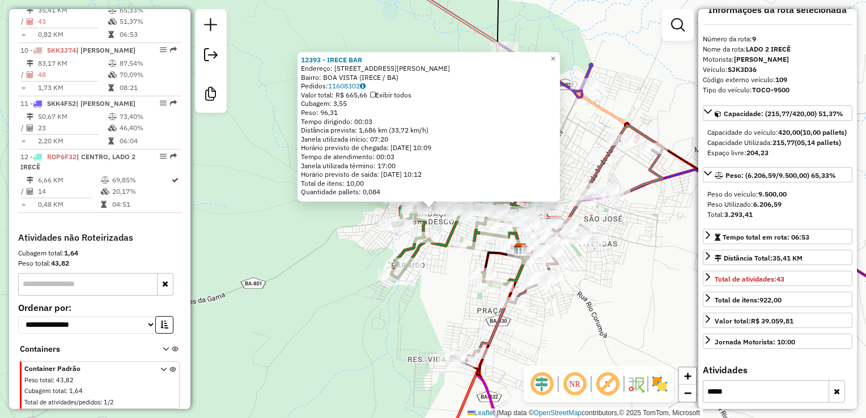
scroll to position [0, 0]
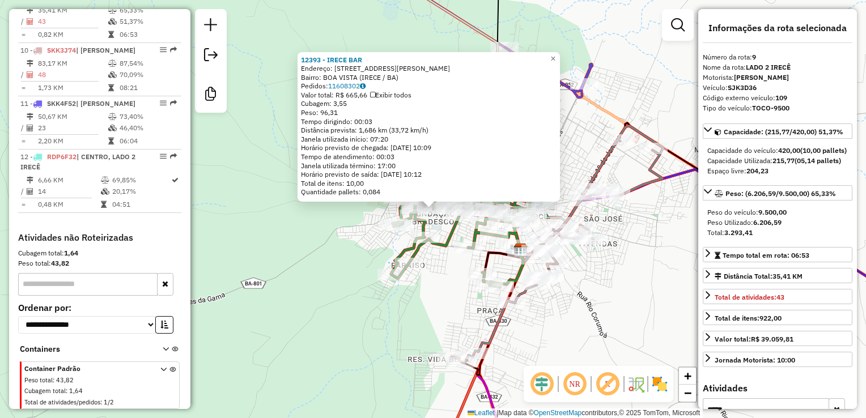
click at [648, 292] on div "12393 - [PERSON_NAME]: [STREET_ADDRESS][PERSON_NAME] Bairro: BOA VISTA (IRECE /…" at bounding box center [433, 209] width 866 height 418
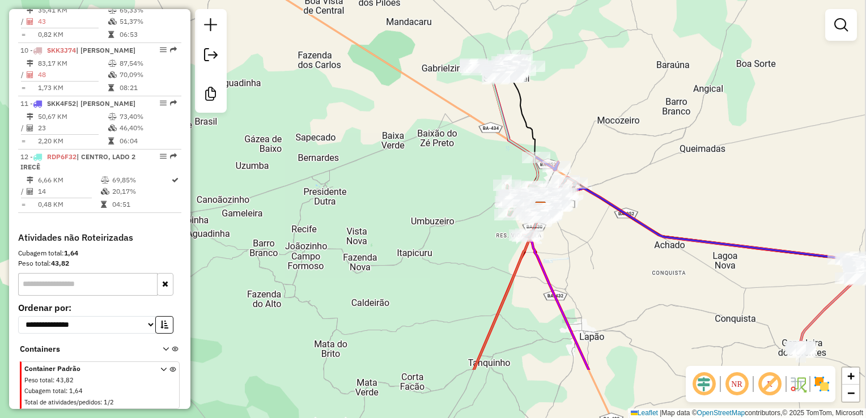
drag, startPoint x: 620, startPoint y: 291, endPoint x: 548, endPoint y: 130, distance: 175.8
click at [534, 127] on div "Janela de atendimento Grade de atendimento Capacidade Transportadoras Veículos …" at bounding box center [433, 209] width 866 height 418
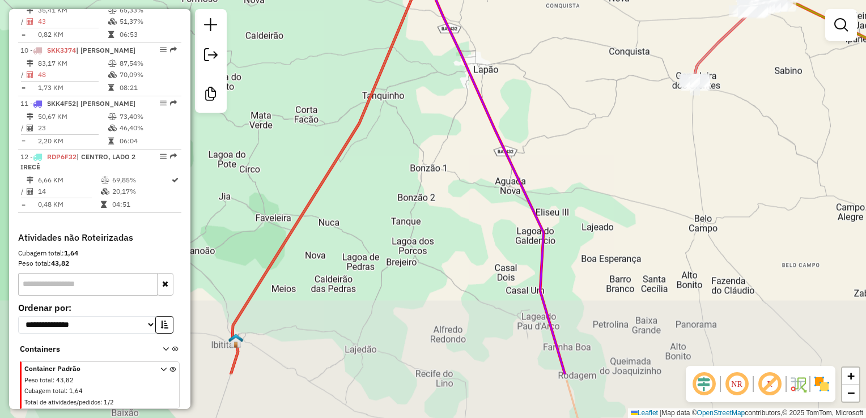
click at [552, 151] on div "Rota 8 - Placa SJR1A91 6707 - JUSSARA DE OLIVEIRA MORAIS Janela de atendimento …" at bounding box center [433, 209] width 866 height 418
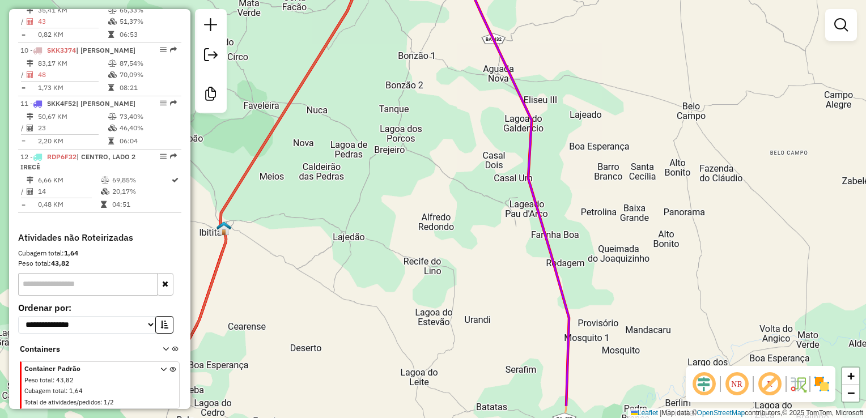
drag, startPoint x: 598, startPoint y: 194, endPoint x: 622, endPoint y: 154, distance: 46.3
click at [598, 72] on div "Rota 8 - Placa SJR1A91 6707 - JUSSARA DE OLIVEIRA MORAIS Janela de atendimento …" at bounding box center [433, 209] width 866 height 418
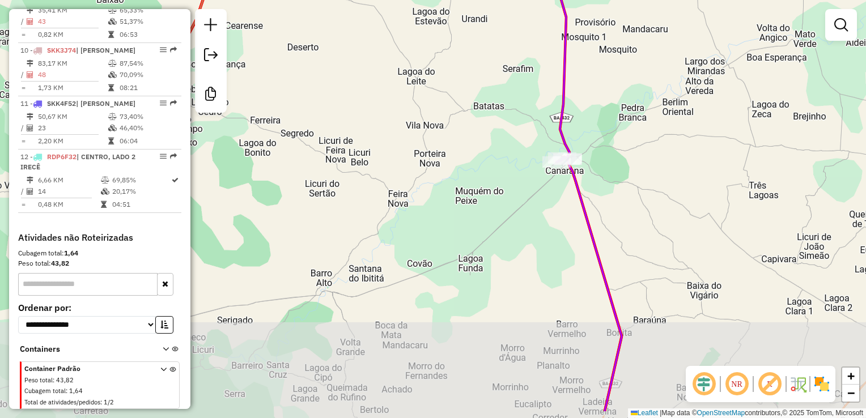
drag, startPoint x: 639, startPoint y: 246, endPoint x: 637, endPoint y: 239, distance: 7.0
click at [637, 239] on div "Rota 8 - Placa SJR1A91 6707 - JUSSARA DE OLIVEIRA MORAIS Janela de atendimento …" at bounding box center [433, 209] width 866 height 418
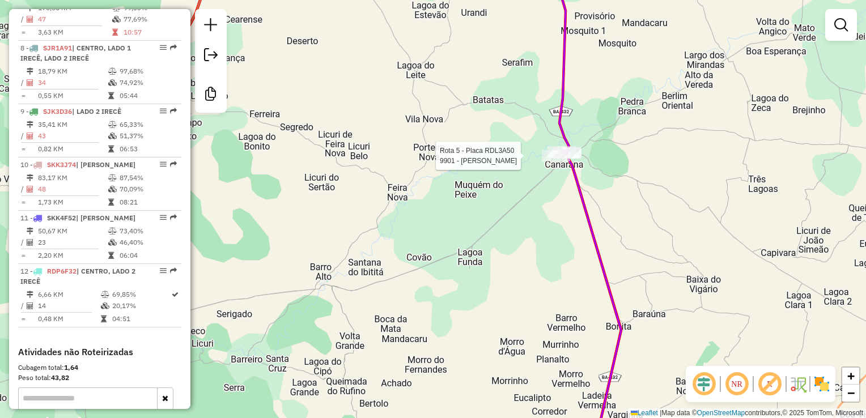
select select "*********"
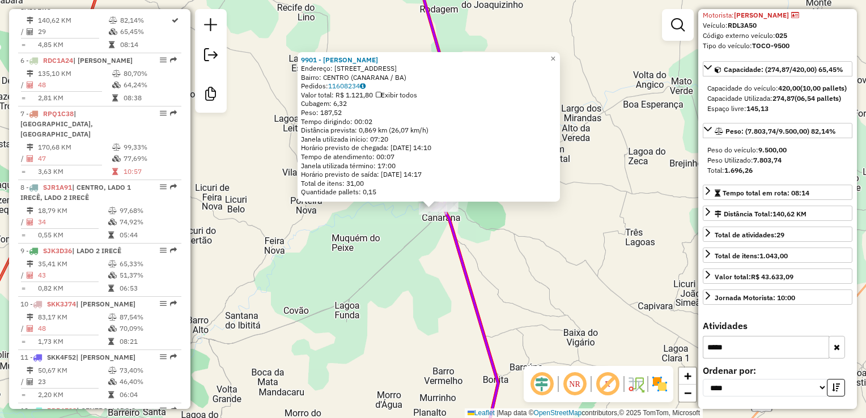
scroll to position [82, 0]
click at [773, 345] on input "*****" at bounding box center [766, 347] width 126 height 23
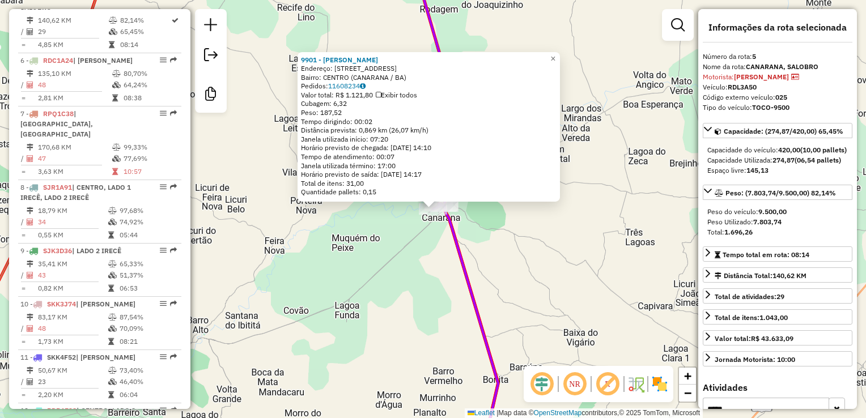
scroll to position [0, 0]
type input "*****"
click at [523, 240] on div "9901 - [PERSON_NAME] Endereço: R BARRO ALTO 358 Bairro: [GEOGRAPHIC_DATA] (CANA…" at bounding box center [433, 209] width 866 height 418
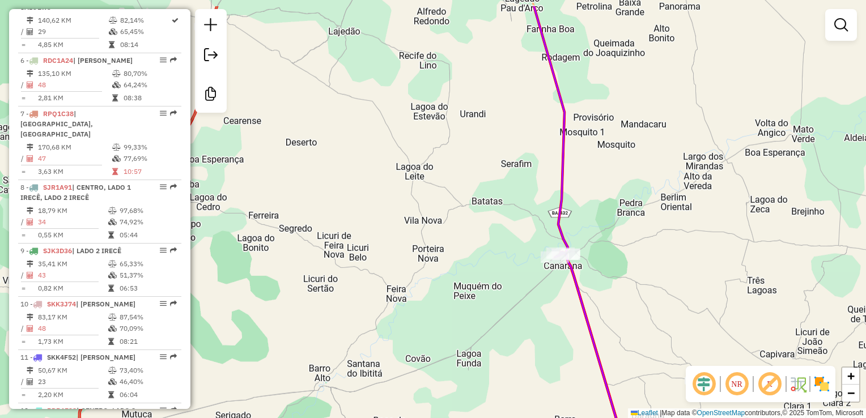
drag, startPoint x: 612, startPoint y: 275, endPoint x: 464, endPoint y: 181, distance: 175.3
click at [618, 281] on div "Janela de atendimento Grade de atendimento Capacidade Transportadoras Veículos …" at bounding box center [433, 209] width 866 height 418
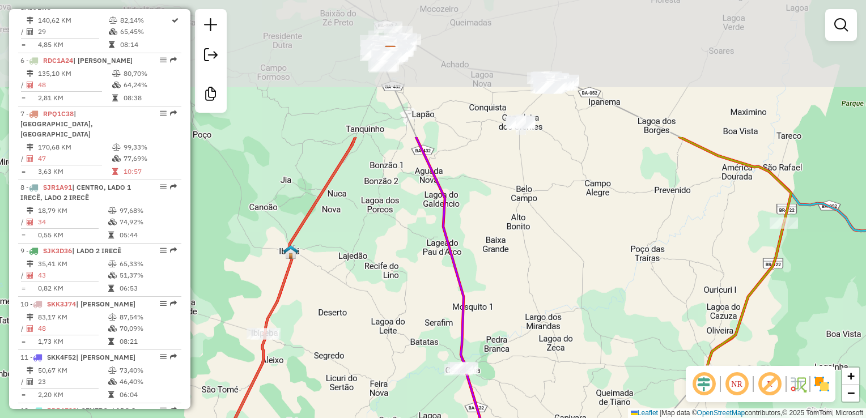
drag, startPoint x: 407, startPoint y: 196, endPoint x: 420, endPoint y: 285, distance: 90.6
click at [420, 296] on div "Janela de atendimento Grade de atendimento Capacidade Transportadoras Veículos …" at bounding box center [433, 209] width 866 height 418
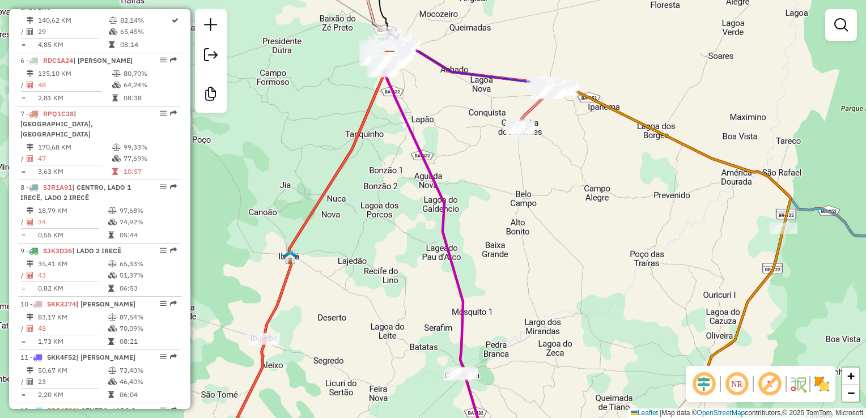
drag, startPoint x: 410, startPoint y: 203, endPoint x: 405, endPoint y: 271, distance: 67.6
click at [405, 271] on div "Janela de atendimento Grade de atendimento Capacidade Transportadoras Veículos …" at bounding box center [433, 209] width 866 height 418
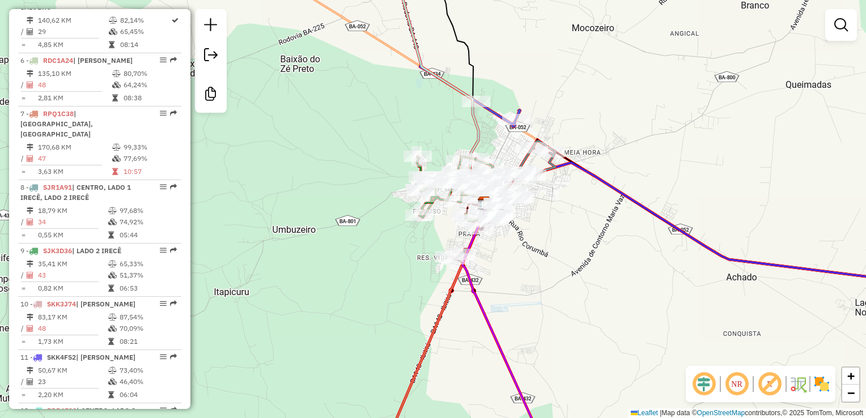
drag, startPoint x: 345, startPoint y: 175, endPoint x: 322, endPoint y: 94, distance: 83.8
click at [322, 95] on div "Rota 9 - Placa SJK3D36 17446 - ADEGA [PERSON_NAME] de atendimento Grade de aten…" at bounding box center [433, 209] width 866 height 418
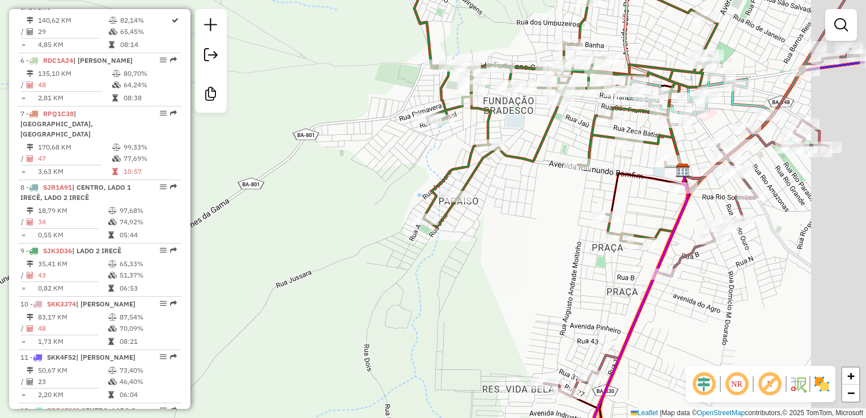
drag, startPoint x: 425, startPoint y: 131, endPoint x: 447, endPoint y: 162, distance: 37.4
click at [321, 171] on div "Janela de atendimento Grade de atendimento Capacidade Transportadoras Veículos …" at bounding box center [433, 209] width 866 height 418
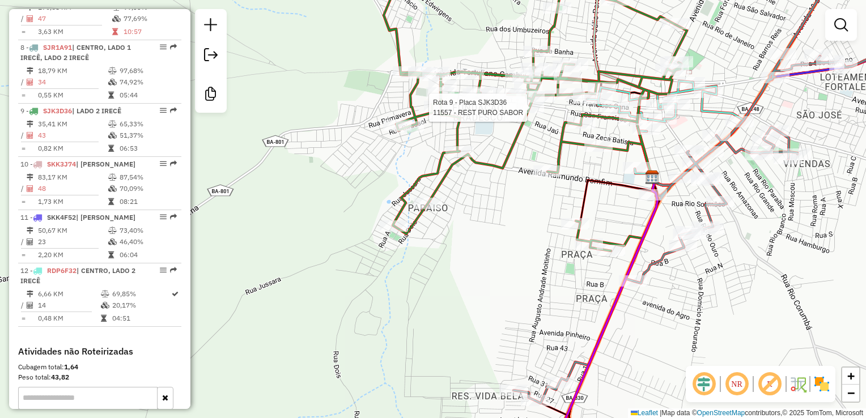
select select "*********"
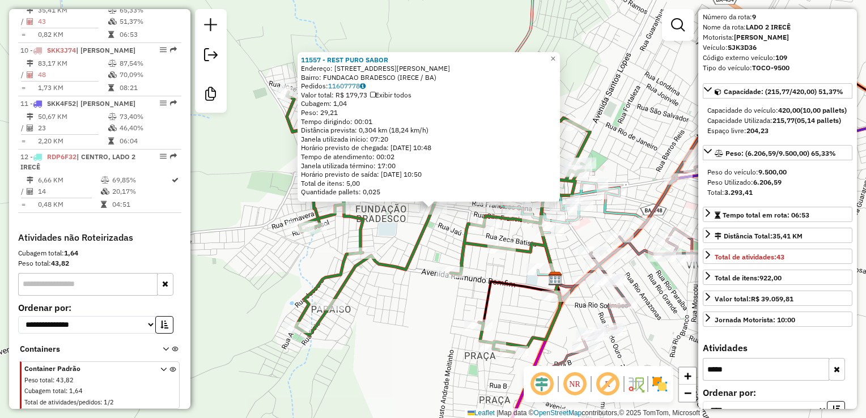
scroll to position [57, 0]
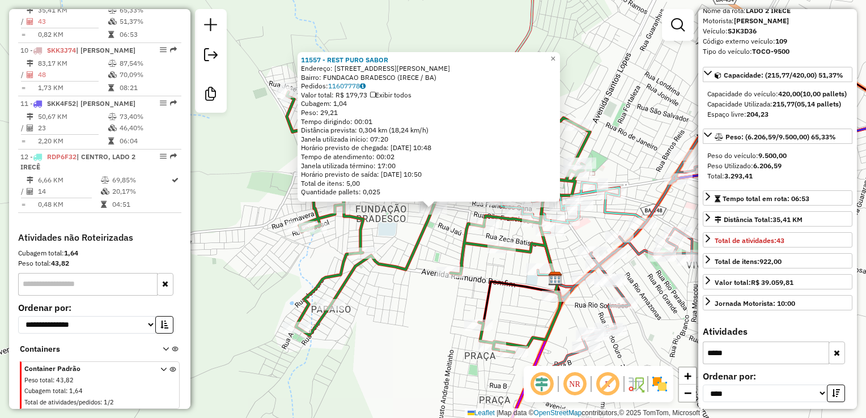
click at [740, 364] on input "*****" at bounding box center [766, 353] width 126 height 23
type input "*"
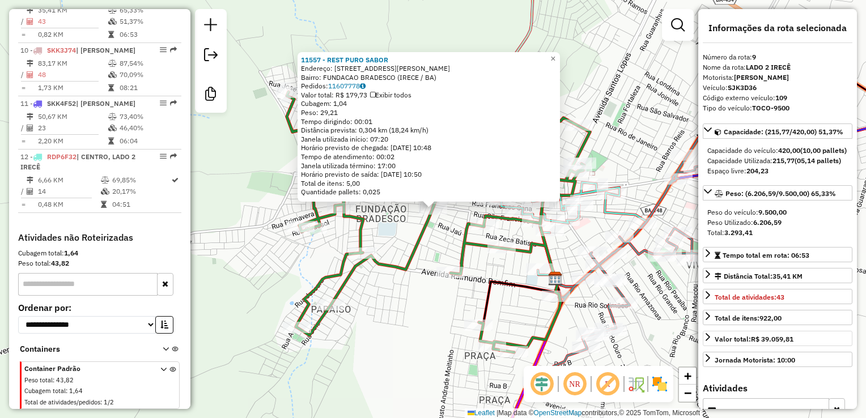
scroll to position [0, 0]
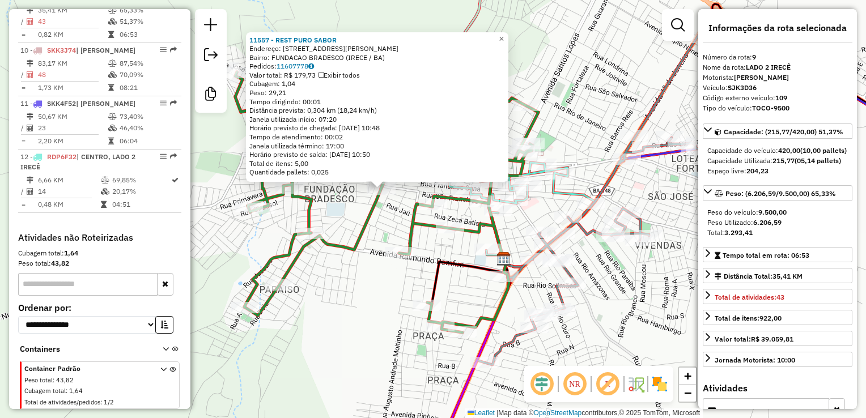
drag, startPoint x: 508, startPoint y: 301, endPoint x: 450, endPoint y: 283, distance: 60.6
click at [450, 282] on div "11557 - REST PURO SABOR Endereço: [STREET_ADDRESS][PERSON_NAME] Pedidos: 116077…" at bounding box center [433, 209] width 866 height 418
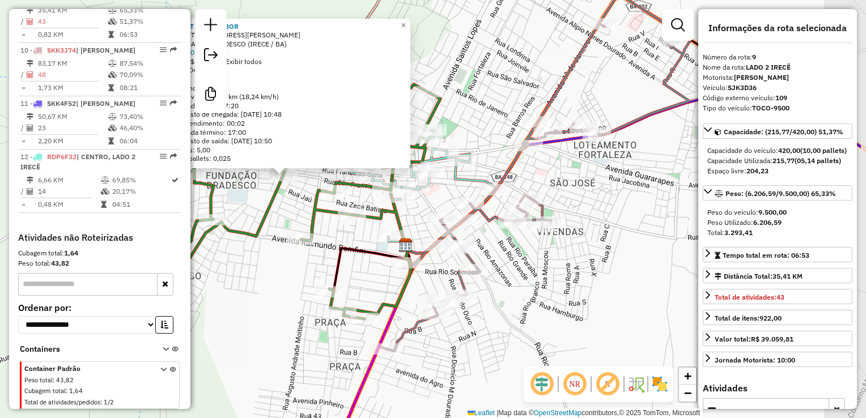
drag, startPoint x: 471, startPoint y: 298, endPoint x: 392, endPoint y: 281, distance: 81.3
click at [392, 281] on div "11557 - REST PURO SABOR Endereço: [STREET_ADDRESS][PERSON_NAME] Pedidos: 116077…" at bounding box center [433, 209] width 866 height 418
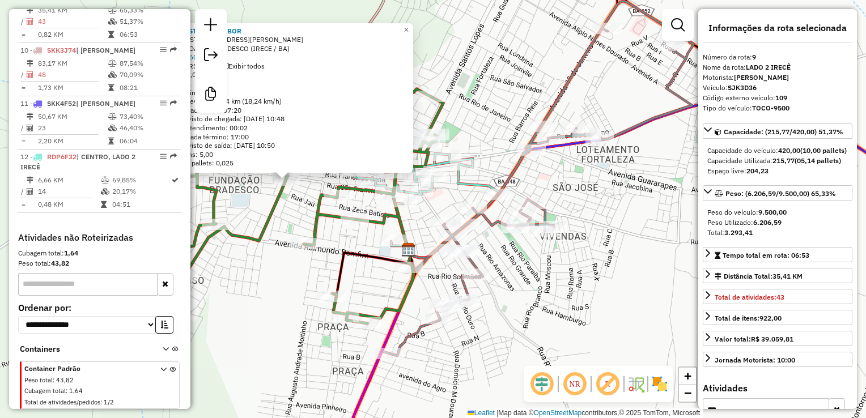
drag, startPoint x: 402, startPoint y: 298, endPoint x: 413, endPoint y: 309, distance: 16.0
click at [415, 311] on icon at bounding box center [291, 193] width 303 height 261
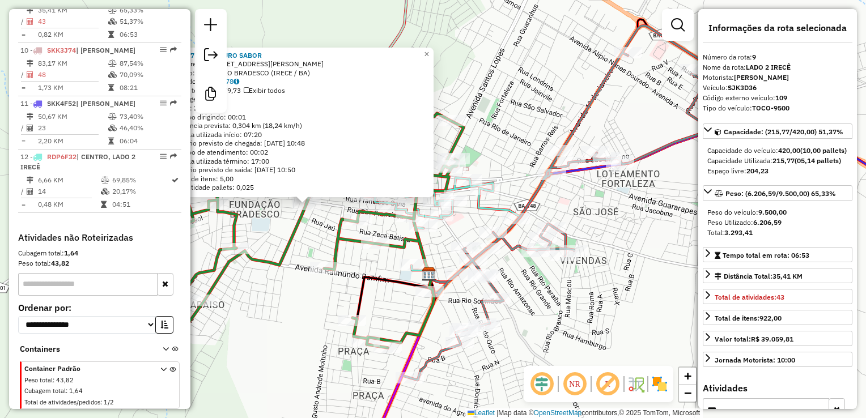
drag, startPoint x: 524, startPoint y: 299, endPoint x: 518, endPoint y: 298, distance: 5.8
click at [534, 312] on div "11557 - REST PURO SABOR Endereço: [STREET_ADDRESS][PERSON_NAME] Pedidos: 116077…" at bounding box center [433, 209] width 866 height 418
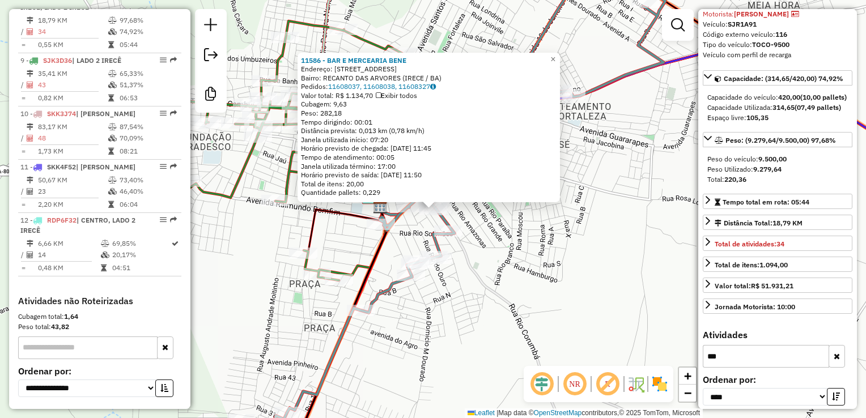
scroll to position [102, 0]
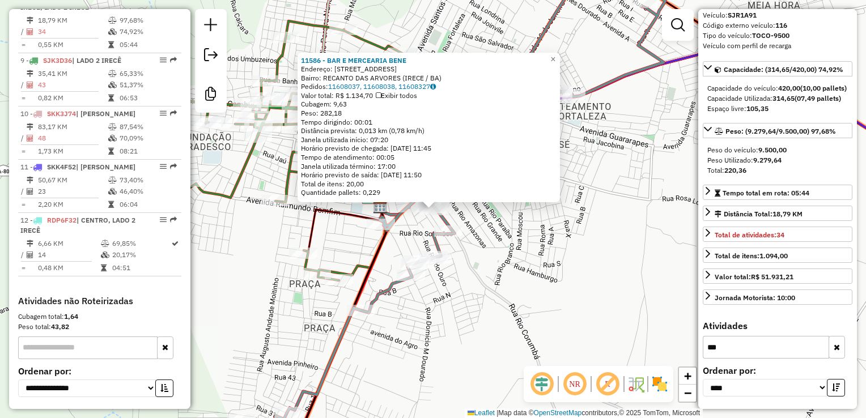
click at [759, 350] on input "***" at bounding box center [766, 347] width 126 height 23
type input "****"
click at [502, 236] on div "11586 - BAR E MERCEARIA BENE Endereço: [STREET_ADDRESS] Bairro: RECANTO DAS ARV…" at bounding box center [433, 209] width 866 height 418
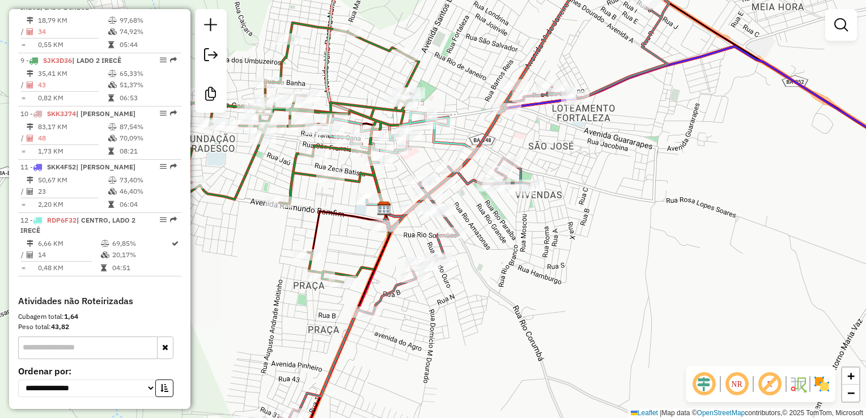
drag, startPoint x: 521, startPoint y: 253, endPoint x: 604, endPoint y: 285, distance: 88.8
click at [606, 287] on div "Janela de atendimento Grade de atendimento Capacidade Transportadoras Veículos …" at bounding box center [433, 209] width 866 height 418
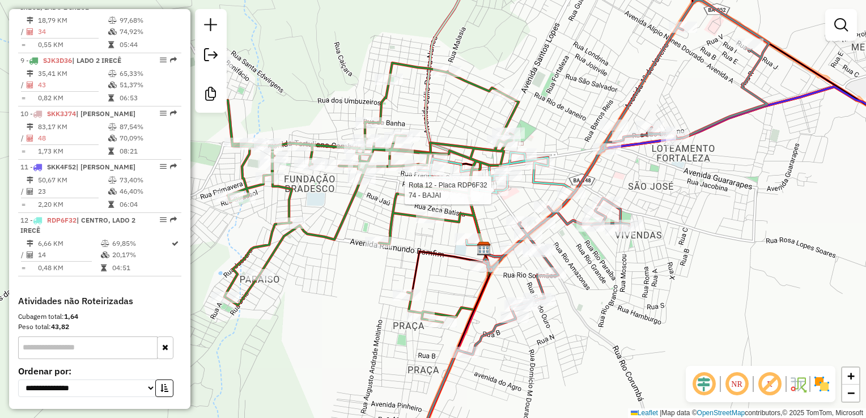
scroll to position [942, 0]
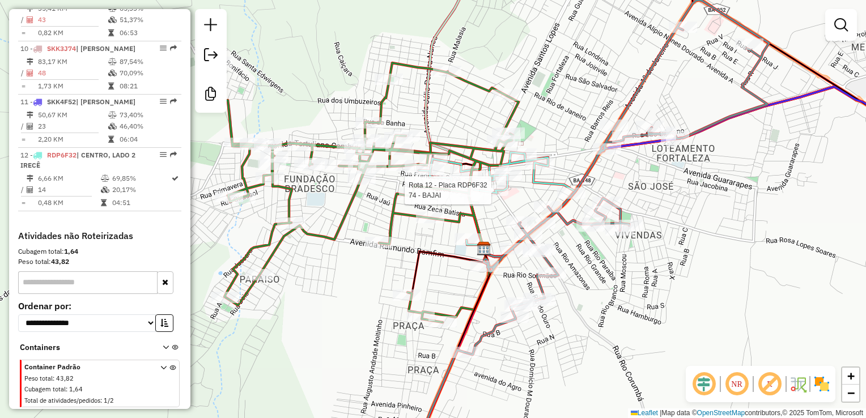
select select "*********"
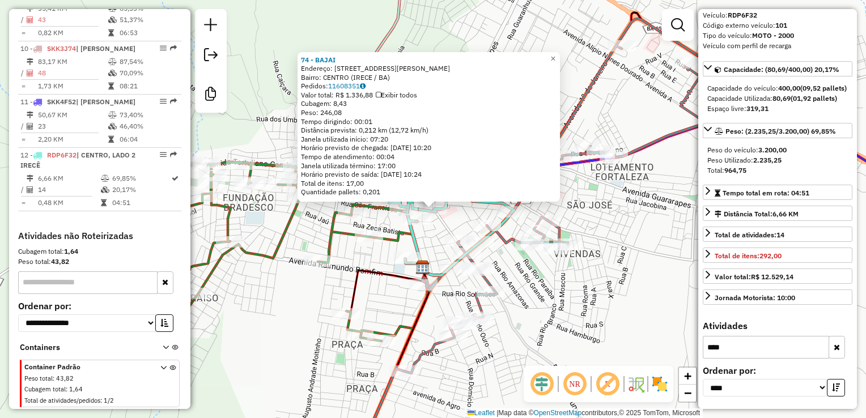
scroll to position [82, 0]
click at [592, 295] on div "74 - BAJAI Endereço: Praca [PERSON_NAME] 86 Bairro: CENTRO (IRECE / BA) Pedidos…" at bounding box center [433, 209] width 866 height 418
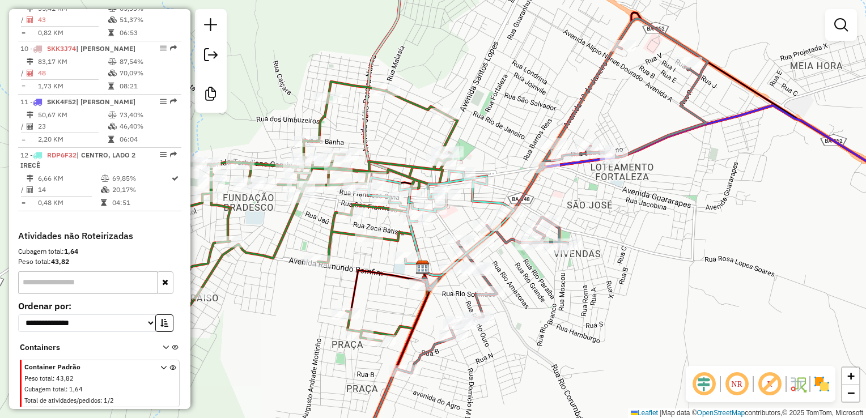
drag, startPoint x: 560, startPoint y: 298, endPoint x: 649, endPoint y: 286, distance: 89.8
click at [654, 289] on div "74 - BAJAI Endereço: Praca [PERSON_NAME] 86 Bairro: CENTRO (IRECE / BA) Pedidos…" at bounding box center [433, 209] width 866 height 418
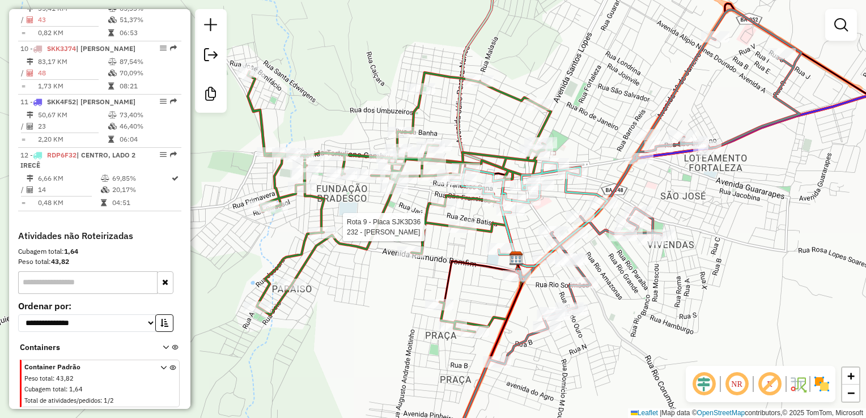
select select "*********"
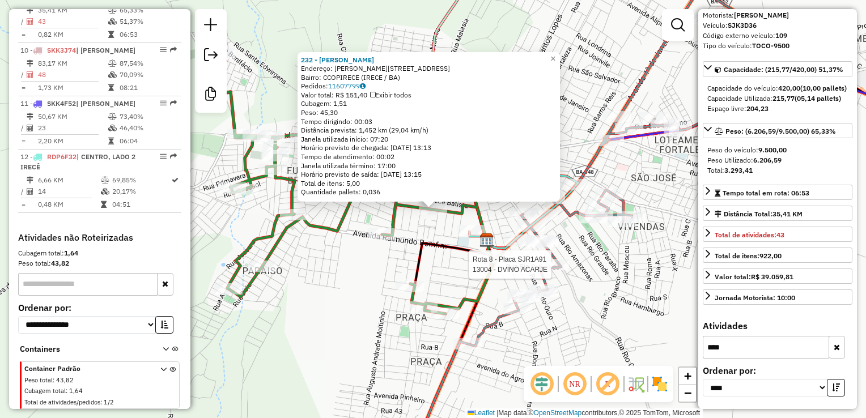
click at [549, 270] on div at bounding box center [555, 264] width 28 height 11
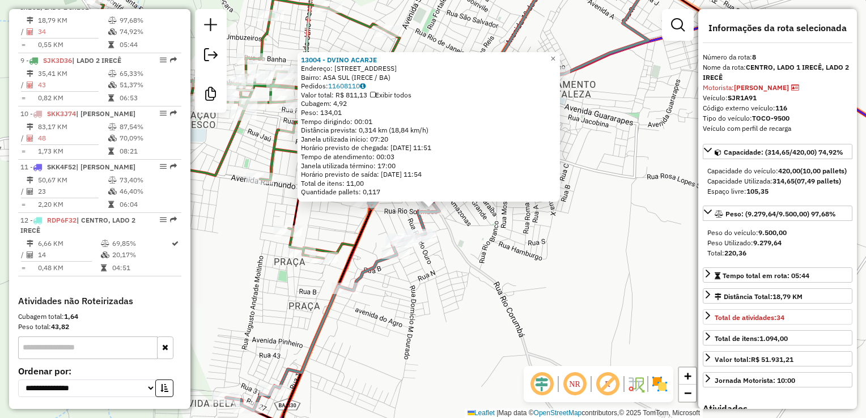
scroll to position [102, 0]
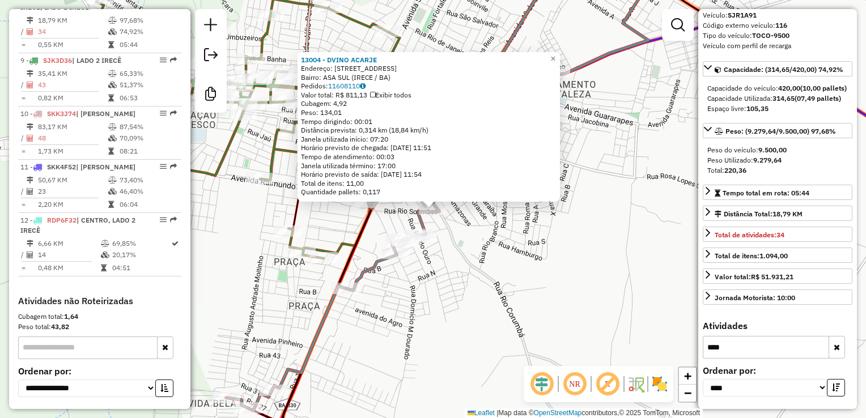
click at [838, 346] on button "button" at bounding box center [836, 347] width 16 height 23
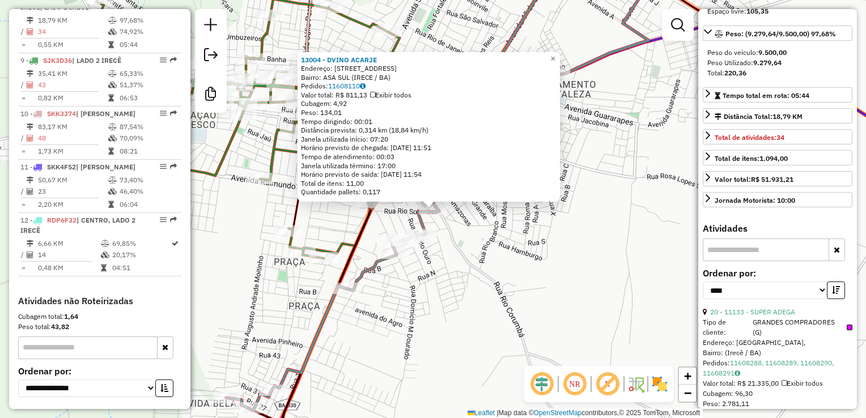
scroll to position [215, 0]
